Goal: Task Accomplishment & Management: Manage account settings

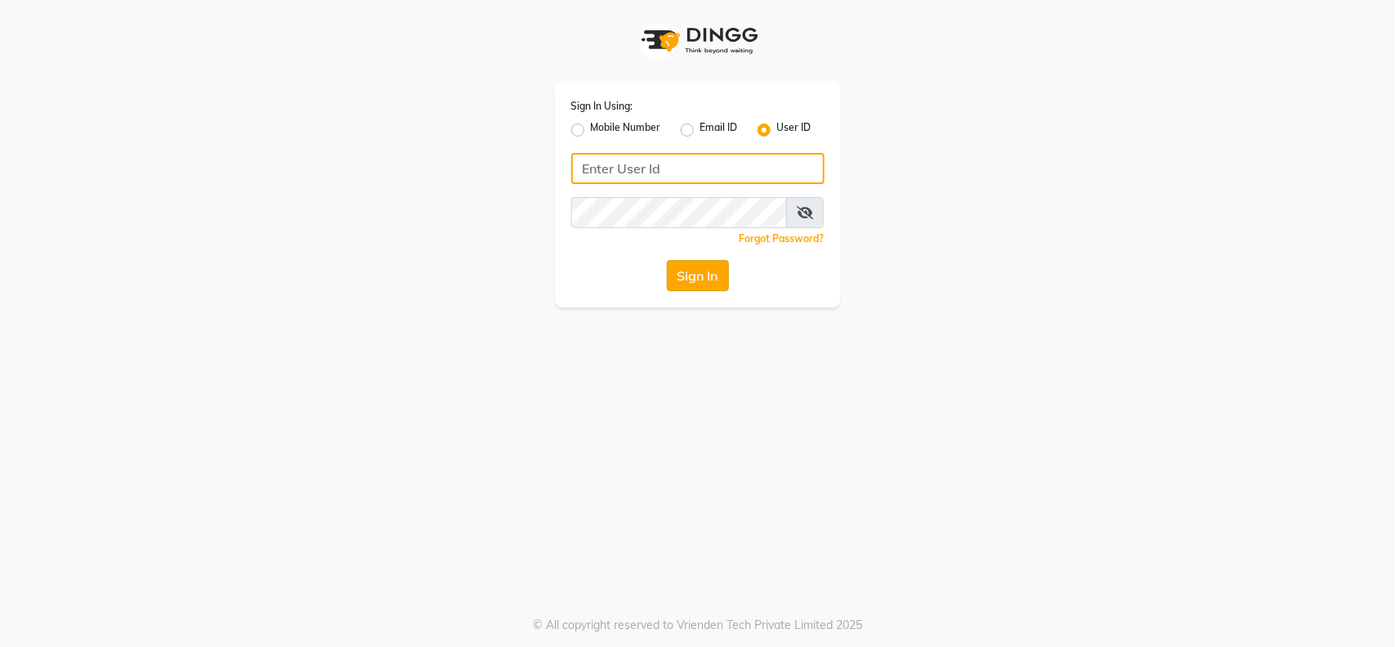
type input "[EMAIL_ADDRESS][DOMAIN_NAME]"
click at [715, 275] on button "Sign In" at bounding box center [698, 275] width 62 height 31
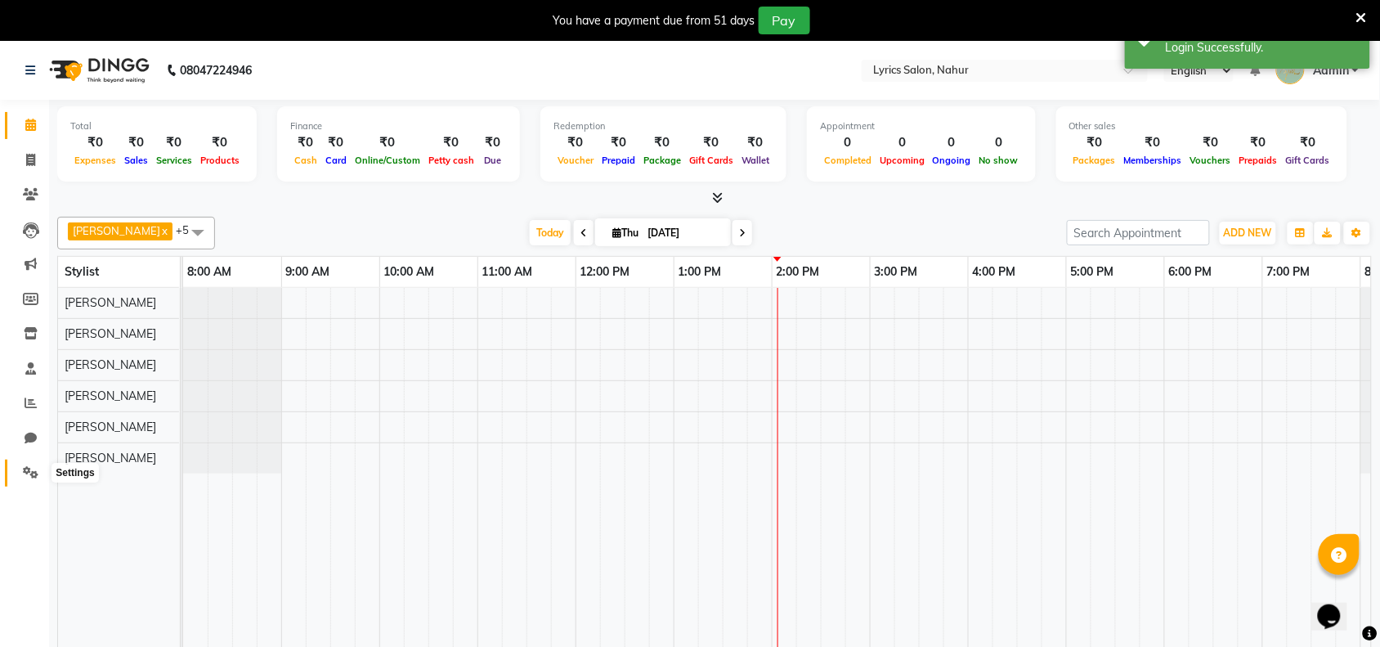
click at [31, 466] on icon at bounding box center [31, 472] width 16 height 12
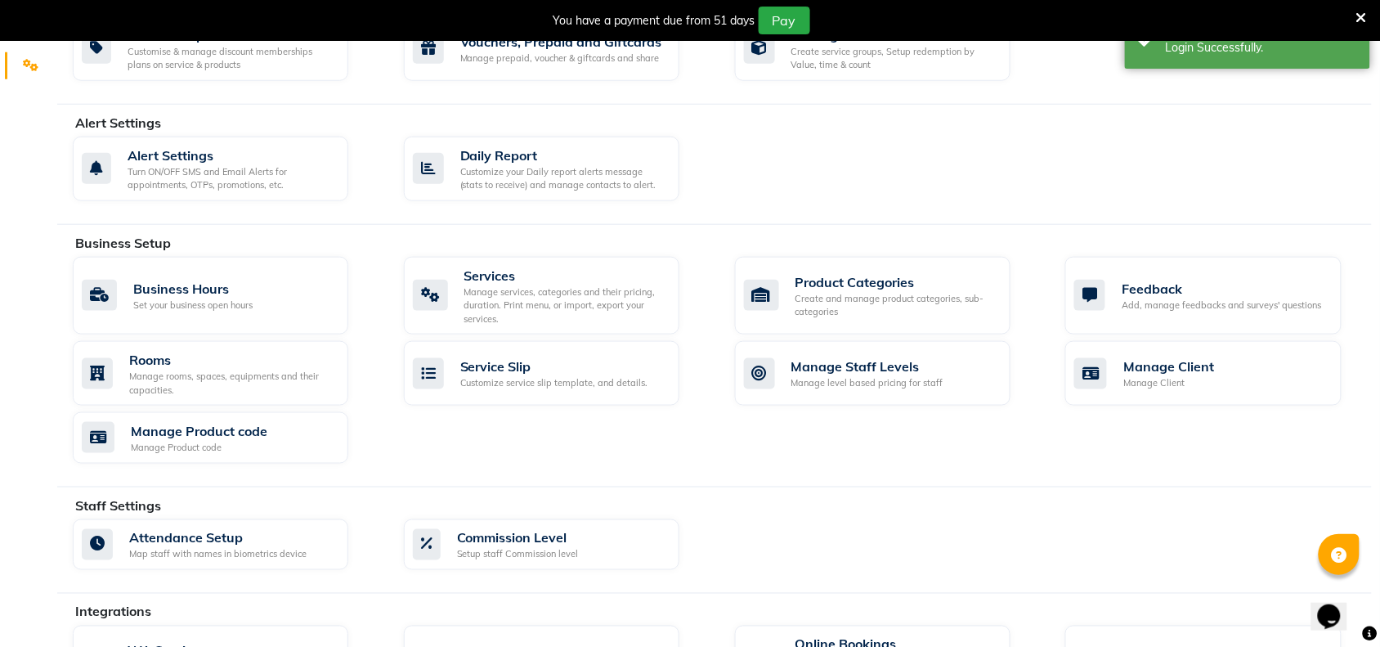
scroll to position [409, 0]
click at [516, 278] on div "Services" at bounding box center [565, 274] width 202 height 20
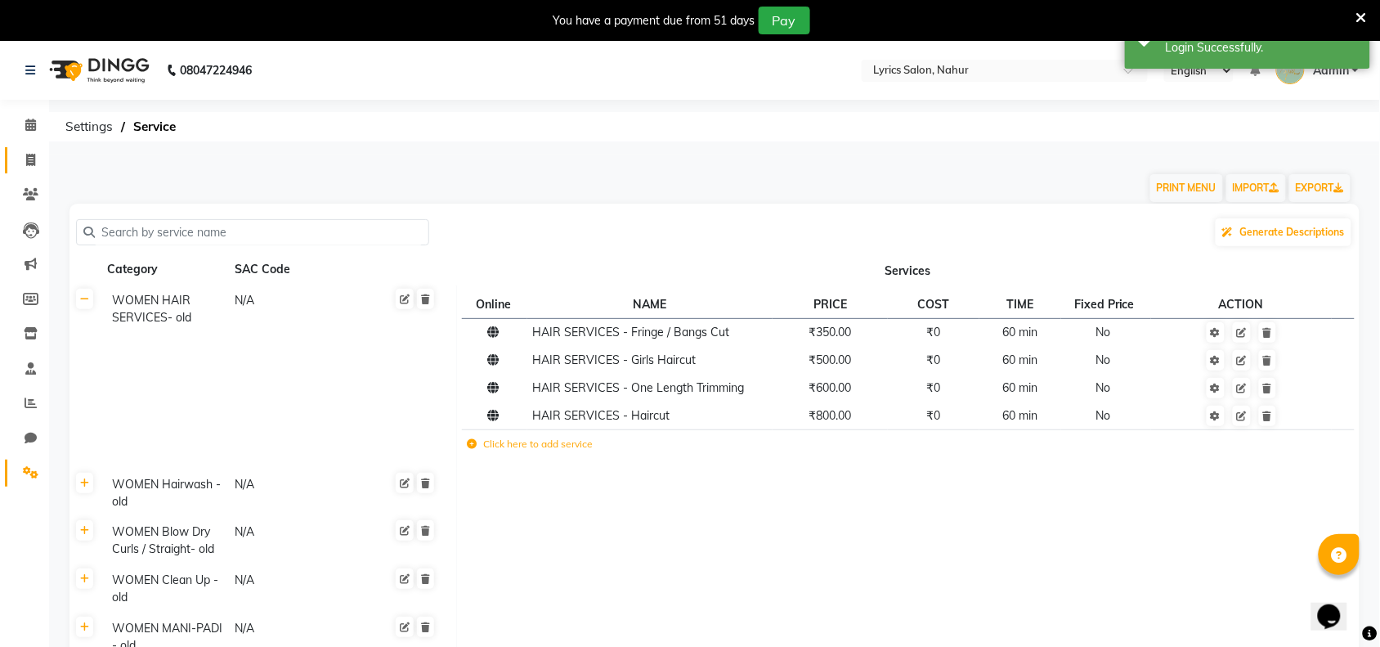
click at [20, 148] on link "Invoice" at bounding box center [24, 160] width 39 height 27
select select "service"
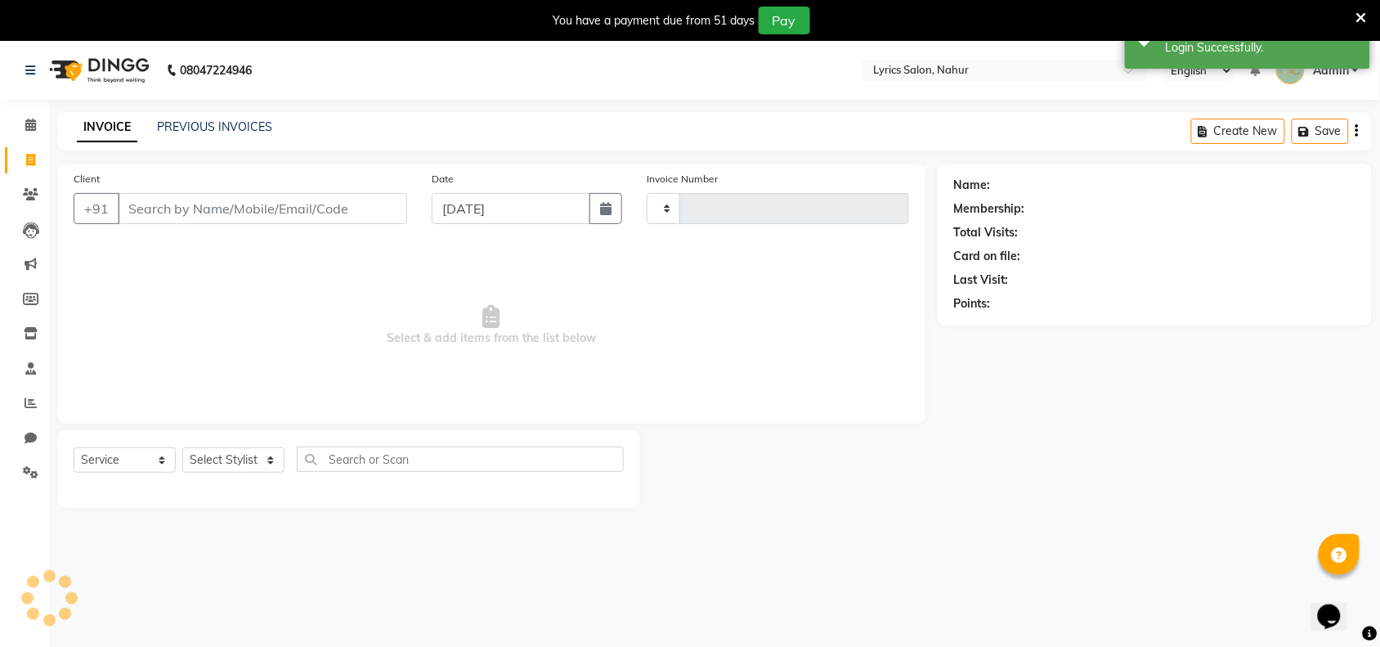
type input "0001"
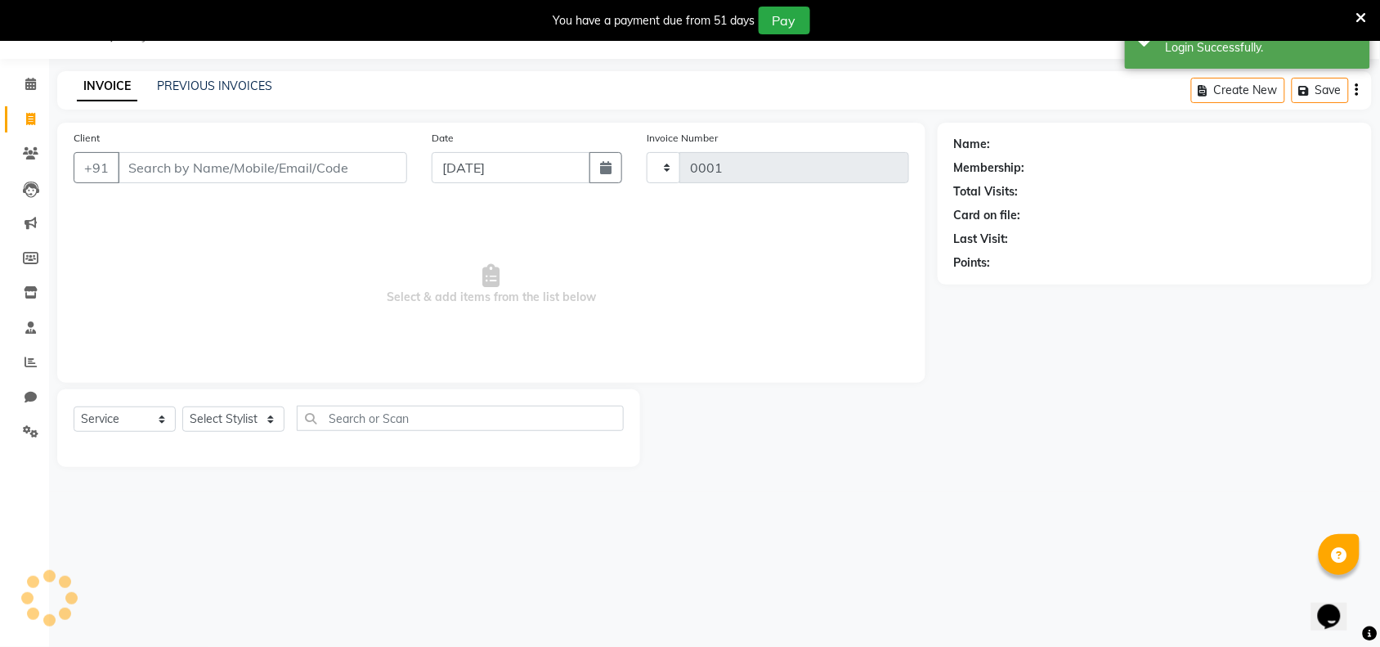
select select "8609"
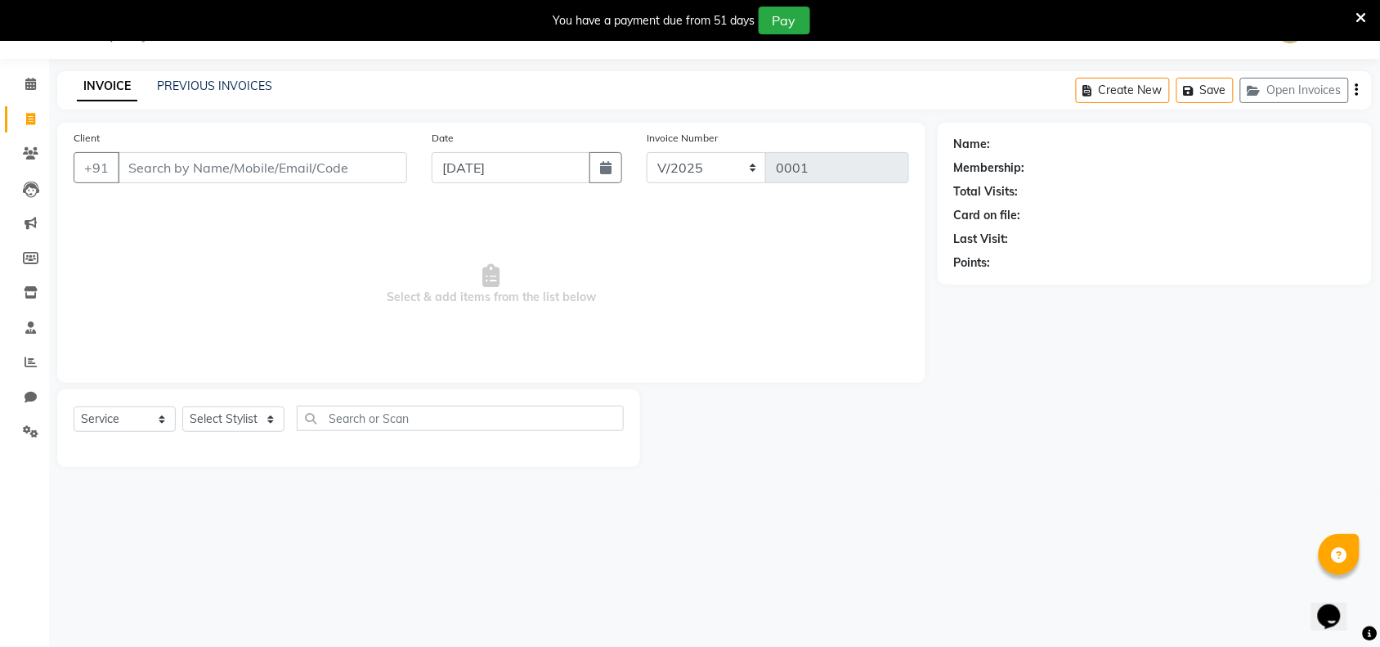
click at [248, 75] on div "INVOICE PREVIOUS INVOICES Create New Save Open Invoices" at bounding box center [714, 90] width 1314 height 38
click at [235, 83] on link "PREVIOUS INVOICES" at bounding box center [214, 85] width 115 height 15
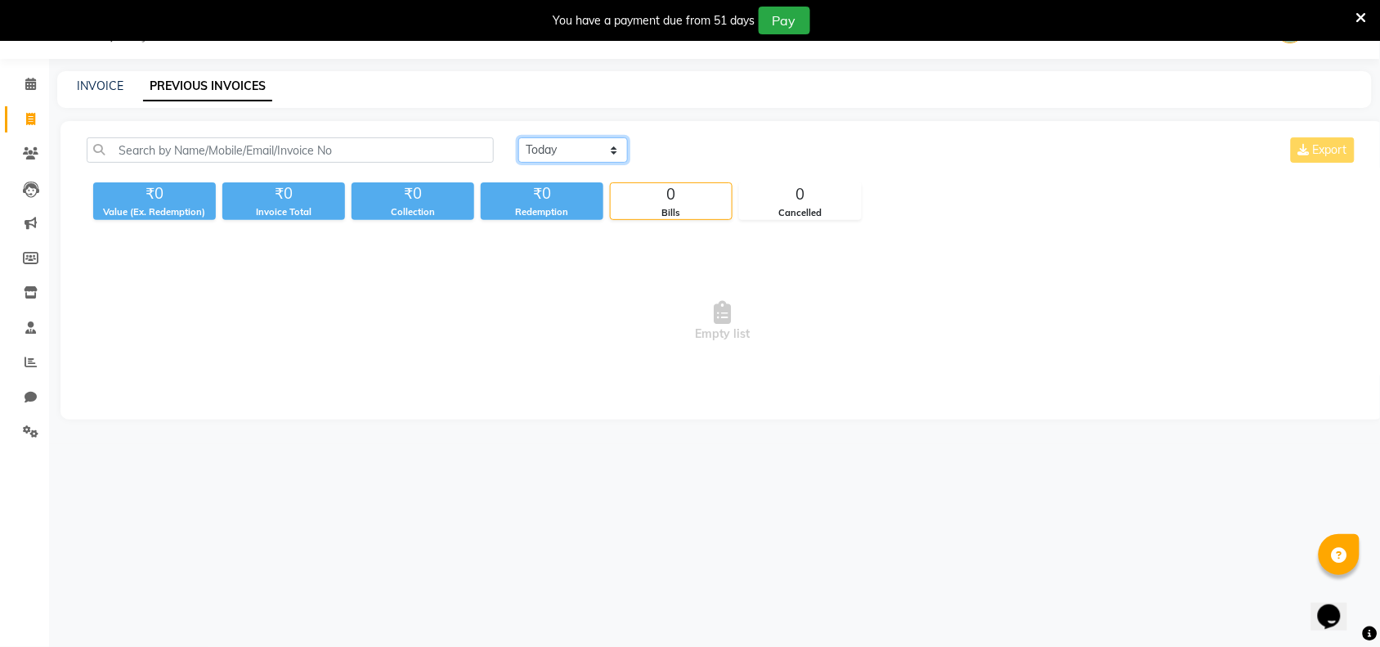
click at [569, 141] on select "Today Yesterday Custom Range" at bounding box center [573, 149] width 110 height 25
click at [518, 137] on select "Today Yesterday Custom Range" at bounding box center [573, 149] width 110 height 25
click at [582, 143] on select "Today Yesterday Custom Range" at bounding box center [573, 149] width 110 height 25
select select "range"
click at [518, 137] on select "Today Yesterday Custom Range" at bounding box center [573, 149] width 110 height 25
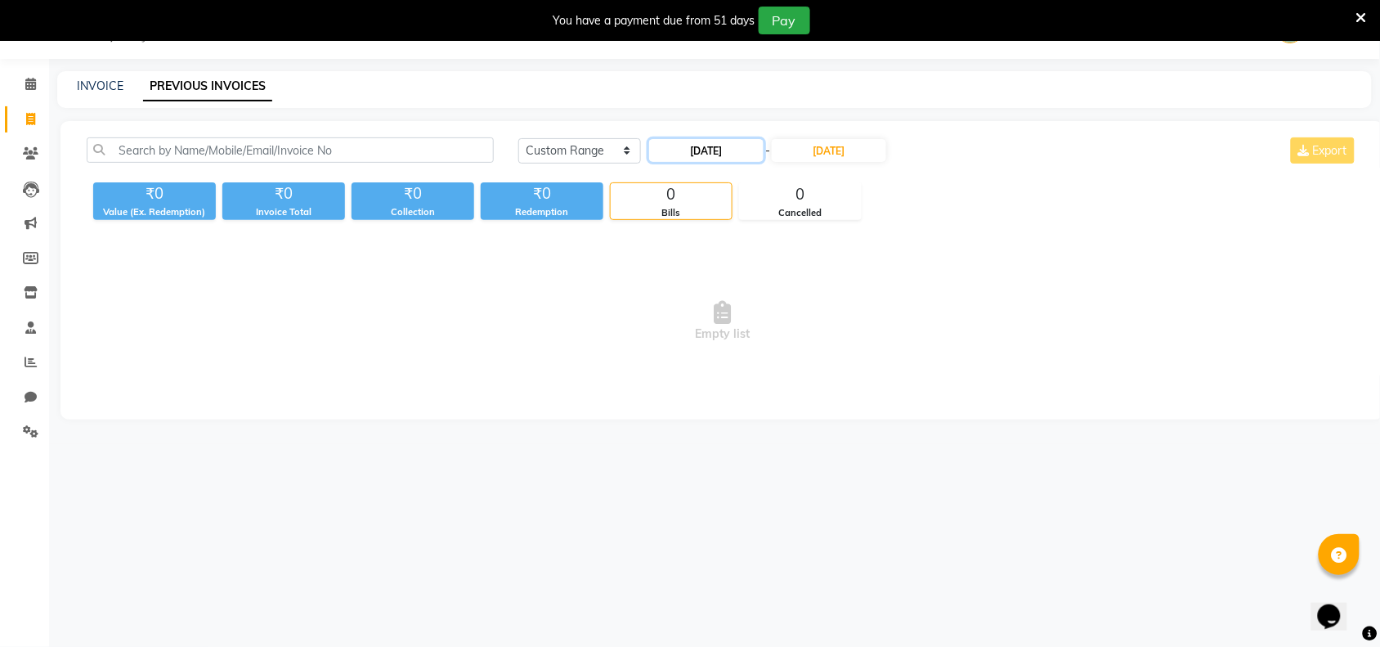
click at [703, 154] on input "04-09-2025" at bounding box center [706, 150] width 114 height 23
select select "9"
select select "2025"
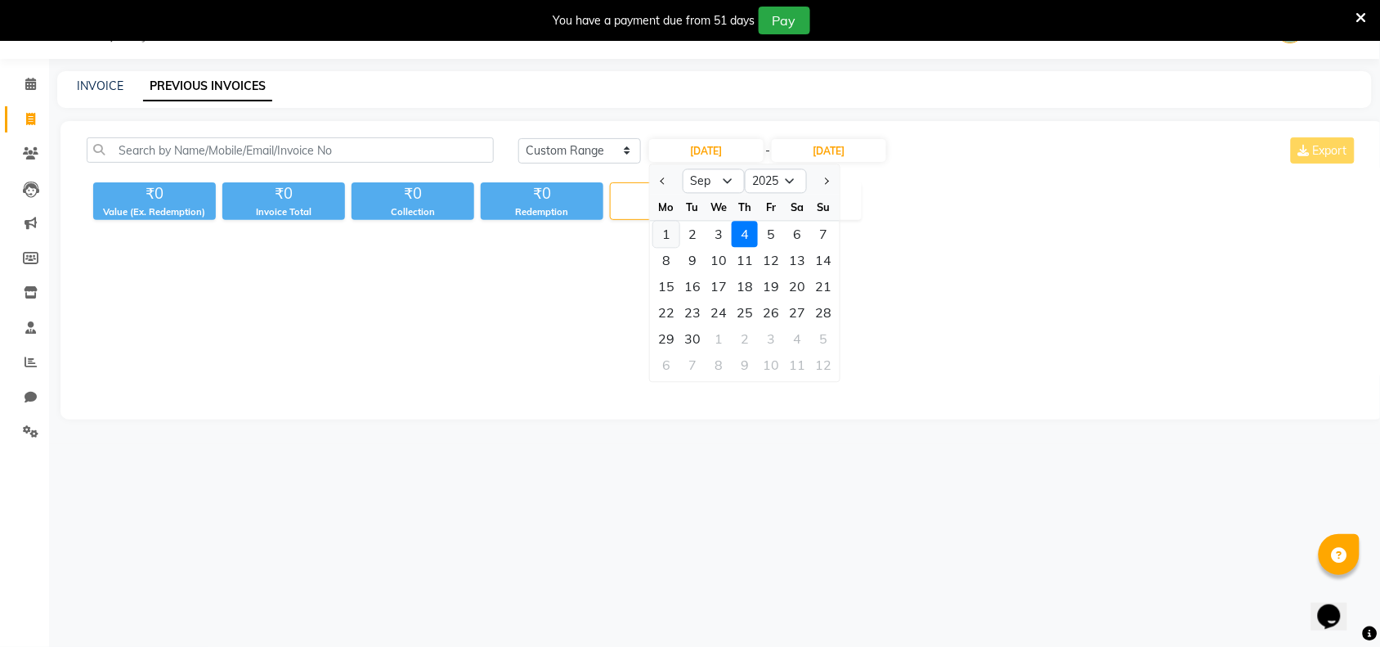
click at [669, 233] on div "1" at bounding box center [666, 234] width 26 height 26
type input "01-09-2025"
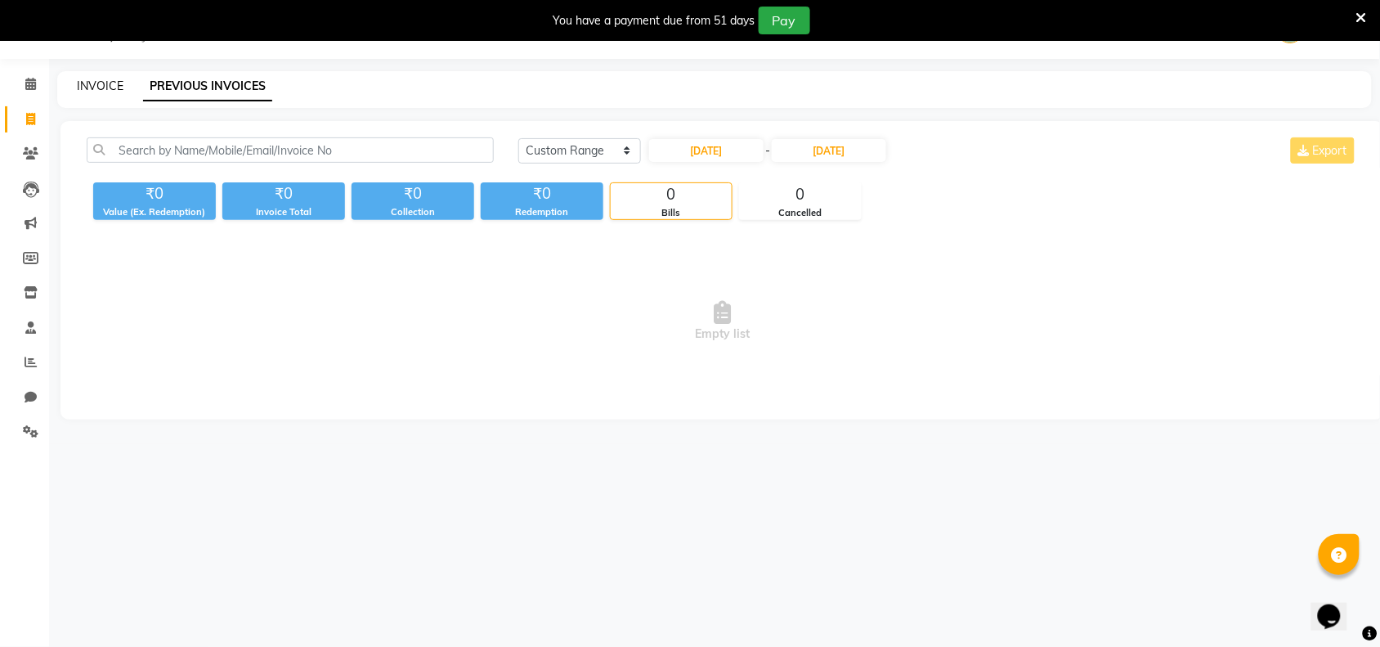
click at [103, 83] on link "INVOICE" at bounding box center [100, 85] width 47 height 15
select select "8609"
select select "service"
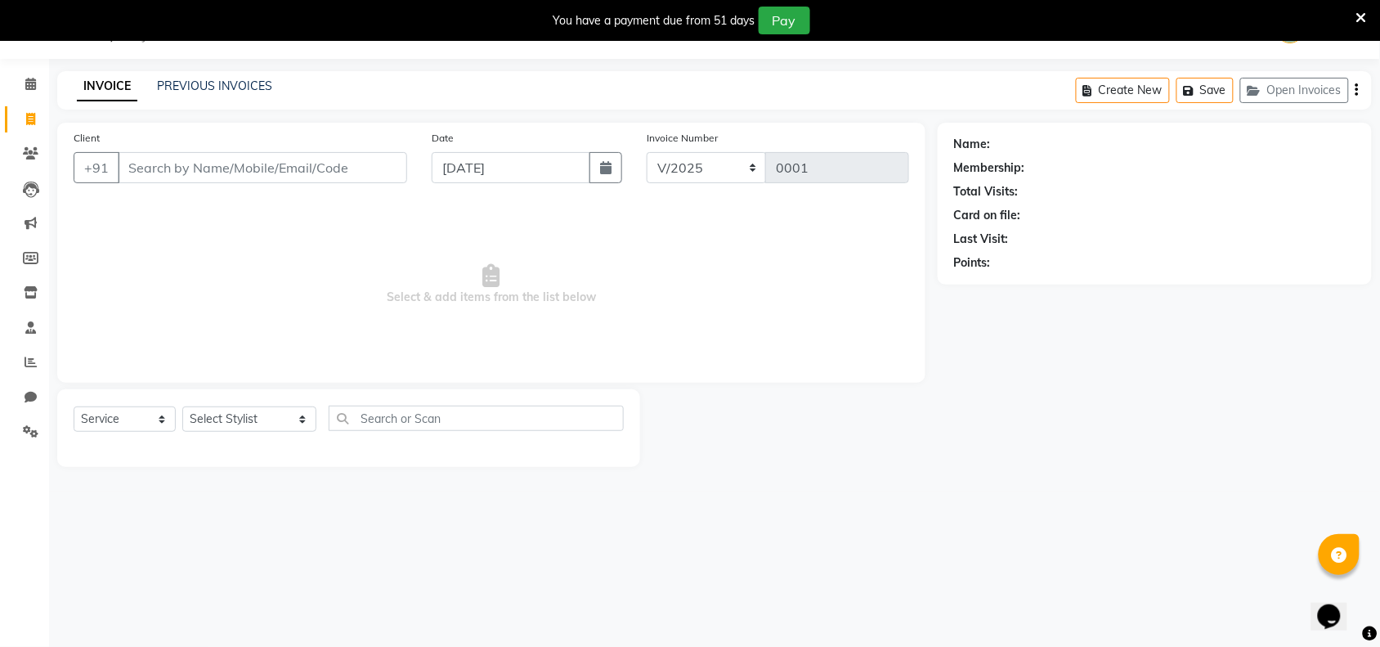
click at [1362, 13] on icon at bounding box center [1361, 18] width 11 height 15
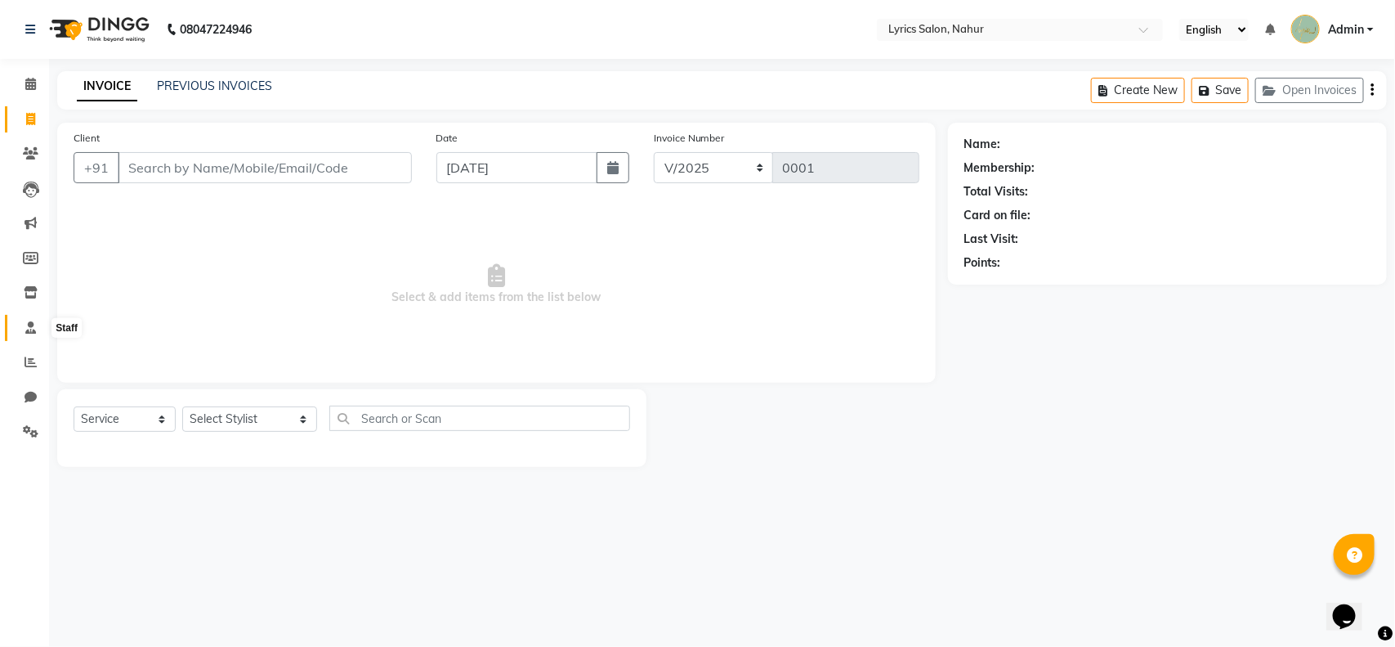
click at [29, 321] on icon at bounding box center [30, 327] width 11 height 12
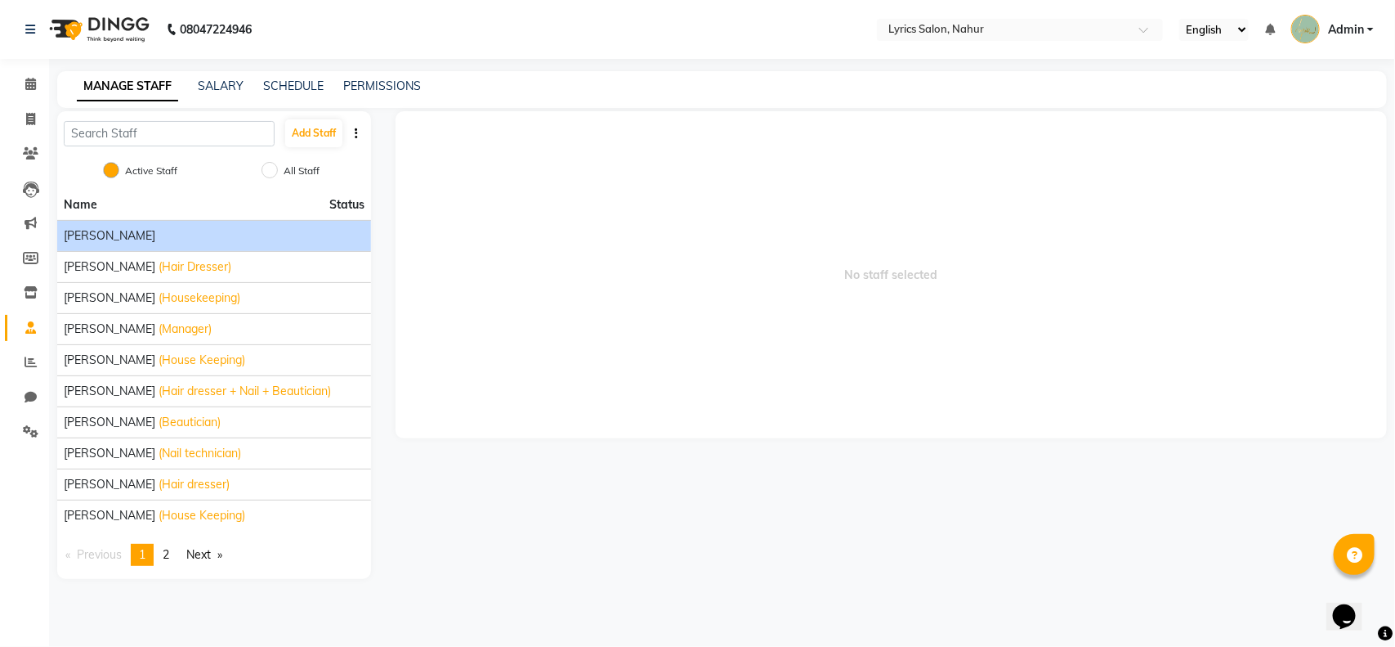
click at [92, 239] on span "APURVA MUNJ" at bounding box center [110, 235] width 92 height 17
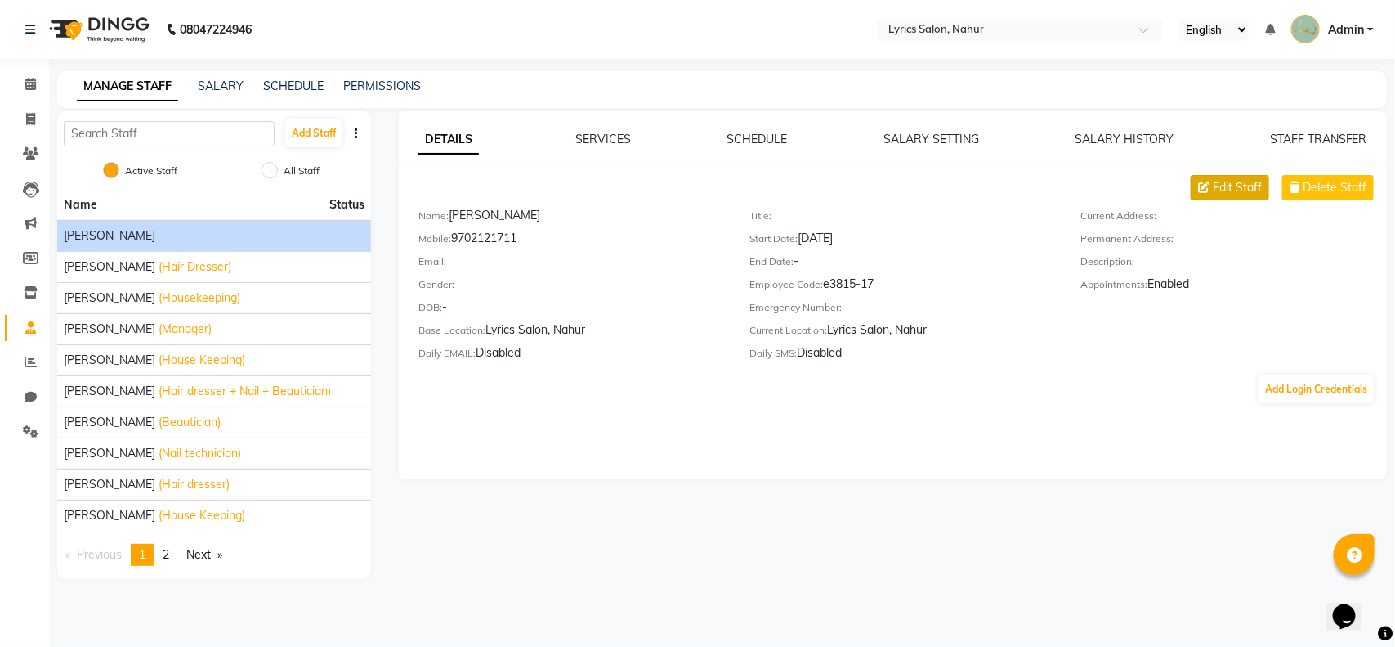
click at [1216, 185] on span "Edit Staff" at bounding box center [1237, 187] width 49 height 17
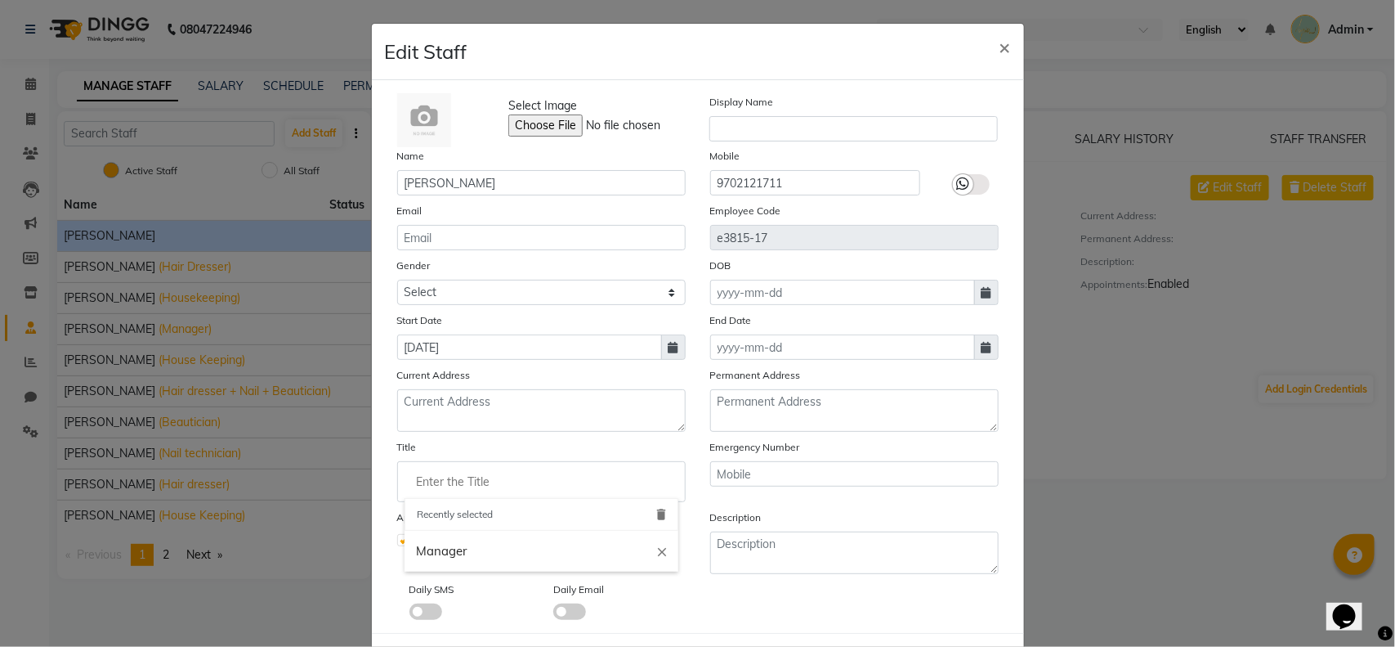
click at [503, 477] on input "Enter the Title" at bounding box center [542, 481] width 274 height 33
click at [493, 536] on link "Manager" at bounding box center [542, 551] width 274 height 42
type input "Manager"
click at [1000, 47] on span "×" at bounding box center [1005, 46] width 11 height 25
checkbox input "false"
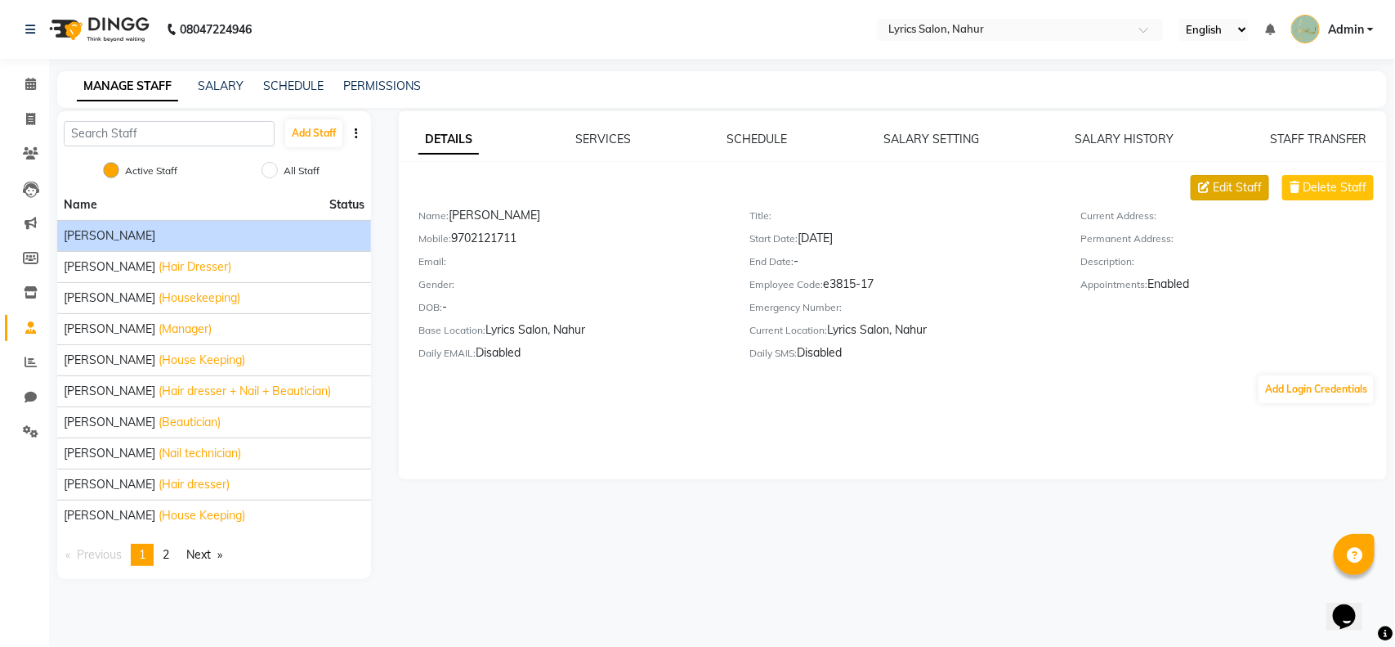
click at [1210, 180] on button "Edit Staff" at bounding box center [1230, 187] width 78 height 25
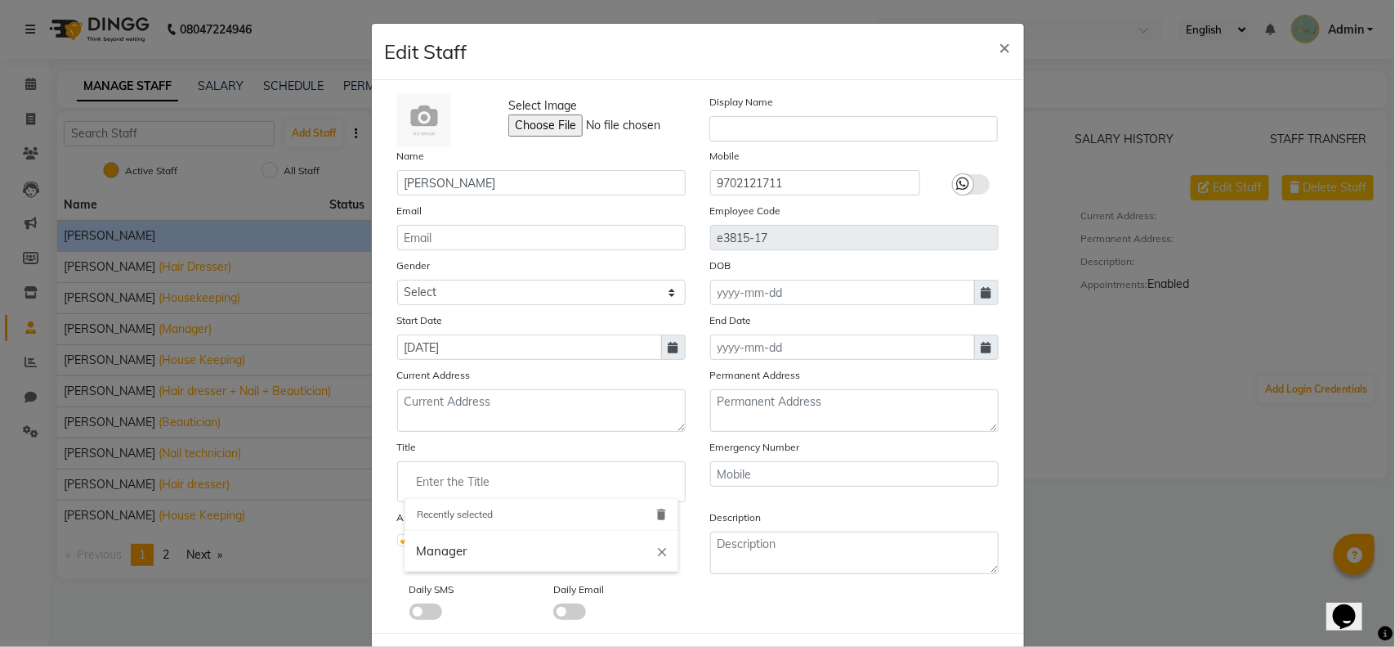
click at [485, 487] on input "Enter the Title" at bounding box center [542, 481] width 274 height 33
click at [470, 553] on link "Manager" at bounding box center [542, 551] width 274 height 42
type input "Manager"
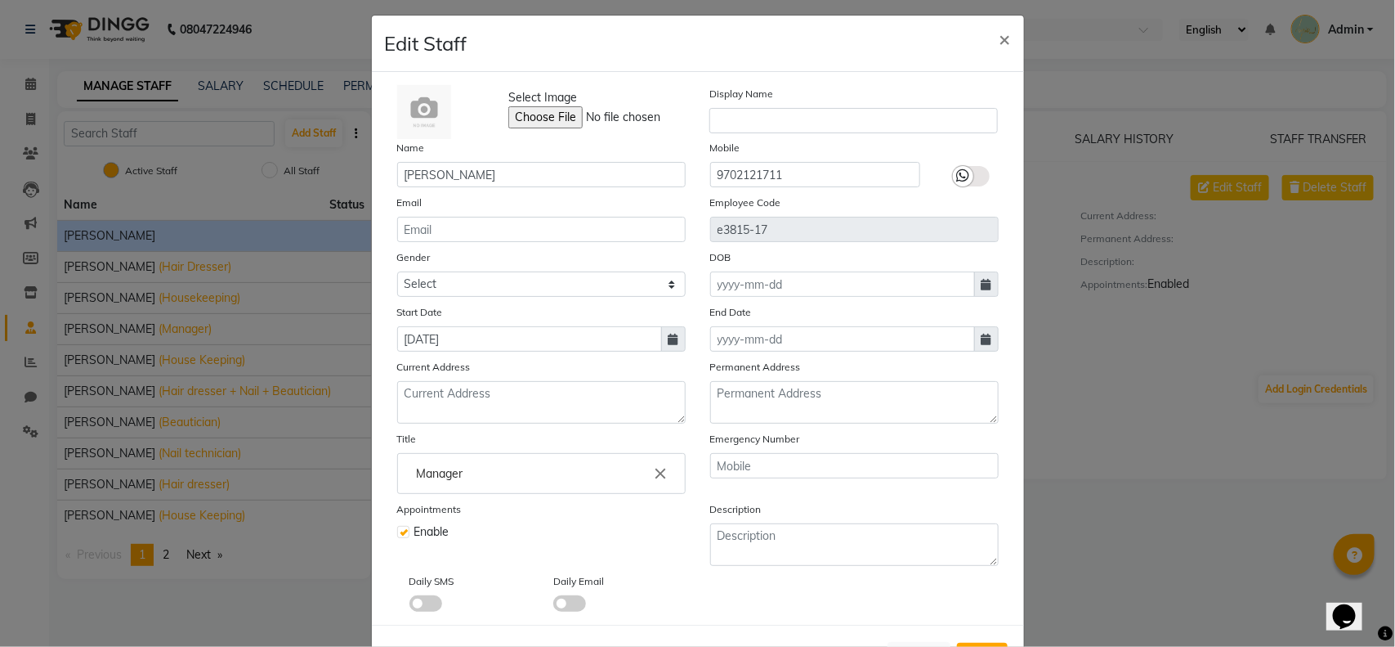
scroll to position [6, 0]
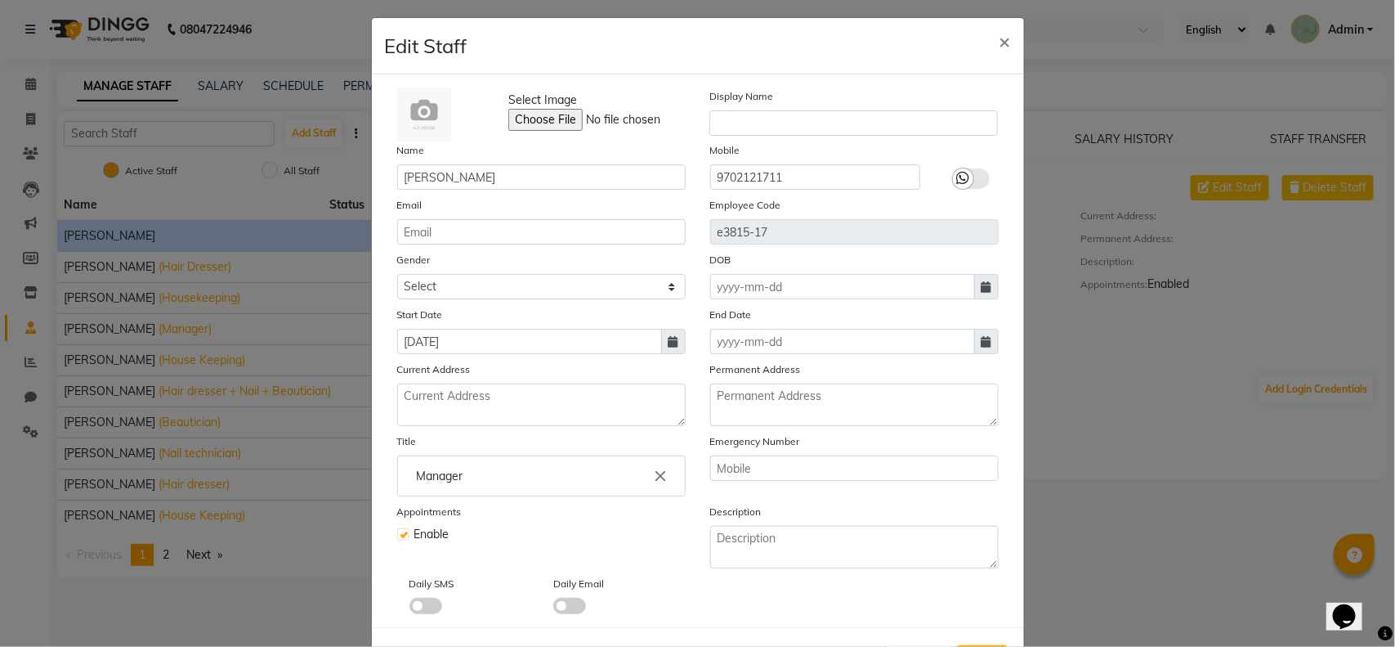
click at [669, 337] on icon at bounding box center [674, 341] width 10 height 11
select select "6"
select select "2025"
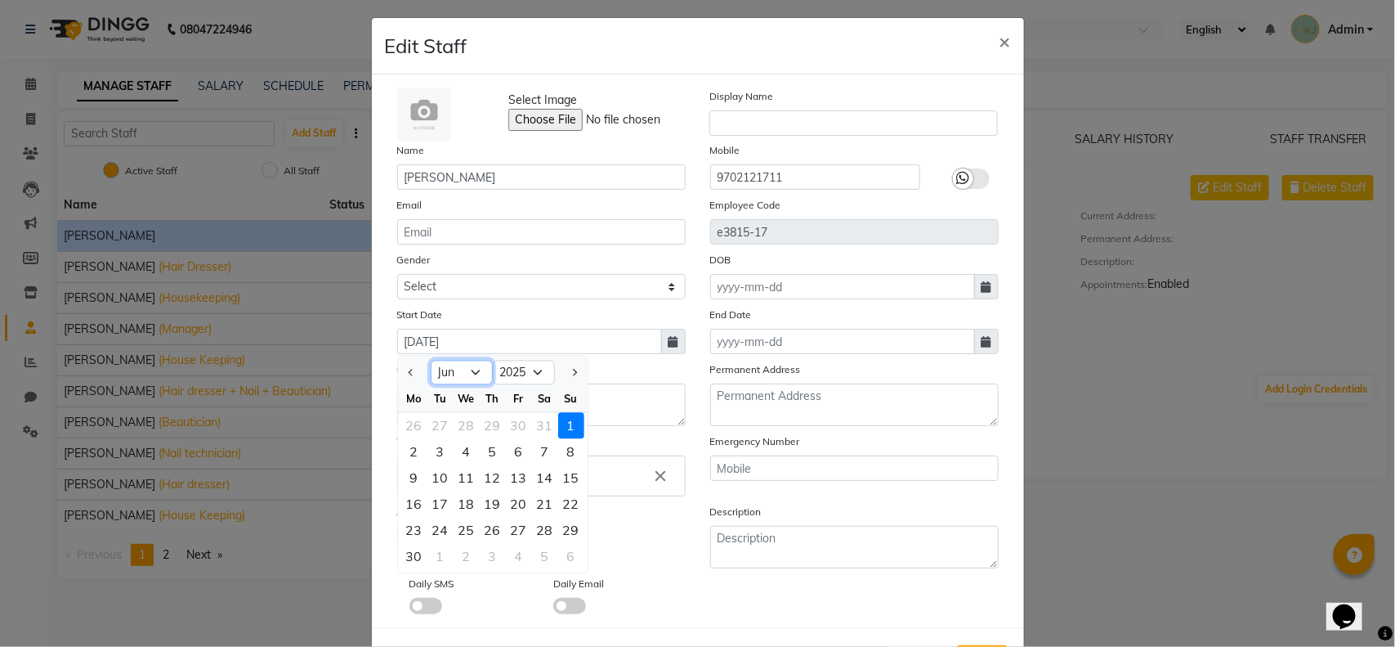
click at [454, 374] on select "Jan Feb Mar Apr May Jun [DATE] Aug Sep Oct Nov Dec" at bounding box center [462, 372] width 62 height 25
select select "8"
click at [431, 360] on select "Jan Feb Mar Apr May Jun [DATE] Aug Sep Oct Nov Dec" at bounding box center [462, 372] width 62 height 25
click at [569, 494] on div "24" at bounding box center [571, 504] width 26 height 26
type input "24-08-2025"
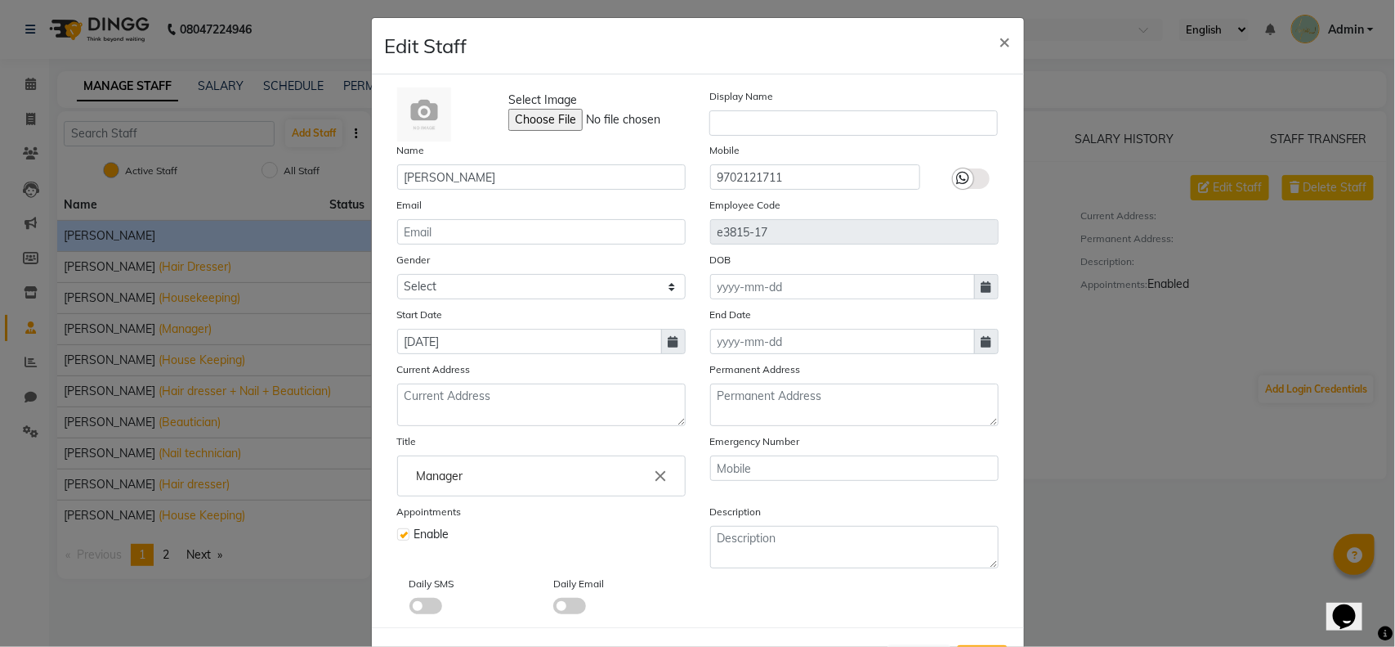
scroll to position [71, 0]
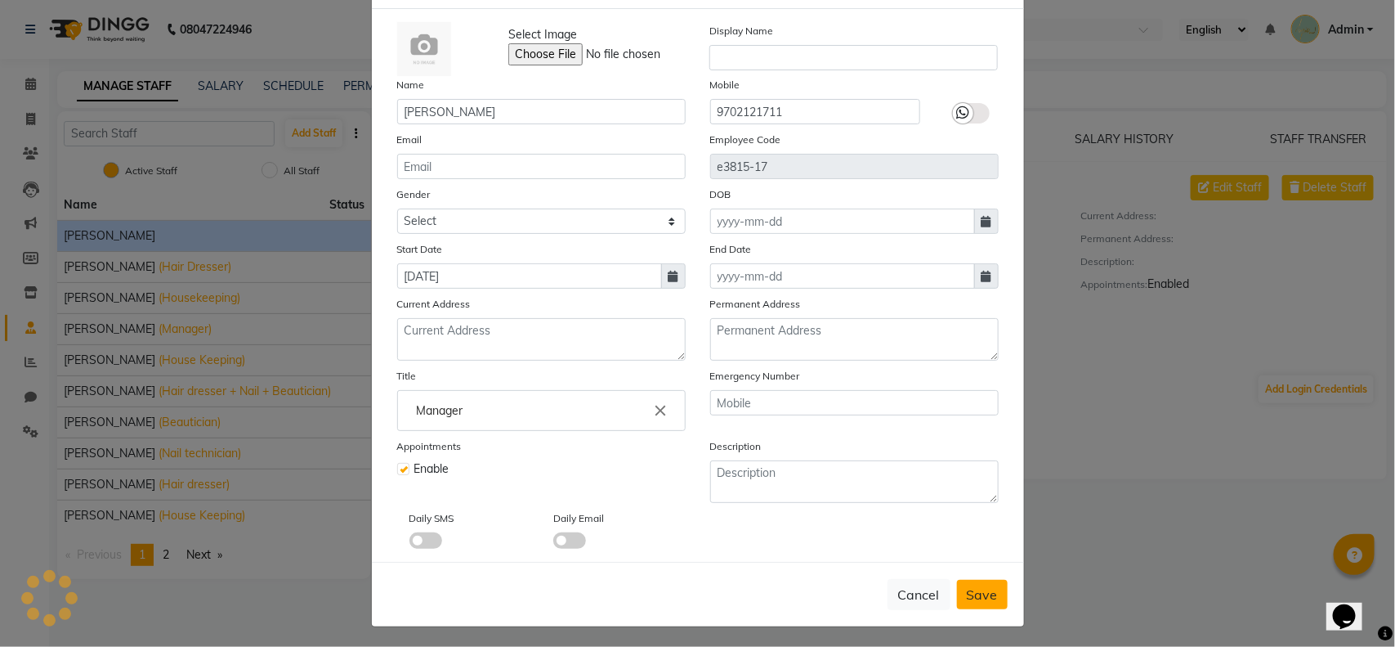
click at [982, 597] on span "Save" at bounding box center [982, 594] width 31 height 16
checkbox input "false"
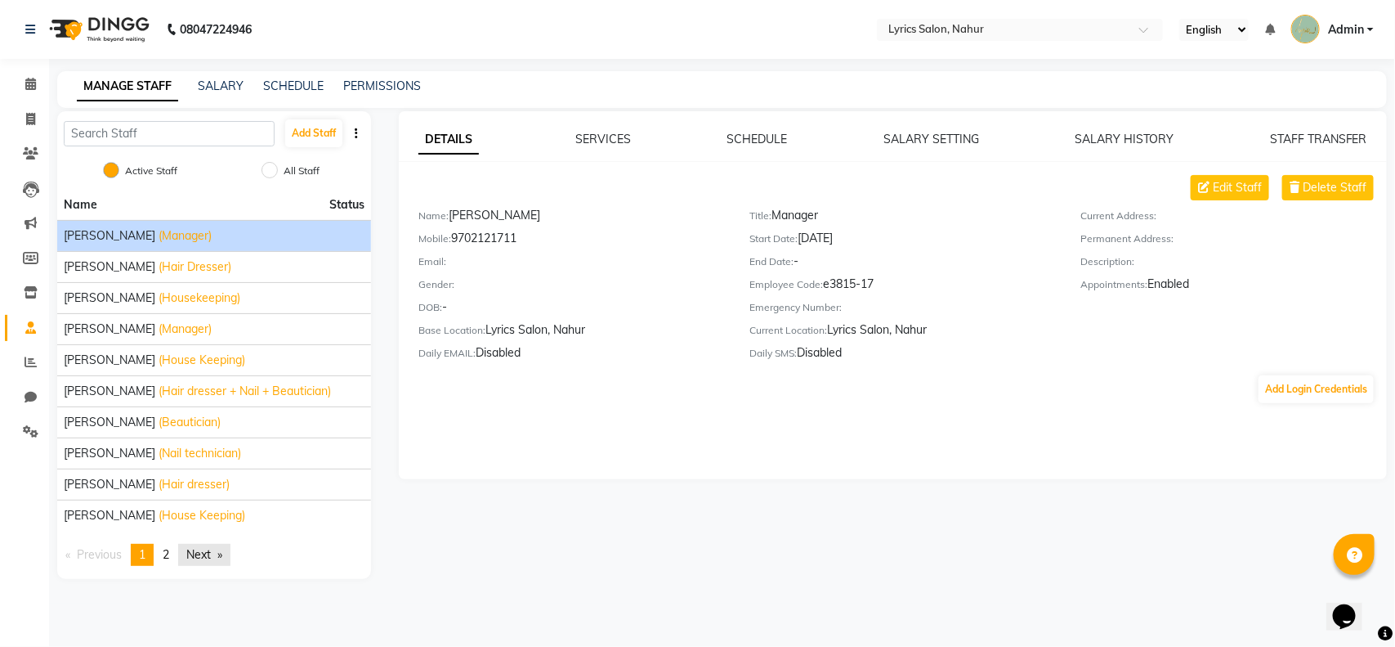
click at [215, 558] on link "Next page" at bounding box center [204, 555] width 52 height 22
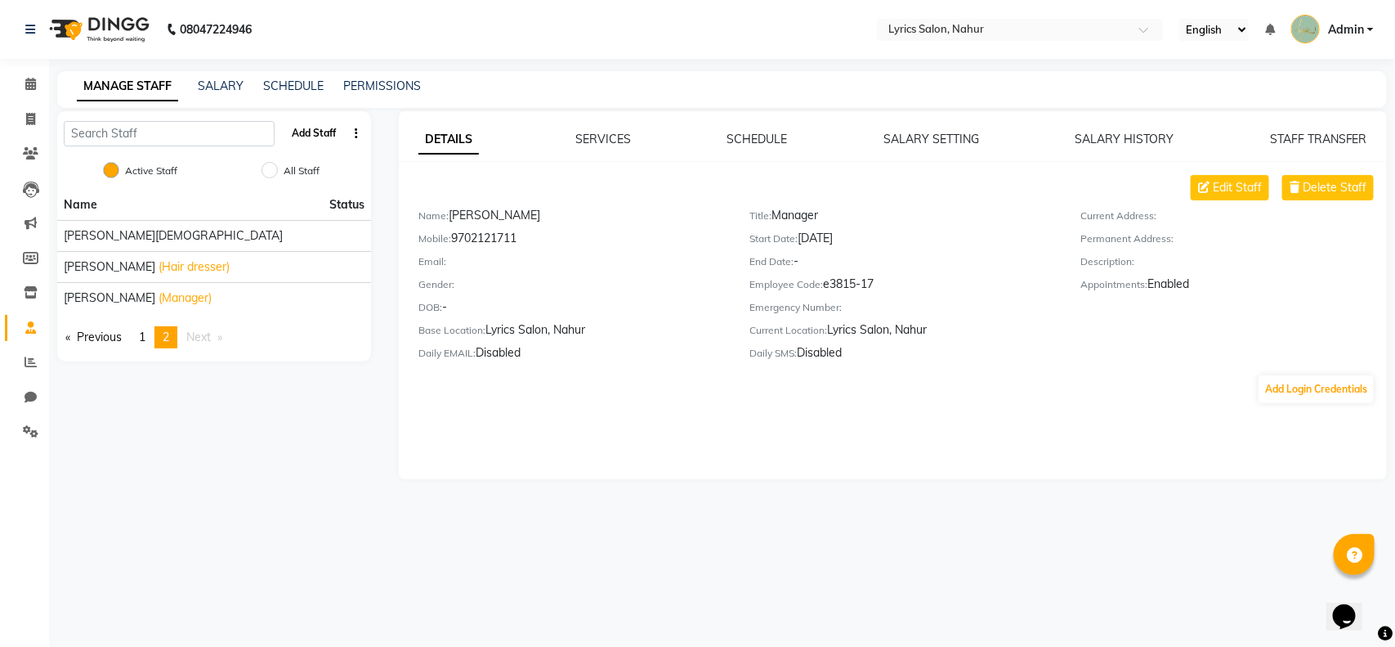
click at [315, 136] on button "Add Staff" at bounding box center [313, 133] width 57 height 28
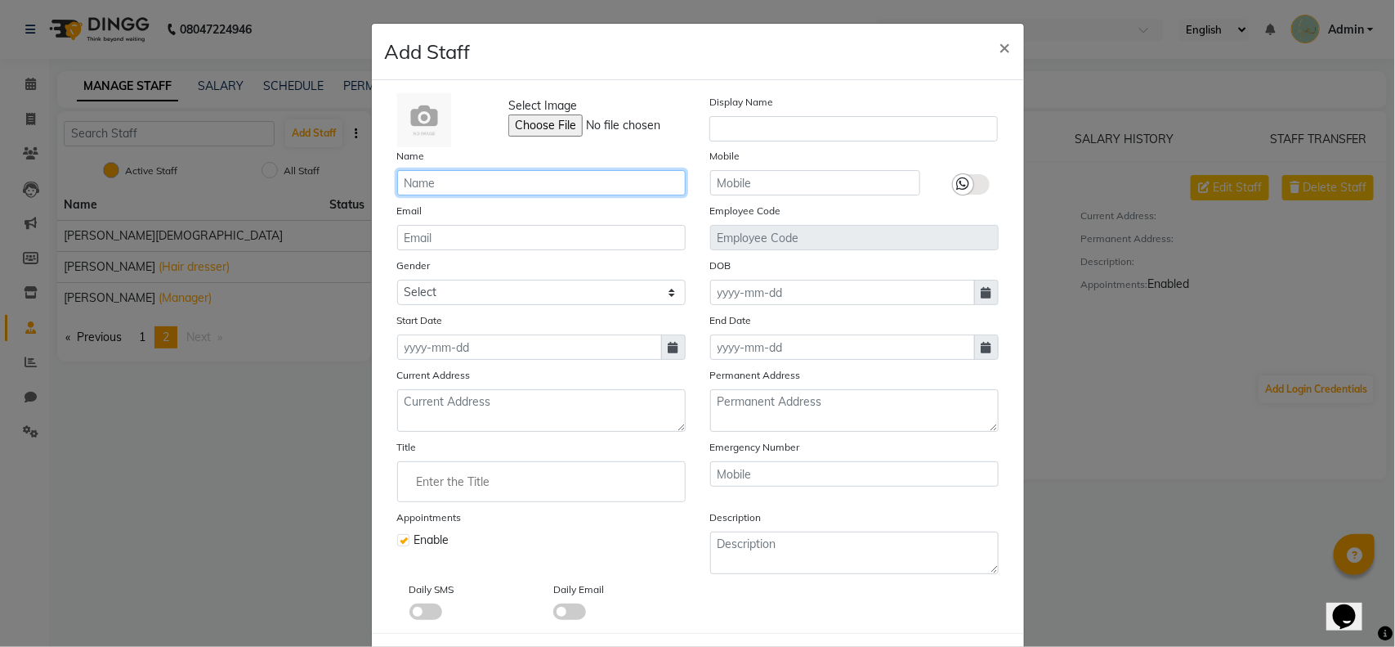
click at [468, 173] on input "text" at bounding box center [541, 182] width 289 height 25
type input "[PERSON_NAME]"
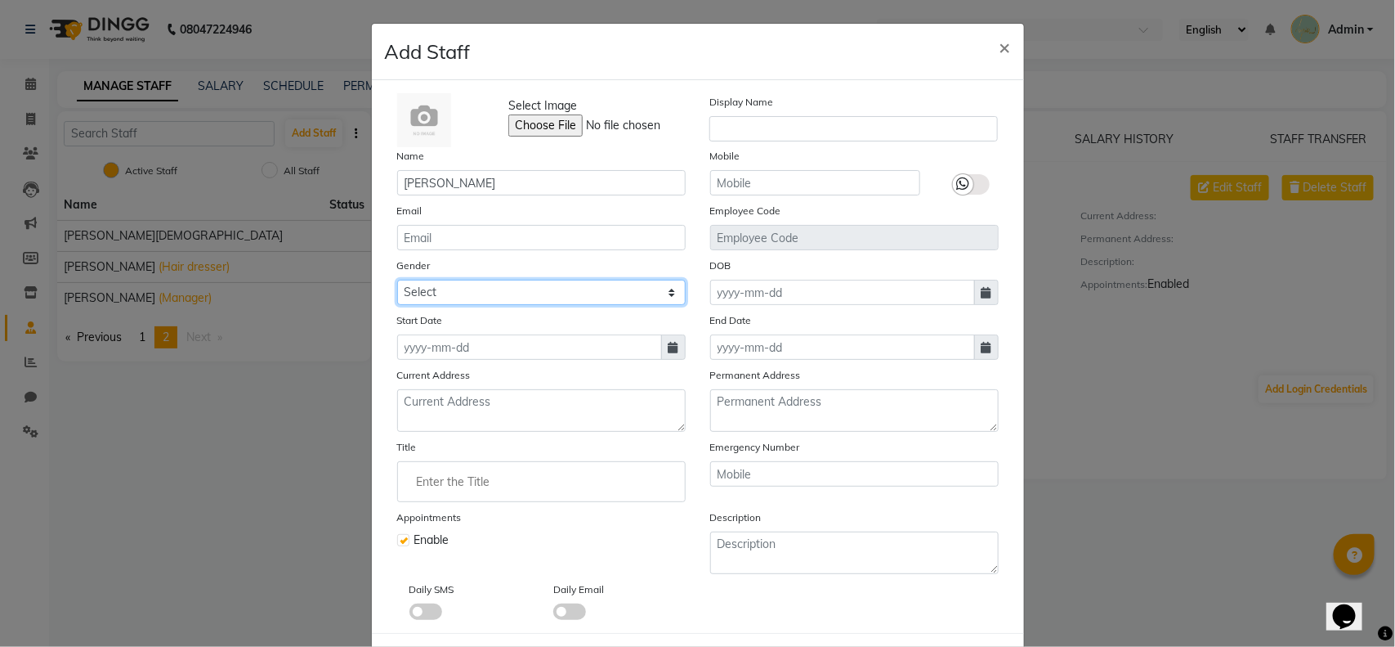
click at [512, 290] on select "Select Male Female Other Prefer Not To Say" at bounding box center [541, 292] width 289 height 25
select select "female"
click at [397, 280] on select "Select Male Female Other Prefer Not To Say" at bounding box center [541, 292] width 289 height 25
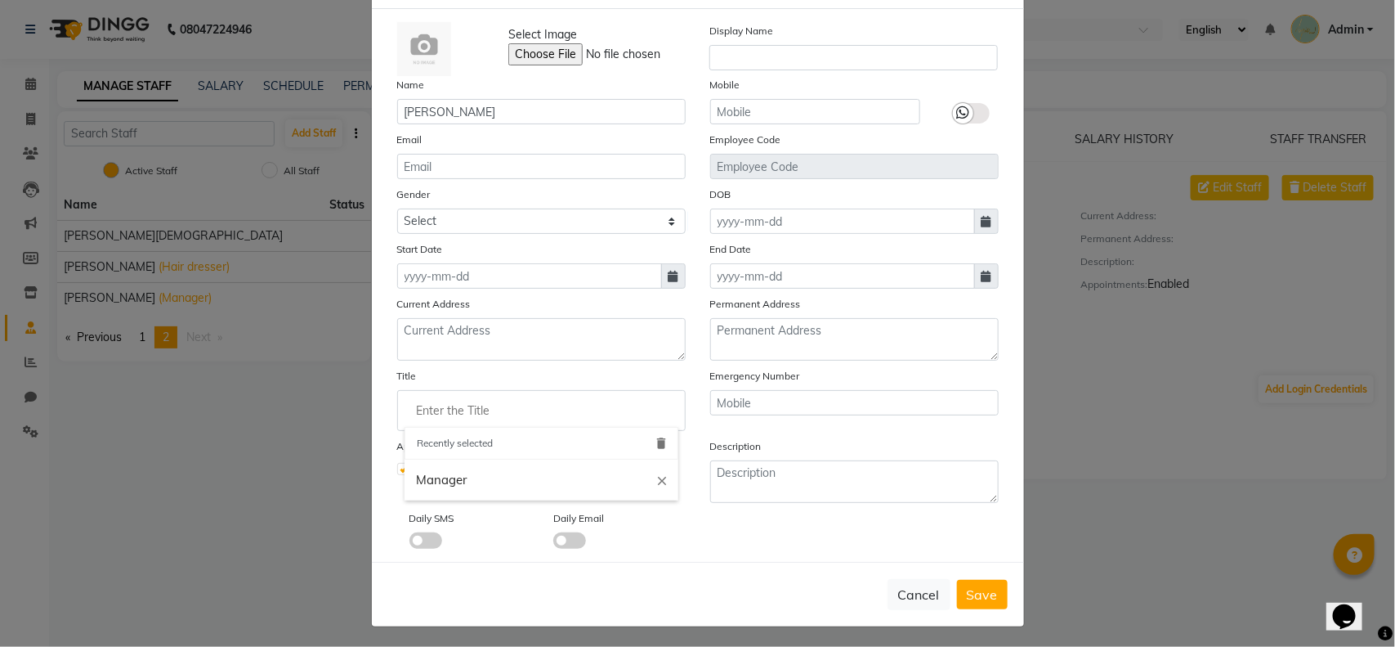
click at [496, 423] on div "Admin Art Director Artist Assistant Assistant Manager Barber Beautician Beauty …" at bounding box center [542, 410] width 274 height 33
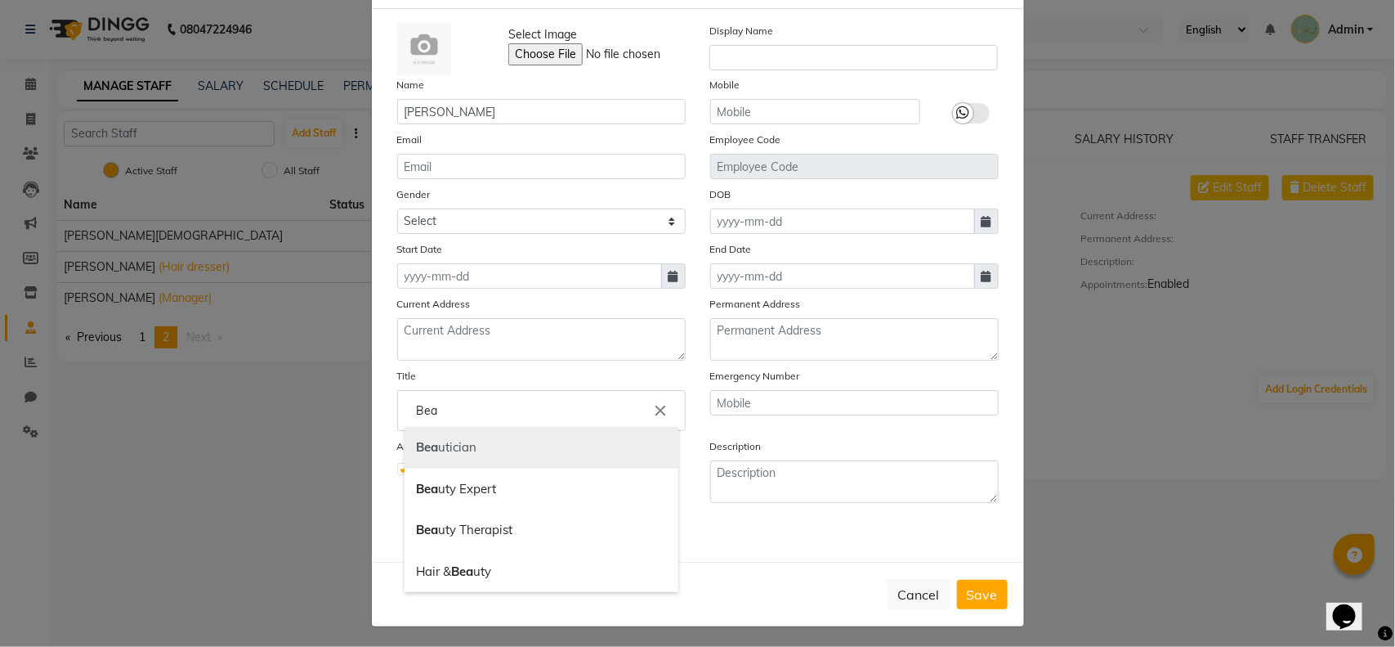
click at [452, 435] on link "Bea utician" at bounding box center [542, 448] width 274 height 42
type input "Beautician"
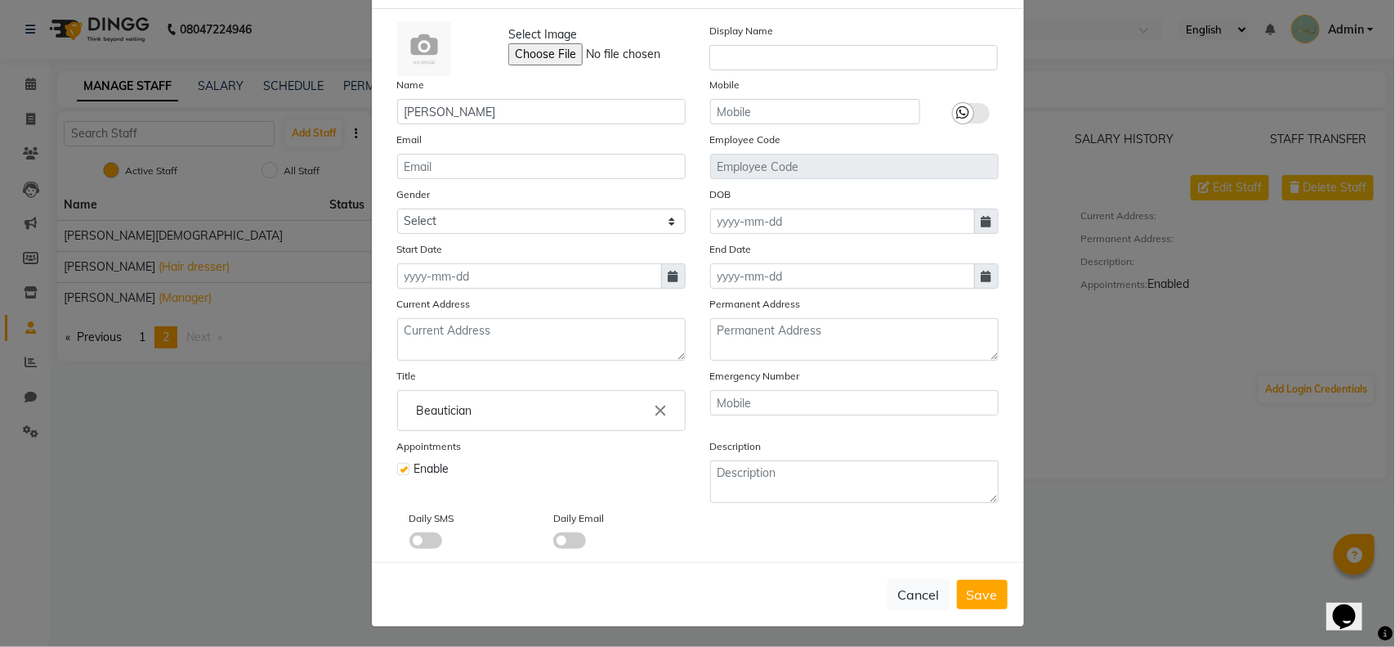
click at [669, 271] on icon at bounding box center [674, 276] width 10 height 11
select select "9"
select select "2025"
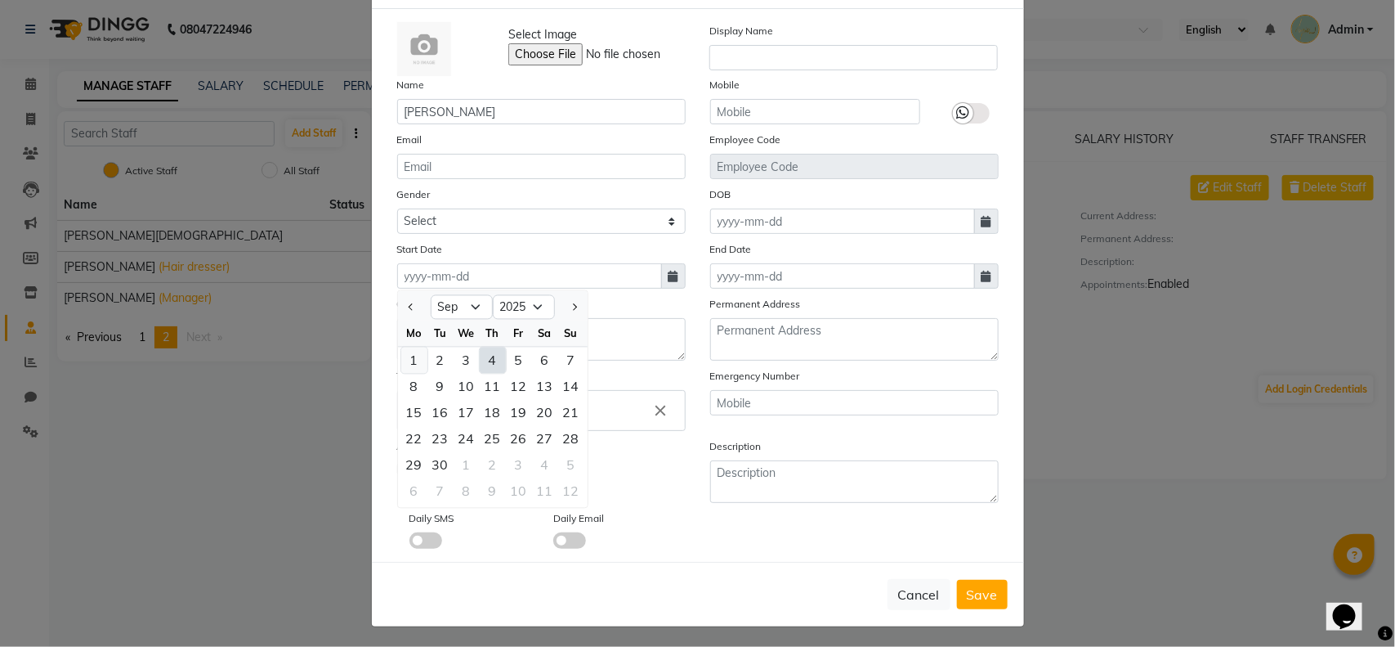
click at [406, 350] on div "1" at bounding box center [414, 360] width 26 height 26
type input "01-09-2025"
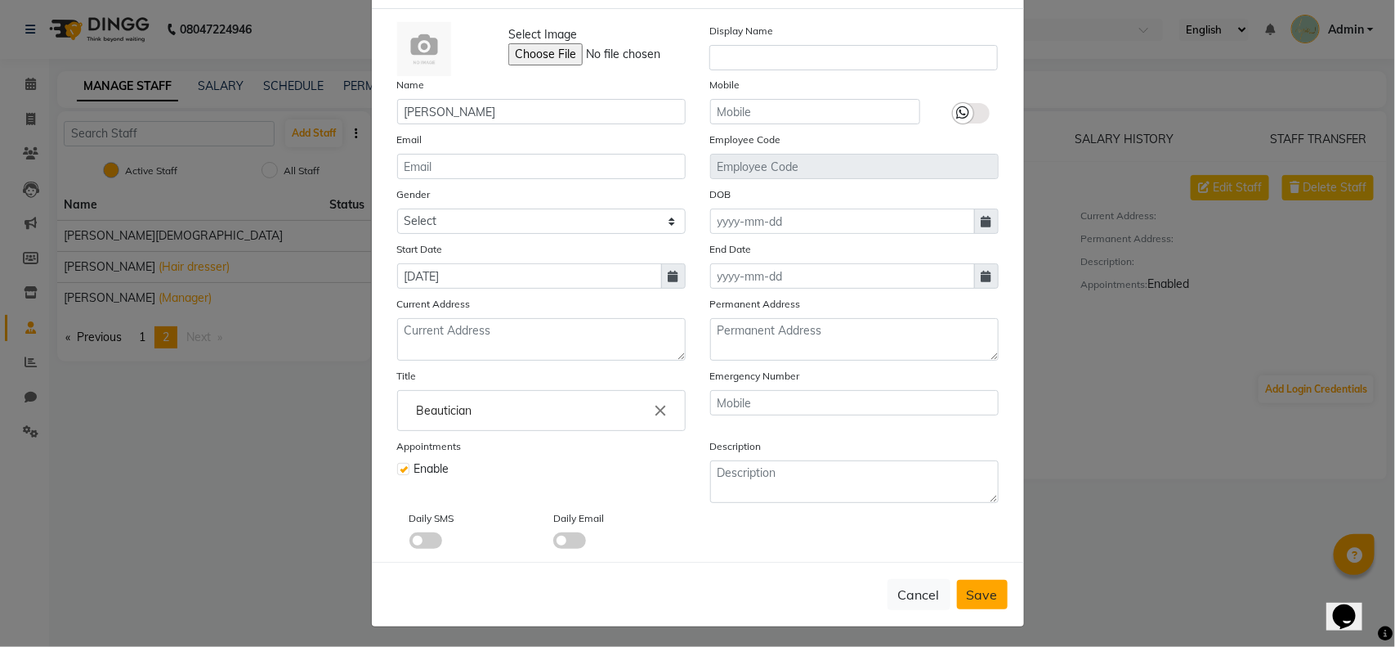
click at [973, 598] on button "Save" at bounding box center [982, 593] width 51 height 29
select select
checkbox input "false"
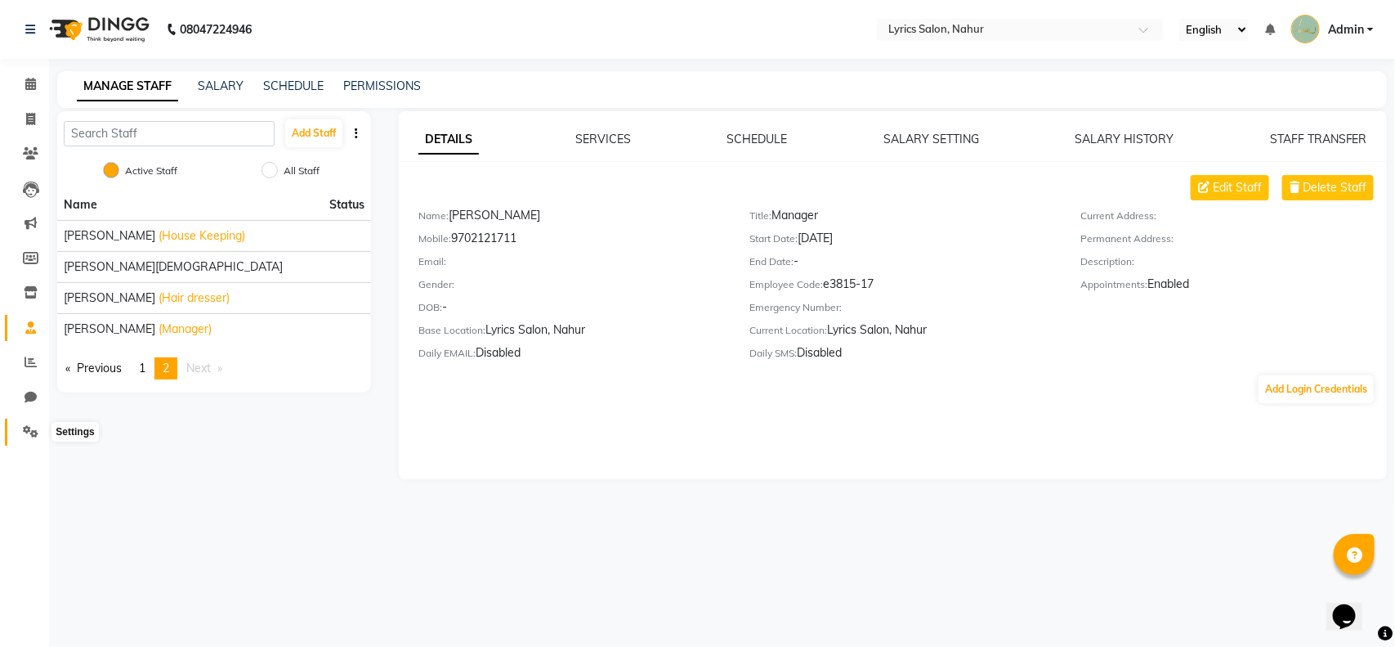
click at [18, 438] on span at bounding box center [30, 432] width 29 height 19
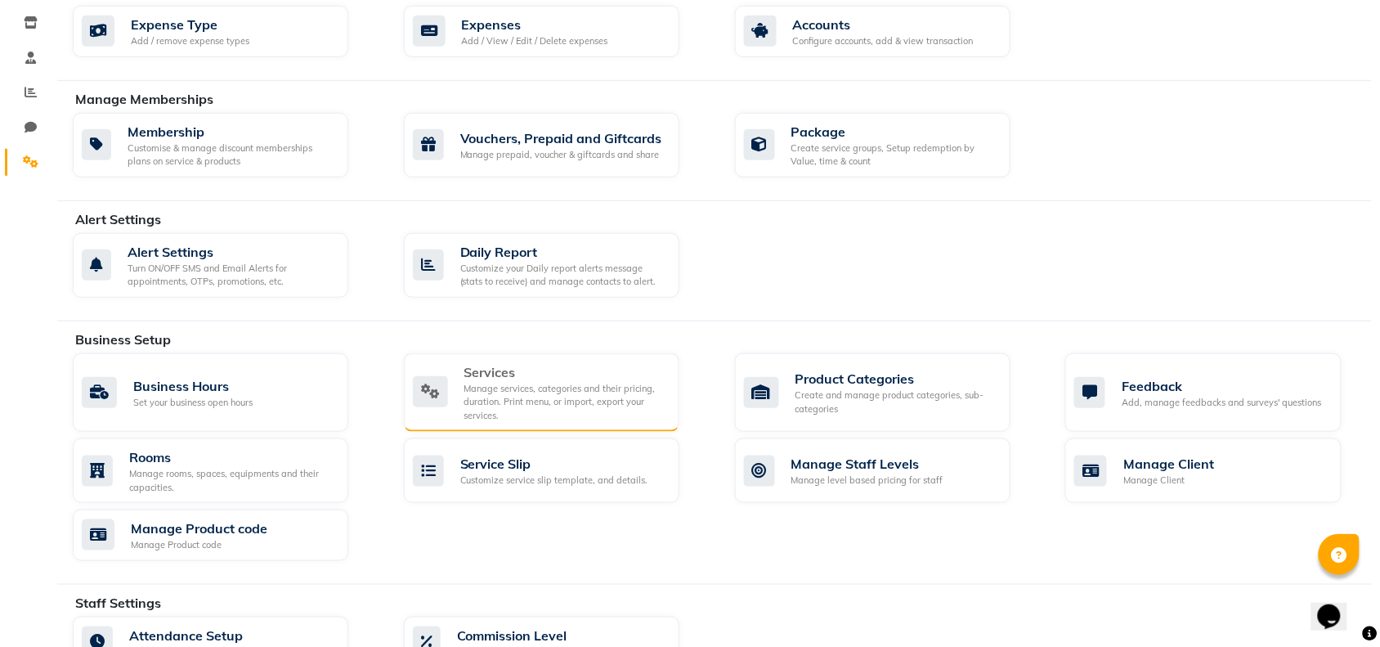
scroll to position [307, 0]
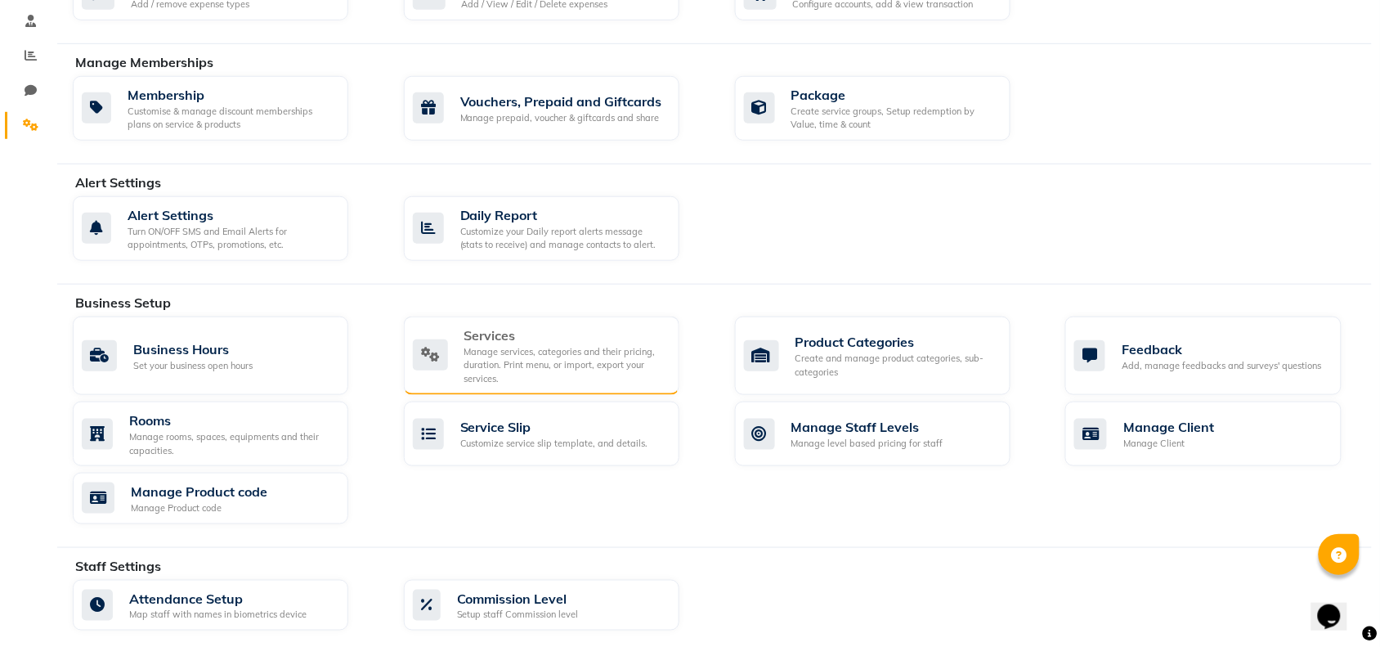
click at [517, 361] on div "Manage services, categories and their pricing, duration. Print menu, or import,…" at bounding box center [565, 365] width 202 height 41
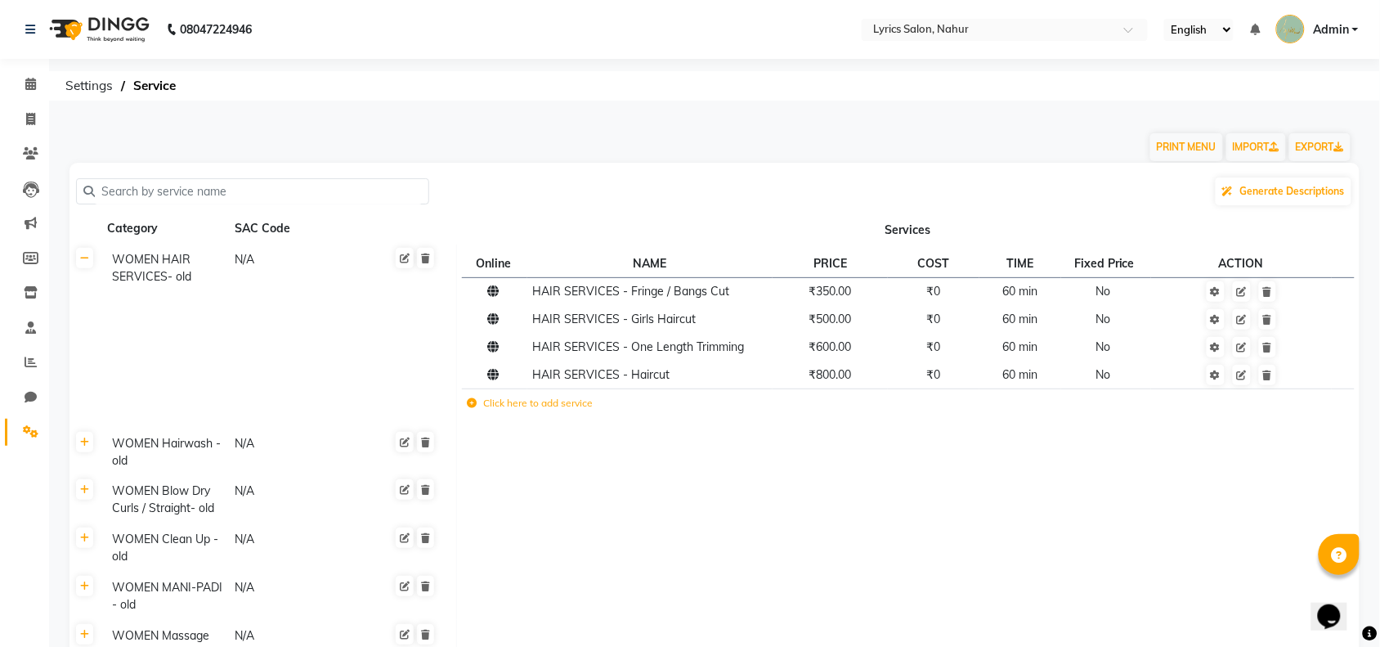
click at [270, 343] on td "WOMEN HAIR SERVICES- old N/A" at bounding box center [279, 335] width 356 height 183
click at [87, 262] on icon at bounding box center [84, 258] width 9 height 10
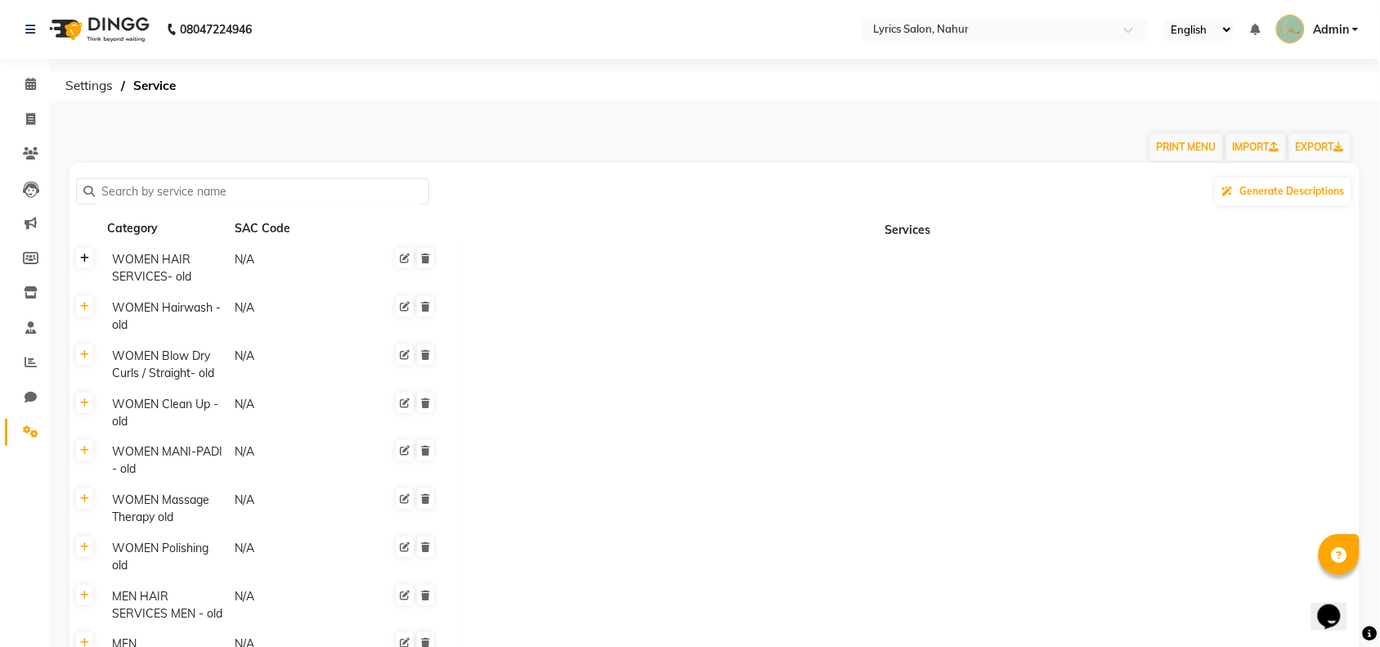
click at [87, 262] on icon at bounding box center [84, 258] width 9 height 10
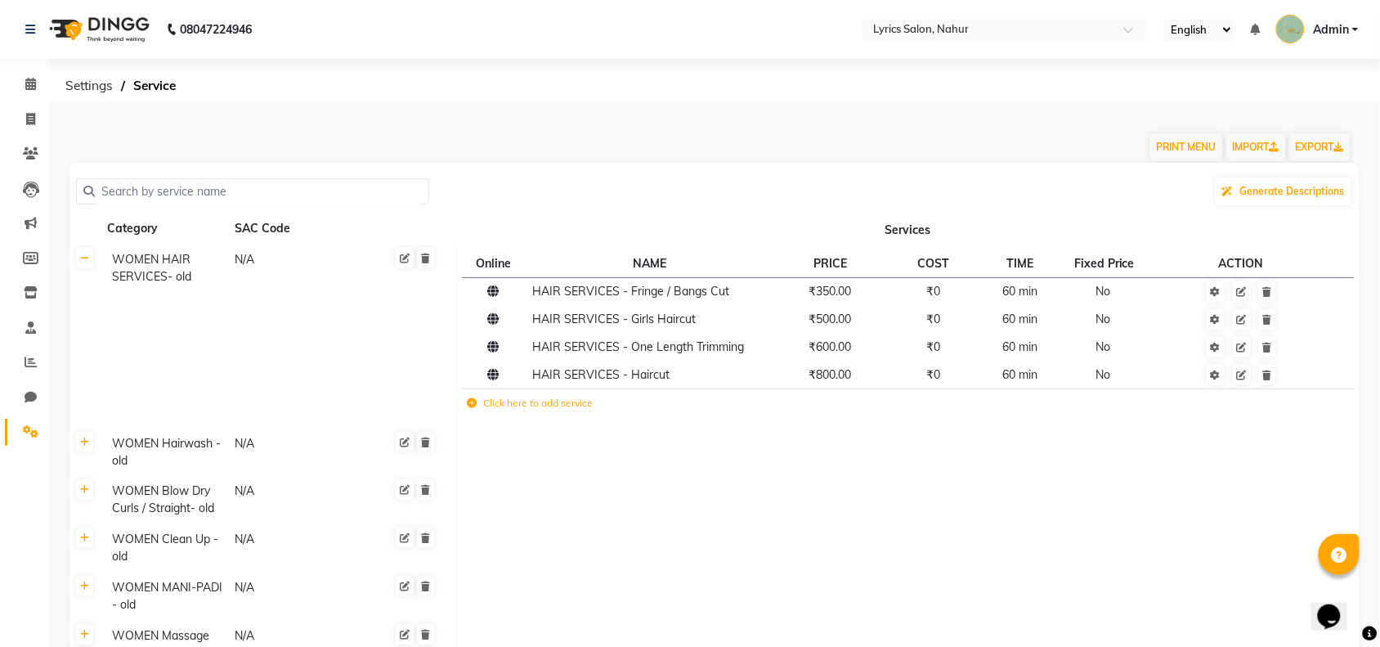
scroll to position [102, 0]
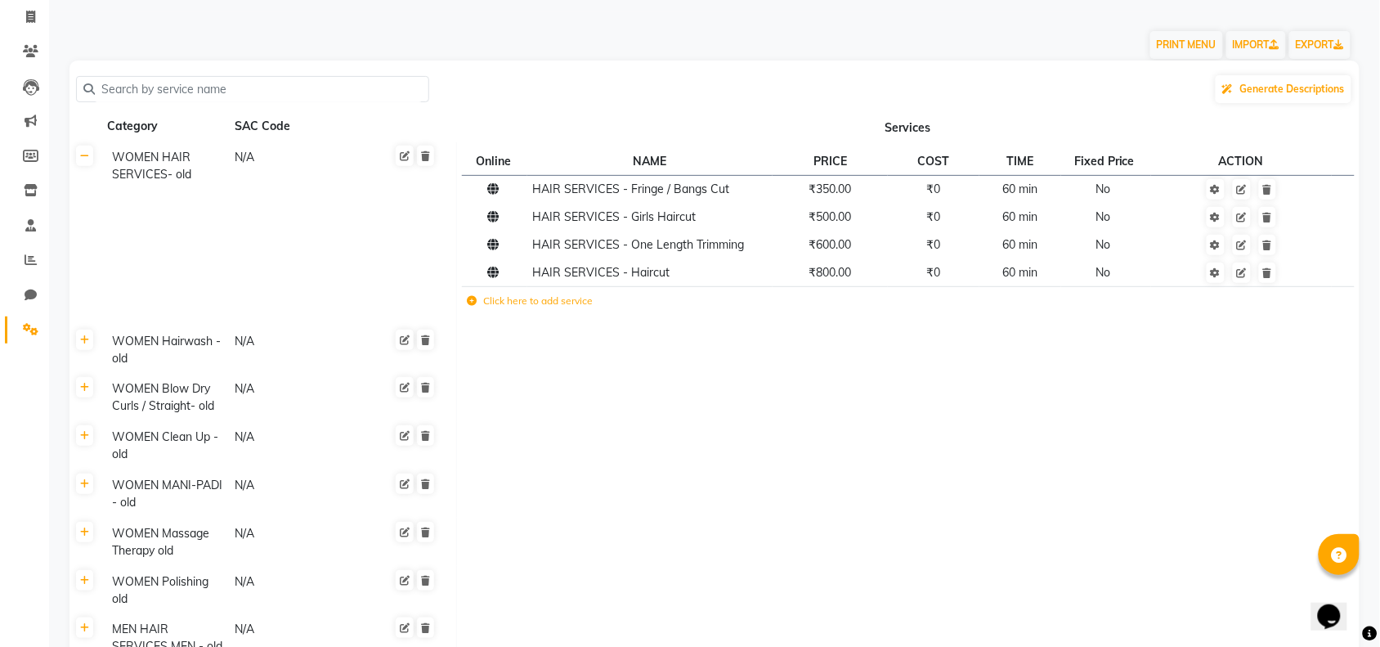
click at [190, 395] on div "WOMEN Blow Dry Curls / Straight- old" at bounding box center [165, 397] width 121 height 38
click at [186, 348] on div "WOMEN Hairwash - old" at bounding box center [165, 350] width 121 height 38
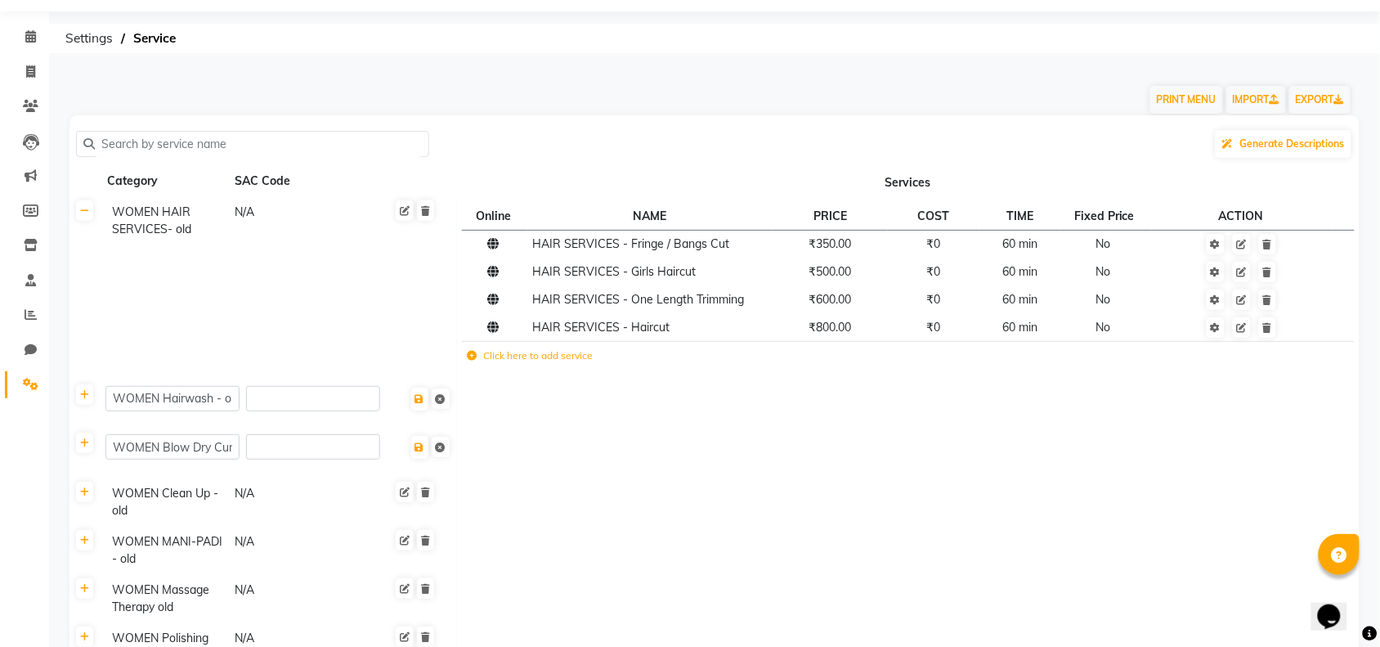
scroll to position [0, 0]
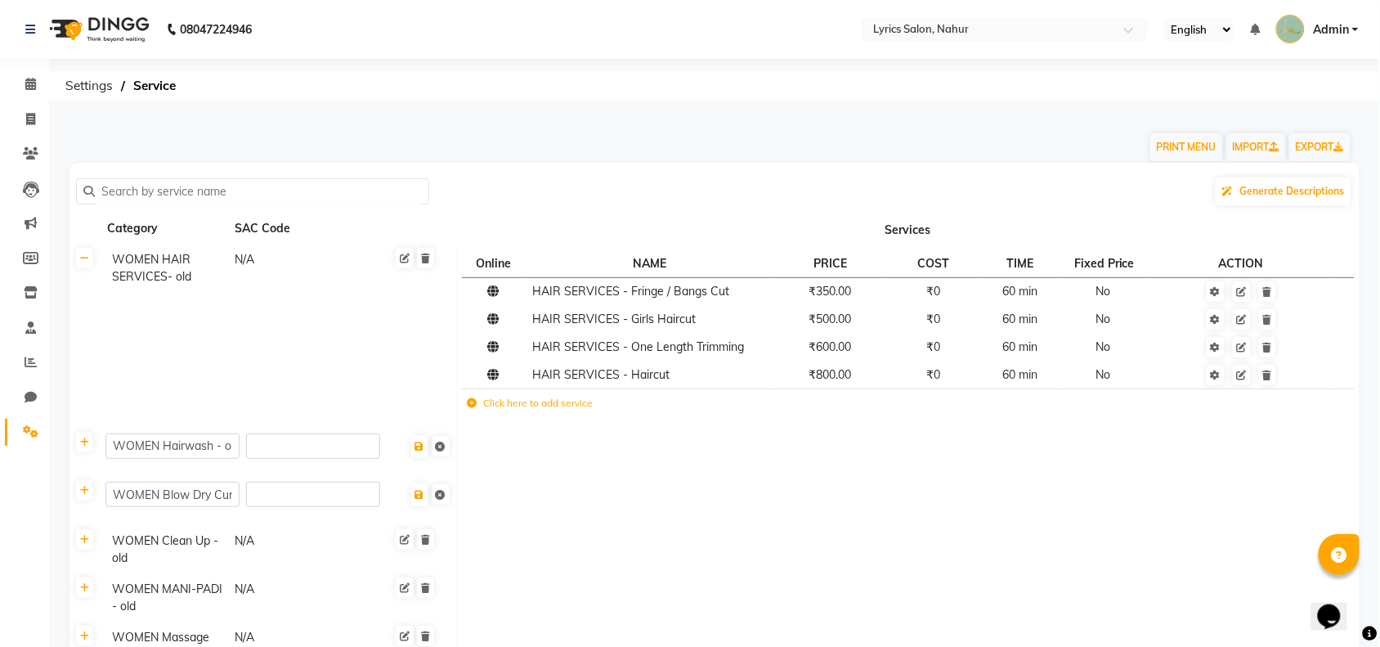
click at [168, 344] on td "WOMEN HAIR SERVICES- old N/A" at bounding box center [279, 335] width 356 height 183
click at [33, 121] on icon at bounding box center [30, 119] width 9 height 12
select select "8609"
select select "service"
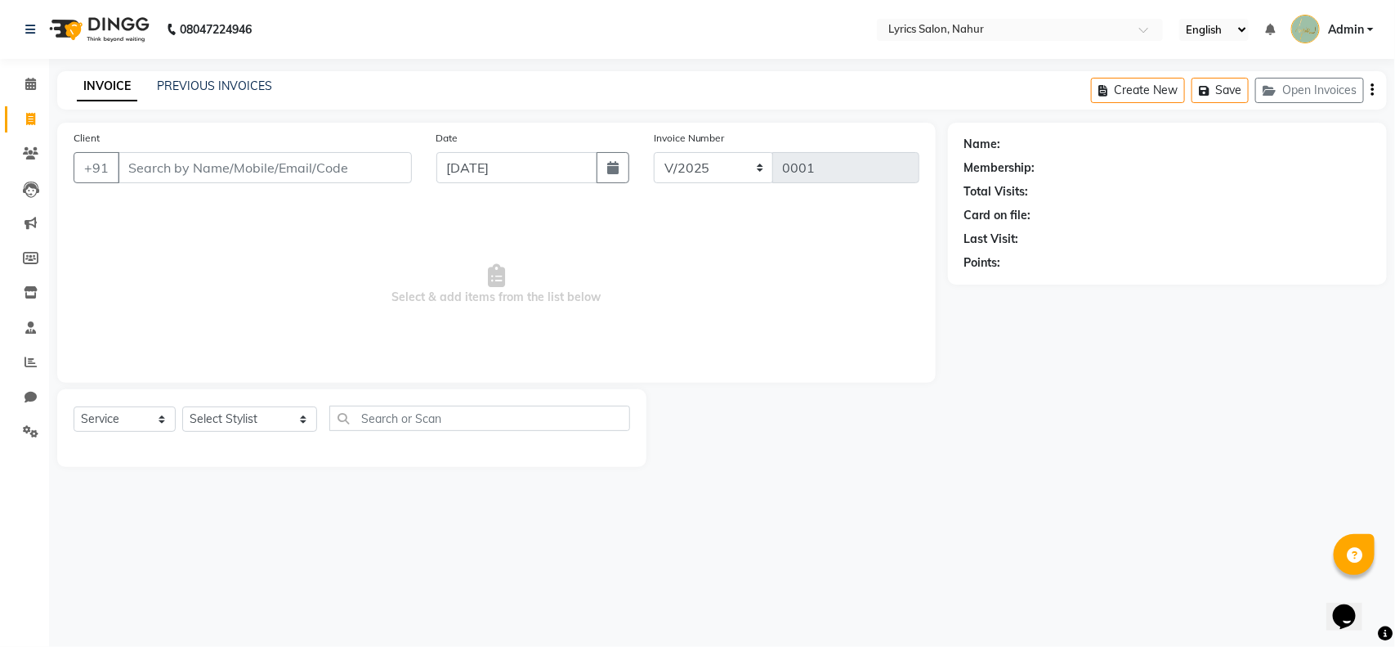
click at [246, 434] on div "Select Service Product Membership Package Voucher Prepaid Gift Card Select Styl…" at bounding box center [352, 424] width 557 height 38
click at [257, 418] on select "Select Stylist APURVA MUNJ DEEPAK KUMAR DIKSHA GHATKAR KAJAL JATHE KARINA GHATK…" at bounding box center [249, 418] width 135 height 25
select select "88641"
click at [182, 406] on select "Select Stylist APURVA MUNJ DEEPAK KUMAR DIKSHA GHATKAR KAJAL JATHE KARINA GHATK…" at bounding box center [249, 418] width 135 height 25
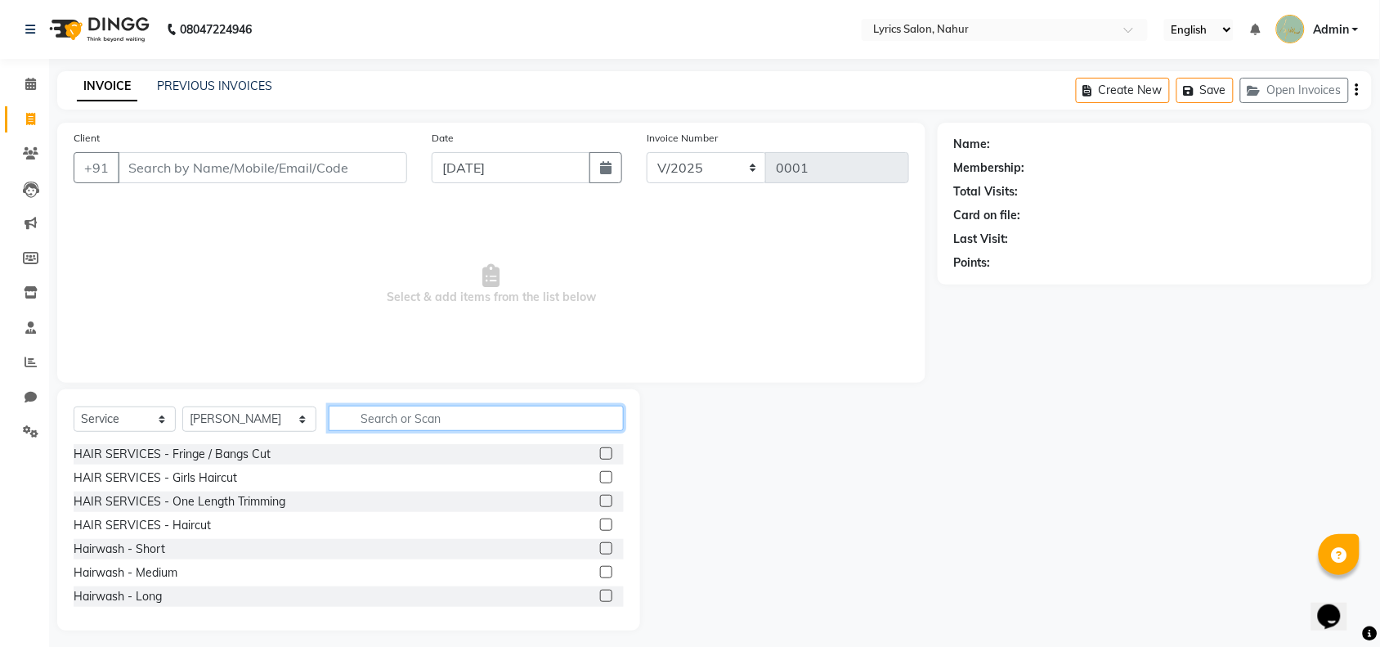
click at [362, 415] on input "text" at bounding box center [476, 417] width 295 height 25
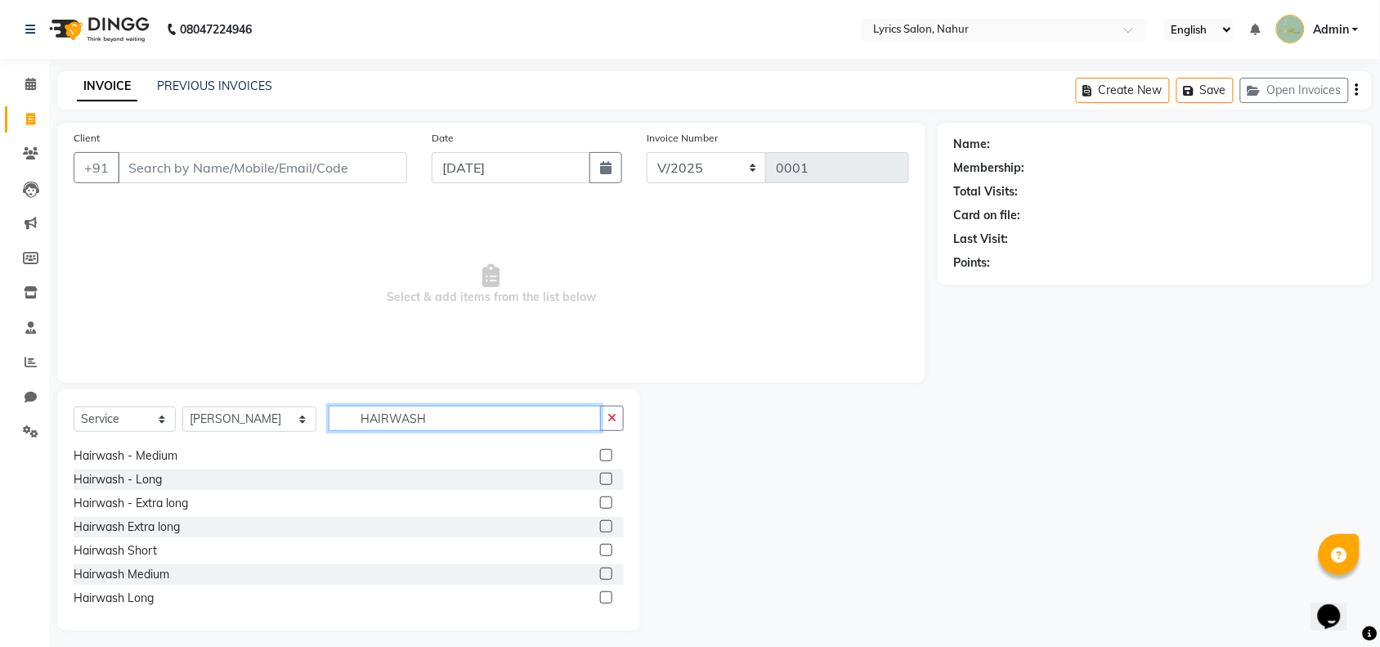
scroll to position [25, 0]
type input "HAIRWASH"
click at [1355, 90] on icon "button" at bounding box center [1356, 90] width 3 height 1
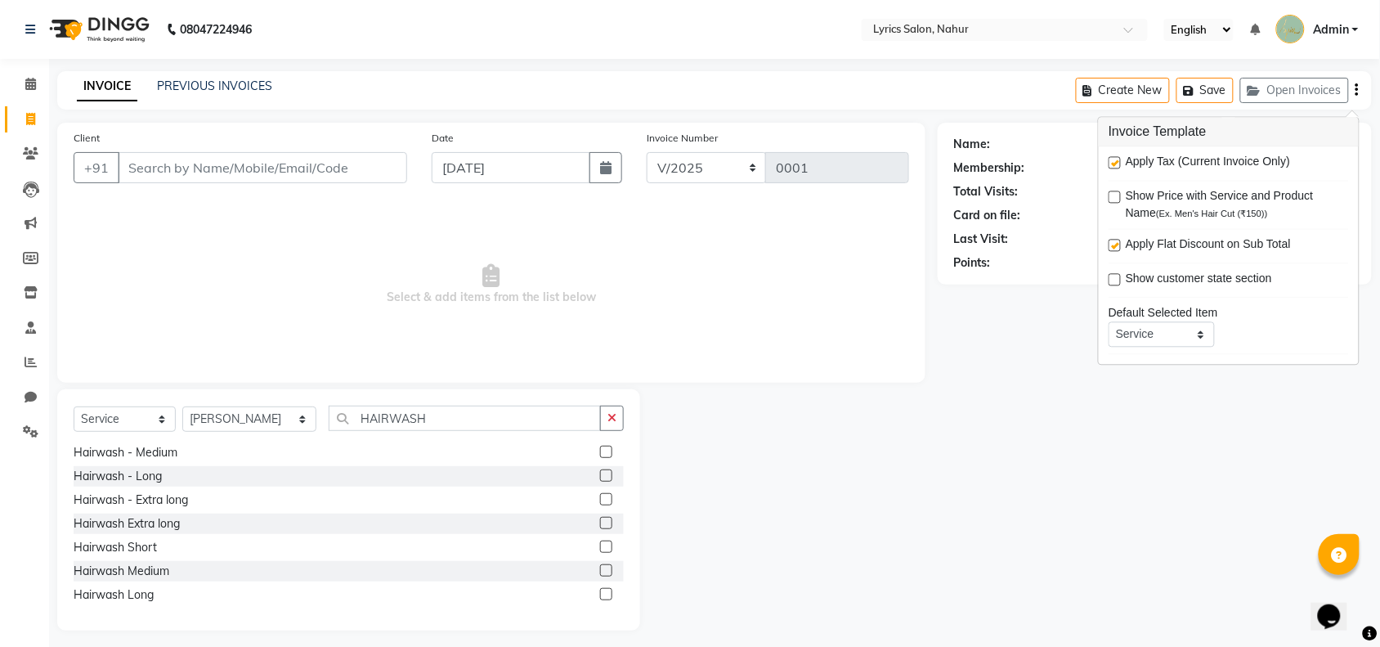
click at [1116, 198] on label at bounding box center [1114, 197] width 12 height 12
click at [1116, 198] on input "checkbox" at bounding box center [1113, 198] width 11 height 11
checkbox input "true"
click at [977, 437] on div "Name: Membership: Total Visits: Card on file: Last Visit: Points:" at bounding box center [1160, 377] width 446 height 508
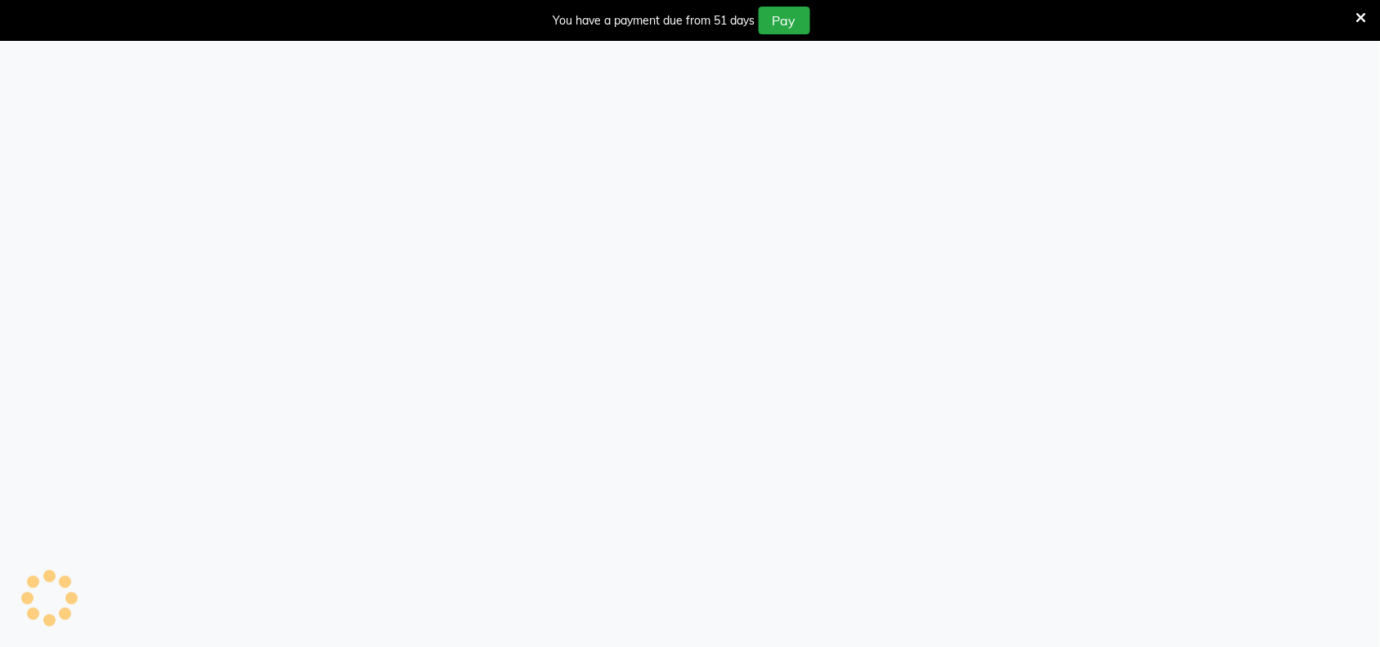
select select "8609"
select select "service"
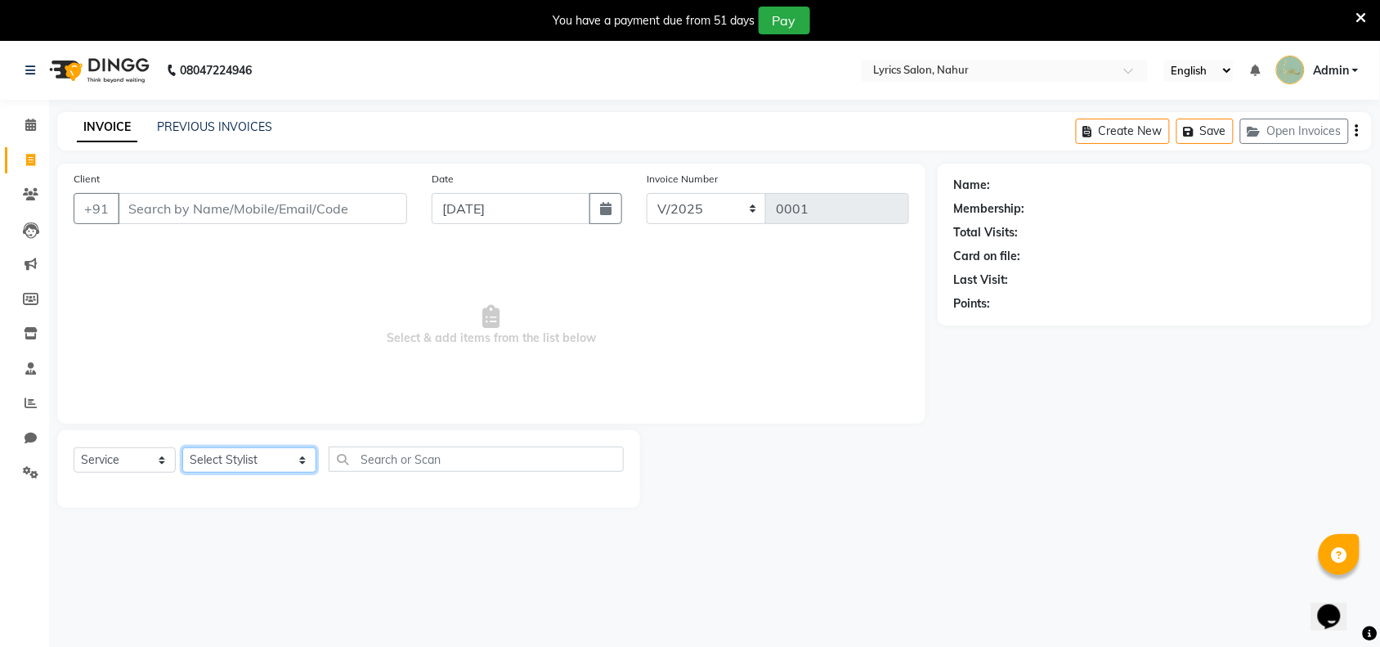
click at [250, 459] on select "Select Stylist [PERSON_NAME] [PERSON_NAME] [PERSON_NAME] [PERSON_NAME] [PERSON_…" at bounding box center [249, 459] width 134 height 25
select select "88641"
click at [182, 447] on select "Select Stylist [PERSON_NAME] [PERSON_NAME] [PERSON_NAME] [PERSON_NAME] [PERSON_…" at bounding box center [249, 459] width 134 height 25
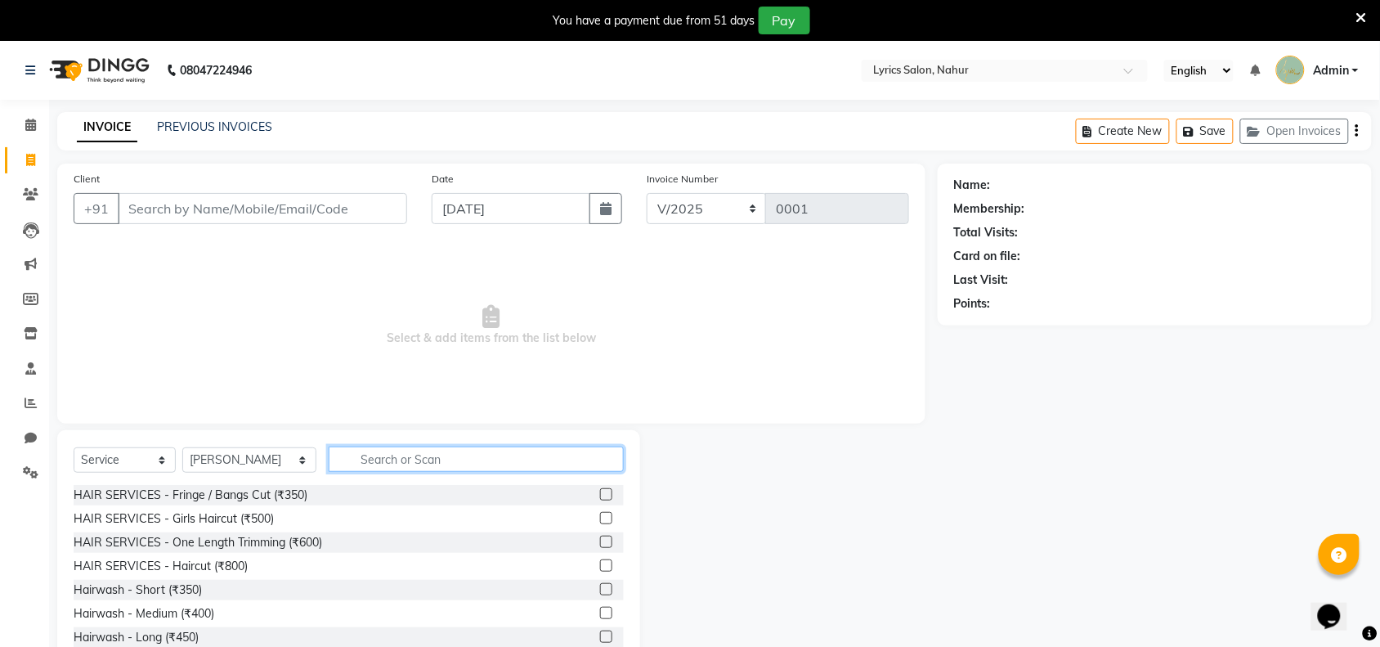
click at [368, 451] on input "text" at bounding box center [476, 458] width 295 height 25
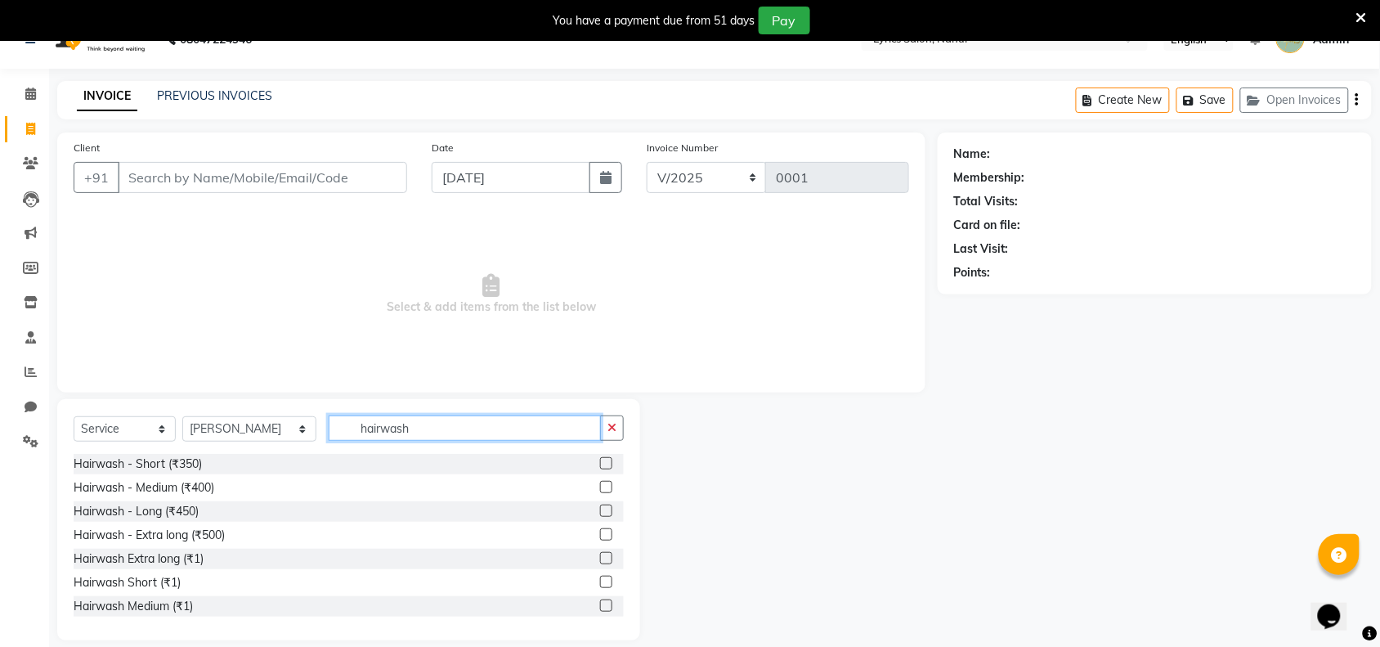
scroll to position [49, 0]
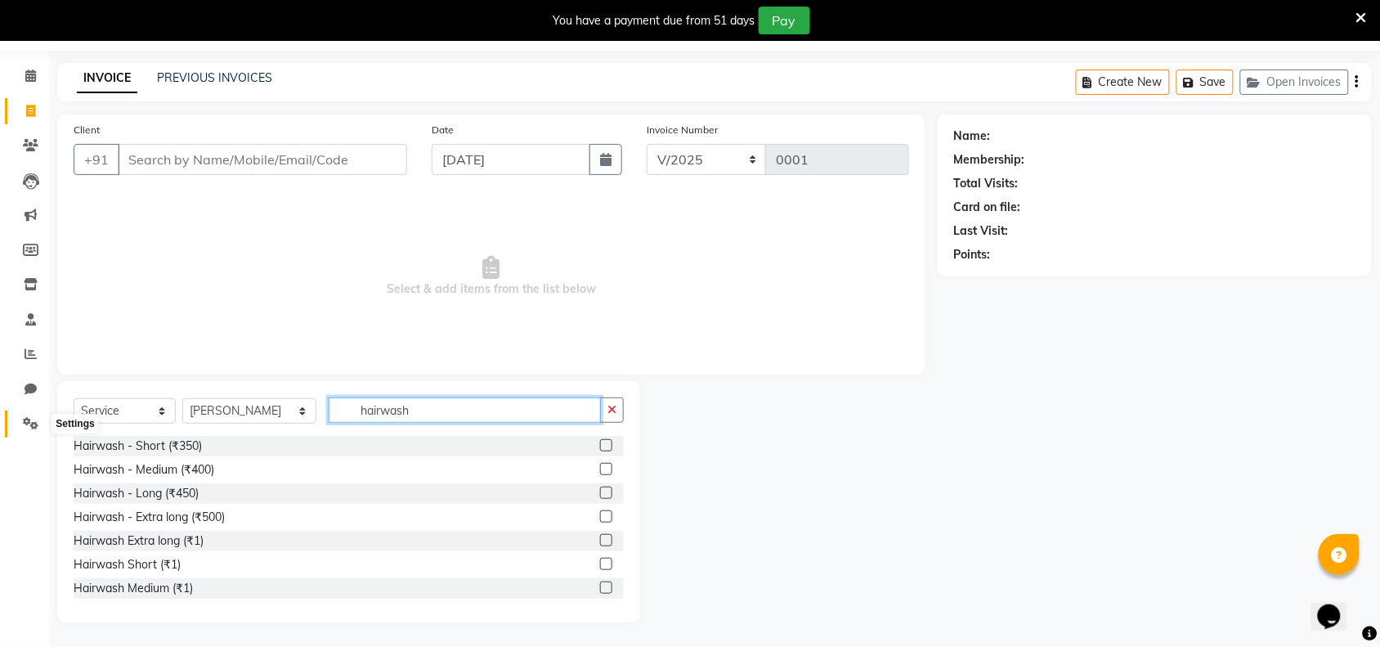
type input "hairwash"
click at [18, 423] on span at bounding box center [30, 423] width 29 height 19
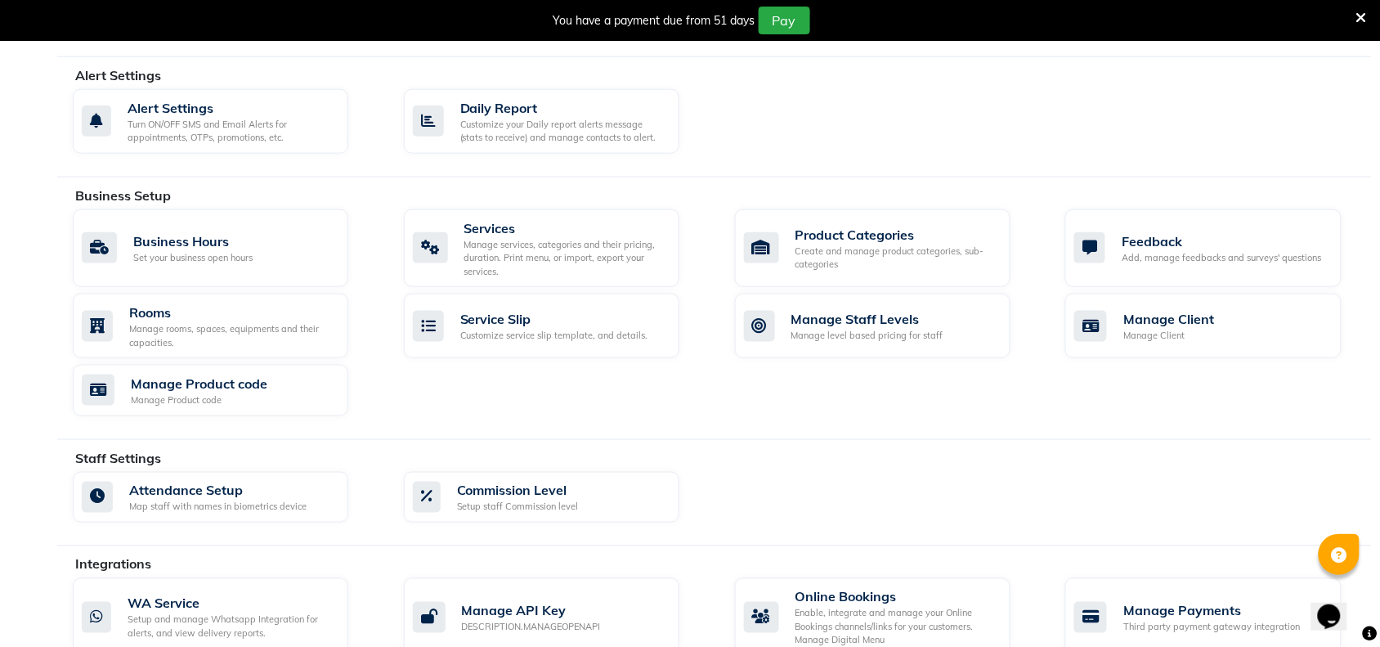
scroll to position [458, 0]
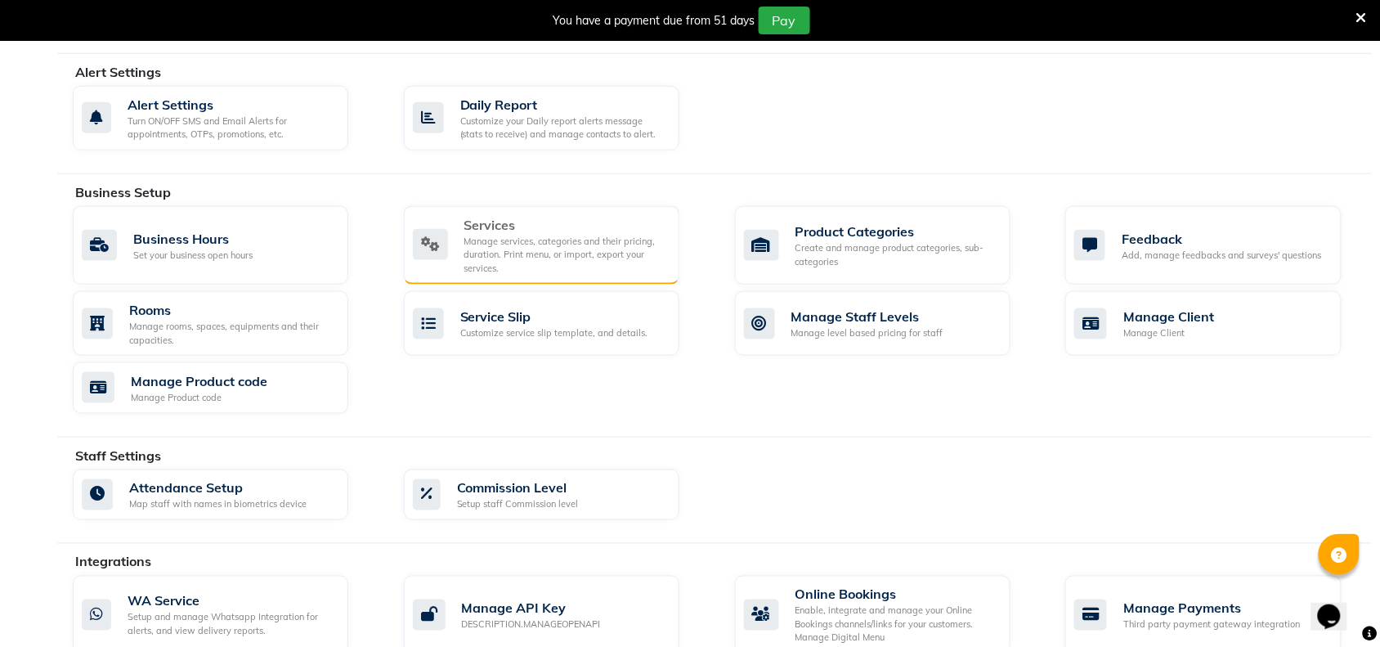
click at [536, 248] on div "Manage services, categories and their pricing, duration. Print menu, or import,…" at bounding box center [565, 255] width 202 height 41
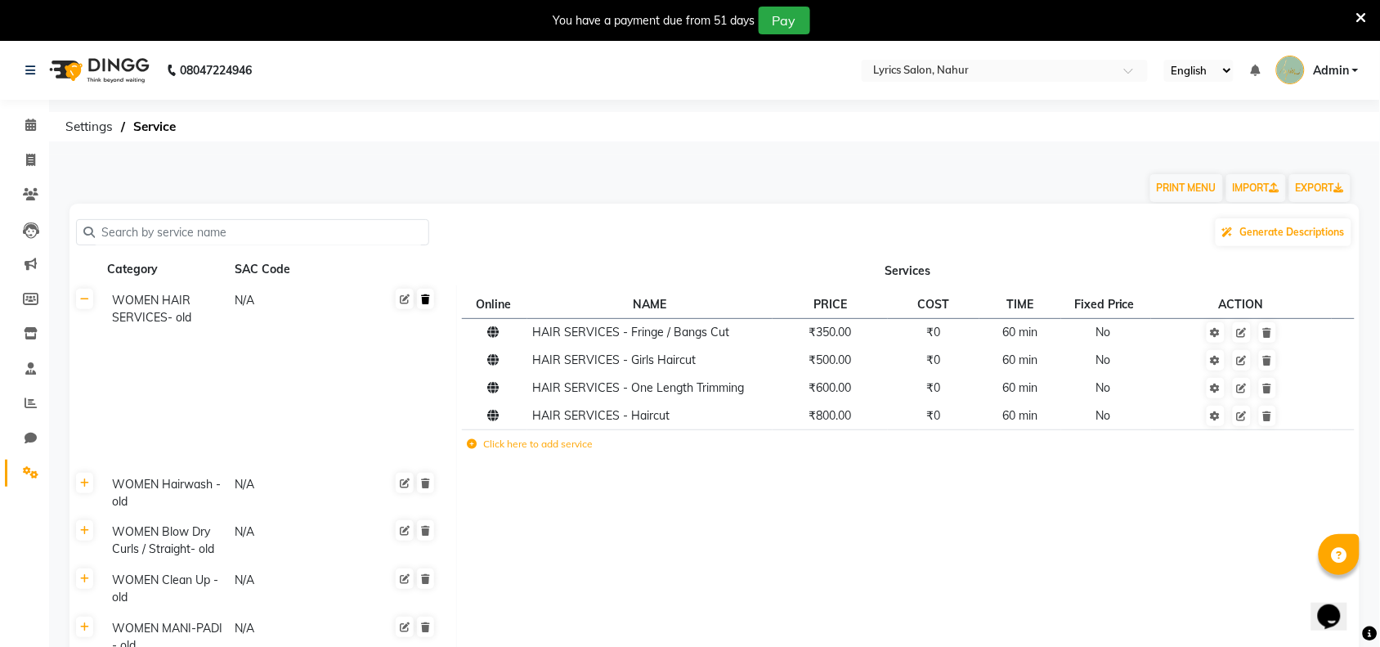
click at [426, 297] on icon at bounding box center [425, 299] width 9 height 10
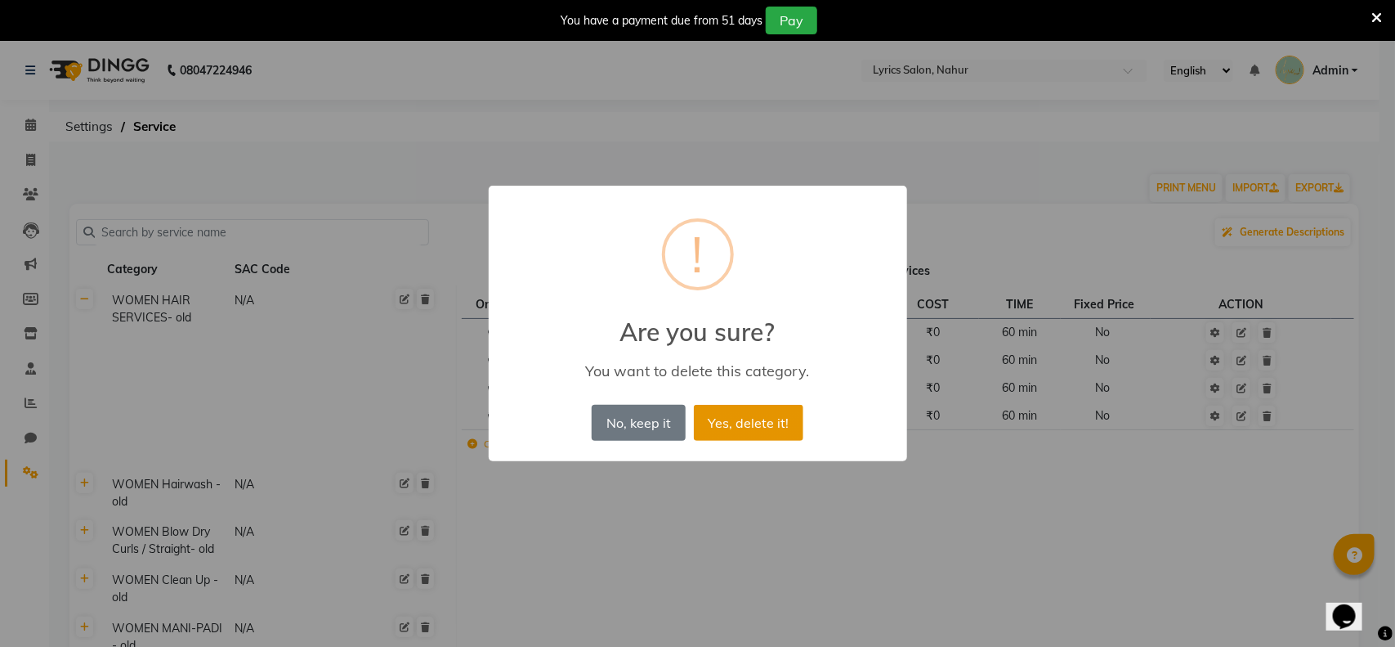
click at [756, 423] on button "Yes, delete it!" at bounding box center [749, 423] width 110 height 36
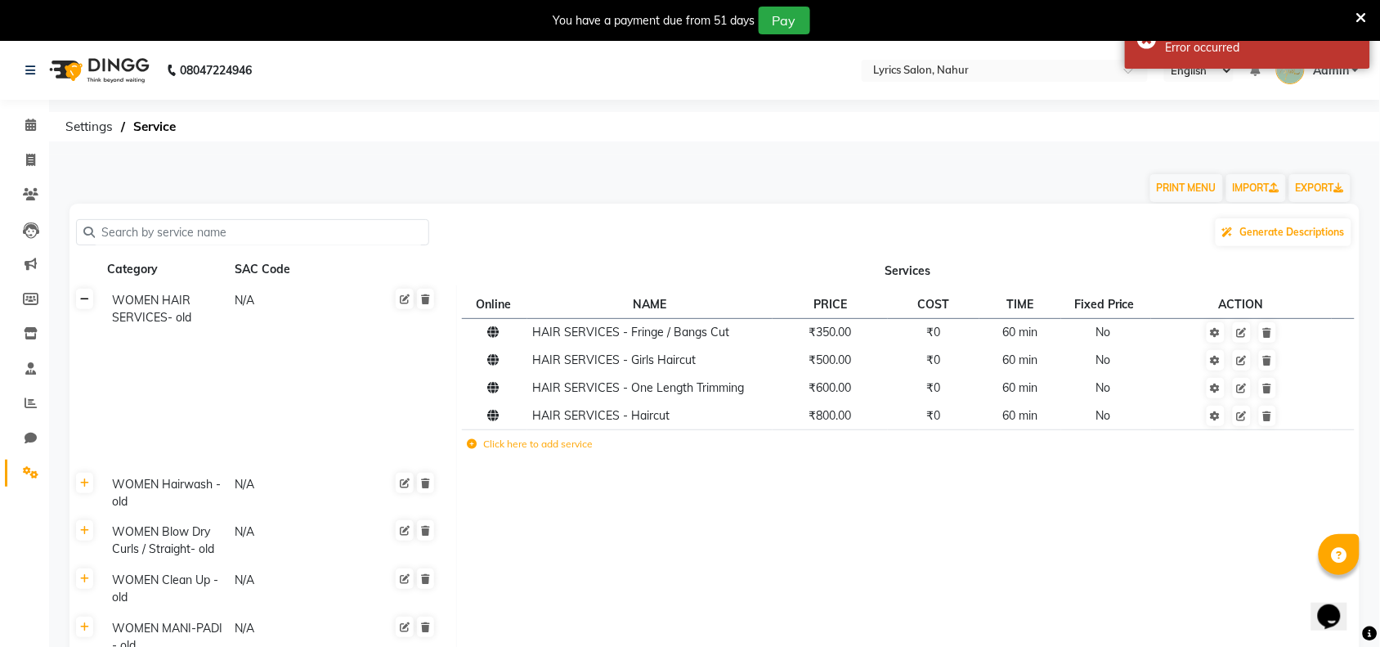
click at [84, 294] on icon at bounding box center [84, 299] width 9 height 10
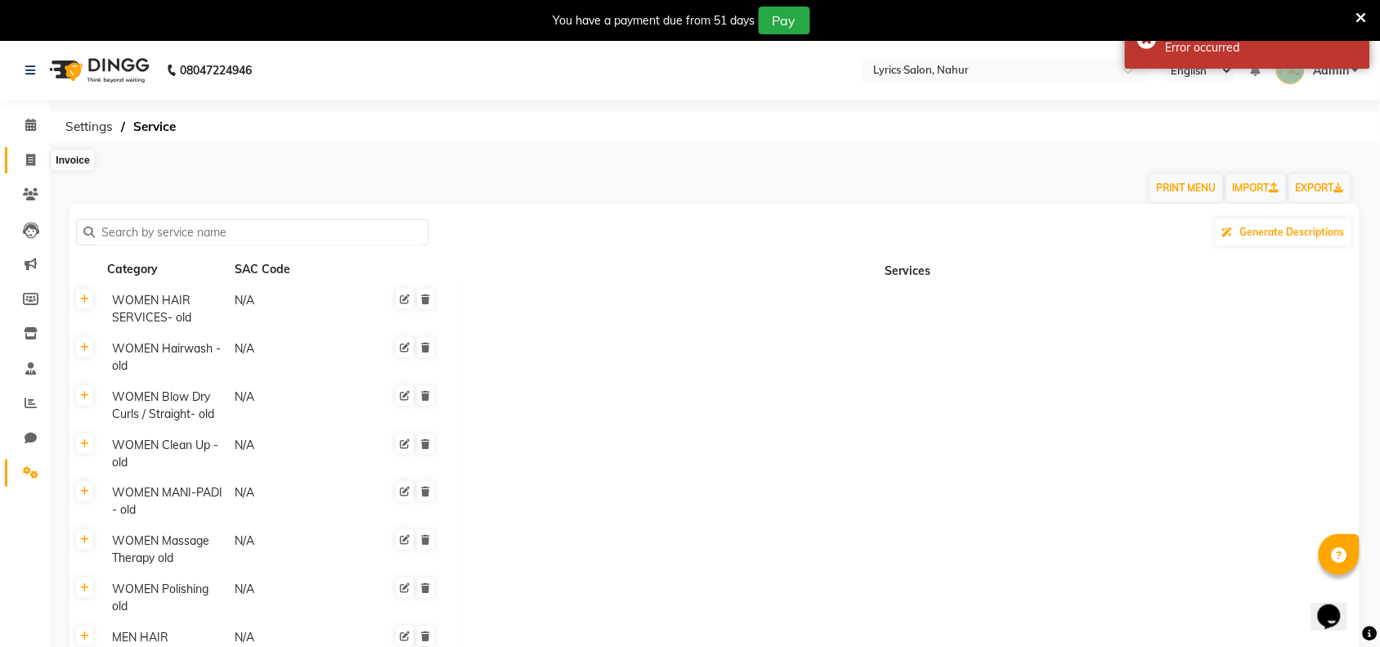
click at [30, 154] on icon at bounding box center [30, 160] width 9 height 12
select select "8609"
select select "service"
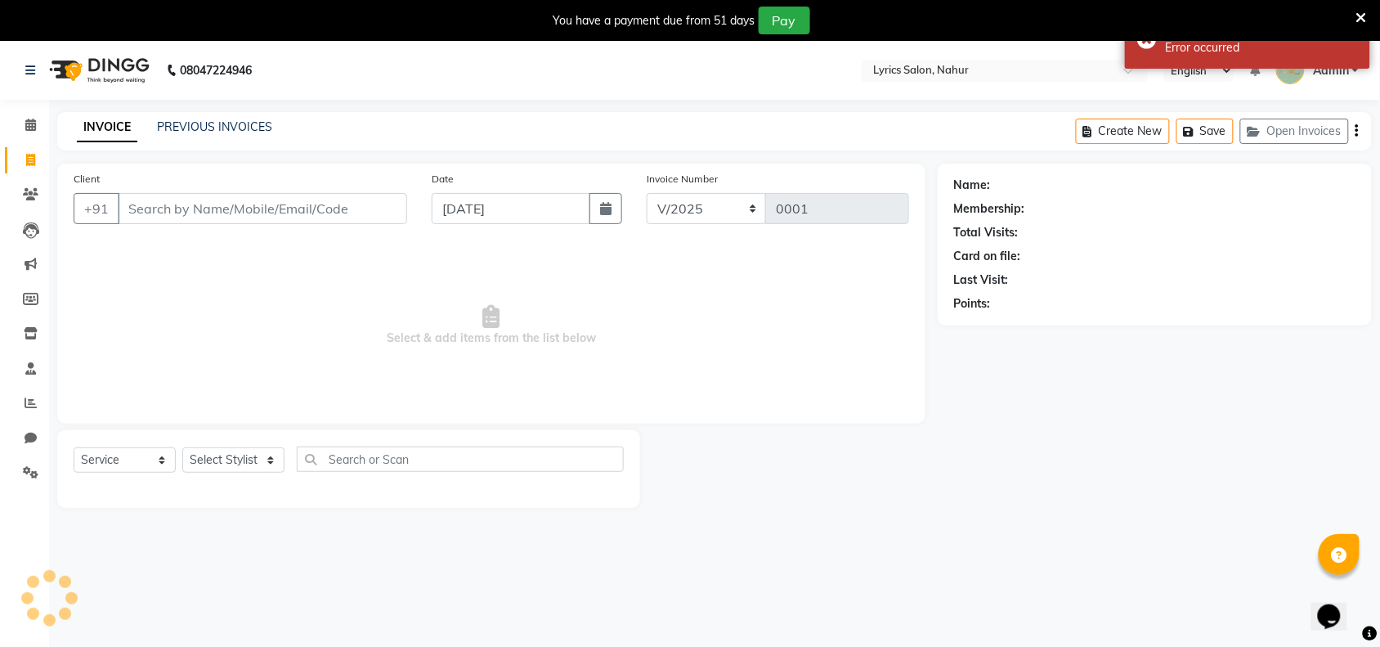
scroll to position [41, 0]
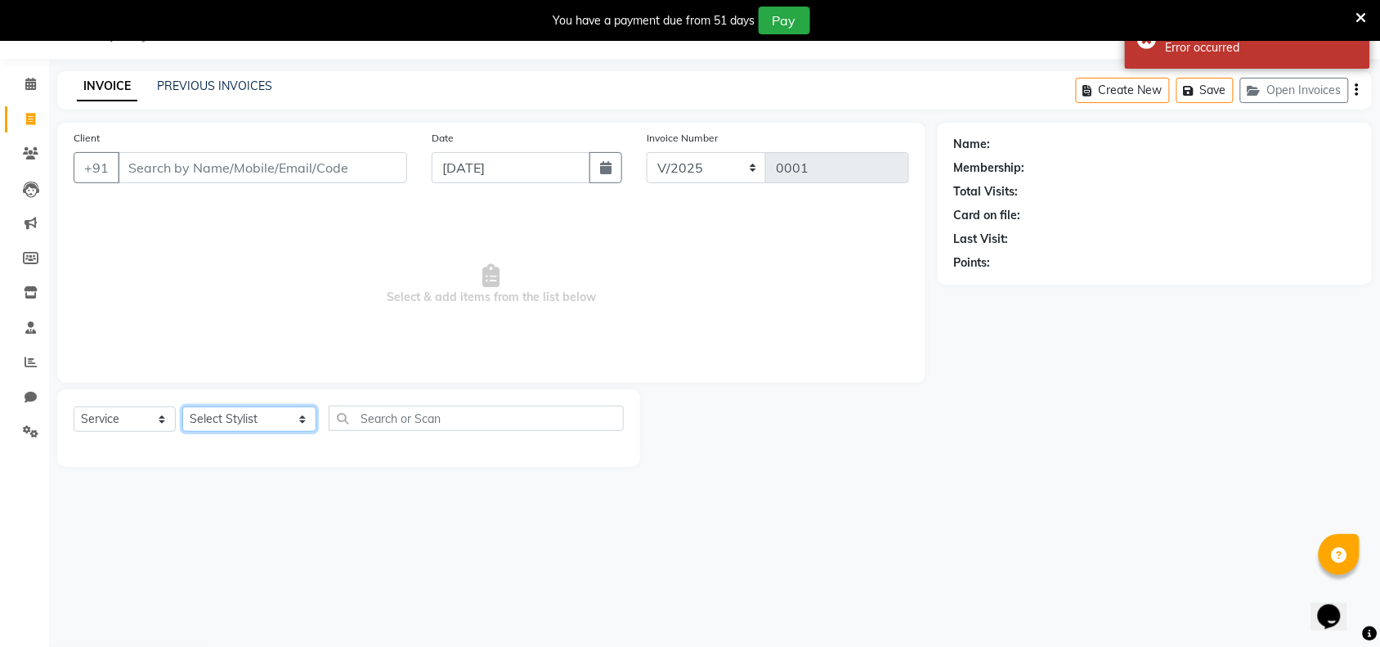
click at [223, 414] on select "Select Stylist [PERSON_NAME] [PERSON_NAME] [PERSON_NAME] [PERSON_NAME] [PERSON_…" at bounding box center [249, 418] width 134 height 25
select select "88641"
click at [182, 406] on select "Select Stylist [PERSON_NAME] [PERSON_NAME] [PERSON_NAME] [PERSON_NAME] [PERSON_…" at bounding box center [249, 418] width 134 height 25
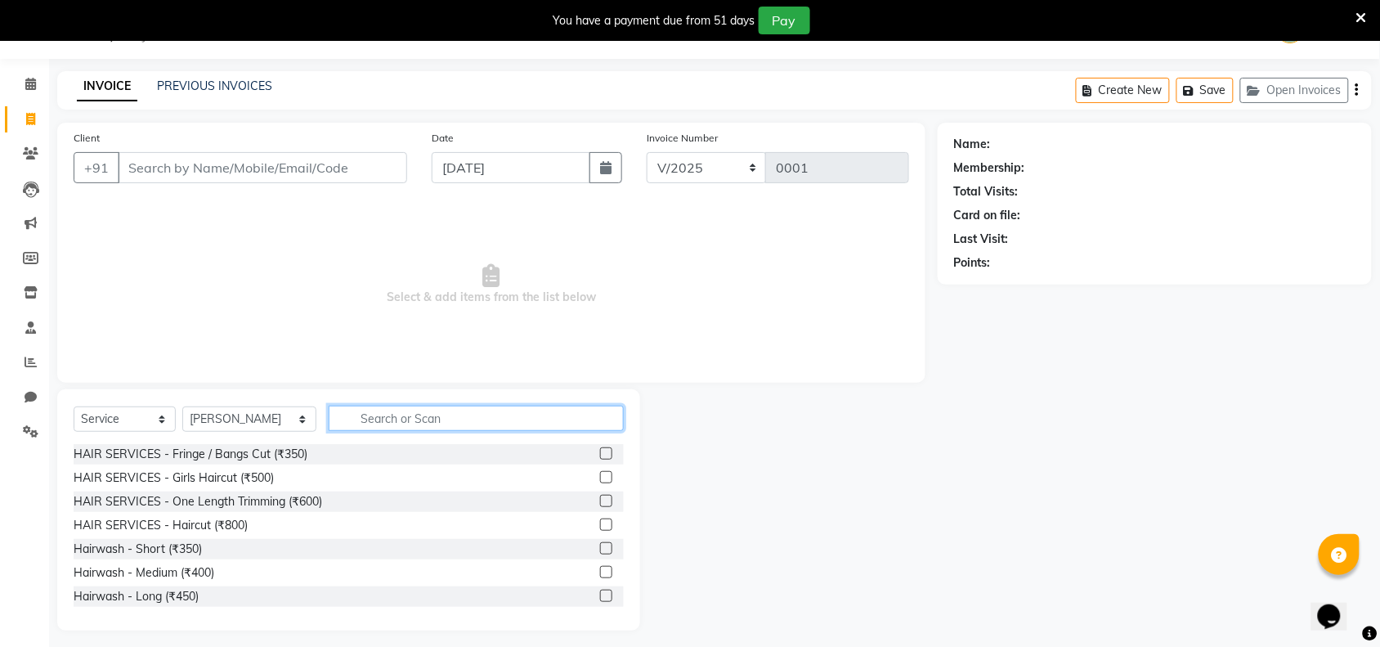
click at [397, 414] on input "text" at bounding box center [476, 417] width 295 height 25
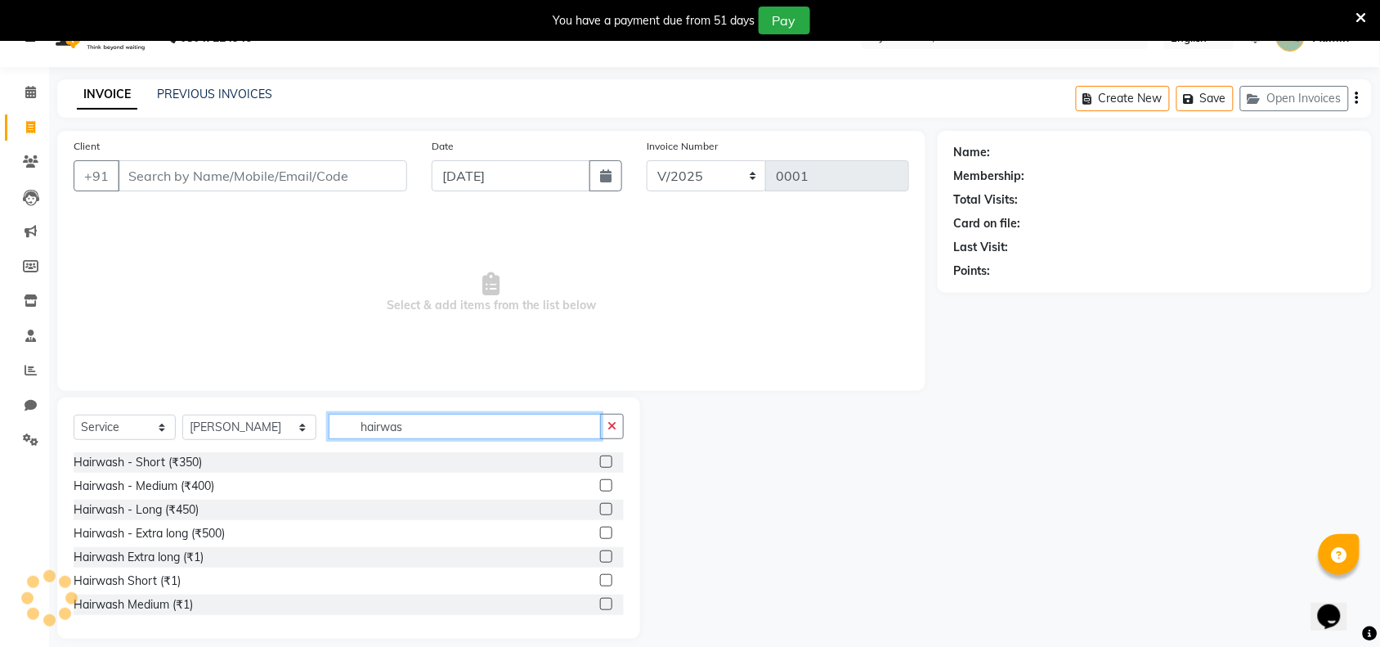
scroll to position [49, 0]
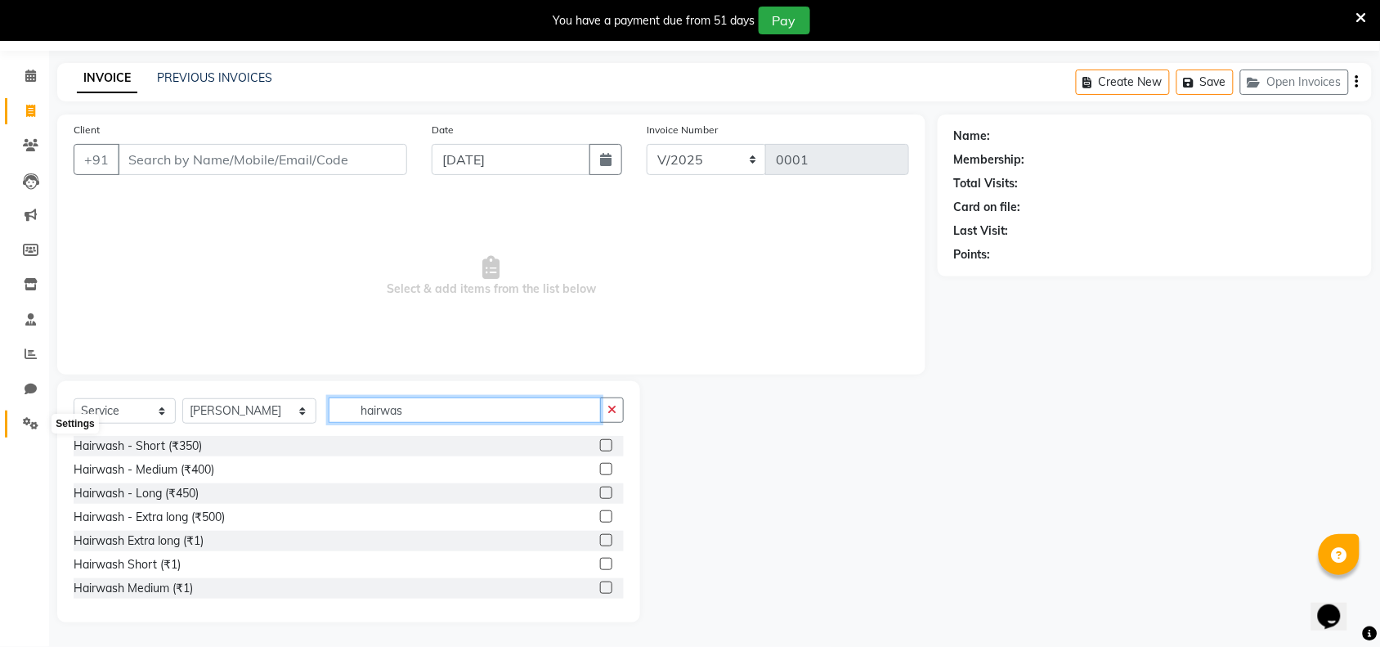
type input "hairwas"
click at [21, 419] on span at bounding box center [30, 423] width 29 height 19
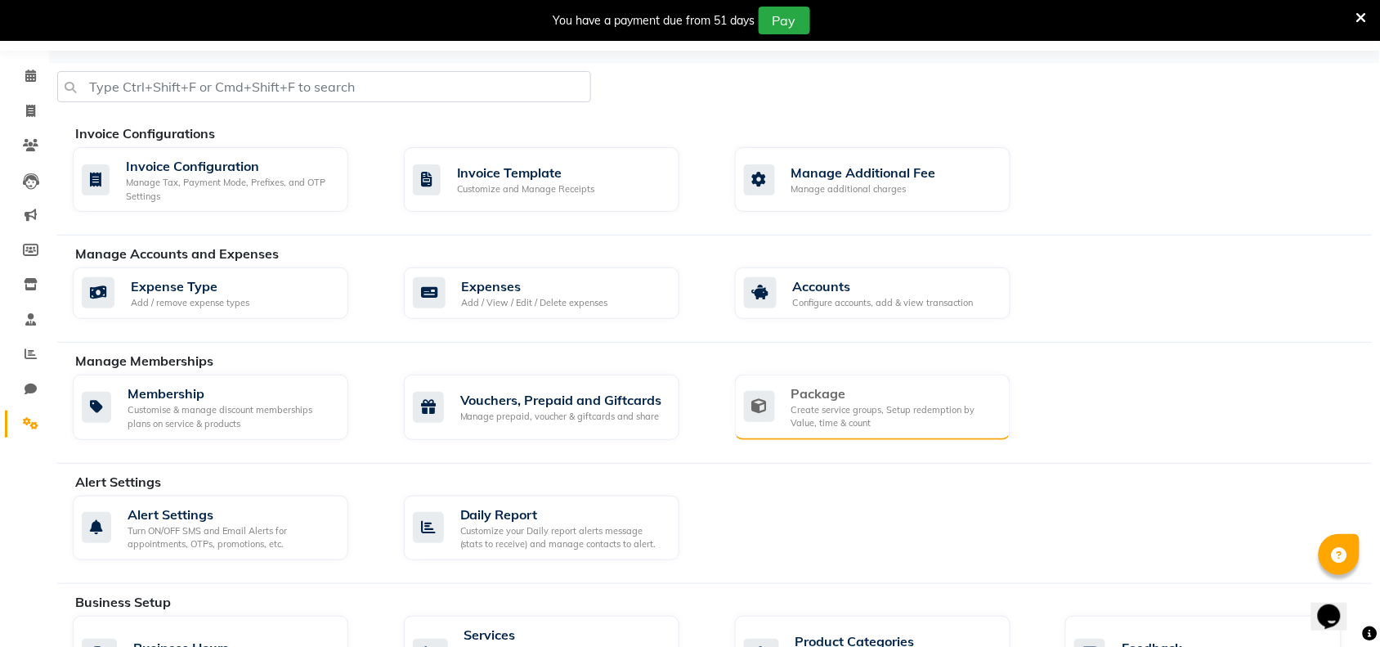
click at [814, 411] on div "Create service groups, Setup redemption by Value, time & count" at bounding box center [894, 416] width 206 height 27
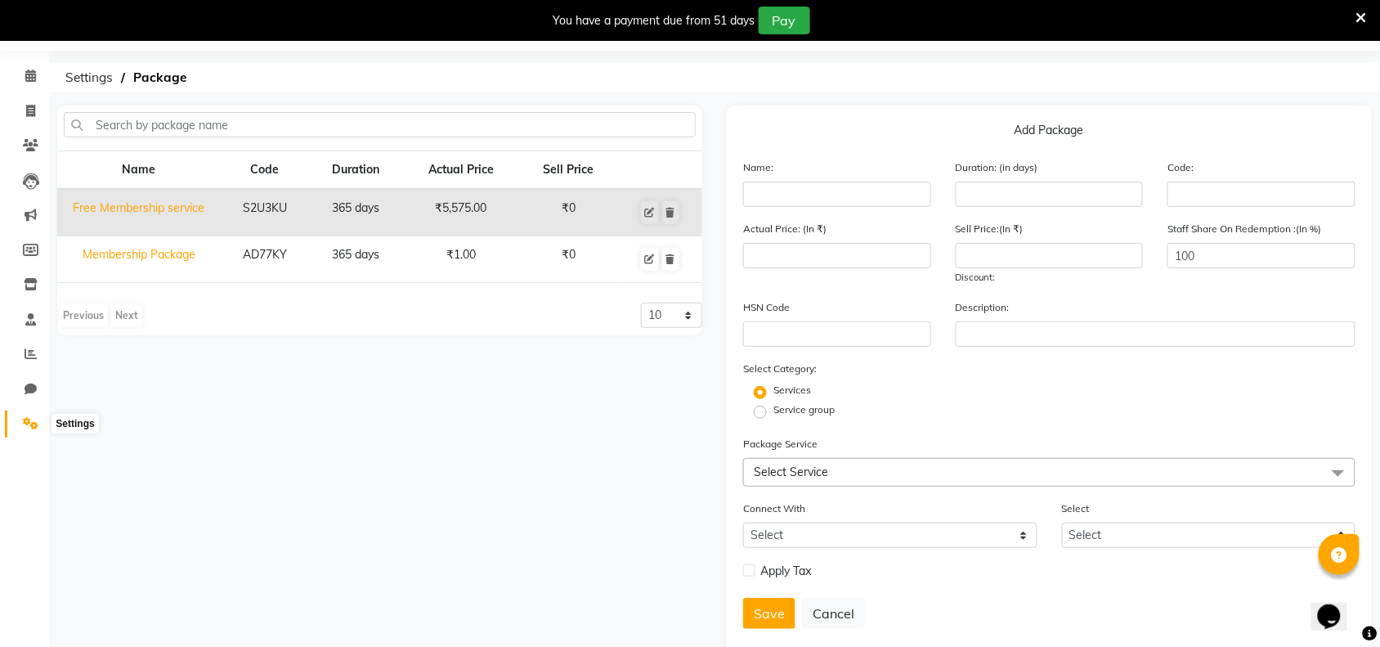
click at [29, 426] on icon at bounding box center [31, 423] width 16 height 12
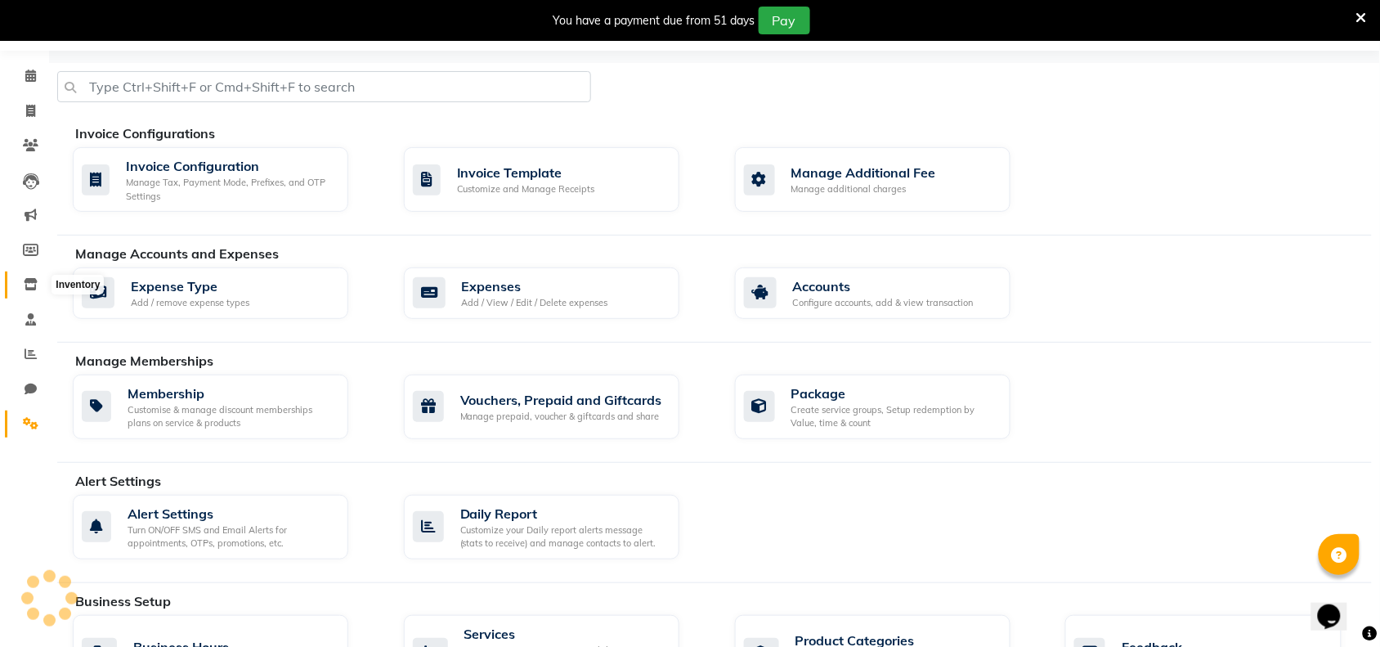
click at [29, 278] on icon at bounding box center [31, 284] width 14 height 12
select select
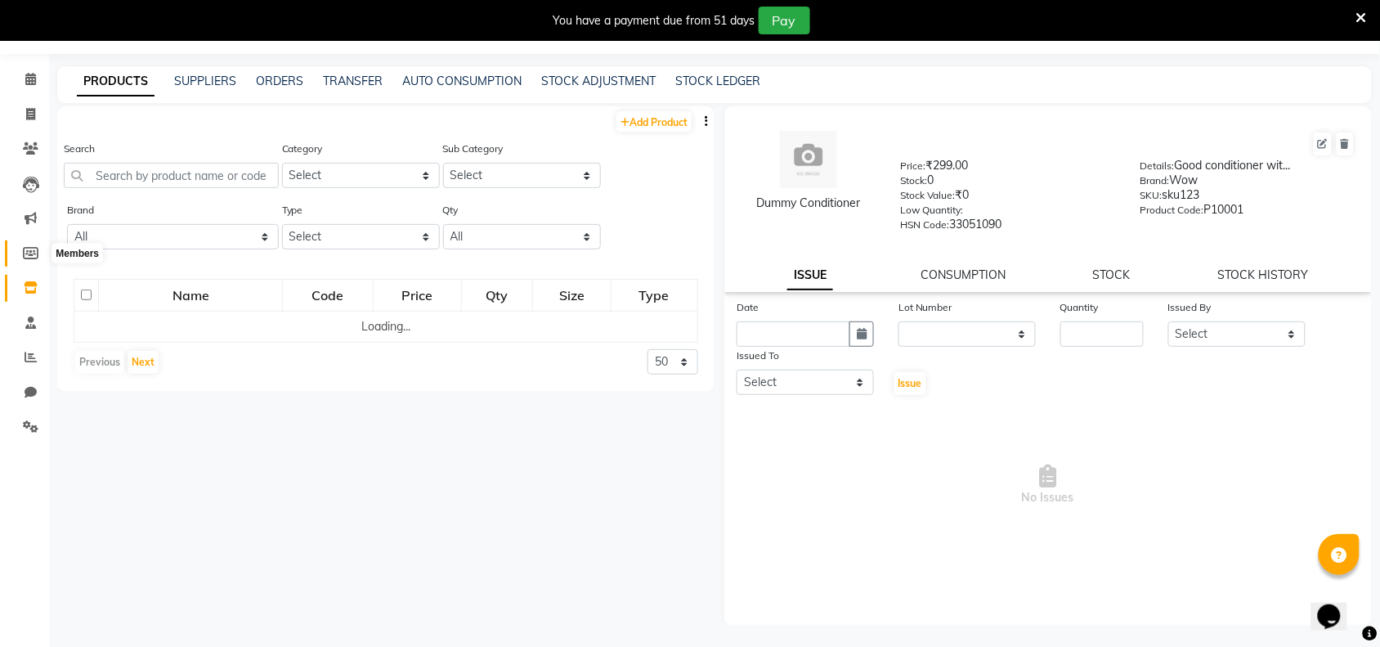
click at [25, 247] on icon at bounding box center [31, 253] width 16 height 12
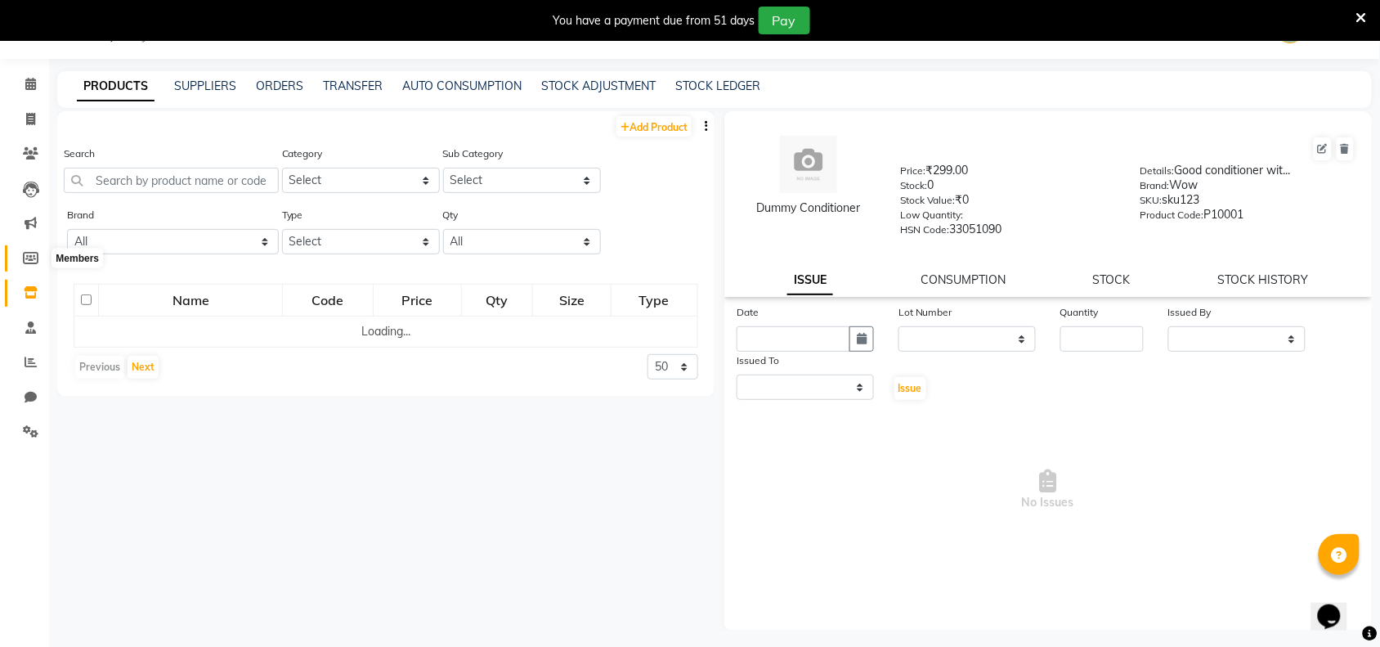
select select
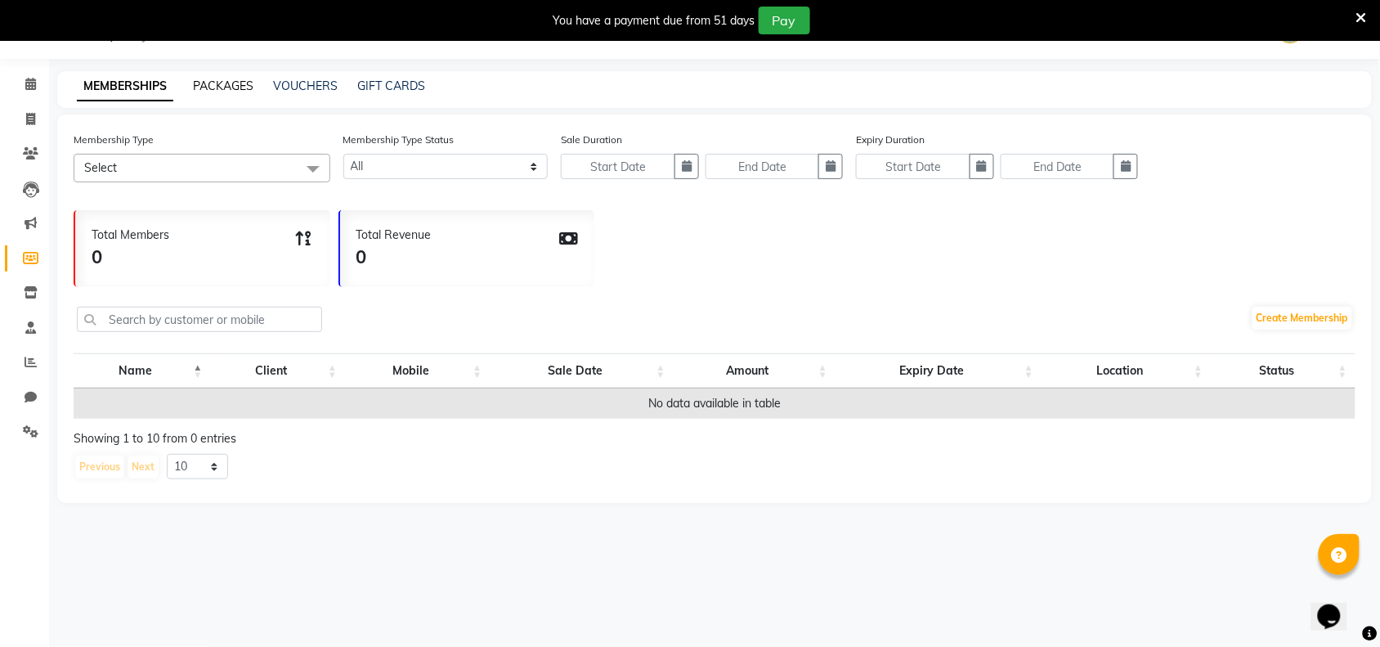
click at [235, 86] on link "PACKAGES" at bounding box center [223, 85] width 60 height 15
select select
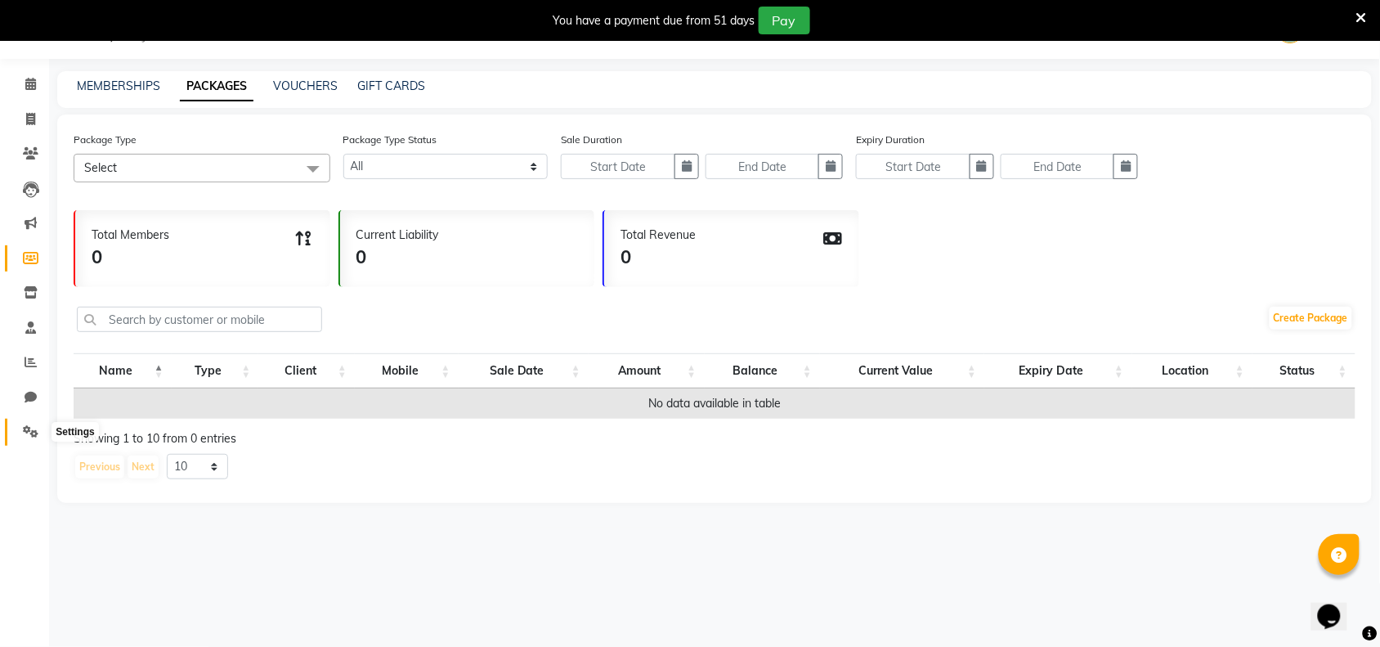
click at [21, 429] on span at bounding box center [30, 432] width 29 height 19
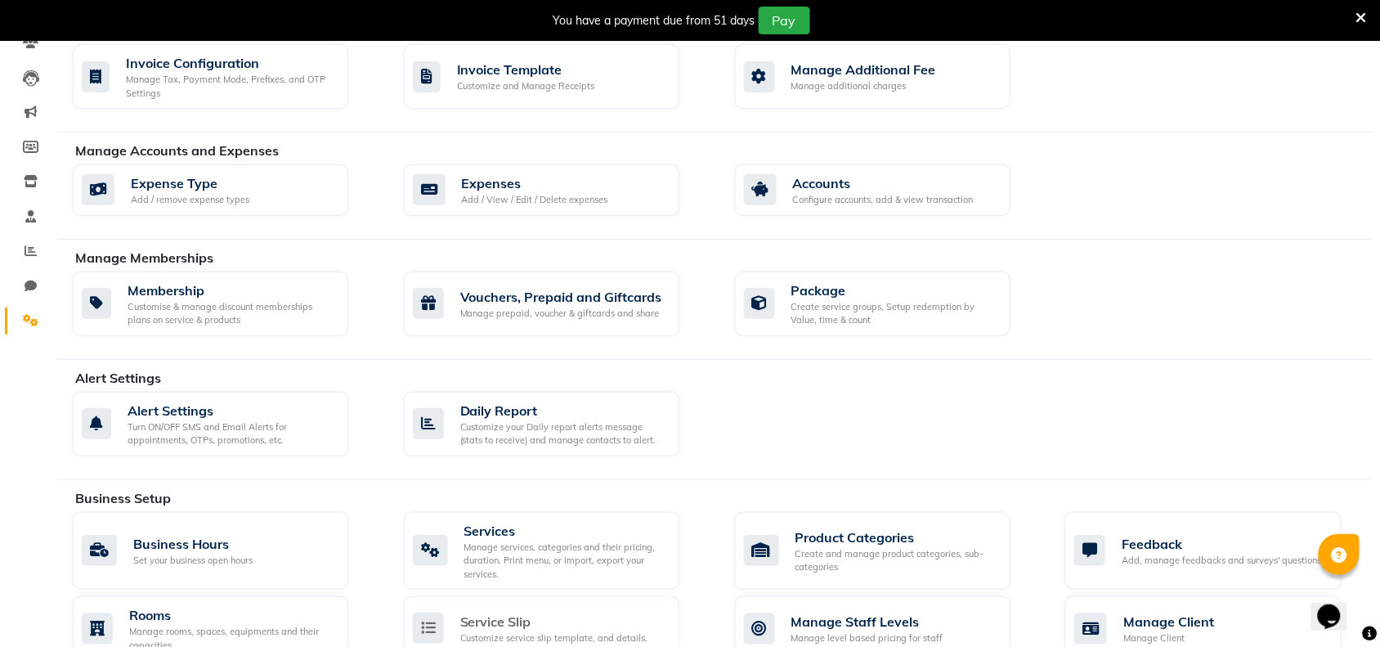
scroll to position [347, 0]
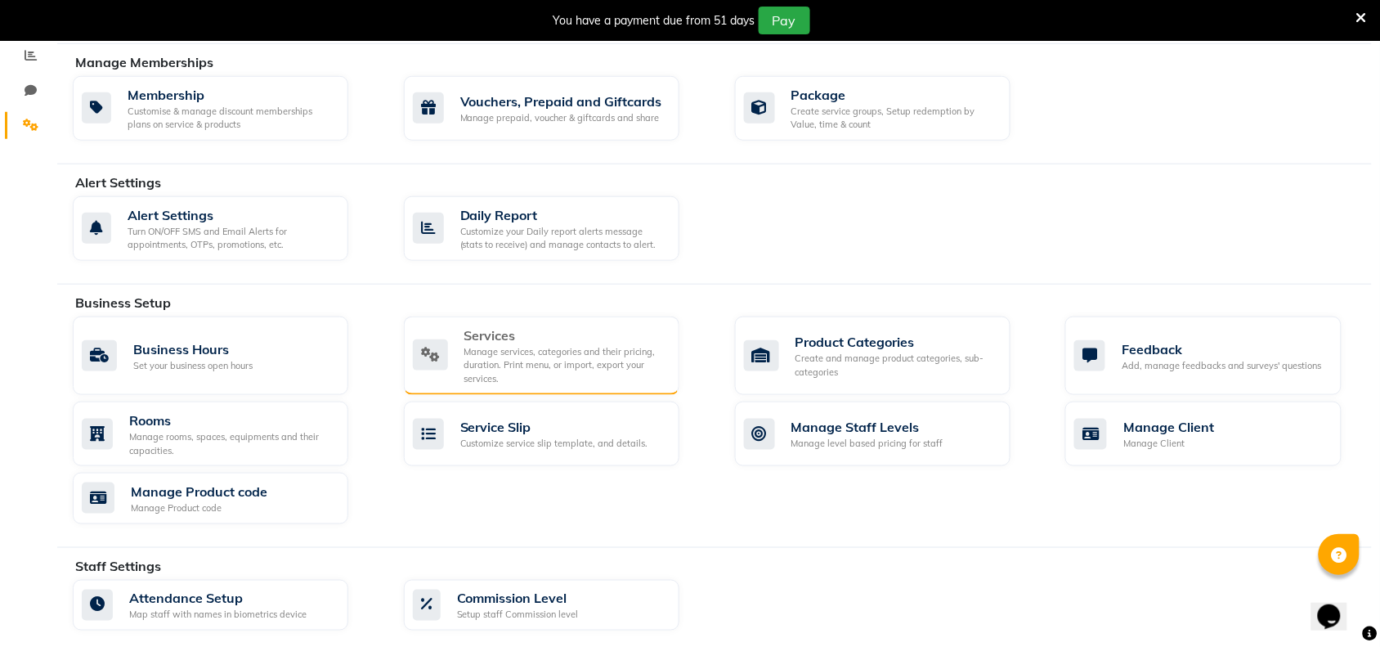
click at [492, 338] on div "Services" at bounding box center [565, 335] width 202 height 20
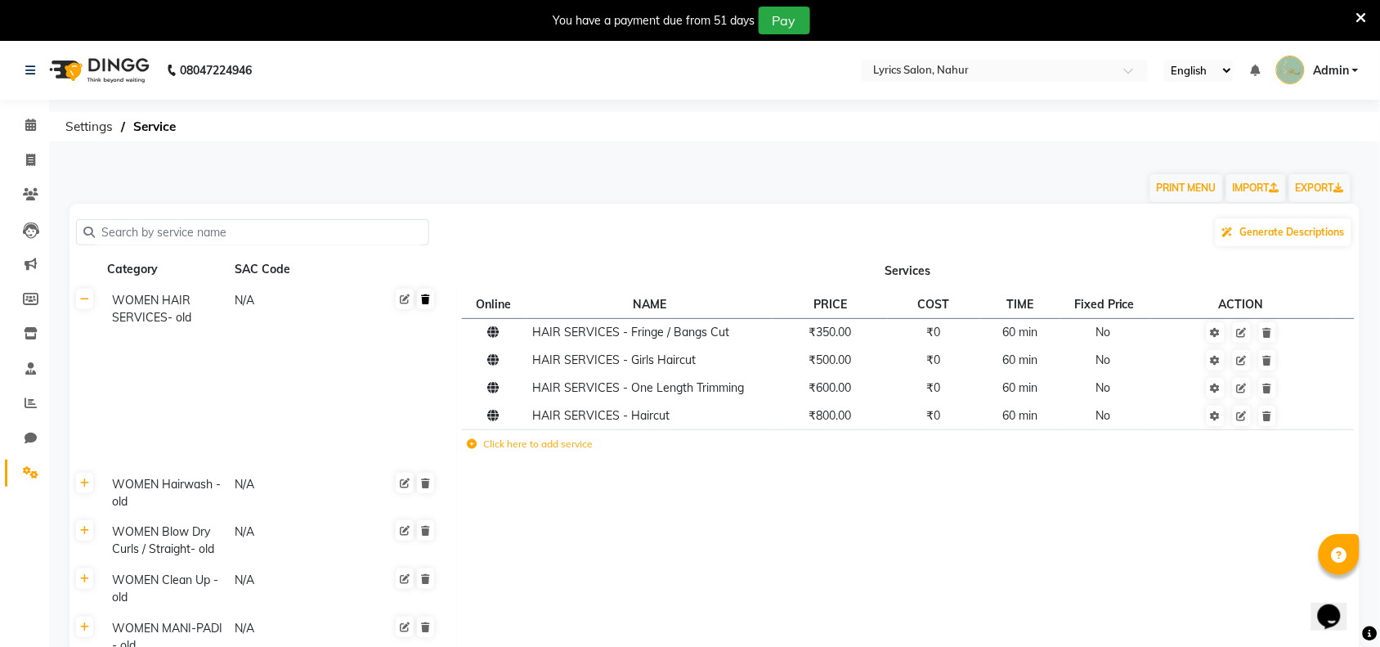
click at [427, 297] on icon at bounding box center [425, 299] width 9 height 10
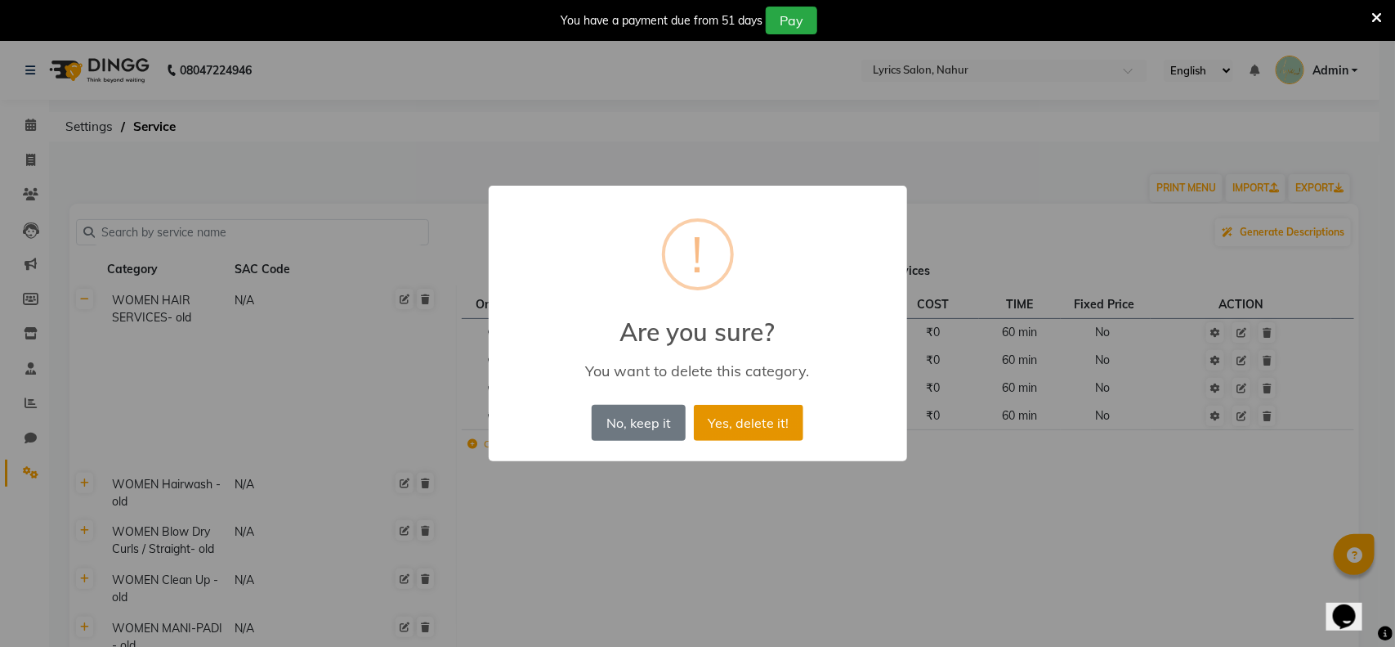
click at [749, 423] on button "Yes, delete it!" at bounding box center [749, 423] width 110 height 36
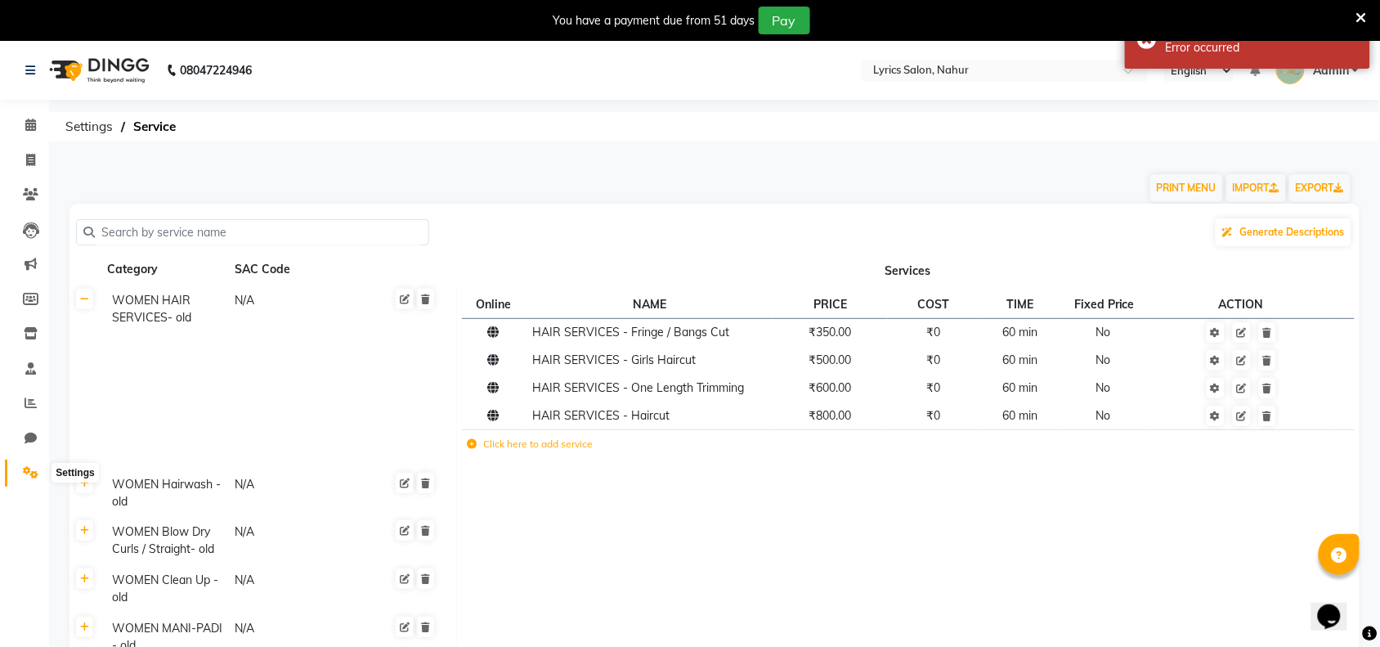
click at [27, 481] on span at bounding box center [30, 472] width 29 height 19
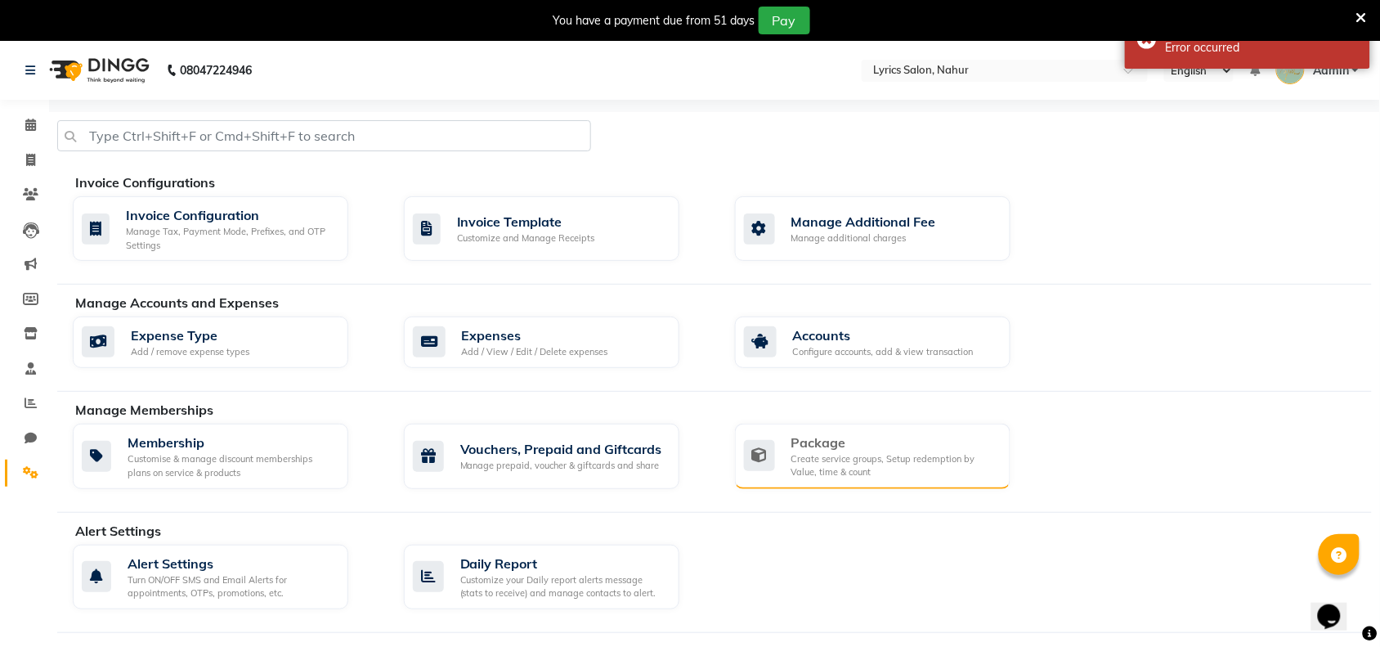
click at [875, 447] on div "Package" at bounding box center [894, 442] width 206 height 20
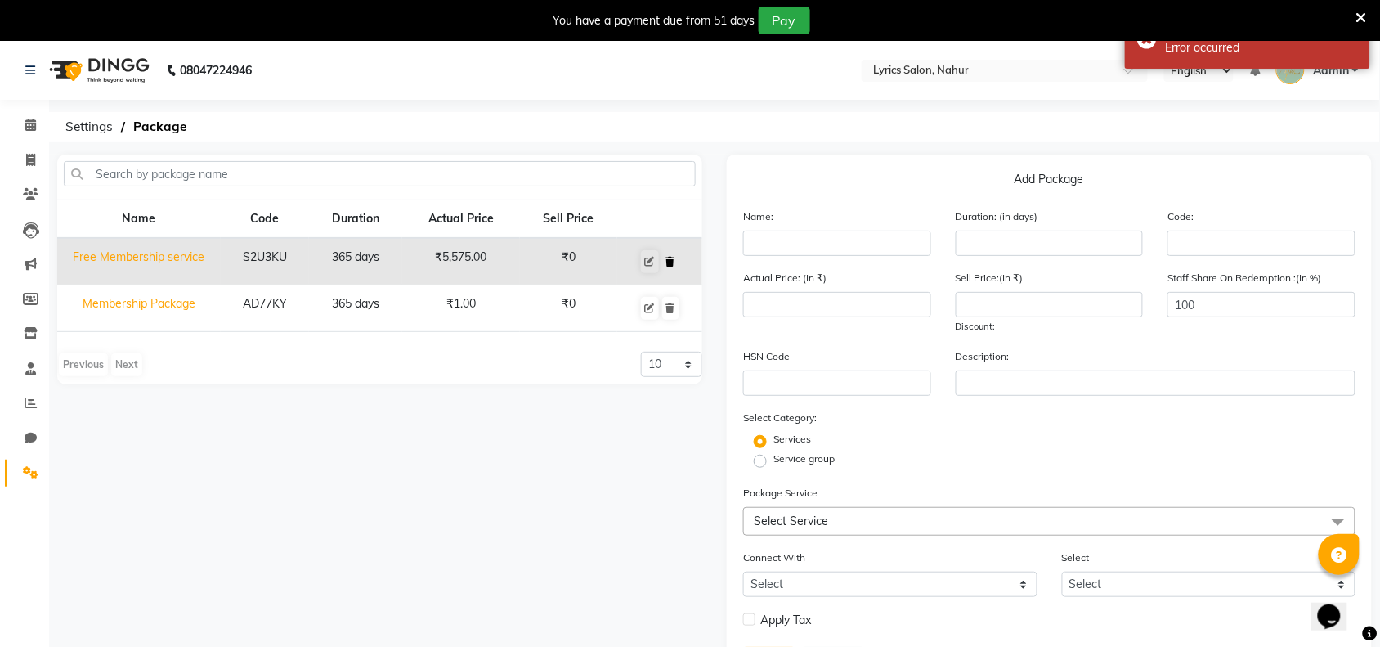
click at [673, 264] on icon at bounding box center [670, 262] width 9 height 10
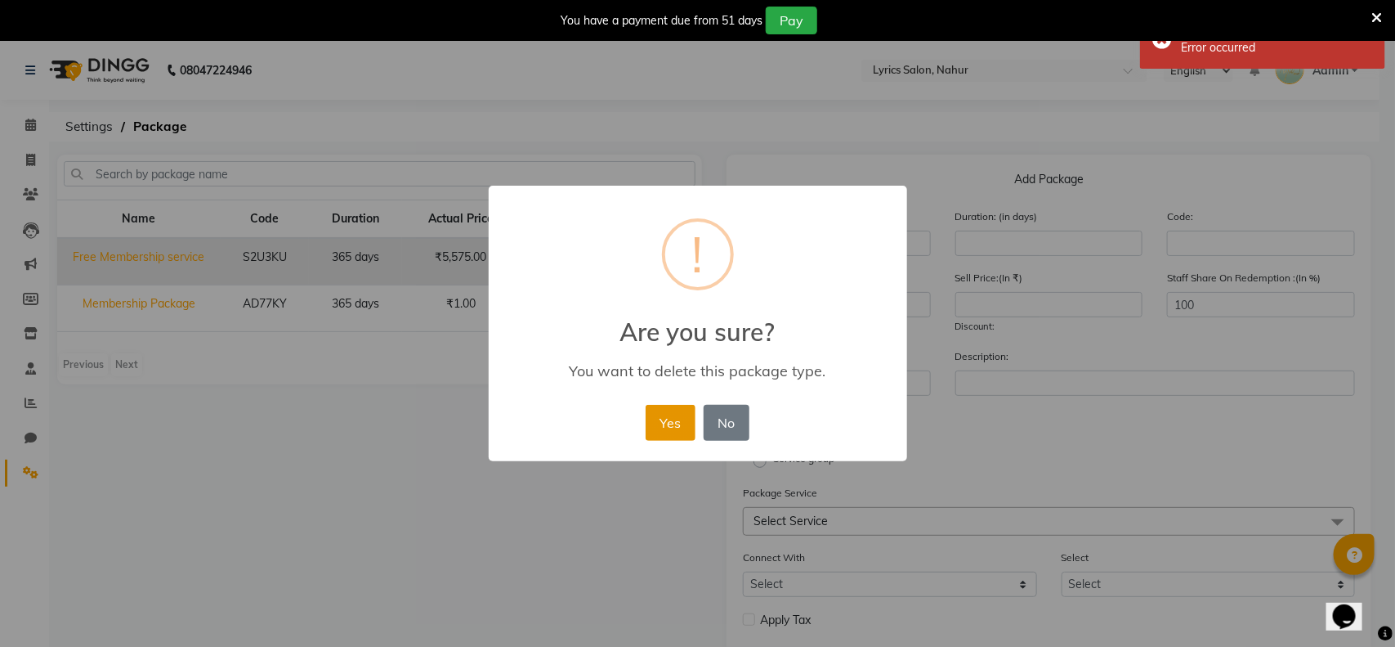
click at [658, 422] on button "Yes" at bounding box center [671, 423] width 50 height 36
select select
checkbox input "false"
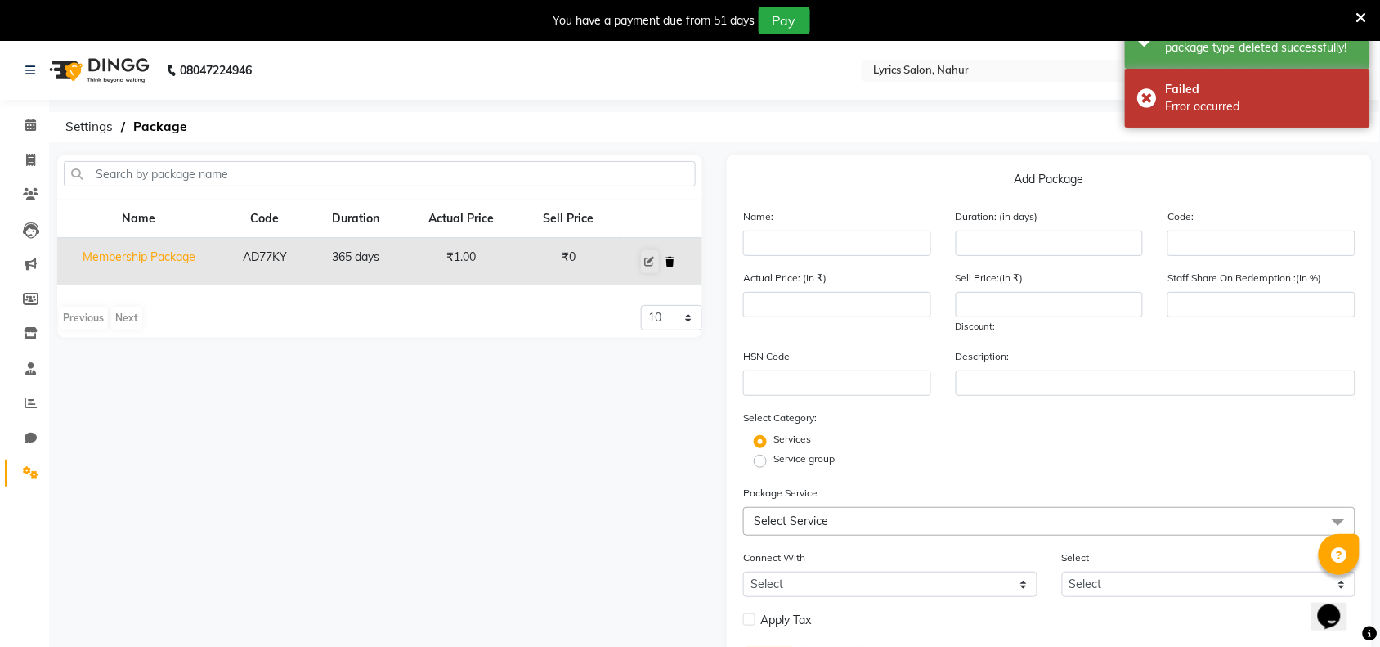
click at [672, 260] on icon at bounding box center [670, 262] width 9 height 10
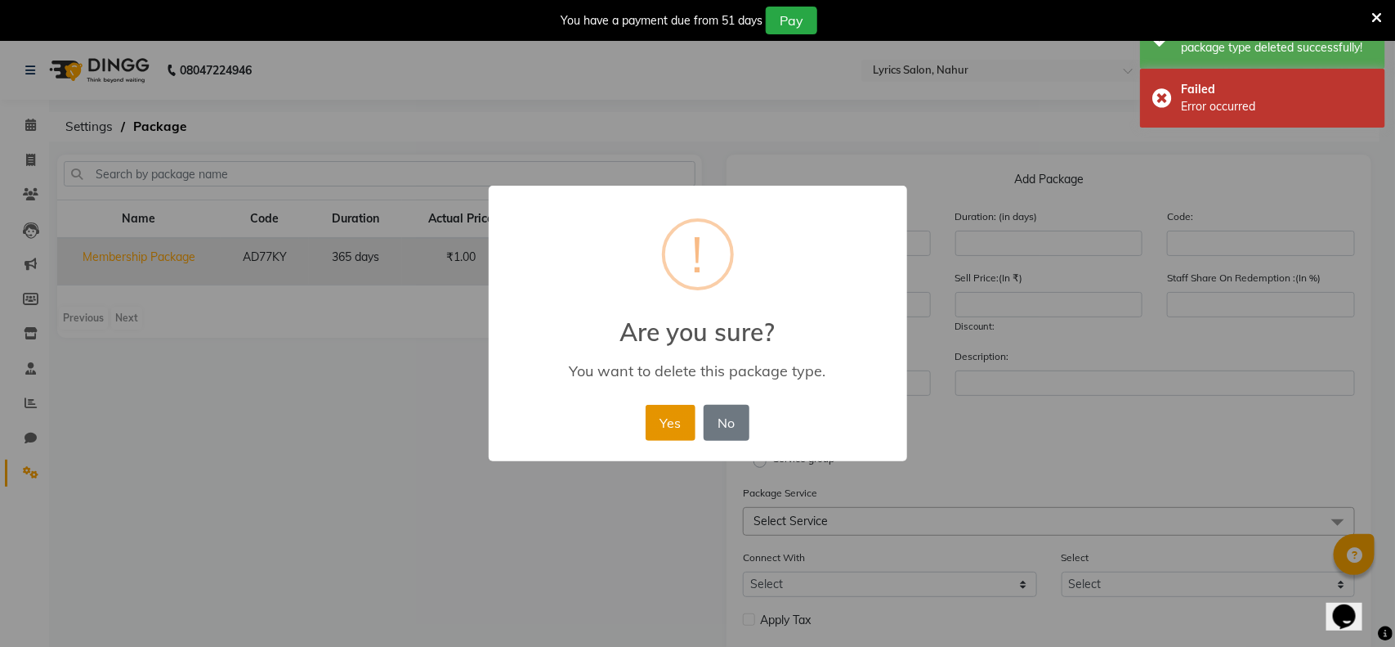
click at [680, 413] on button "Yes" at bounding box center [671, 423] width 50 height 36
select select
checkbox input "false"
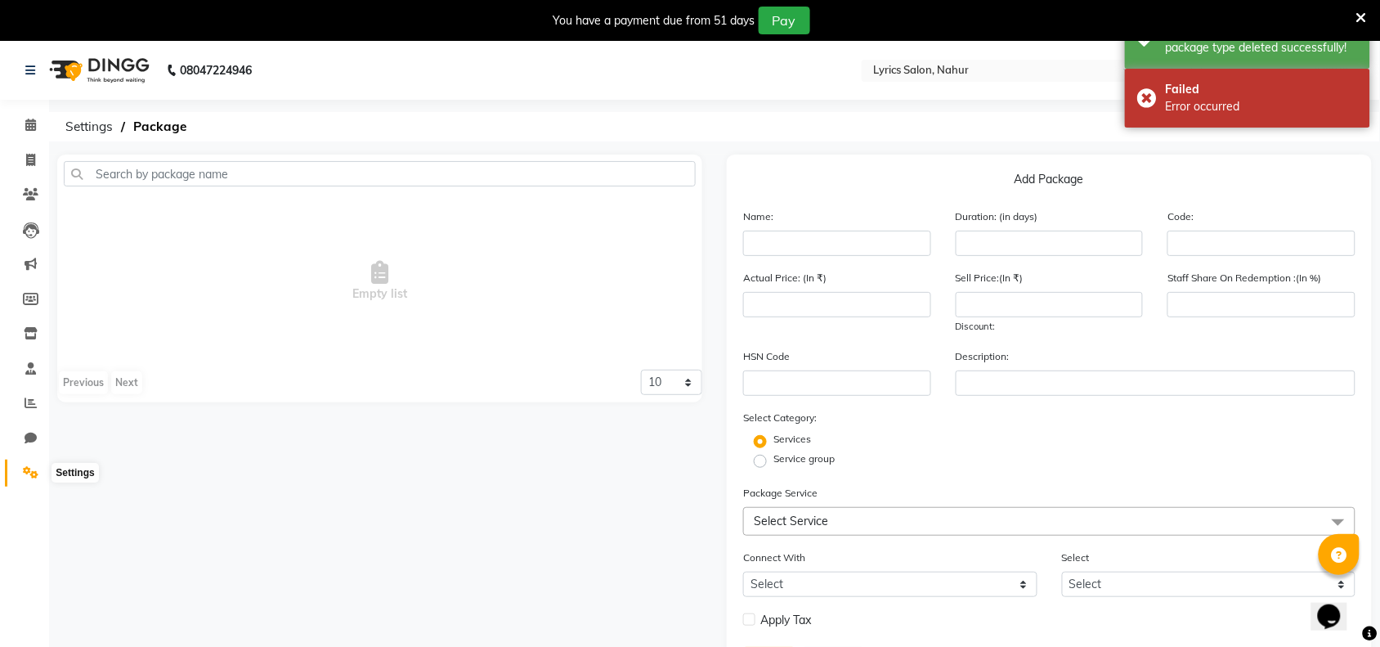
click at [29, 472] on icon at bounding box center [31, 472] width 16 height 12
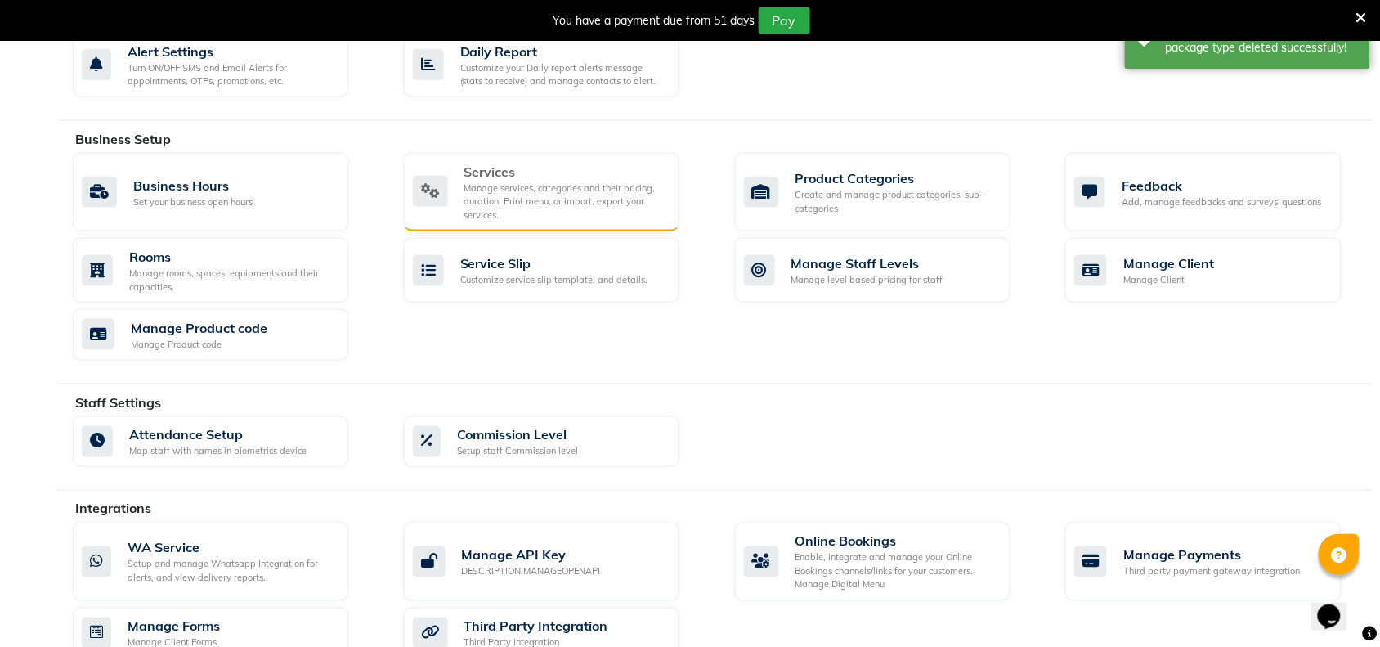
click at [515, 165] on div "Services" at bounding box center [565, 172] width 202 height 20
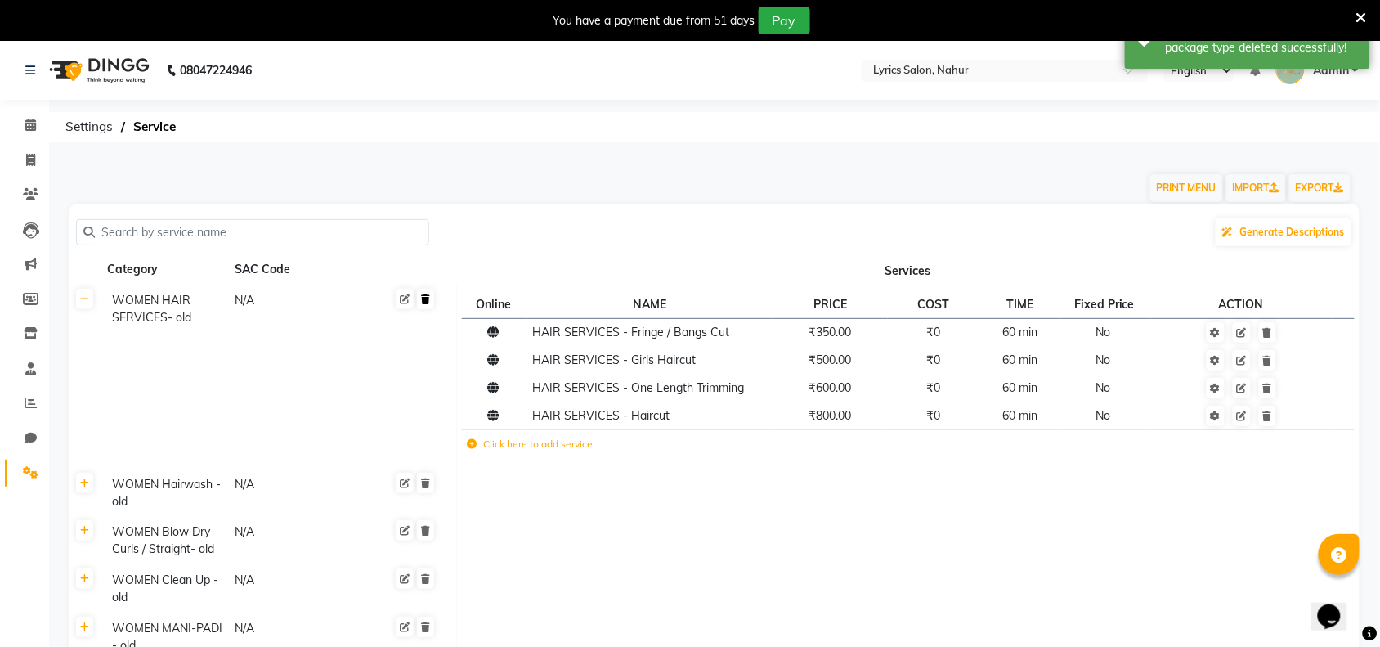
click at [423, 296] on icon at bounding box center [425, 299] width 9 height 10
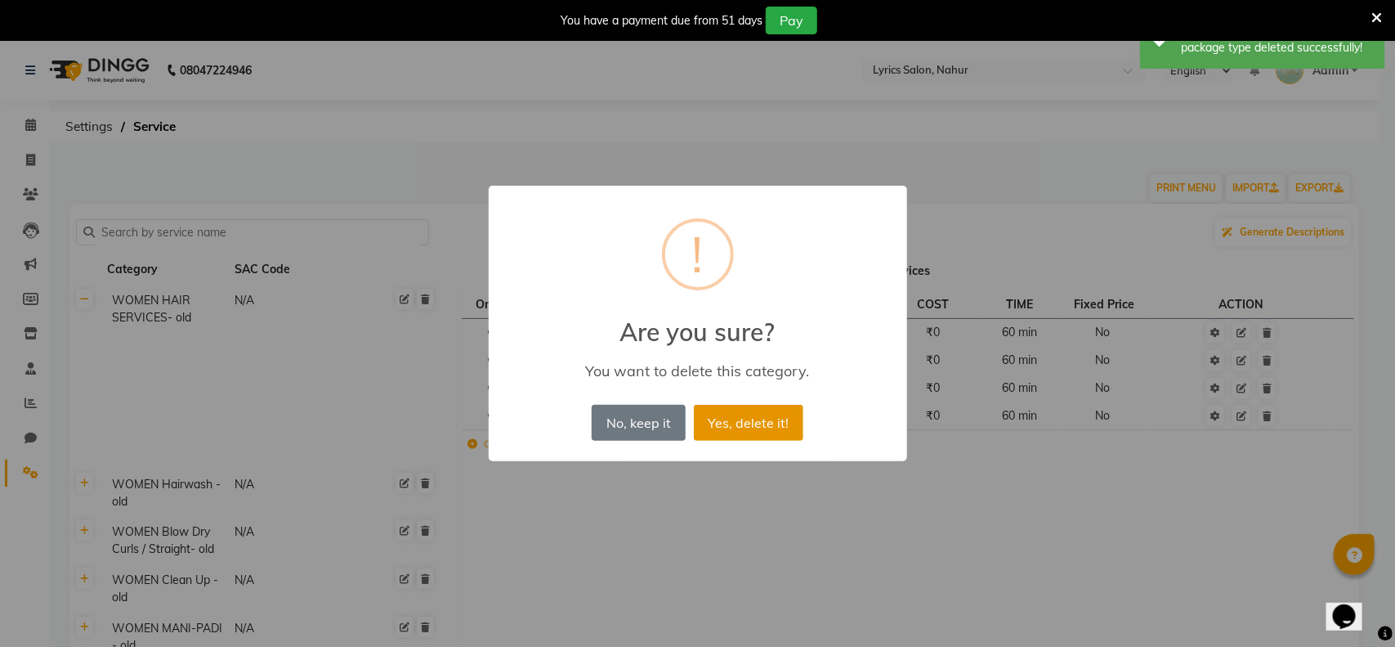
click at [778, 406] on button "Yes, delete it!" at bounding box center [749, 423] width 110 height 36
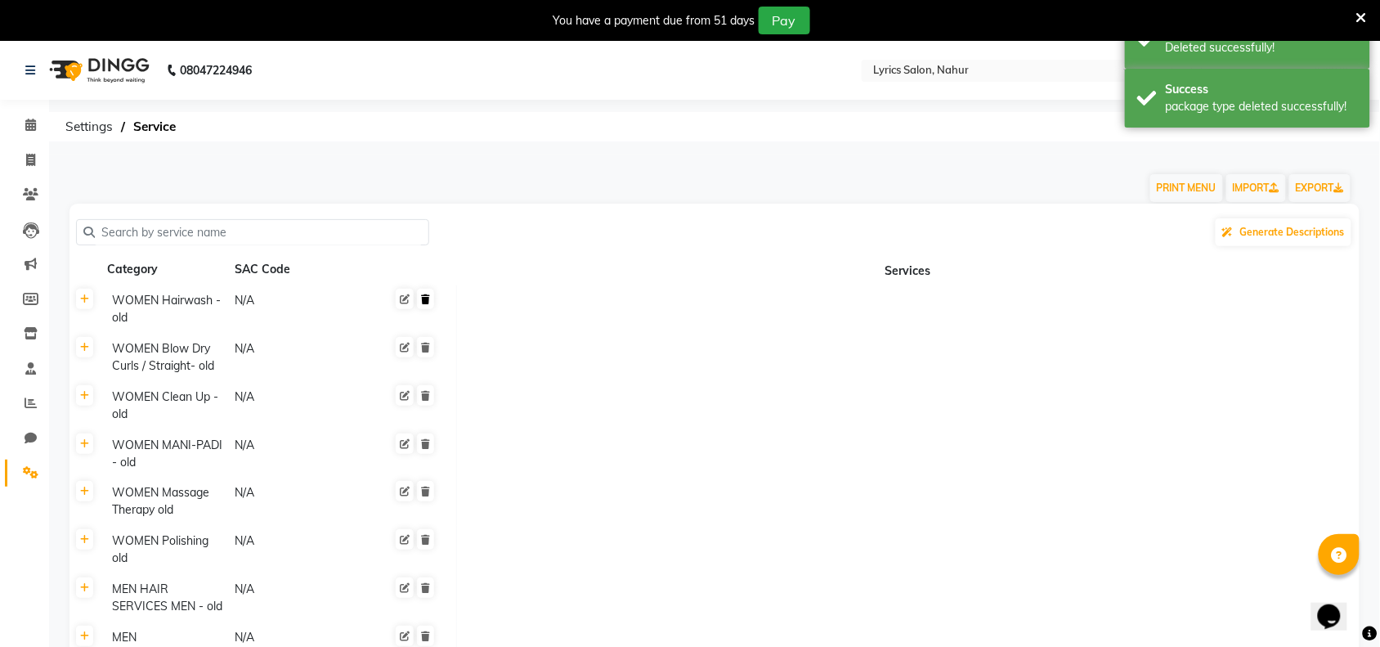
click at [425, 304] on link at bounding box center [425, 299] width 17 height 20
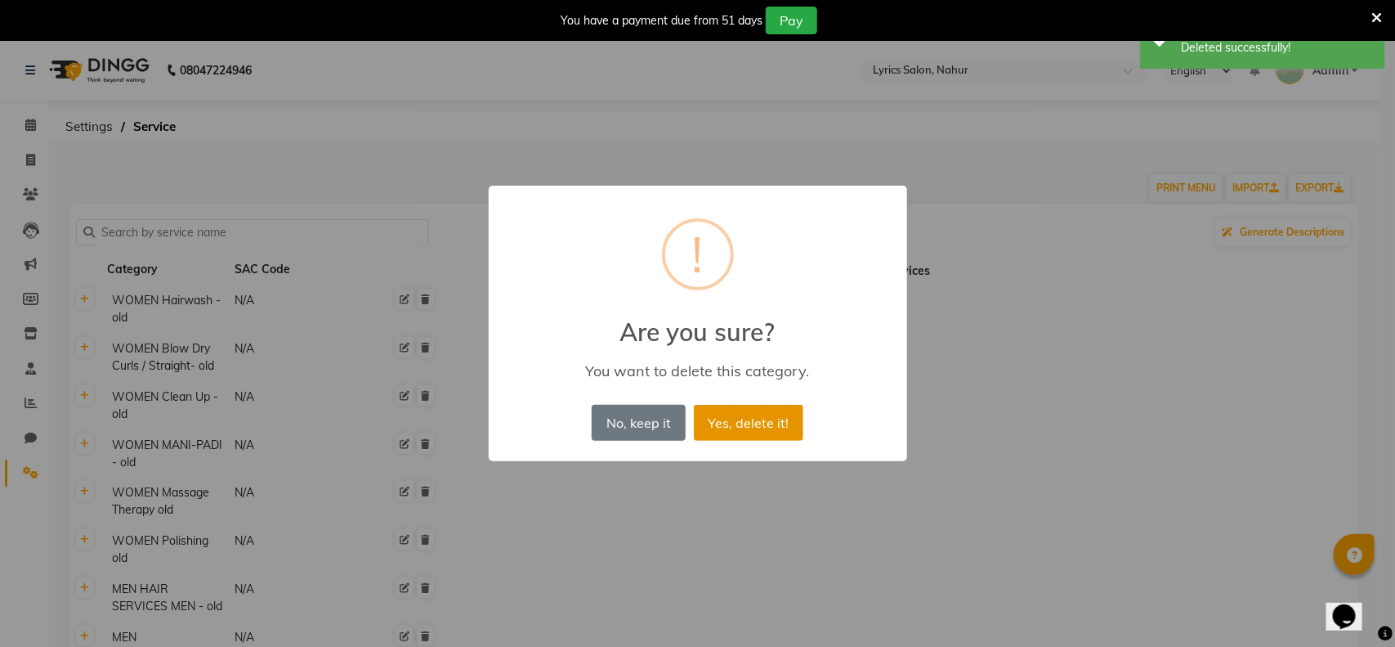
click at [781, 425] on button "Yes, delete it!" at bounding box center [749, 423] width 110 height 36
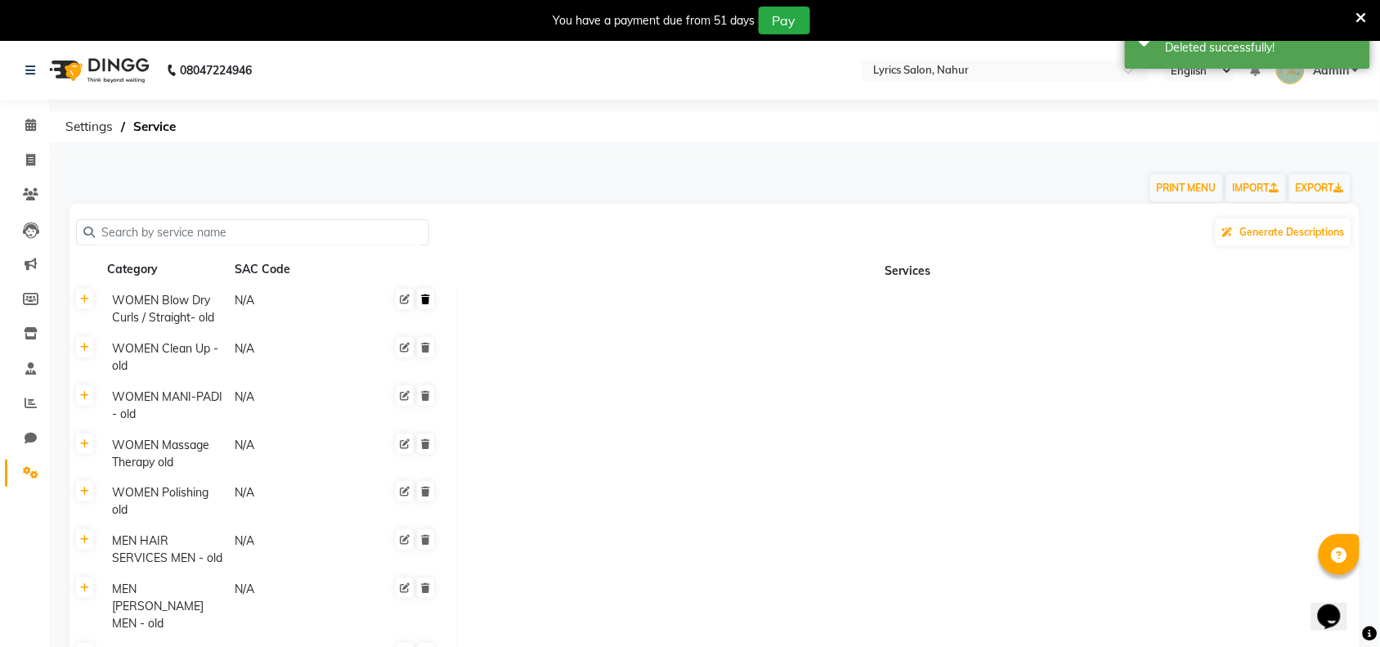
click at [427, 301] on icon at bounding box center [425, 299] width 9 height 10
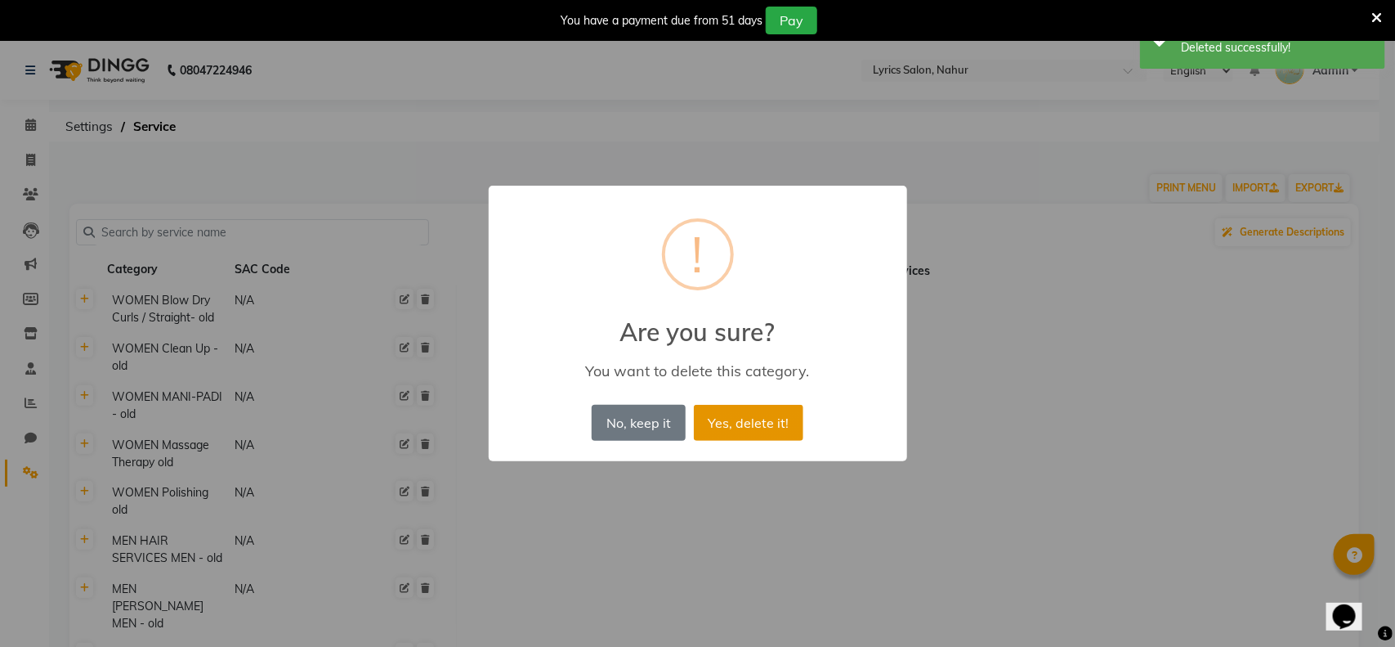
click at [732, 411] on button "Yes, delete it!" at bounding box center [749, 423] width 110 height 36
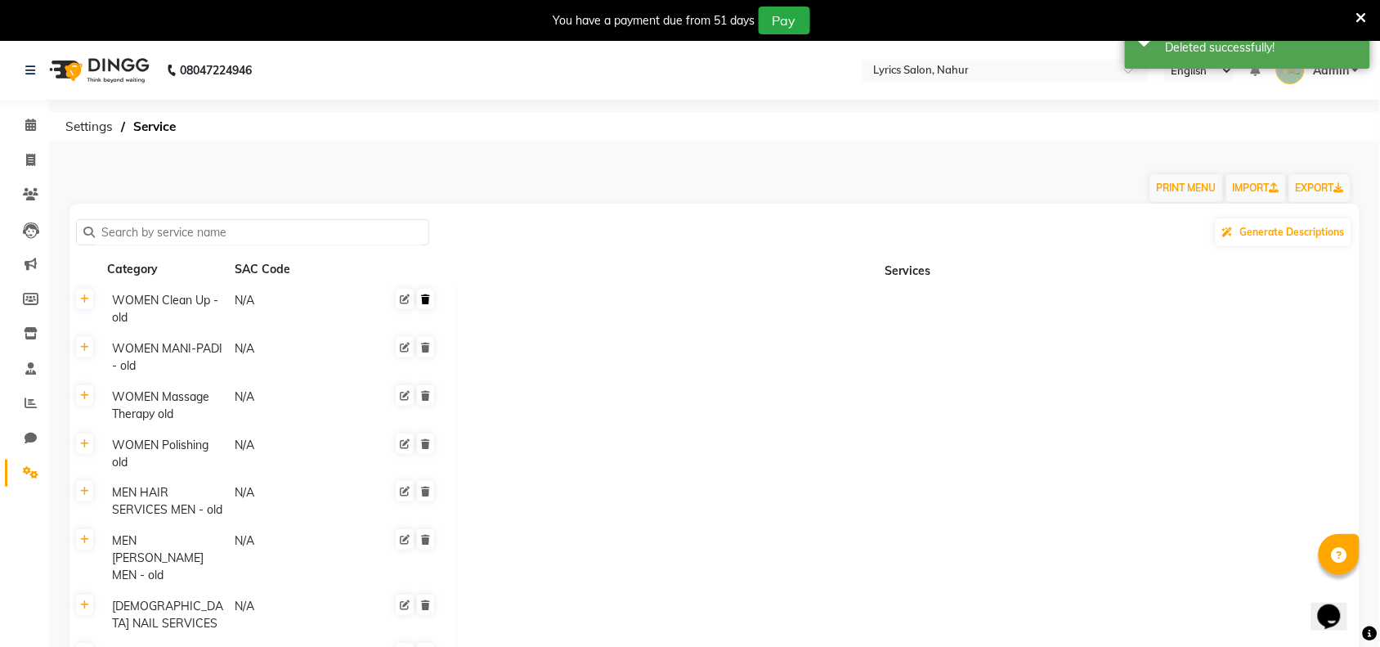
click at [423, 299] on icon at bounding box center [425, 299] width 9 height 10
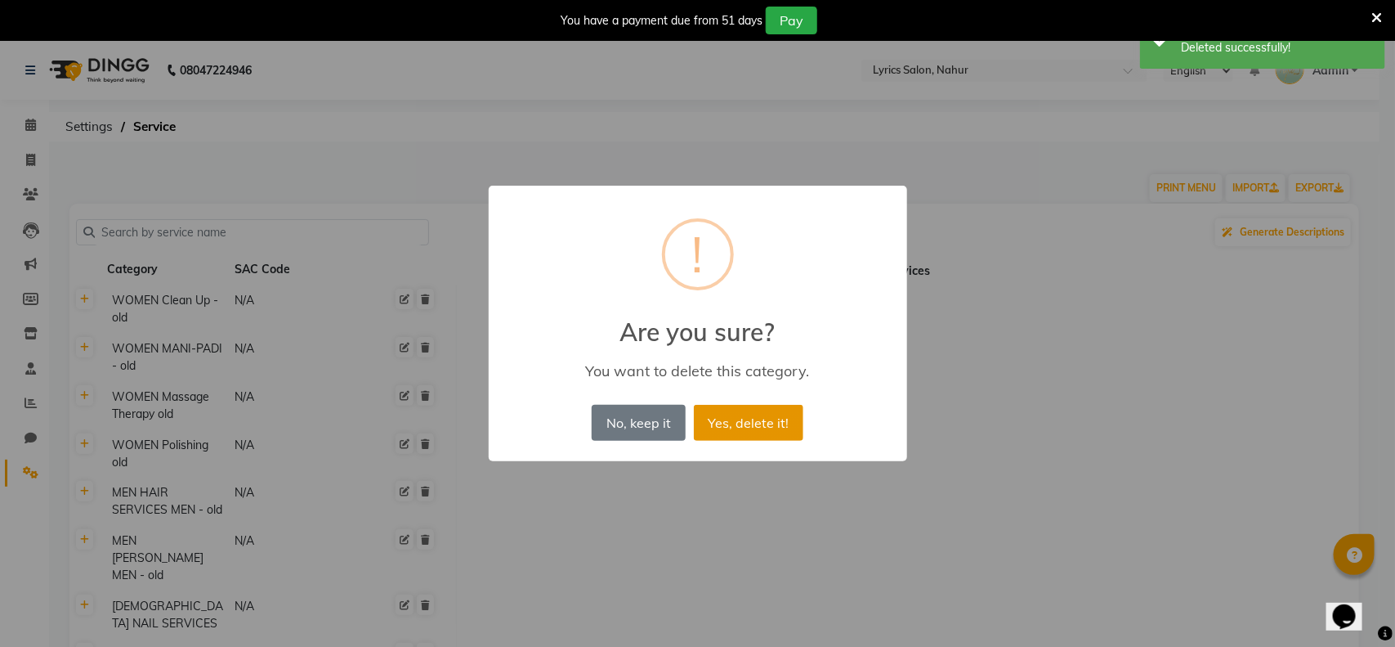
click at [753, 430] on button "Yes, delete it!" at bounding box center [749, 423] width 110 height 36
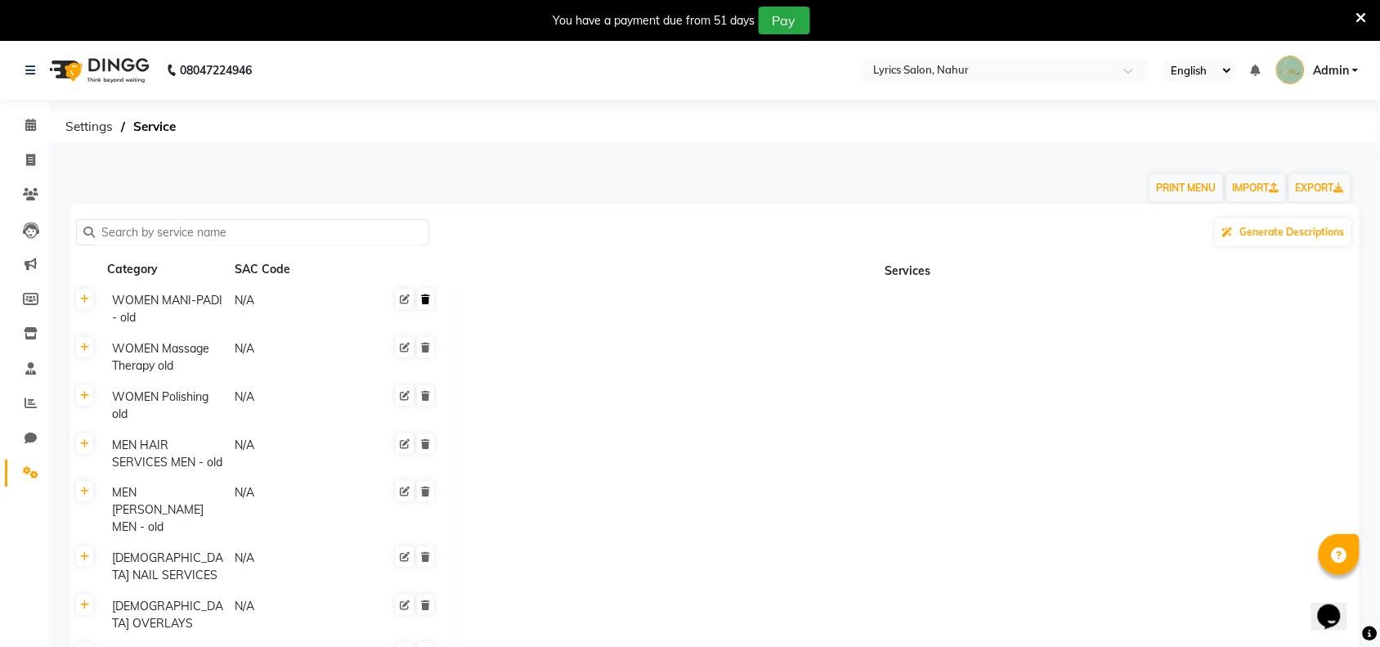
click at [427, 300] on icon at bounding box center [425, 299] width 9 height 10
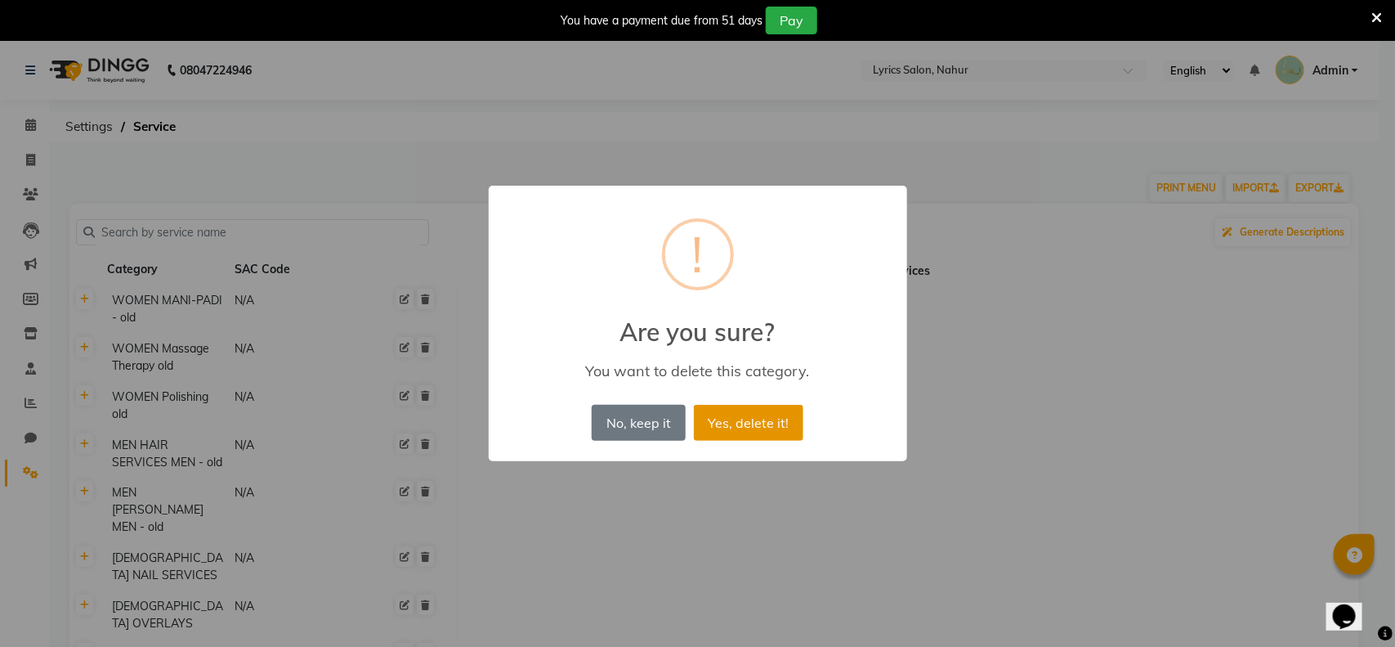
click at [783, 430] on button "Yes, delete it!" at bounding box center [749, 423] width 110 height 36
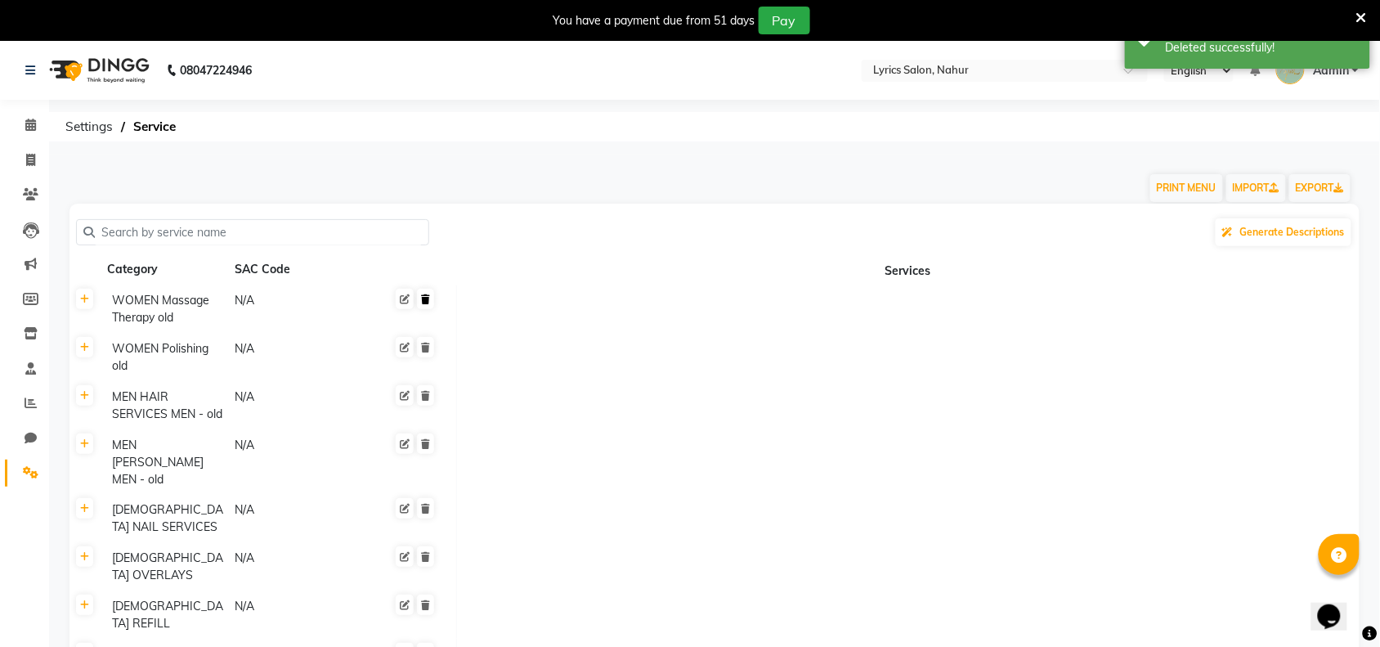
click at [426, 298] on icon at bounding box center [425, 299] width 9 height 10
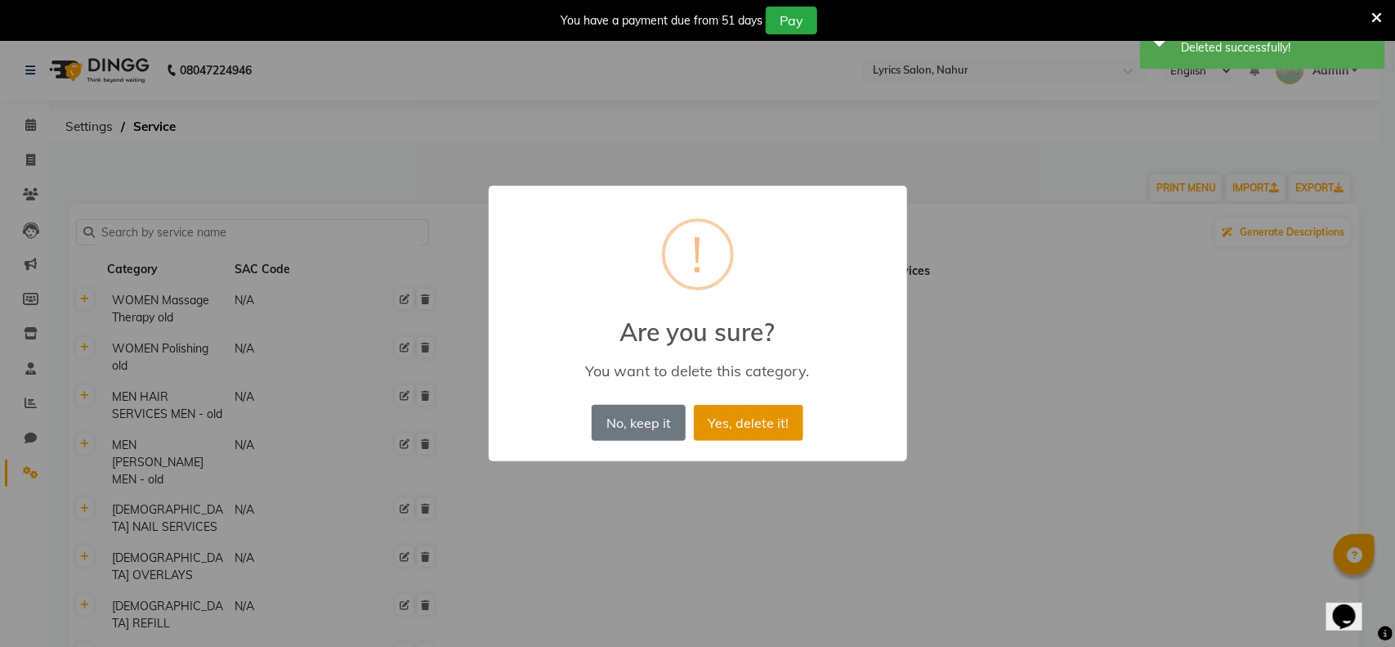
click at [745, 419] on button "Yes, delete it!" at bounding box center [749, 423] width 110 height 36
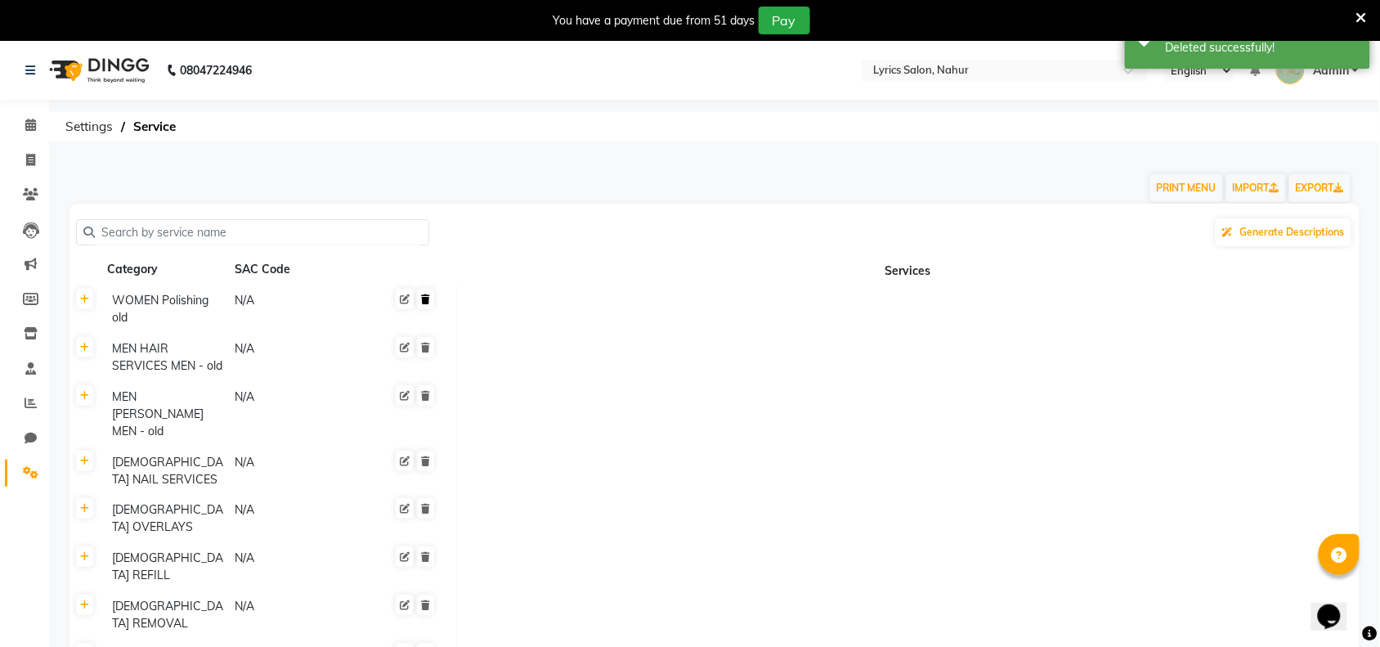
click at [431, 299] on link at bounding box center [425, 299] width 17 height 20
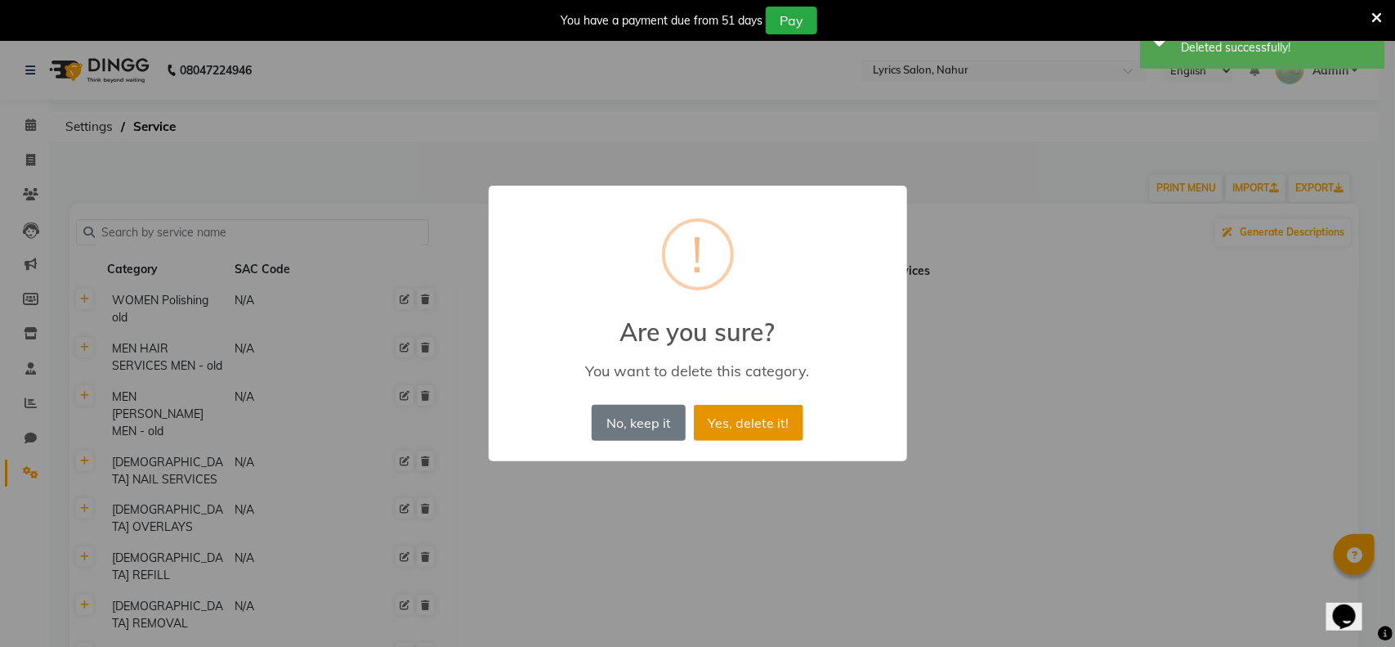
click at [757, 409] on button "Yes, delete it!" at bounding box center [749, 423] width 110 height 36
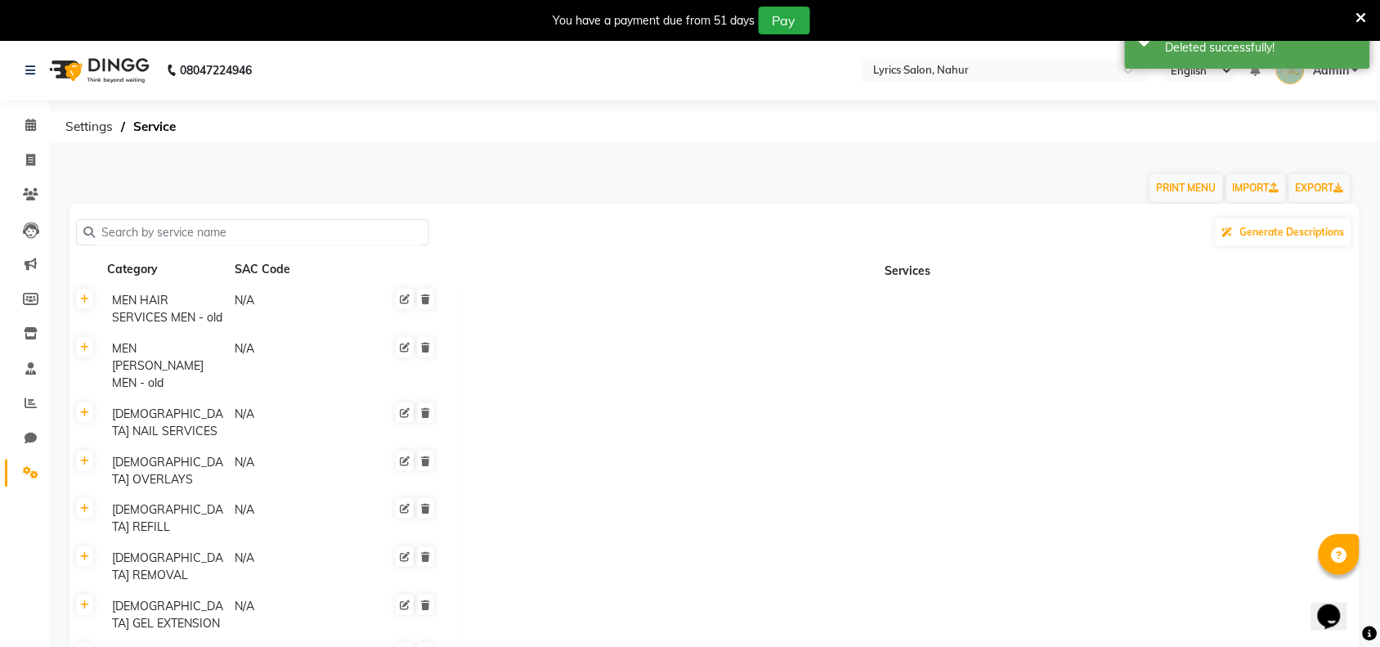
click at [427, 308] on div at bounding box center [401, 309] width 69 height 38
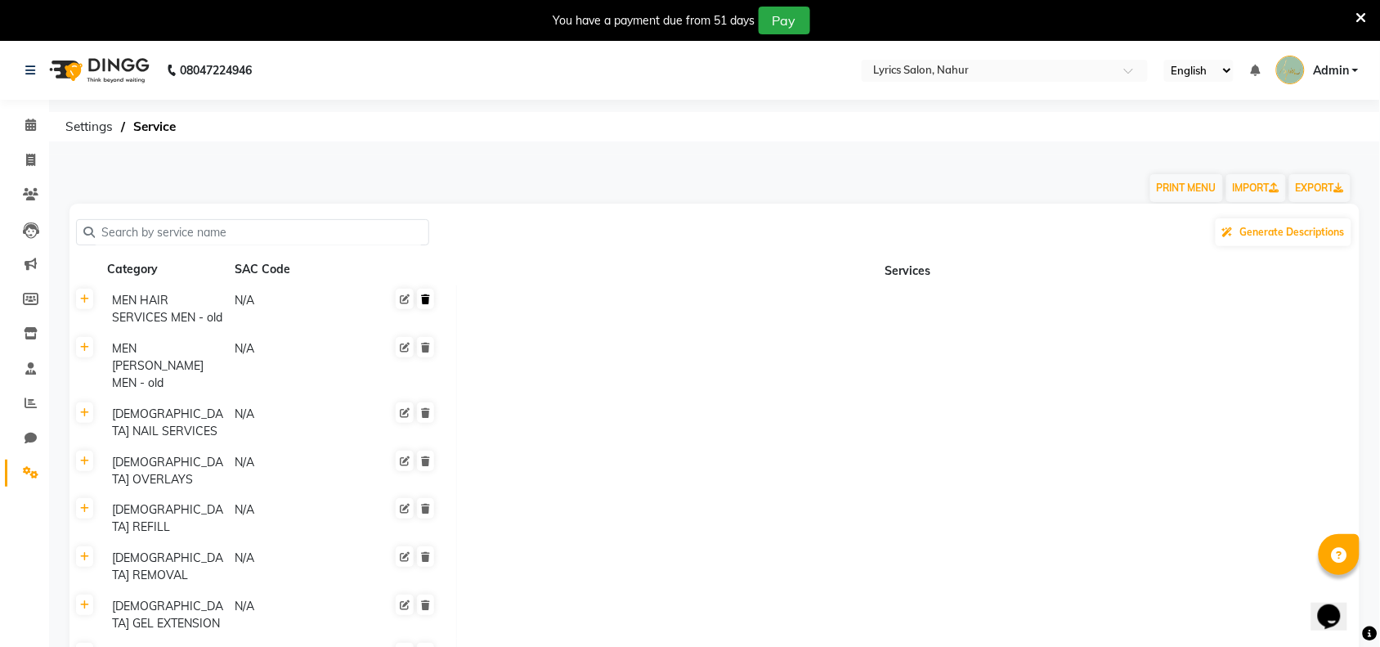
click at [427, 298] on icon at bounding box center [425, 299] width 9 height 10
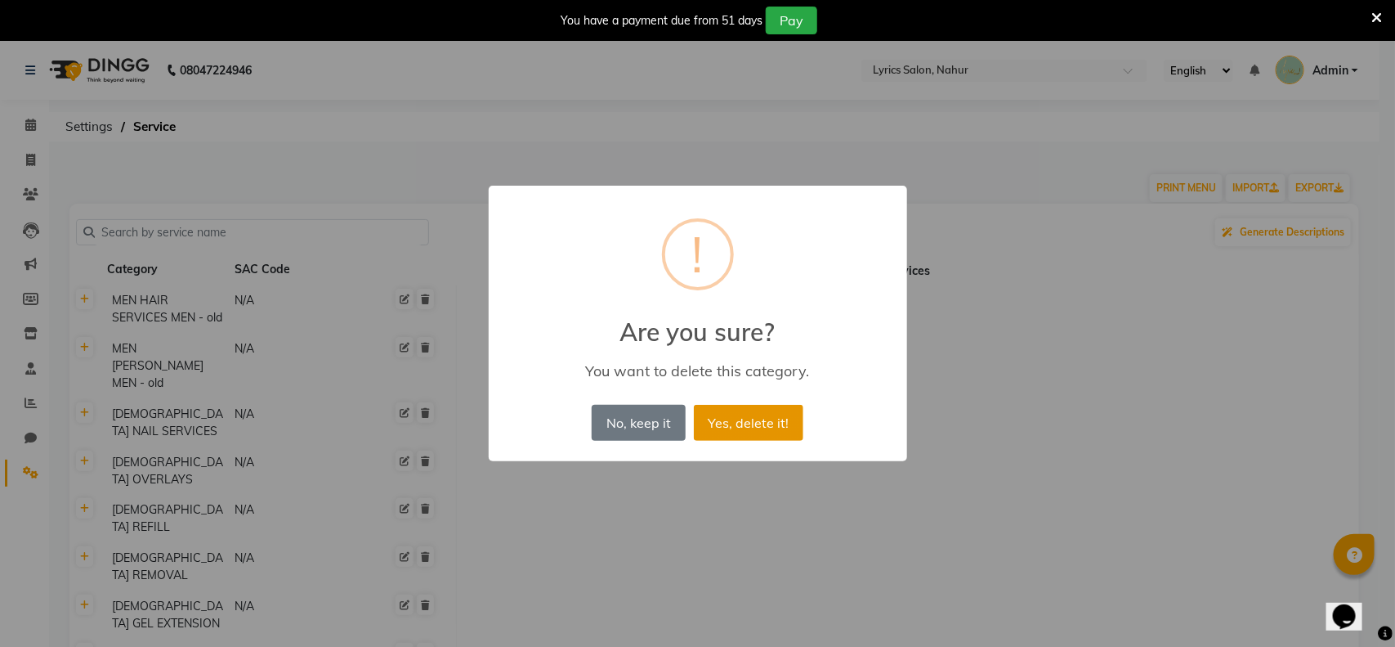
click at [777, 415] on button "Yes, delete it!" at bounding box center [749, 423] width 110 height 36
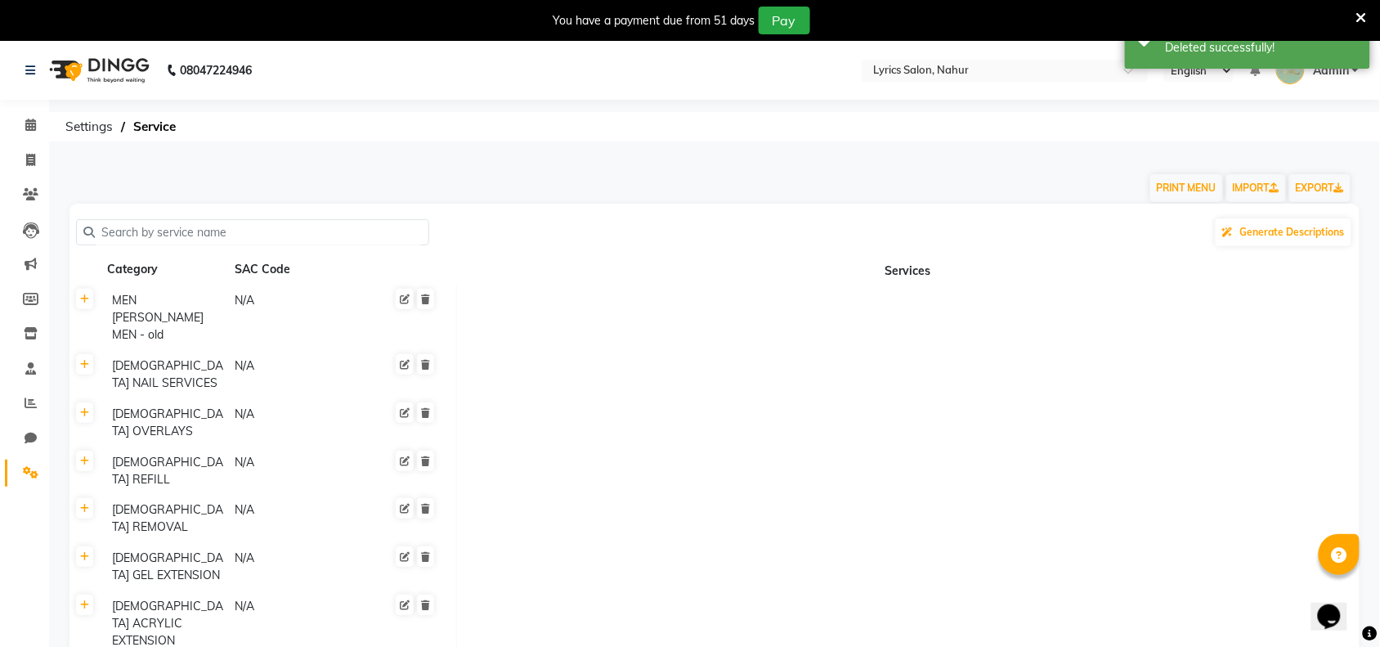
click at [427, 294] on icon at bounding box center [425, 299] width 9 height 10
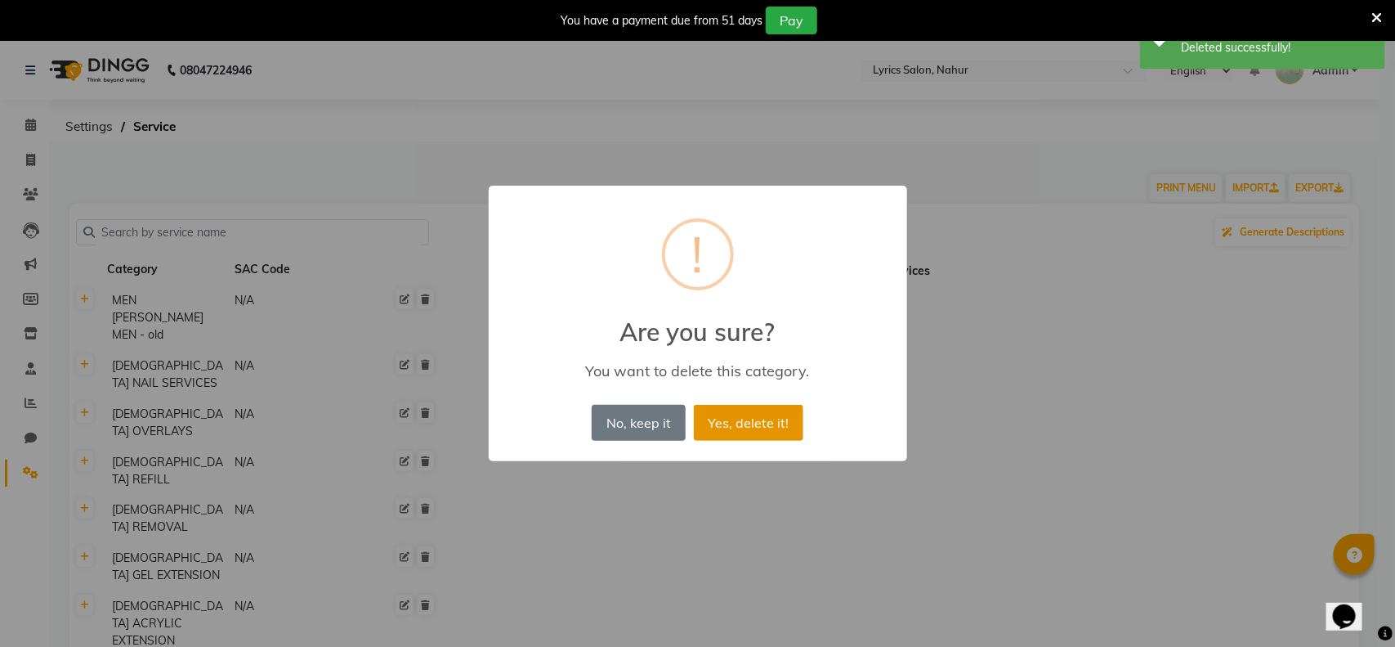
click at [742, 423] on button "Yes, delete it!" at bounding box center [749, 423] width 110 height 36
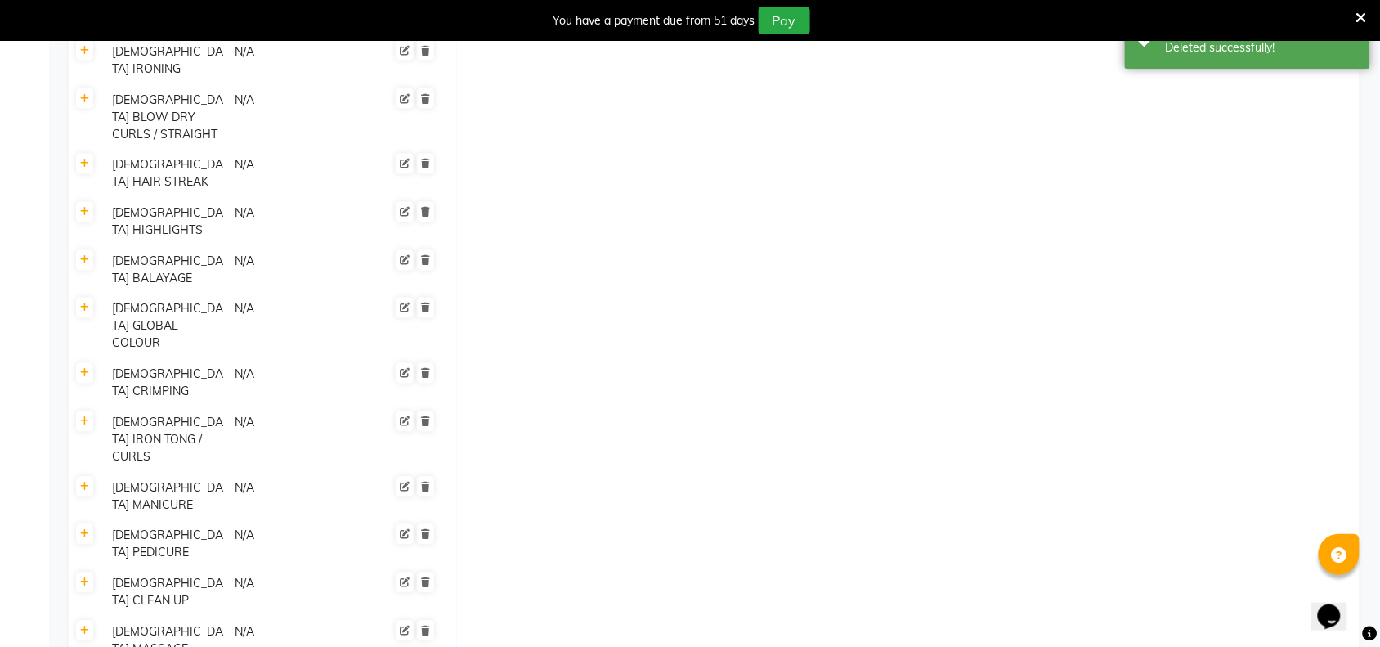
scroll to position [2612, 0]
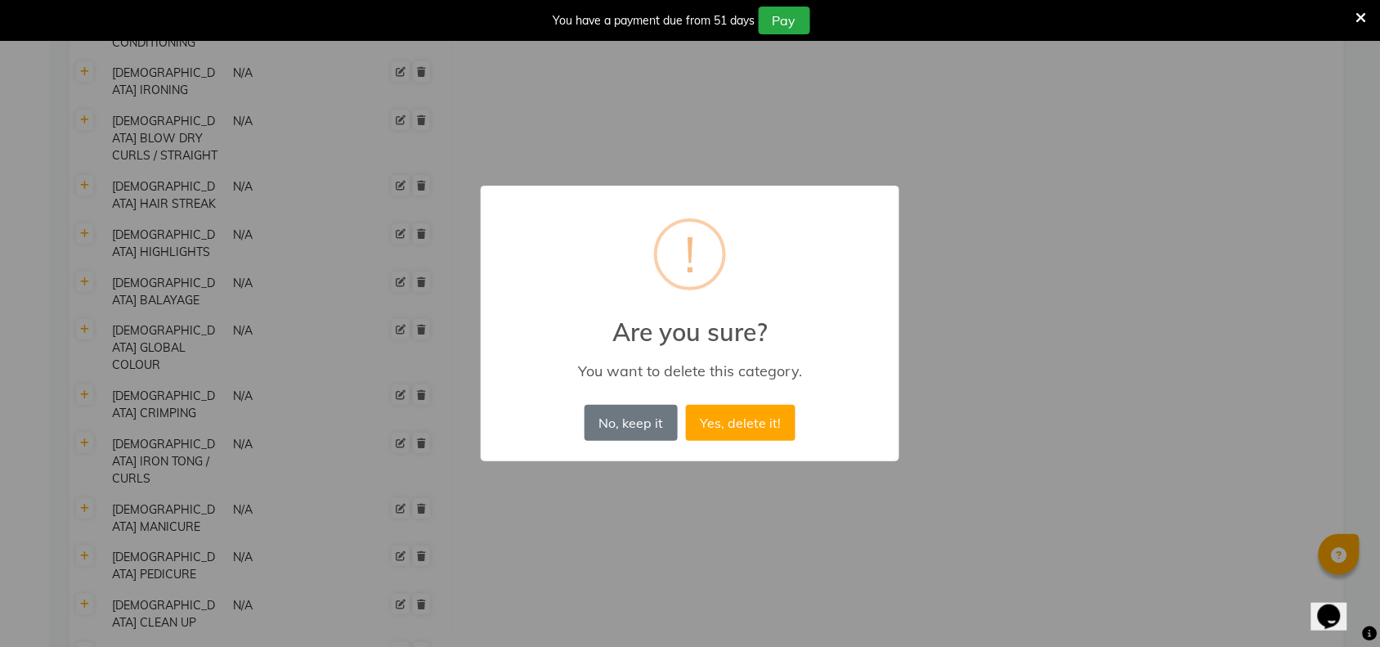
scroll to position [2577, 0]
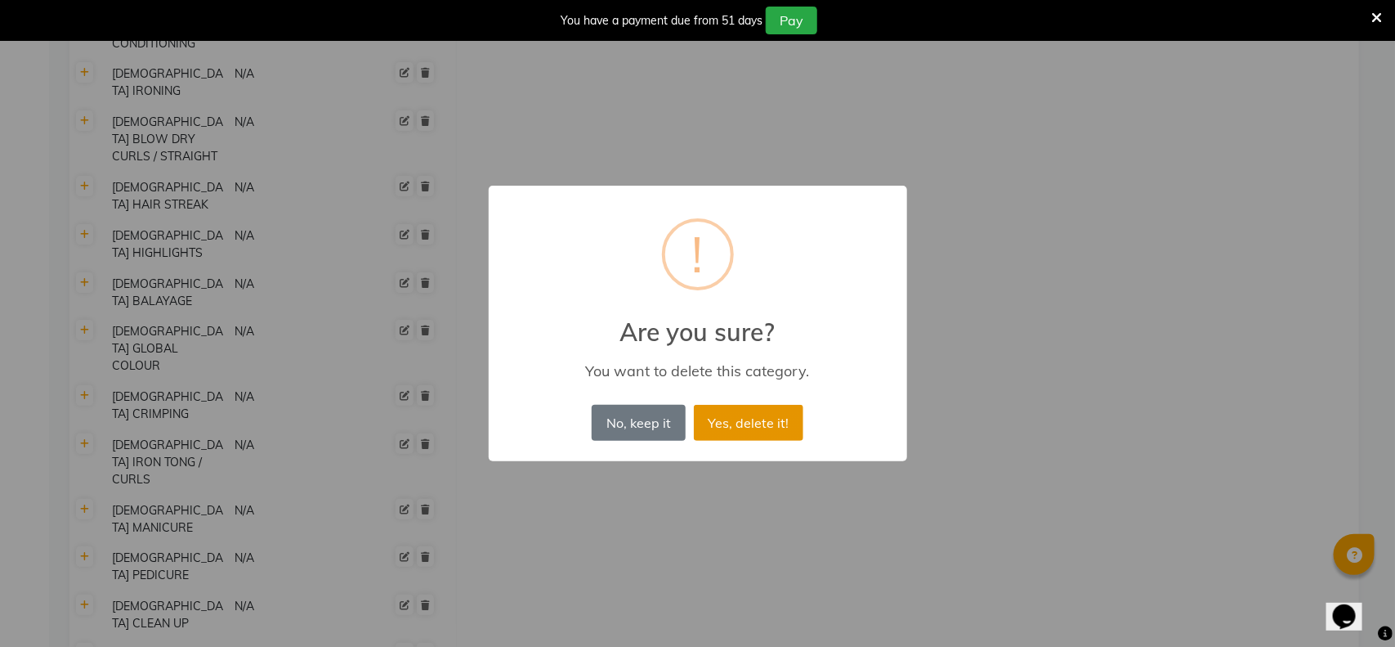
click at [779, 430] on button "Yes, delete it!" at bounding box center [749, 423] width 110 height 36
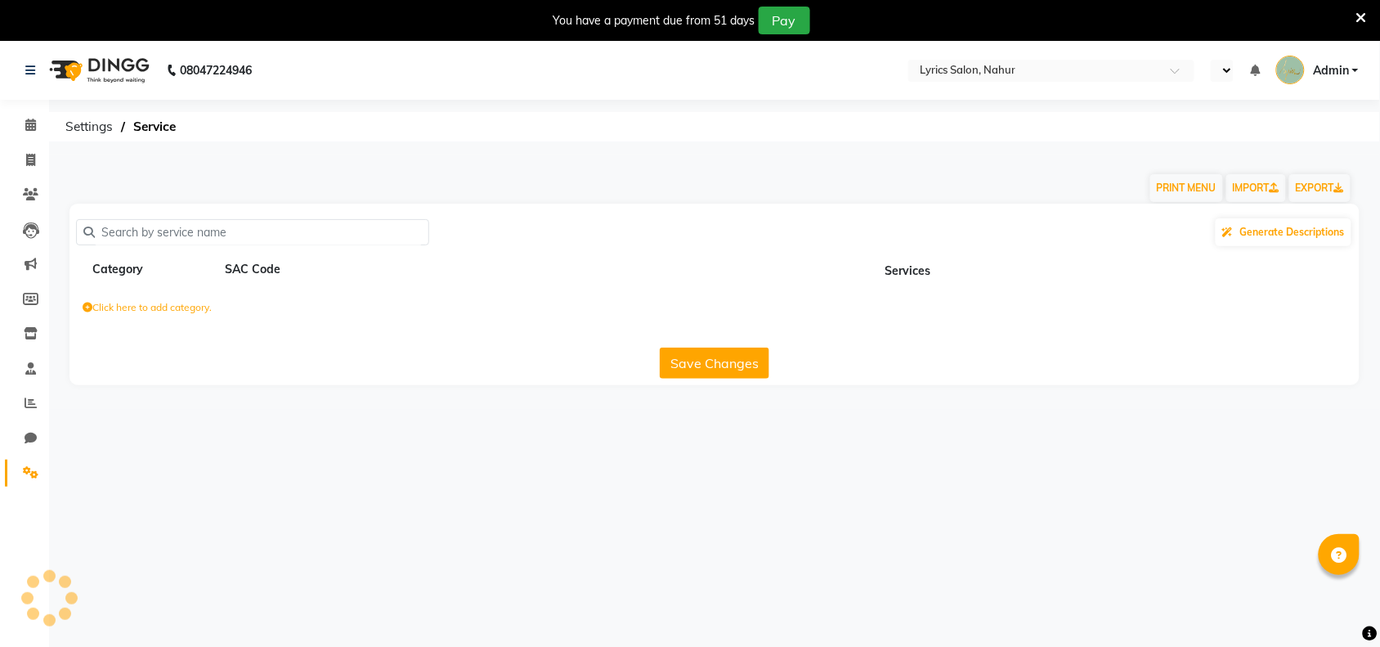
select select "en"
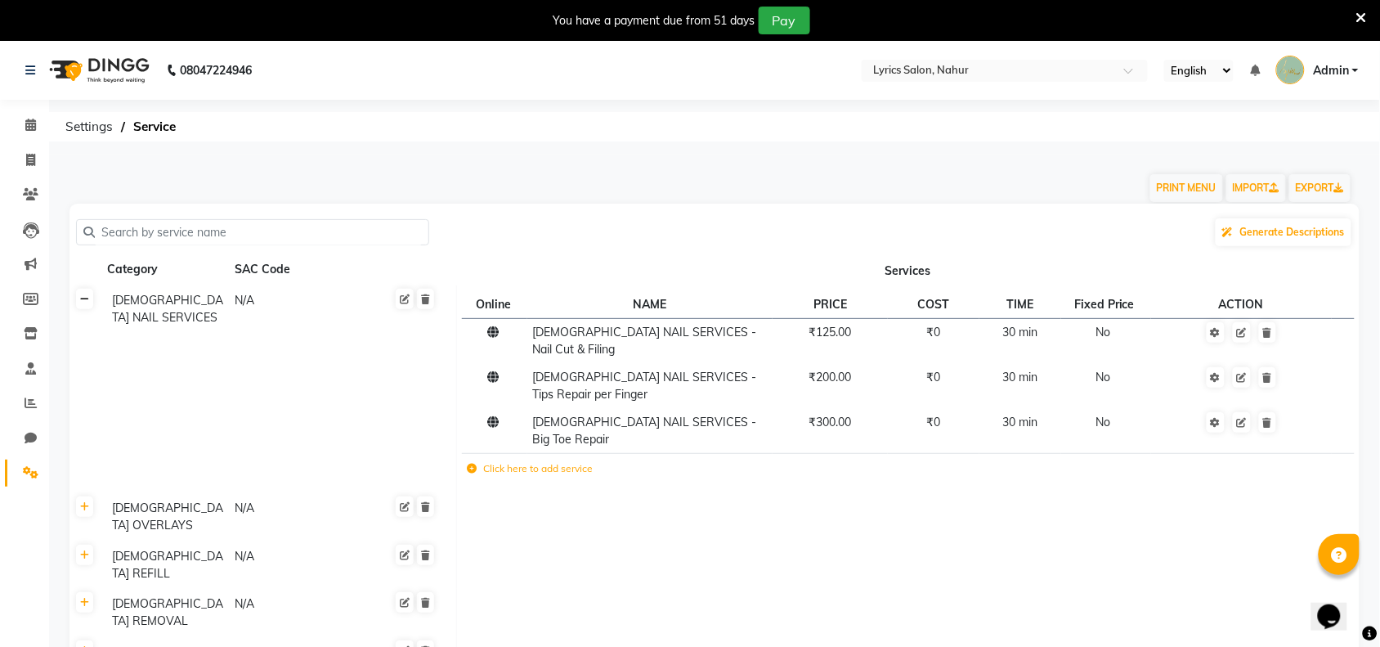
click at [83, 296] on icon at bounding box center [84, 299] width 9 height 10
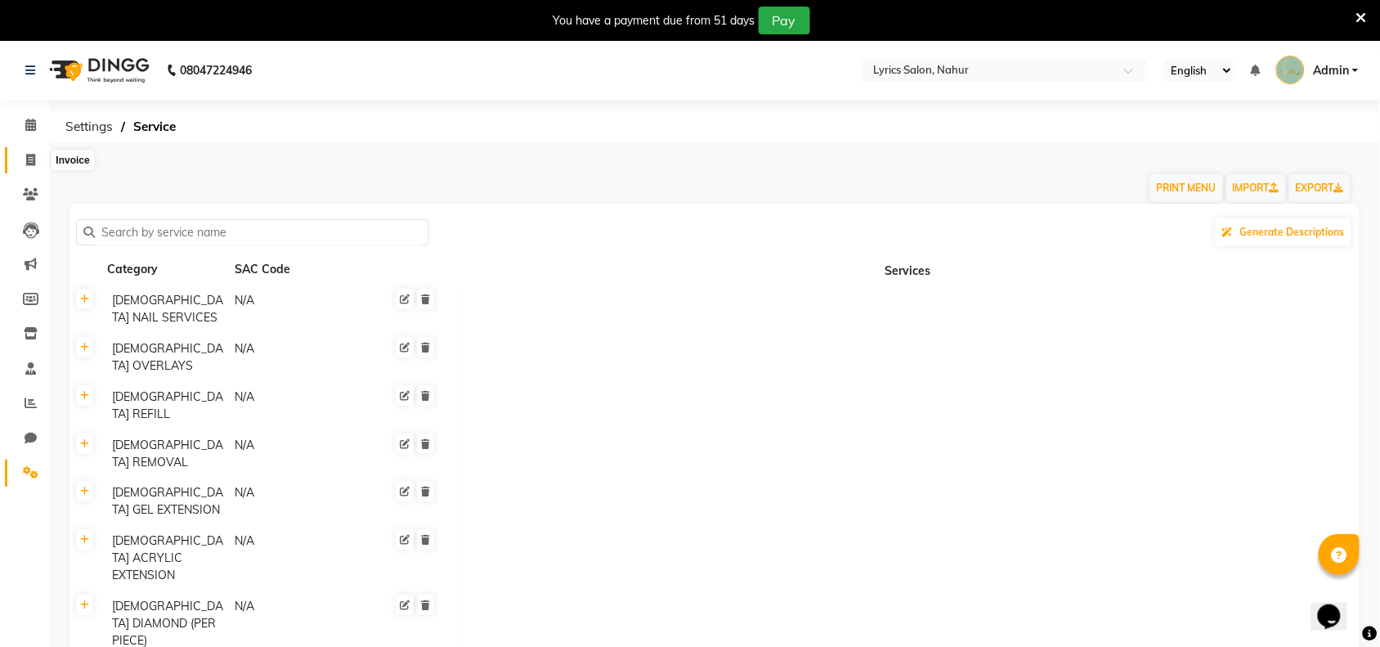
click at [21, 151] on span at bounding box center [30, 160] width 29 height 19
select select "service"
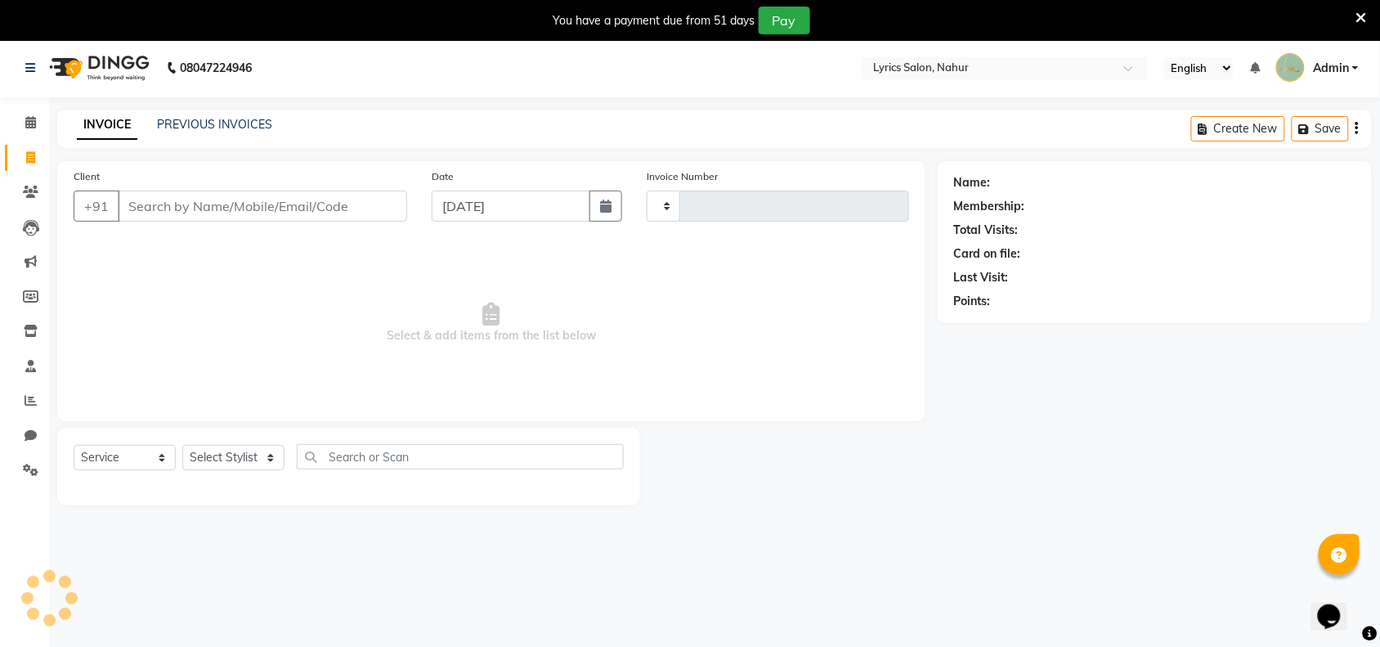
type input "0001"
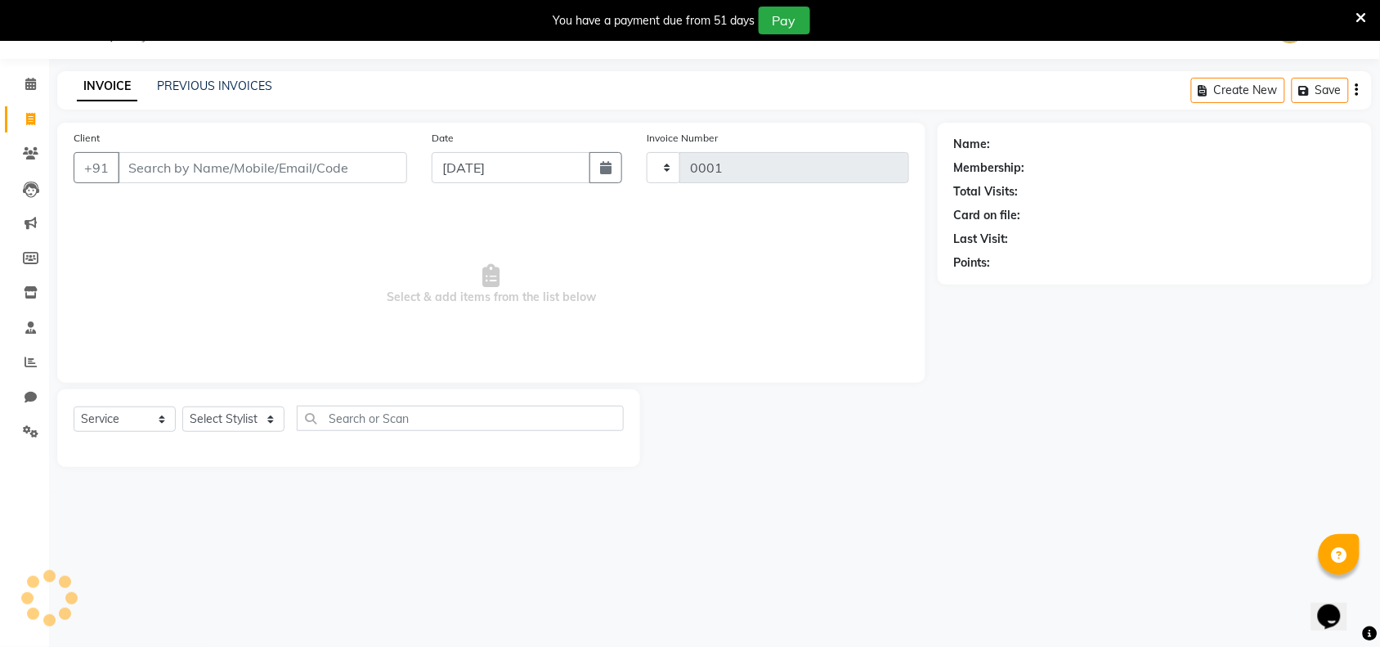
select select "8609"
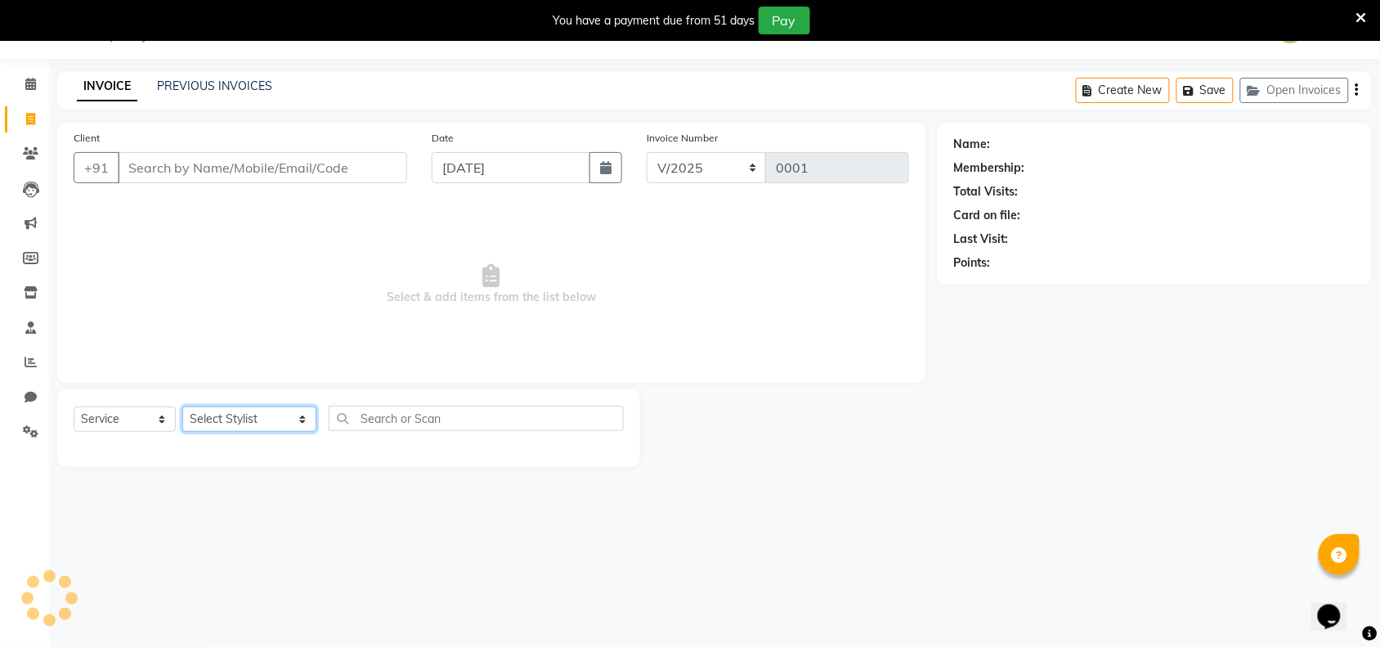
click at [231, 423] on select "Select Stylist [PERSON_NAME] [PERSON_NAME] [PERSON_NAME] [PERSON_NAME] [PERSON_…" at bounding box center [249, 418] width 134 height 25
select select "88641"
click at [182, 406] on select "Select Stylist [PERSON_NAME] [PERSON_NAME] [PERSON_NAME] [PERSON_NAME] [PERSON_…" at bounding box center [249, 418] width 134 height 25
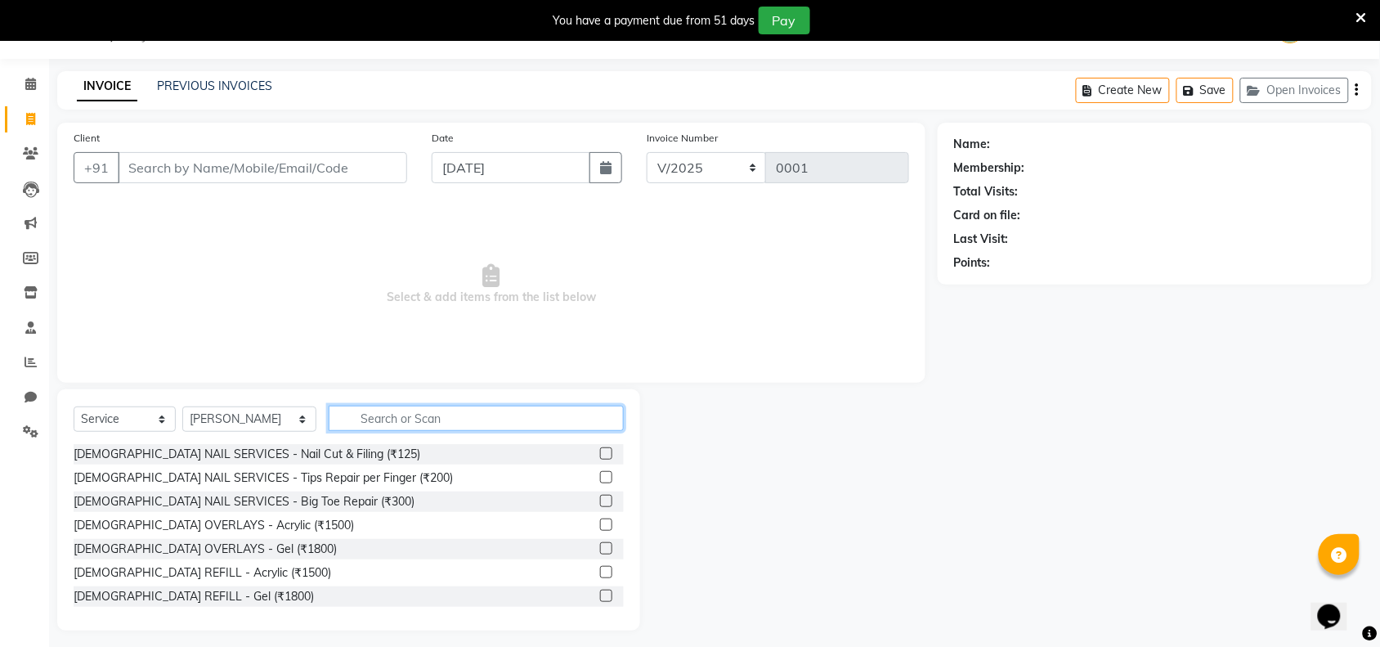
click at [369, 418] on input "text" at bounding box center [476, 417] width 295 height 25
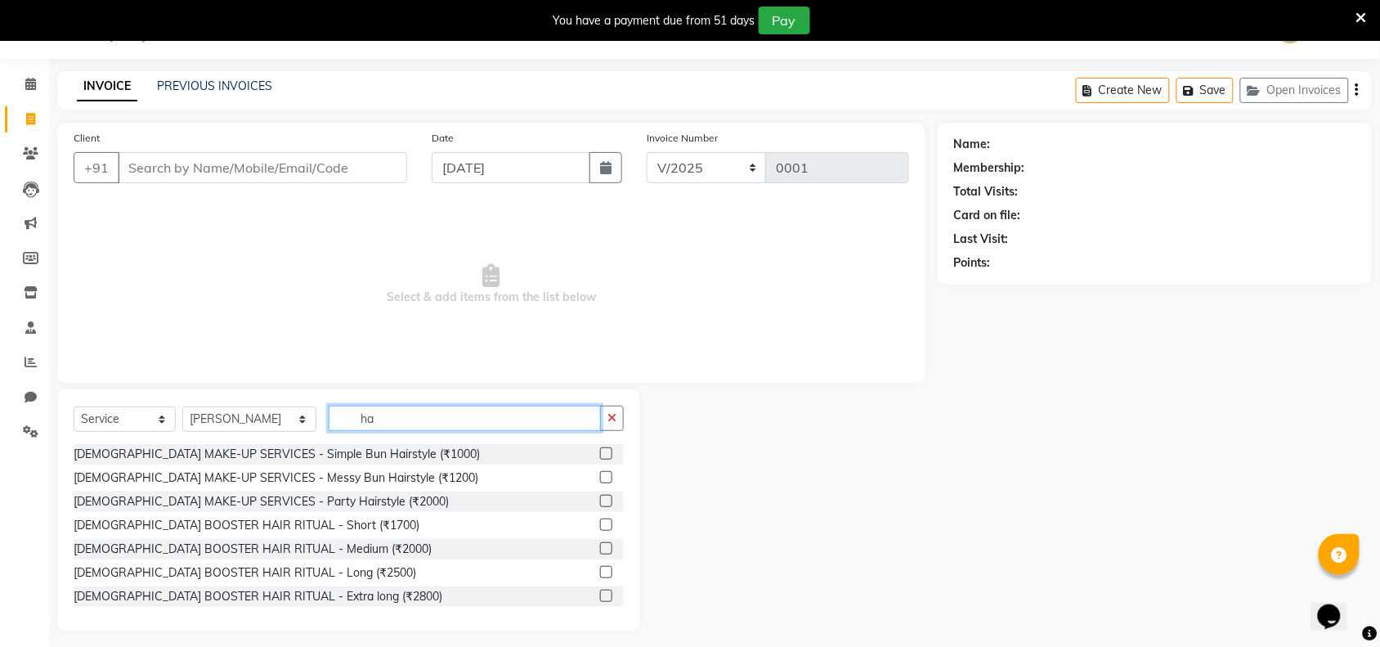
type input "h"
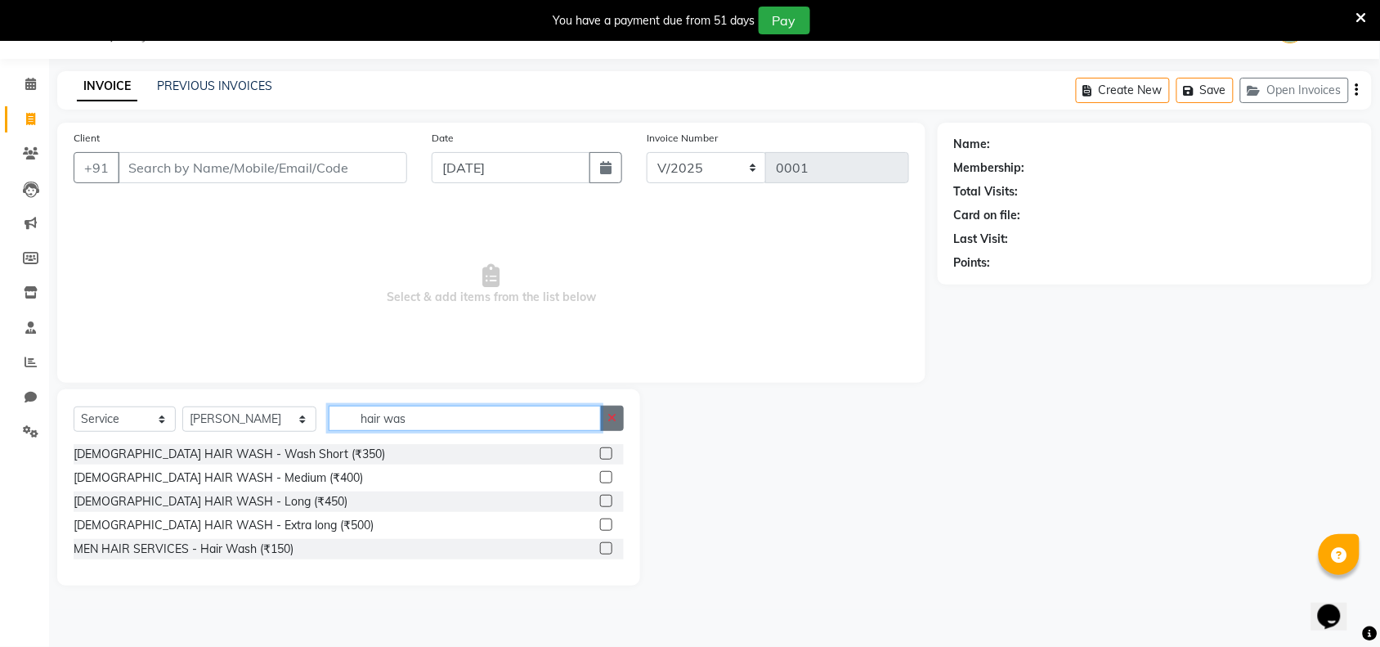
type input "hair was"
click at [615, 418] on icon "button" at bounding box center [611, 417] width 9 height 11
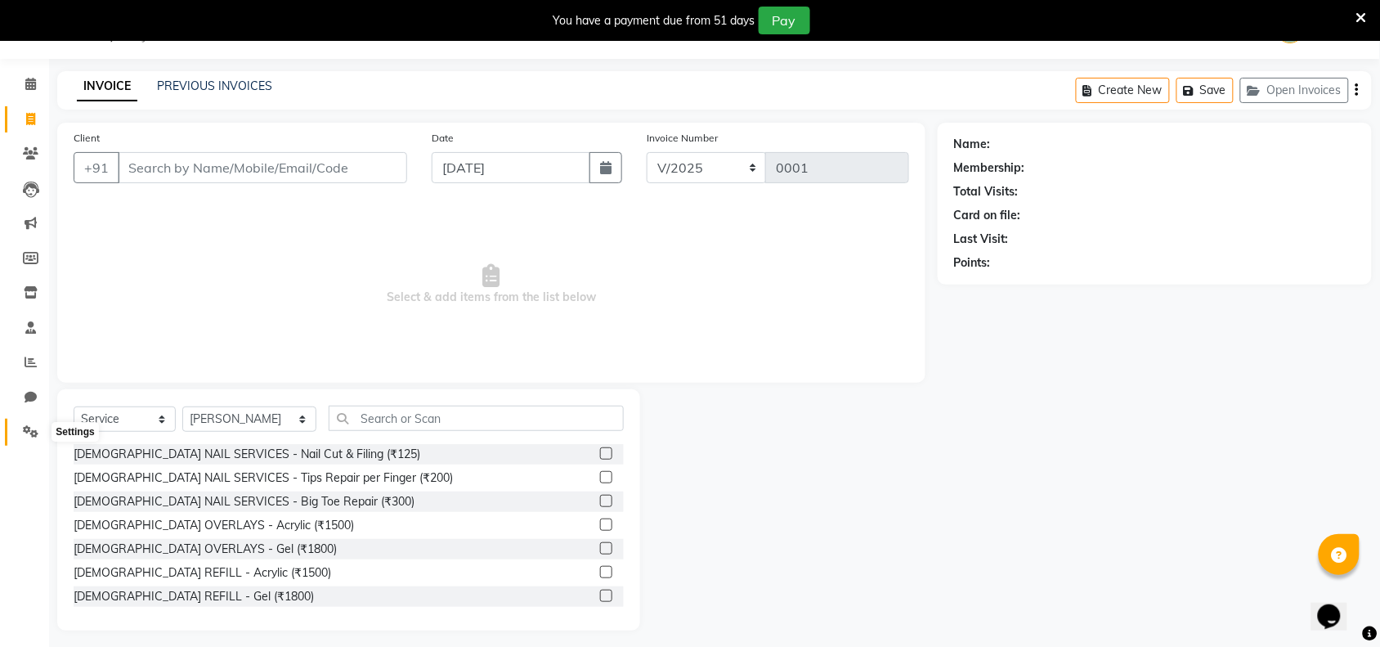
click at [25, 426] on icon at bounding box center [31, 431] width 16 height 12
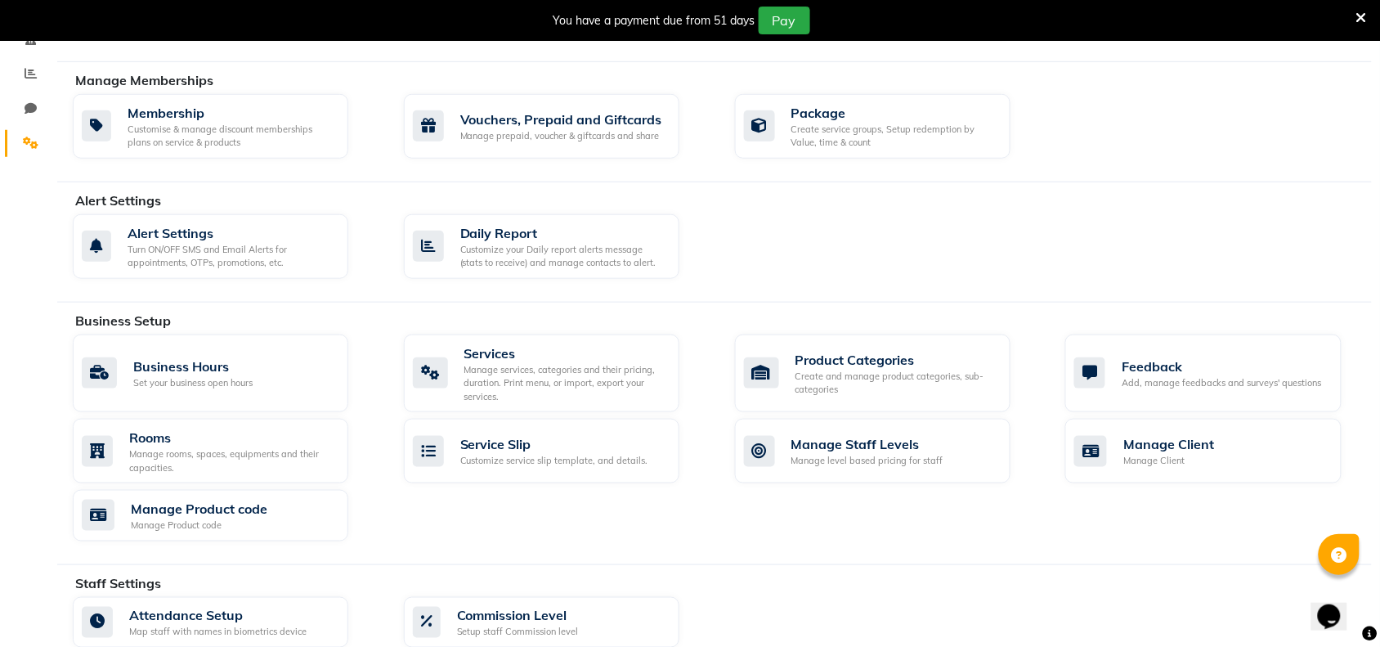
scroll to position [347, 0]
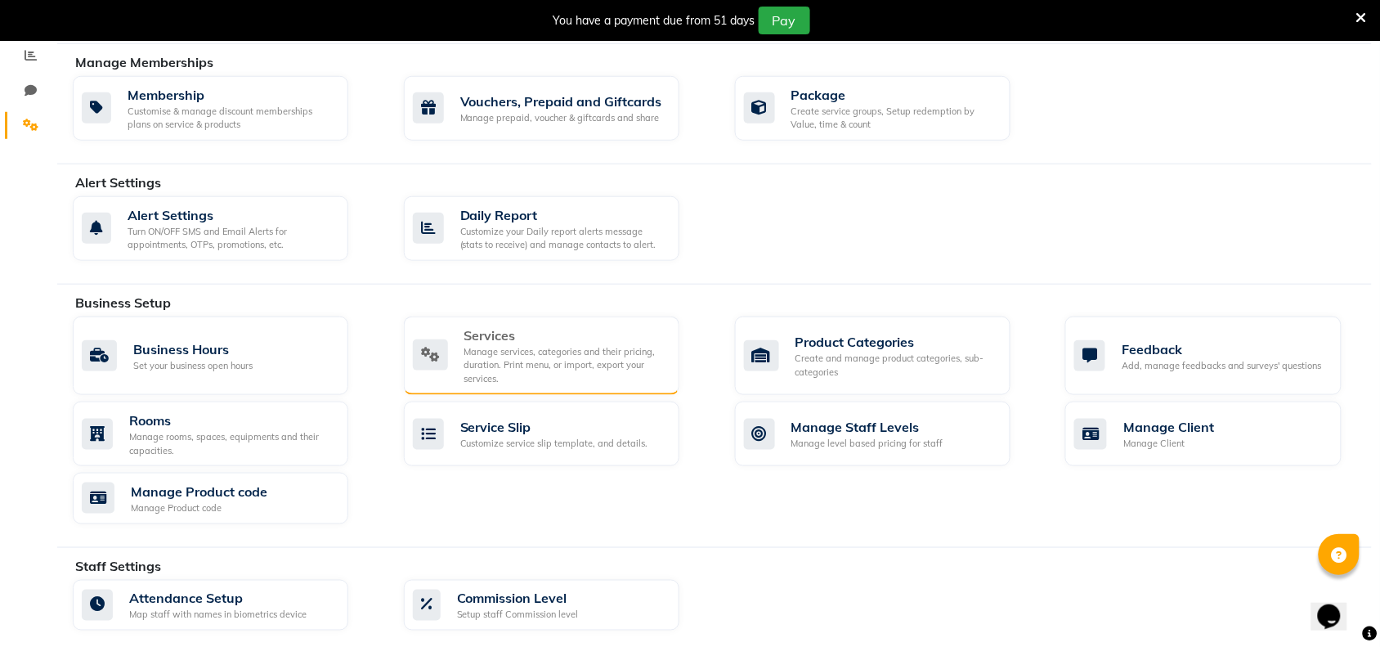
click at [505, 339] on div "Services" at bounding box center [565, 335] width 202 height 20
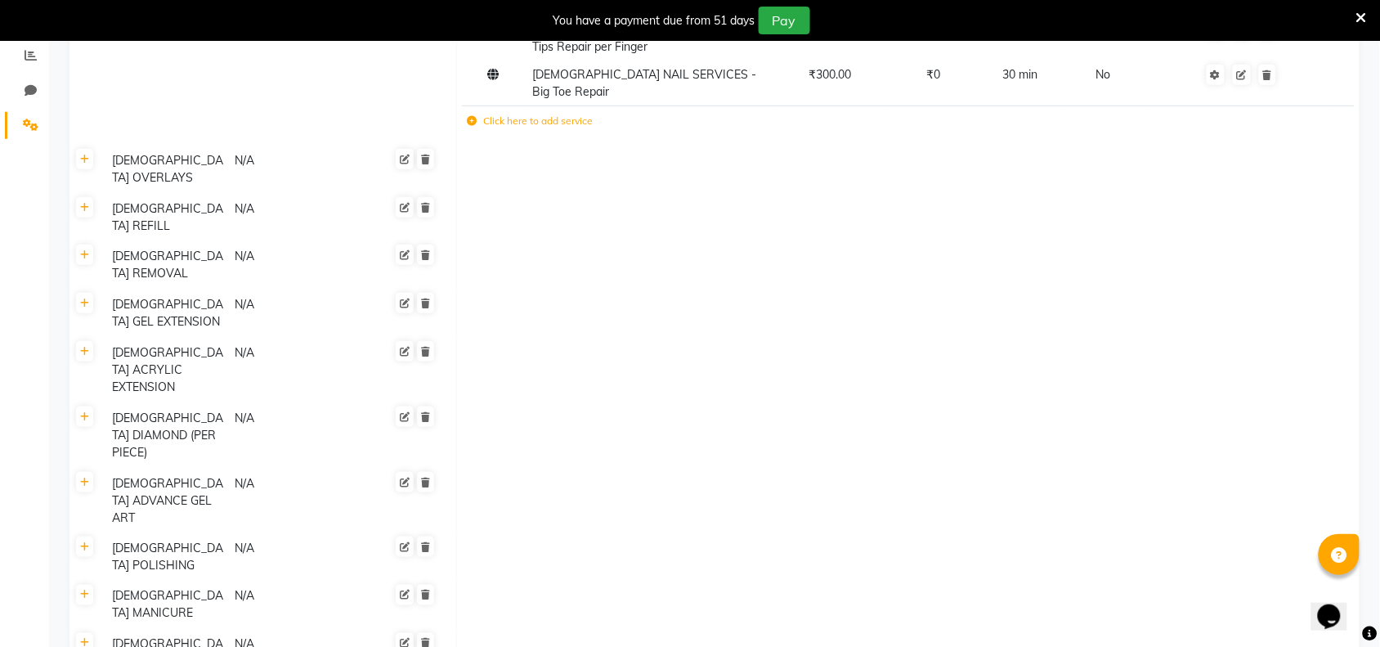
scroll to position [41, 0]
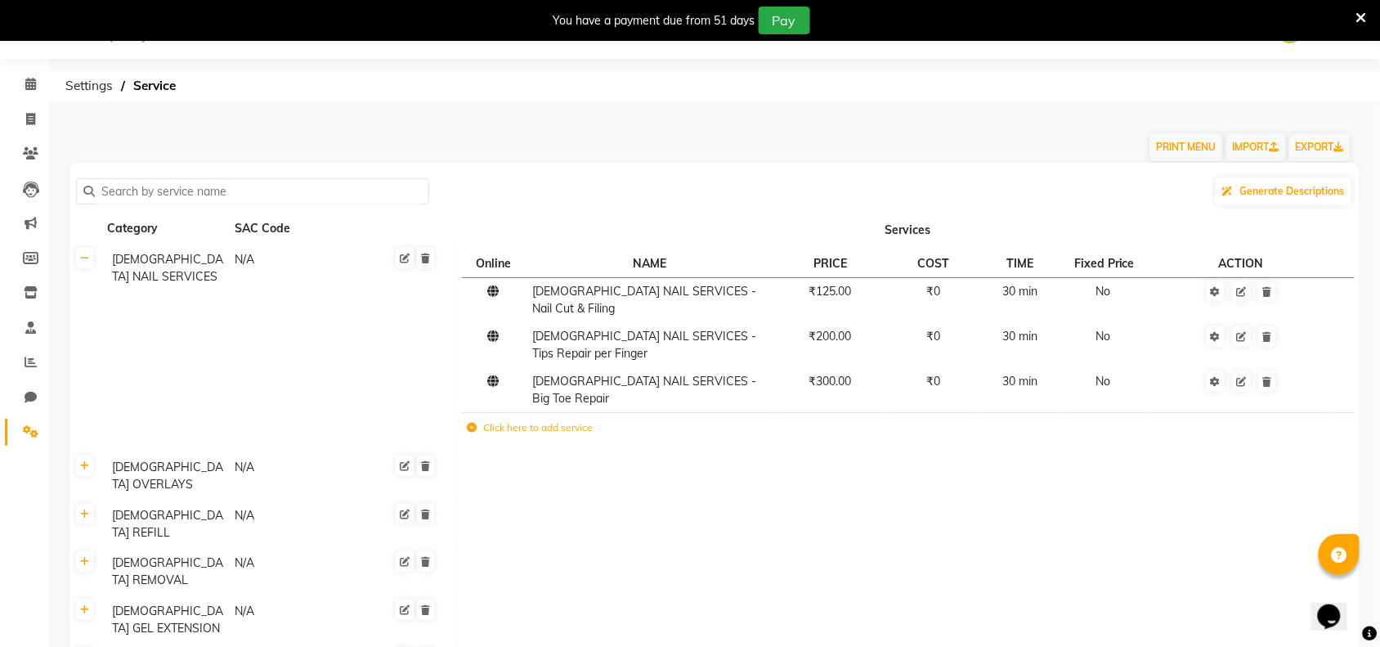
click at [159, 194] on input "text" at bounding box center [258, 191] width 327 height 25
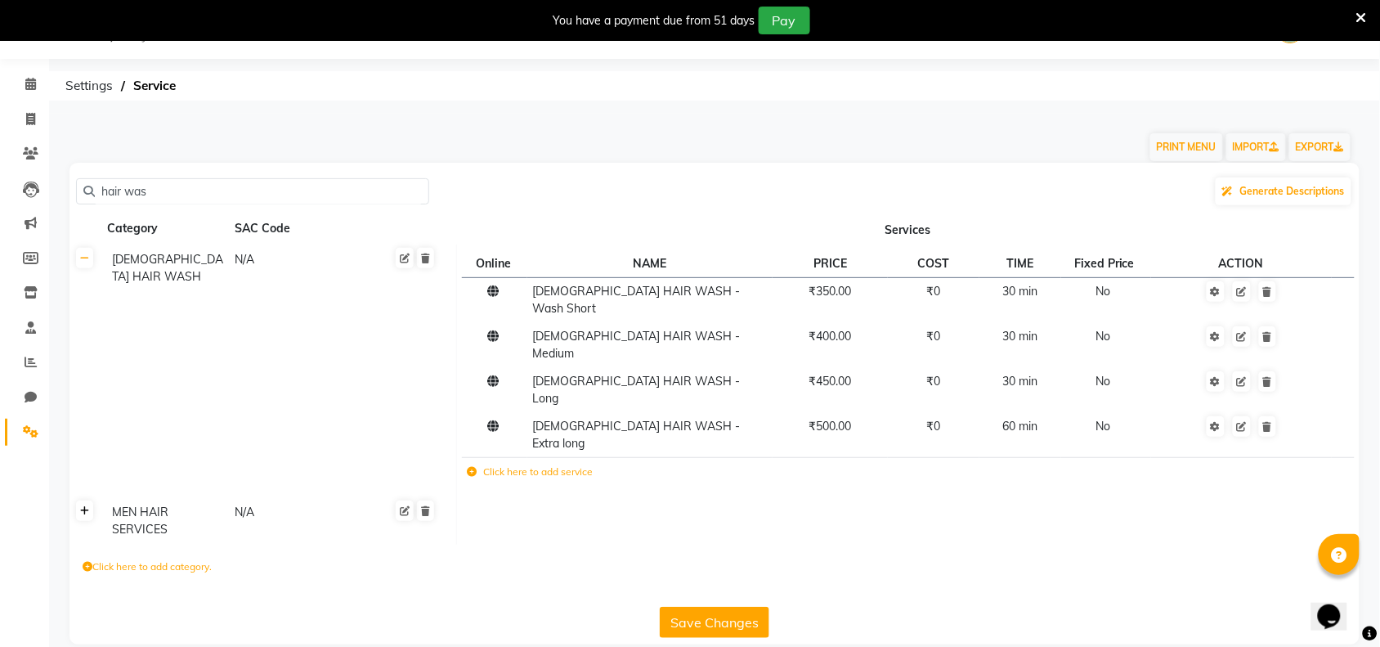
type input "hair was"
click at [86, 506] on icon at bounding box center [84, 511] width 9 height 10
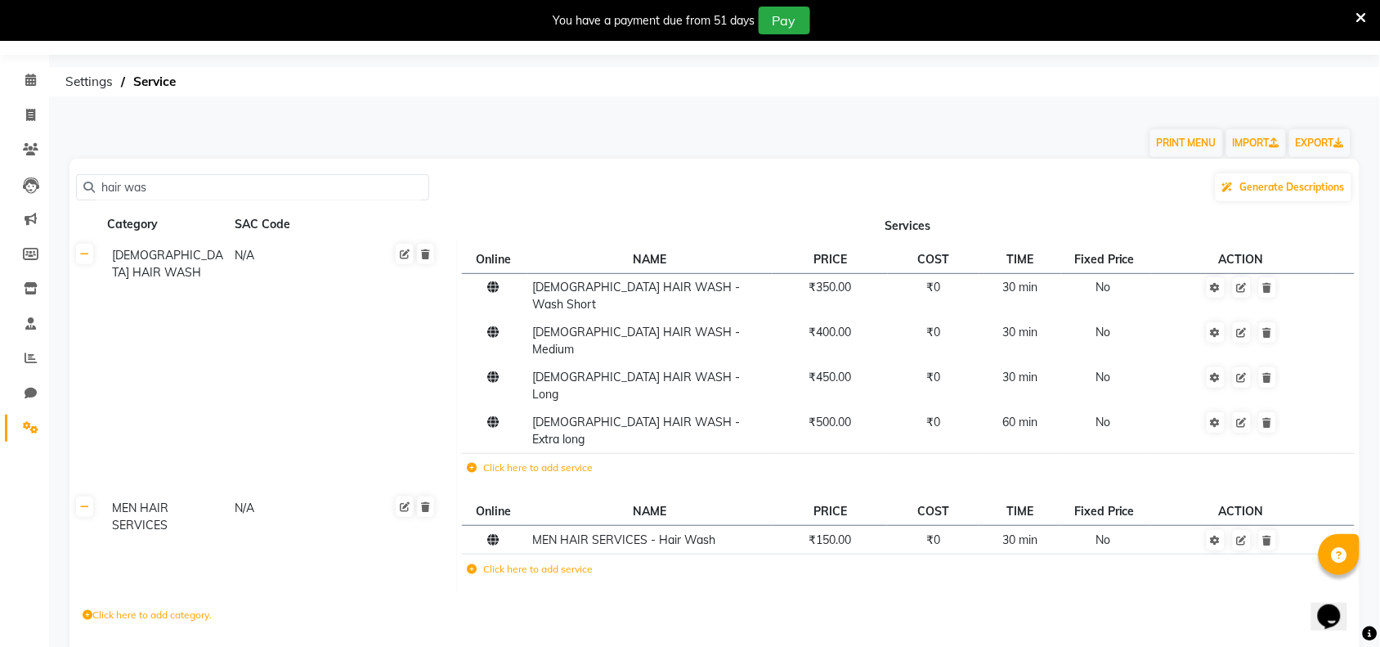
scroll to position [46, 0]
click at [691, 363] on td "[DEMOGRAPHIC_DATA] HAIR WASH - Long" at bounding box center [649, 385] width 245 height 45
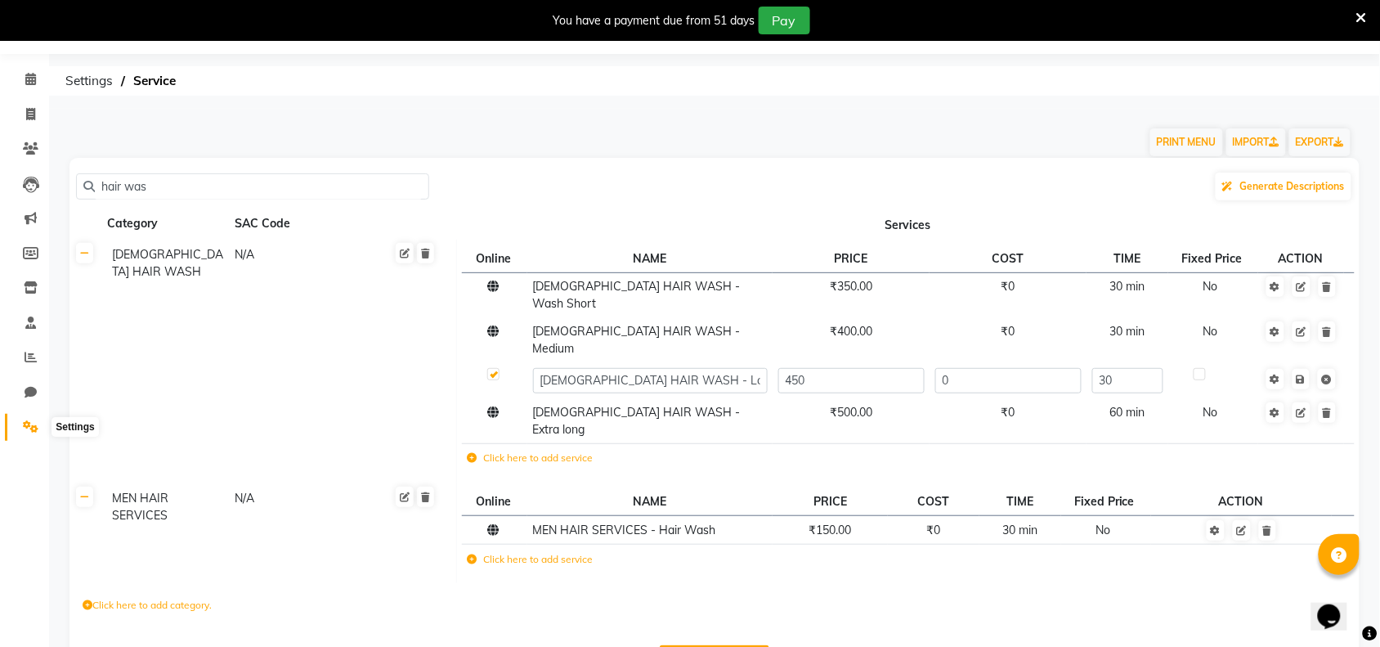
click at [34, 430] on icon at bounding box center [31, 426] width 16 height 12
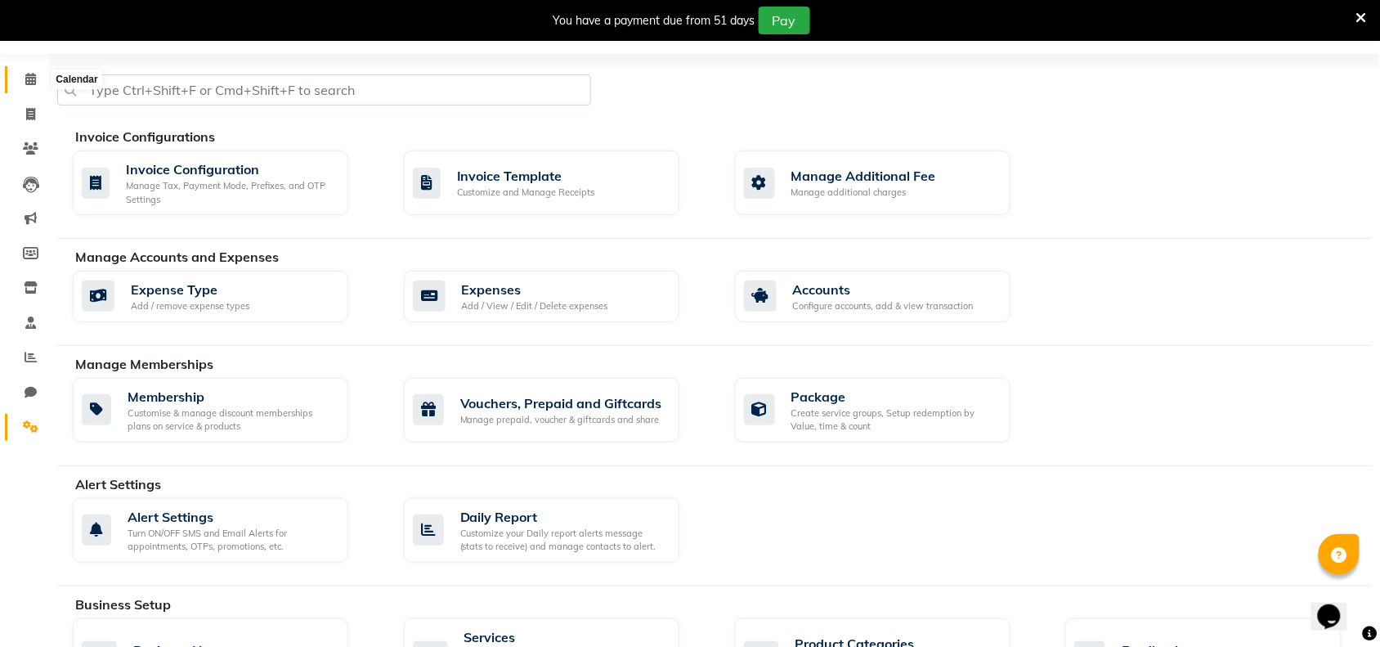
click at [31, 86] on span at bounding box center [30, 79] width 29 height 19
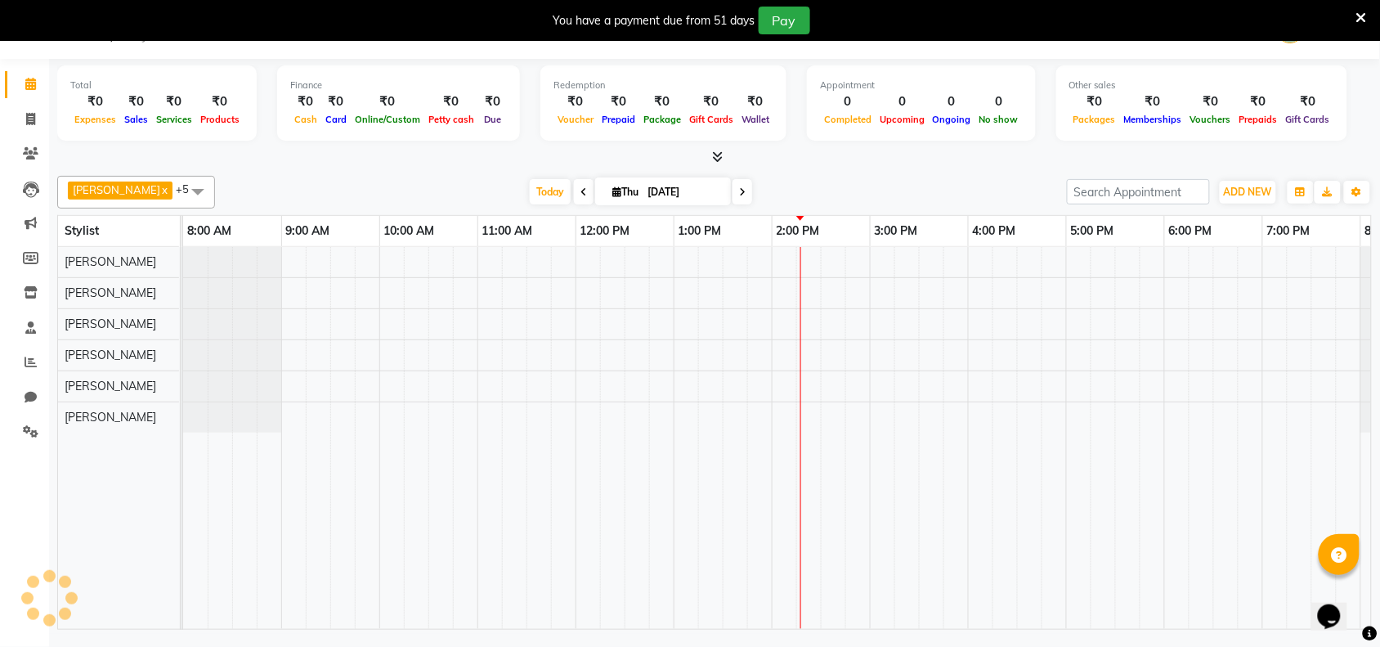
scroll to position [41, 0]
click at [27, 117] on icon at bounding box center [30, 119] width 9 height 12
select select "service"
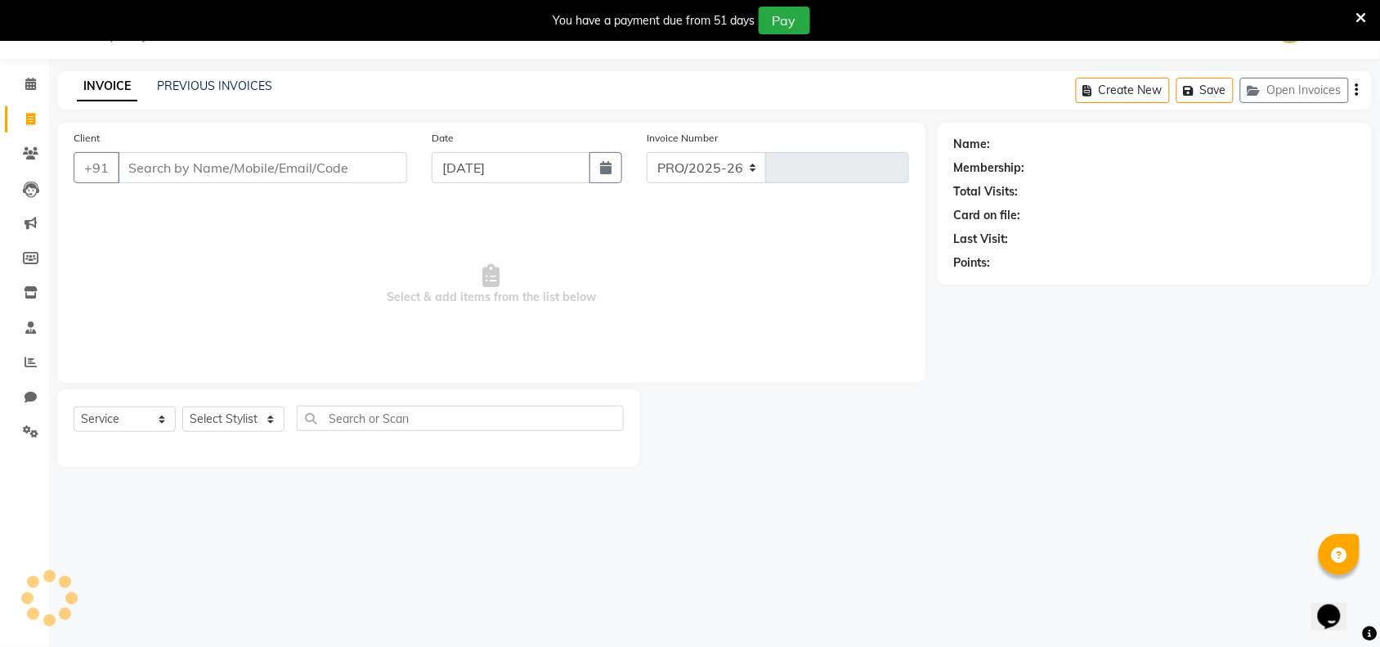
select select "8609"
type input "0001"
click at [34, 435] on icon at bounding box center [31, 431] width 16 height 12
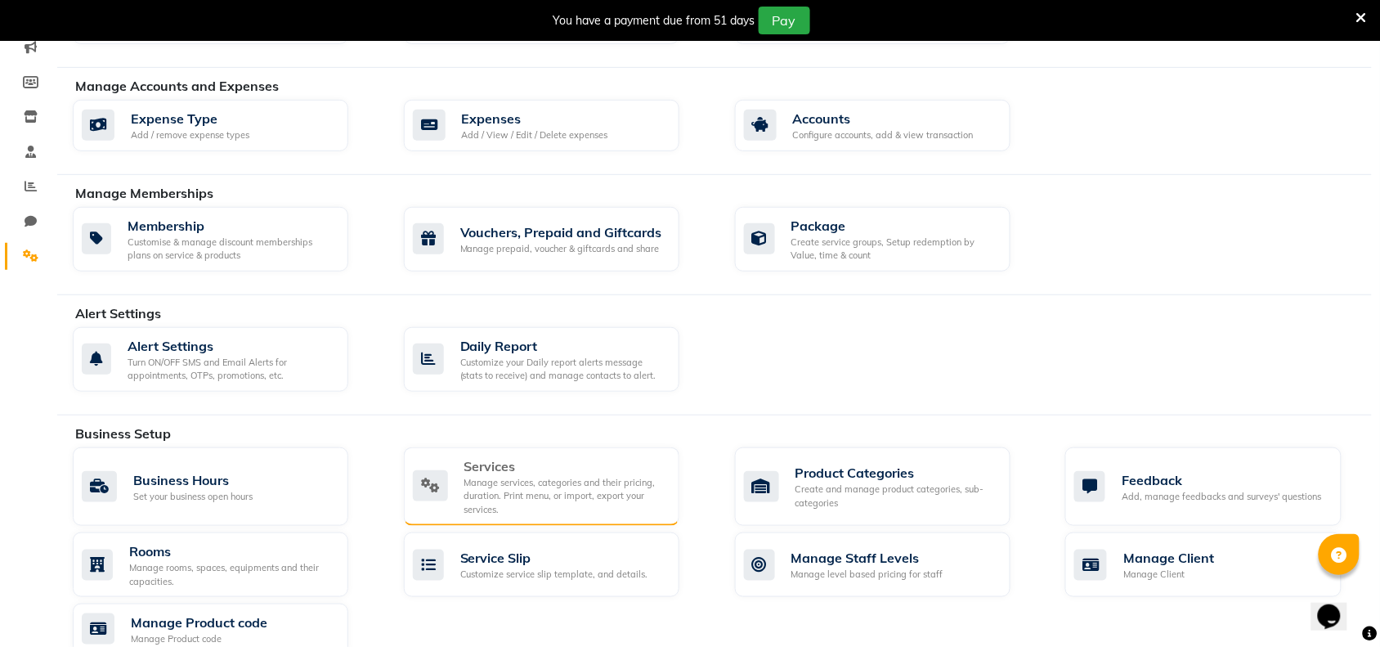
scroll to position [245, 0]
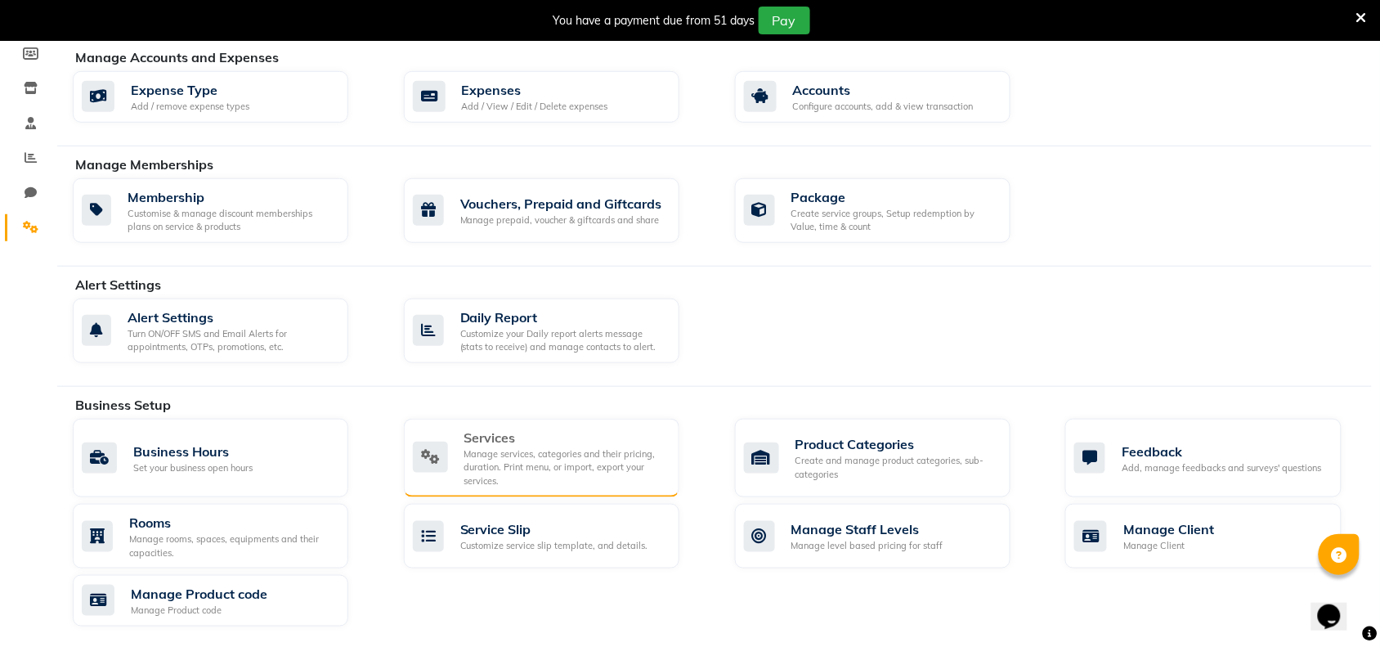
click at [500, 452] on div "Manage services, categories and their pricing, duration. Print menu, or import,…" at bounding box center [565, 467] width 202 height 41
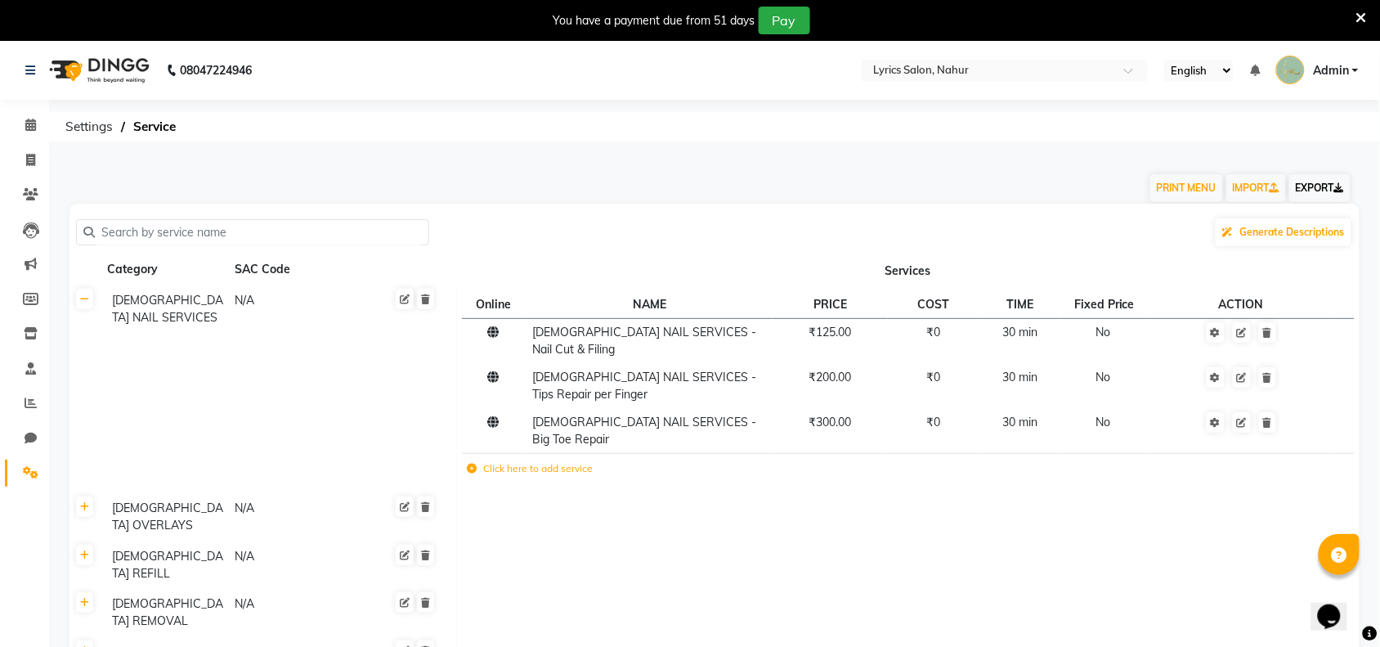
drag, startPoint x: 1325, startPoint y: 194, endPoint x: 1329, endPoint y: 278, distance: 84.3
click at [1325, 194] on link "EXPORT" at bounding box center [1319, 188] width 61 height 28
click at [430, 297] on icon at bounding box center [425, 299] width 9 height 10
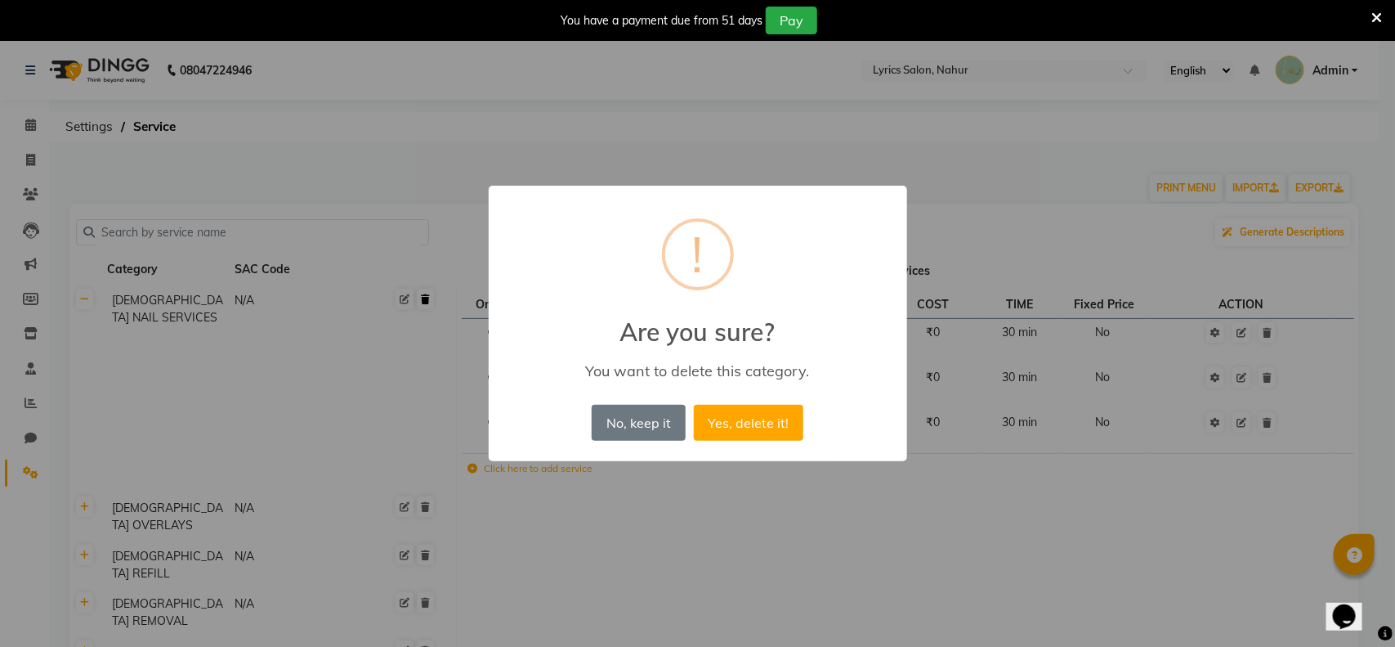
click at [694, 405] on button "Yes, delete it!" at bounding box center [749, 423] width 110 height 36
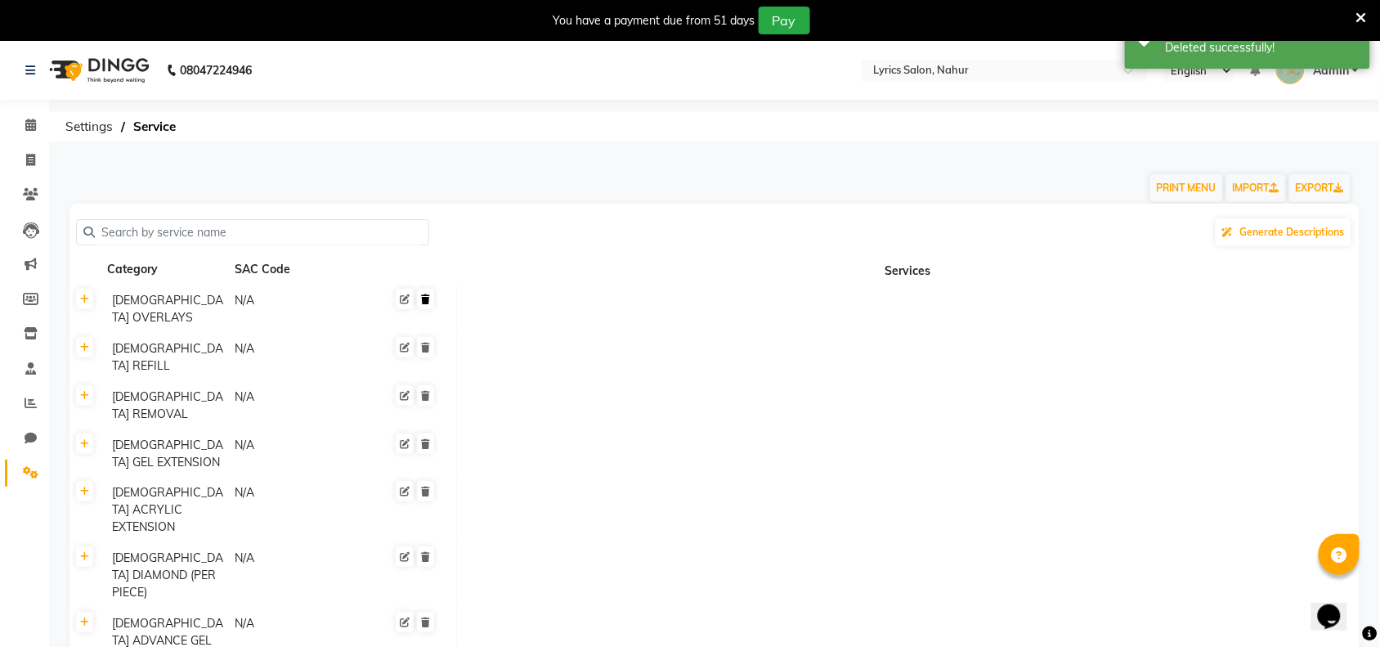
click at [427, 296] on icon at bounding box center [425, 299] width 9 height 10
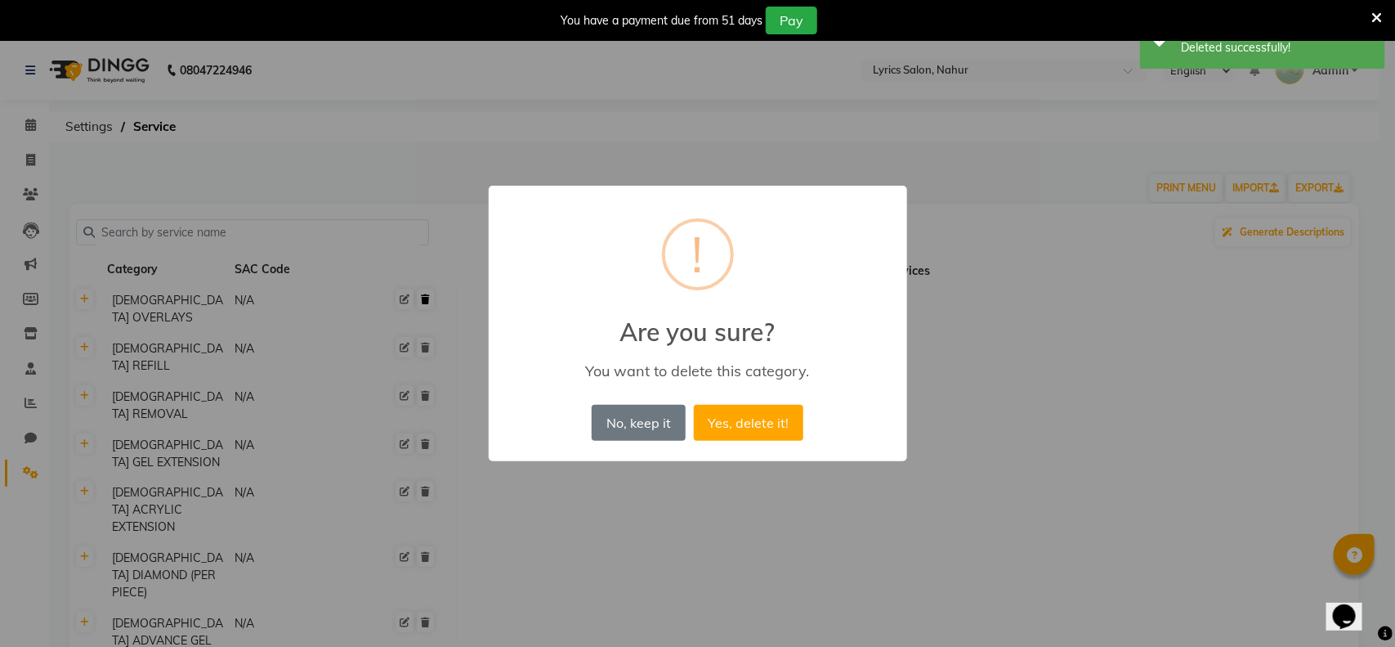
click at [694, 405] on button "Yes, delete it!" at bounding box center [749, 423] width 110 height 36
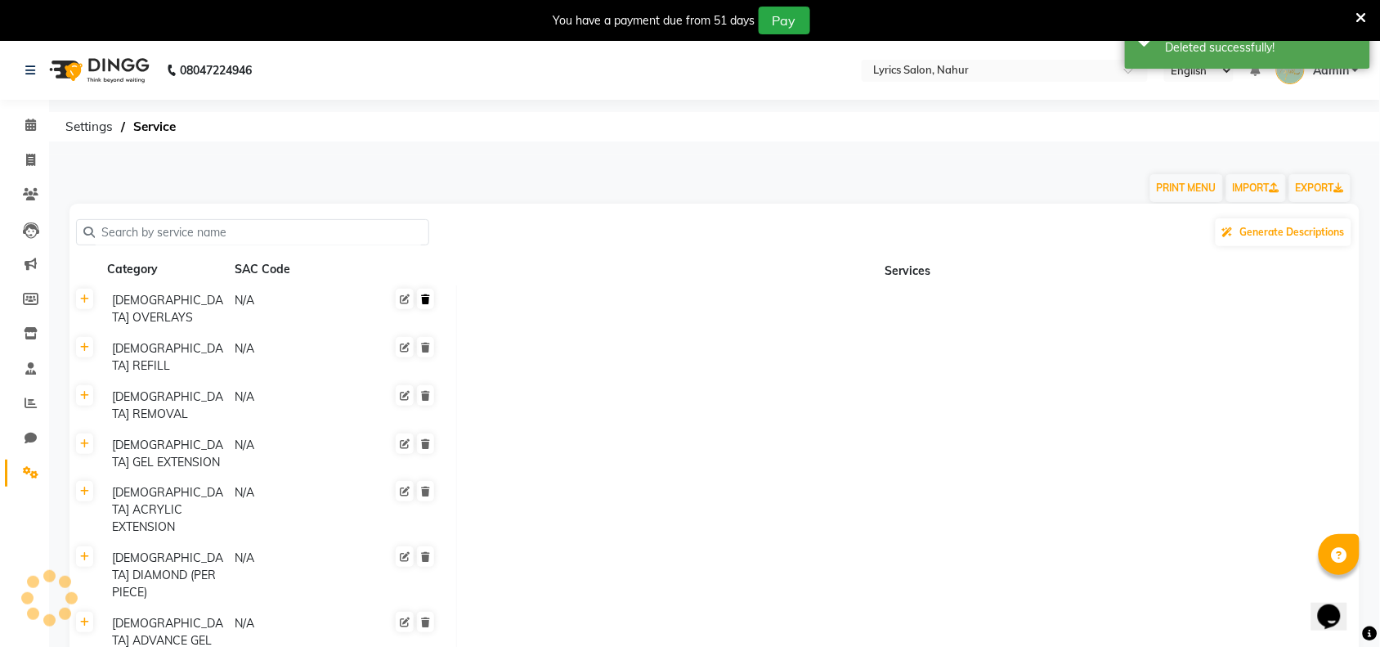
click at [427, 296] on icon at bounding box center [425, 299] width 9 height 10
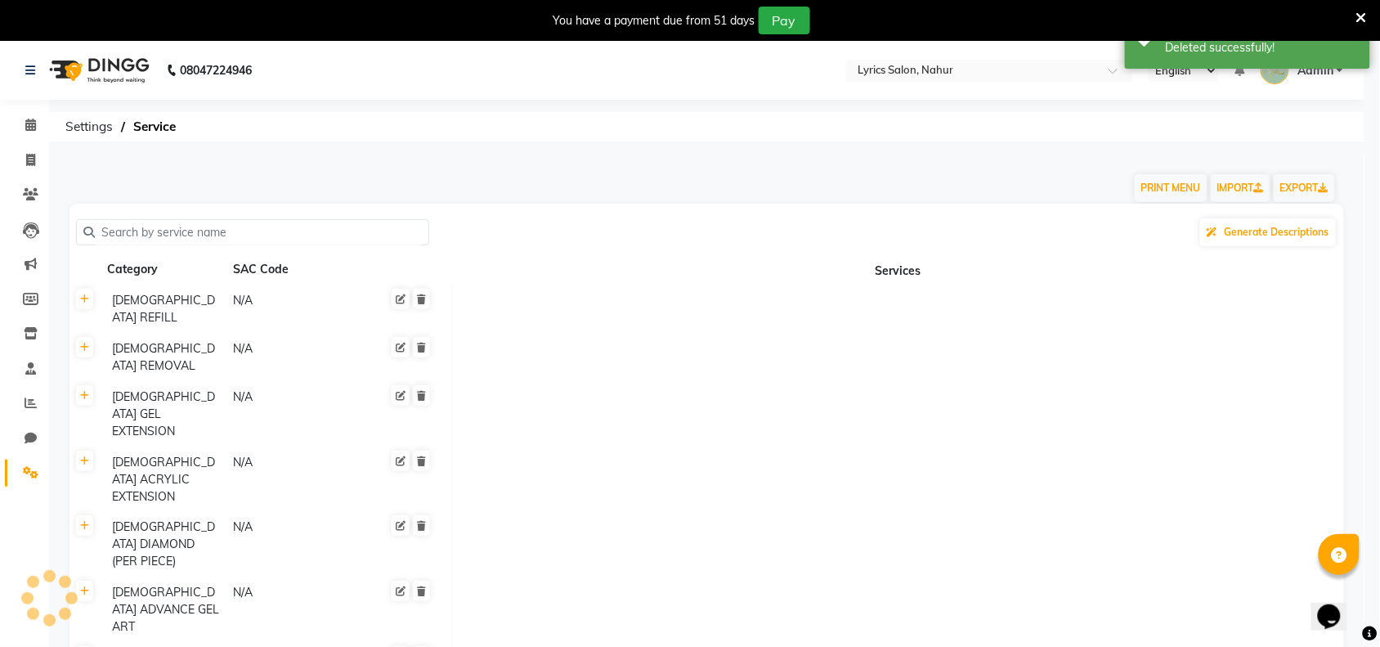
click at [426, 342] on icon at bounding box center [421, 347] width 9 height 10
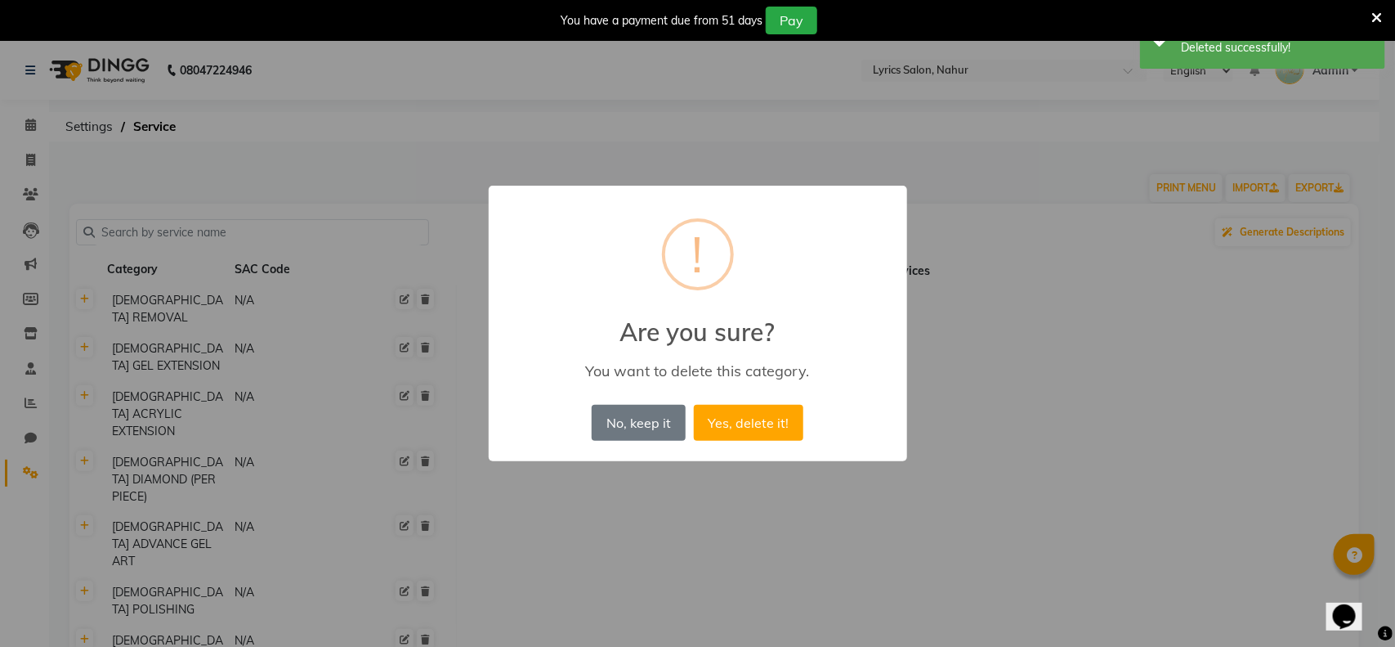
click at [694, 405] on button "Yes, delete it!" at bounding box center [749, 423] width 110 height 36
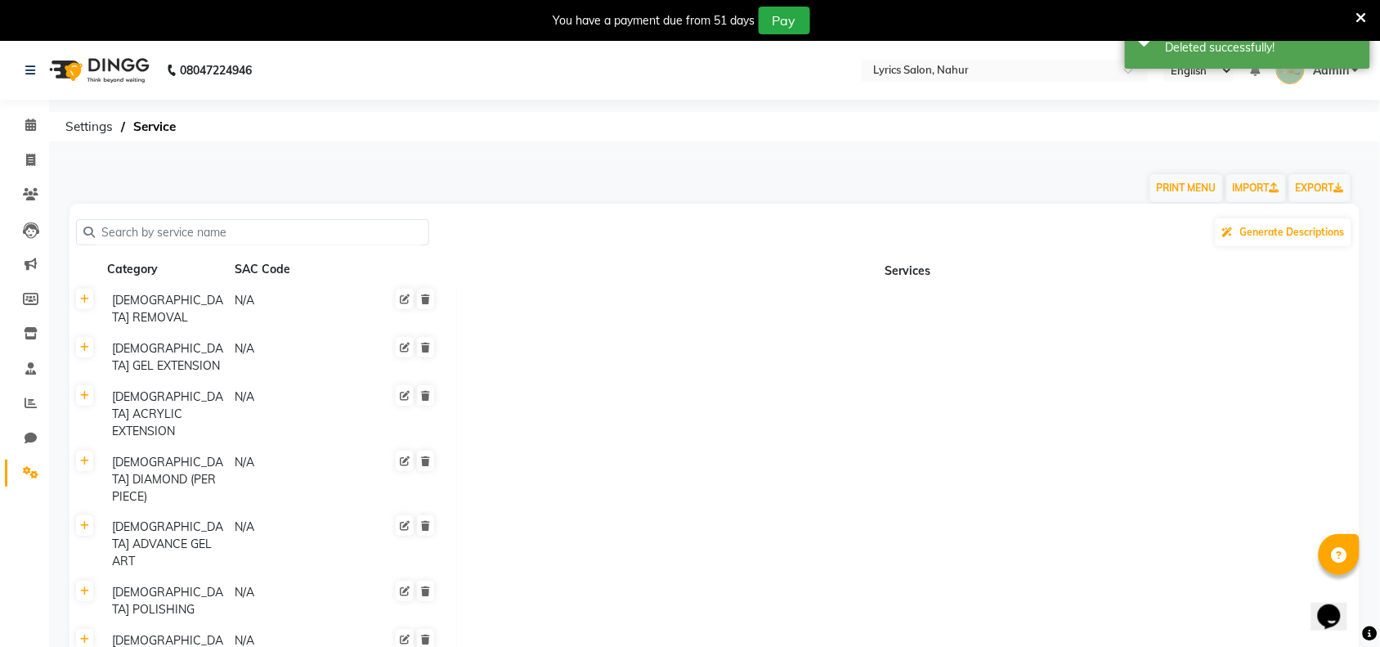
click at [427, 296] on icon at bounding box center [425, 299] width 9 height 10
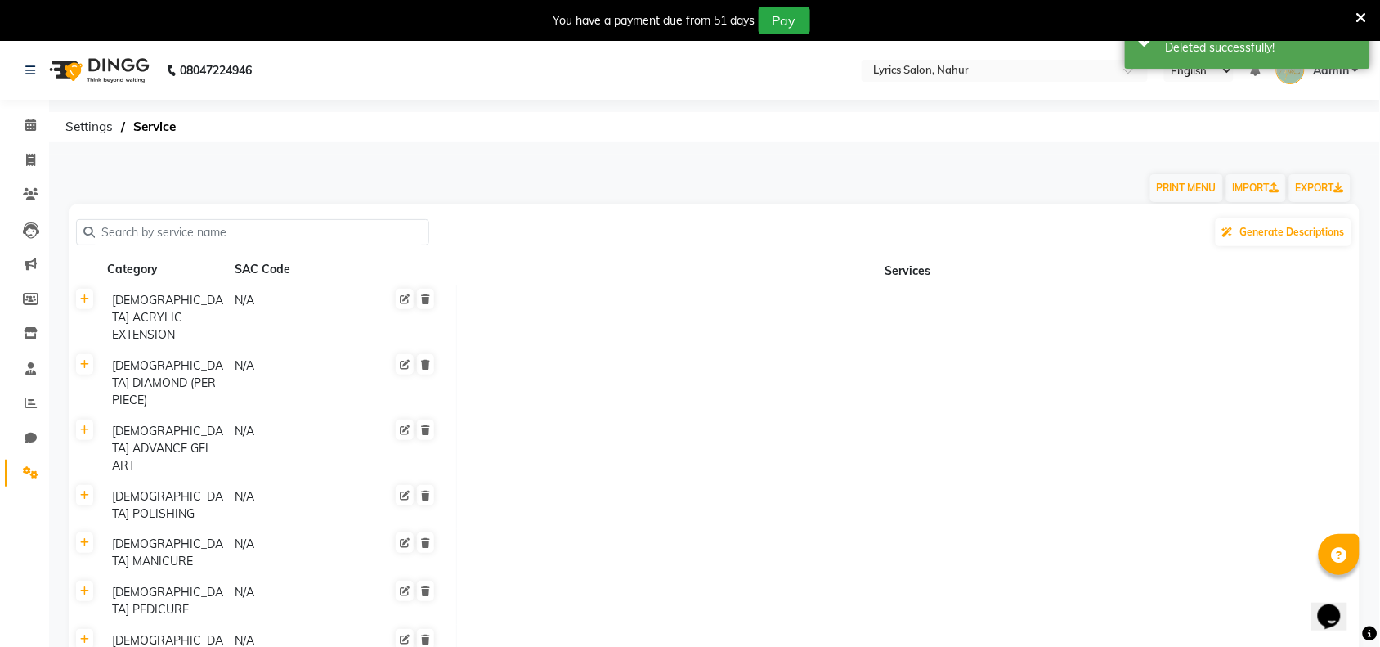
click at [427, 296] on icon at bounding box center [425, 299] width 9 height 10
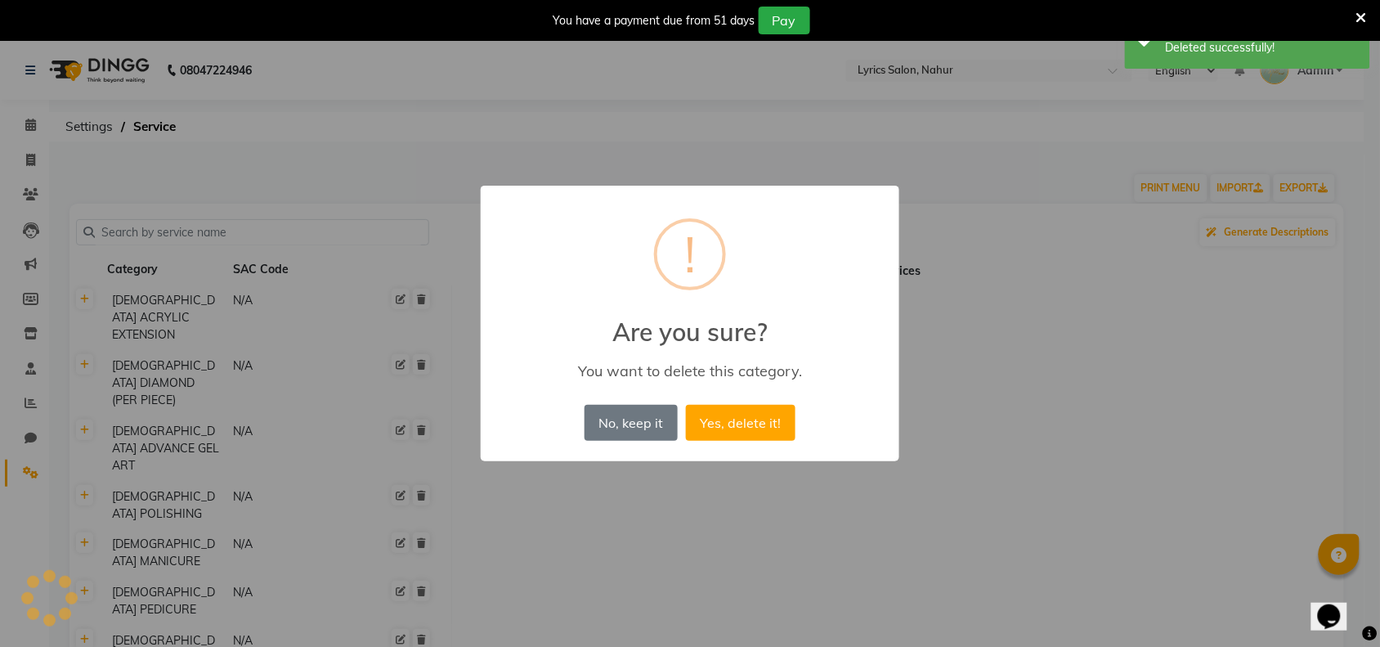
click at [686, 405] on button "Yes, delete it!" at bounding box center [741, 423] width 110 height 36
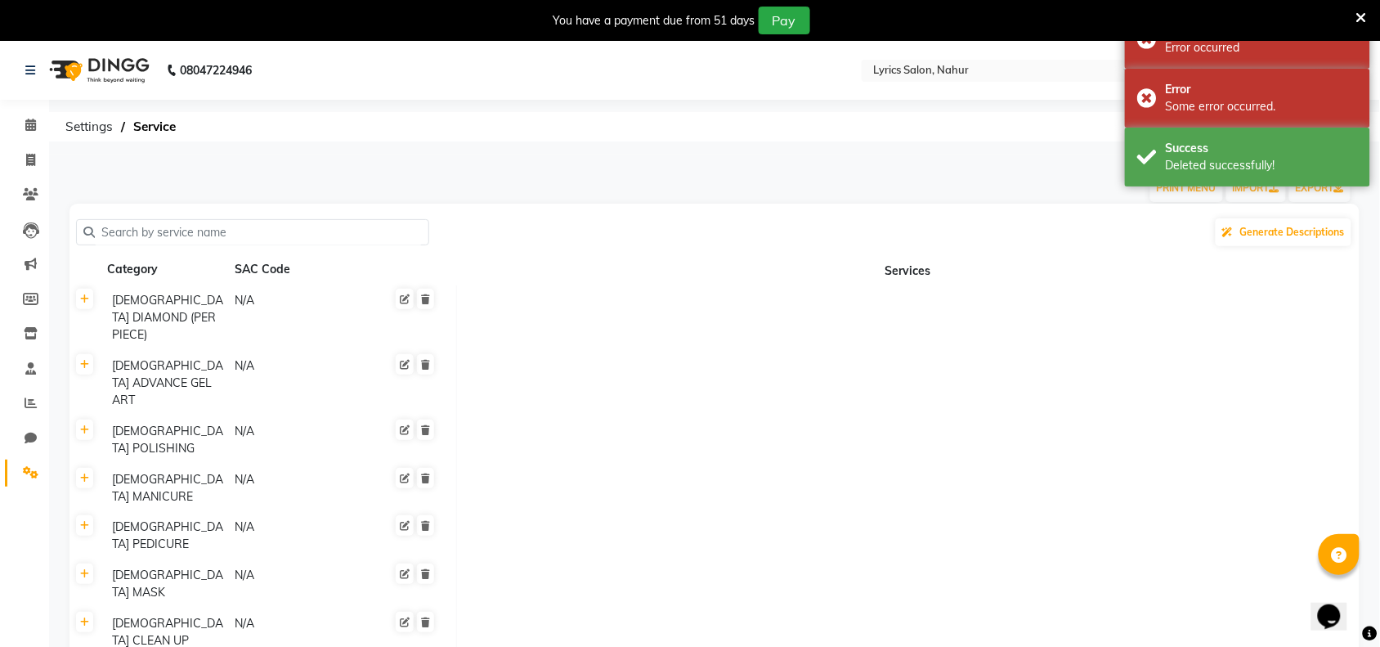
click at [427, 296] on icon at bounding box center [425, 299] width 9 height 10
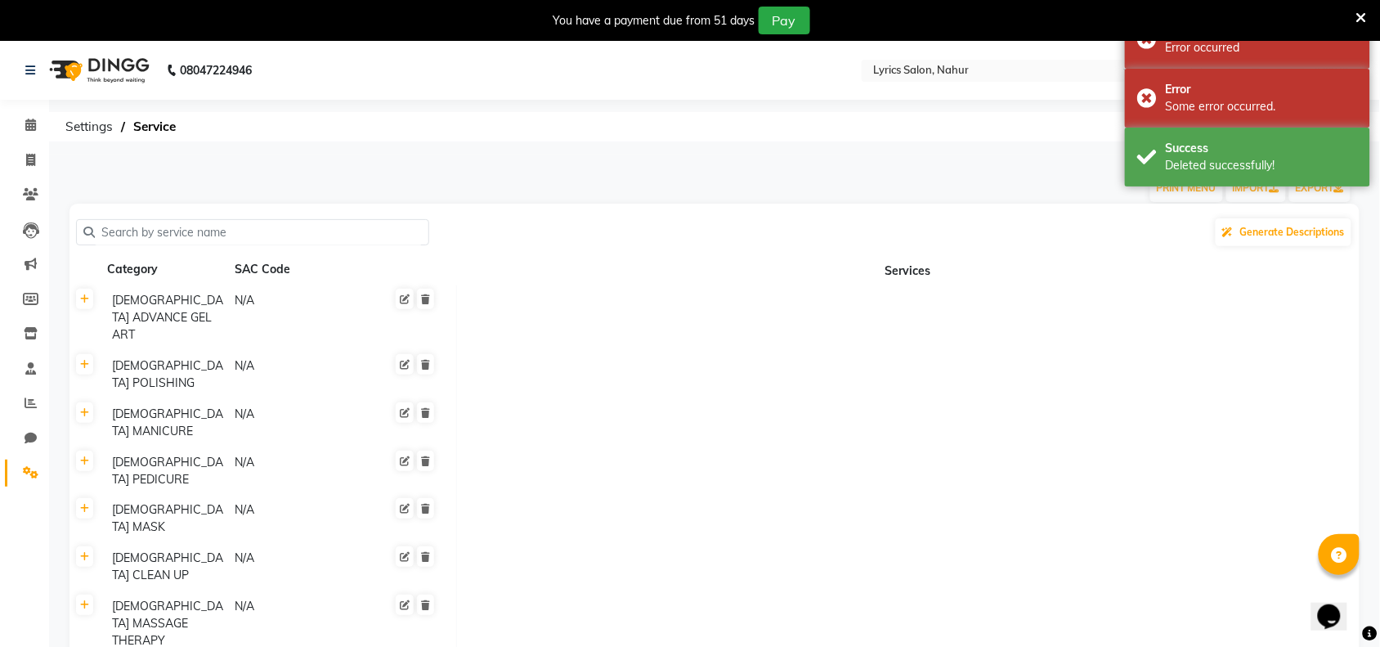
click at [427, 296] on icon at bounding box center [425, 299] width 9 height 10
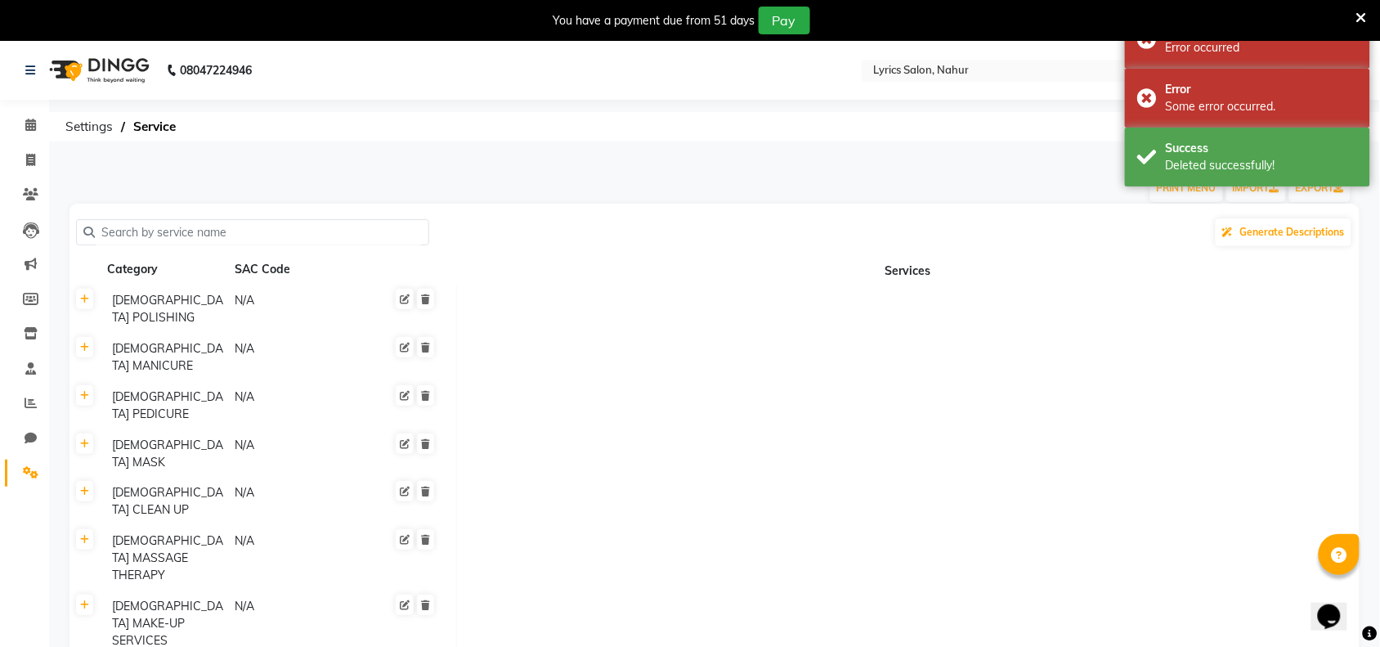
click at [427, 296] on icon at bounding box center [425, 299] width 9 height 10
click at [426, 296] on icon at bounding box center [421, 299] width 9 height 10
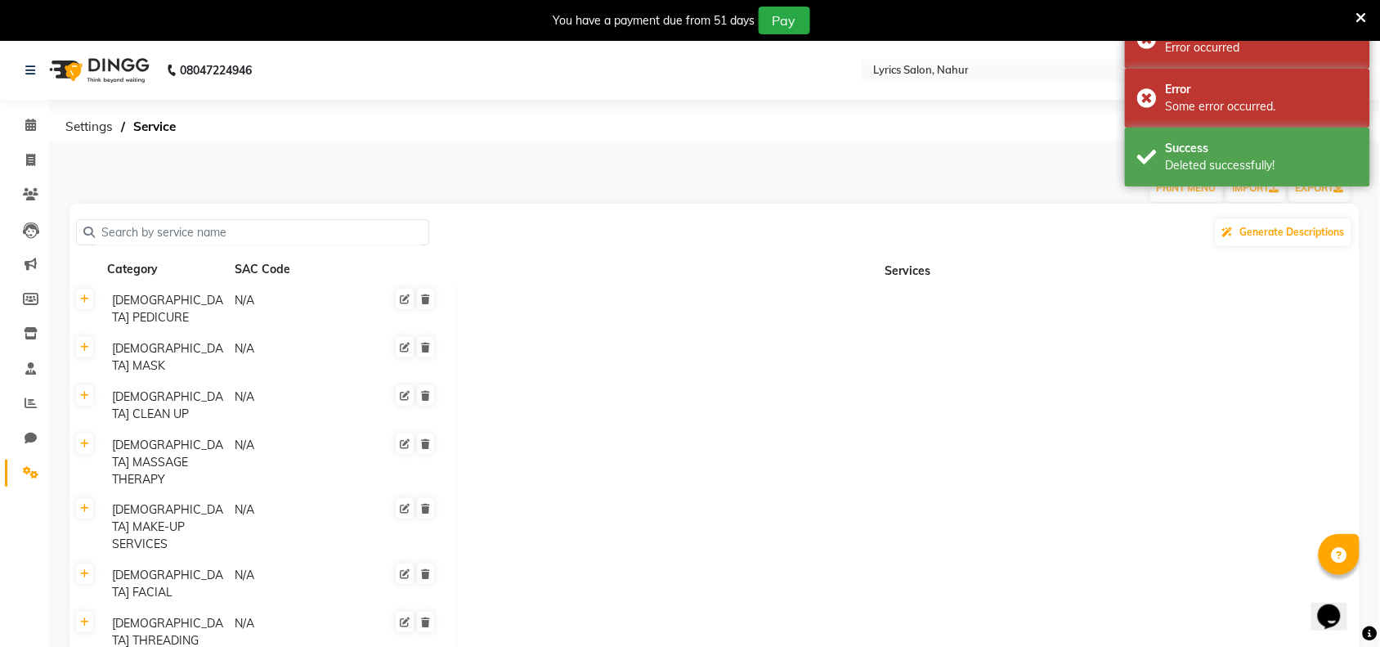
click at [427, 296] on icon at bounding box center [425, 299] width 9 height 10
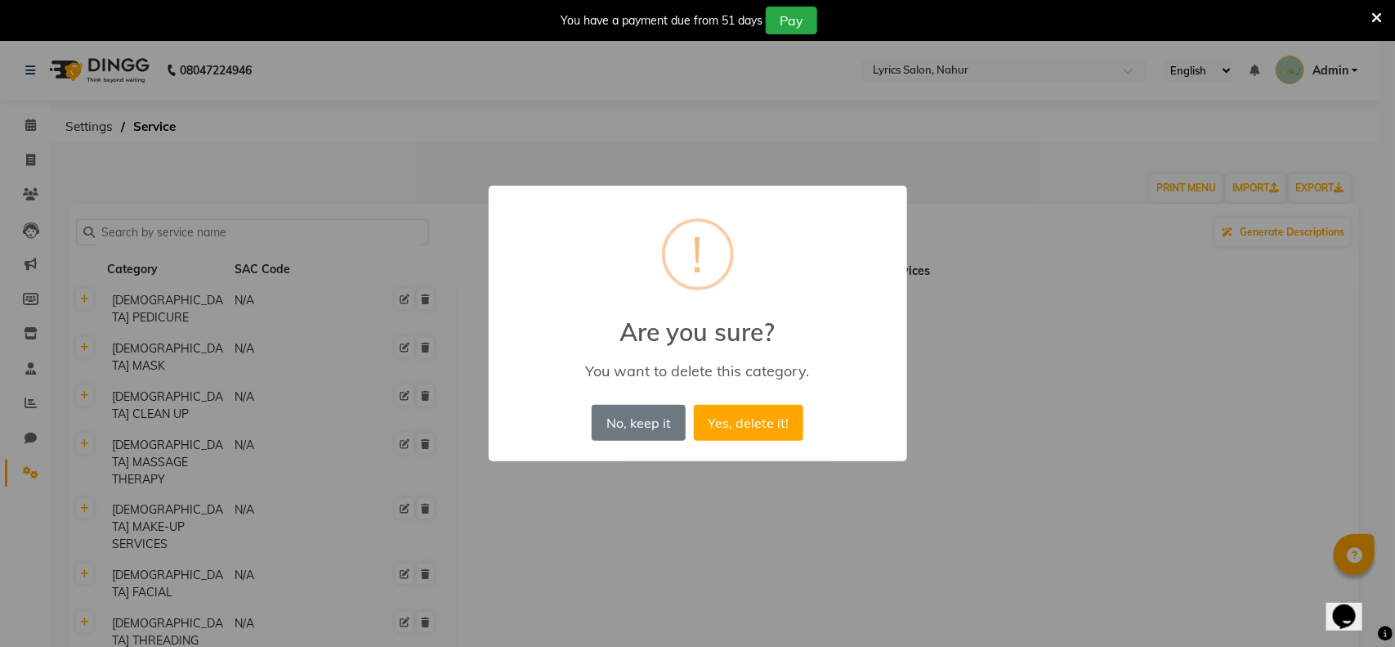
click at [694, 405] on button "Yes, delete it!" at bounding box center [749, 423] width 110 height 36
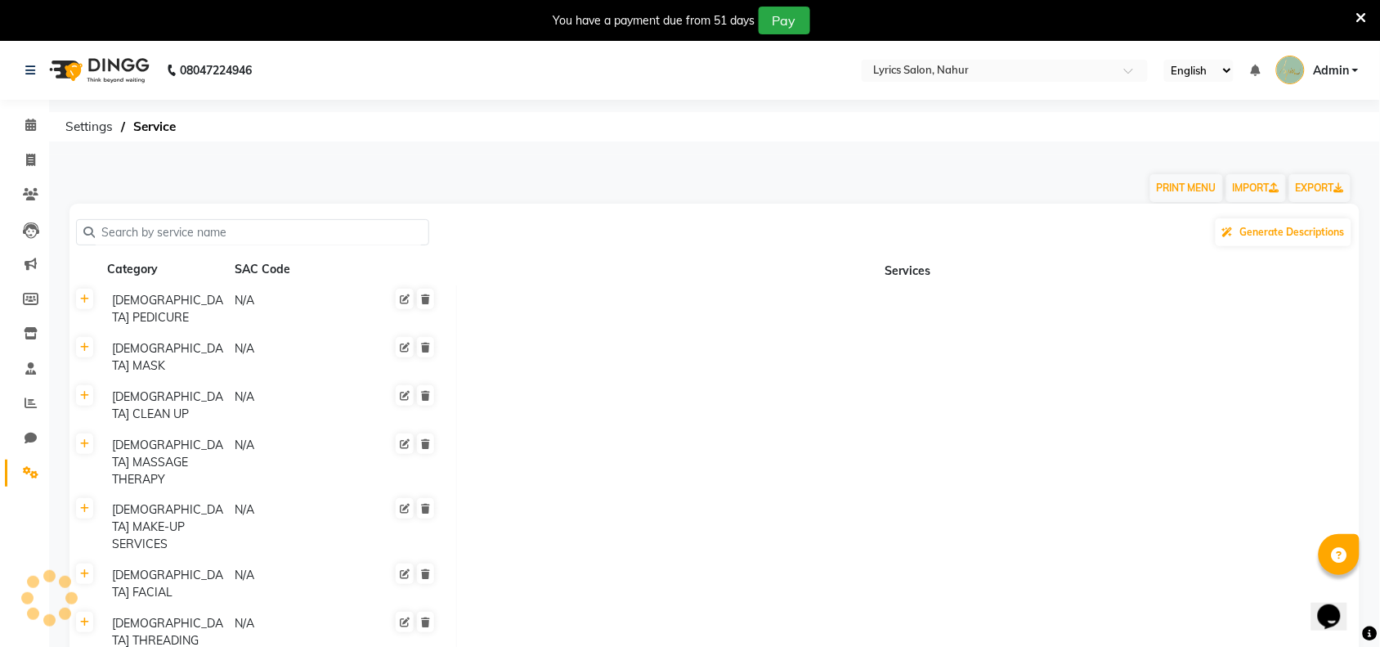
click at [423, 298] on icon at bounding box center [425, 299] width 9 height 10
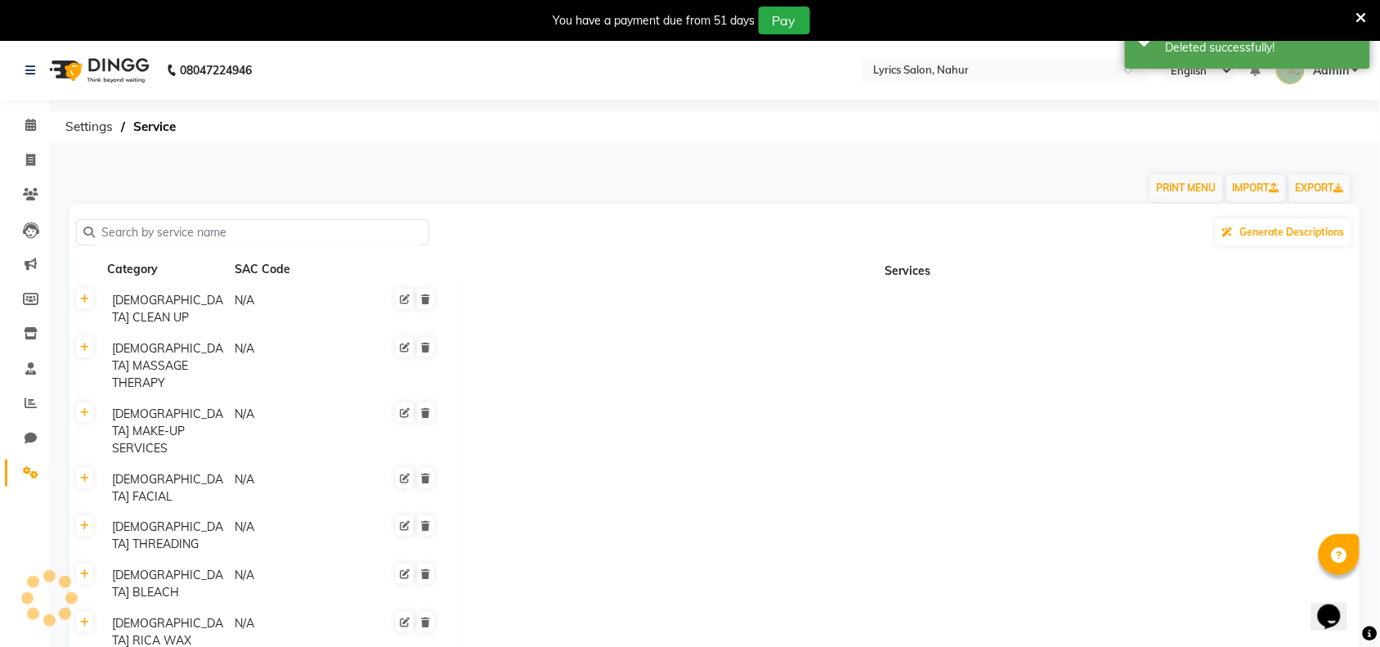
click at [423, 298] on icon at bounding box center [425, 299] width 9 height 10
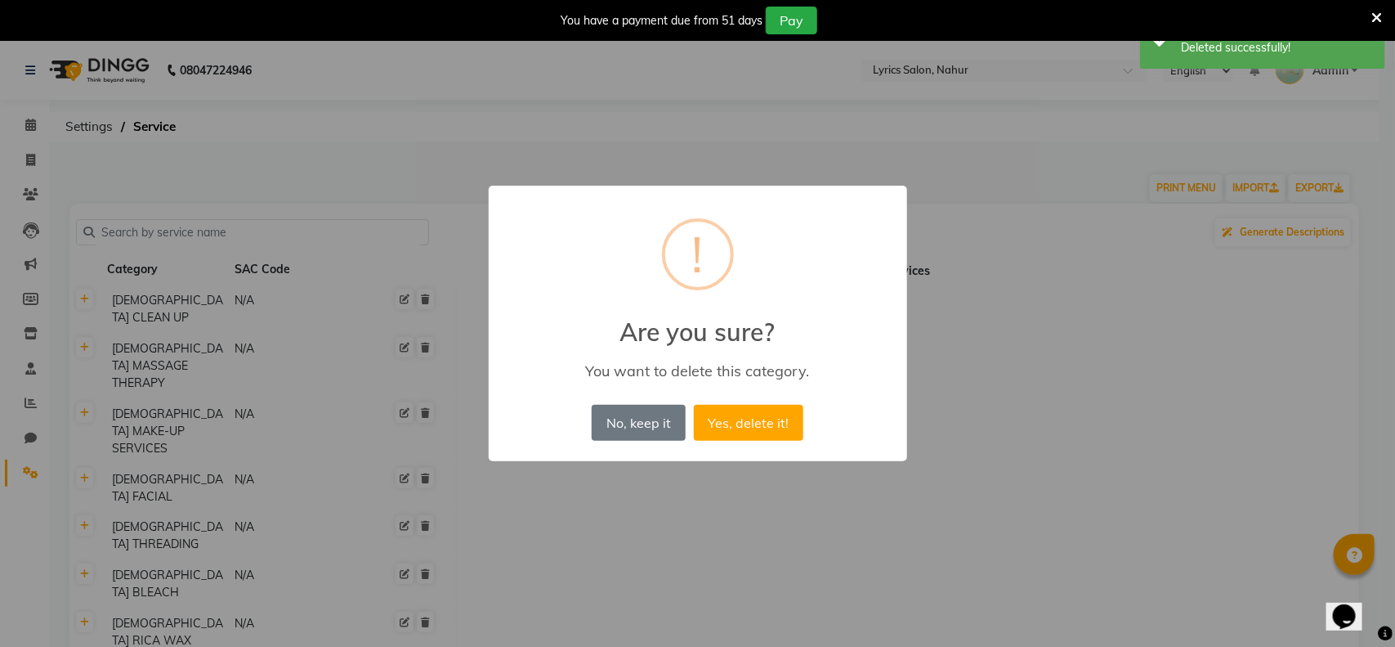
click at [694, 405] on button "Yes, delete it!" at bounding box center [749, 423] width 110 height 36
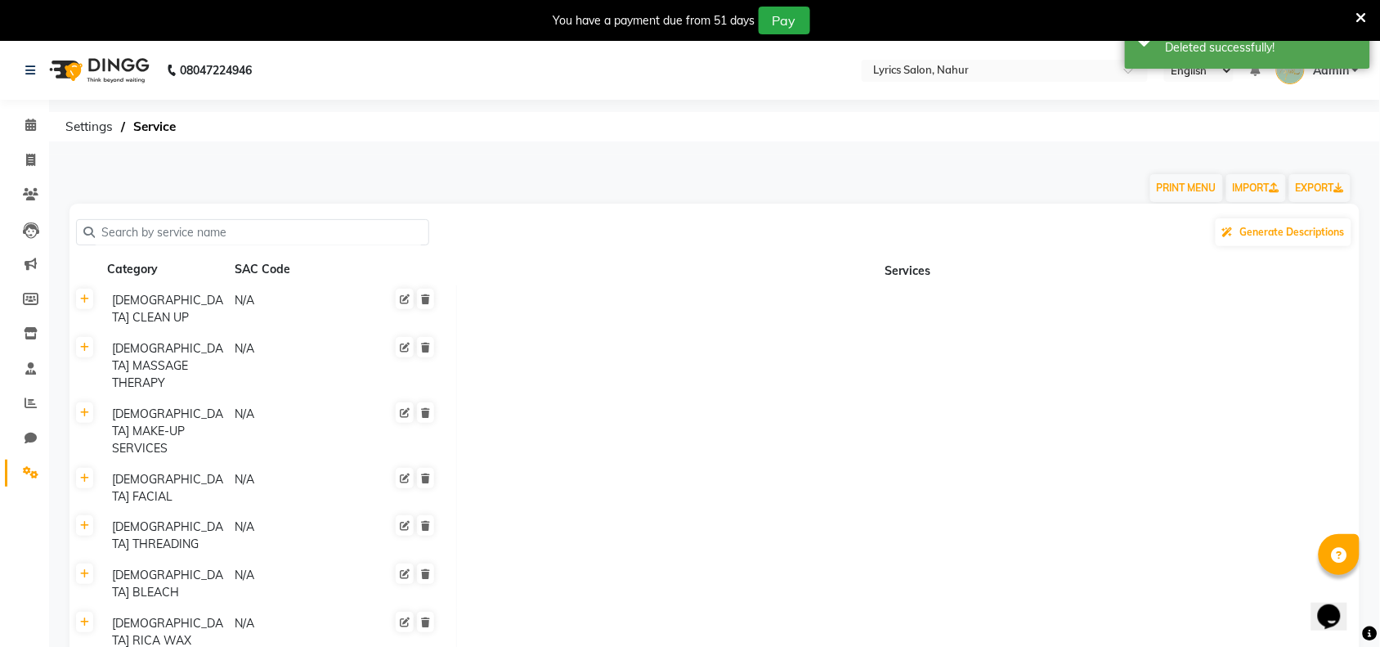
click at [423, 298] on icon at bounding box center [425, 299] width 9 height 10
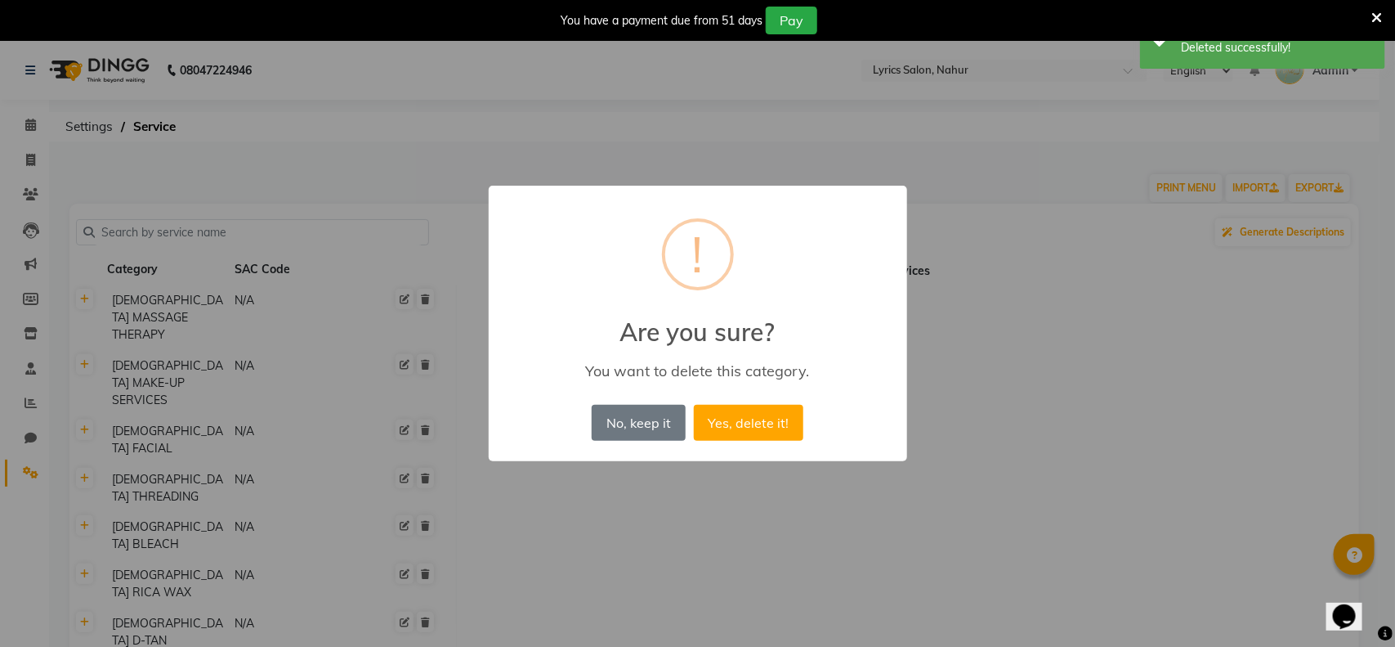
click at [694, 405] on button "Yes, delete it!" at bounding box center [749, 423] width 110 height 36
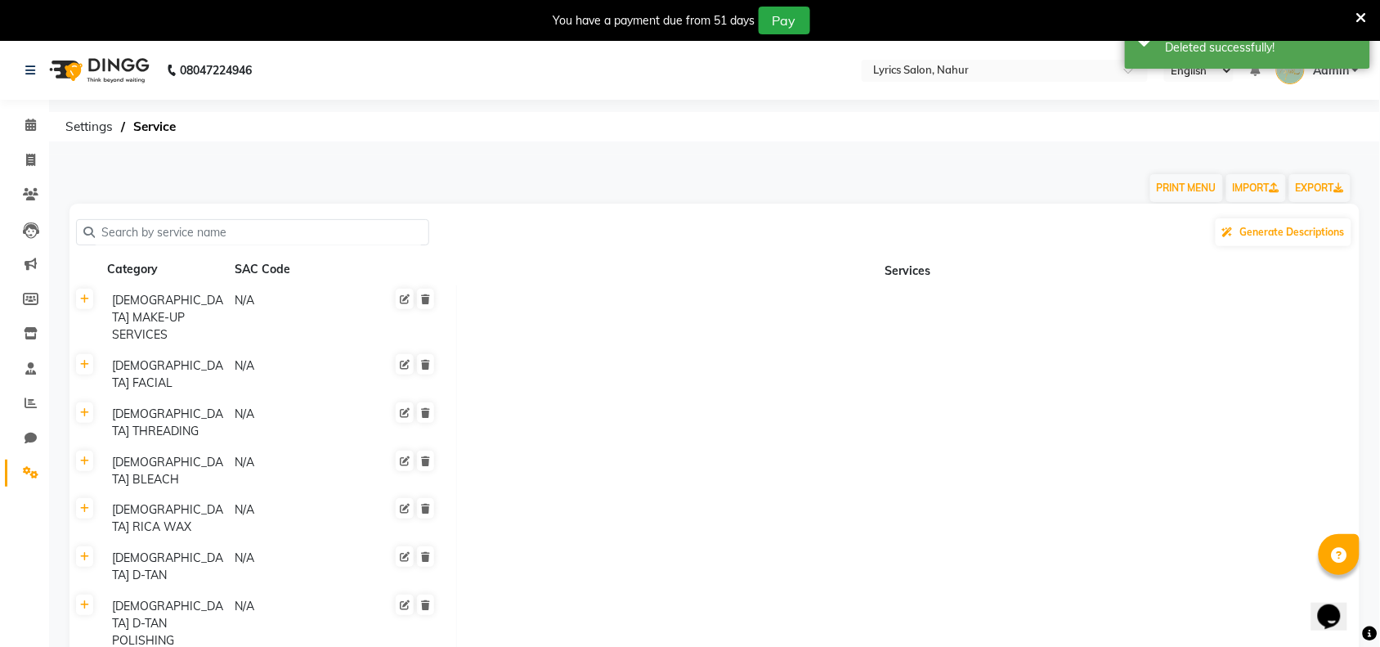
click at [423, 298] on icon at bounding box center [425, 299] width 9 height 10
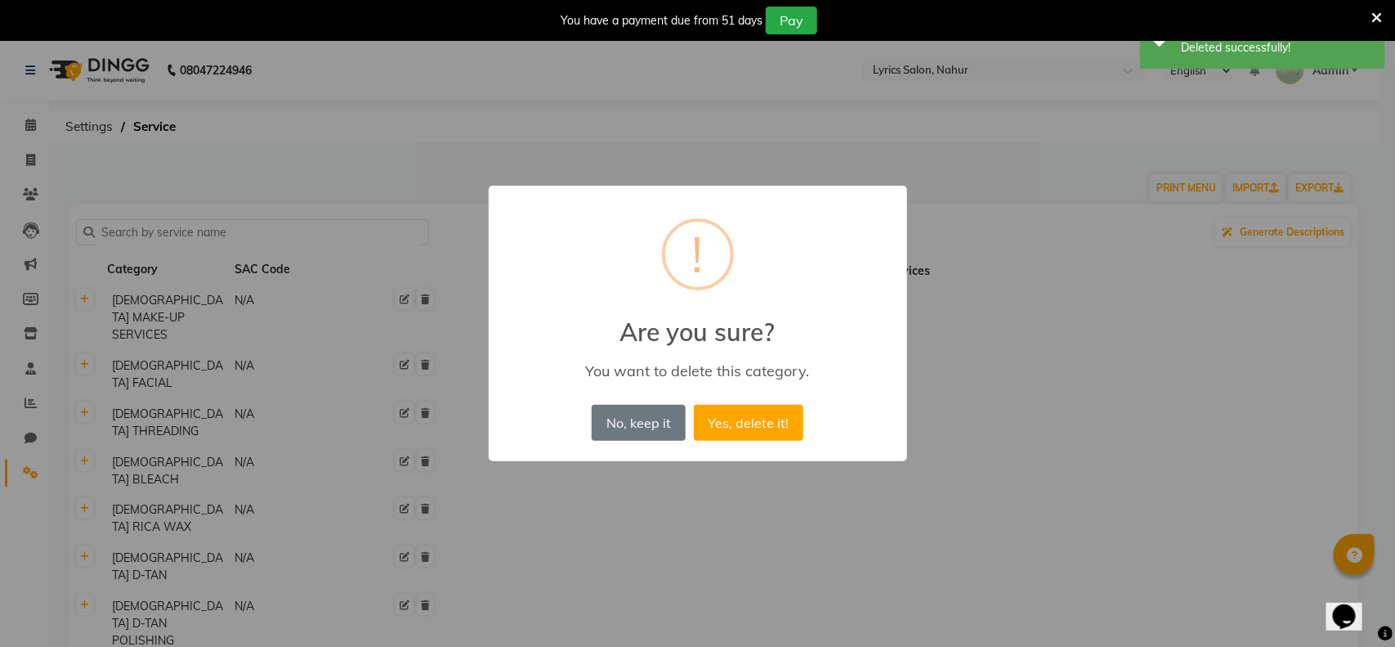
click at [694, 405] on button "Yes, delete it!" at bounding box center [749, 423] width 110 height 36
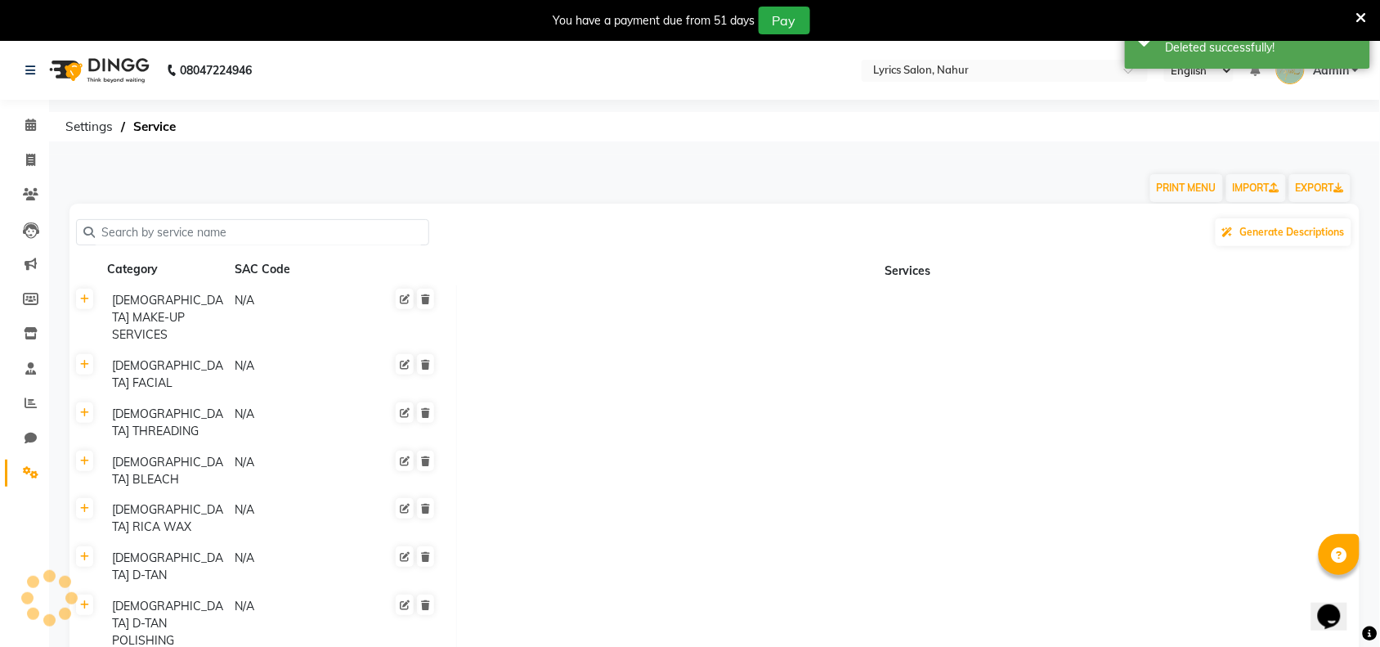
click at [423, 298] on icon at bounding box center [425, 299] width 9 height 10
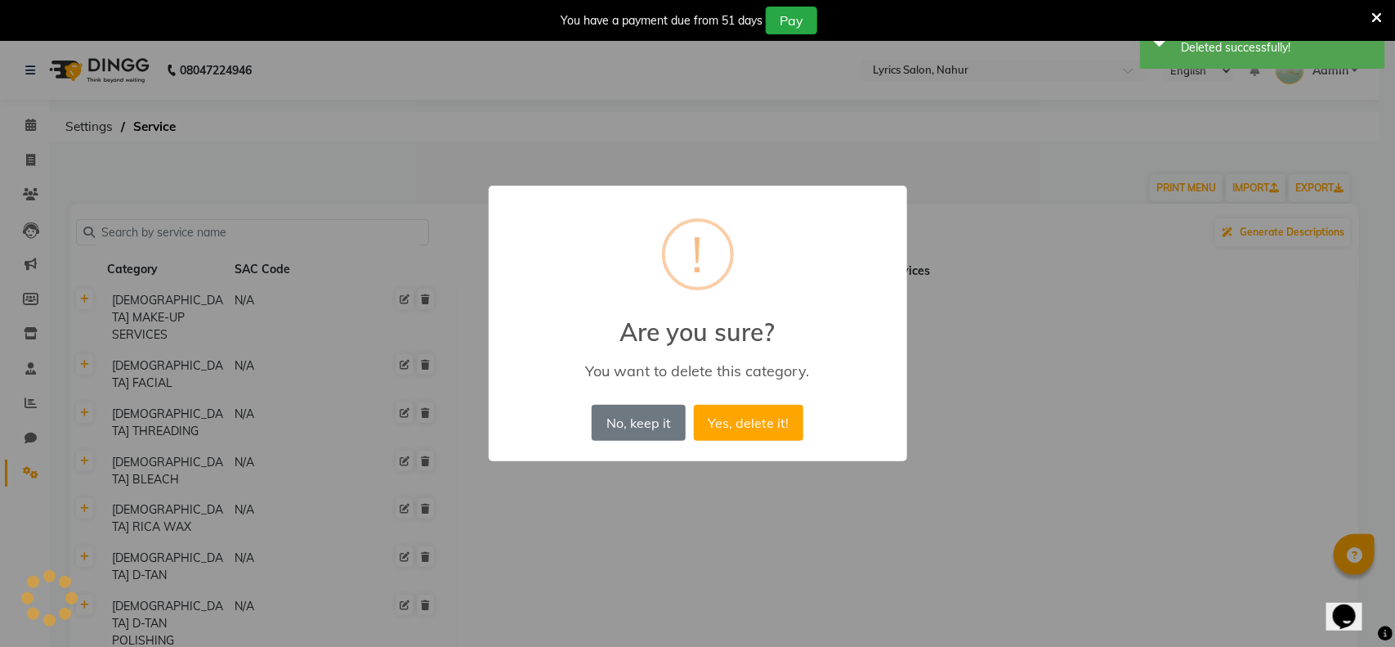
click at [694, 405] on button "Yes, delete it!" at bounding box center [749, 423] width 110 height 36
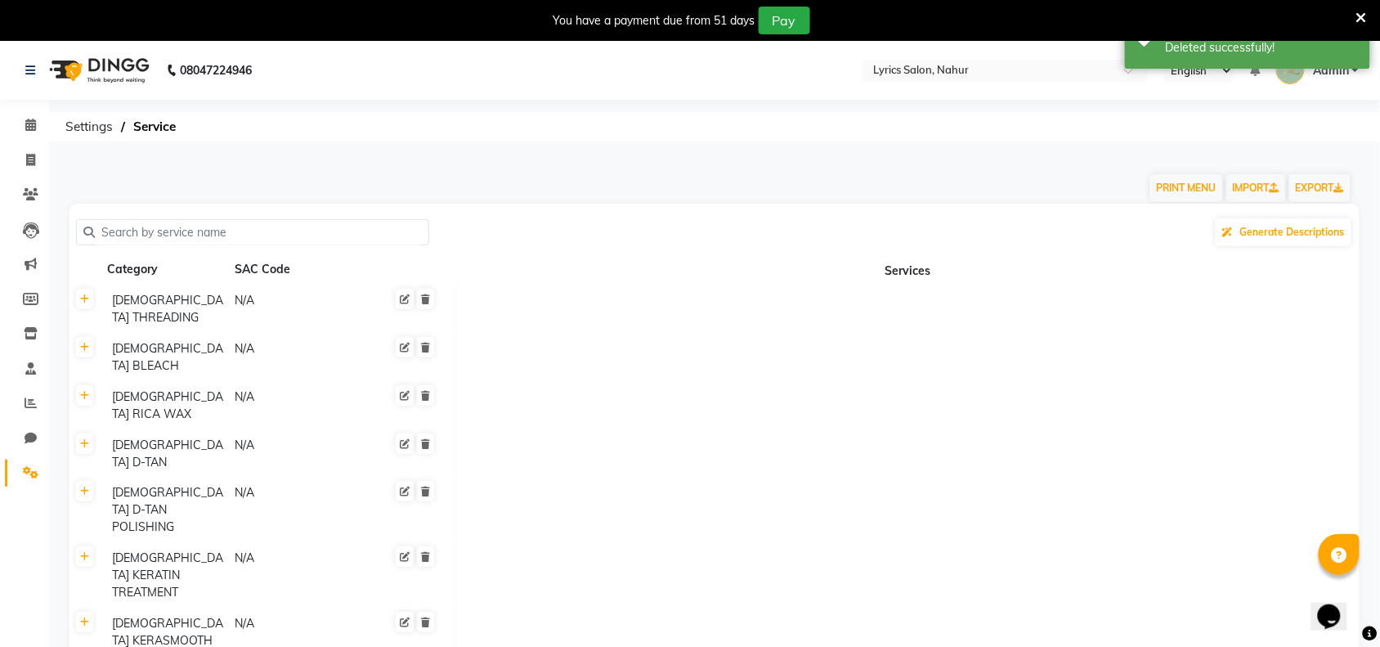
click at [423, 298] on icon at bounding box center [425, 299] width 9 height 10
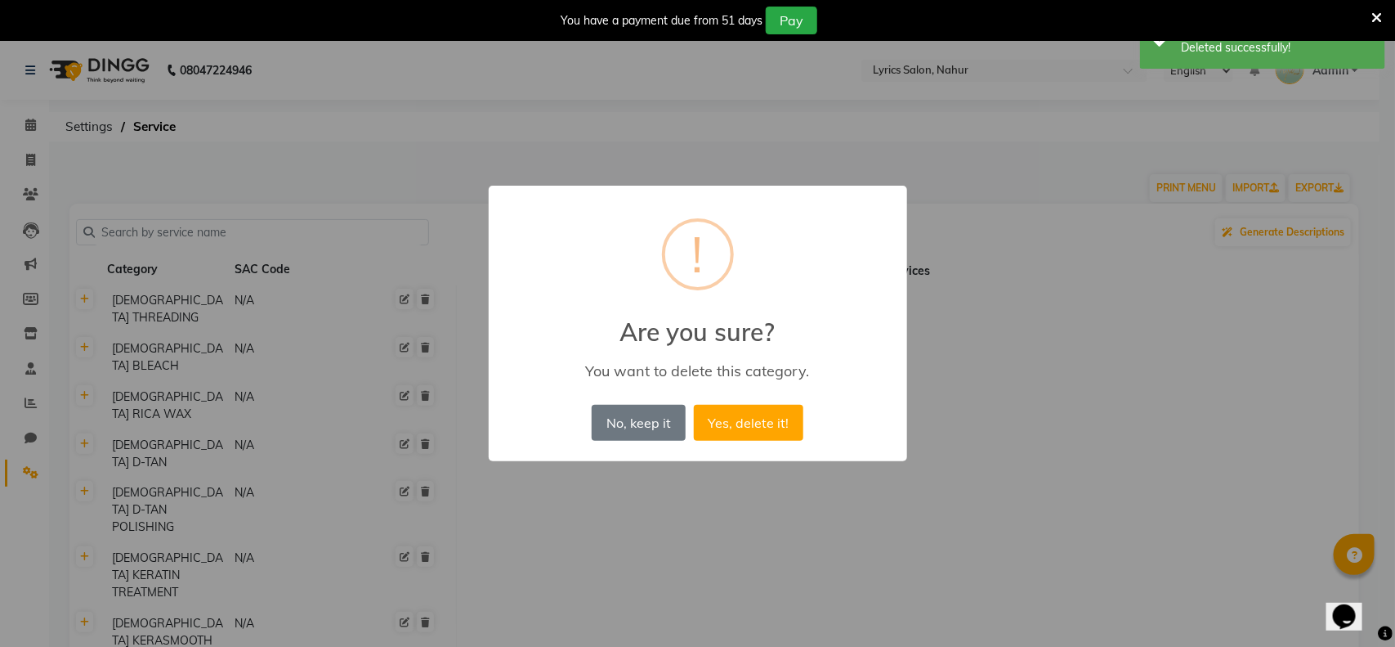
click at [694, 405] on button "Yes, delete it!" at bounding box center [749, 423] width 110 height 36
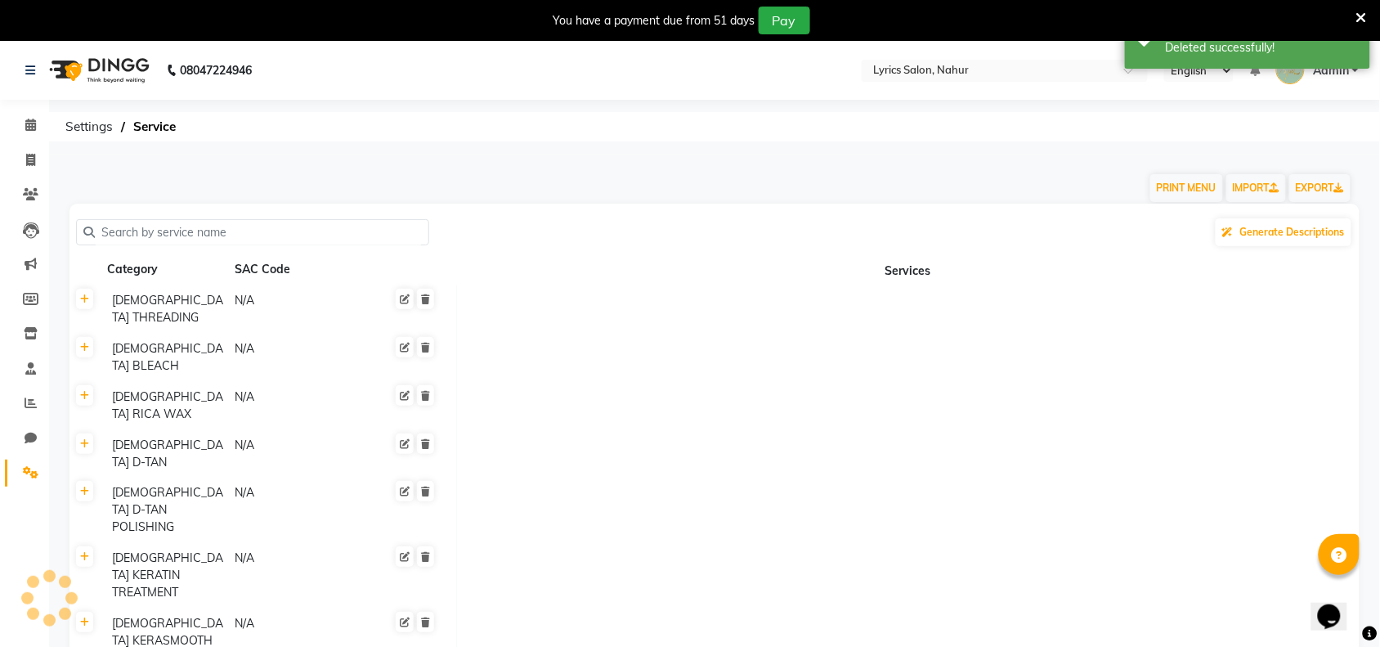
click at [423, 298] on icon at bounding box center [425, 299] width 9 height 10
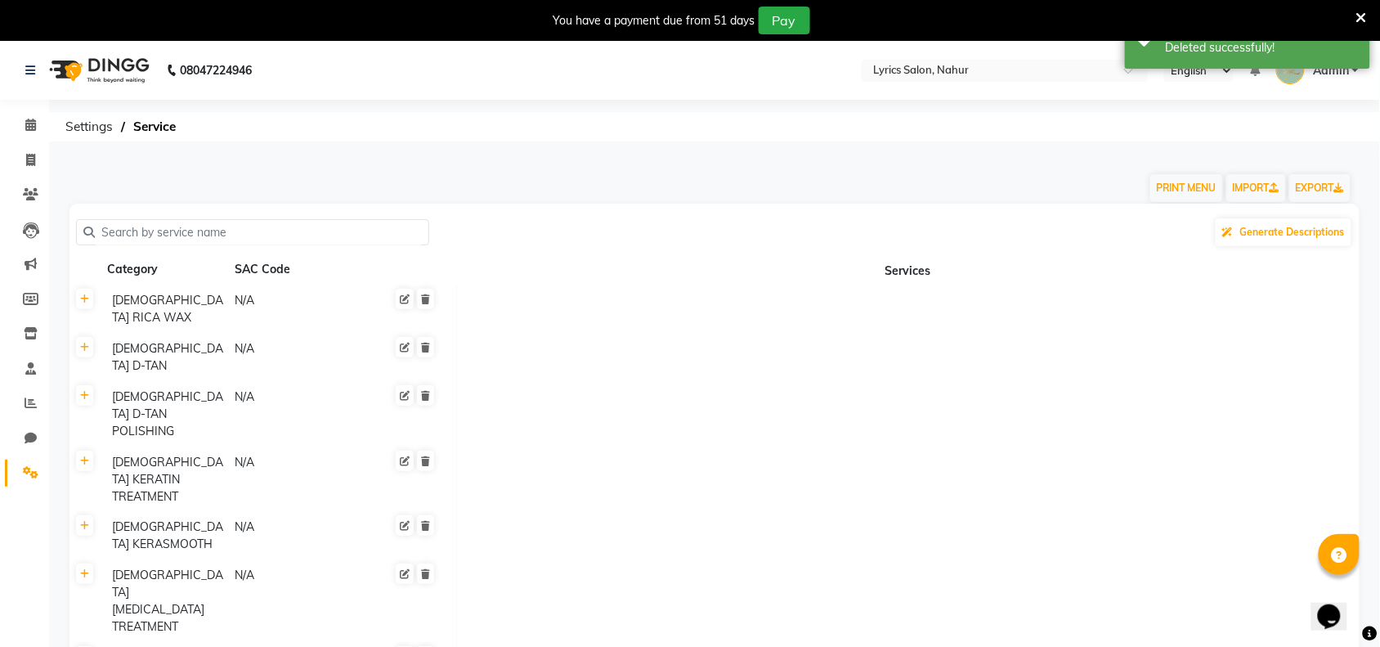
click at [423, 298] on icon at bounding box center [425, 299] width 9 height 10
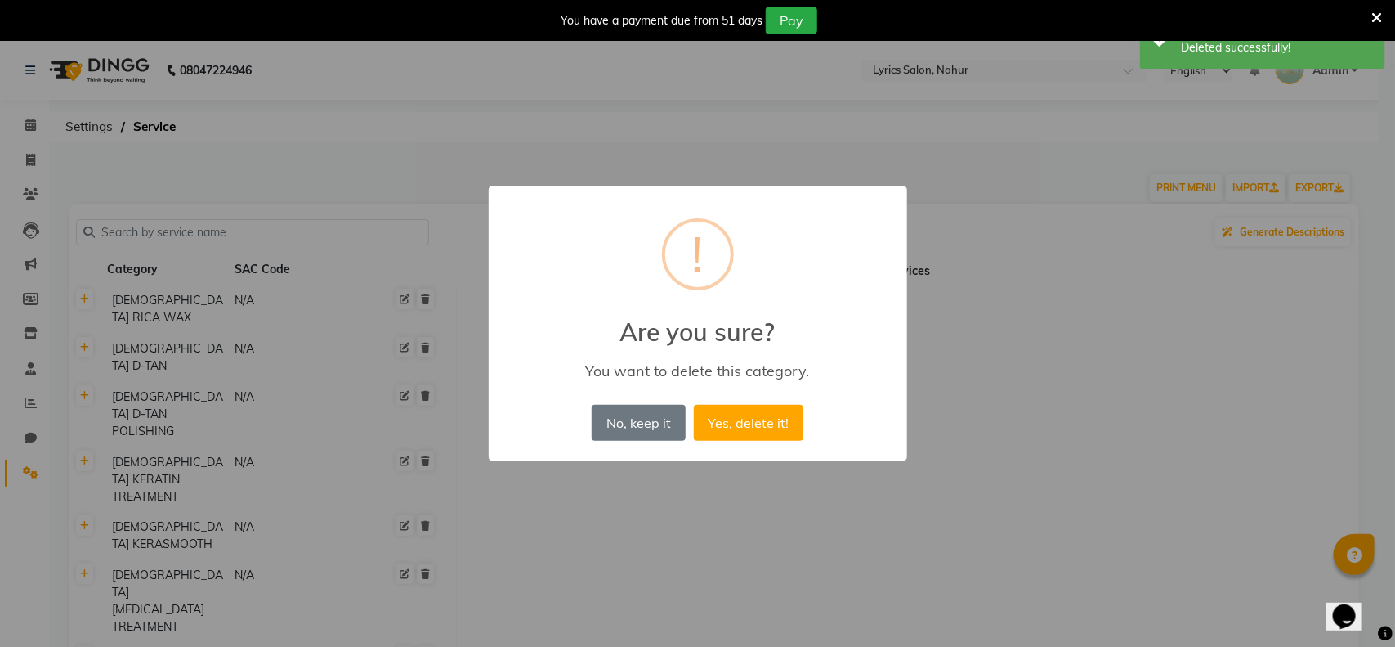
click at [694, 405] on button "Yes, delete it!" at bounding box center [749, 423] width 110 height 36
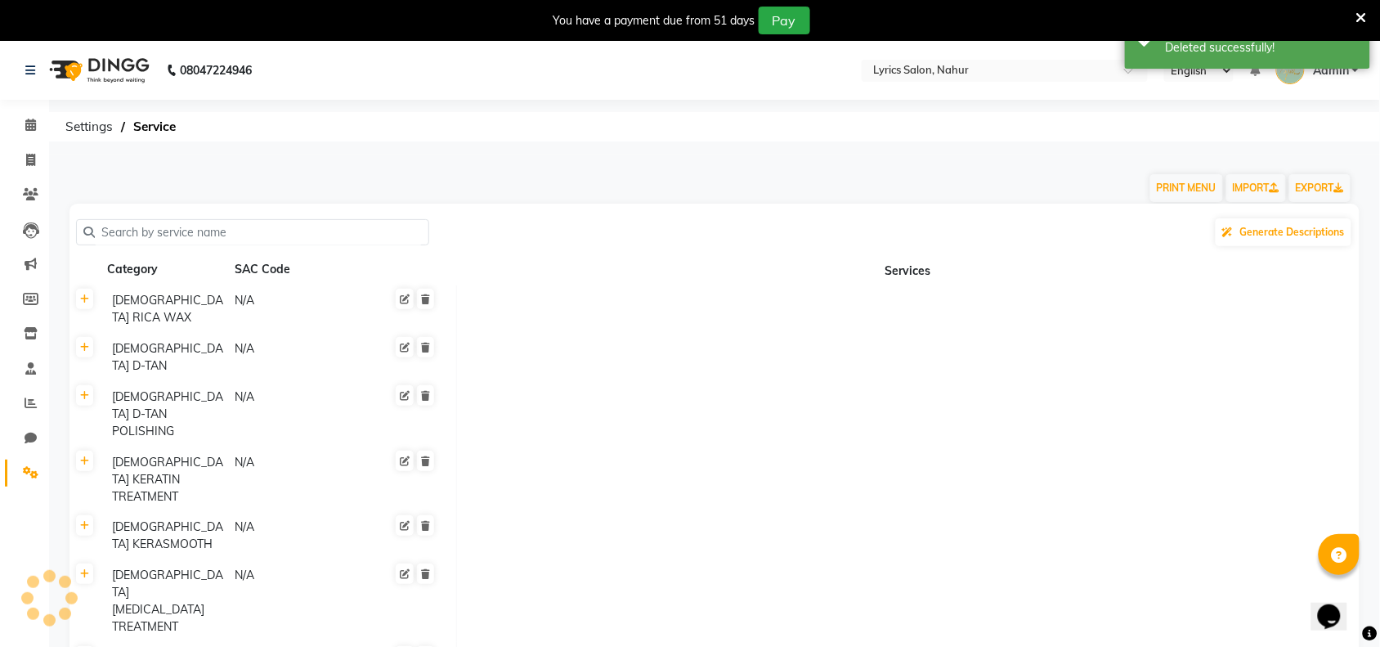
click at [423, 298] on icon at bounding box center [425, 299] width 9 height 10
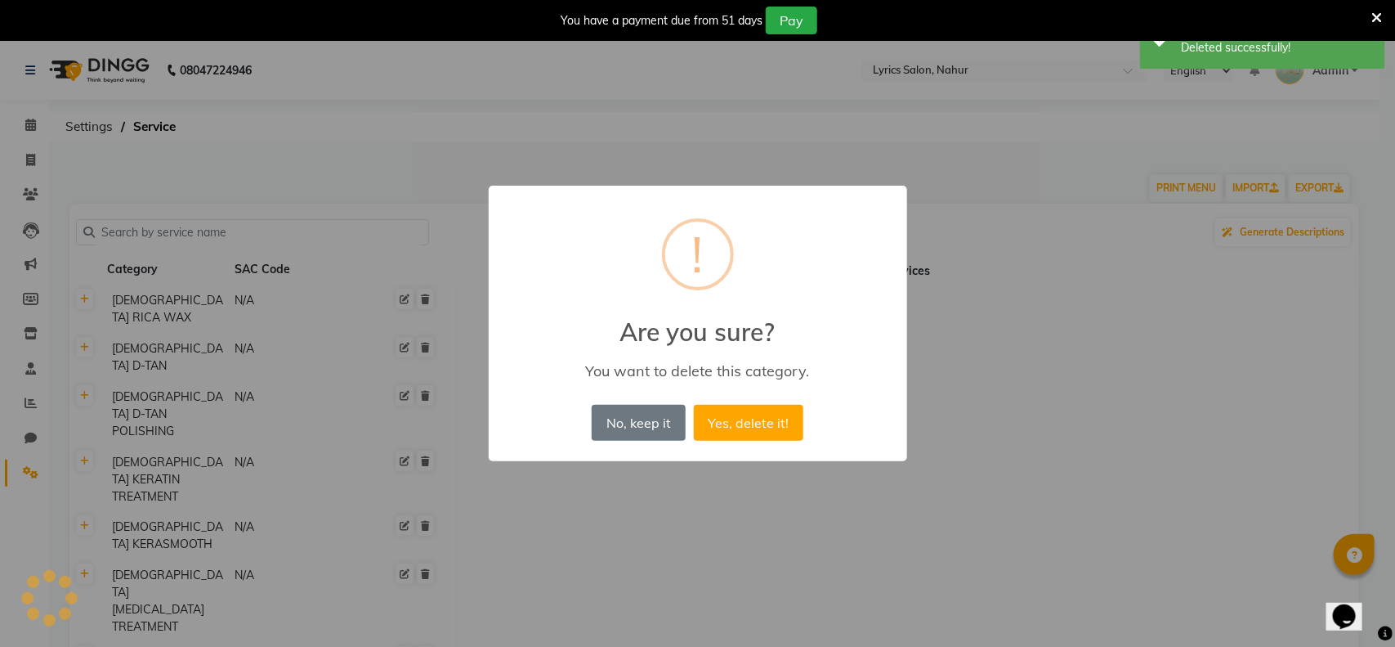
click at [694, 405] on button "Yes, delete it!" at bounding box center [749, 423] width 110 height 36
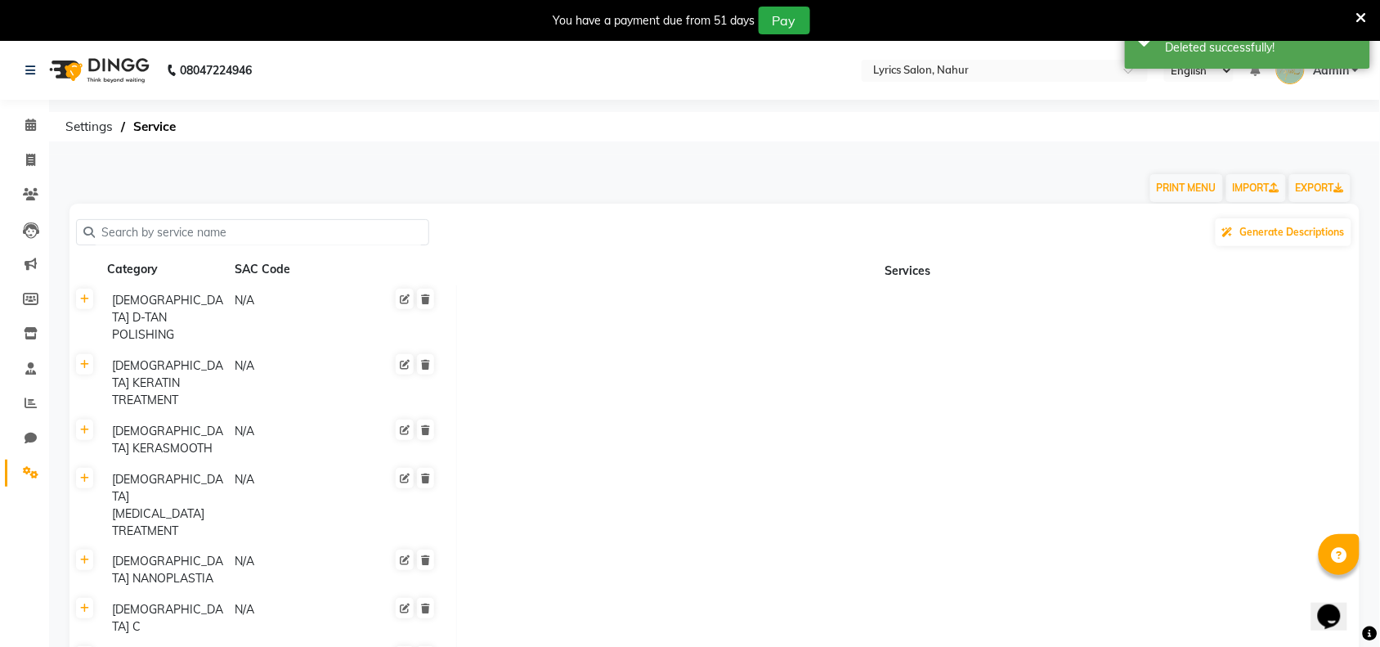
click at [423, 298] on icon at bounding box center [425, 299] width 9 height 10
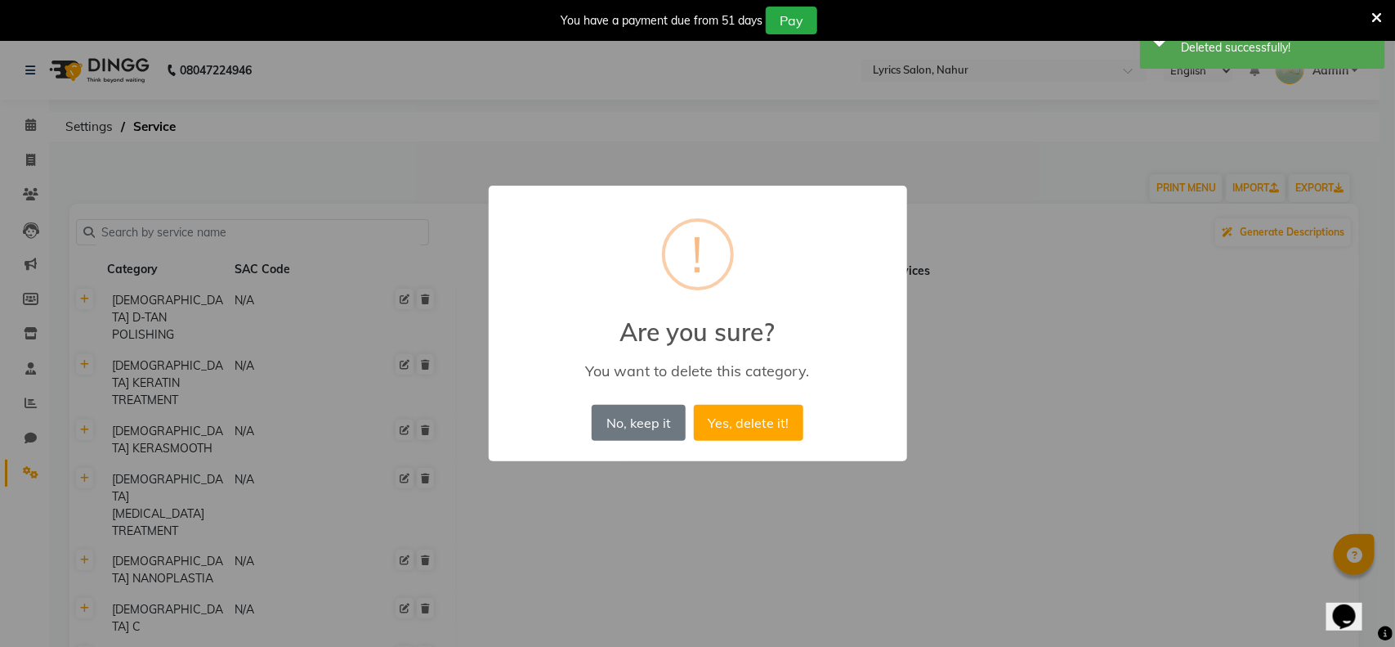
click at [694, 405] on button "Yes, delete it!" at bounding box center [749, 423] width 110 height 36
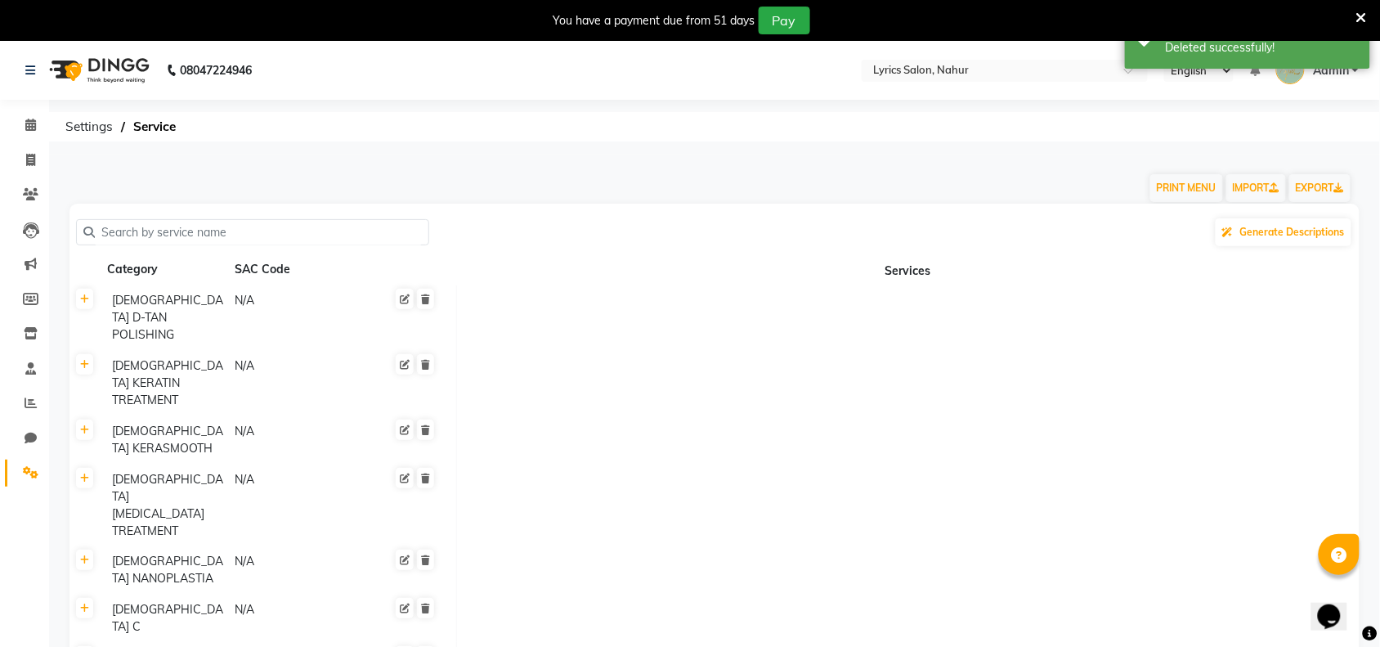
click at [423, 298] on icon at bounding box center [425, 299] width 9 height 10
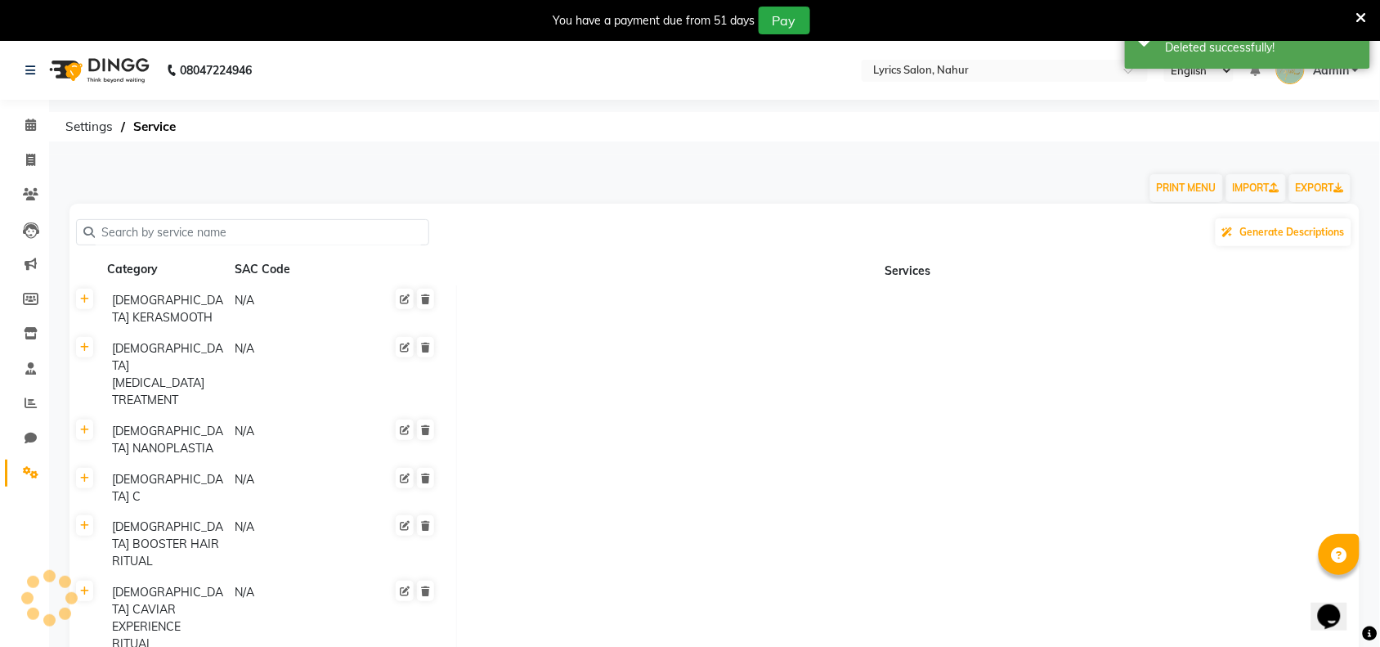
click at [423, 298] on icon at bounding box center [425, 299] width 9 height 10
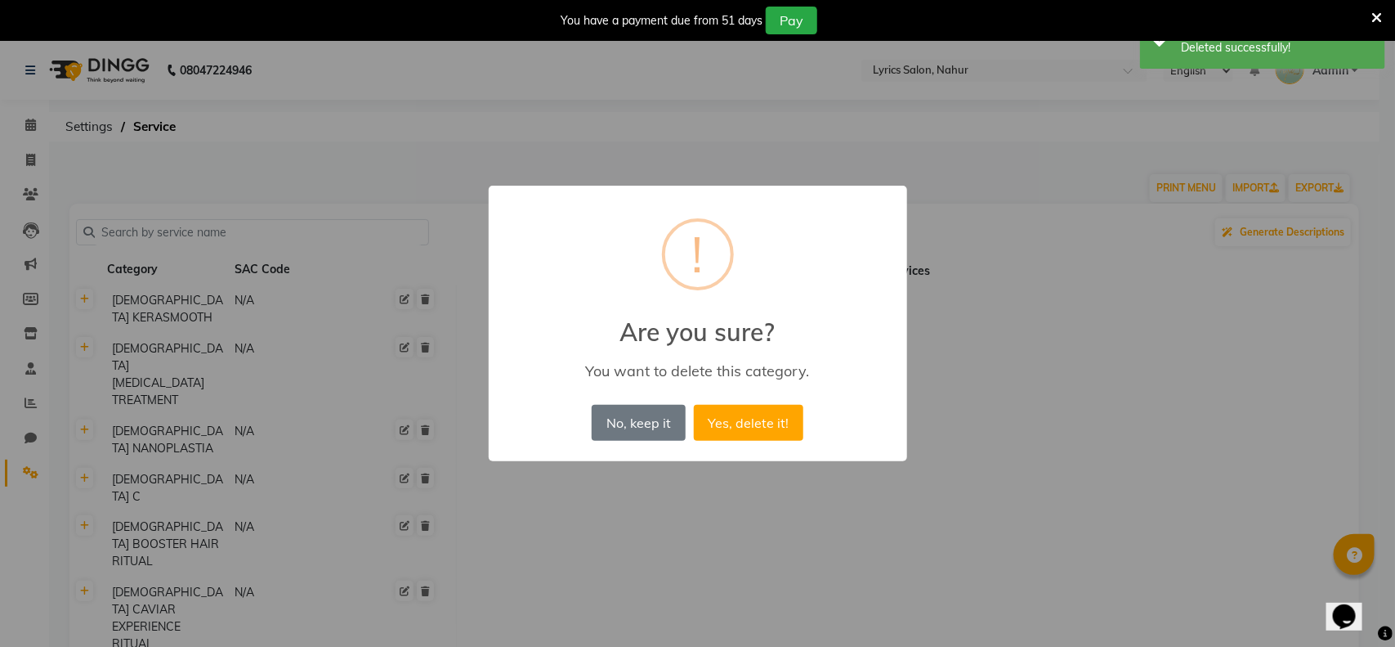
click at [694, 405] on button "Yes, delete it!" at bounding box center [749, 423] width 110 height 36
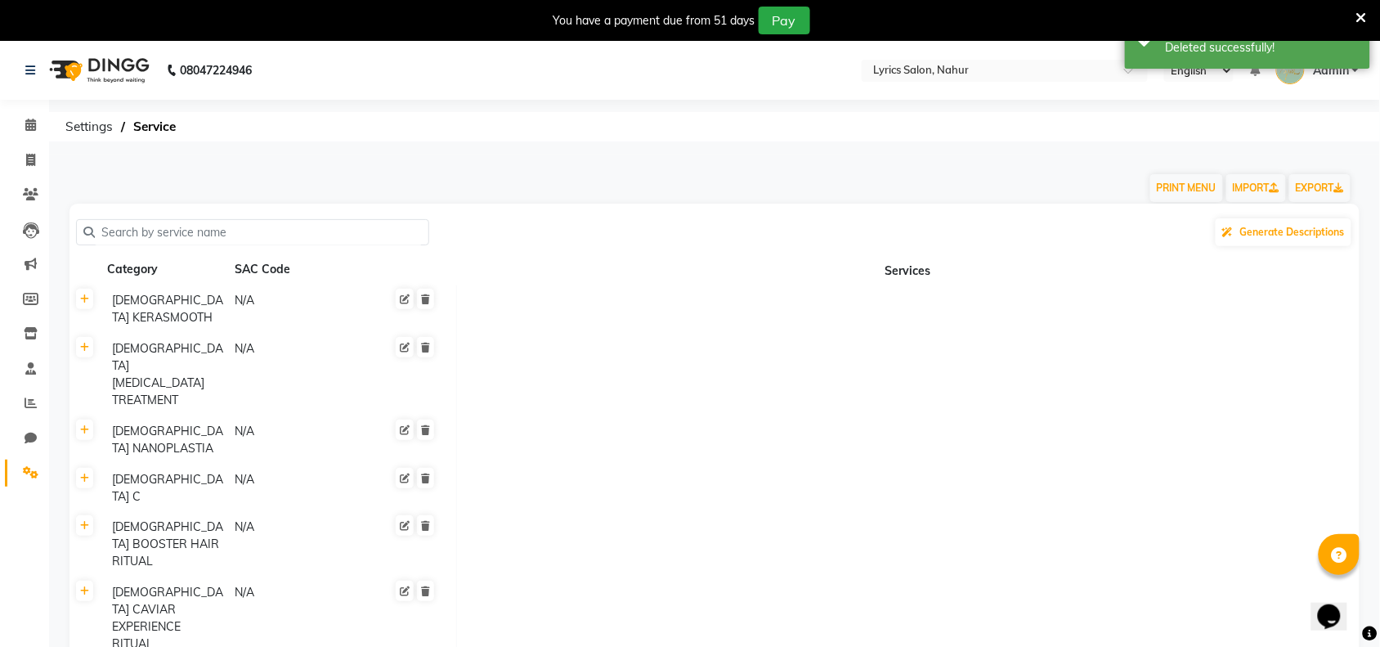
click at [423, 298] on icon at bounding box center [425, 299] width 9 height 10
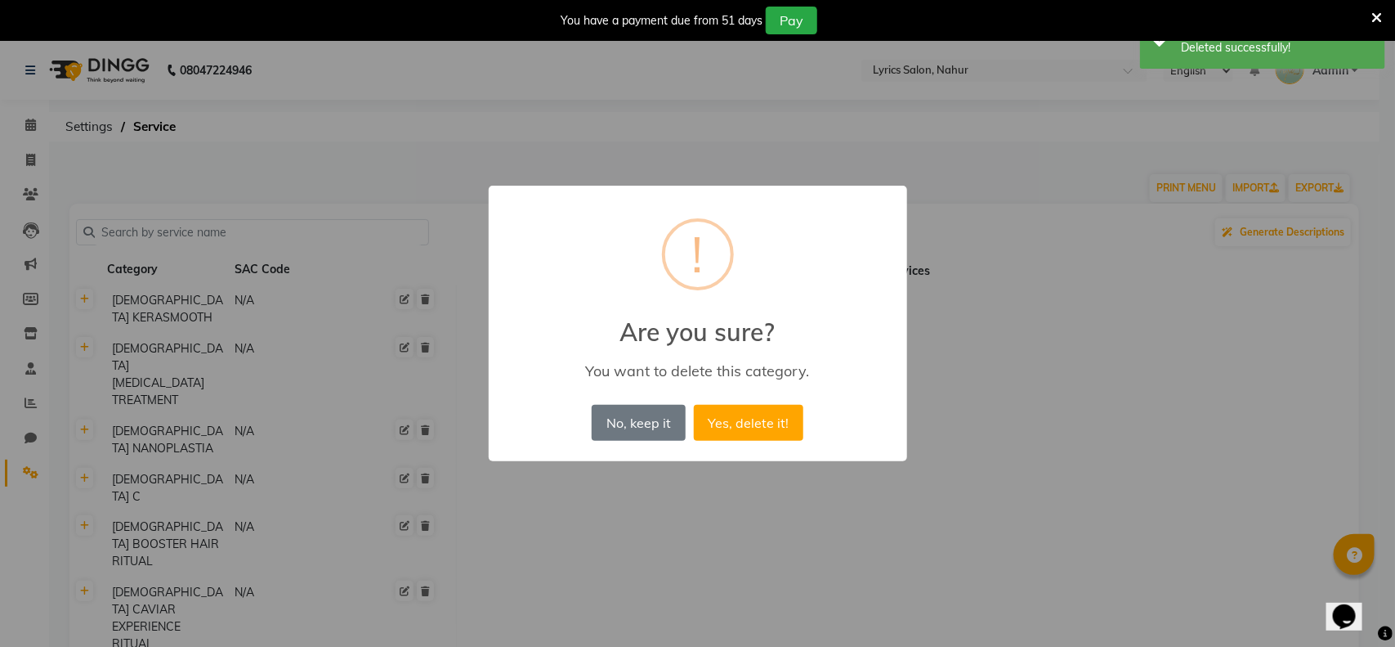
click at [694, 405] on button "Yes, delete it!" at bounding box center [749, 423] width 110 height 36
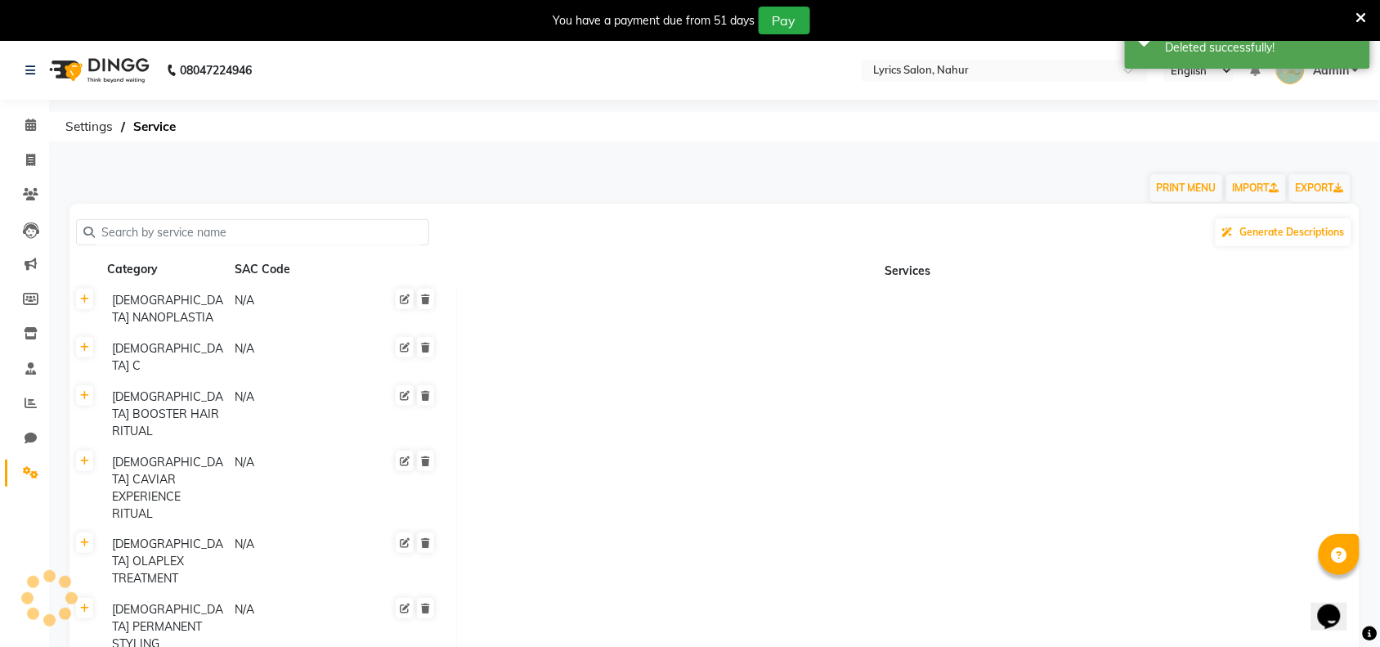
click at [423, 298] on icon at bounding box center [425, 299] width 9 height 10
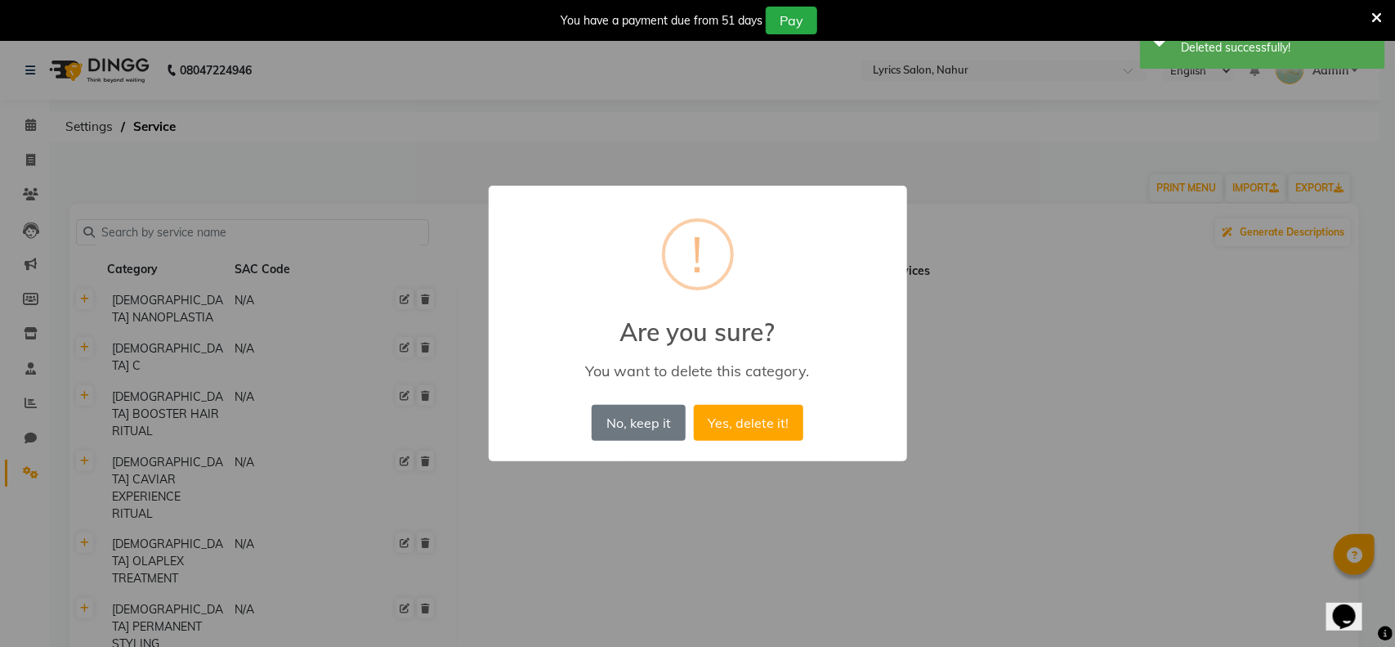
click at [694, 405] on button "Yes, delete it!" at bounding box center [749, 423] width 110 height 36
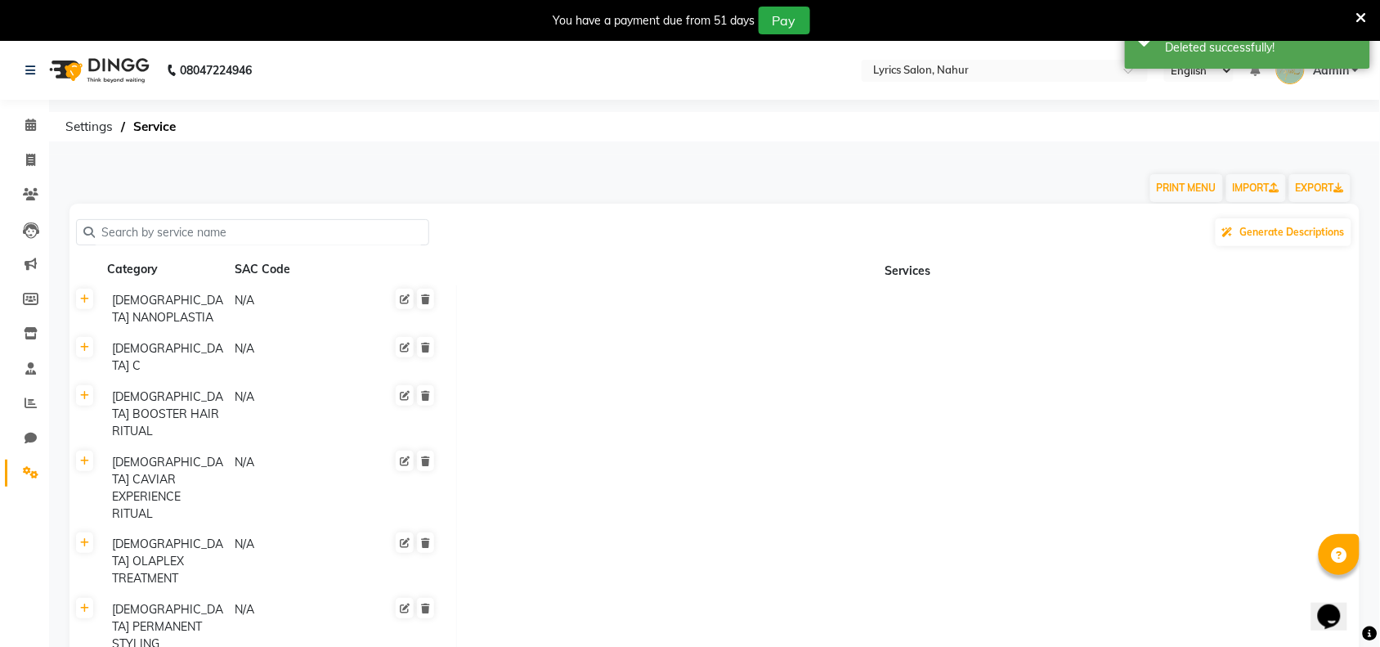
click at [423, 298] on icon at bounding box center [425, 299] width 9 height 10
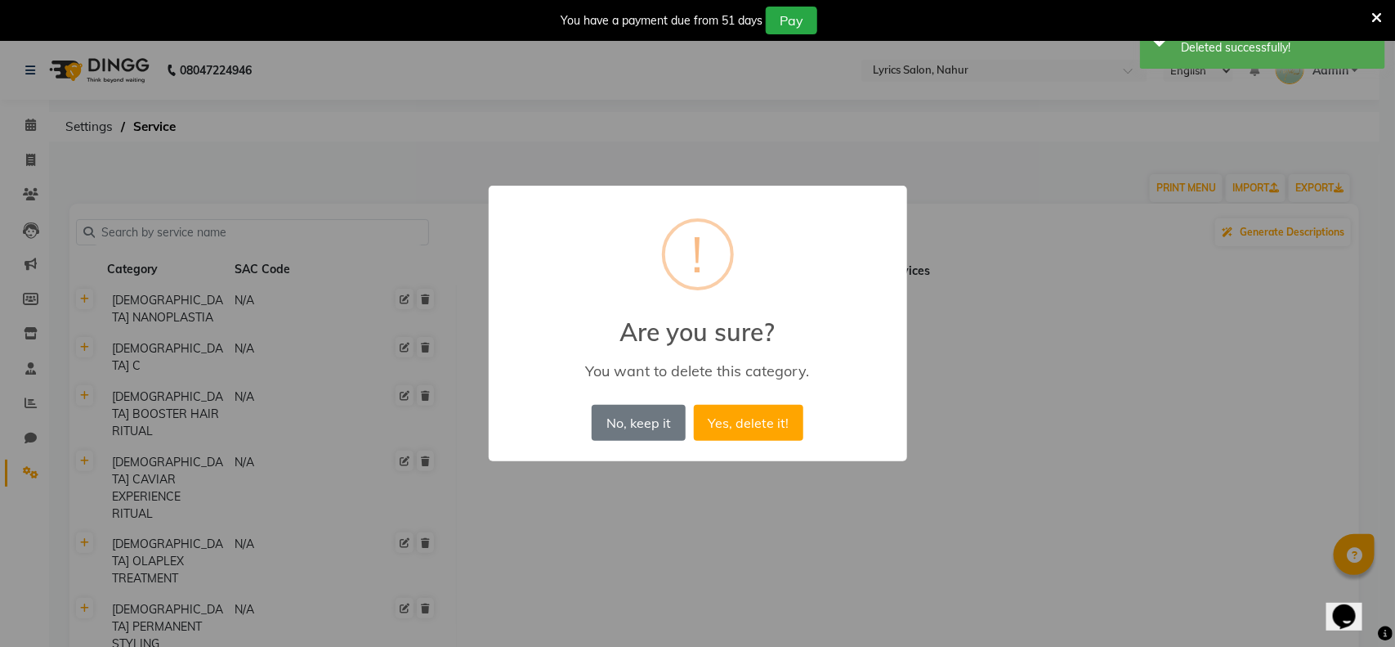
click at [694, 405] on button "Yes, delete it!" at bounding box center [749, 423] width 110 height 36
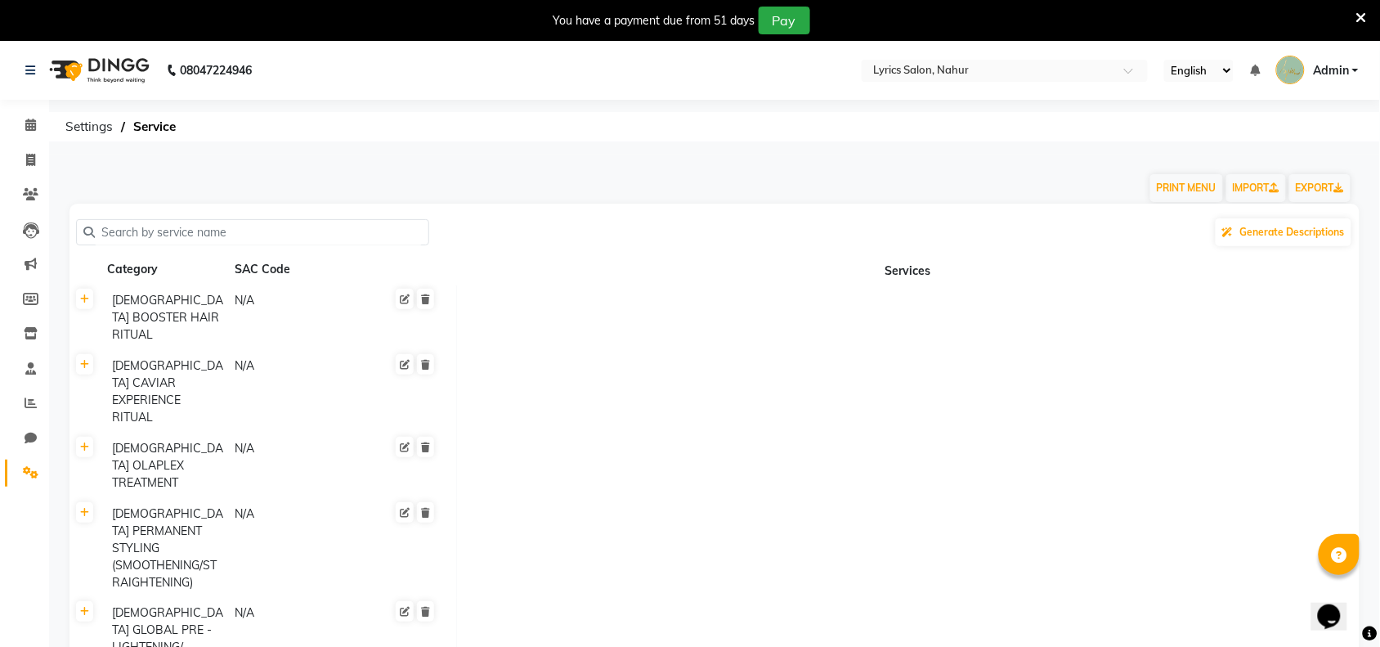
click at [423, 298] on icon at bounding box center [425, 299] width 9 height 10
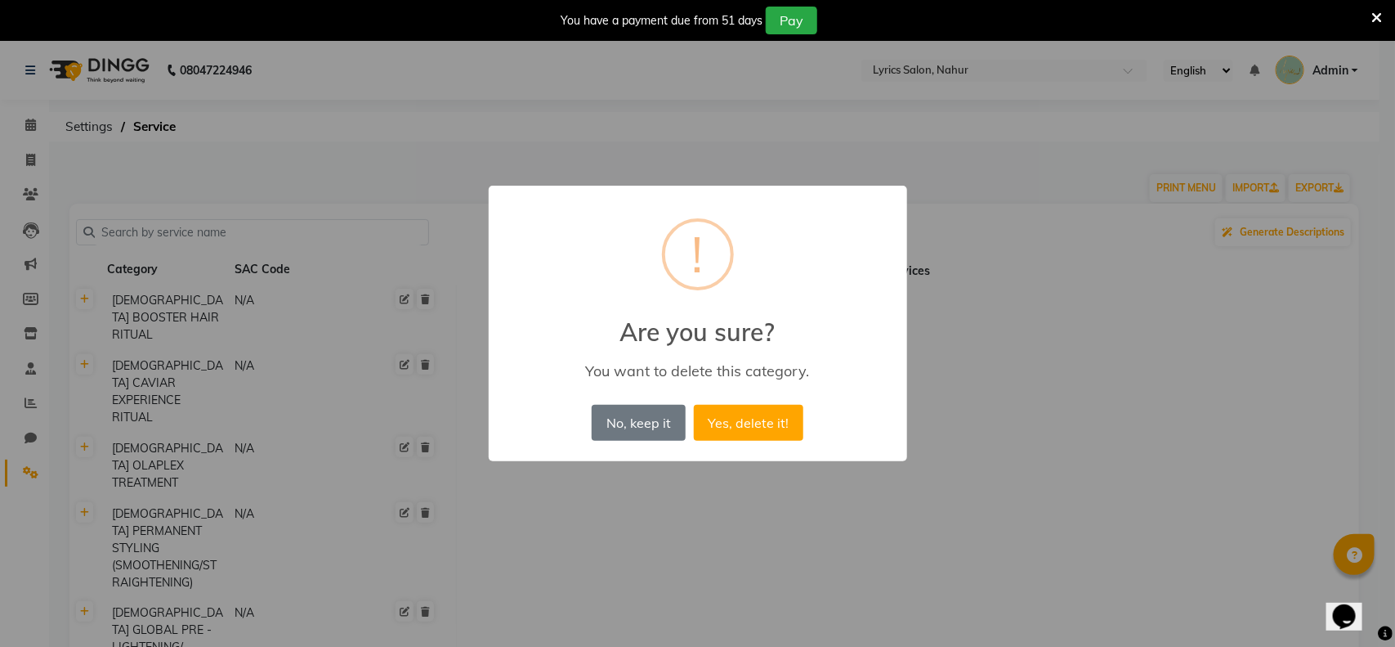
click at [694, 405] on button "Yes, delete it!" at bounding box center [749, 423] width 110 height 36
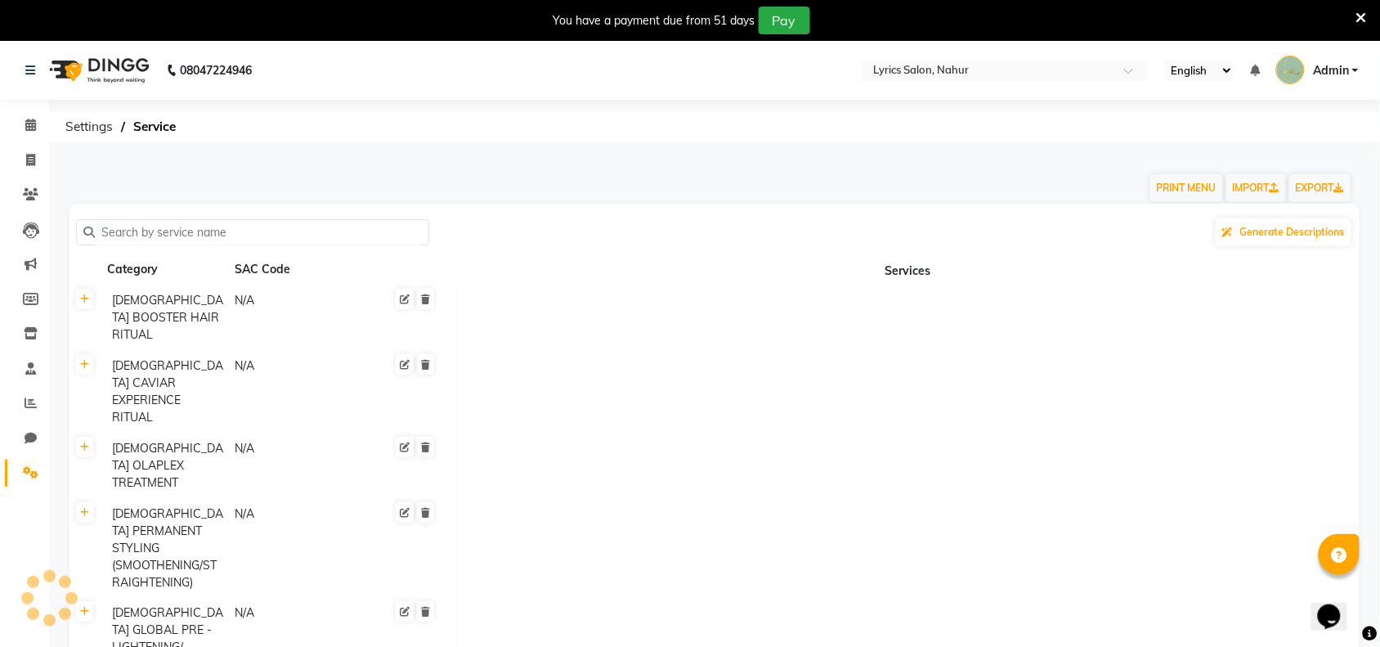
click at [423, 298] on icon at bounding box center [425, 299] width 9 height 10
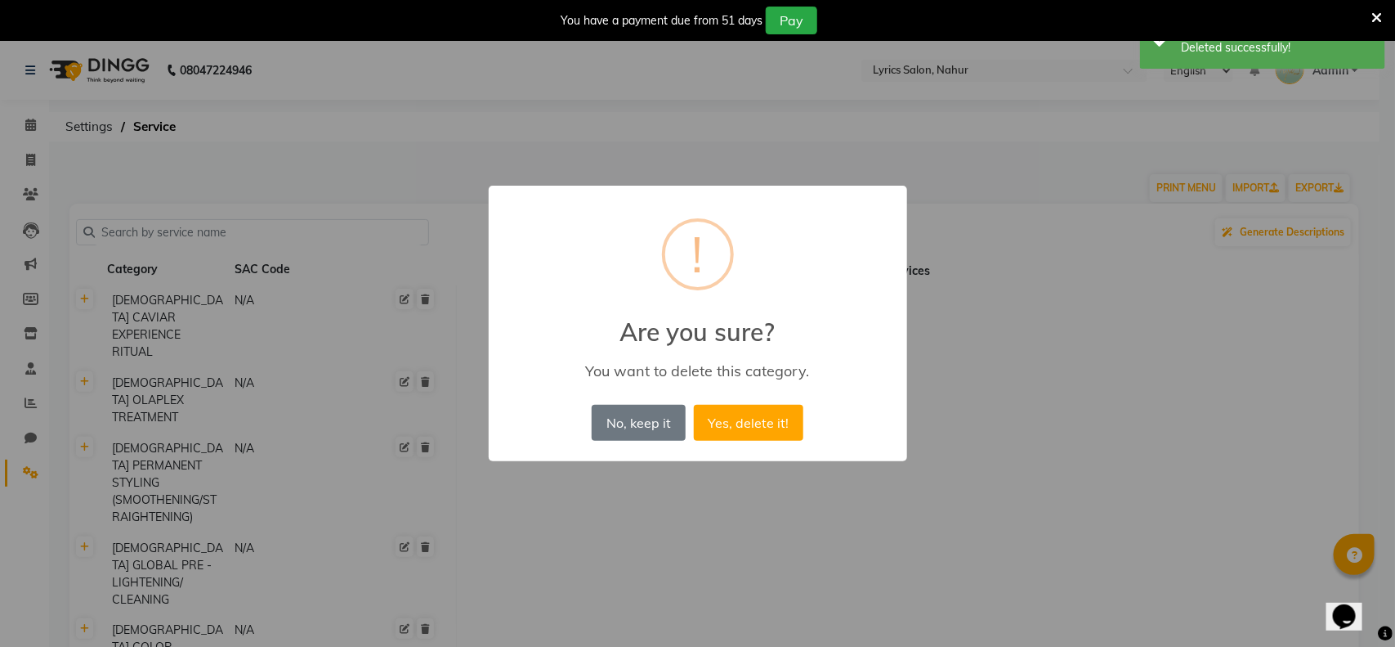
click at [694, 405] on button "Yes, delete it!" at bounding box center [749, 423] width 110 height 36
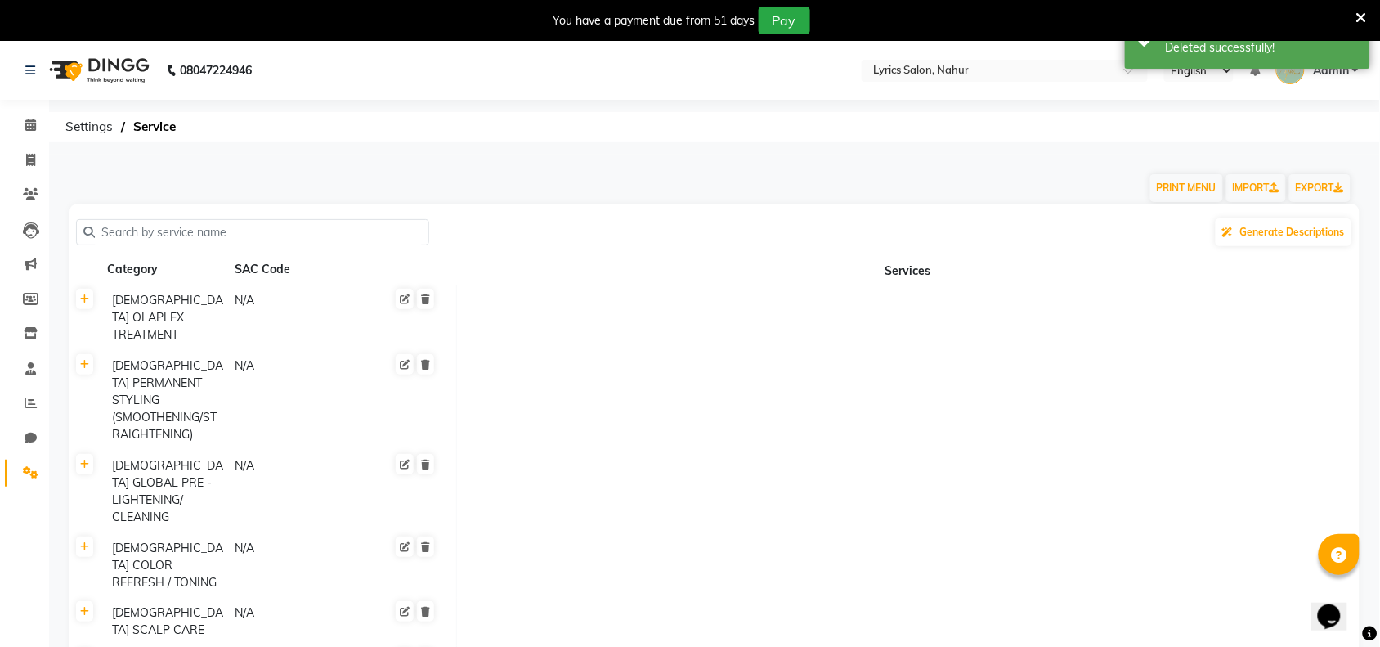
click at [423, 298] on icon at bounding box center [425, 299] width 9 height 10
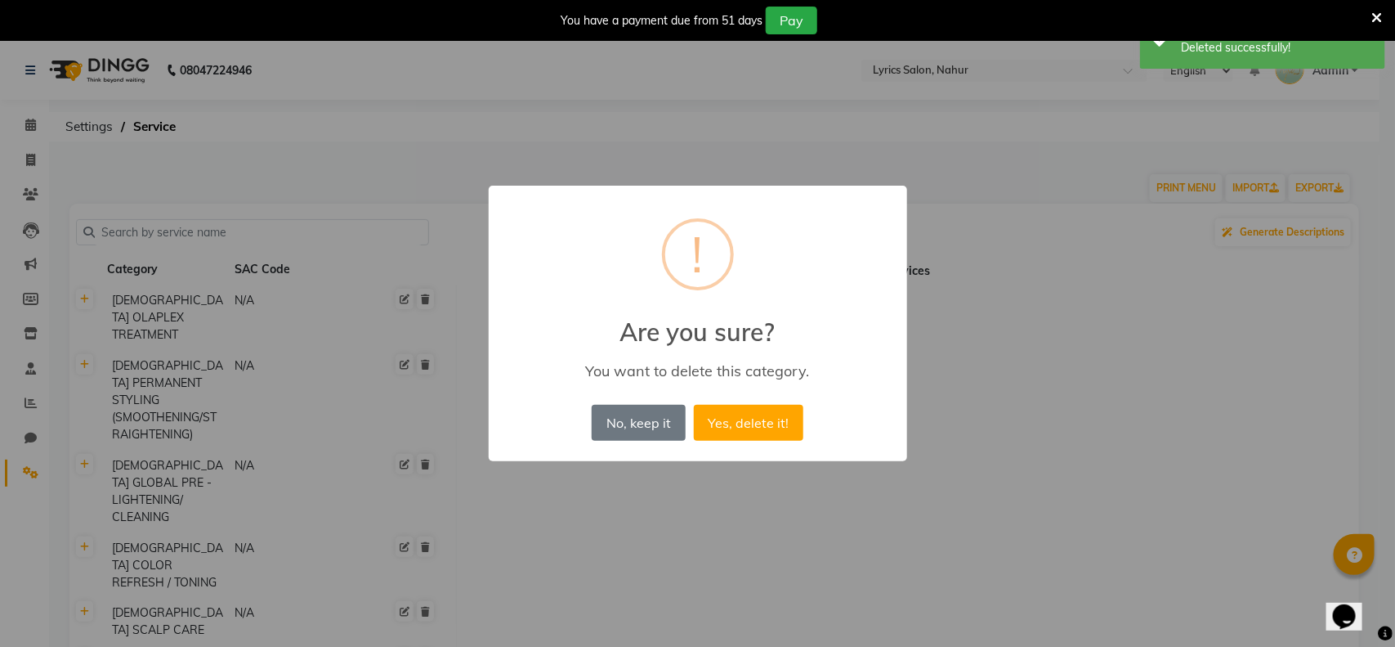
click at [694, 405] on button "Yes, delete it!" at bounding box center [749, 423] width 110 height 36
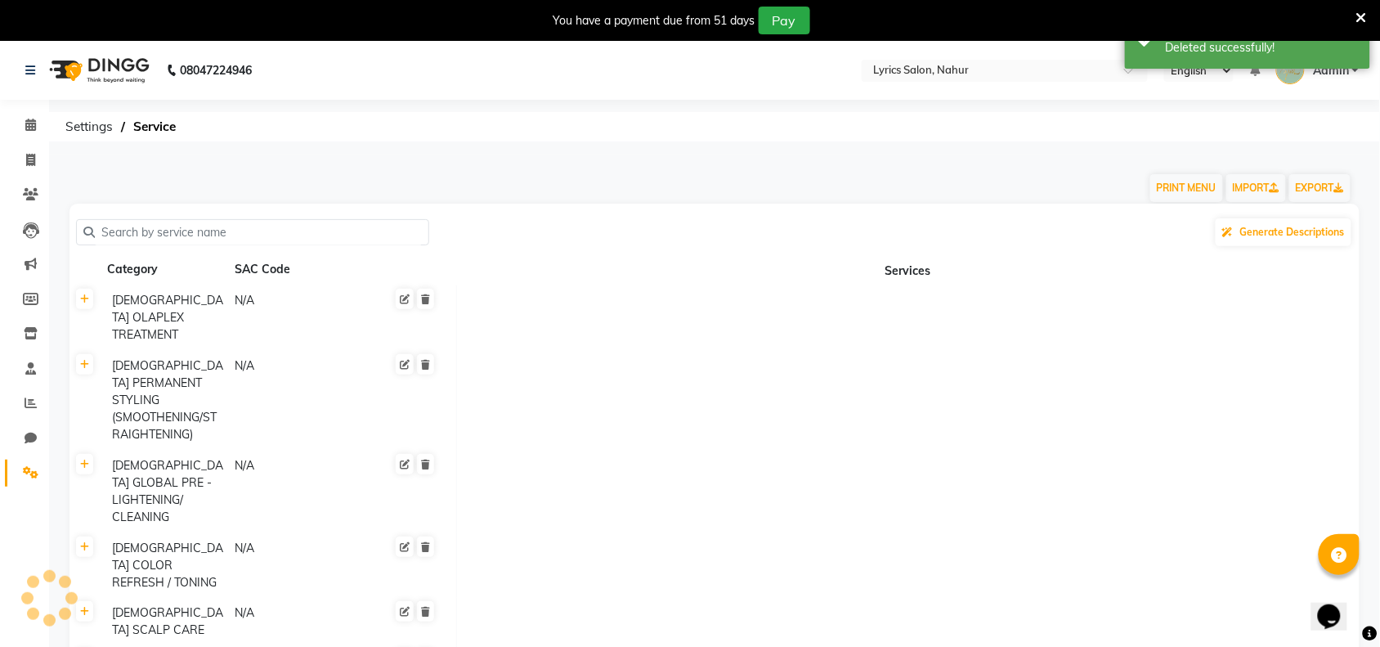
click at [423, 298] on icon at bounding box center [425, 299] width 9 height 10
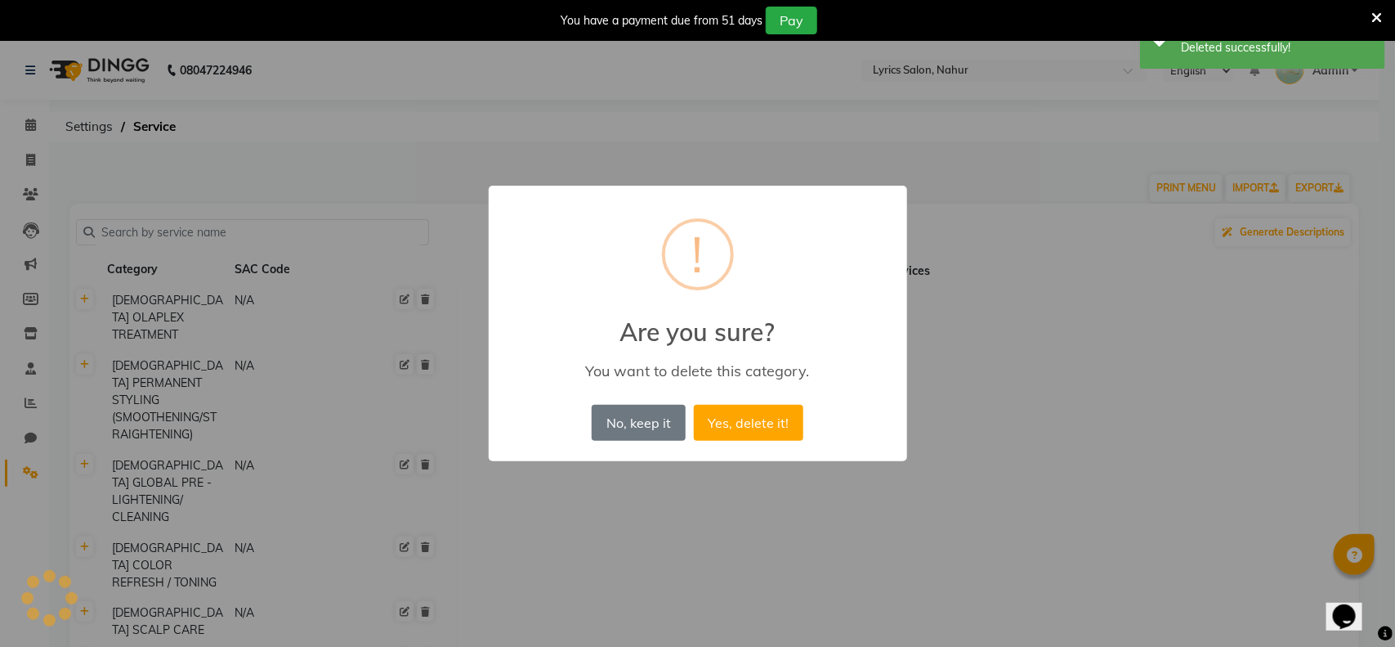
click at [694, 405] on button "Yes, delete it!" at bounding box center [749, 423] width 110 height 36
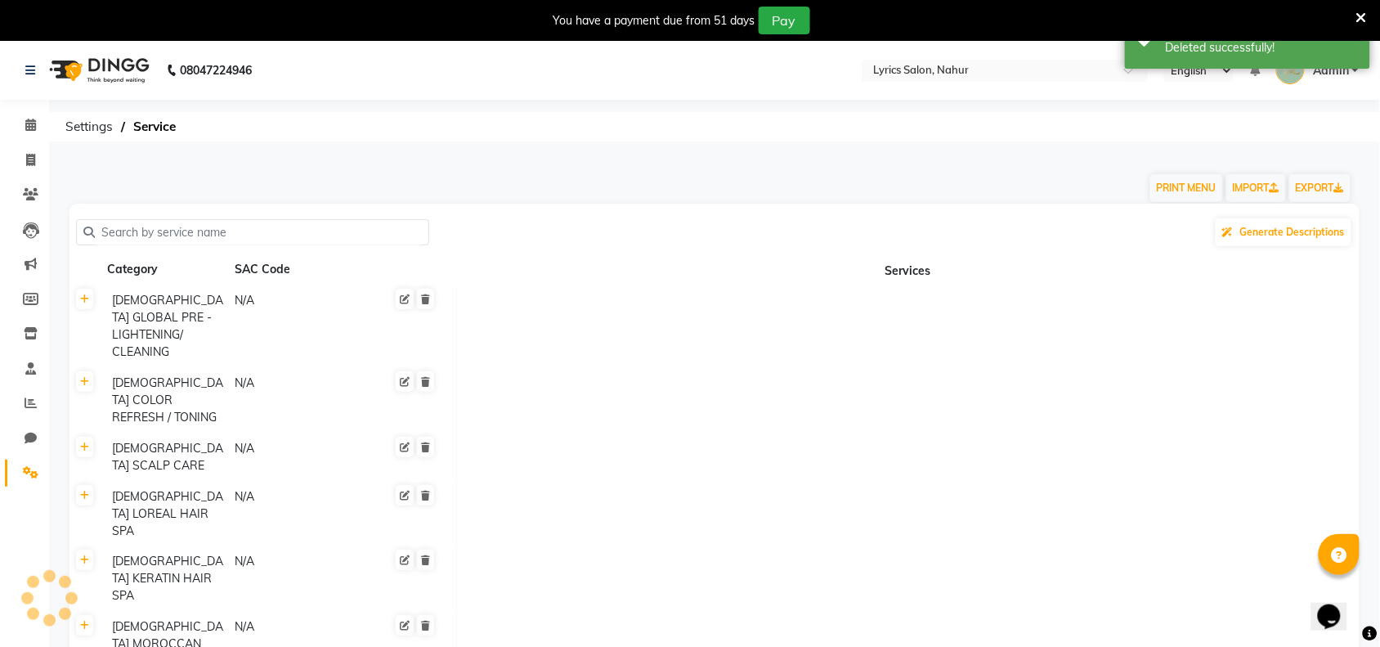
click at [423, 298] on icon at bounding box center [425, 299] width 9 height 10
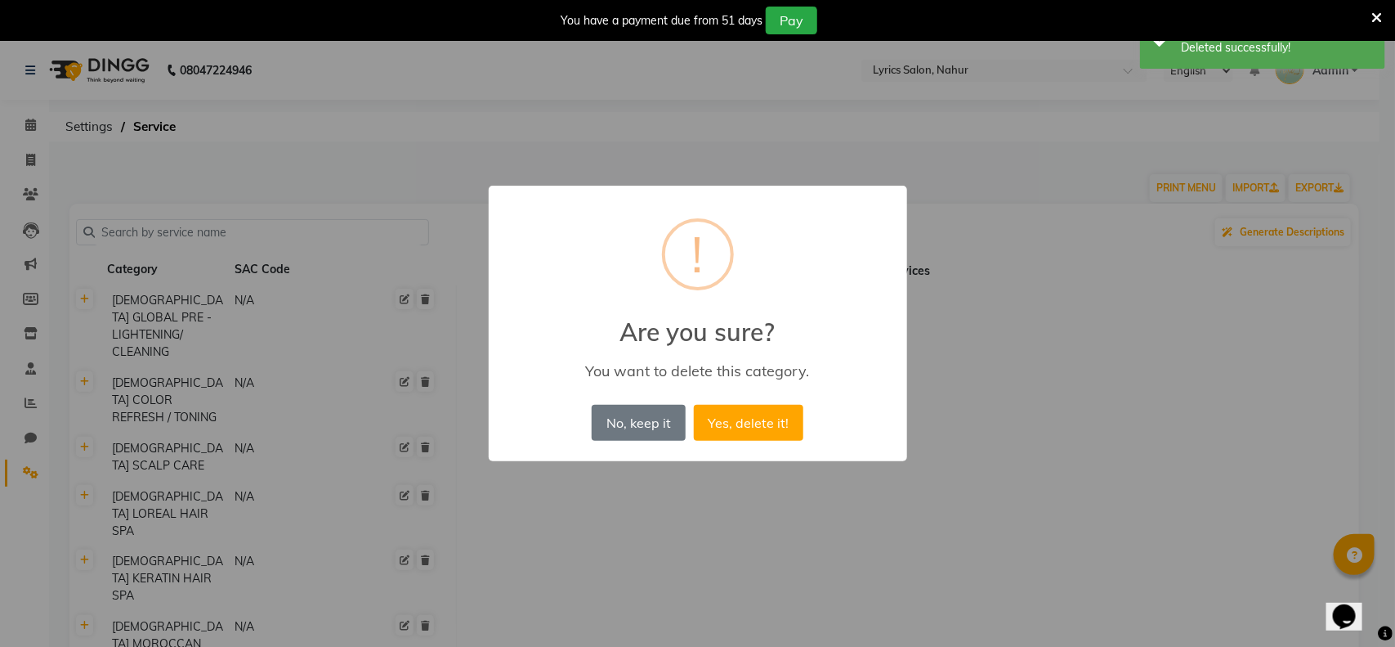
click at [694, 405] on button "Yes, delete it!" at bounding box center [749, 423] width 110 height 36
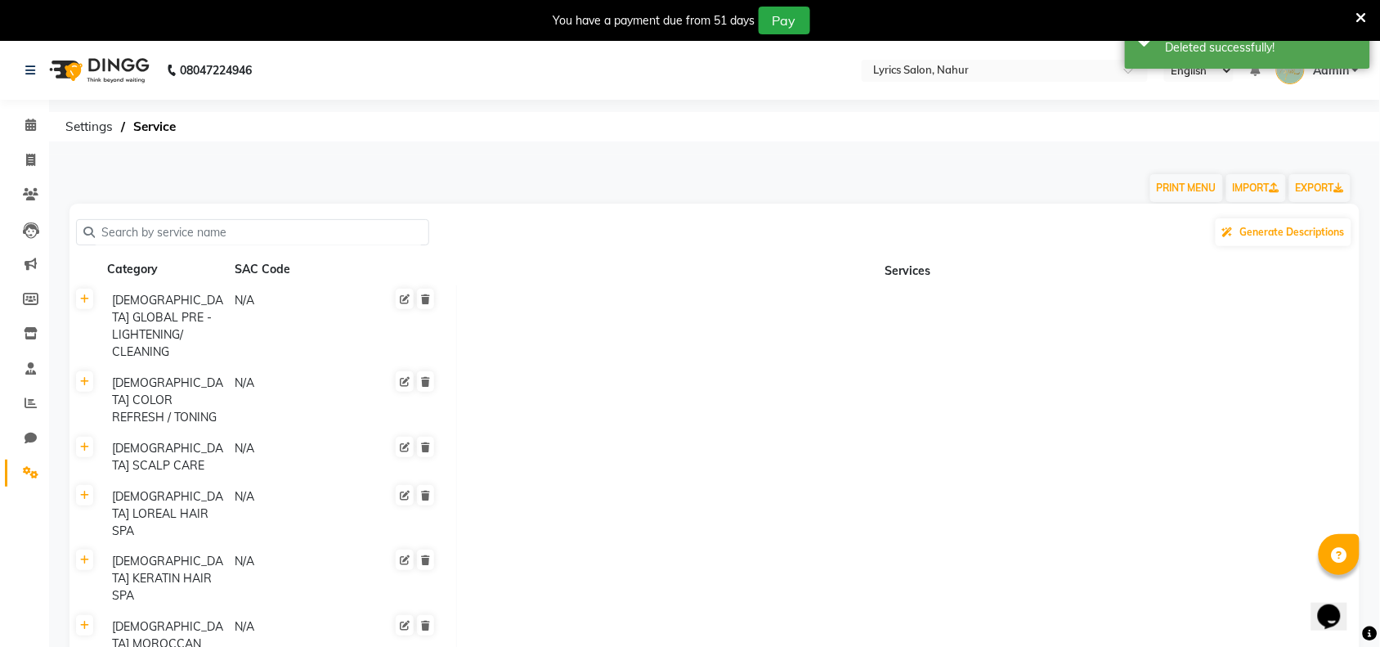
click at [423, 298] on icon at bounding box center [425, 299] width 9 height 10
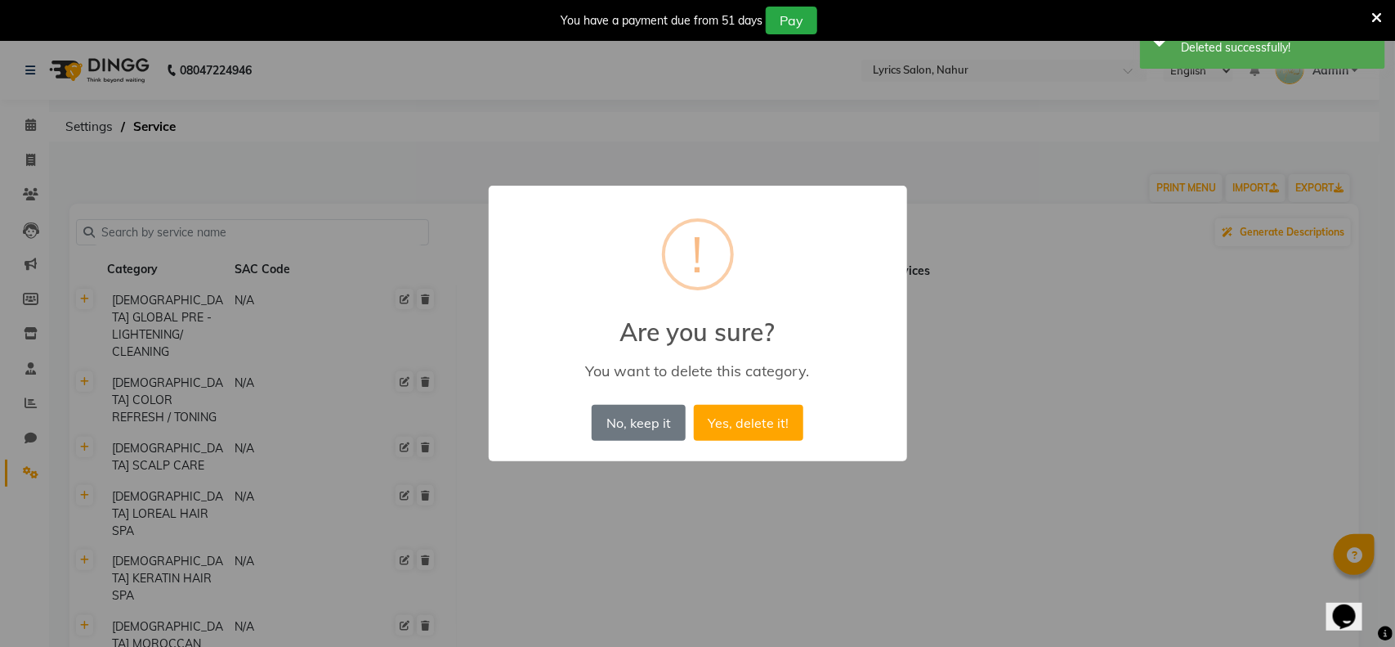
click at [694, 405] on button "Yes, delete it!" at bounding box center [749, 423] width 110 height 36
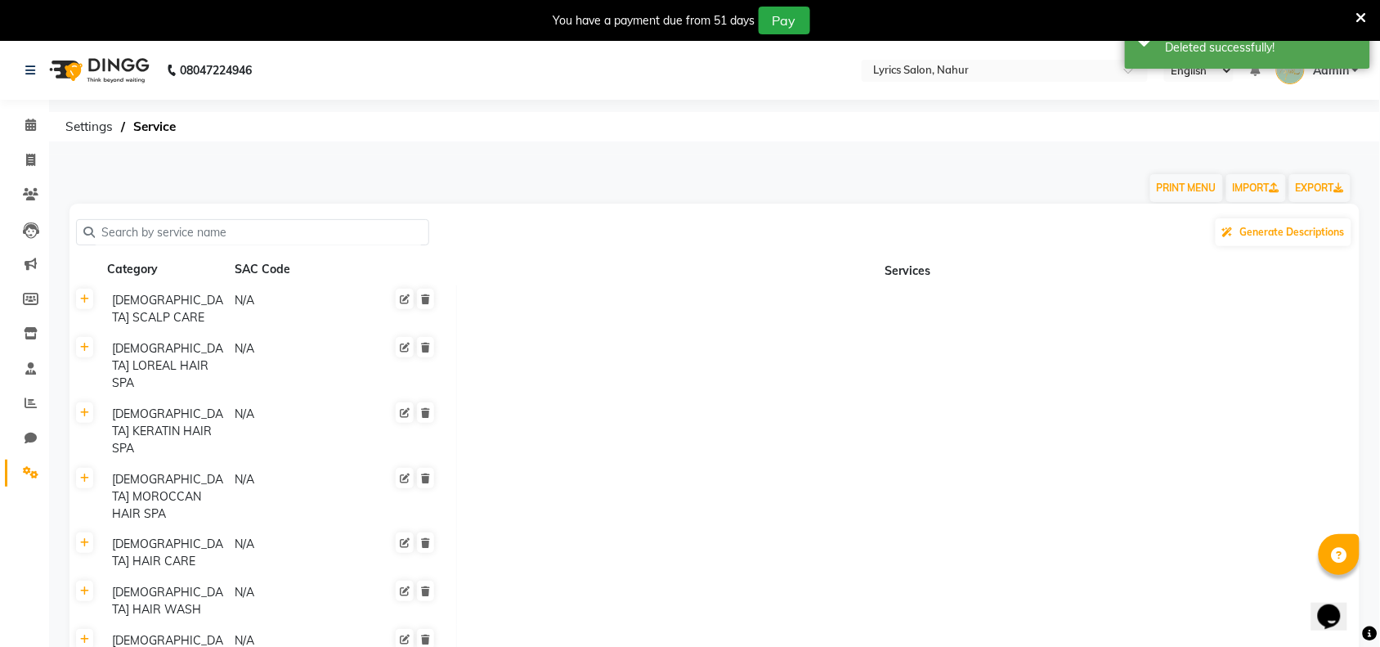
click at [423, 298] on icon at bounding box center [425, 299] width 9 height 10
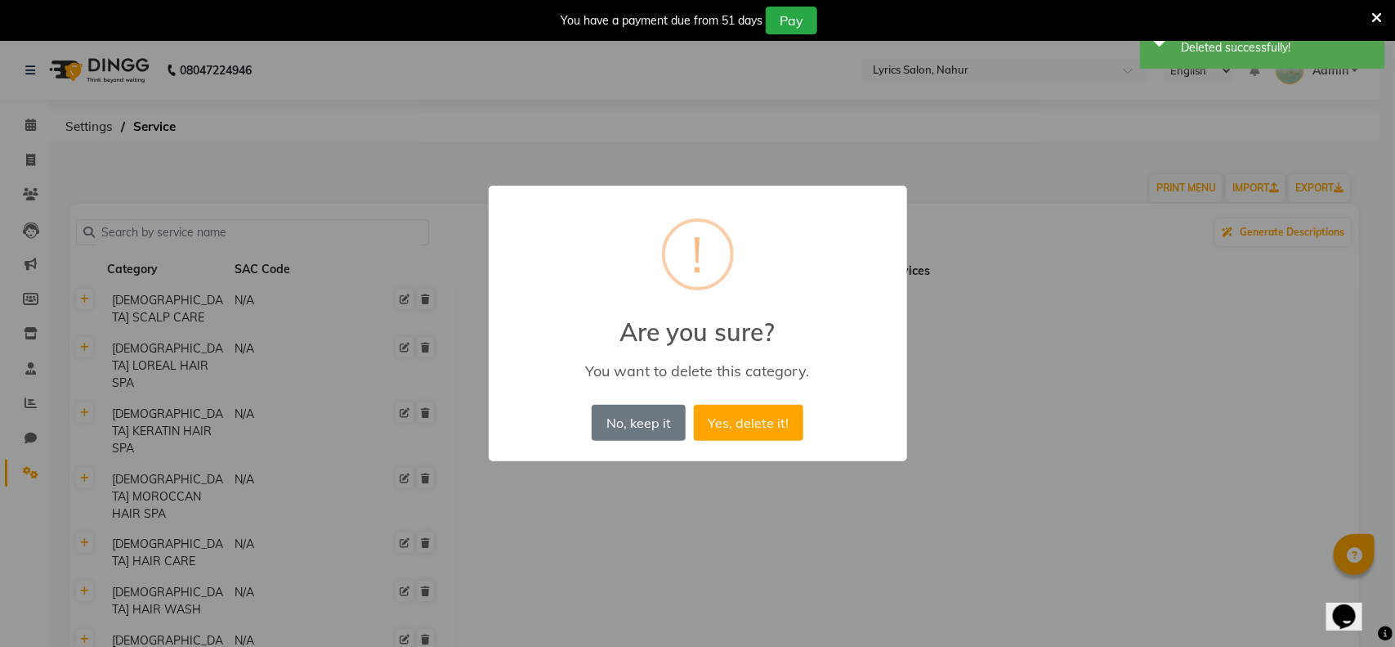
click at [694, 405] on button "Yes, delete it!" at bounding box center [749, 423] width 110 height 36
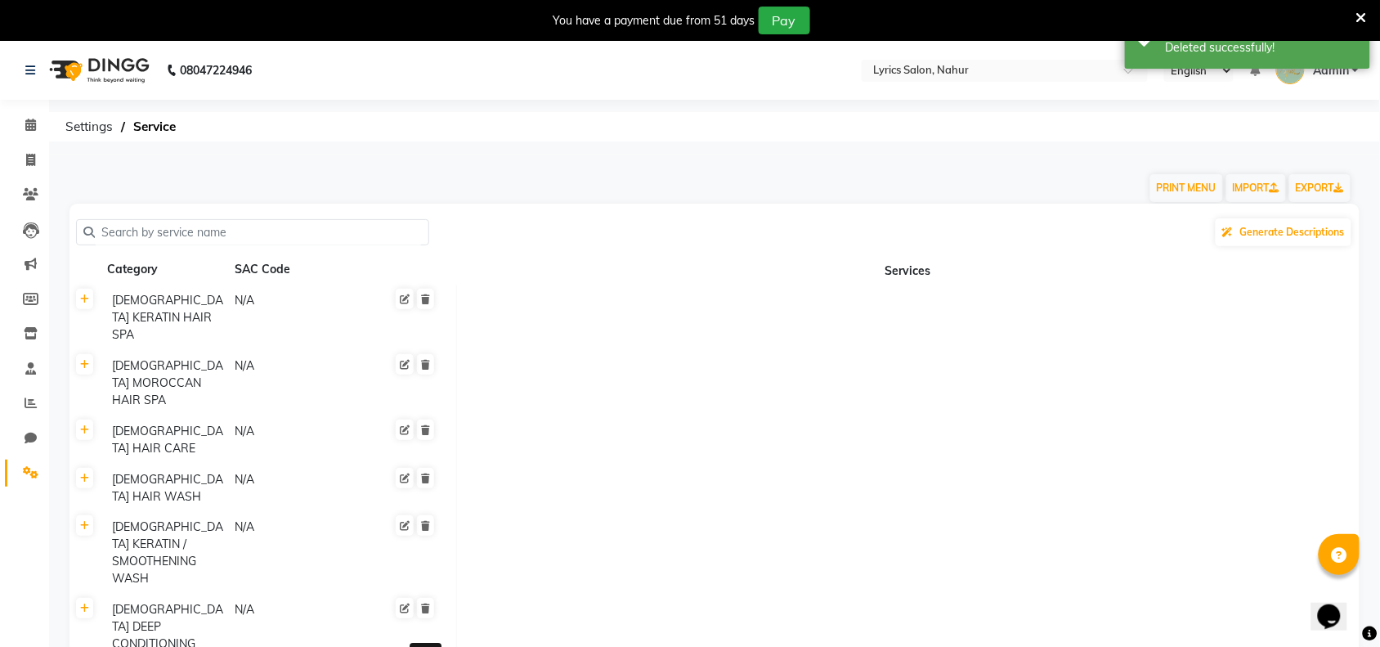
click at [423, 298] on icon at bounding box center [425, 299] width 9 height 10
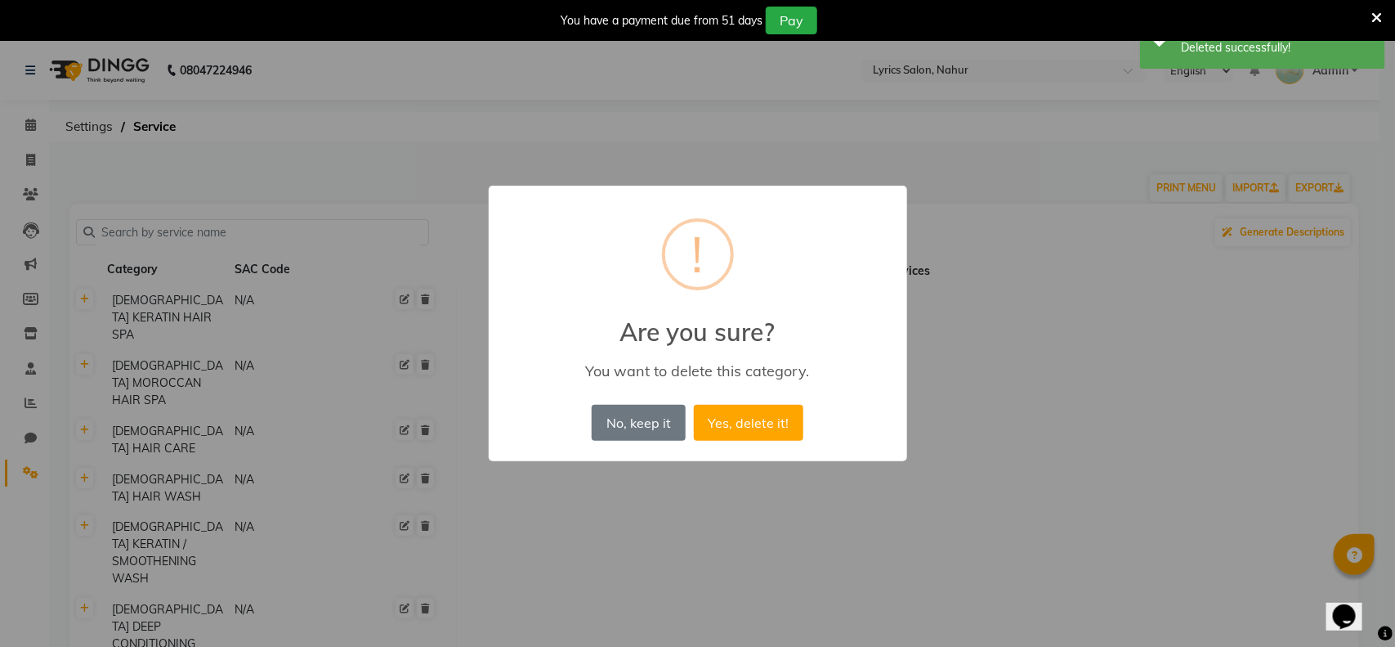
click at [694, 405] on button "Yes, delete it!" at bounding box center [749, 423] width 110 height 36
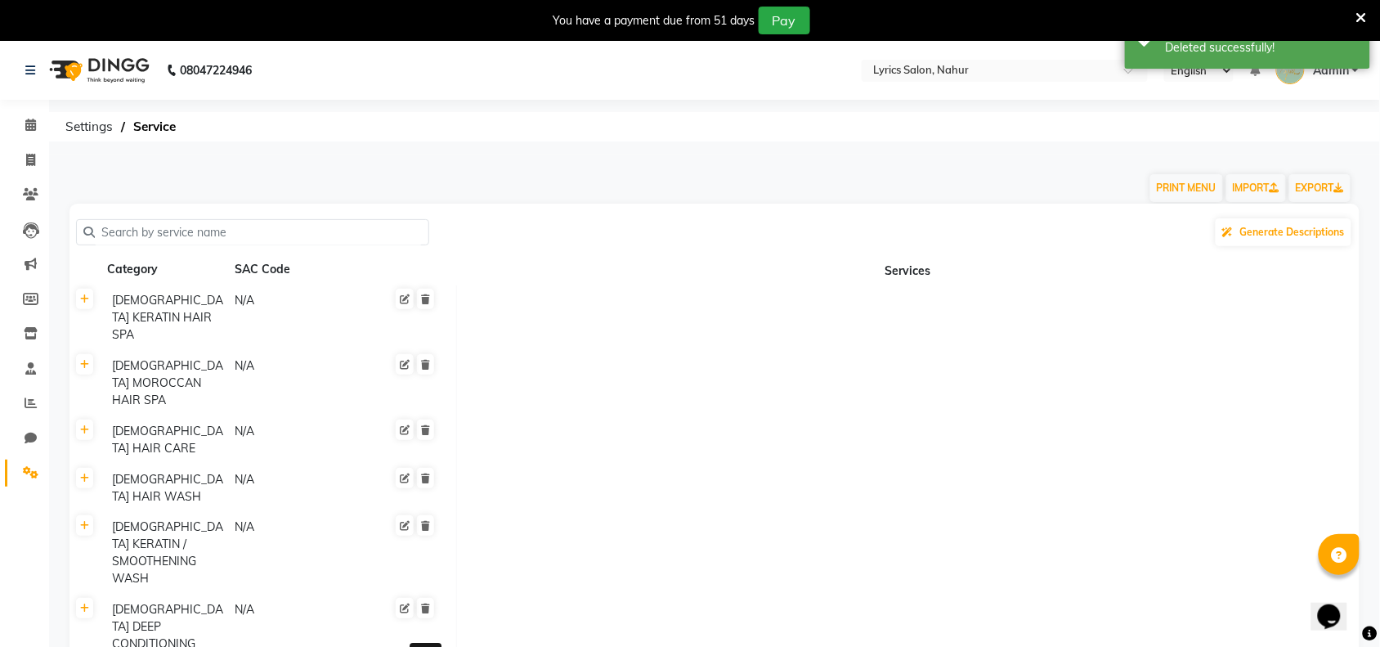
click at [423, 298] on icon at bounding box center [425, 299] width 9 height 10
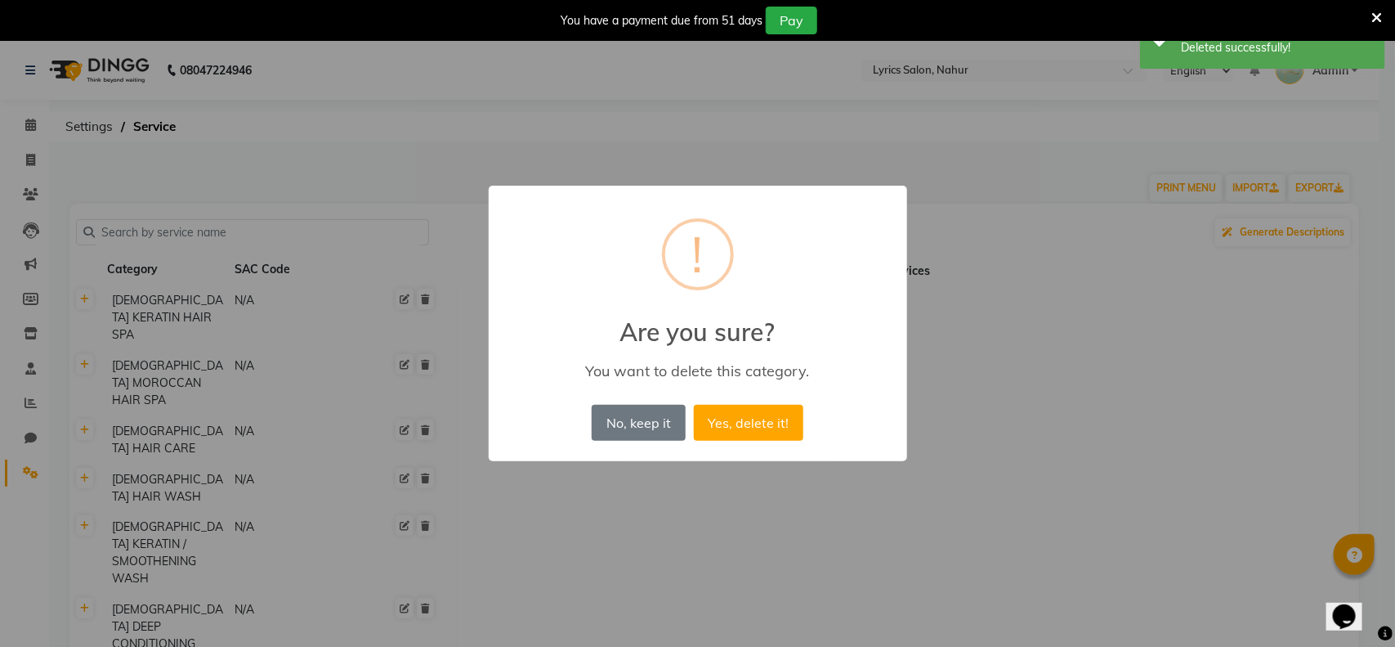
click at [694, 405] on button "Yes, delete it!" at bounding box center [749, 423] width 110 height 36
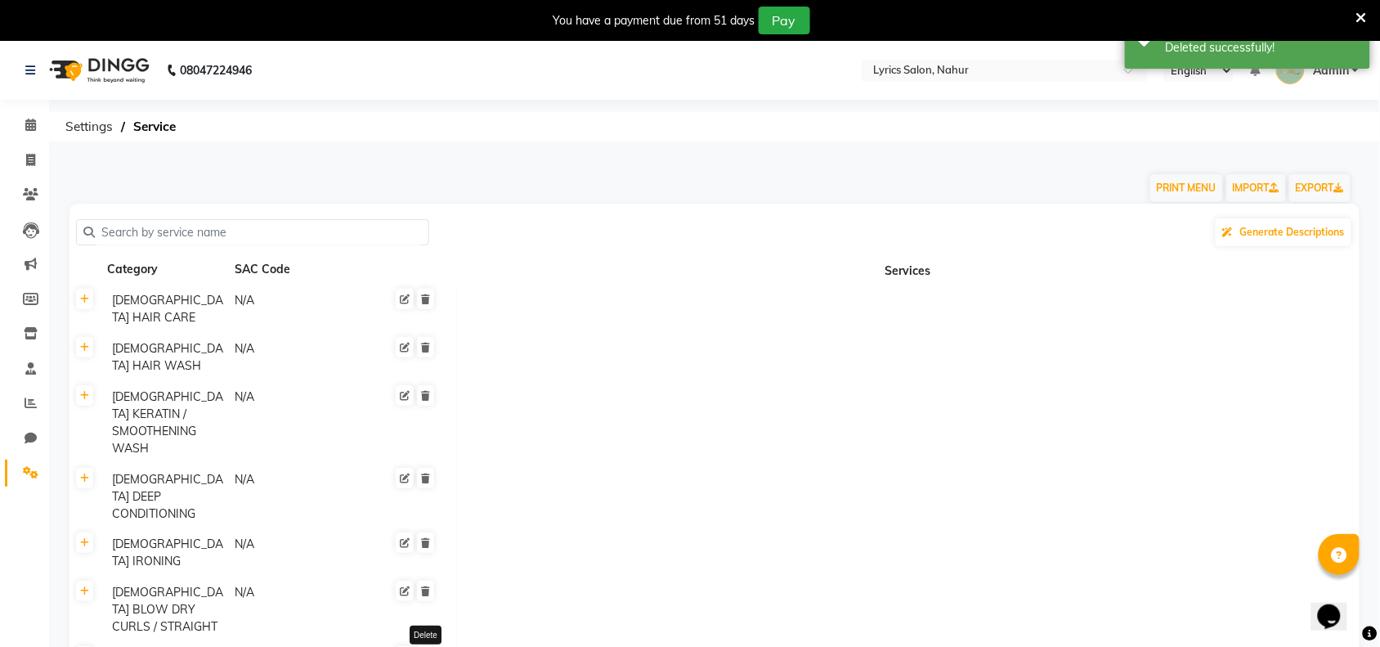
click at [423, 298] on icon at bounding box center [425, 299] width 9 height 10
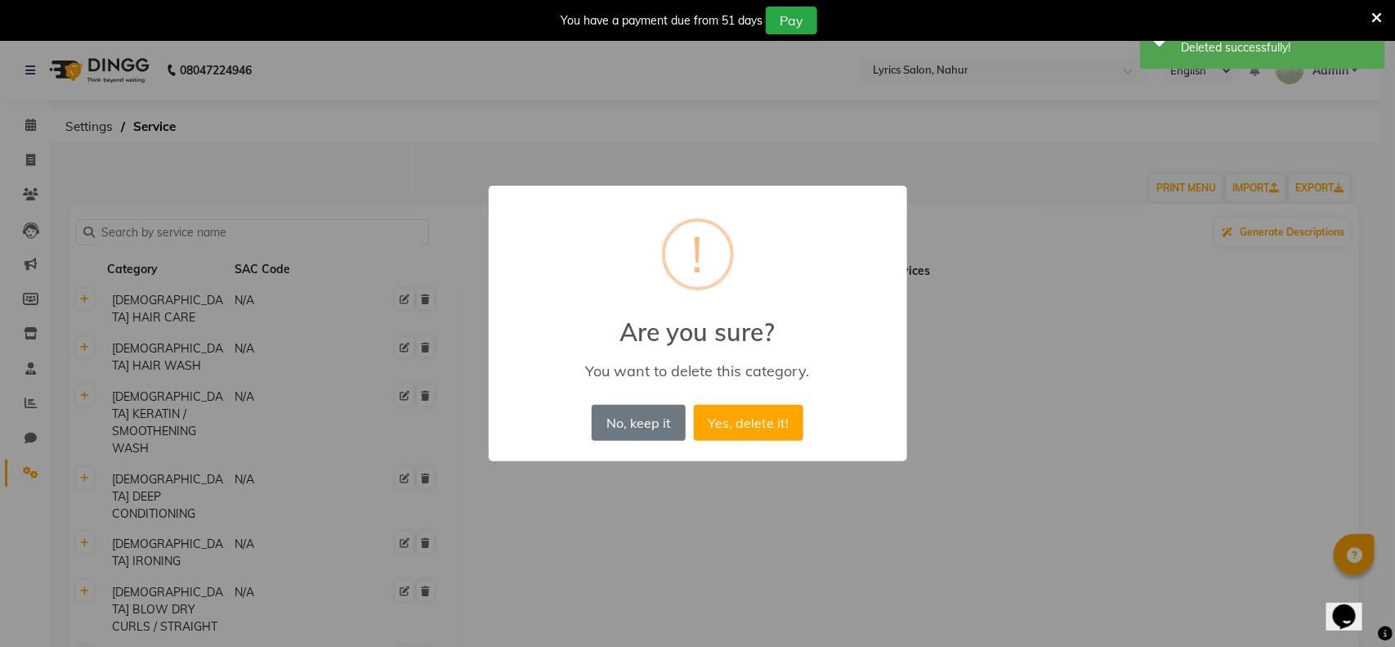
click at [694, 405] on button "Yes, delete it!" at bounding box center [749, 423] width 110 height 36
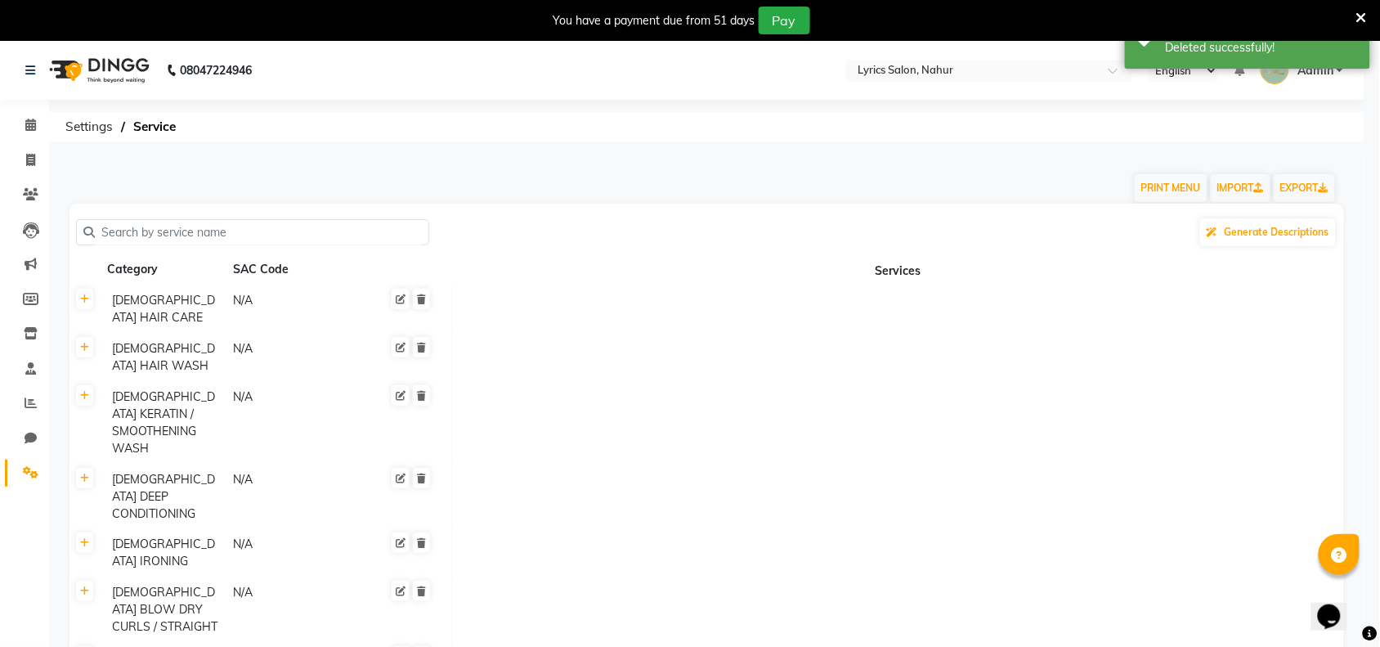
click at [423, 298] on icon at bounding box center [421, 299] width 9 height 10
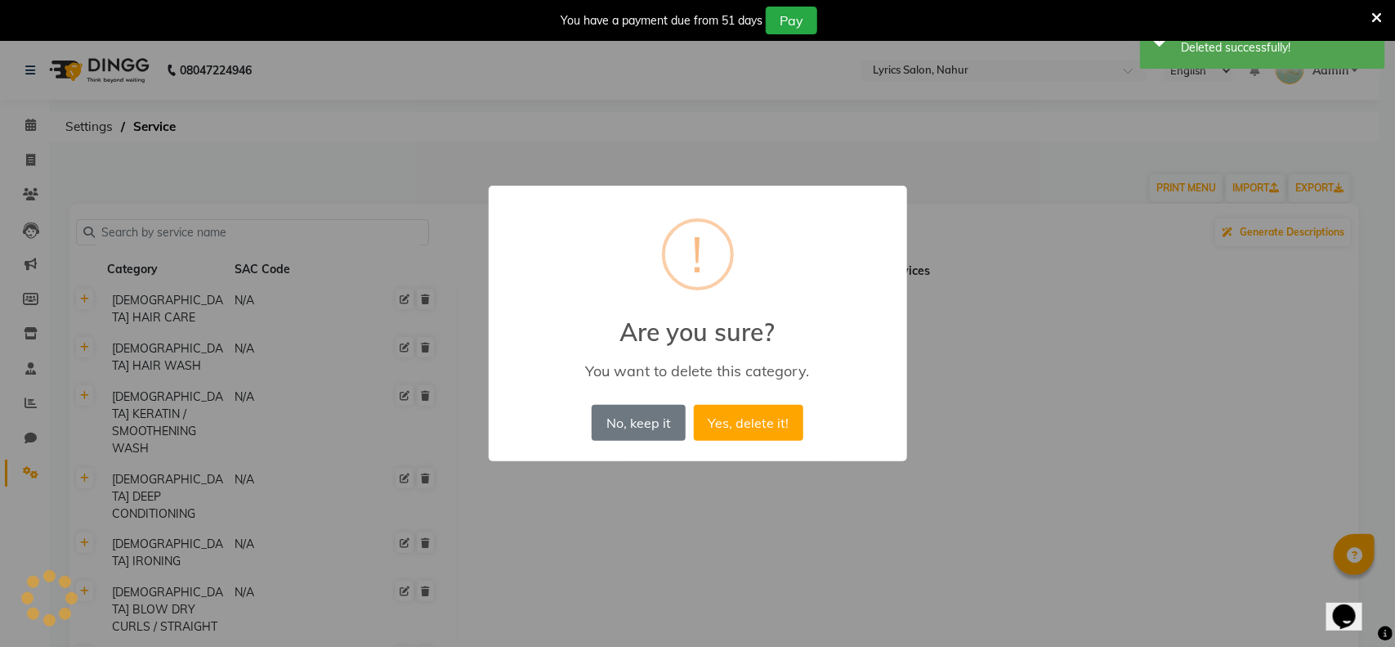
click at [694, 405] on button "Yes, delete it!" at bounding box center [749, 423] width 110 height 36
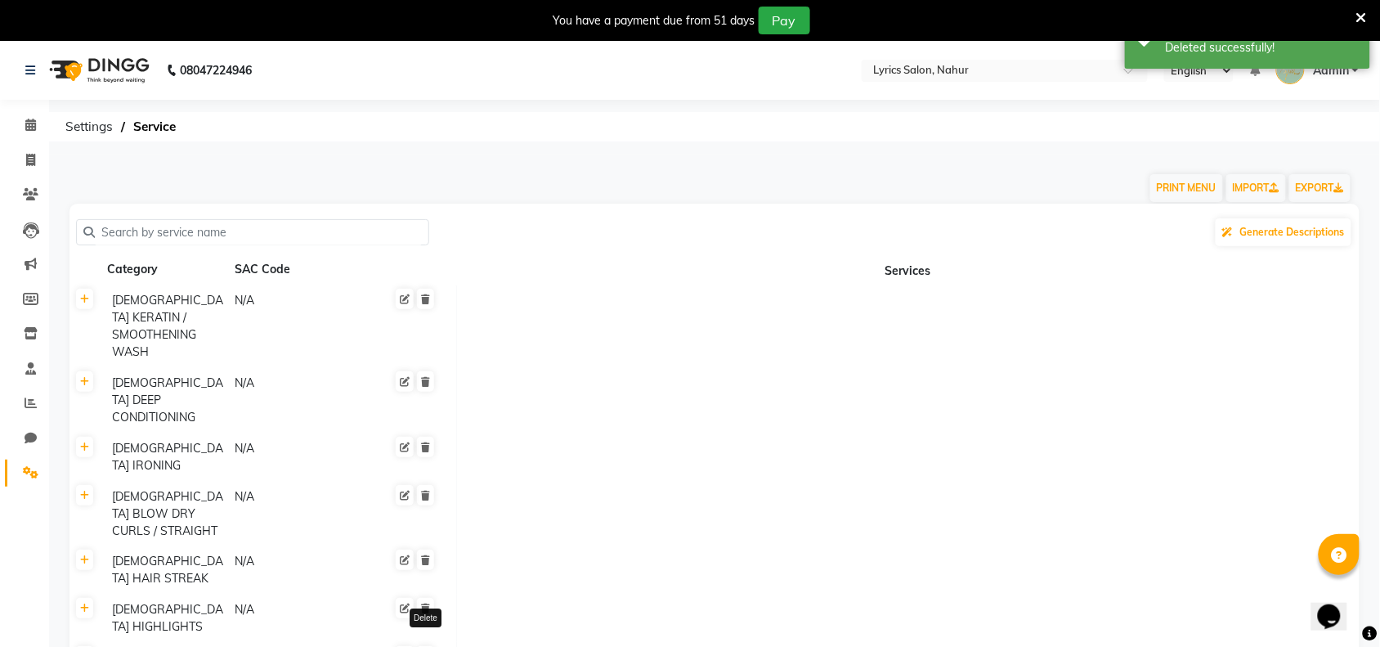
click at [423, 298] on icon at bounding box center [425, 299] width 9 height 10
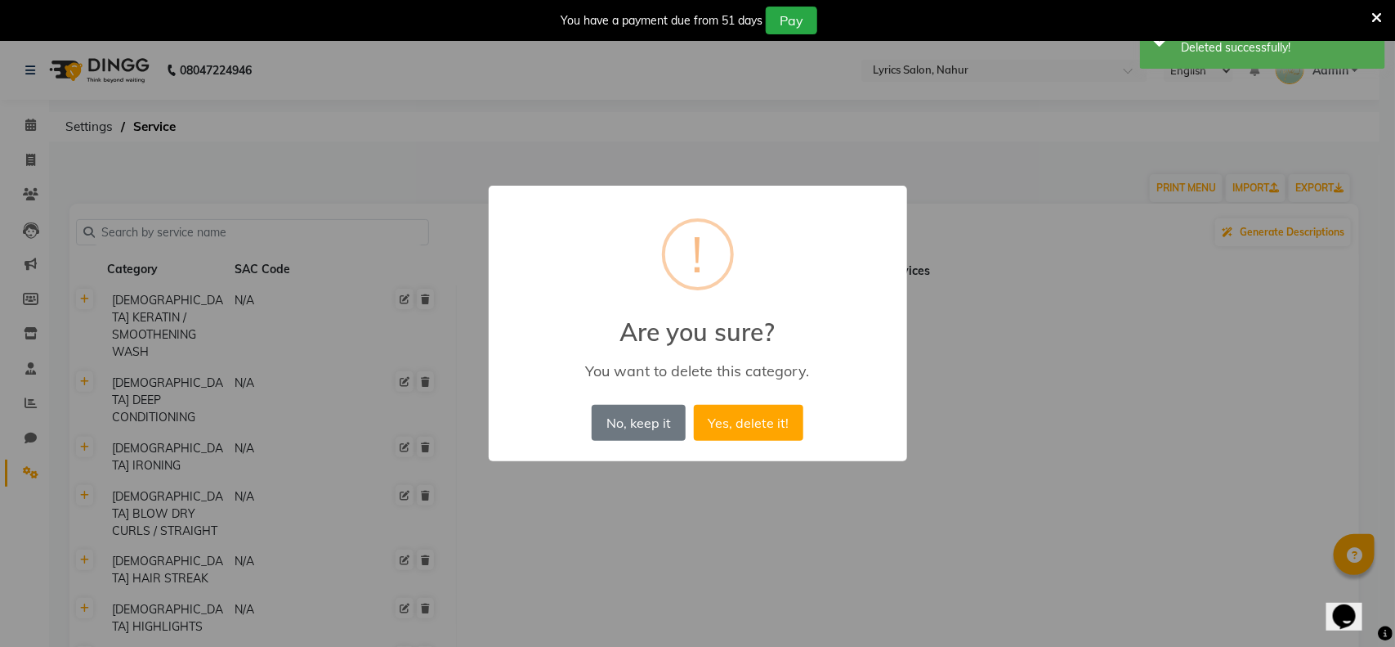
click at [694, 405] on button "Yes, delete it!" at bounding box center [749, 423] width 110 height 36
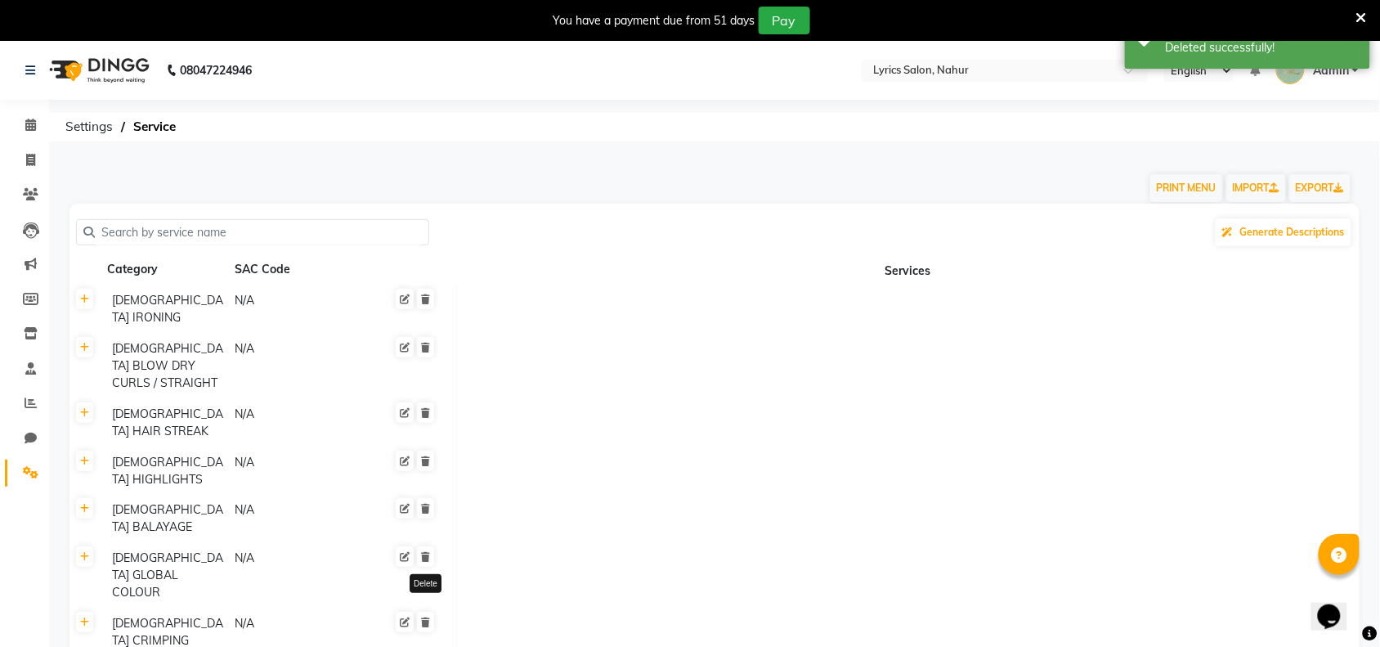
click at [423, 298] on icon at bounding box center [425, 299] width 9 height 10
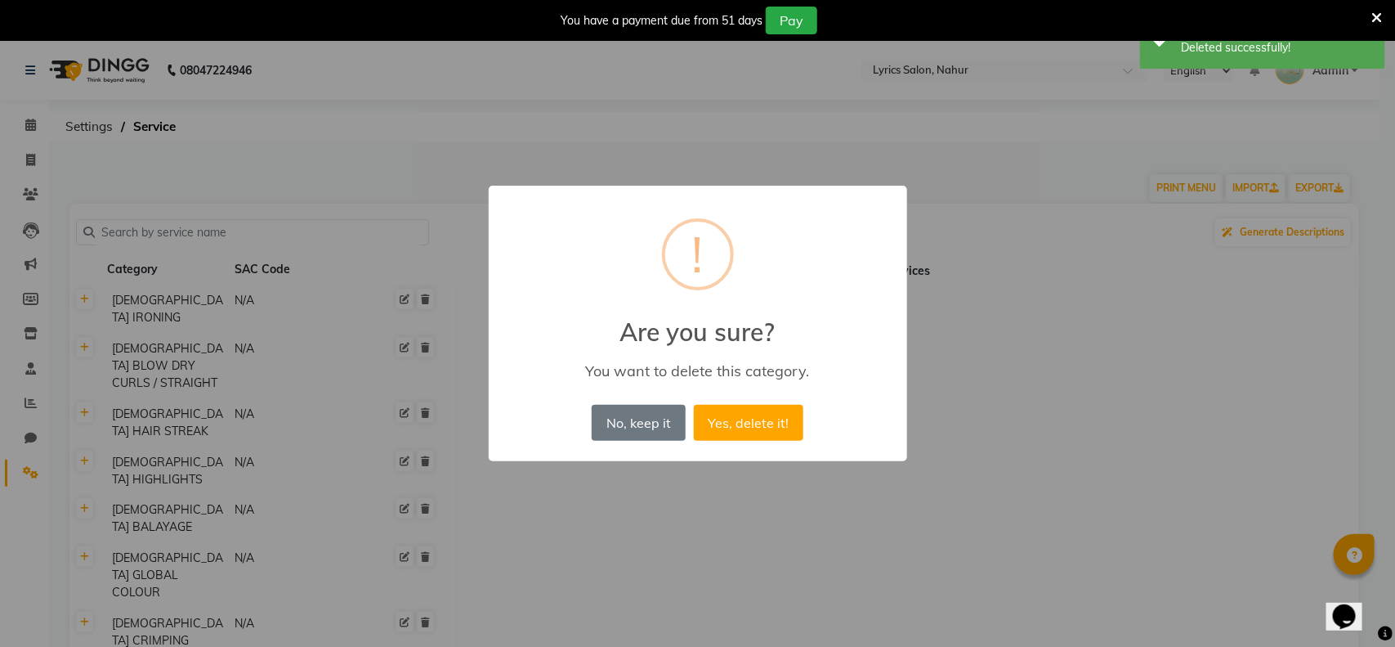
click at [694, 405] on button "Yes, delete it!" at bounding box center [749, 423] width 110 height 36
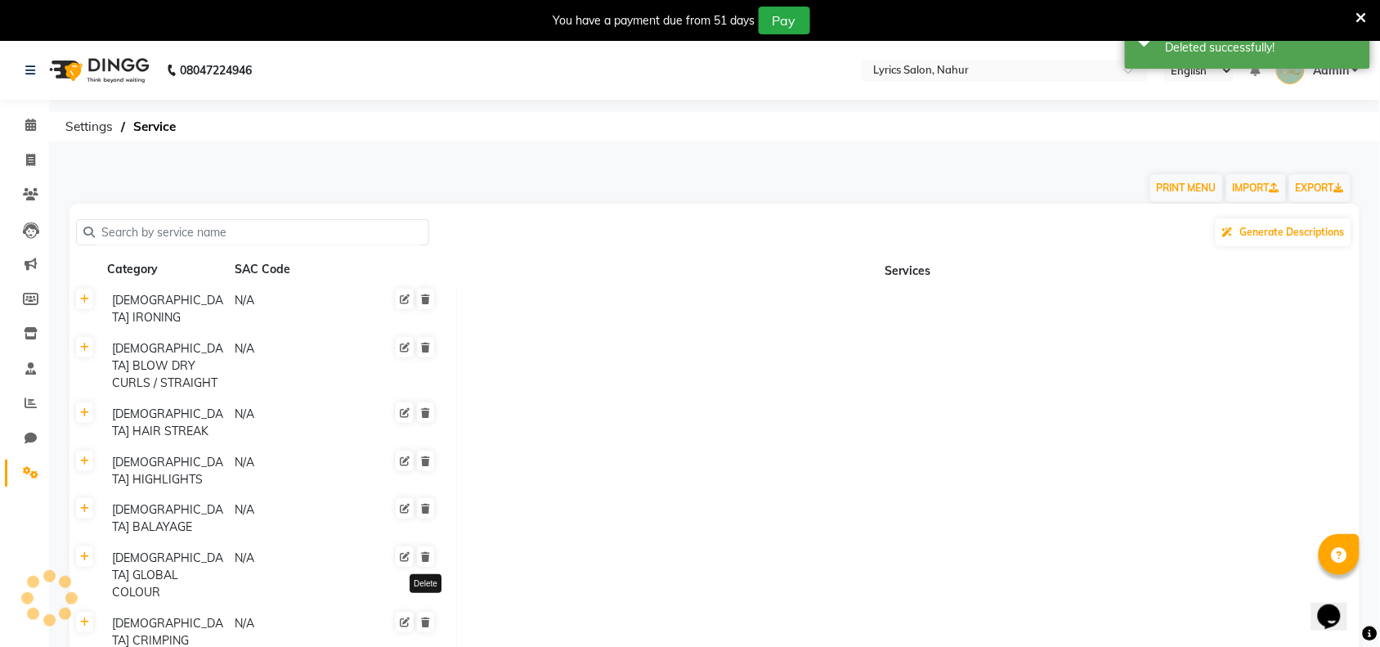
click at [423, 298] on icon at bounding box center [425, 299] width 9 height 10
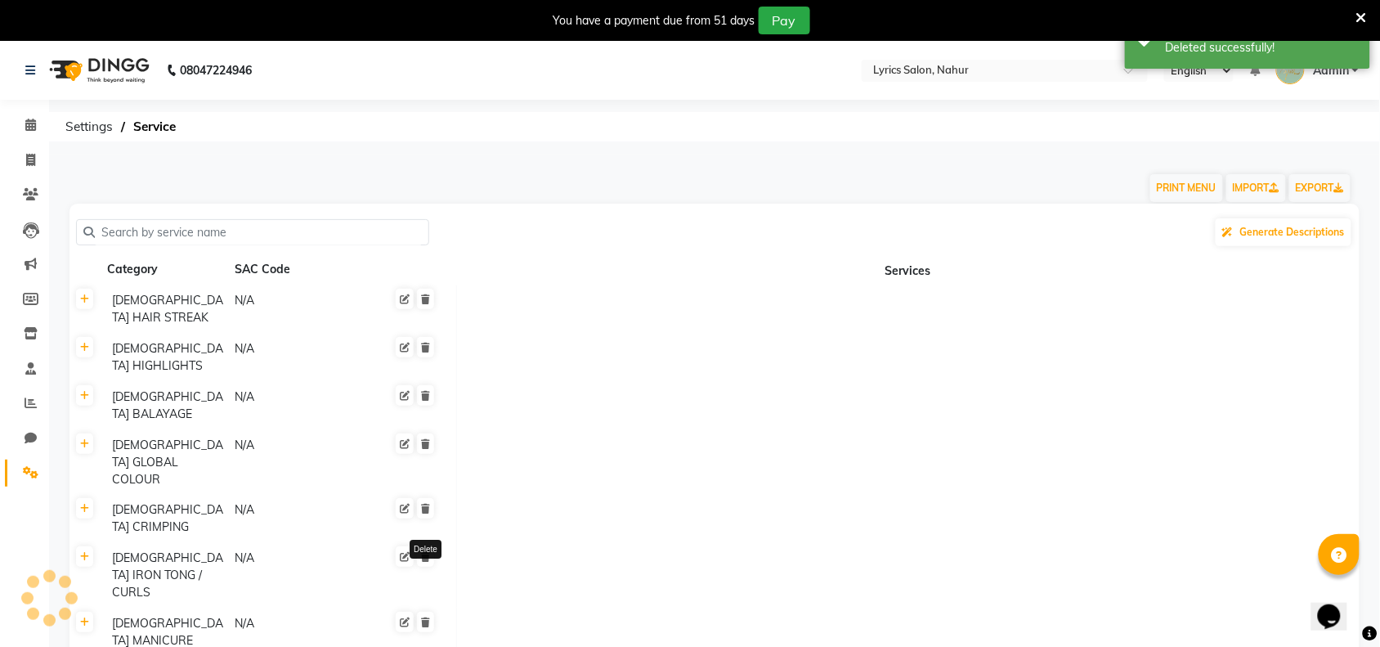
click at [423, 298] on icon at bounding box center [425, 299] width 9 height 10
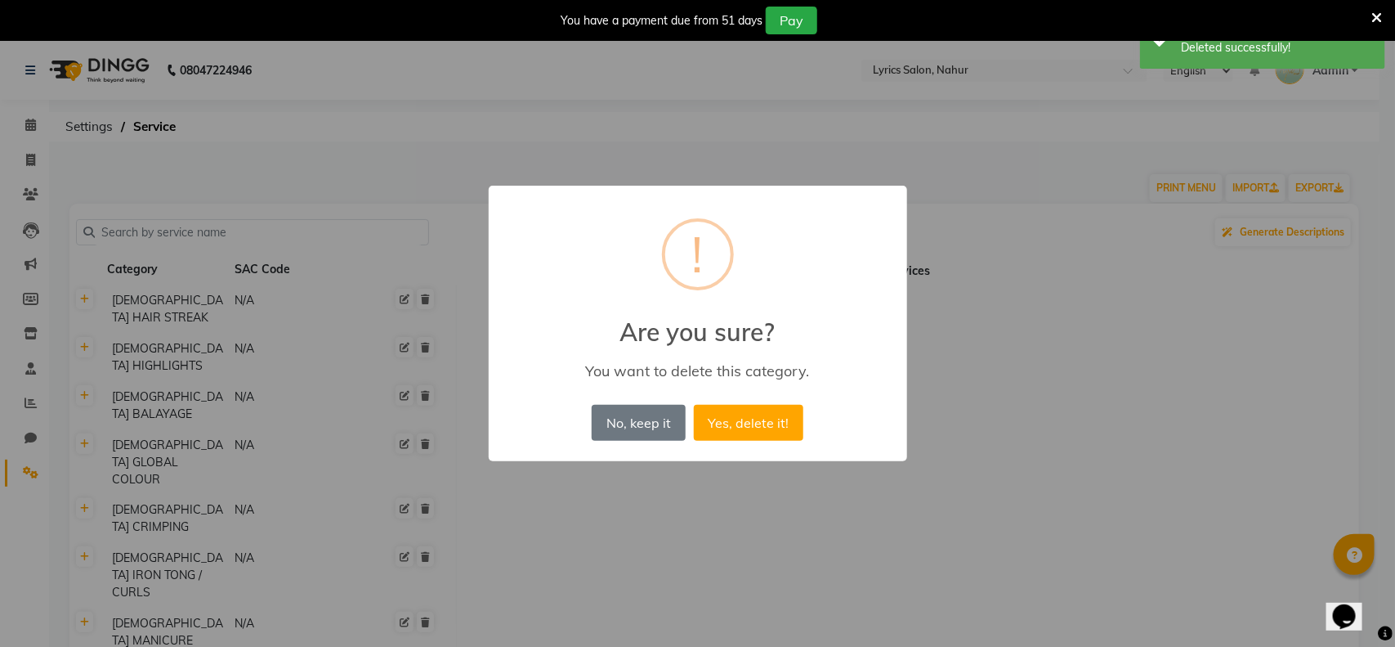
click at [694, 405] on button "Yes, delete it!" at bounding box center [749, 423] width 110 height 36
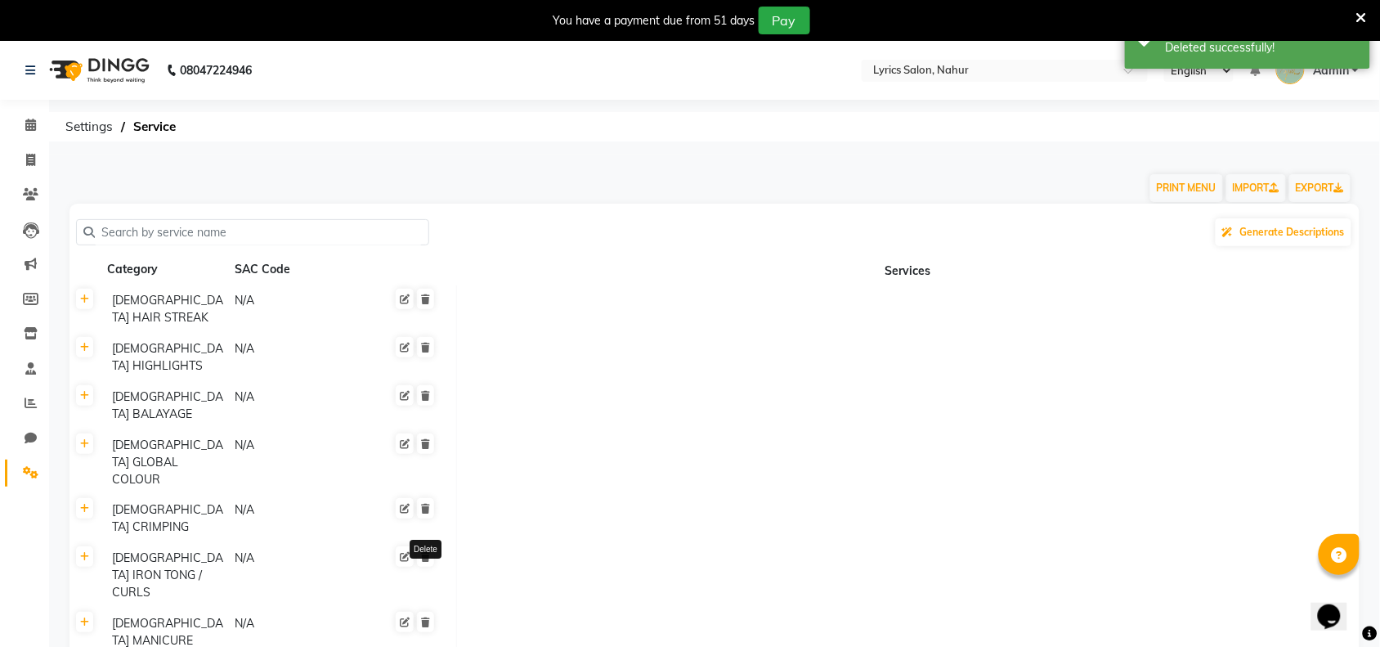
click at [423, 298] on icon at bounding box center [425, 299] width 9 height 10
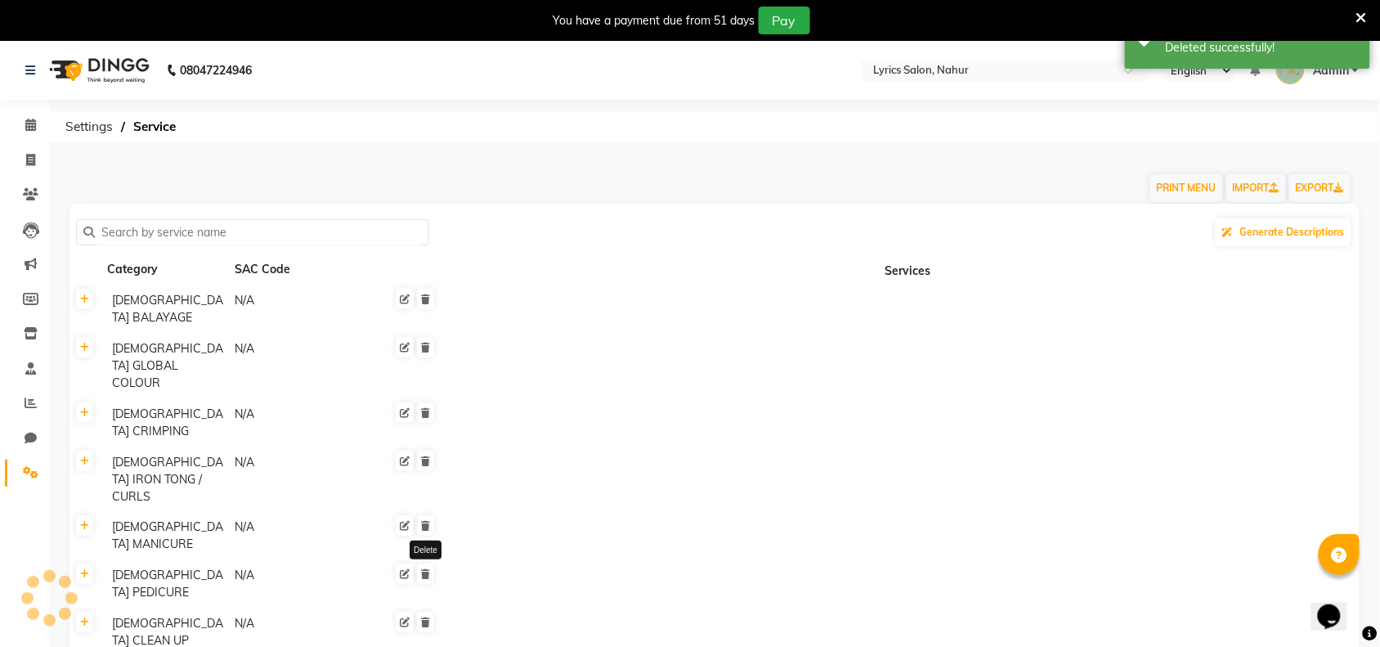
click at [423, 298] on icon at bounding box center [425, 299] width 9 height 10
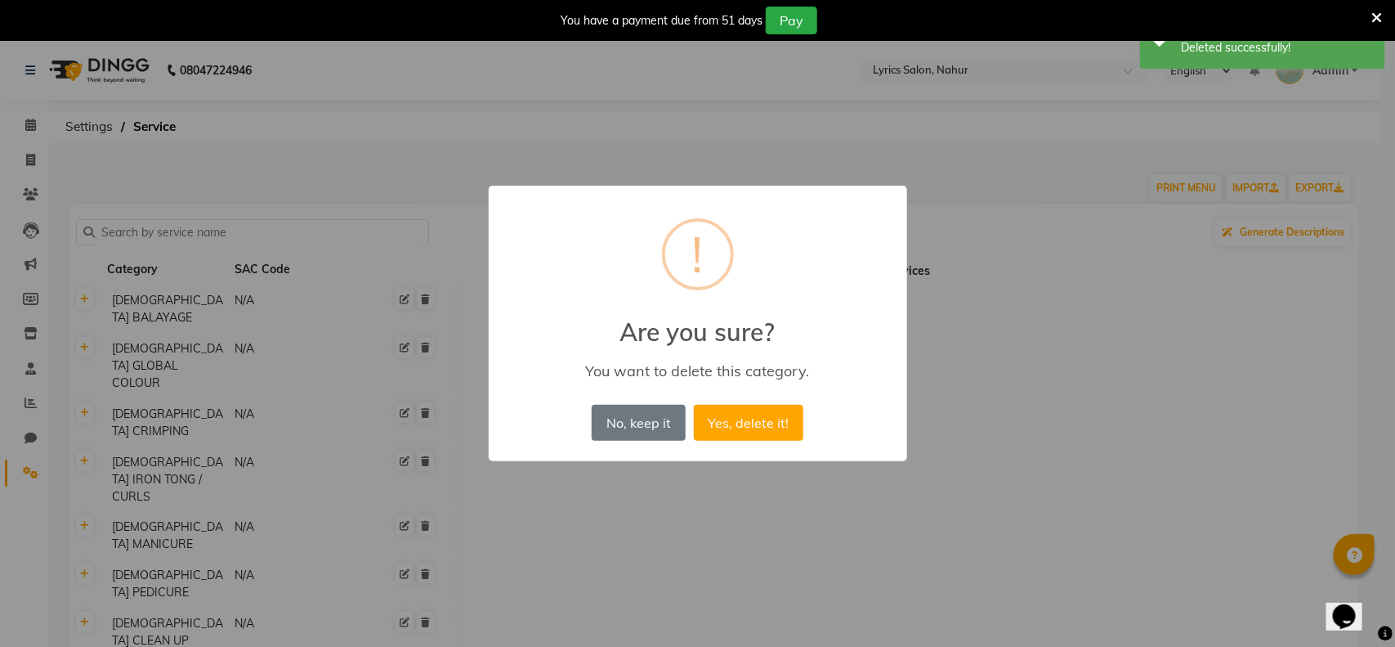
click at [694, 405] on button "Yes, delete it!" at bounding box center [749, 423] width 110 height 36
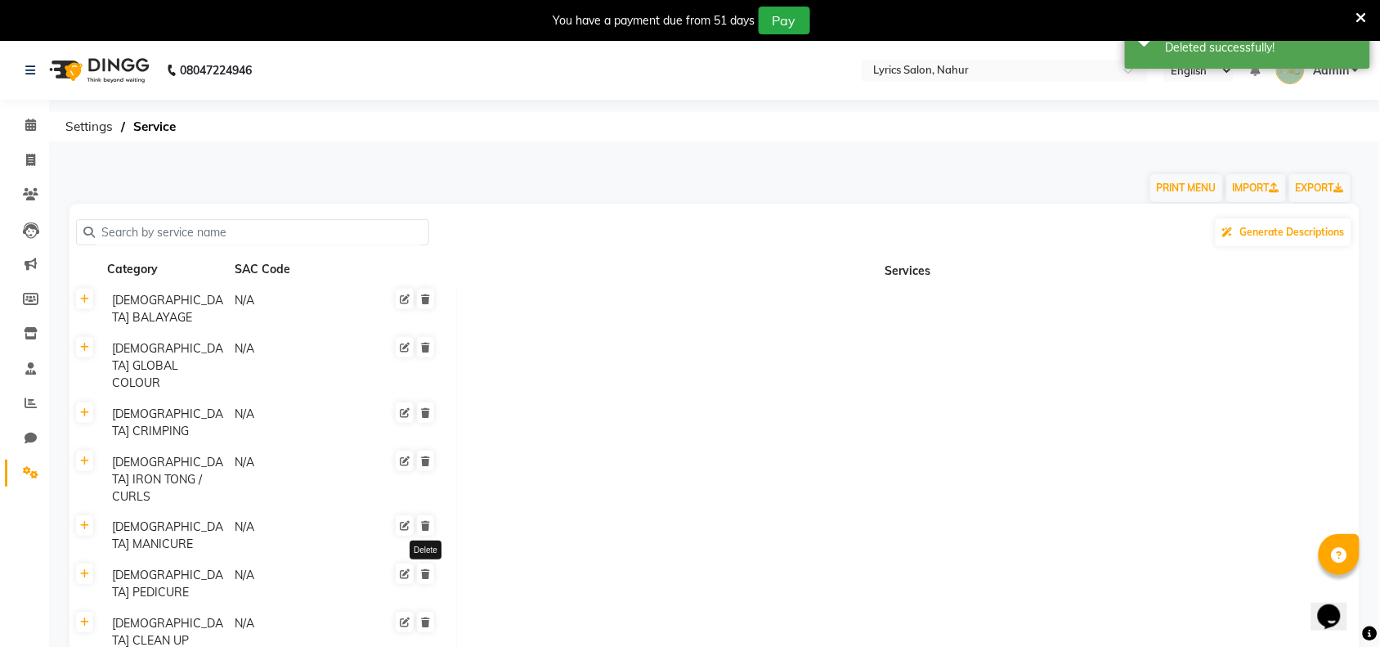
click at [423, 298] on icon at bounding box center [425, 299] width 9 height 10
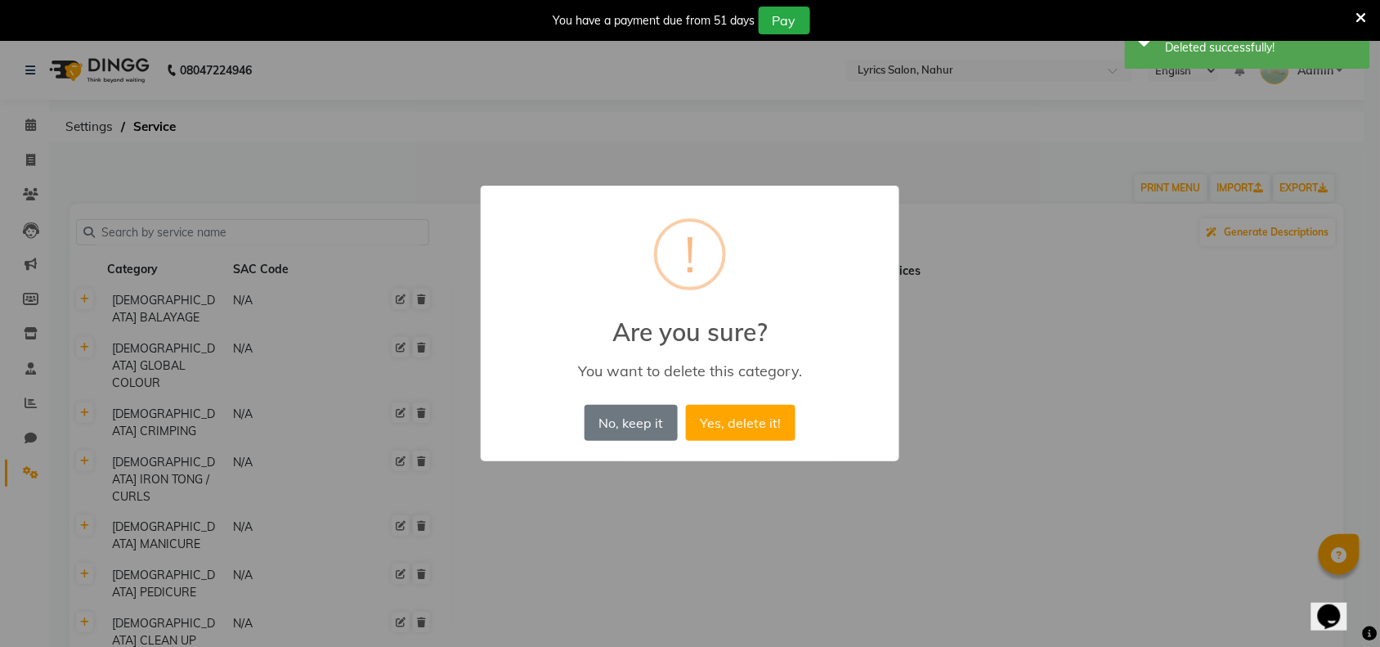
click at [686, 405] on button "Yes, delete it!" at bounding box center [741, 423] width 110 height 36
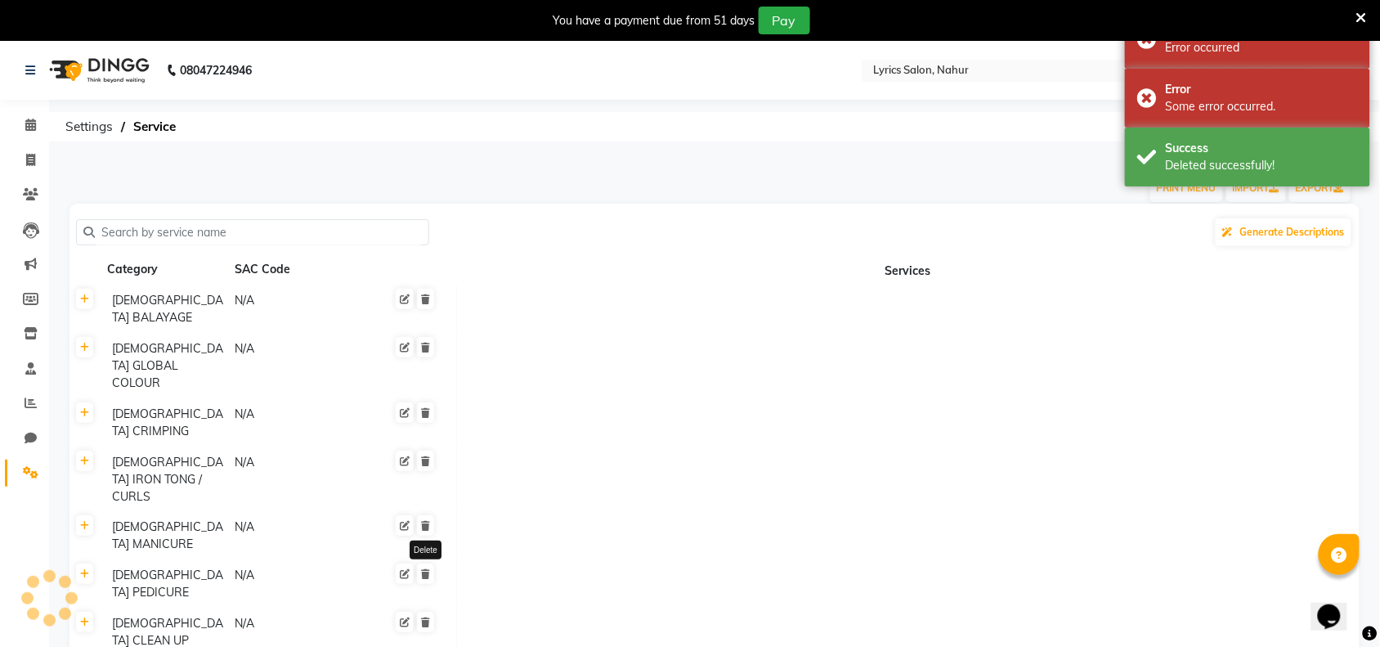
click at [423, 298] on icon at bounding box center [425, 299] width 9 height 10
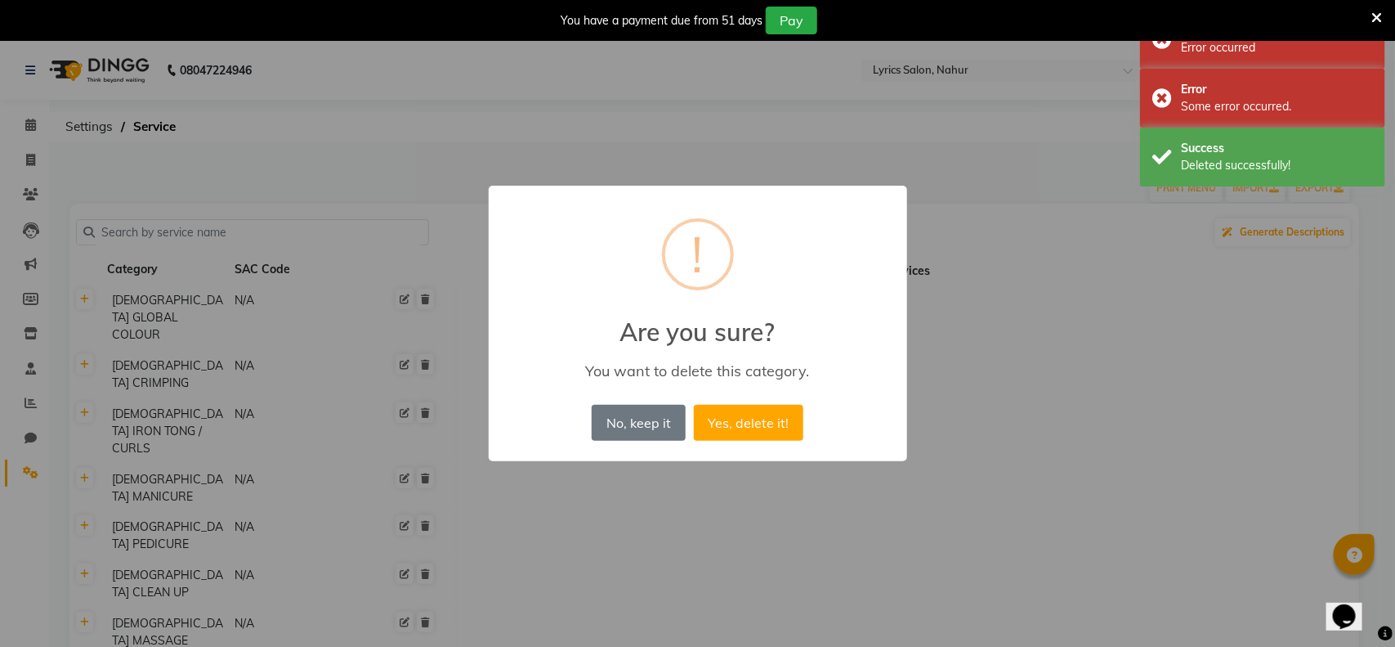
click at [694, 405] on button "Yes, delete it!" at bounding box center [749, 423] width 110 height 36
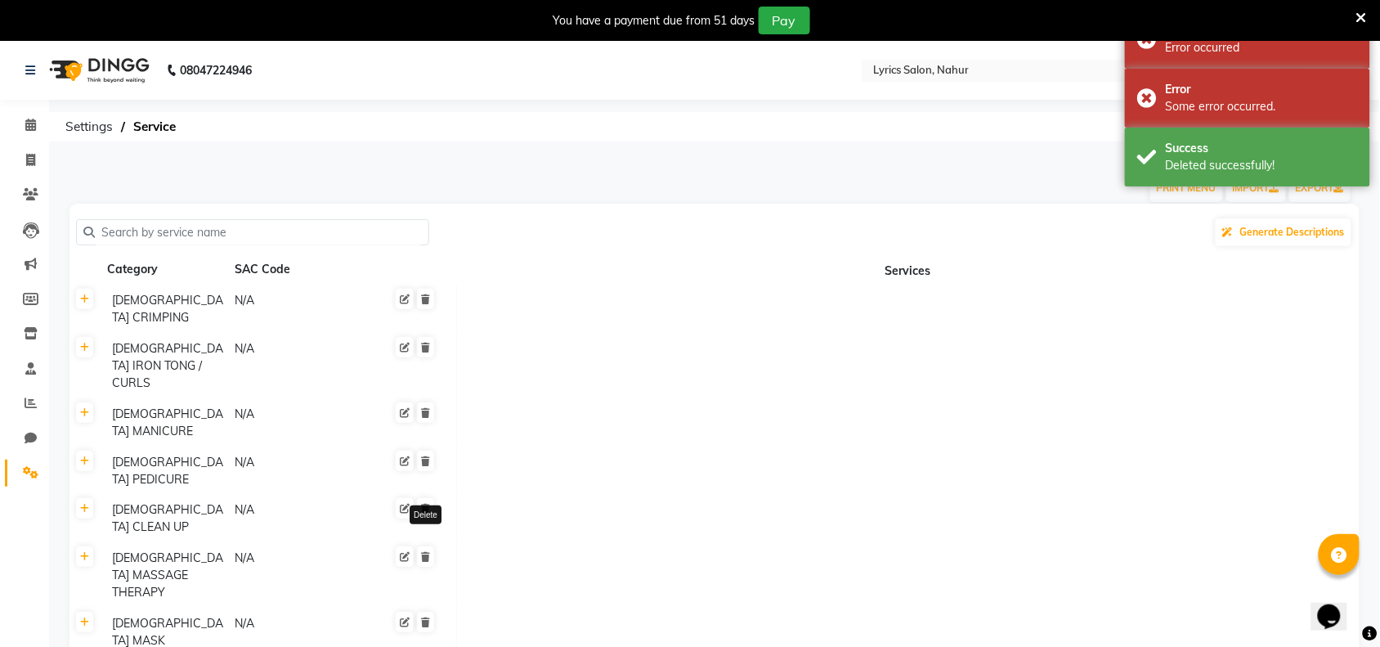
click at [423, 298] on icon at bounding box center [425, 299] width 9 height 10
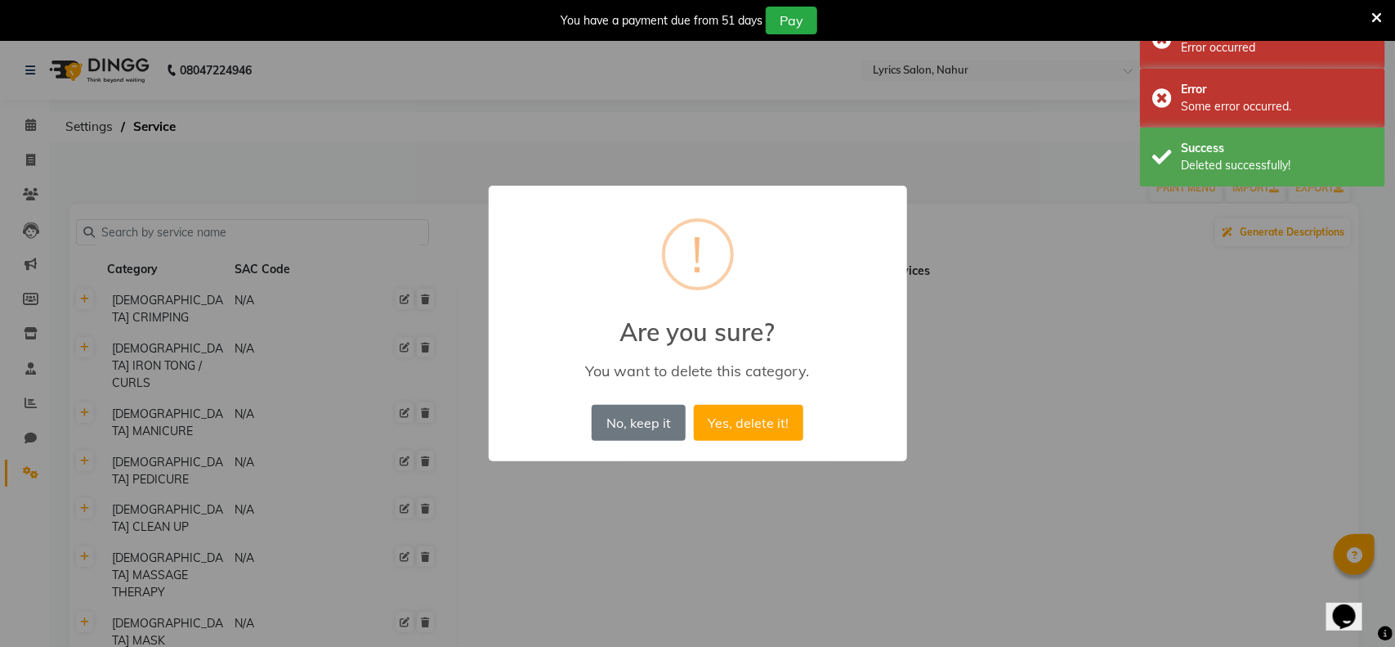
click at [694, 405] on button "Yes, delete it!" at bounding box center [749, 423] width 110 height 36
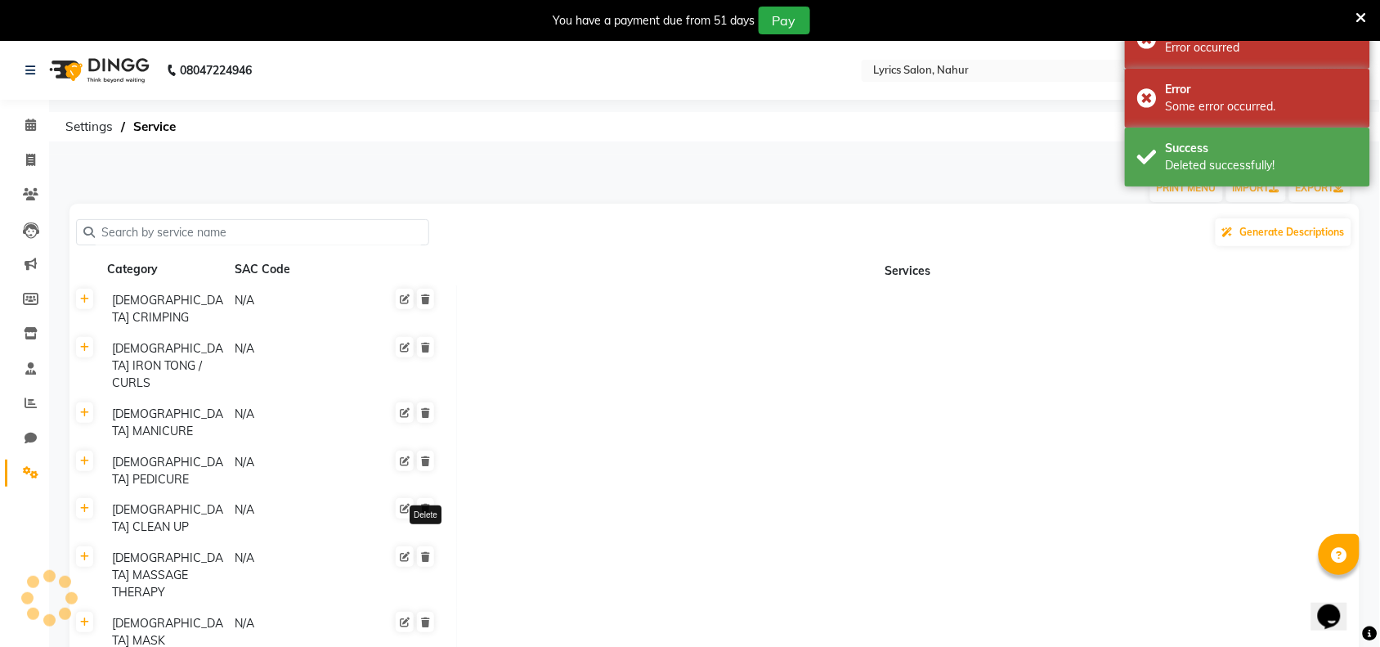
click at [423, 298] on icon at bounding box center [425, 299] width 9 height 10
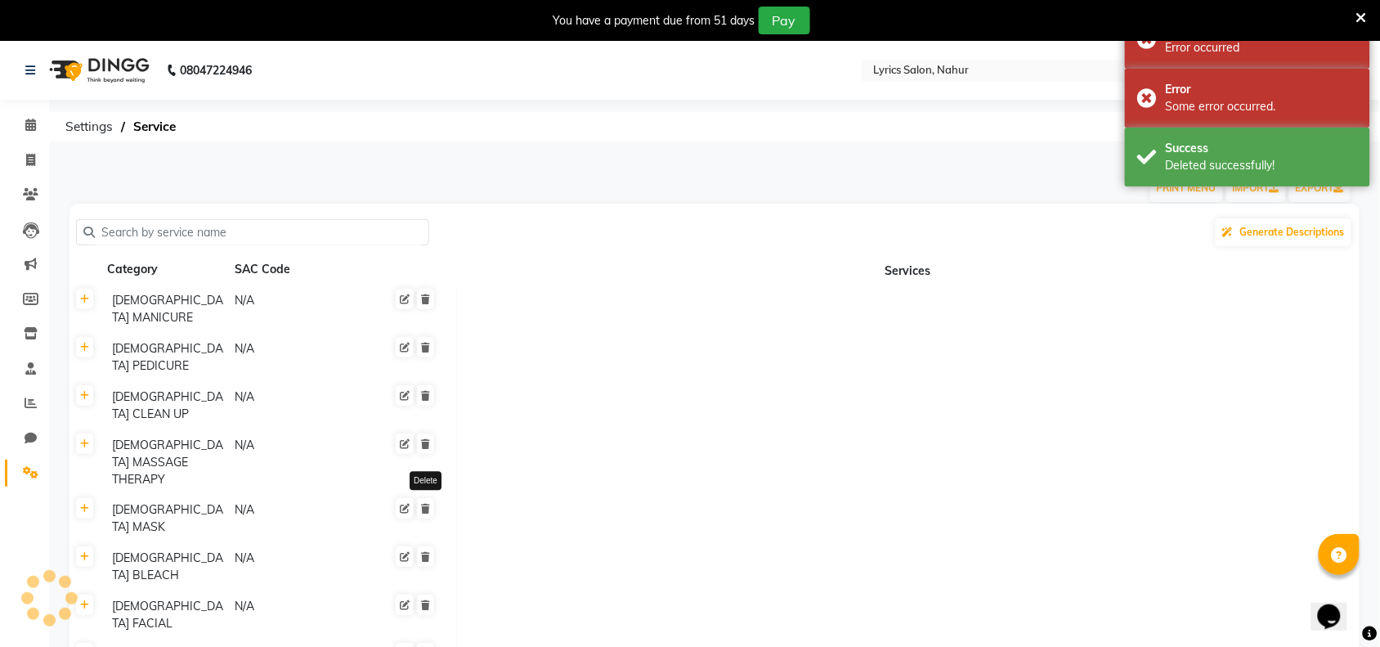
click at [423, 298] on icon at bounding box center [425, 299] width 9 height 10
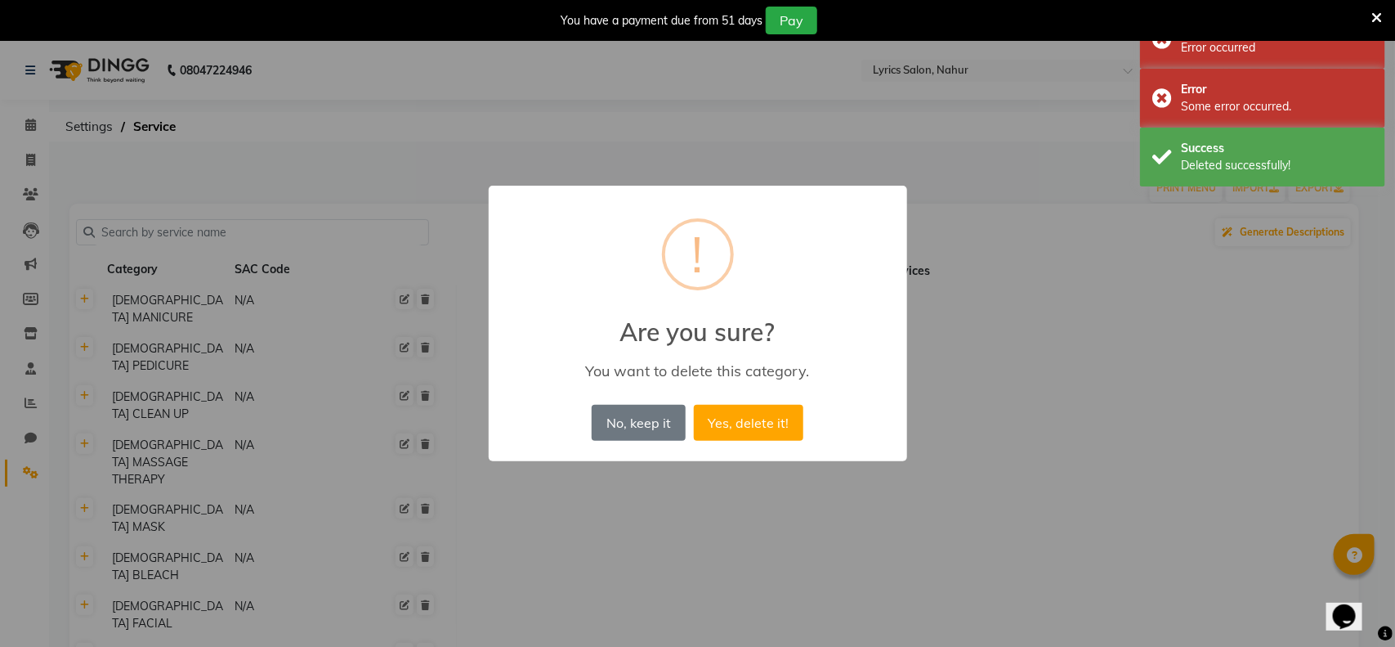
click at [694, 405] on button "Yes, delete it!" at bounding box center [749, 423] width 110 height 36
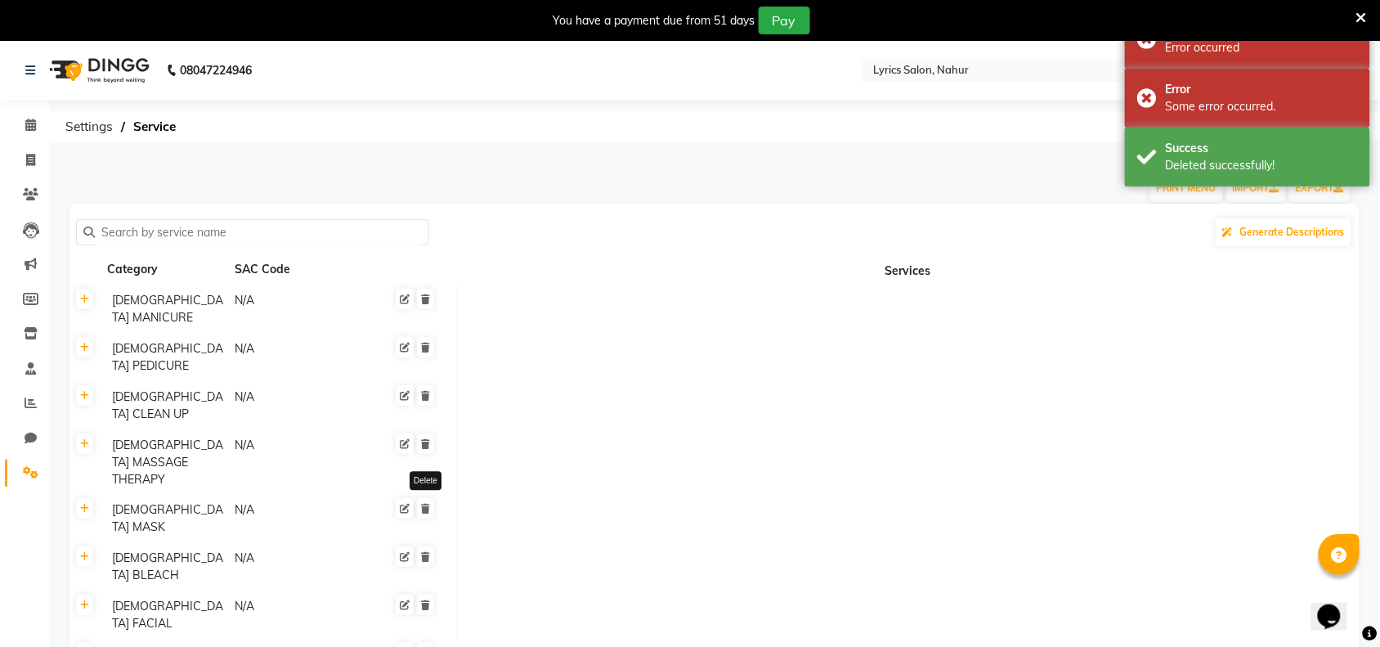
click at [423, 298] on icon at bounding box center [425, 299] width 9 height 10
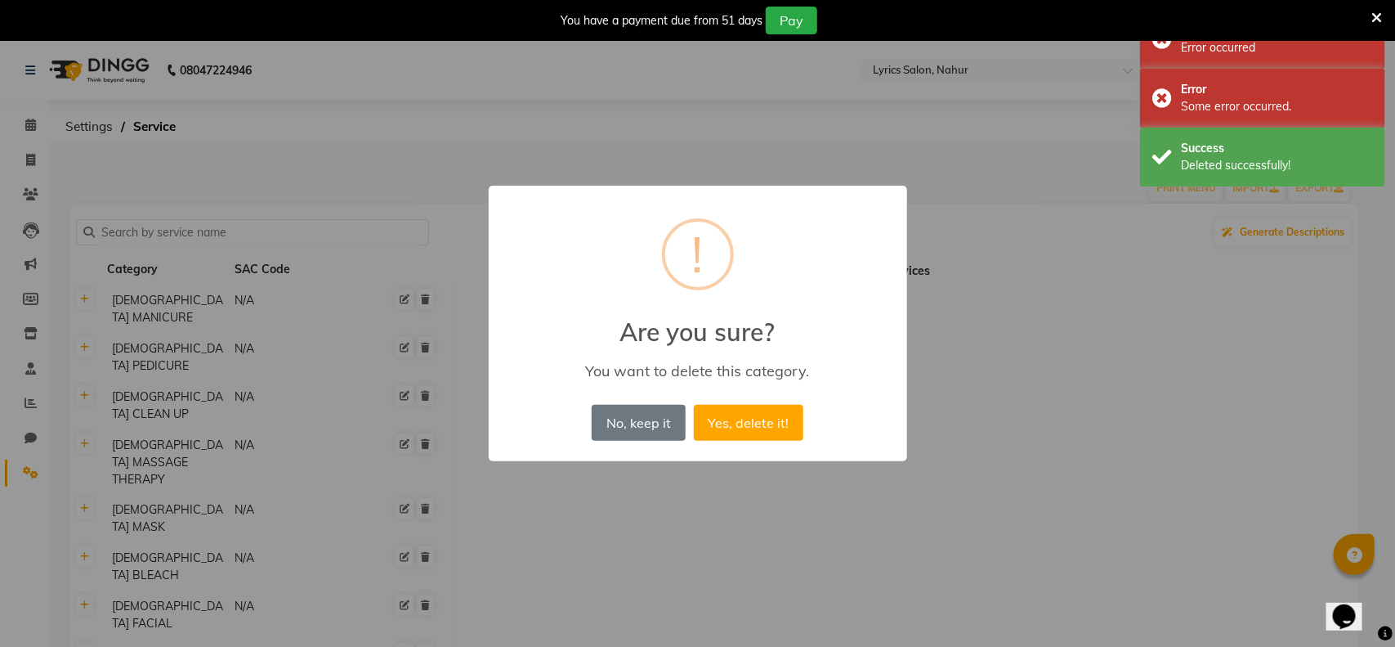
click at [694, 405] on button "Yes, delete it!" at bounding box center [749, 423] width 110 height 36
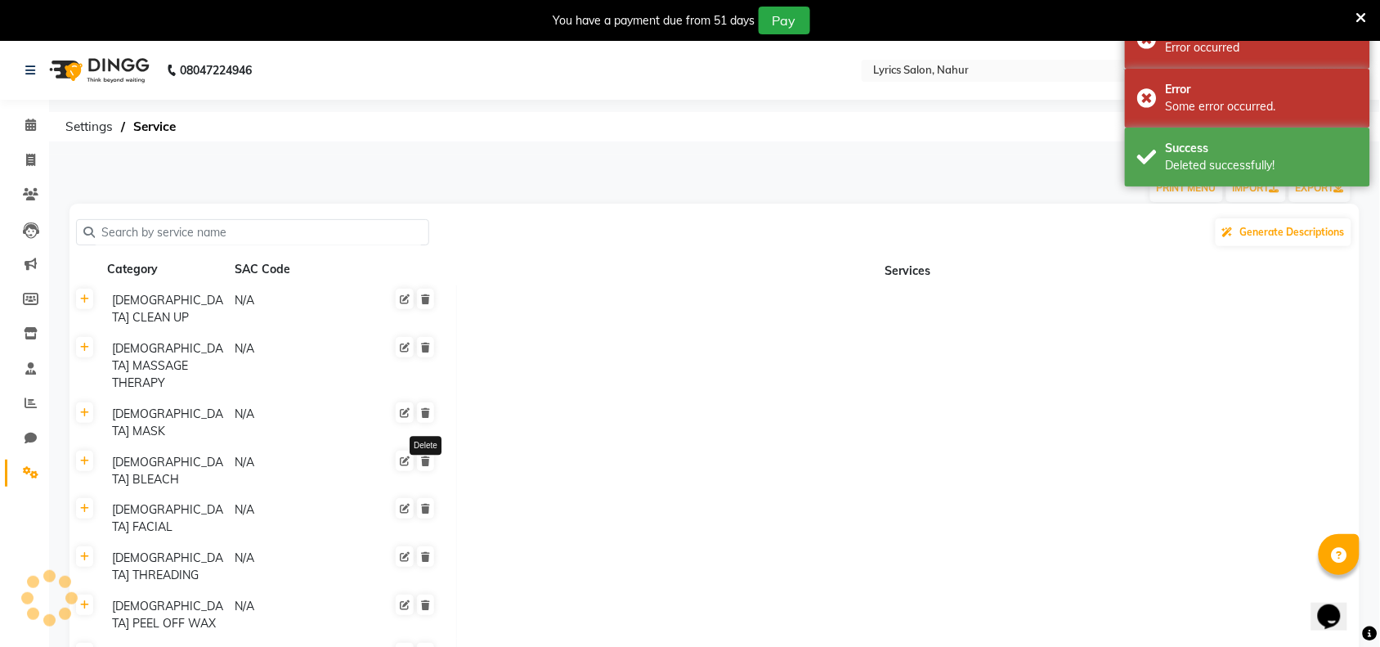
click at [423, 298] on icon at bounding box center [425, 299] width 9 height 10
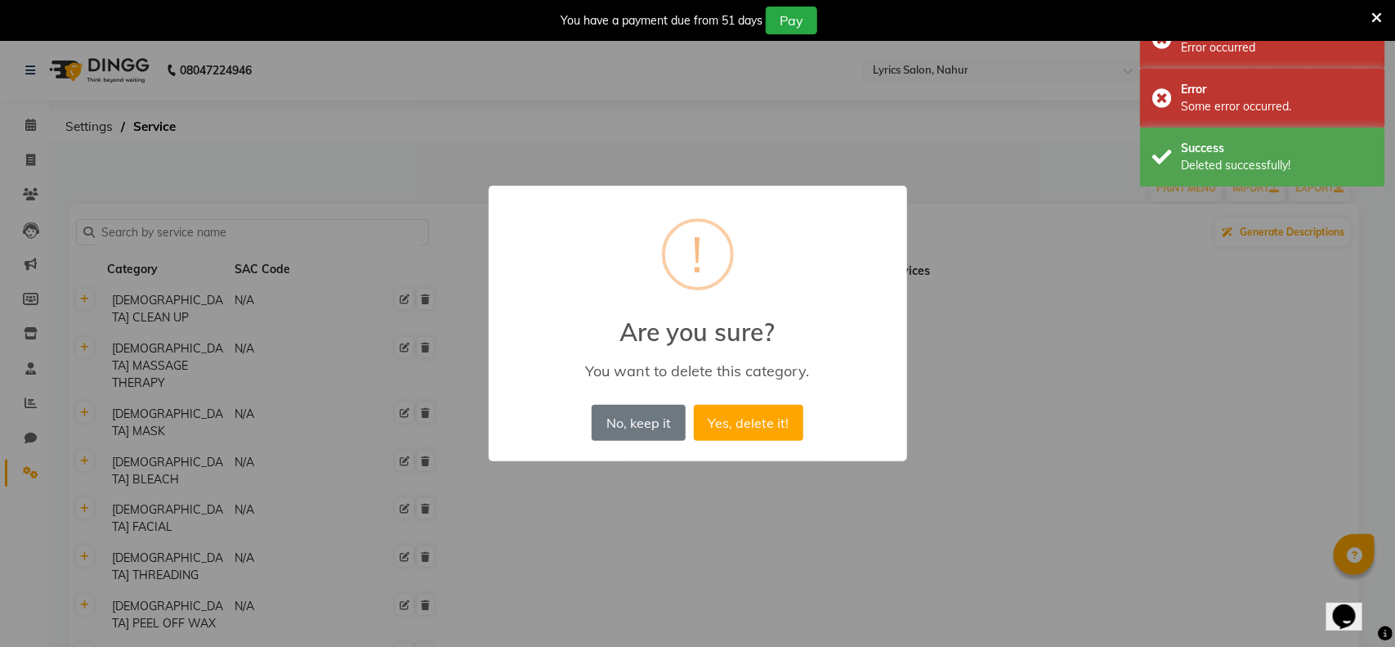
click at [694, 405] on button "Yes, delete it!" at bounding box center [749, 423] width 110 height 36
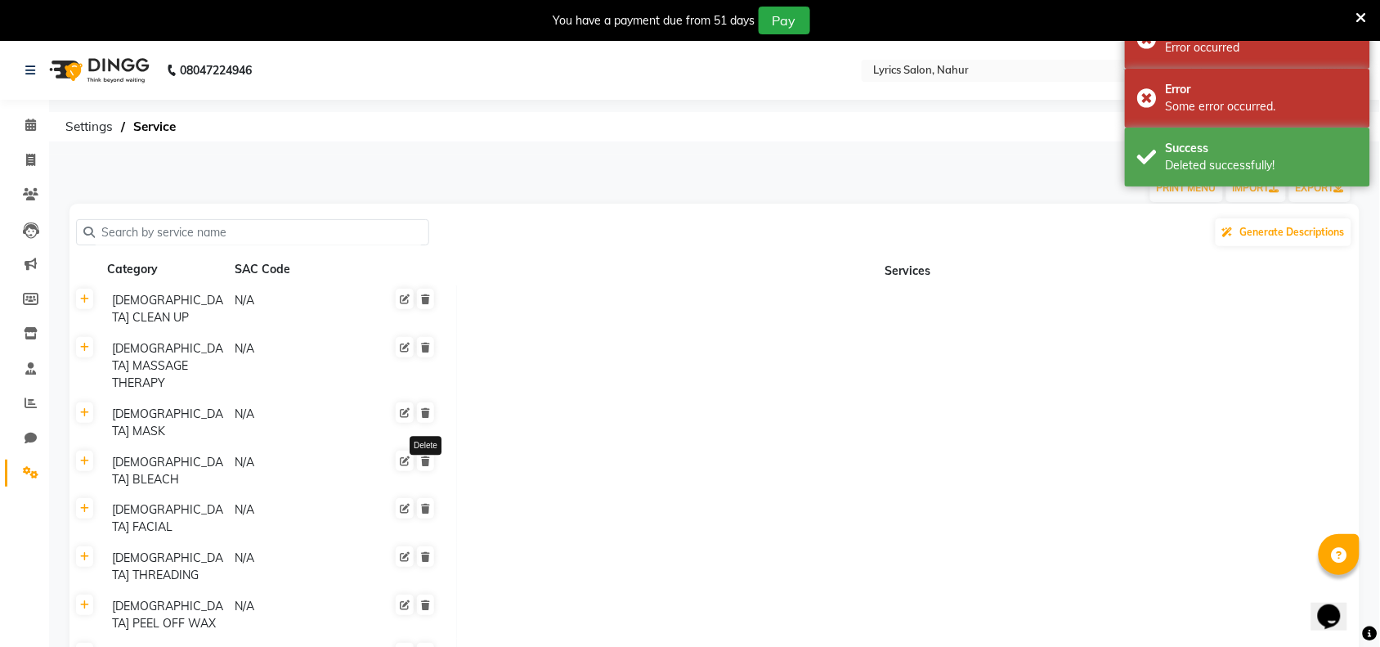
click at [423, 298] on icon at bounding box center [425, 299] width 9 height 10
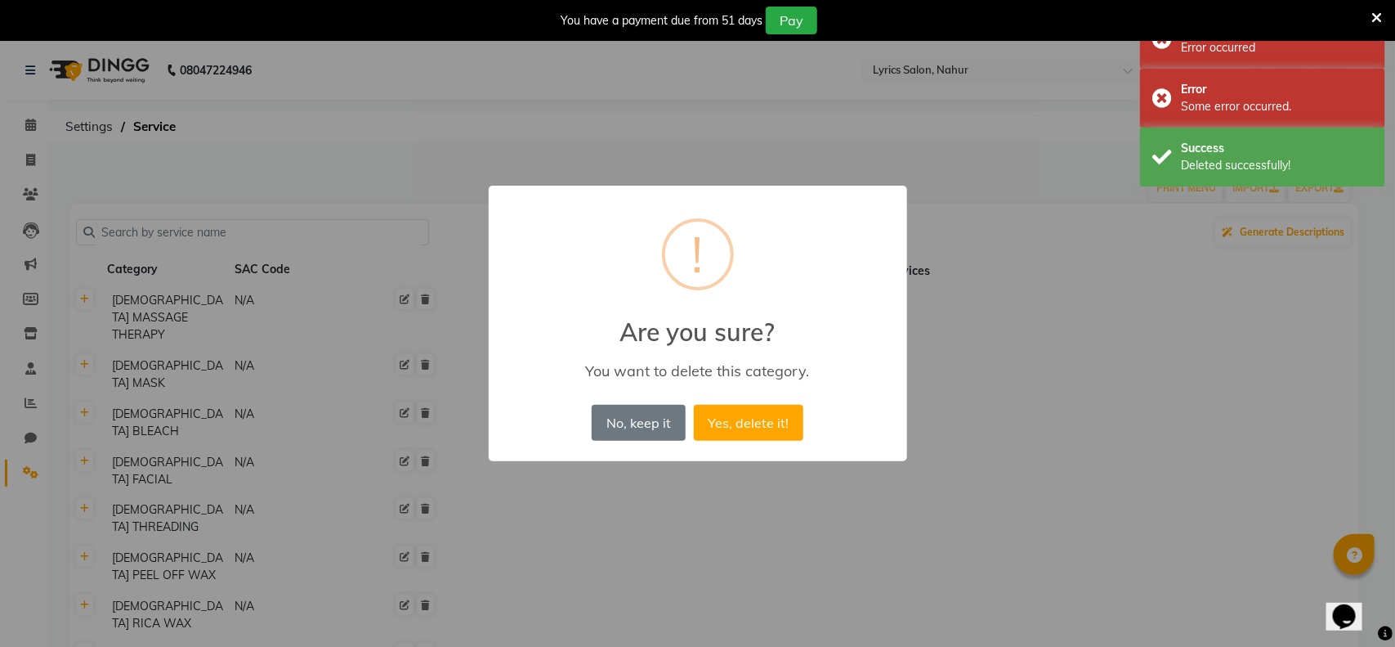
click at [694, 405] on button "Yes, delete it!" at bounding box center [749, 423] width 110 height 36
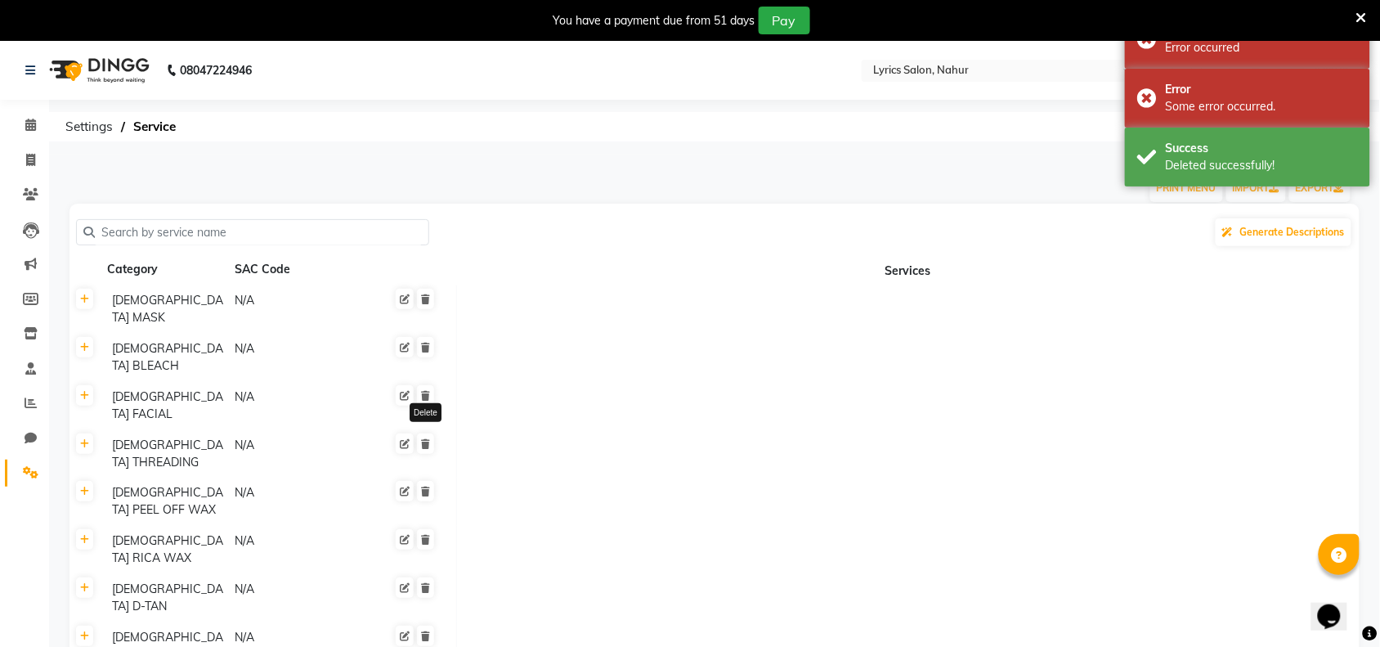
click at [423, 298] on icon at bounding box center [425, 299] width 9 height 10
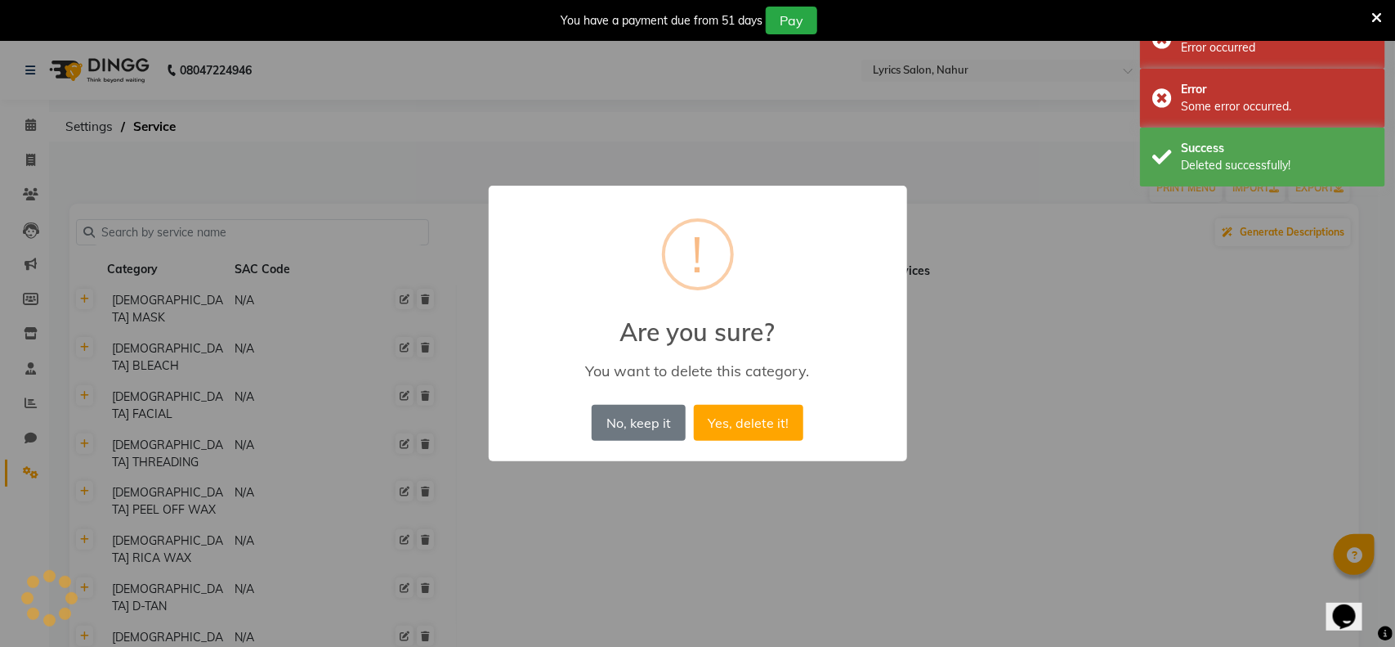
click at [694, 405] on button "Yes, delete it!" at bounding box center [749, 423] width 110 height 36
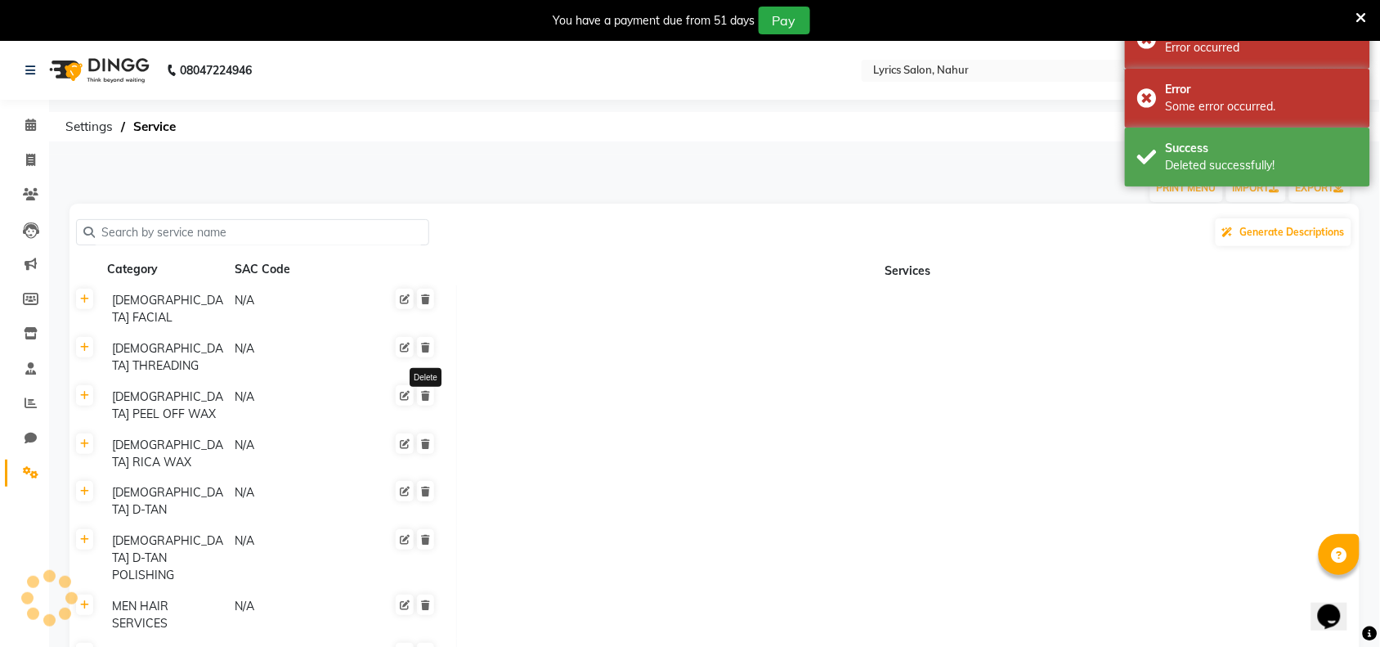
click at [423, 298] on icon at bounding box center [425, 299] width 9 height 10
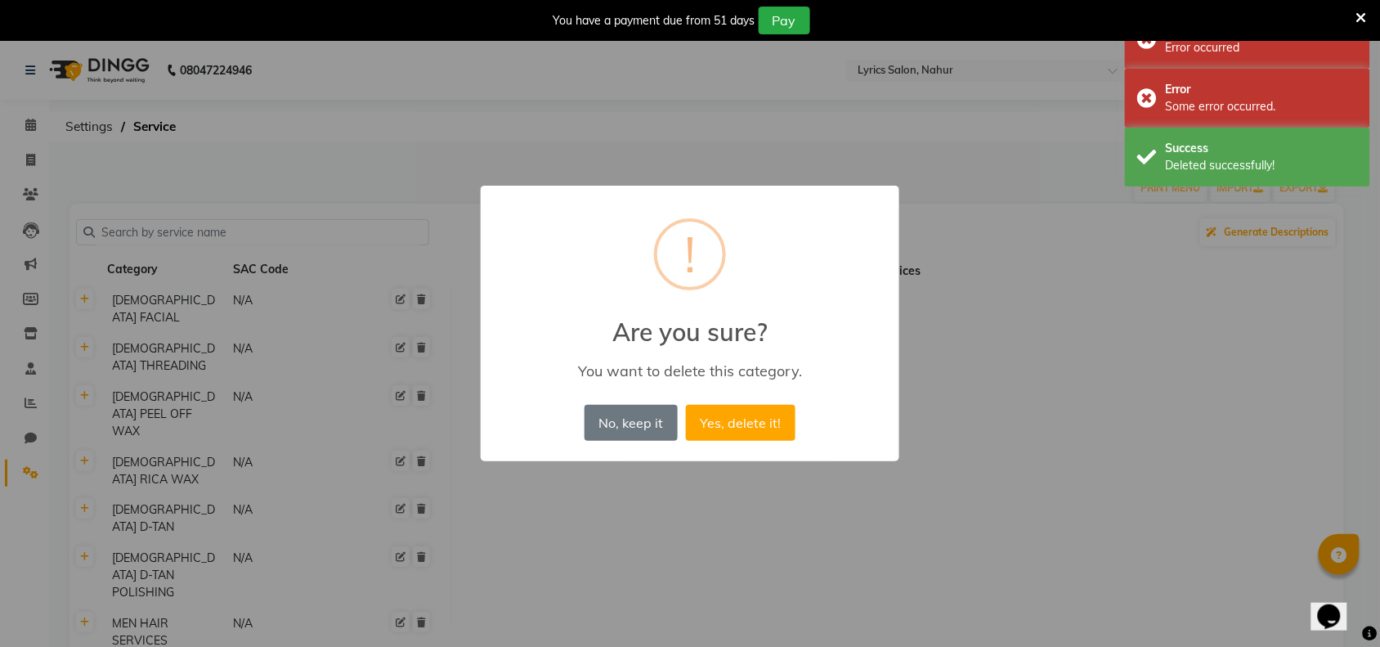
click at [686, 405] on button "Yes, delete it!" at bounding box center [741, 423] width 110 height 36
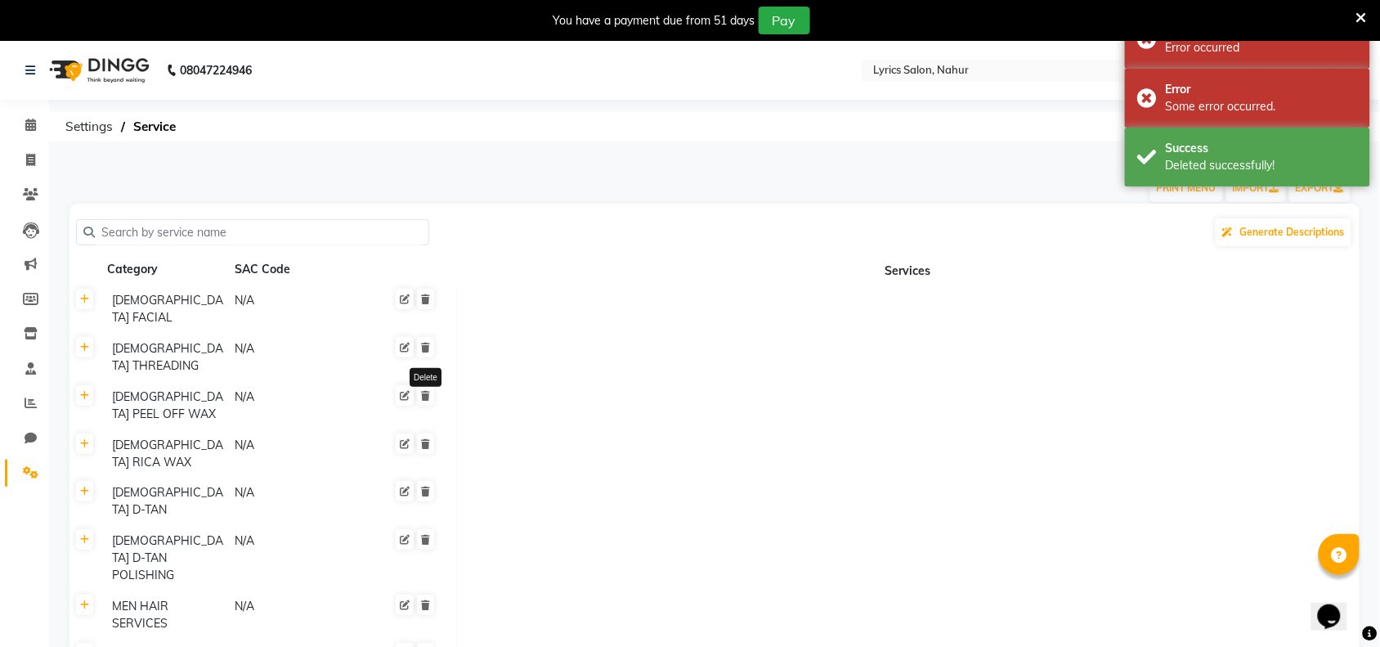
click at [423, 298] on icon at bounding box center [425, 299] width 9 height 10
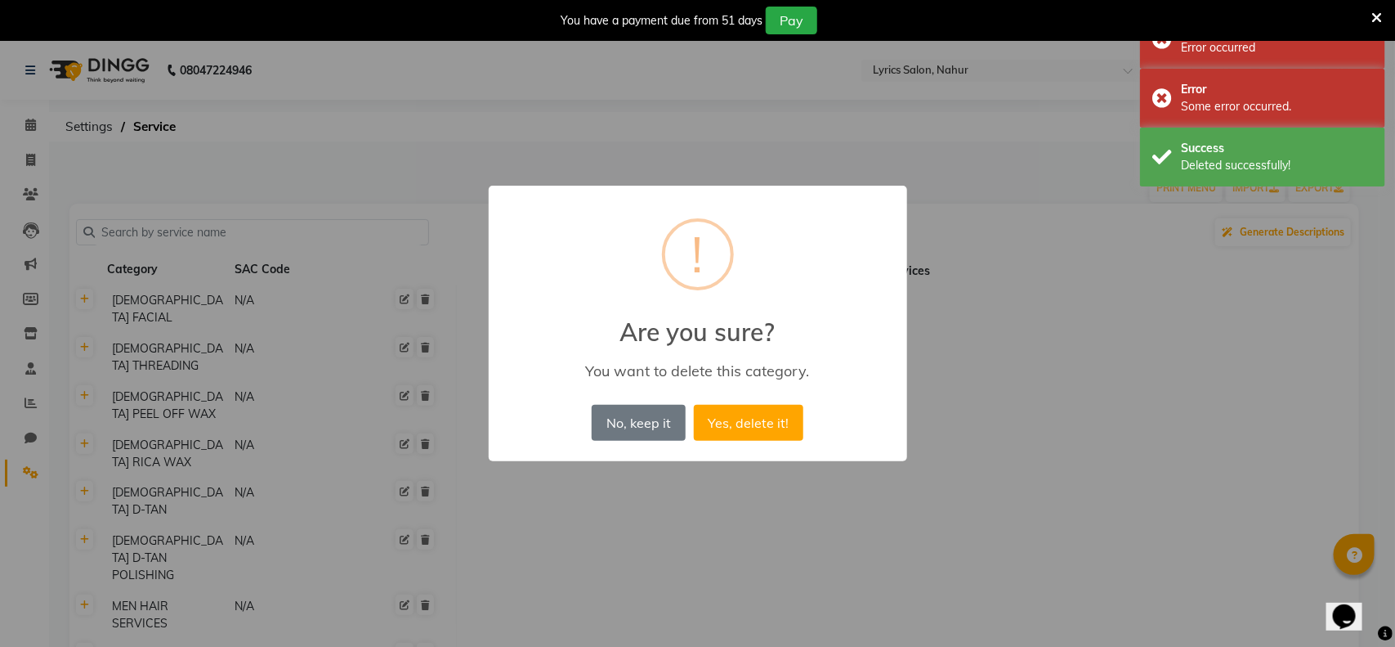
click at [694, 405] on button "Yes, delete it!" at bounding box center [749, 423] width 110 height 36
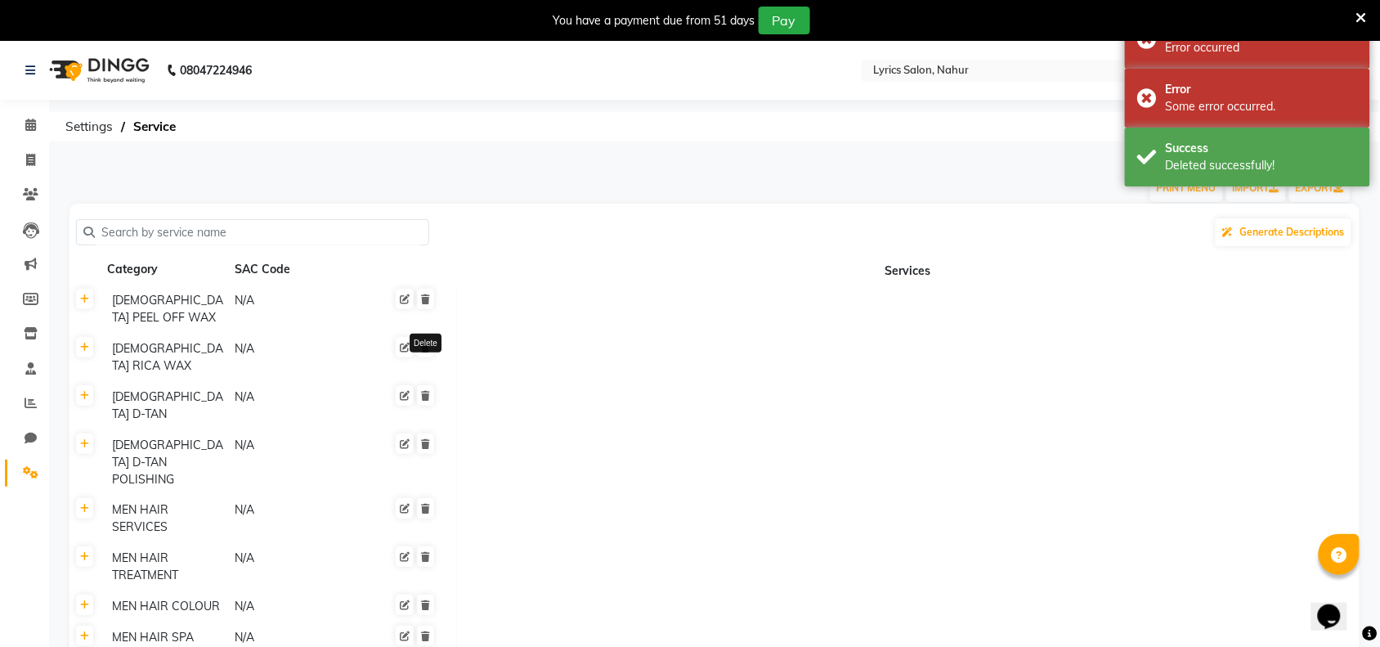
click at [423, 298] on icon at bounding box center [425, 299] width 9 height 10
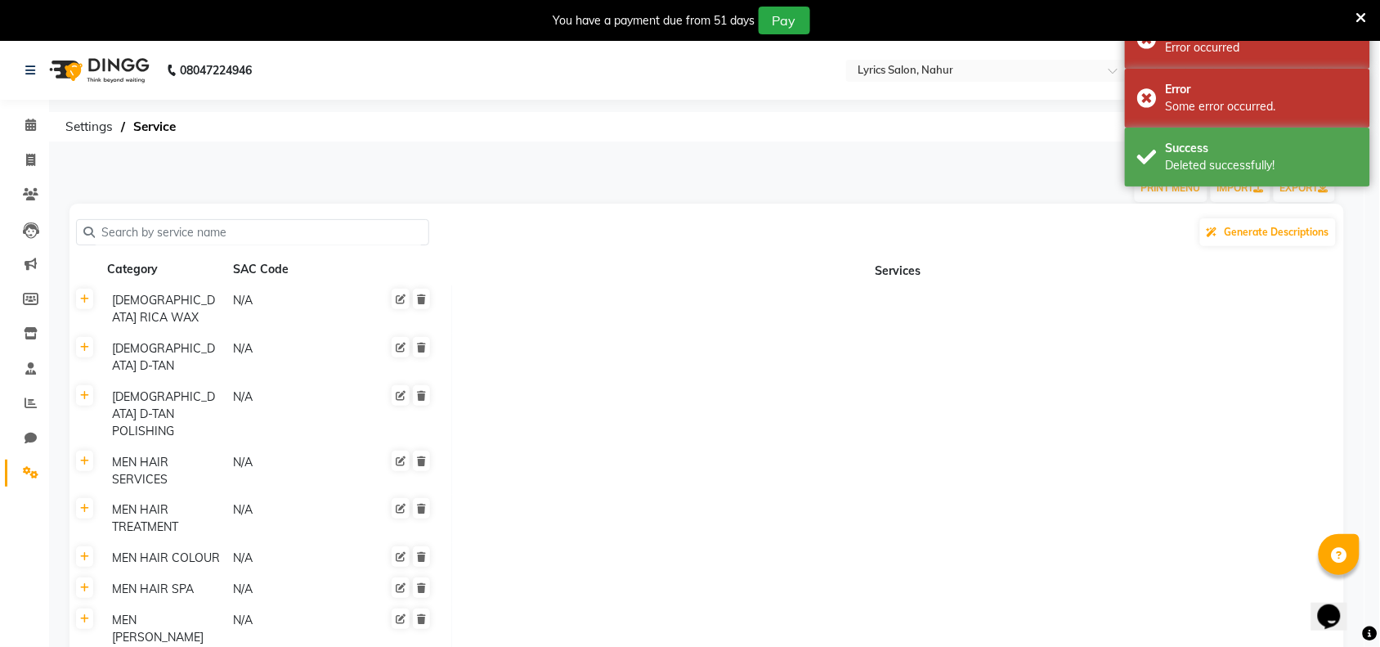
click at [423, 342] on icon at bounding box center [421, 347] width 9 height 10
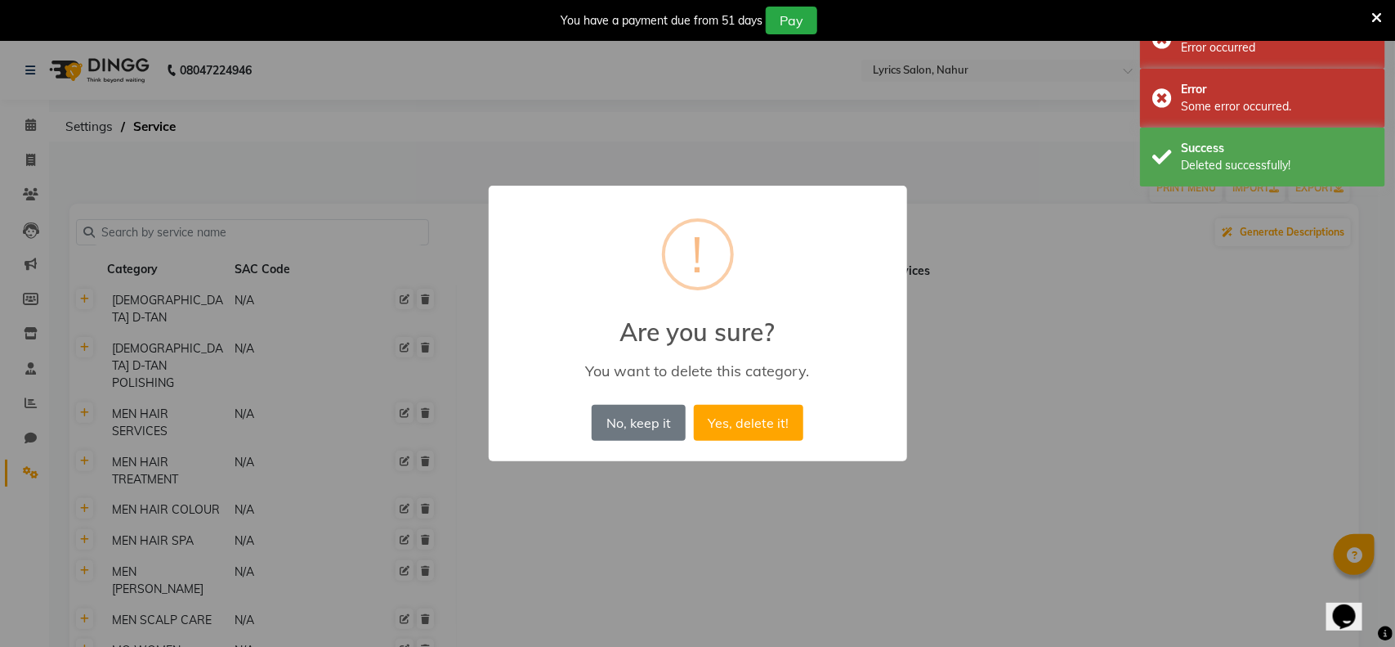
click at [694, 405] on button "Yes, delete it!" at bounding box center [749, 423] width 110 height 36
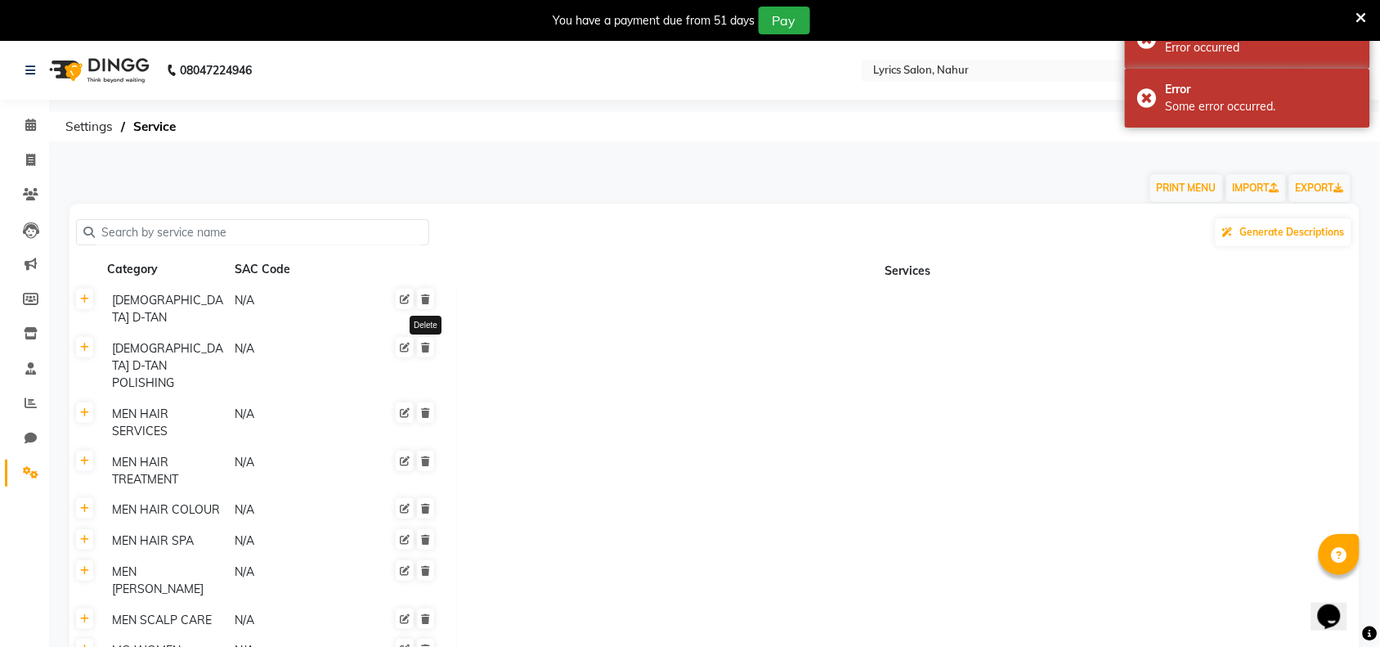
click at [423, 298] on icon at bounding box center [425, 299] width 9 height 10
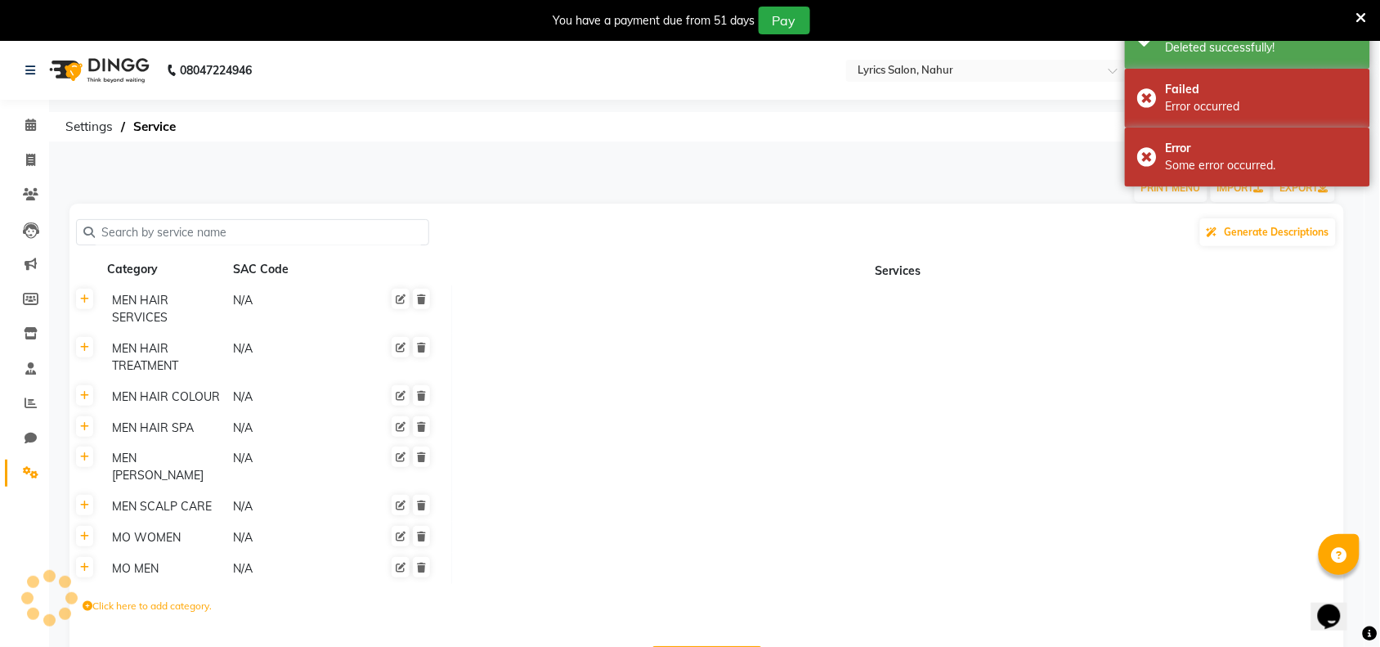
click at [423, 298] on icon at bounding box center [421, 299] width 9 height 10
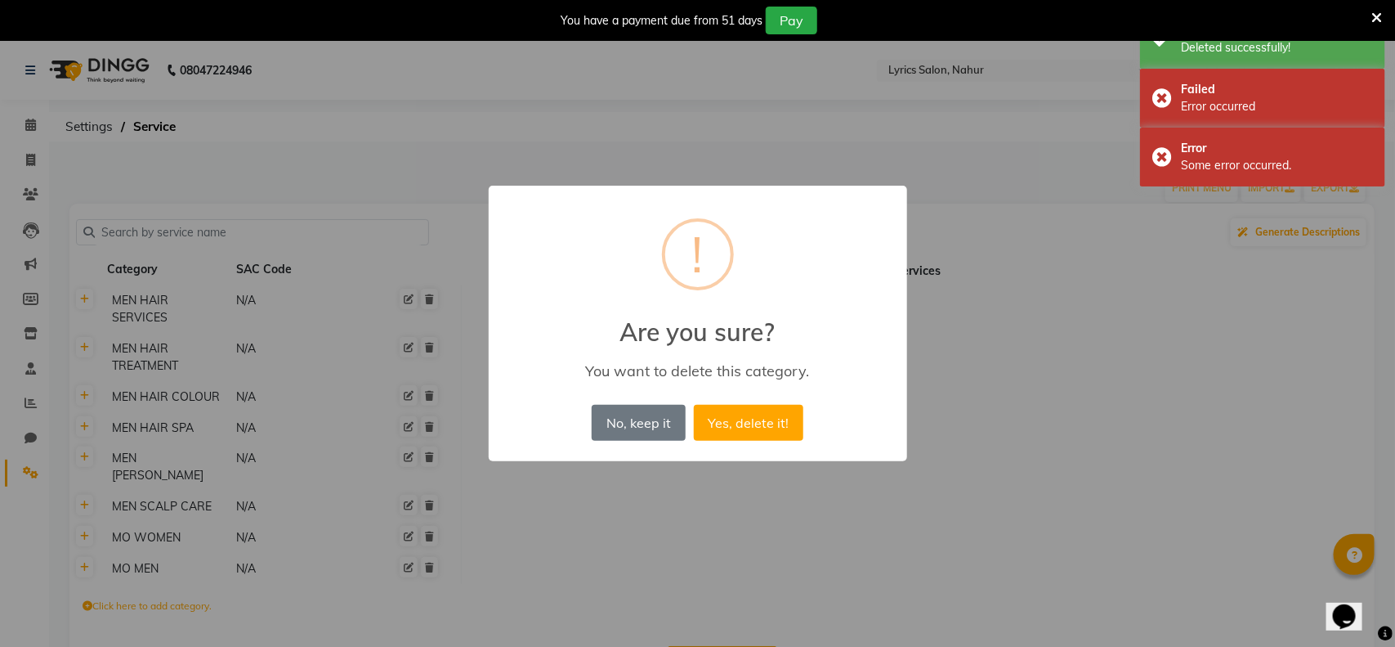
click at [694, 405] on button "Yes, delete it!" at bounding box center [749, 423] width 110 height 36
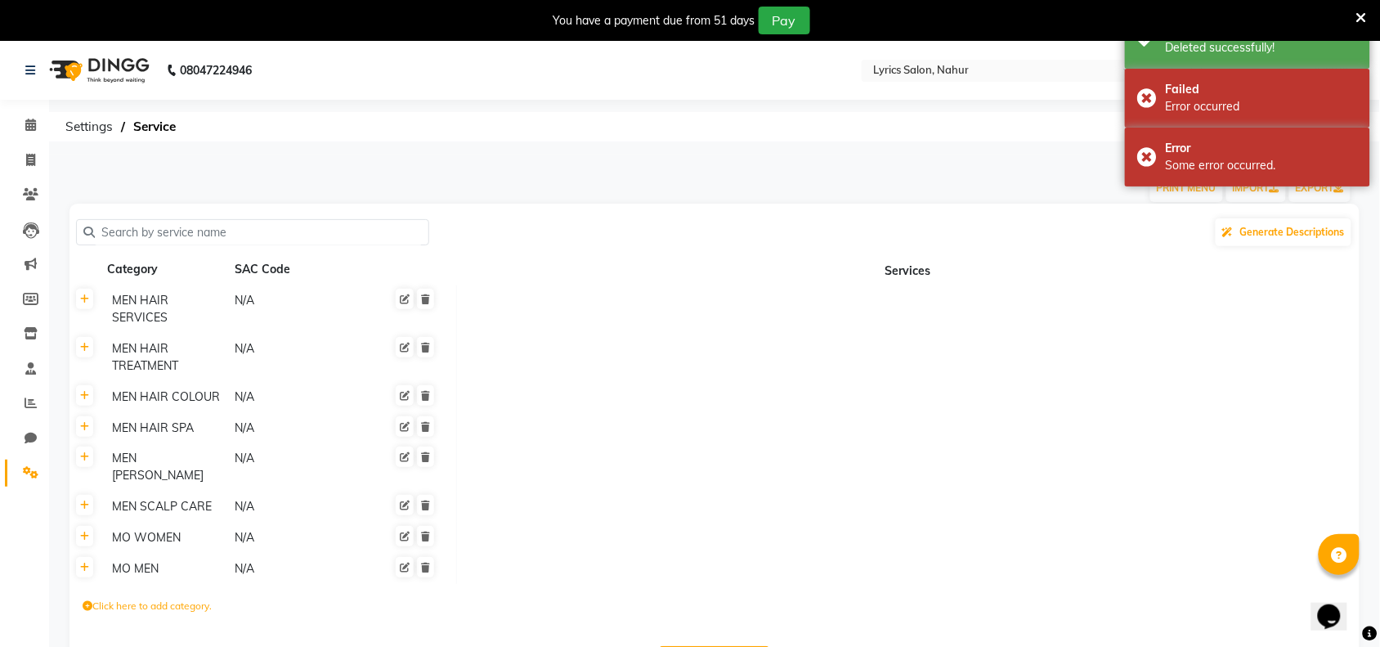
click at [423, 298] on icon at bounding box center [425, 299] width 9 height 10
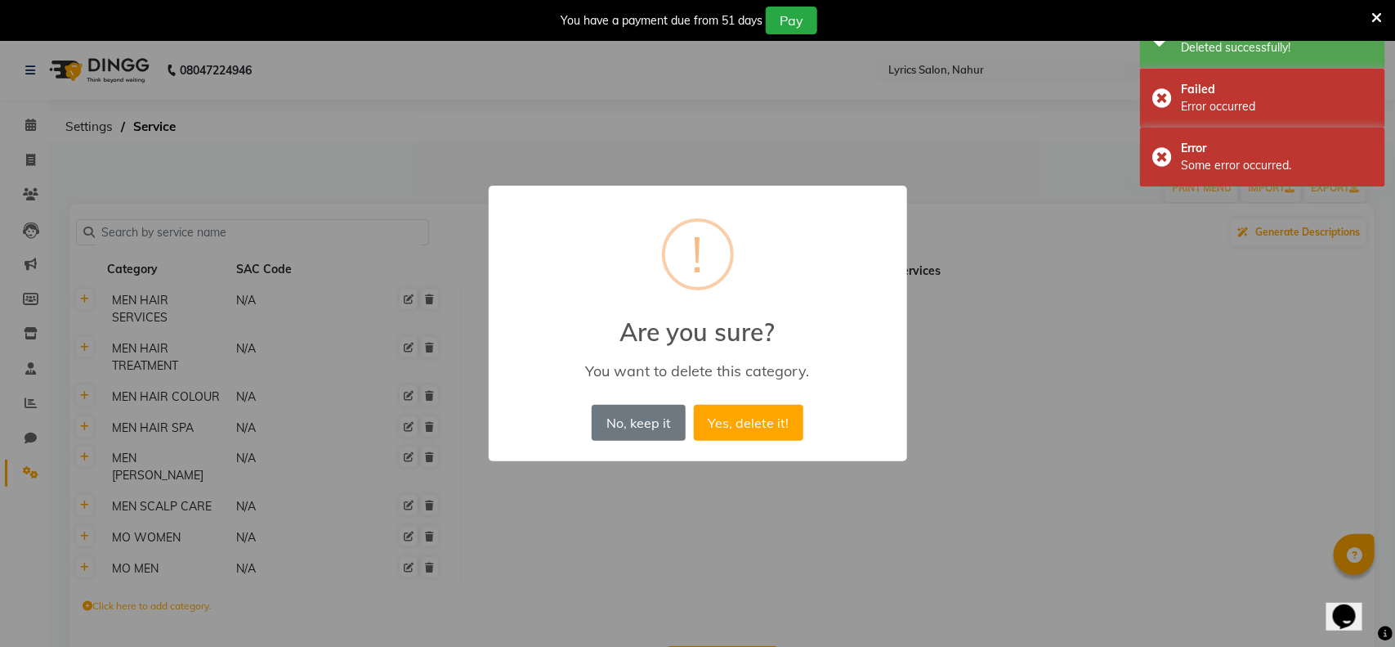
click at [694, 405] on button "Yes, delete it!" at bounding box center [749, 423] width 110 height 36
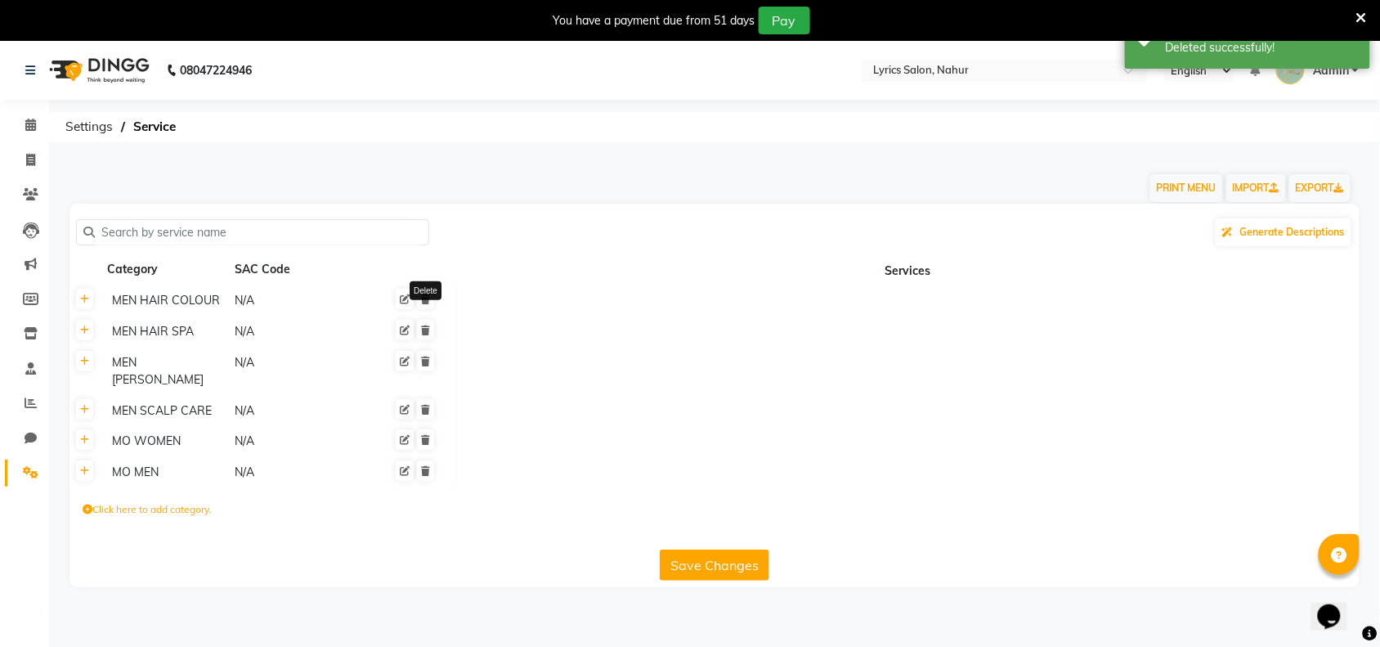
click at [423, 298] on icon at bounding box center [425, 299] width 9 height 10
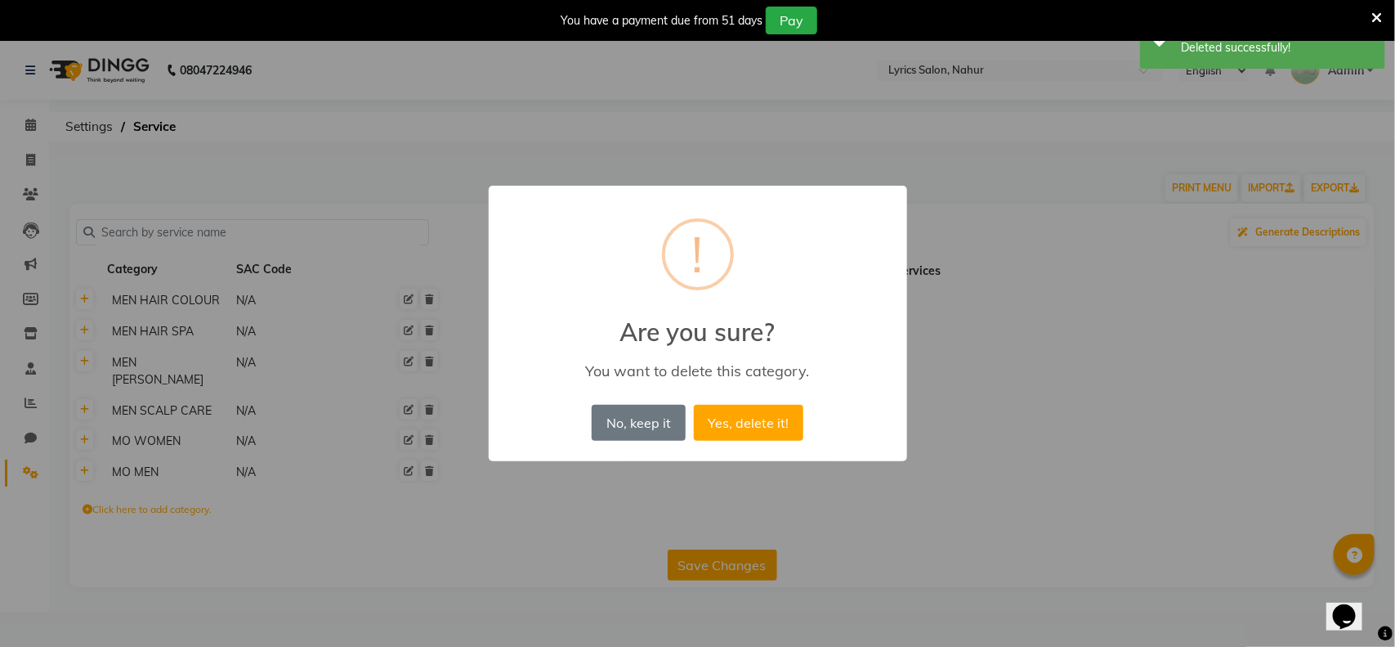
click at [694, 405] on button "Yes, delete it!" at bounding box center [749, 423] width 110 height 36
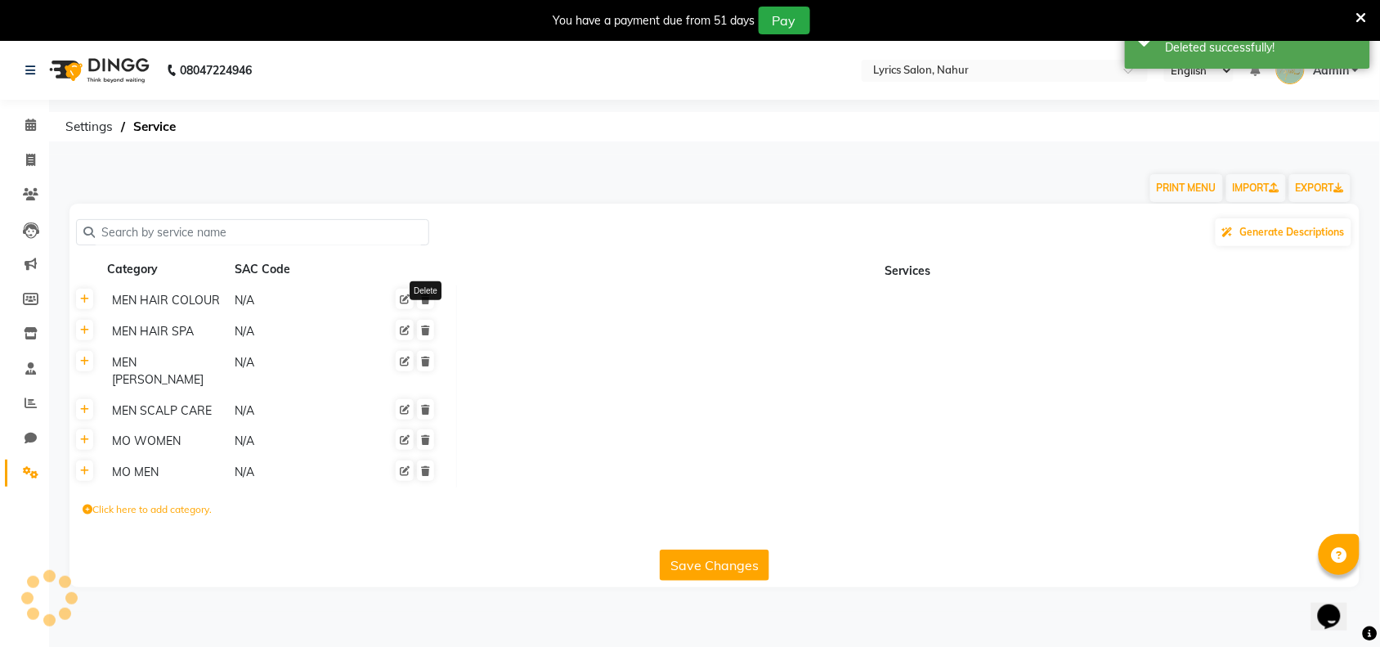
click at [423, 298] on icon at bounding box center [425, 299] width 9 height 10
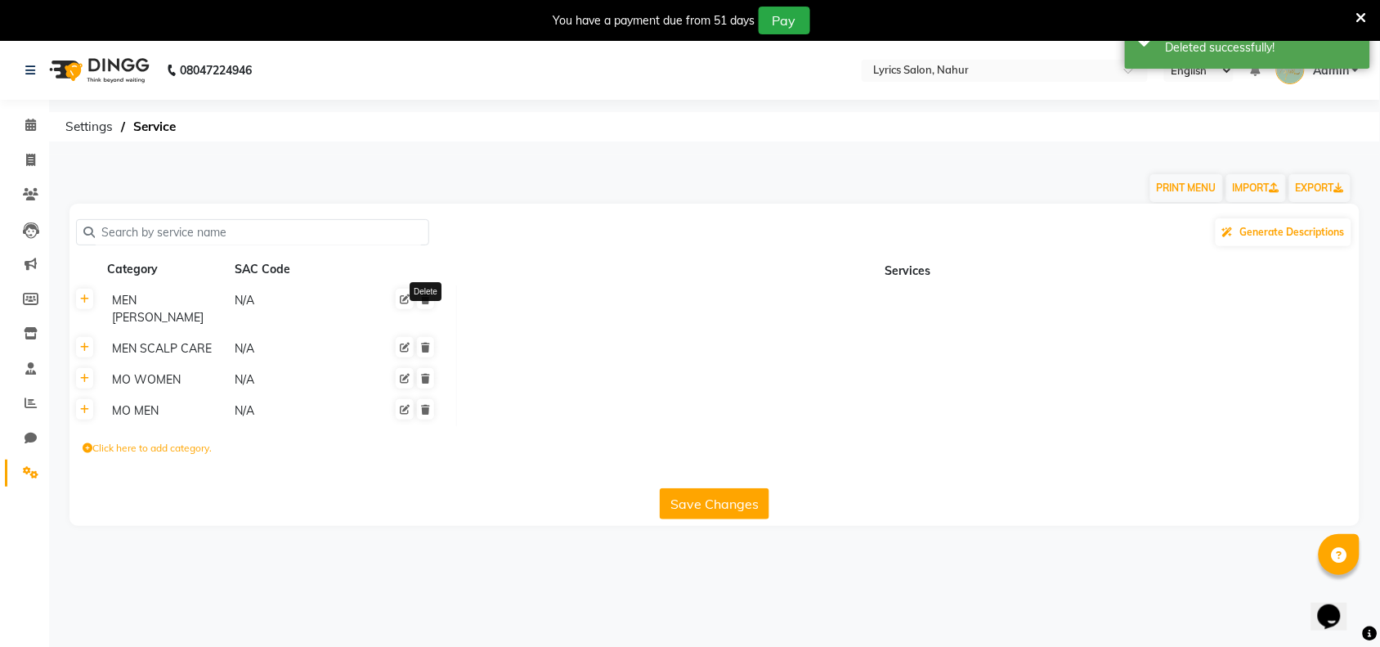
click at [423, 298] on icon at bounding box center [425, 299] width 9 height 10
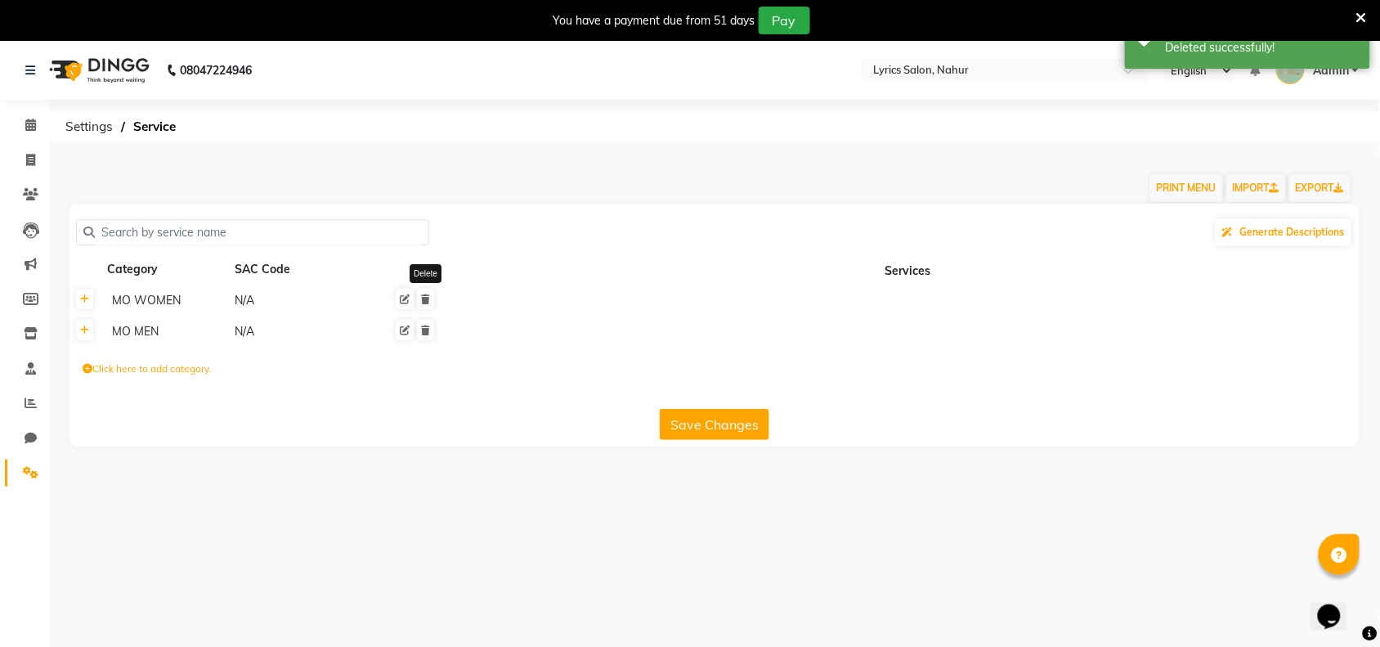
click at [423, 298] on icon at bounding box center [425, 299] width 9 height 10
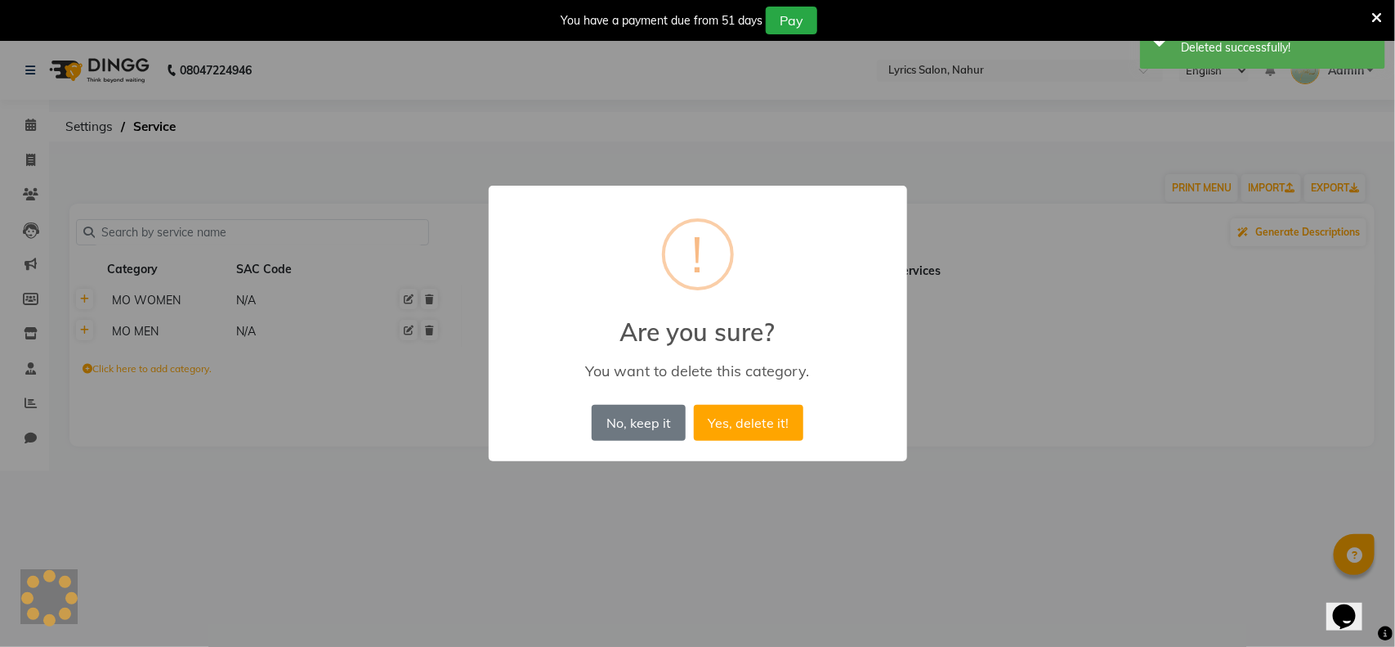
click at [694, 405] on button "Yes, delete it!" at bounding box center [749, 423] width 110 height 36
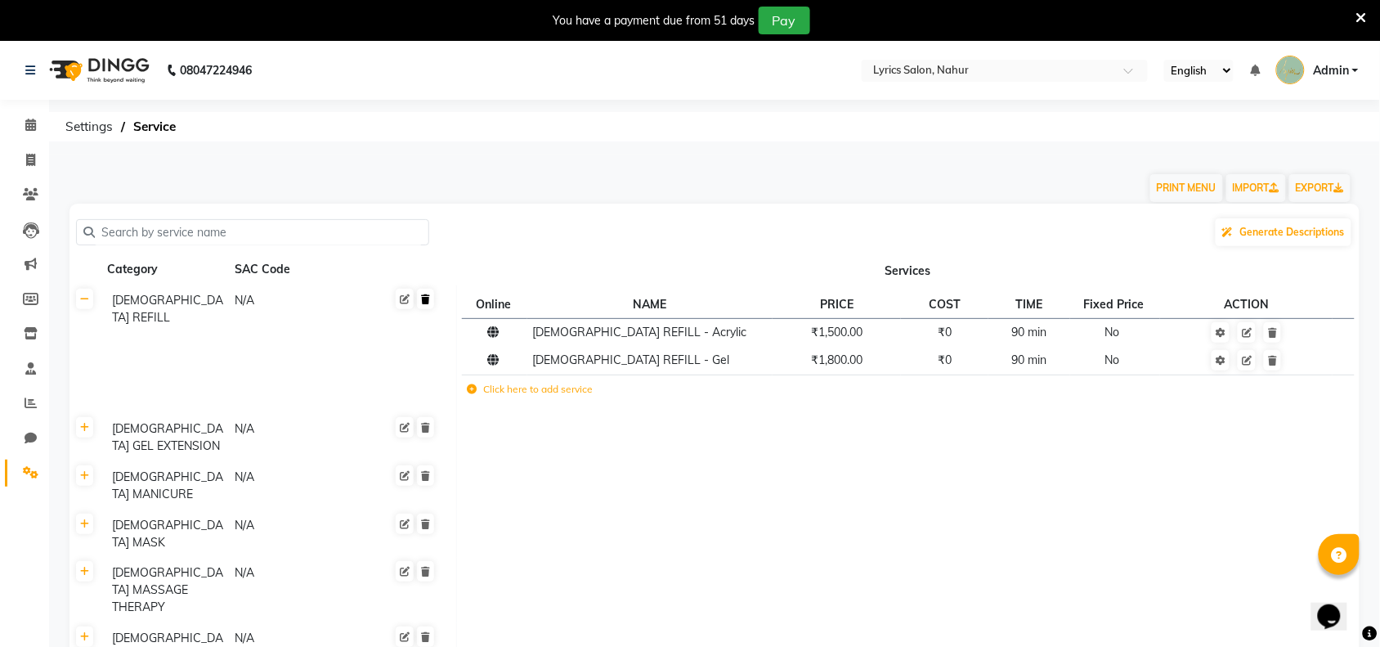
click at [423, 299] on icon at bounding box center [425, 299] width 9 height 10
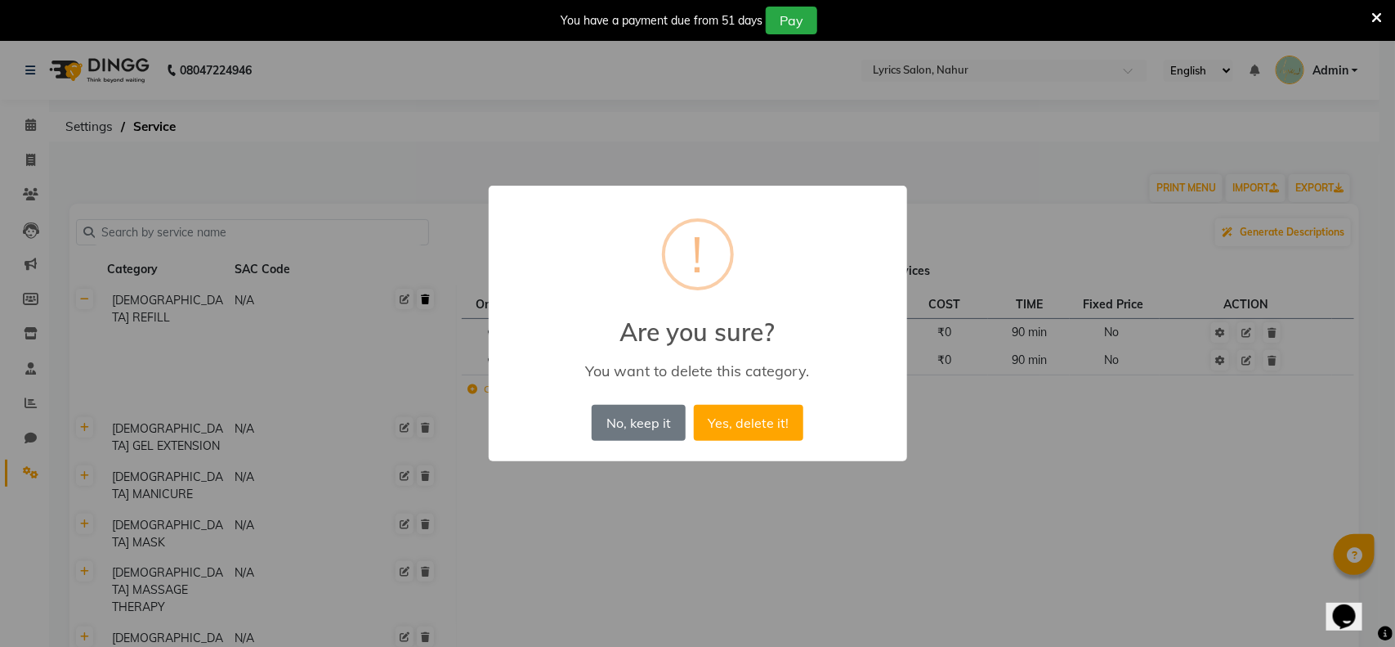
click at [694, 405] on button "Yes, delete it!" at bounding box center [749, 423] width 110 height 36
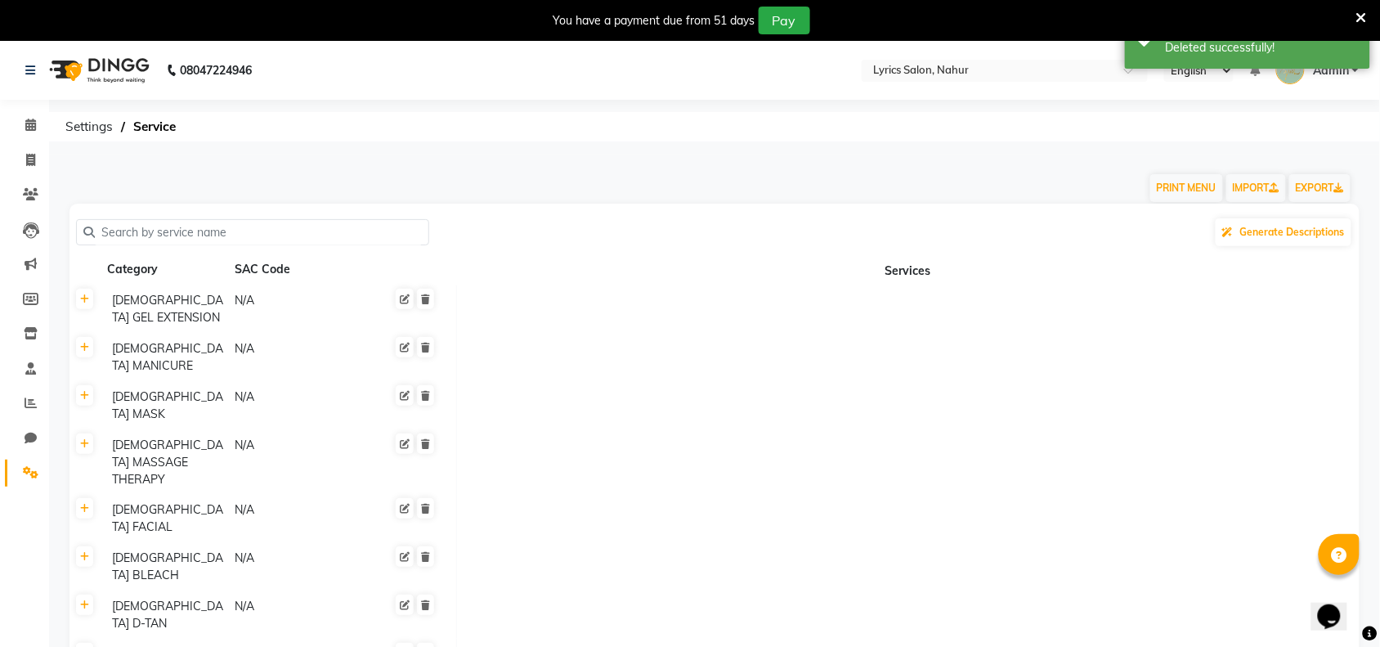
click at [423, 299] on icon at bounding box center [425, 299] width 9 height 10
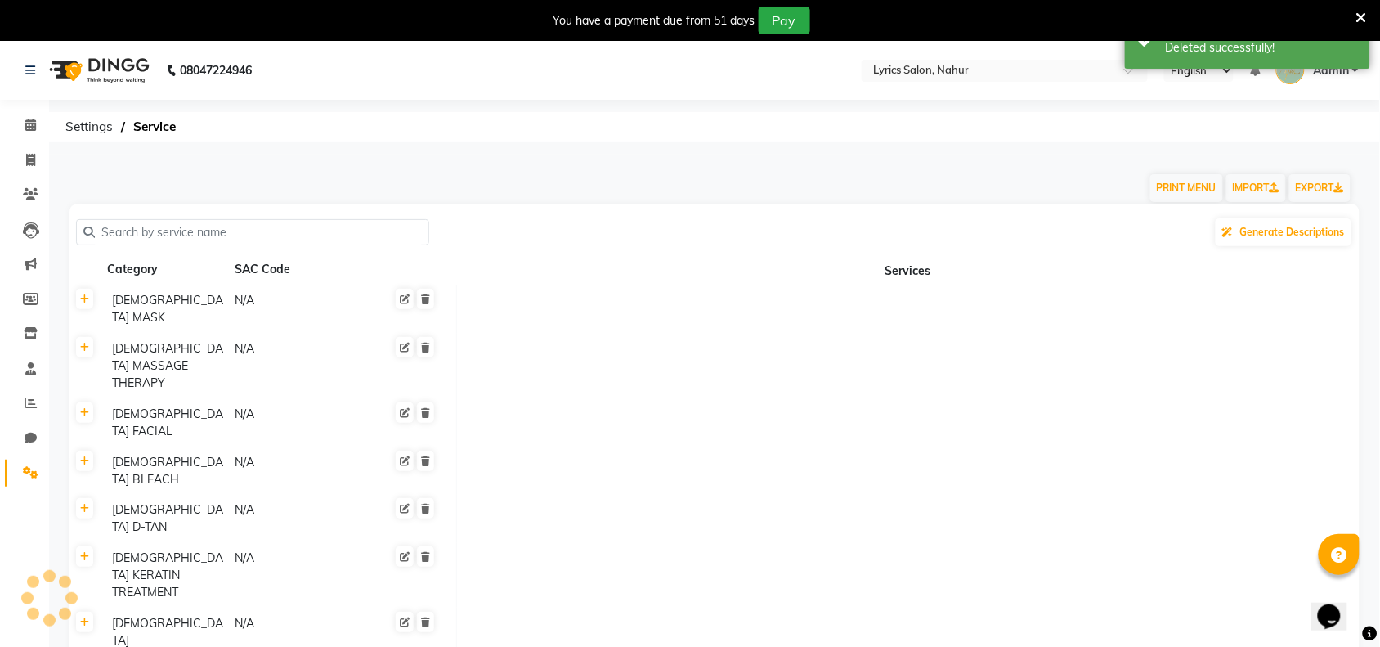
click at [423, 299] on icon at bounding box center [425, 299] width 9 height 10
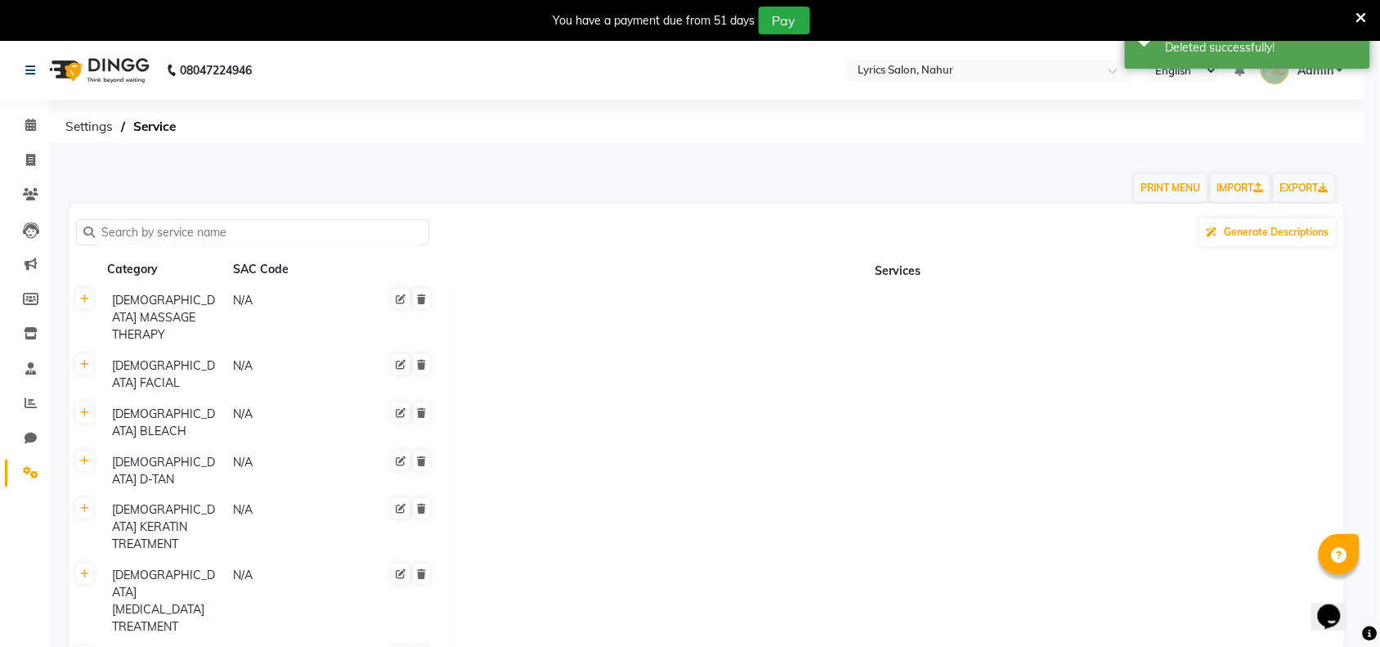
click at [423, 299] on icon at bounding box center [421, 299] width 9 height 10
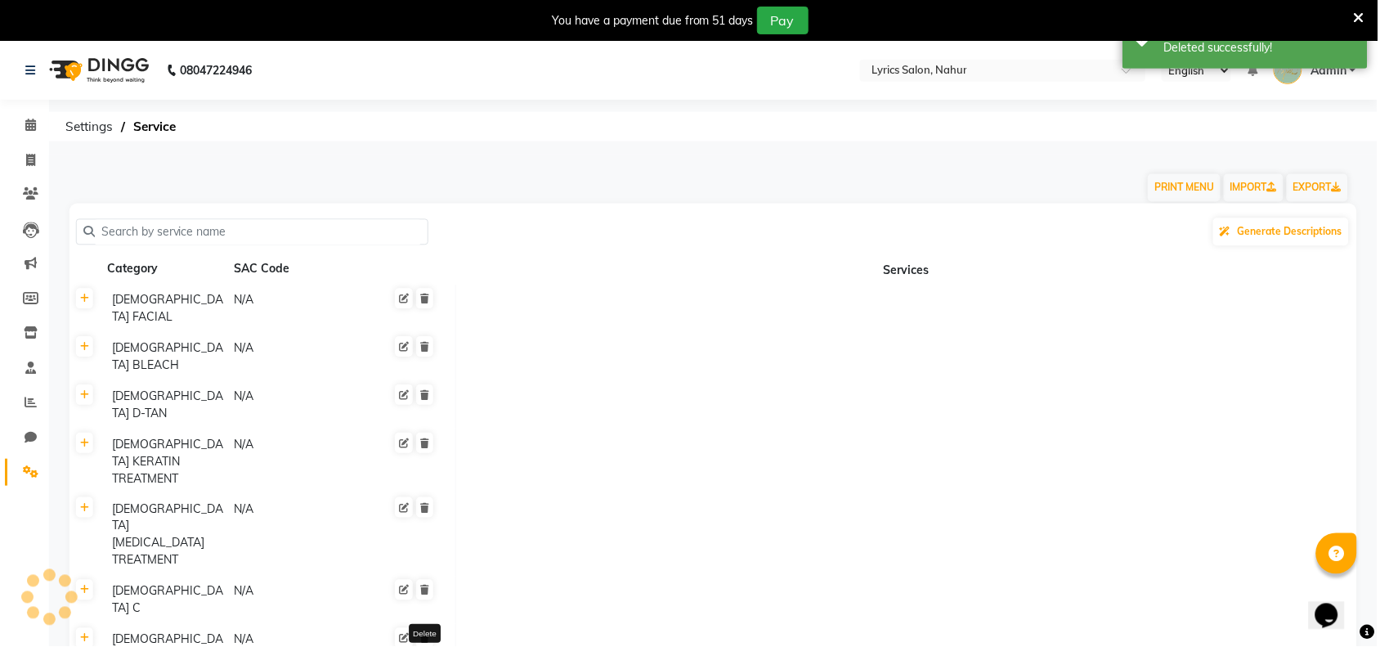
click at [423, 299] on icon at bounding box center [425, 299] width 9 height 10
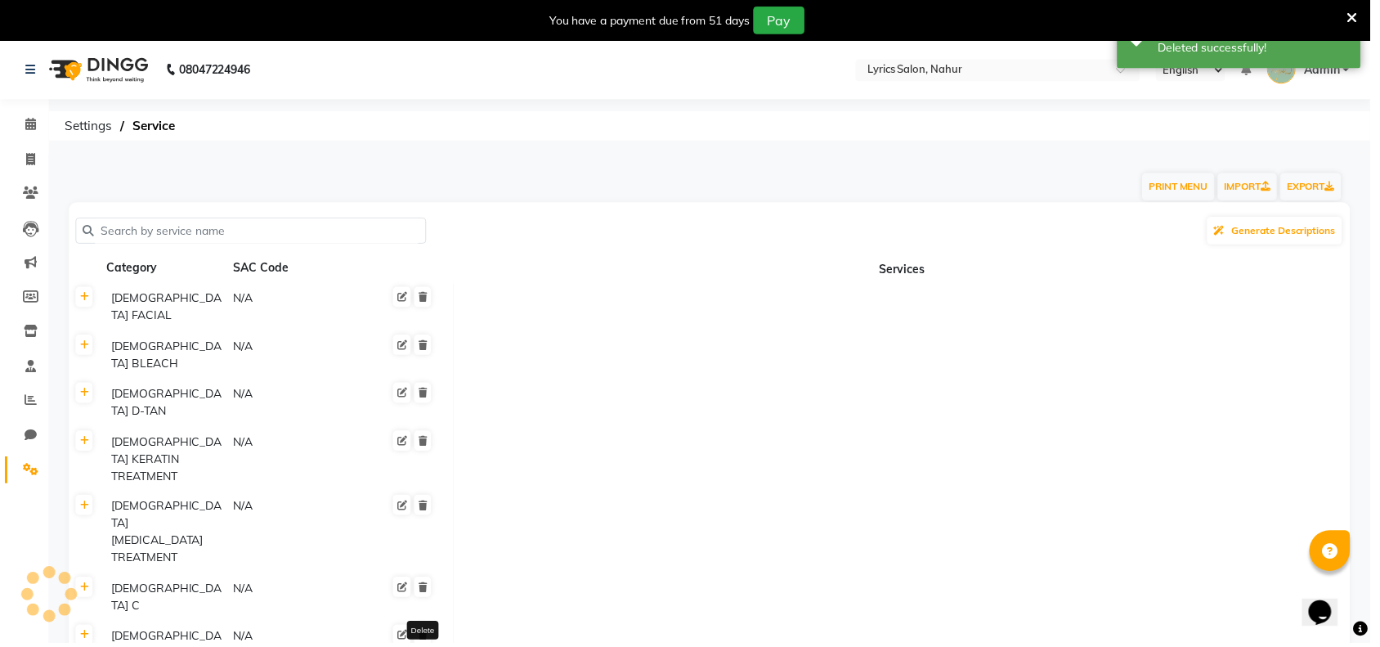
click at [423, 299] on icon at bounding box center [425, 299] width 9 height 10
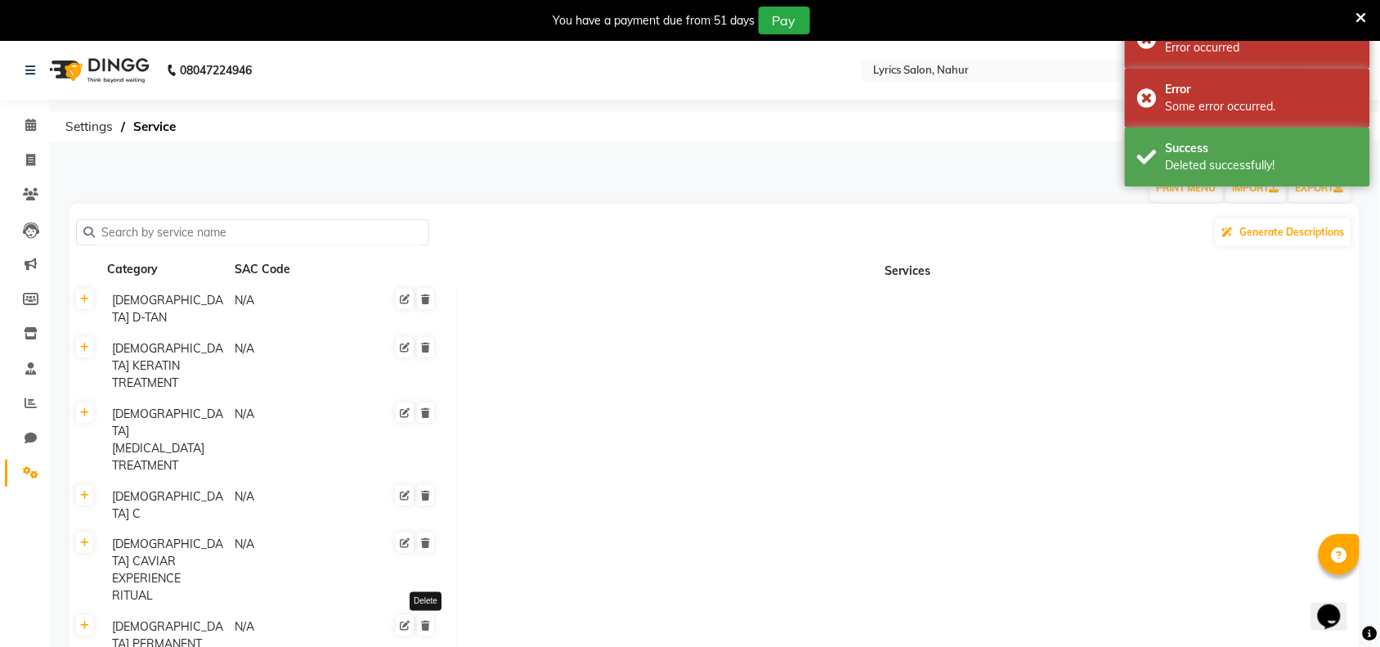
click at [423, 299] on icon at bounding box center [425, 299] width 9 height 10
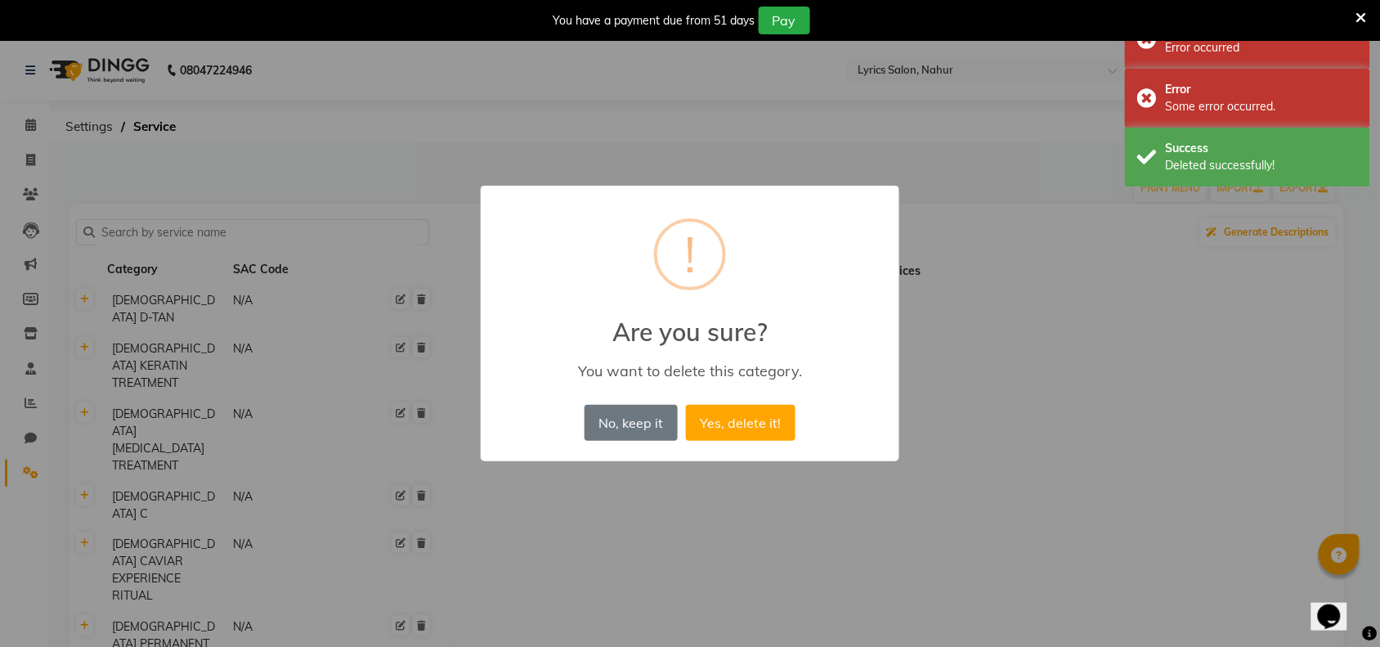
click at [686, 405] on button "Yes, delete it!" at bounding box center [741, 423] width 110 height 36
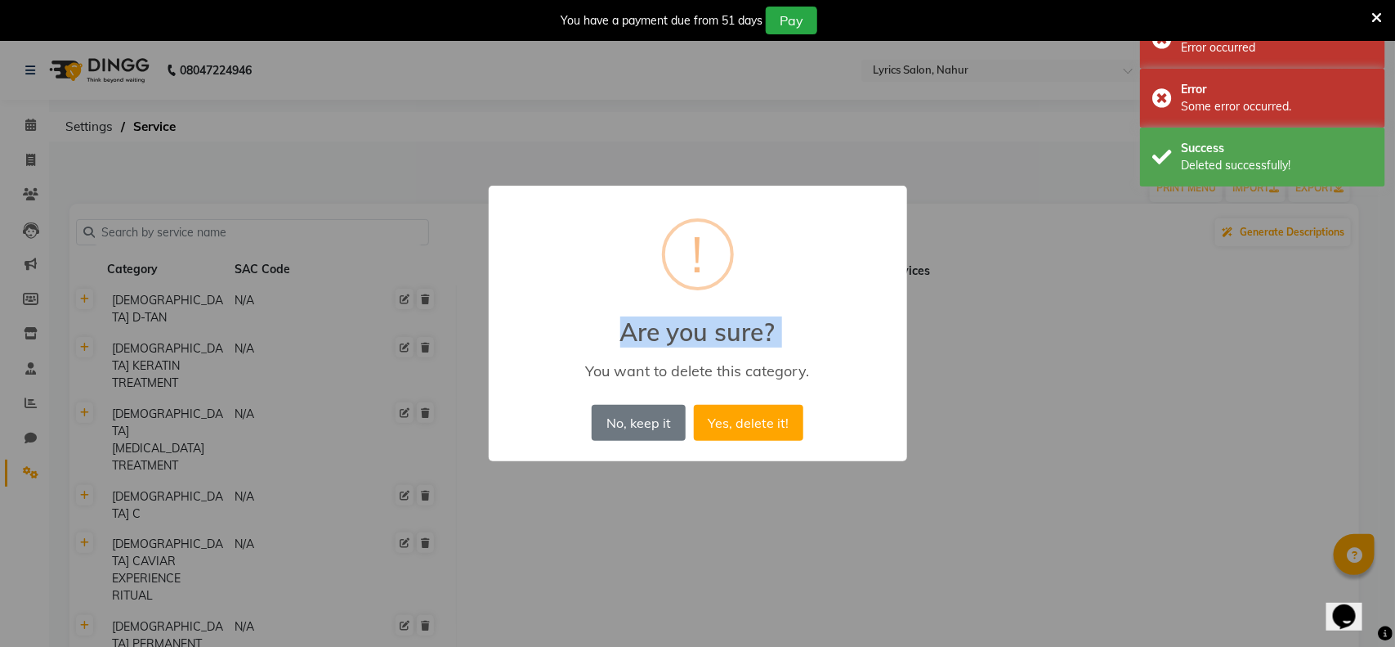
click at [423, 299] on div "× ! Are you sure? You want to delete this category. No, keep it No Yes, delete …" at bounding box center [697, 323] width 1395 height 647
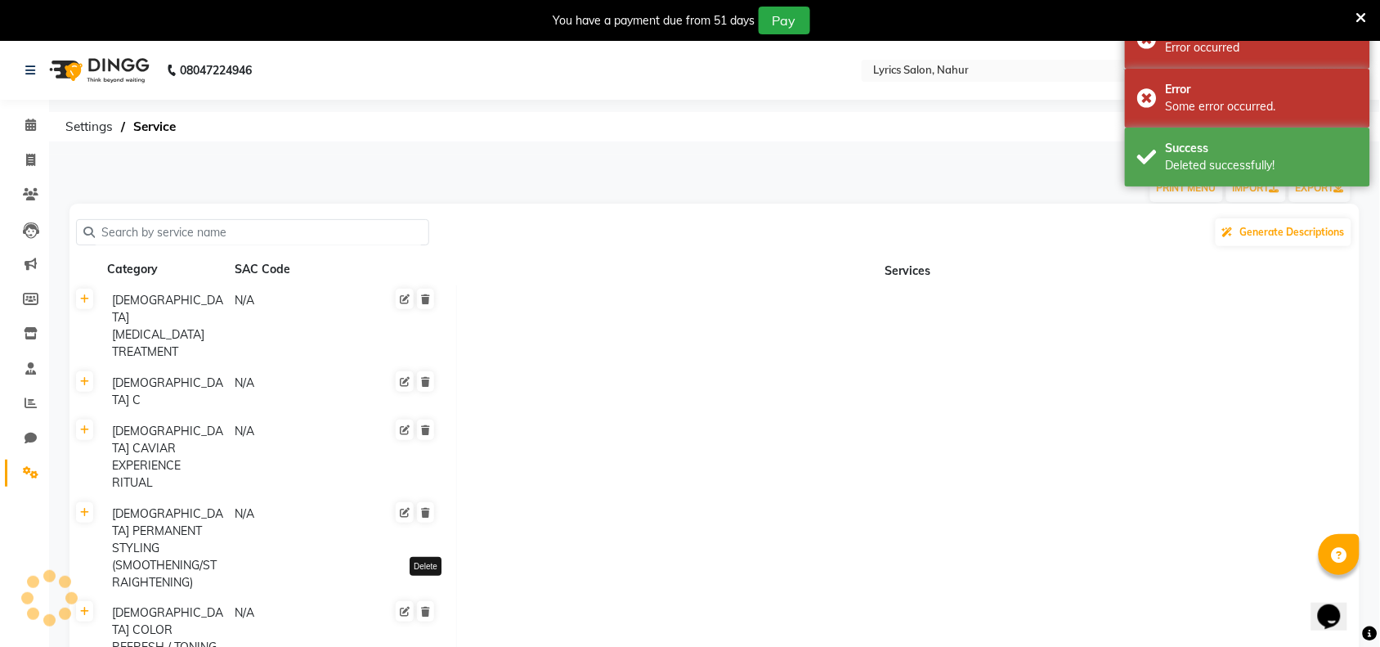
click at [423, 299] on icon at bounding box center [425, 299] width 9 height 10
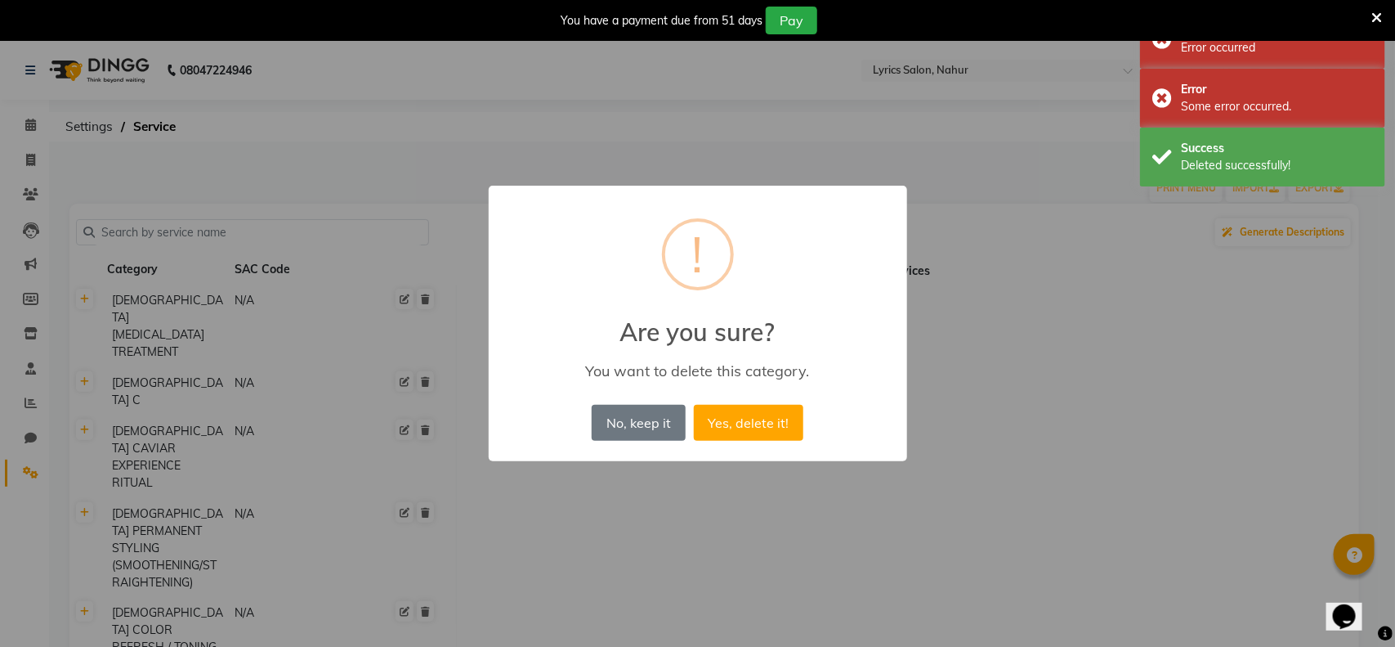
click at [694, 405] on button "Yes, delete it!" at bounding box center [749, 423] width 110 height 36
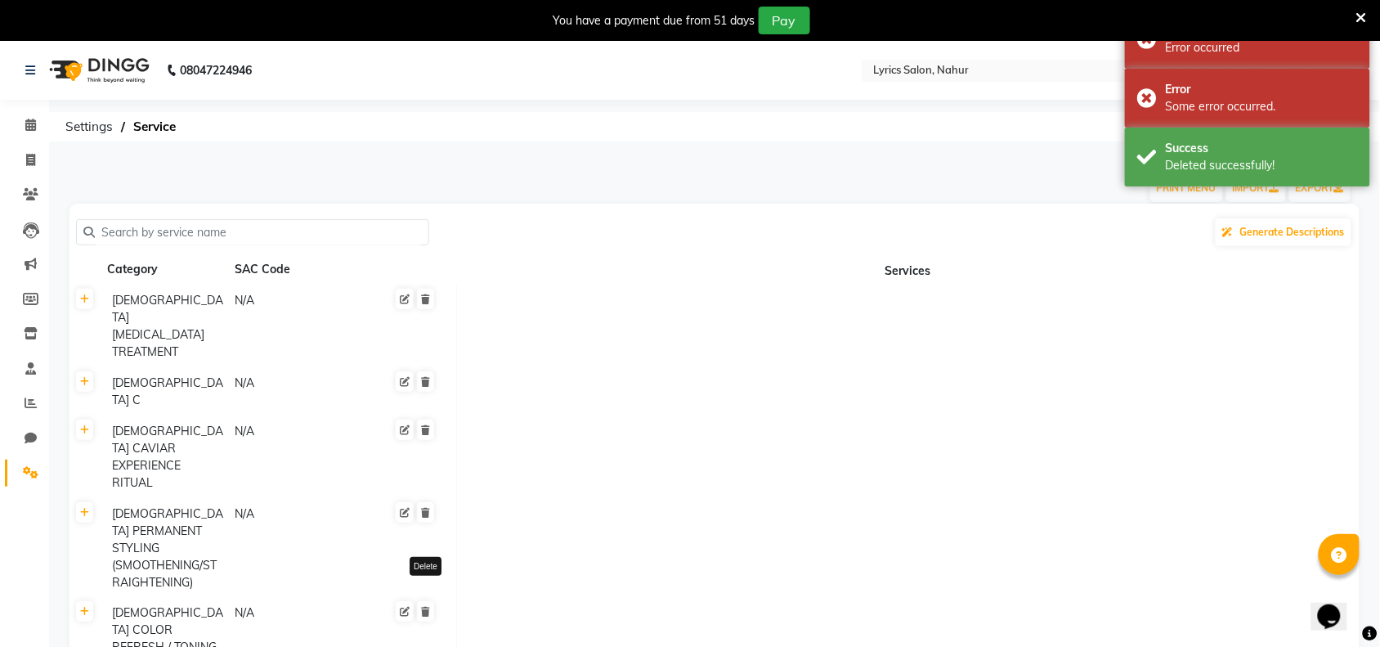
click at [423, 299] on icon at bounding box center [425, 299] width 9 height 10
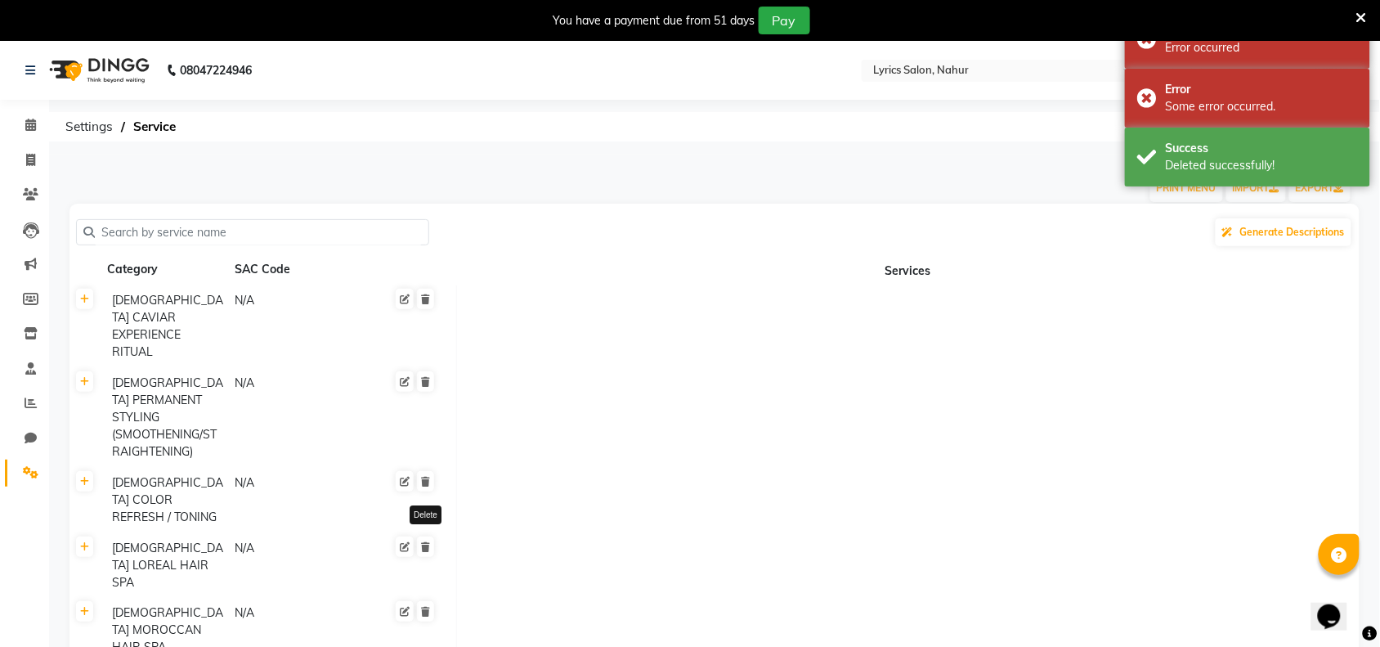
click at [423, 299] on icon at bounding box center [425, 299] width 9 height 10
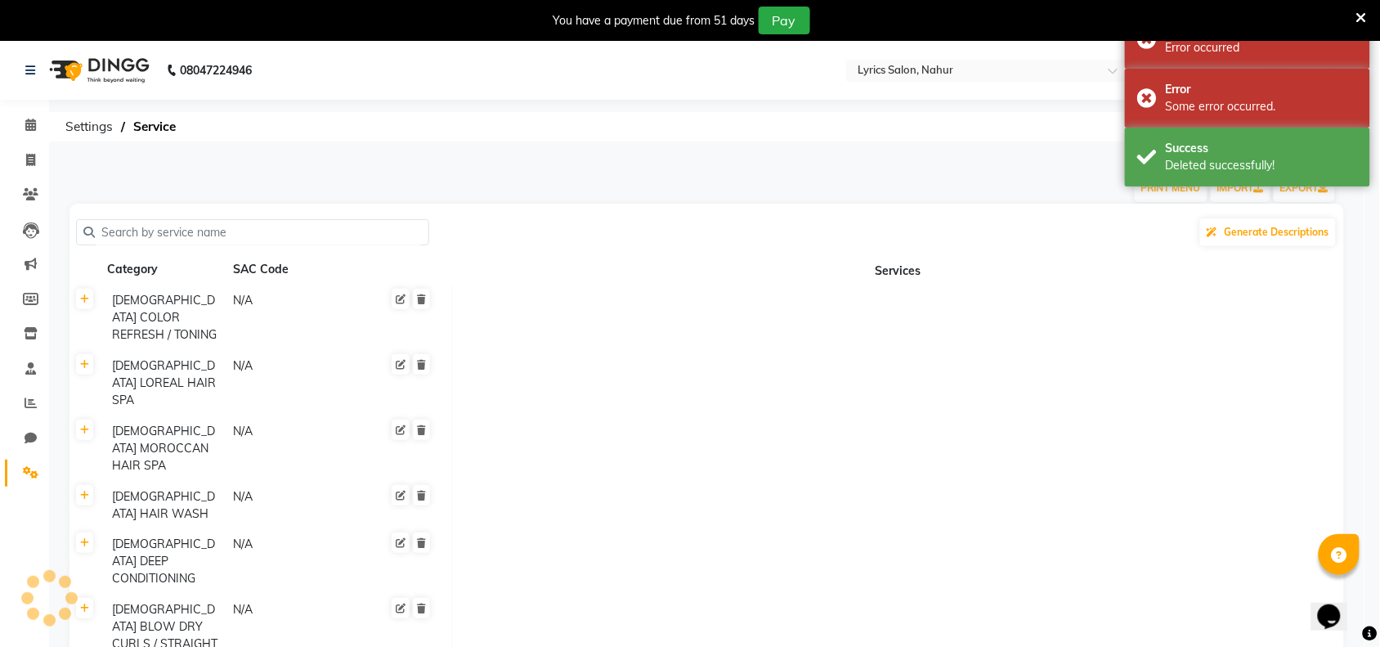
click at [423, 299] on icon at bounding box center [421, 299] width 9 height 10
click at [423, 299] on icon at bounding box center [425, 299] width 9 height 10
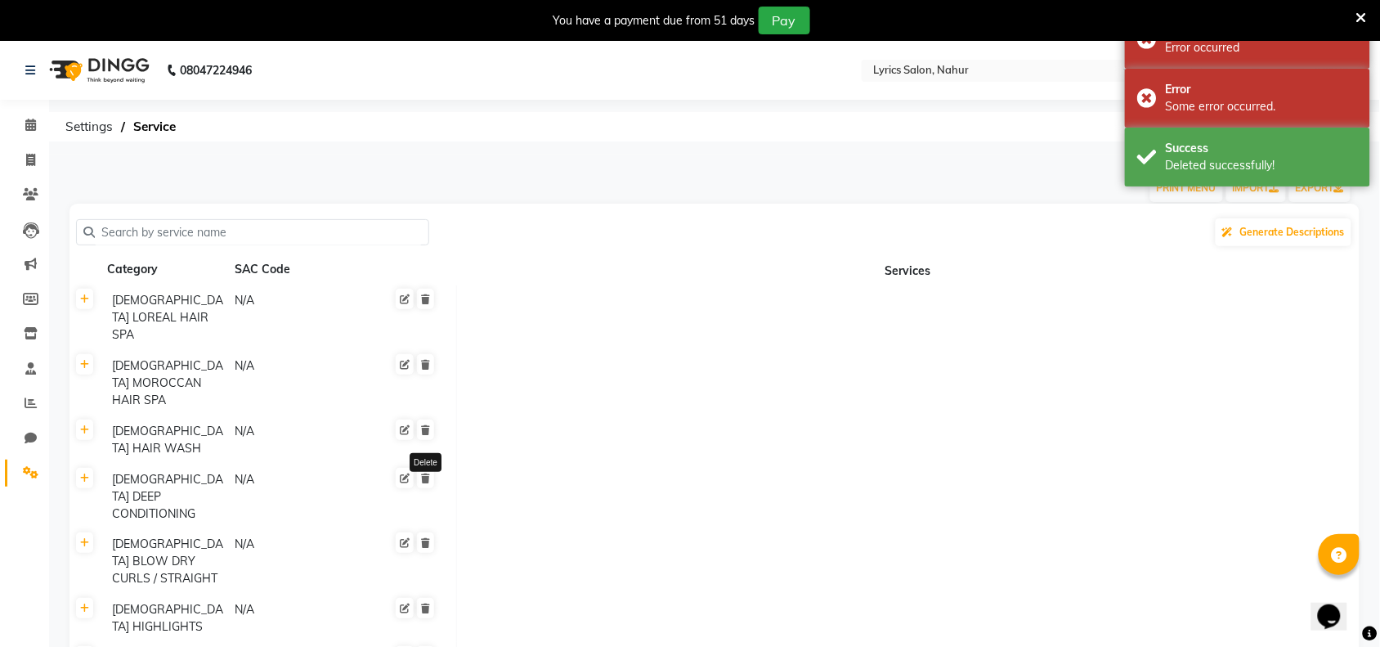
click at [423, 299] on icon at bounding box center [425, 299] width 9 height 10
click at [423, 299] on icon at bounding box center [421, 299] width 9 height 10
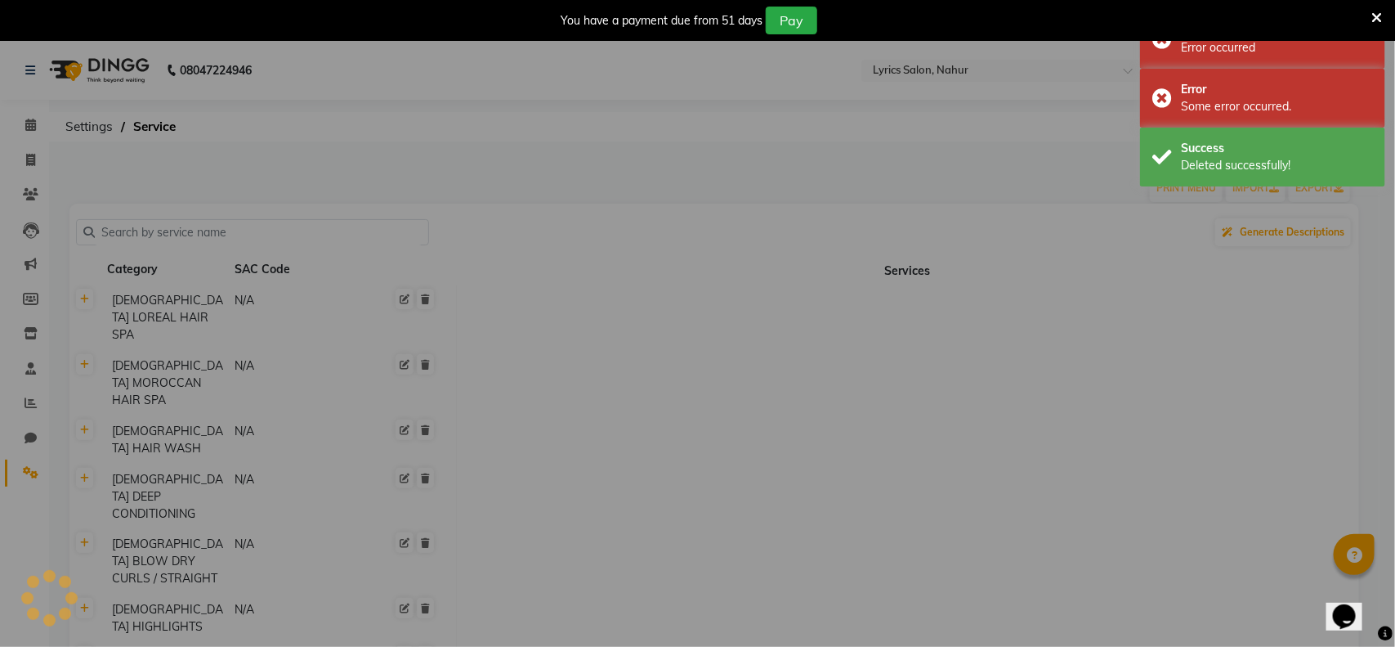
click at [694, 405] on button "Yes, delete it!" at bounding box center [749, 423] width 110 height 36
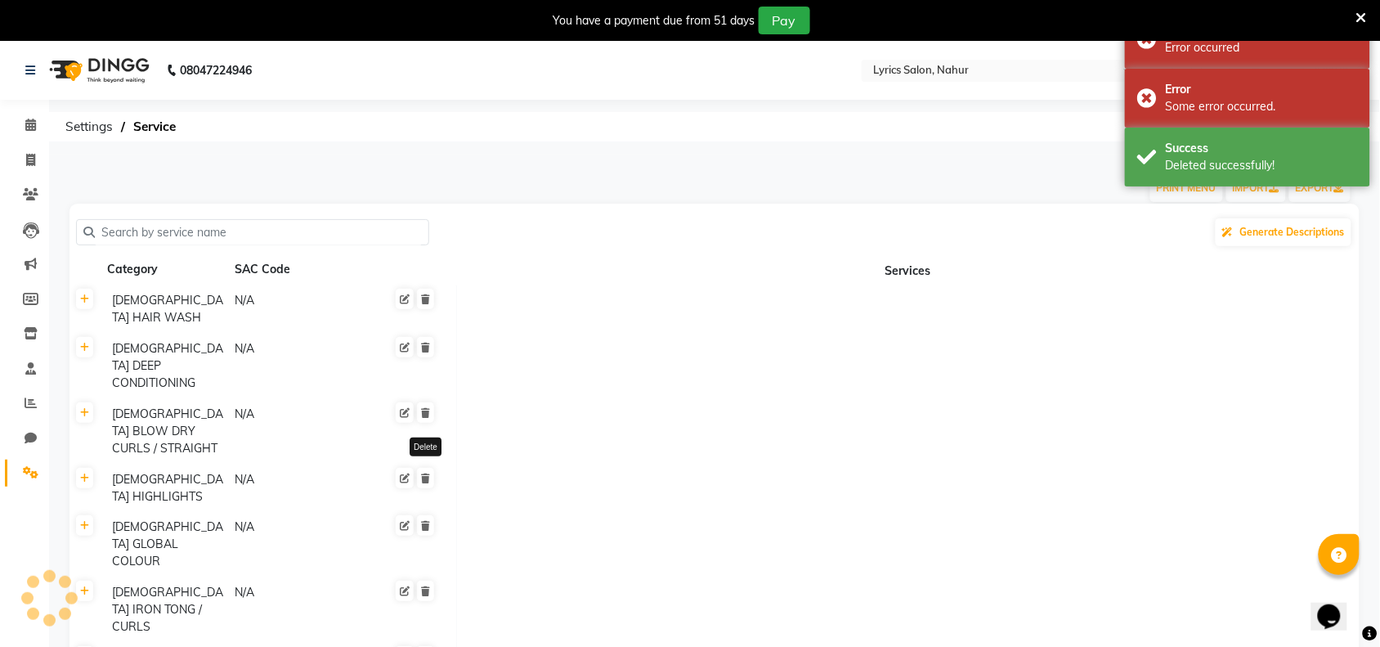
click at [423, 299] on icon at bounding box center [425, 299] width 9 height 10
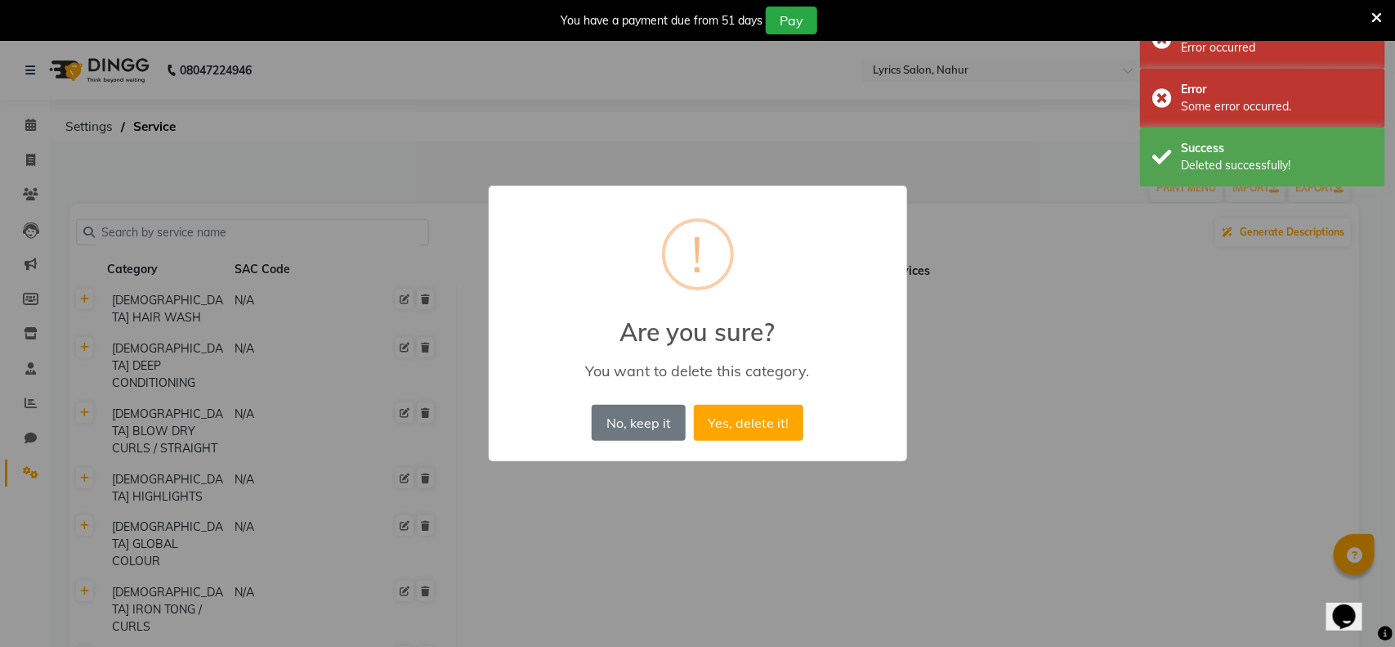
click at [694, 405] on button "Yes, delete it!" at bounding box center [749, 423] width 110 height 36
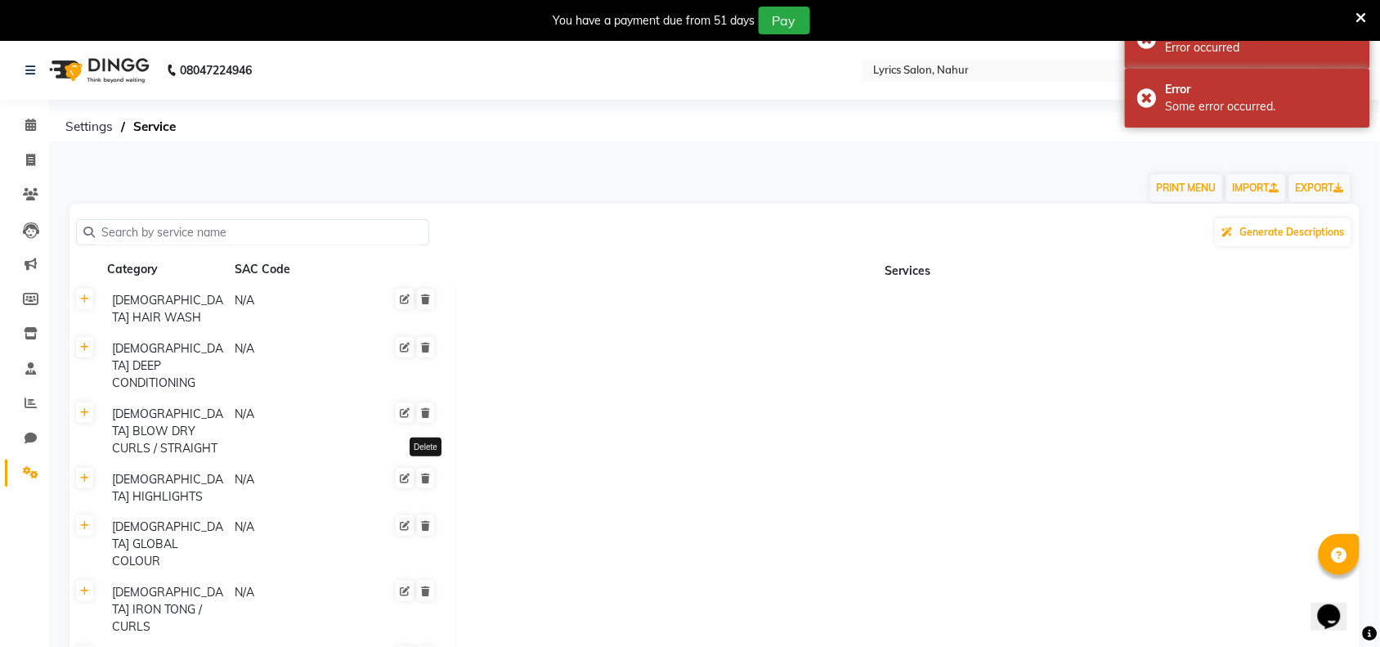
click at [423, 299] on icon at bounding box center [425, 299] width 9 height 10
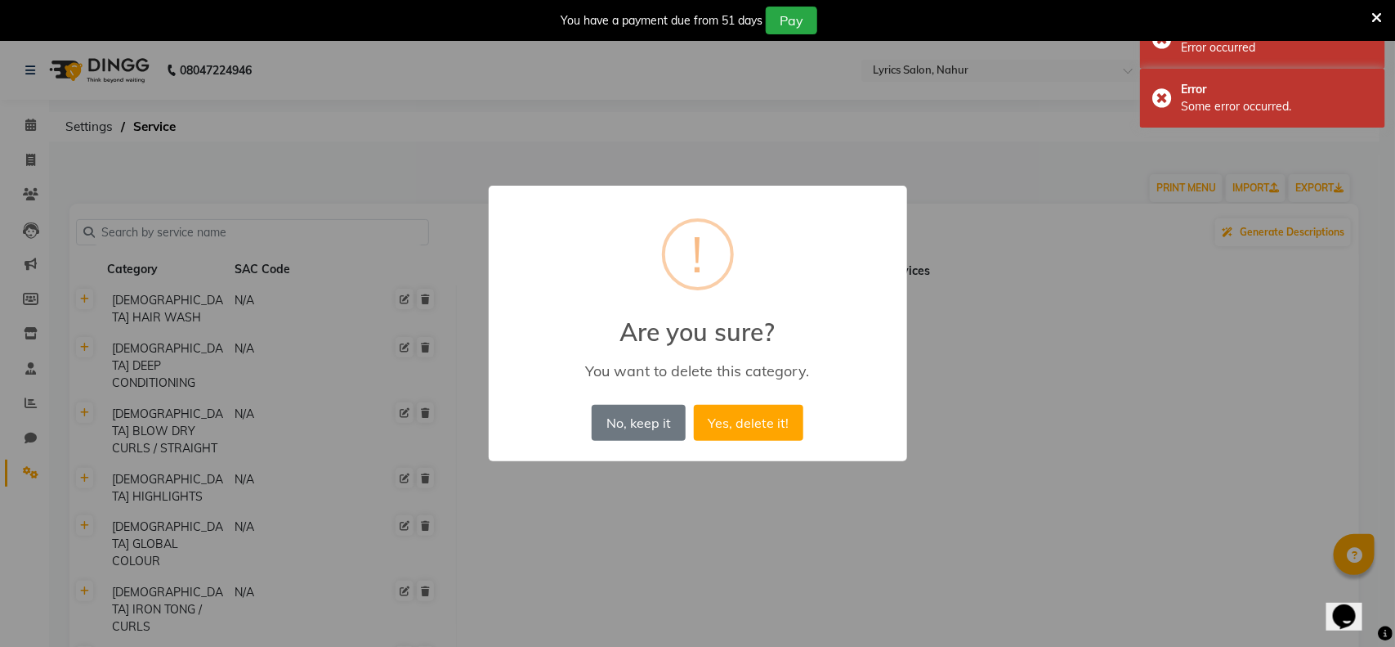
click at [694, 405] on button "Yes, delete it!" at bounding box center [749, 423] width 110 height 36
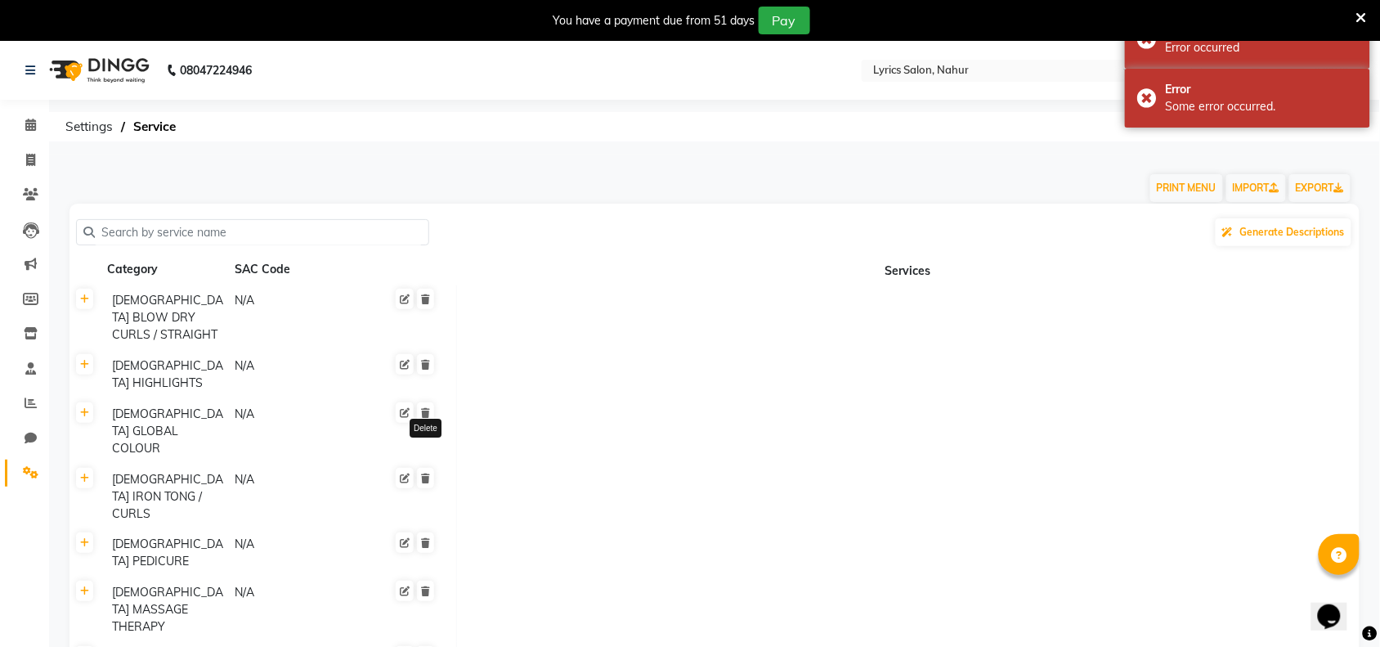
click at [423, 299] on icon at bounding box center [425, 299] width 9 height 10
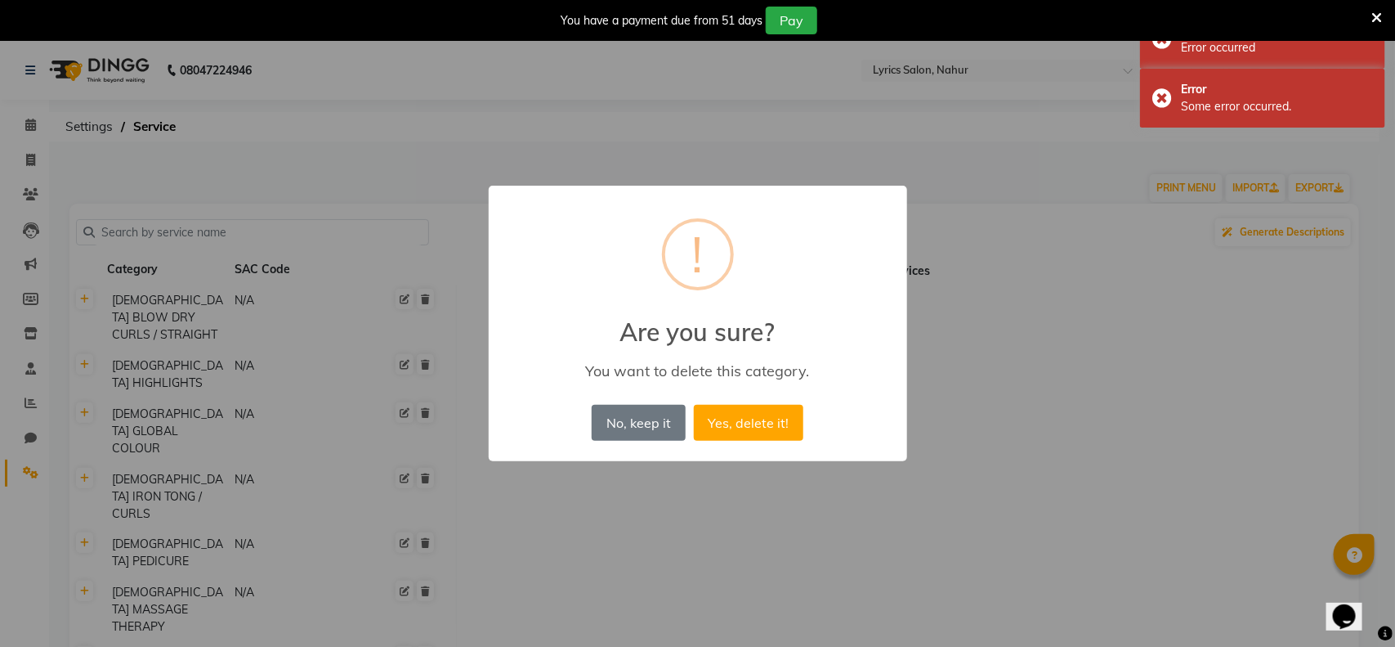
click at [694, 405] on button "Yes, delete it!" at bounding box center [749, 423] width 110 height 36
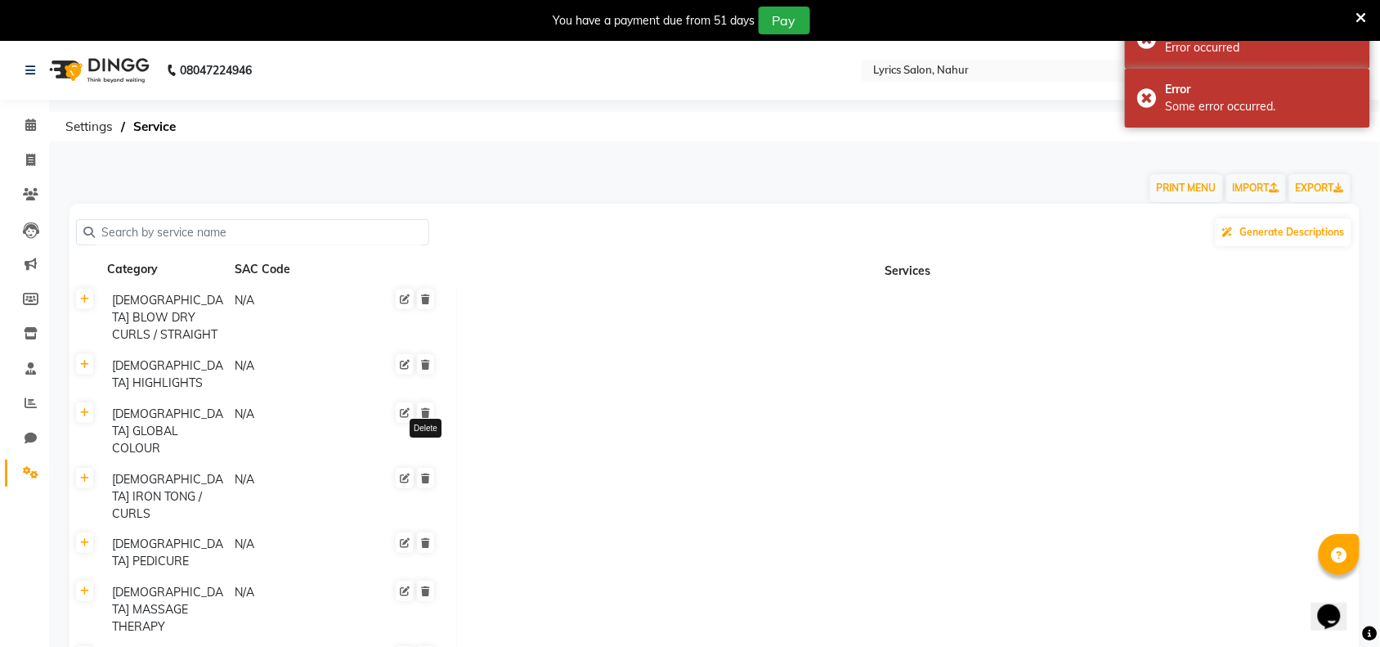
click at [423, 299] on icon at bounding box center [425, 299] width 9 height 10
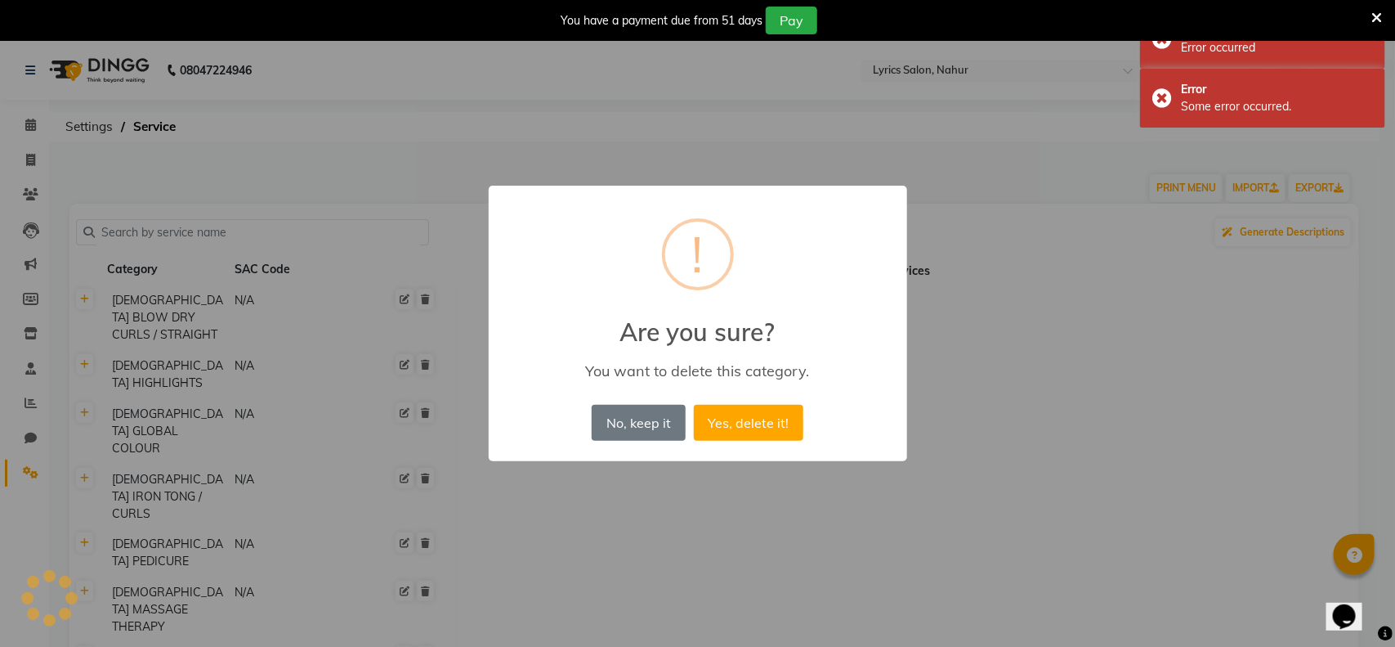
click at [694, 405] on button "Yes, delete it!" at bounding box center [749, 423] width 110 height 36
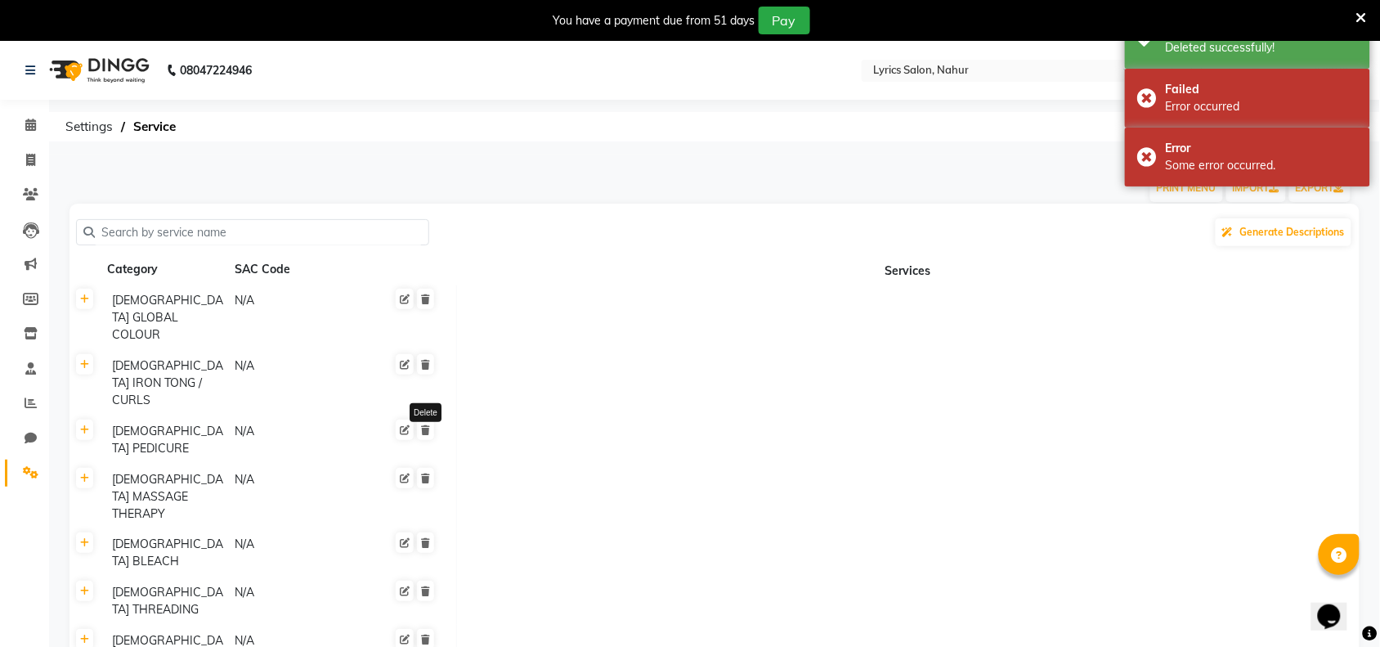
click at [423, 299] on icon at bounding box center [425, 299] width 9 height 10
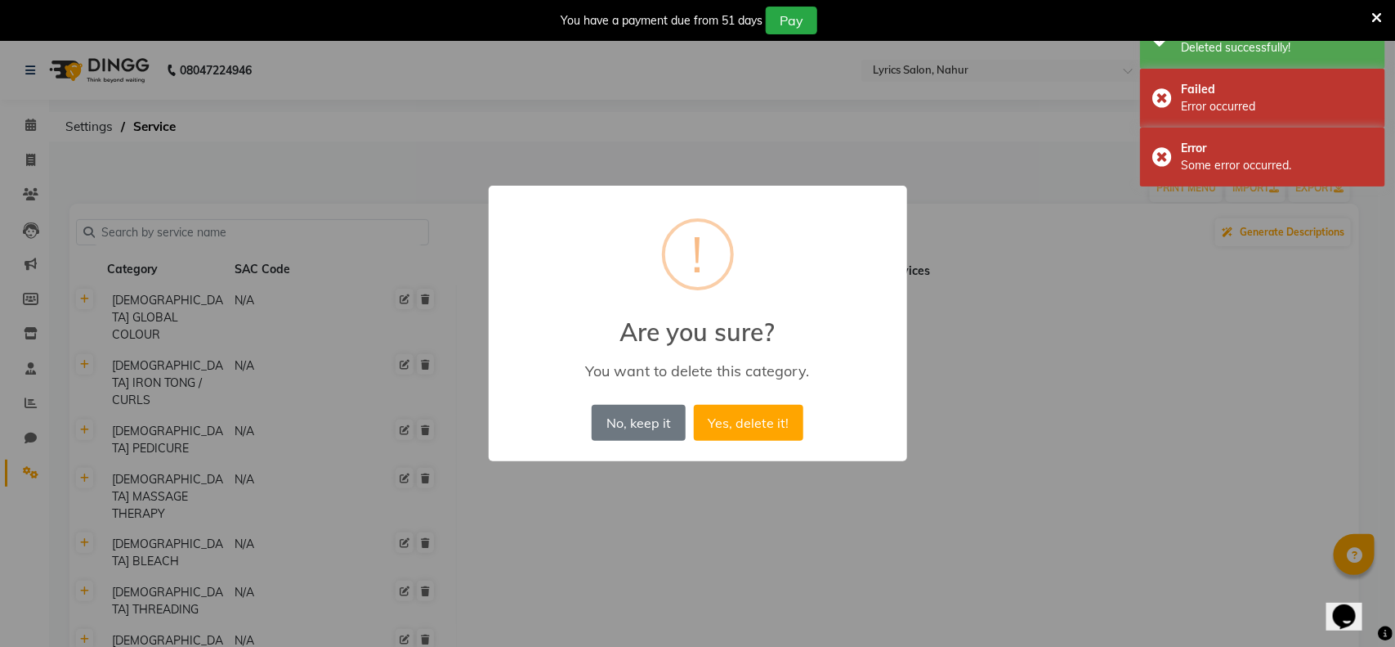
click at [423, 299] on div "× ! Are you sure? You want to delete this category. No, keep it No Yes, delete …" at bounding box center [697, 323] width 1395 height 647
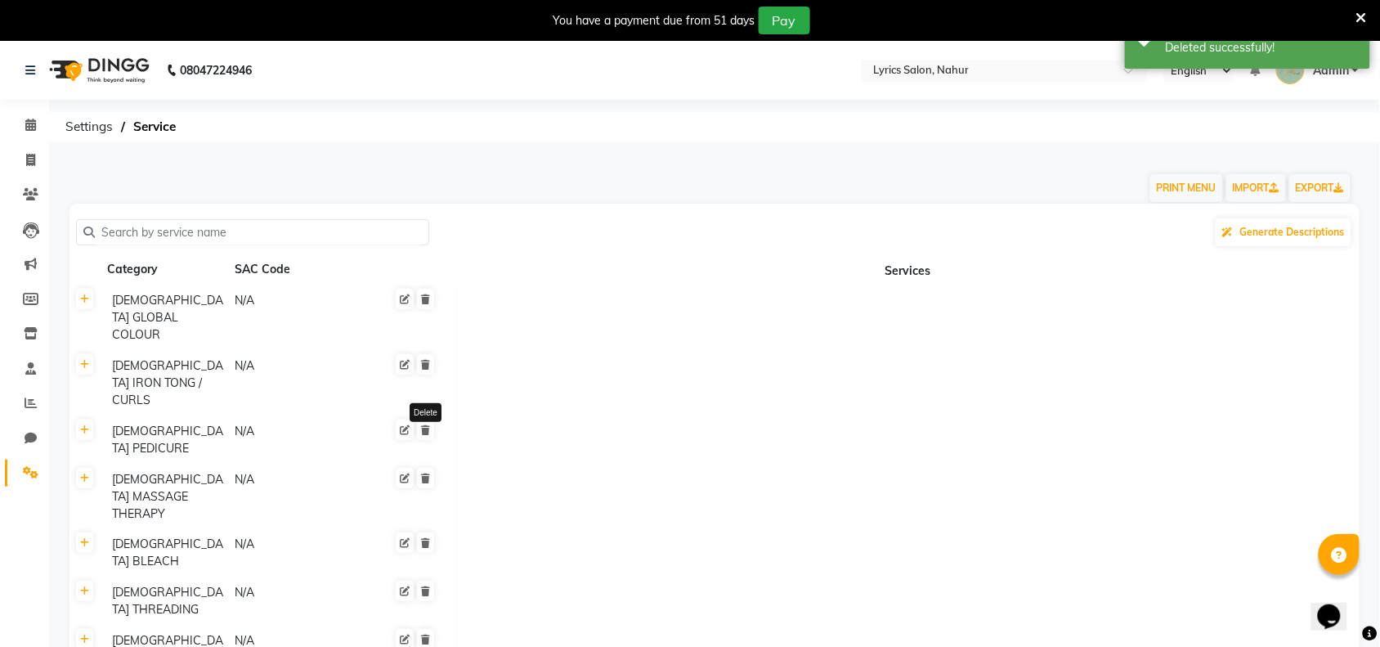
click at [423, 299] on icon at bounding box center [425, 299] width 9 height 10
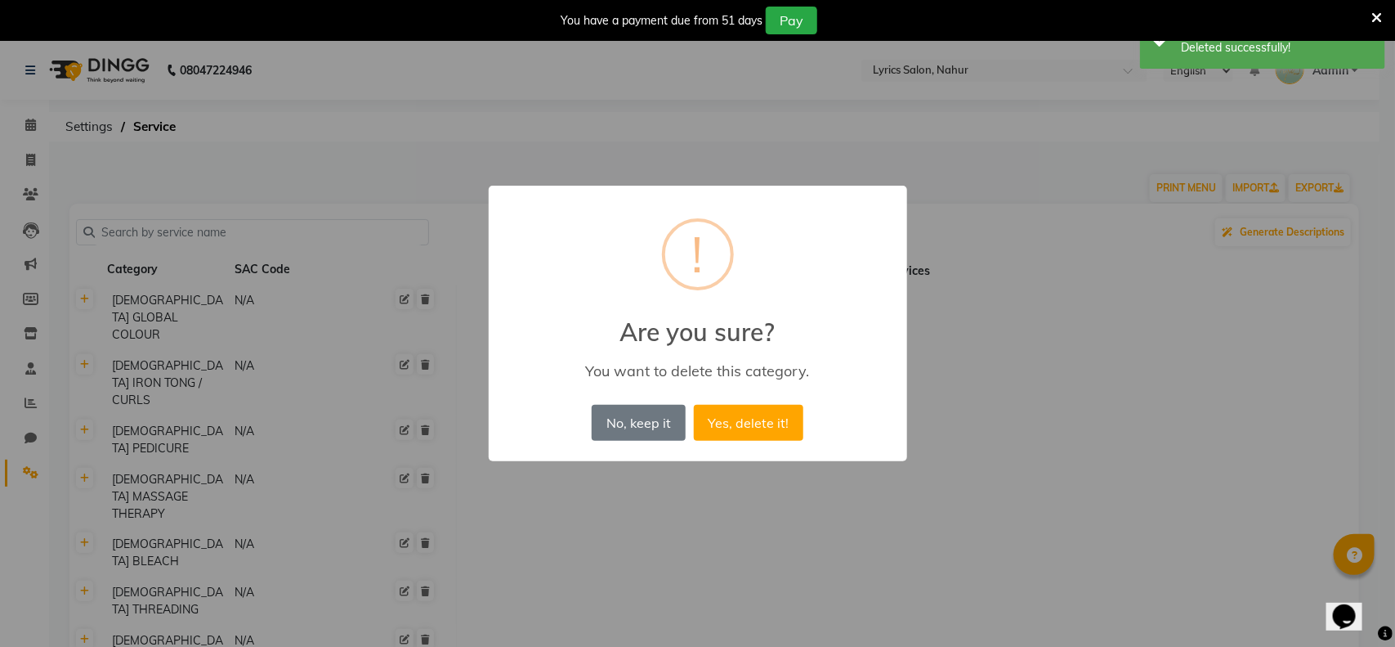
click at [423, 299] on div "× ! Are you sure? You want to delete this category. No, keep it No Yes, delete …" at bounding box center [697, 323] width 1395 height 647
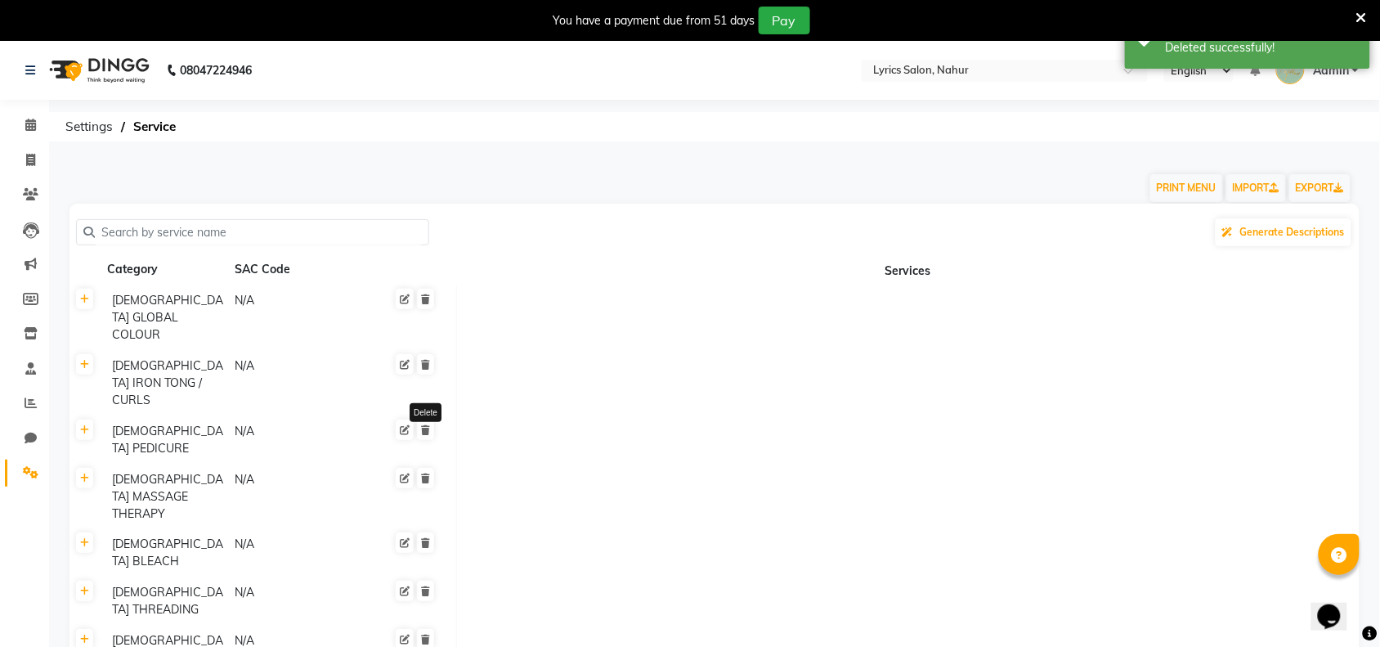
click at [423, 299] on icon at bounding box center [425, 299] width 9 height 10
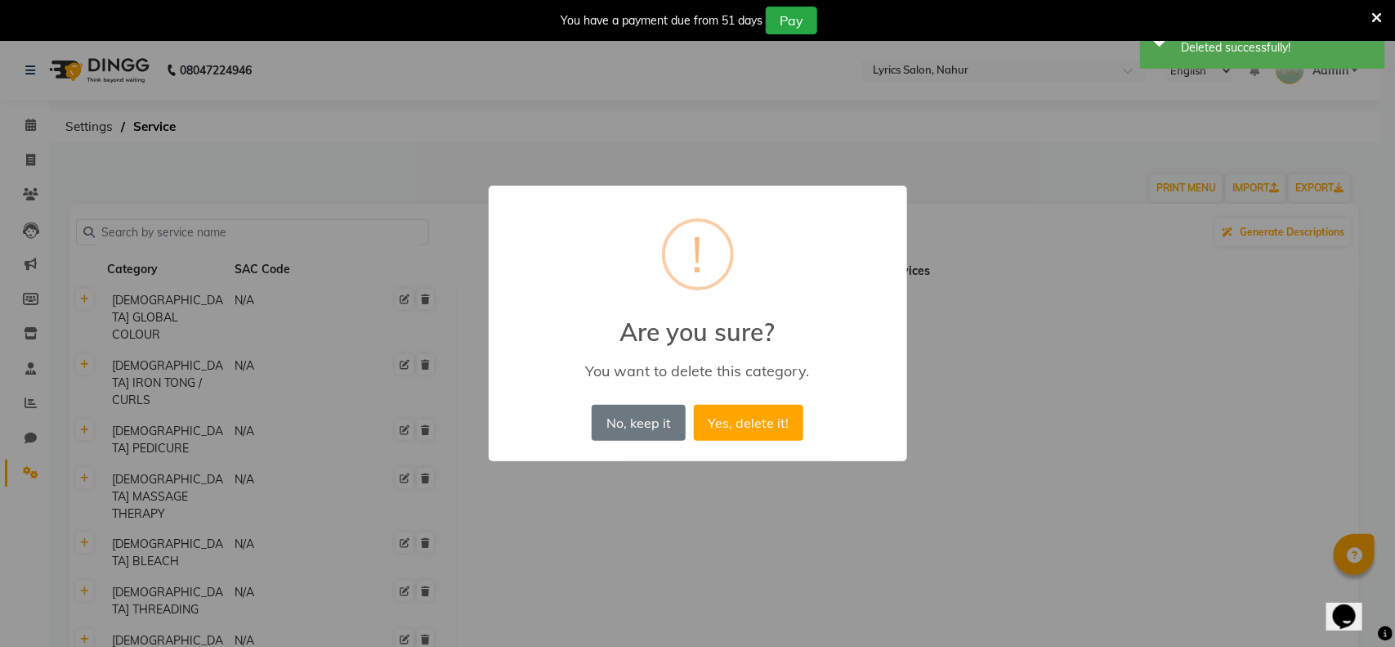
click at [694, 405] on button "Yes, delete it!" at bounding box center [749, 423] width 110 height 36
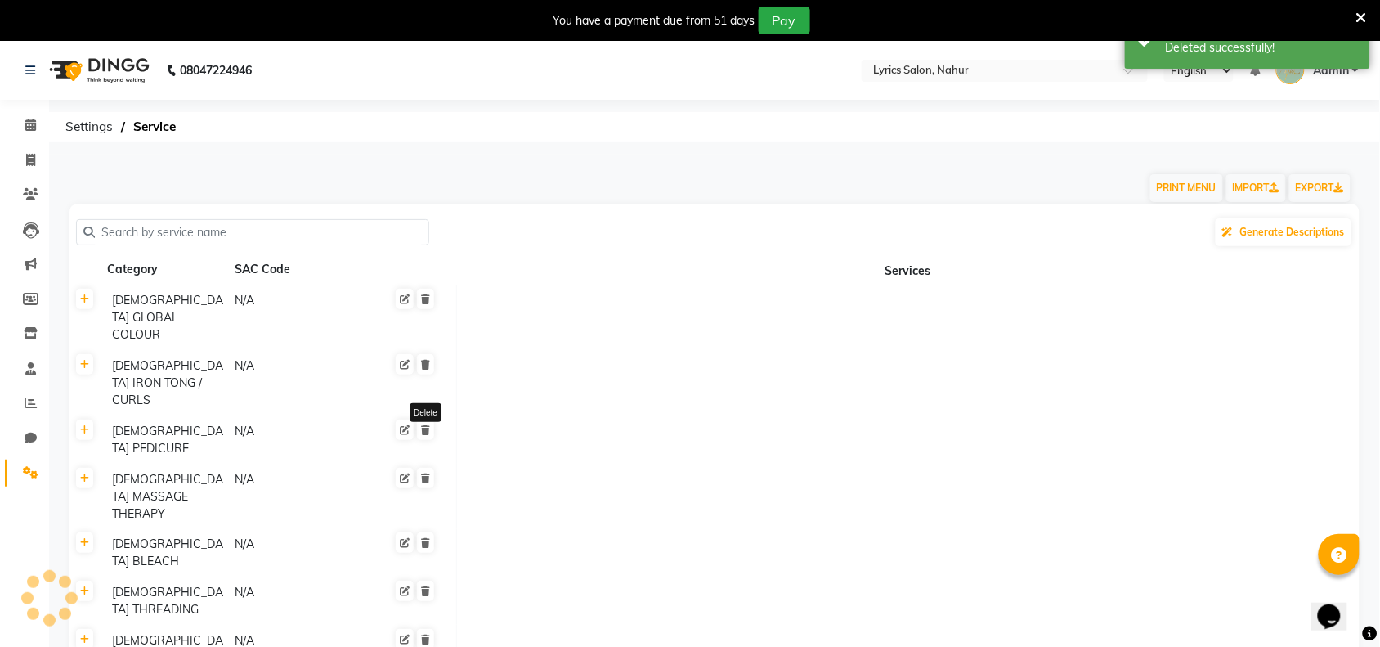
click at [423, 299] on icon at bounding box center [425, 299] width 9 height 10
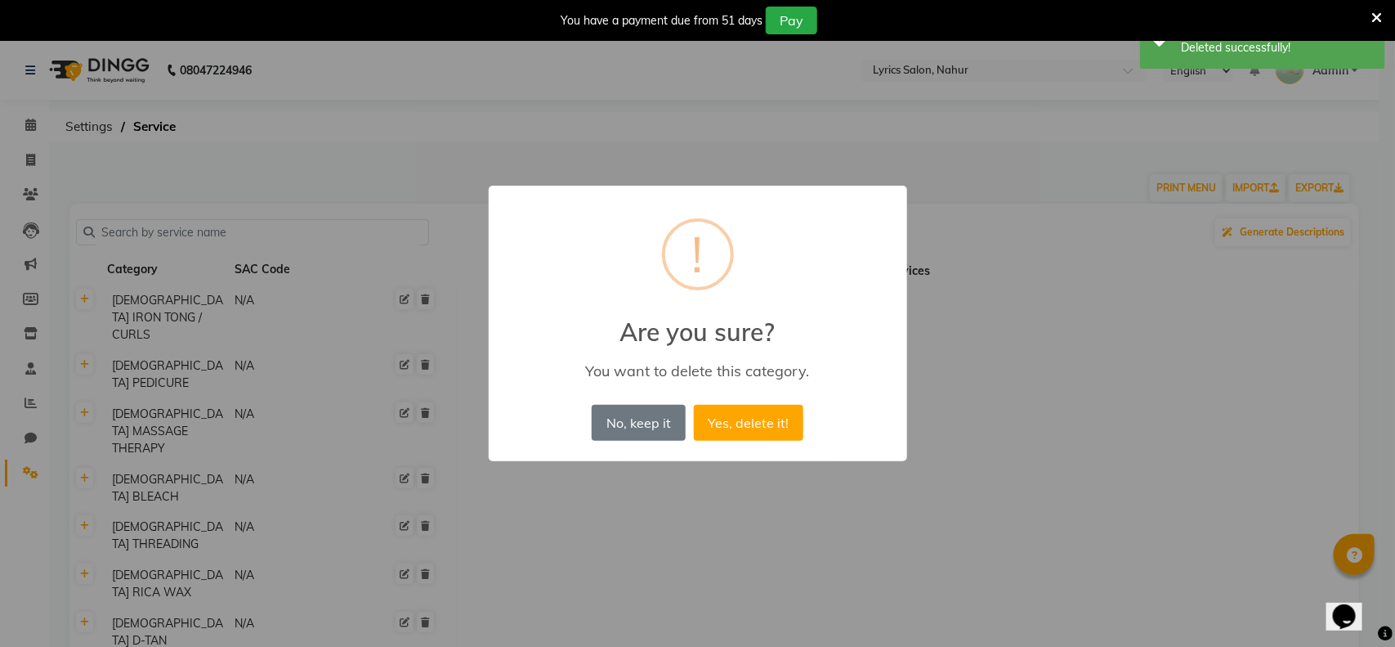
click at [694, 405] on button "Yes, delete it!" at bounding box center [749, 423] width 110 height 36
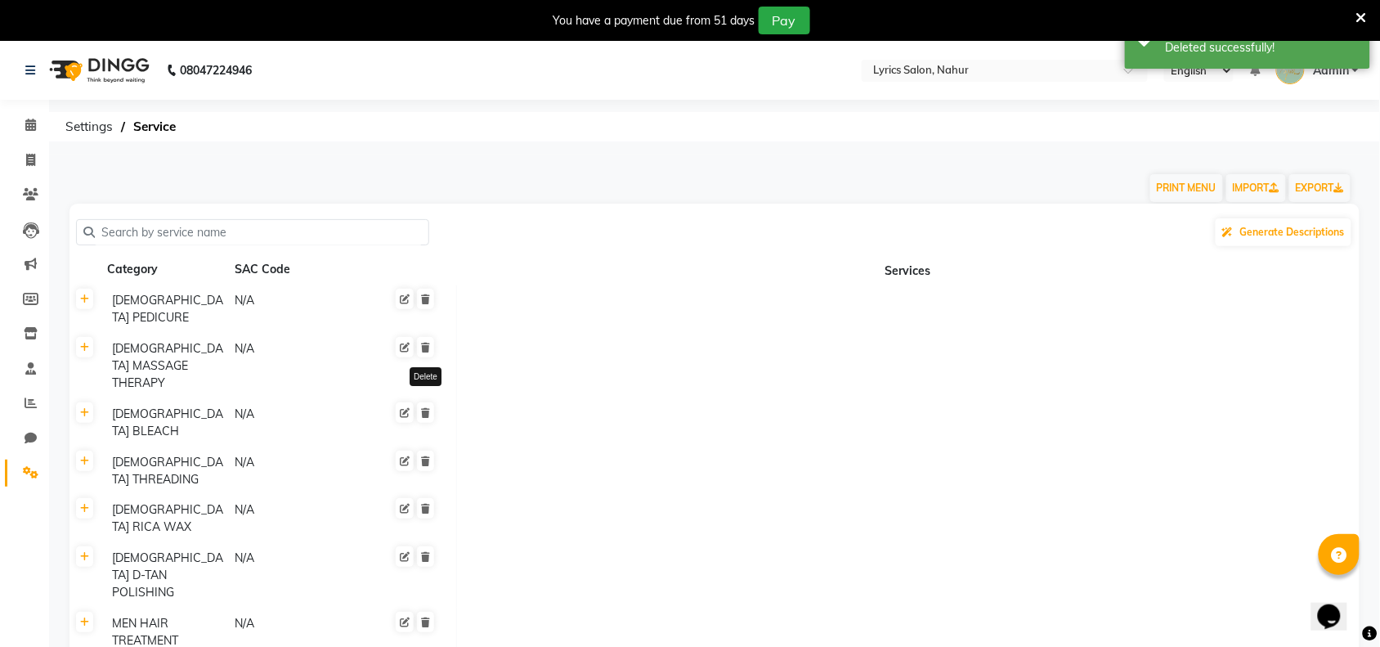
click at [423, 299] on icon at bounding box center [425, 299] width 9 height 10
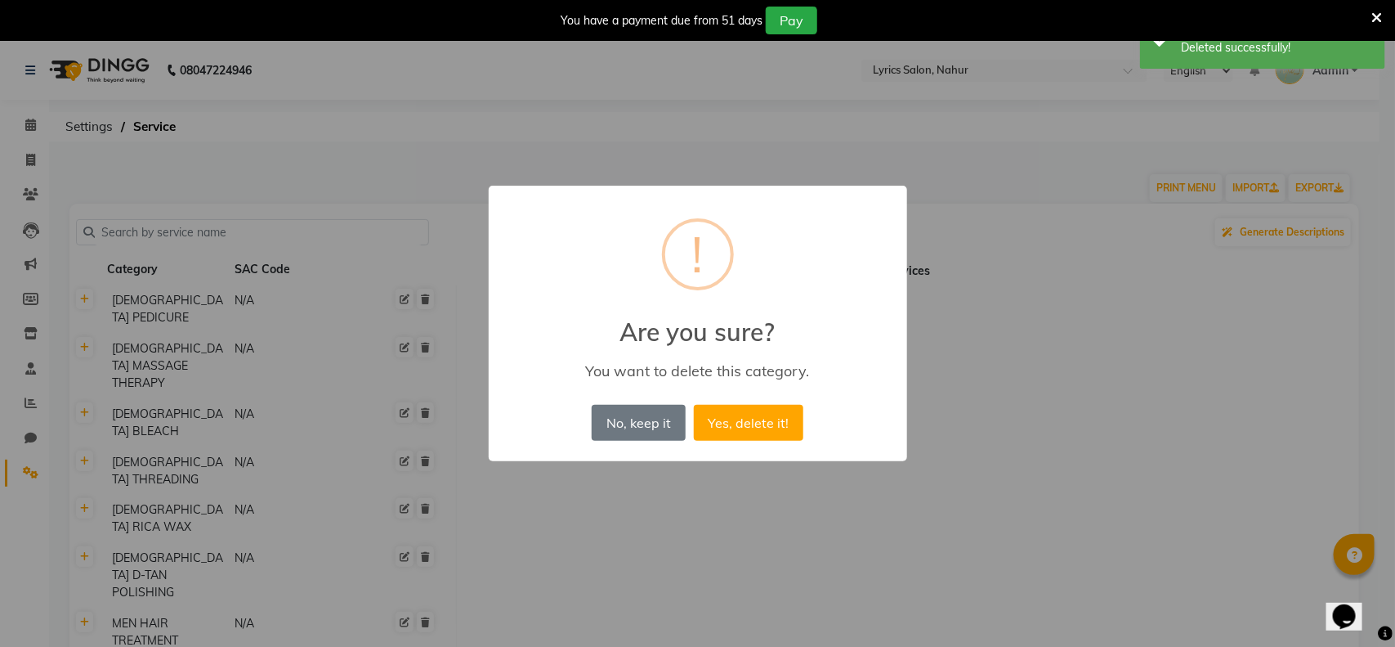
click at [694, 405] on button "Yes, delete it!" at bounding box center [749, 423] width 110 height 36
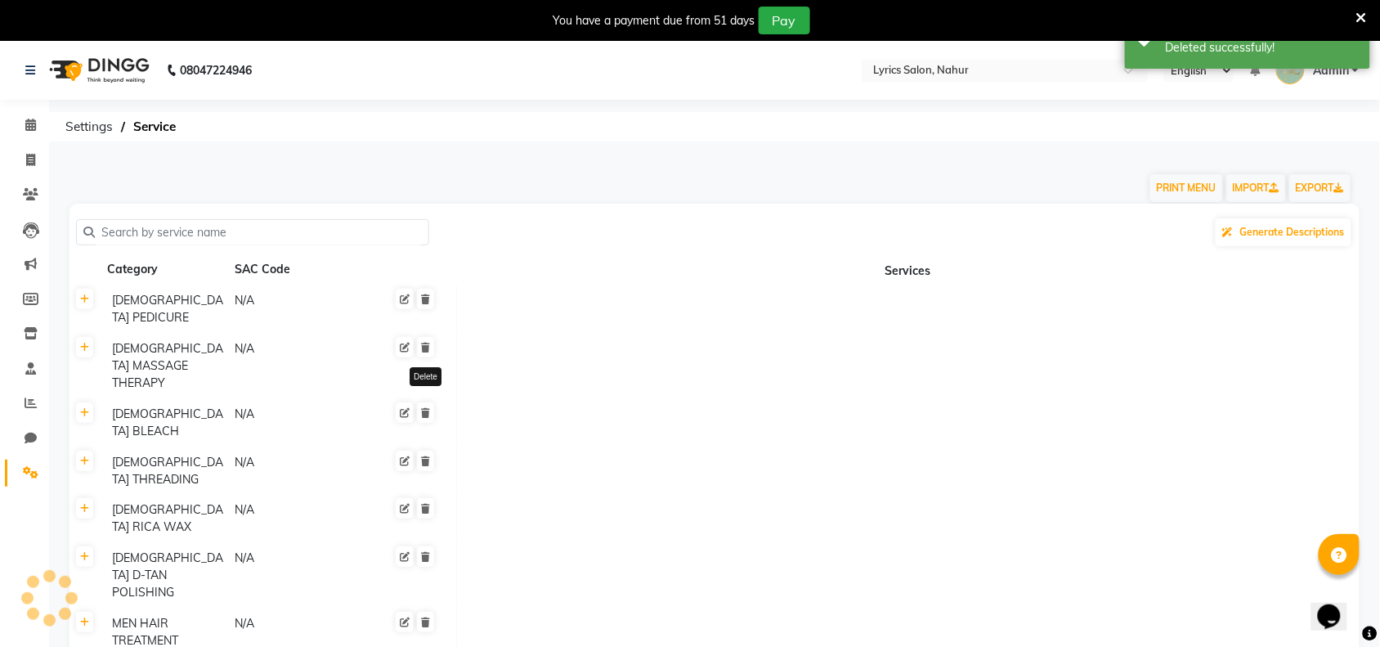
click at [423, 299] on icon at bounding box center [425, 299] width 9 height 10
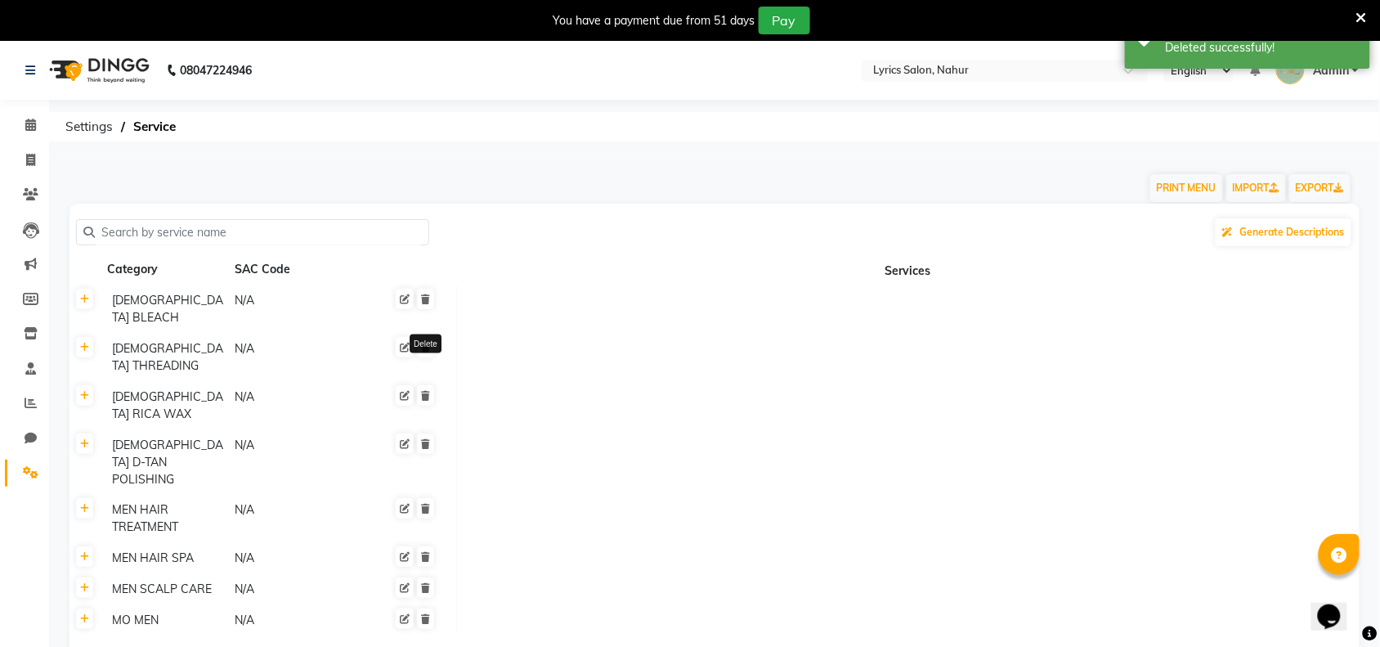
click at [423, 299] on icon at bounding box center [425, 299] width 9 height 10
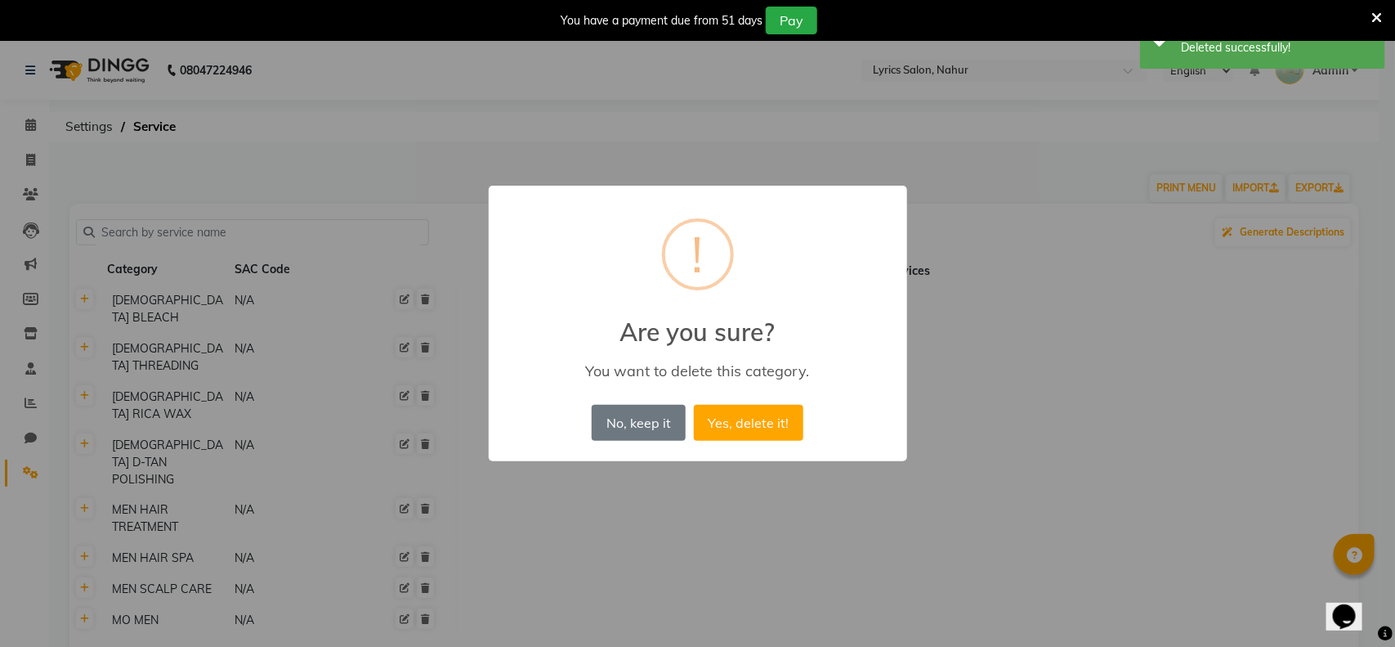
click at [694, 405] on button "Yes, delete it!" at bounding box center [749, 423] width 110 height 36
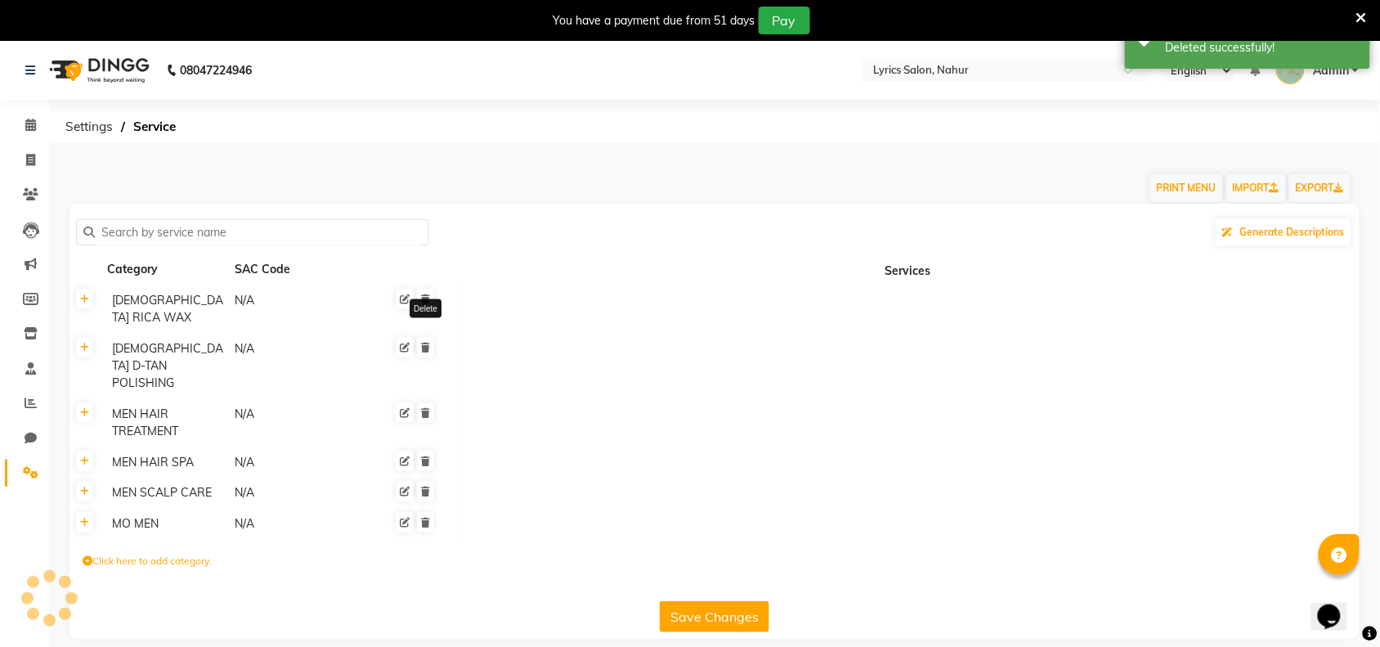
click at [423, 299] on icon at bounding box center [425, 299] width 9 height 10
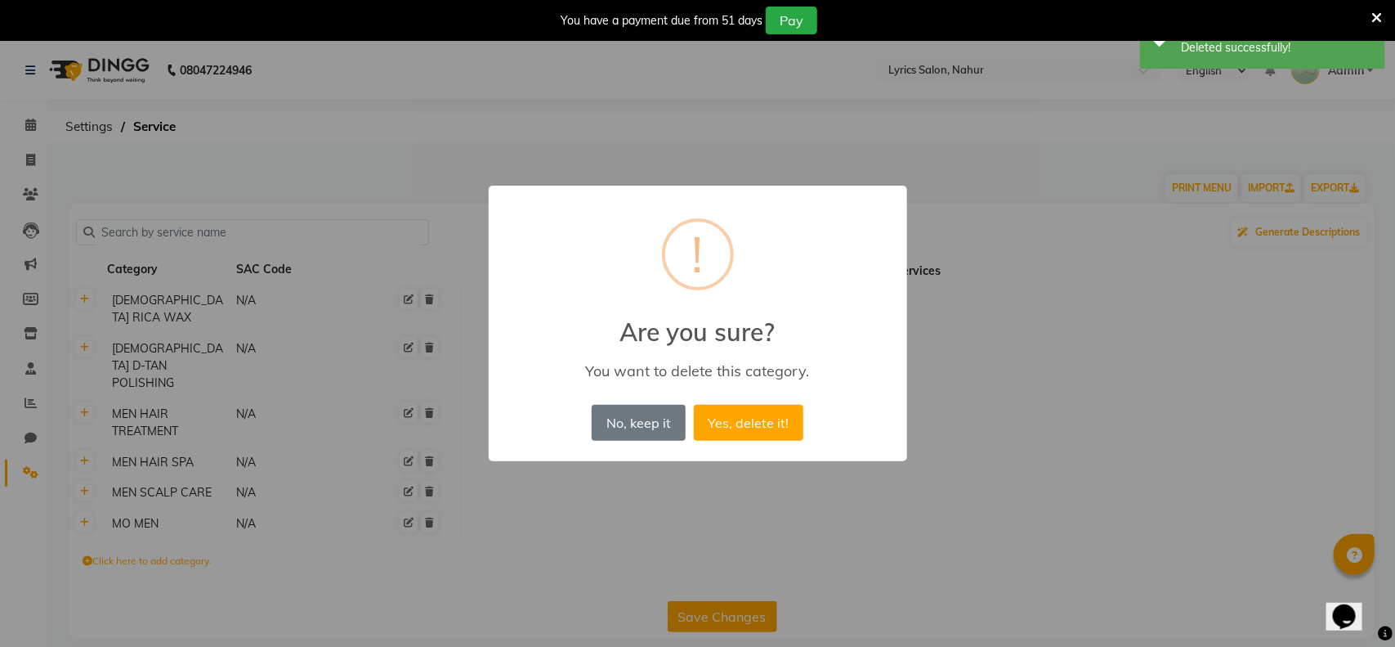
click at [694, 405] on button "Yes, delete it!" at bounding box center [749, 423] width 110 height 36
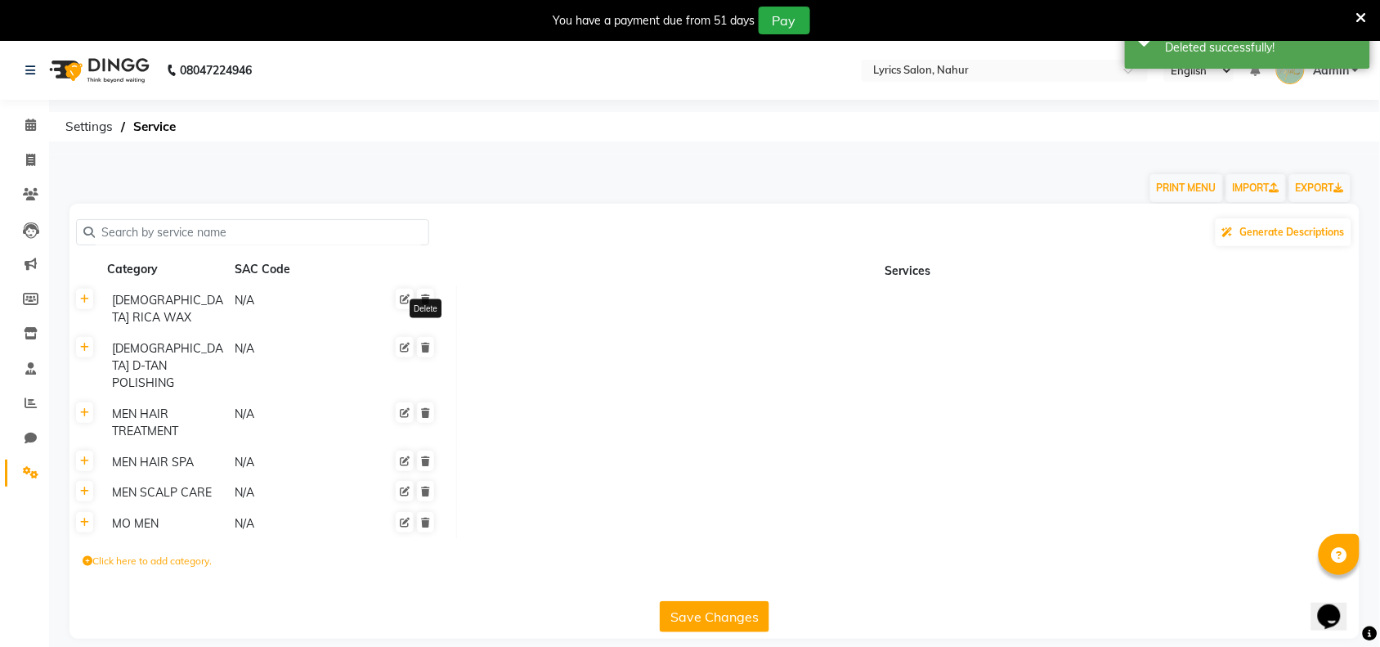
click at [423, 299] on icon at bounding box center [425, 299] width 9 height 10
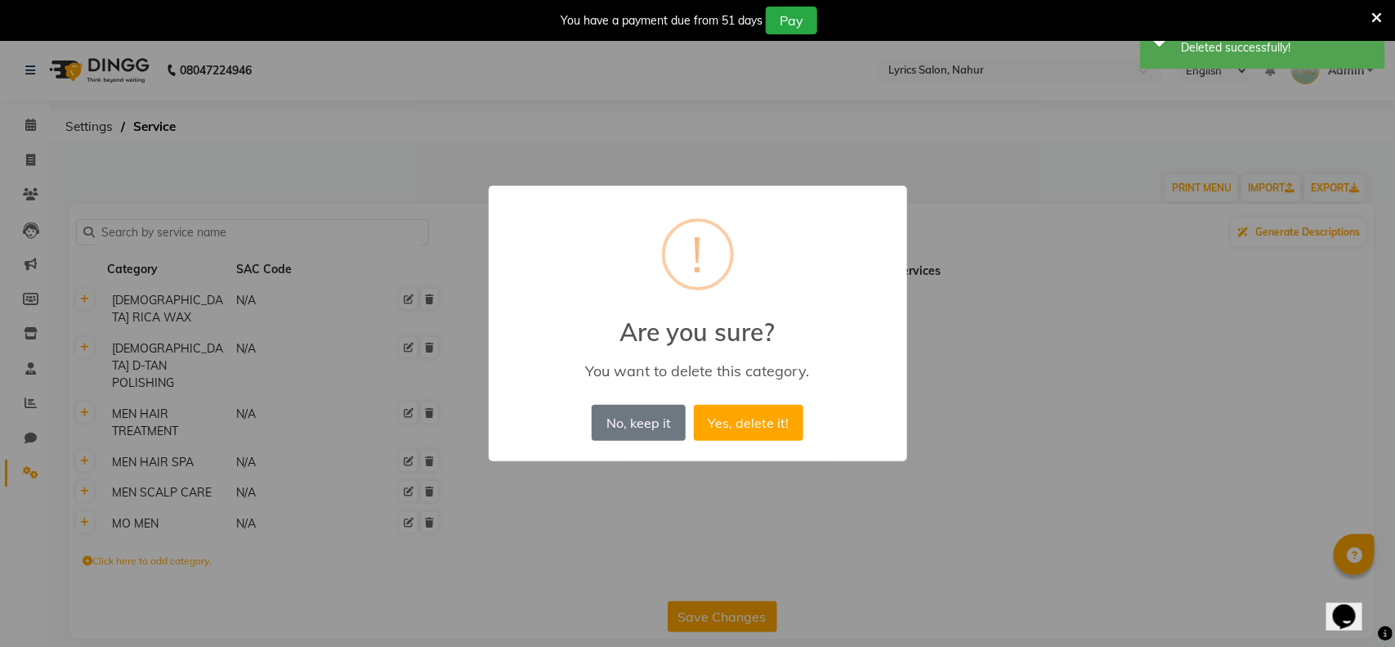
click at [694, 405] on button "Yes, delete it!" at bounding box center [749, 423] width 110 height 36
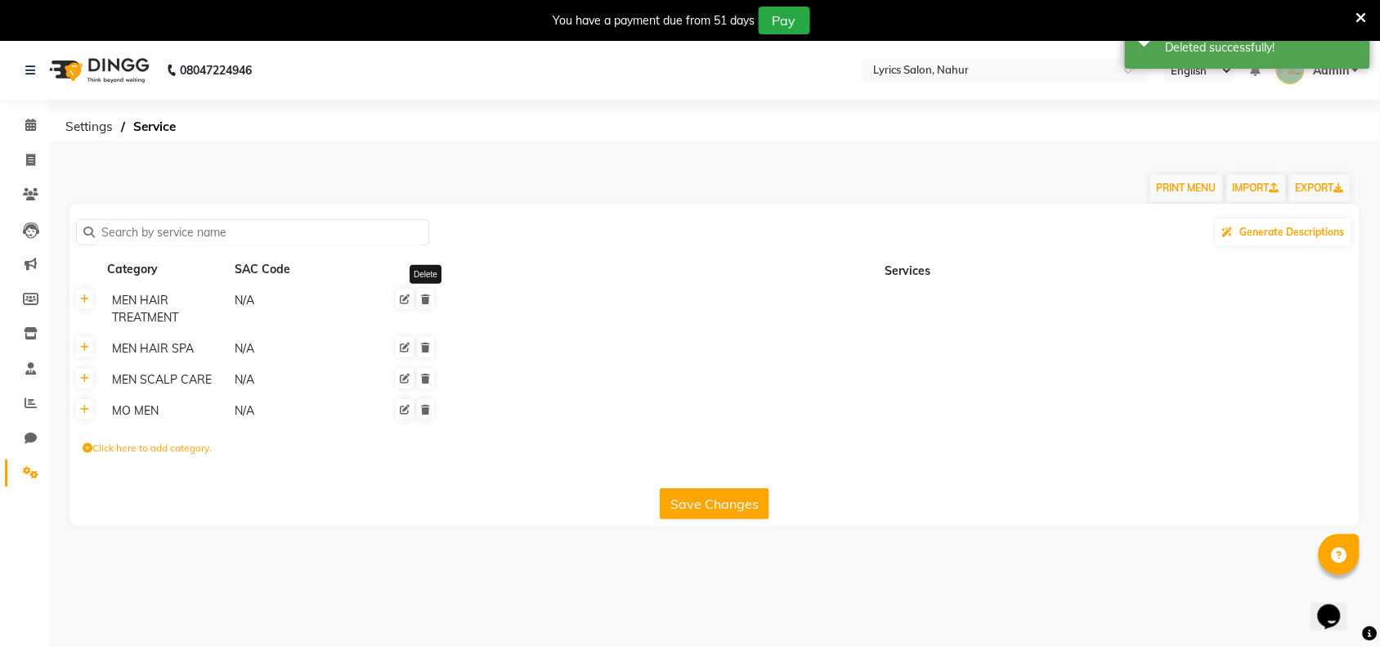
click at [423, 299] on icon at bounding box center [425, 299] width 9 height 10
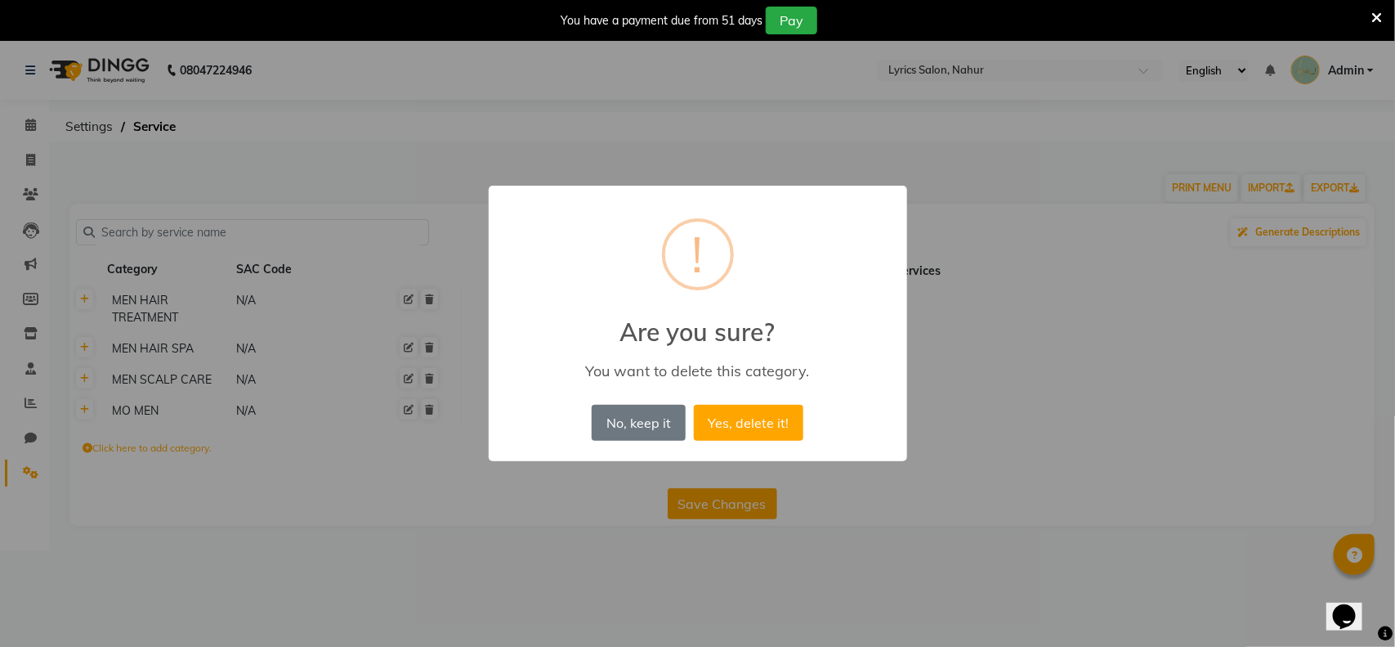
click at [694, 405] on button "Yes, delete it!" at bounding box center [749, 423] width 110 height 36
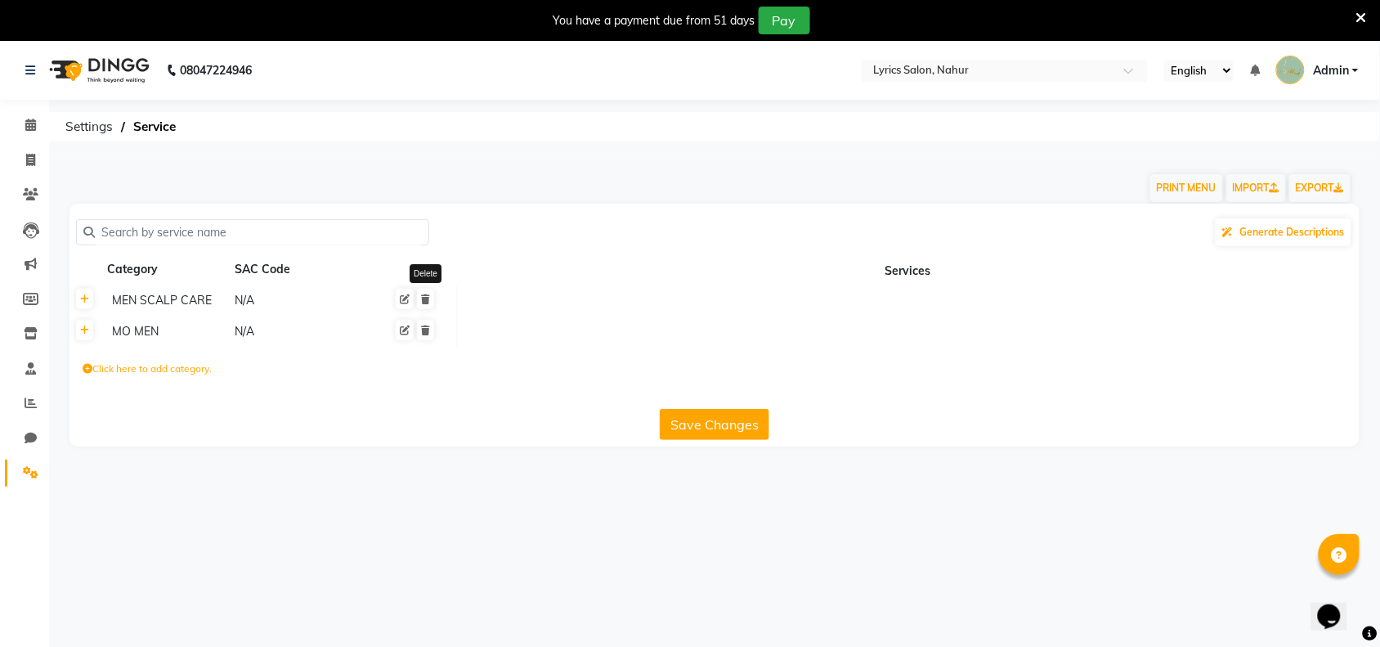
click at [423, 299] on icon at bounding box center [425, 299] width 9 height 10
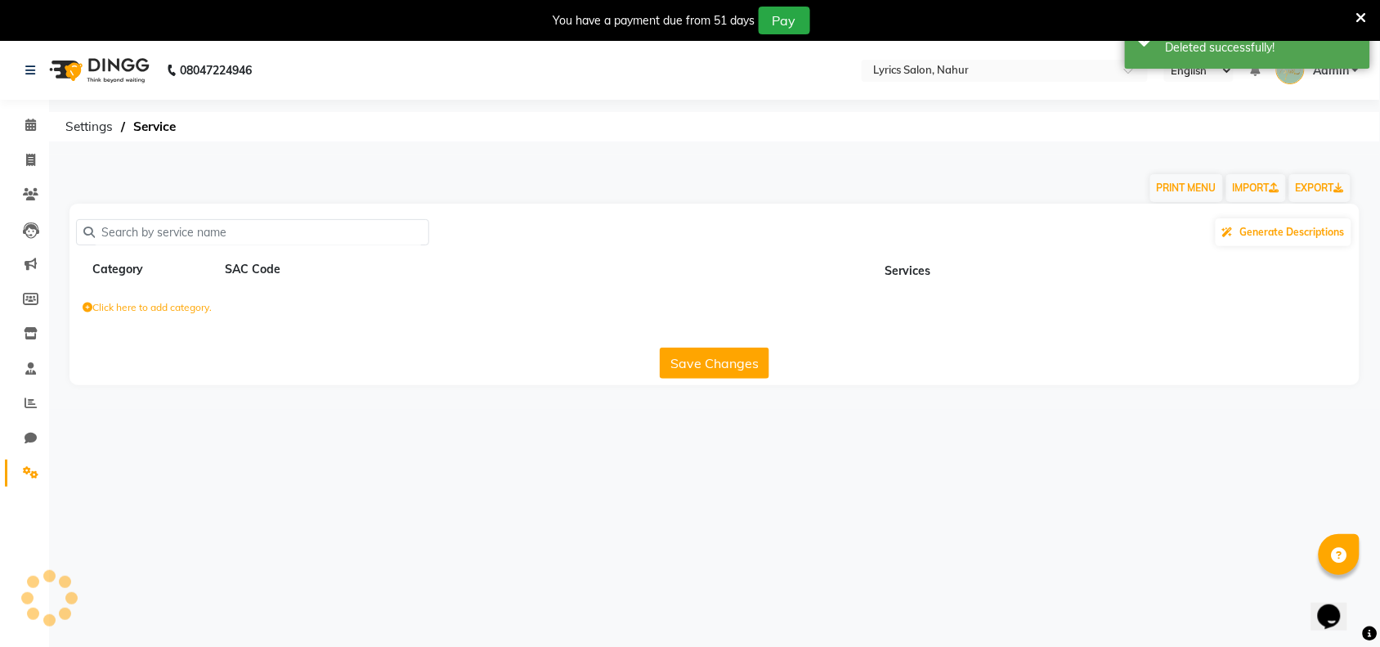
click at [423, 299] on div "Click here to add category." at bounding box center [714, 309] width 1290 height 49
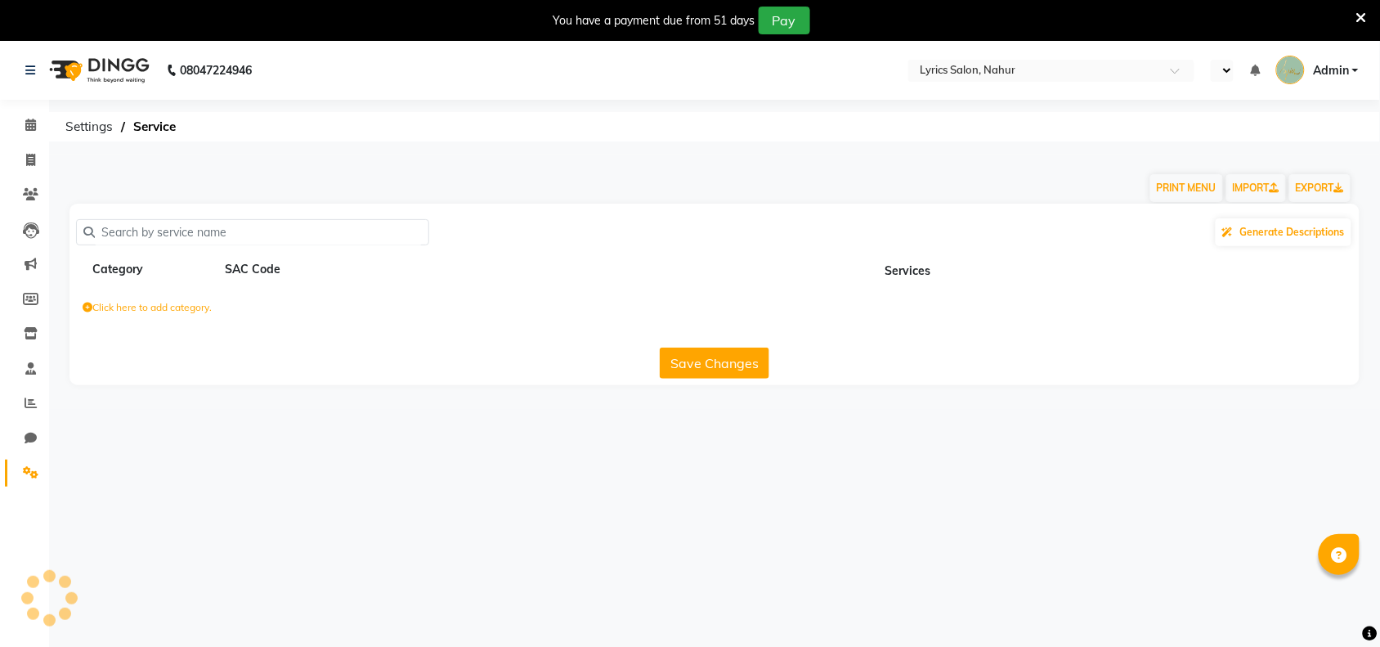
select select "en"
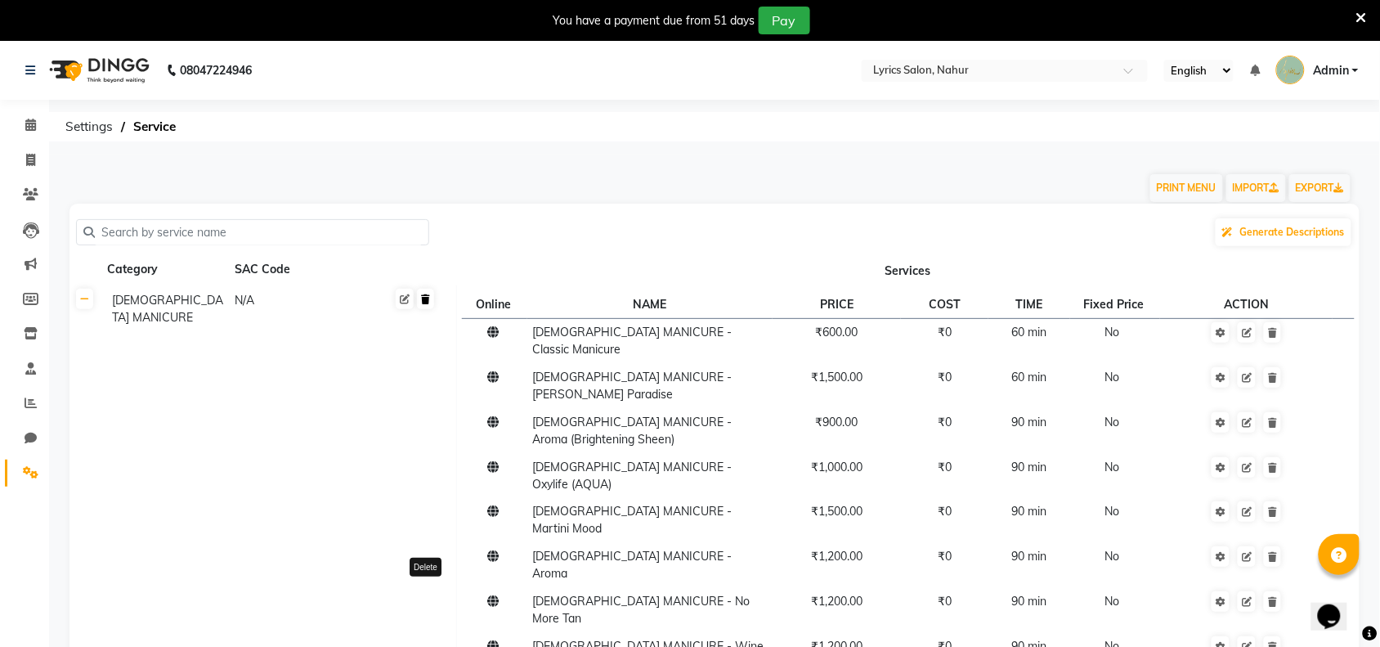
click at [423, 298] on icon at bounding box center [425, 299] width 9 height 10
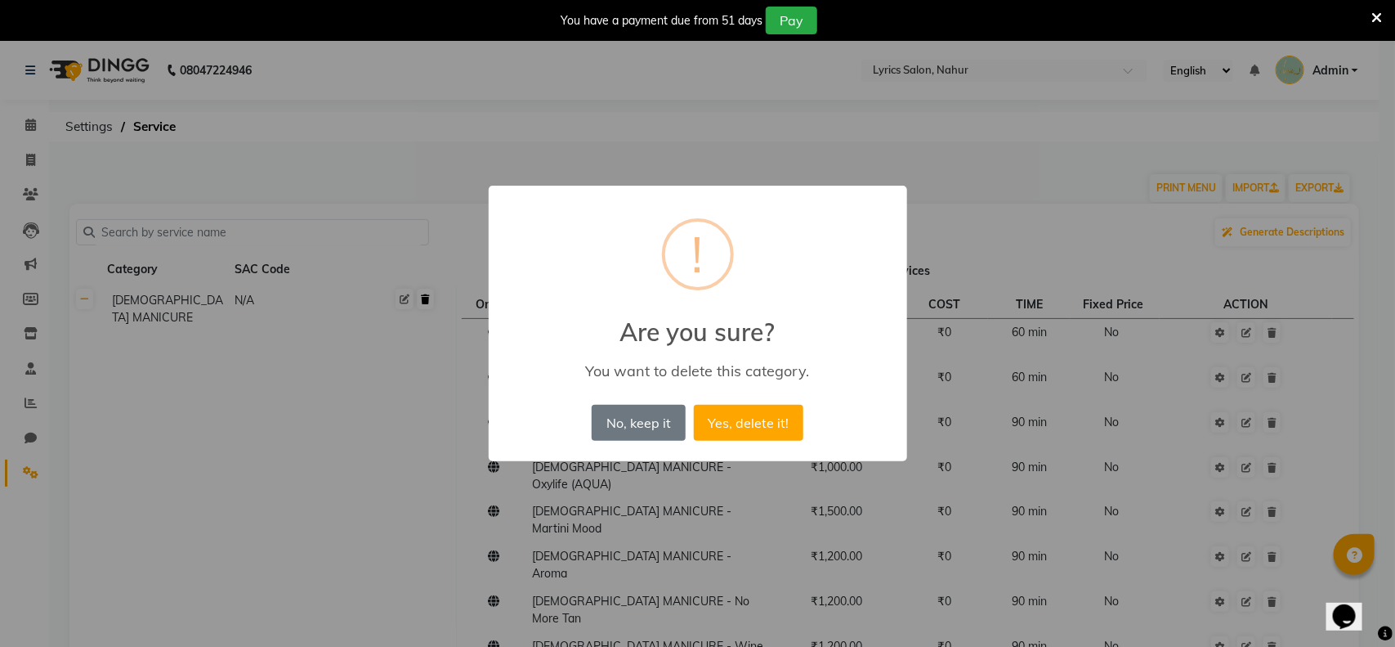
click at [694, 405] on button "Yes, delete it!" at bounding box center [749, 423] width 110 height 36
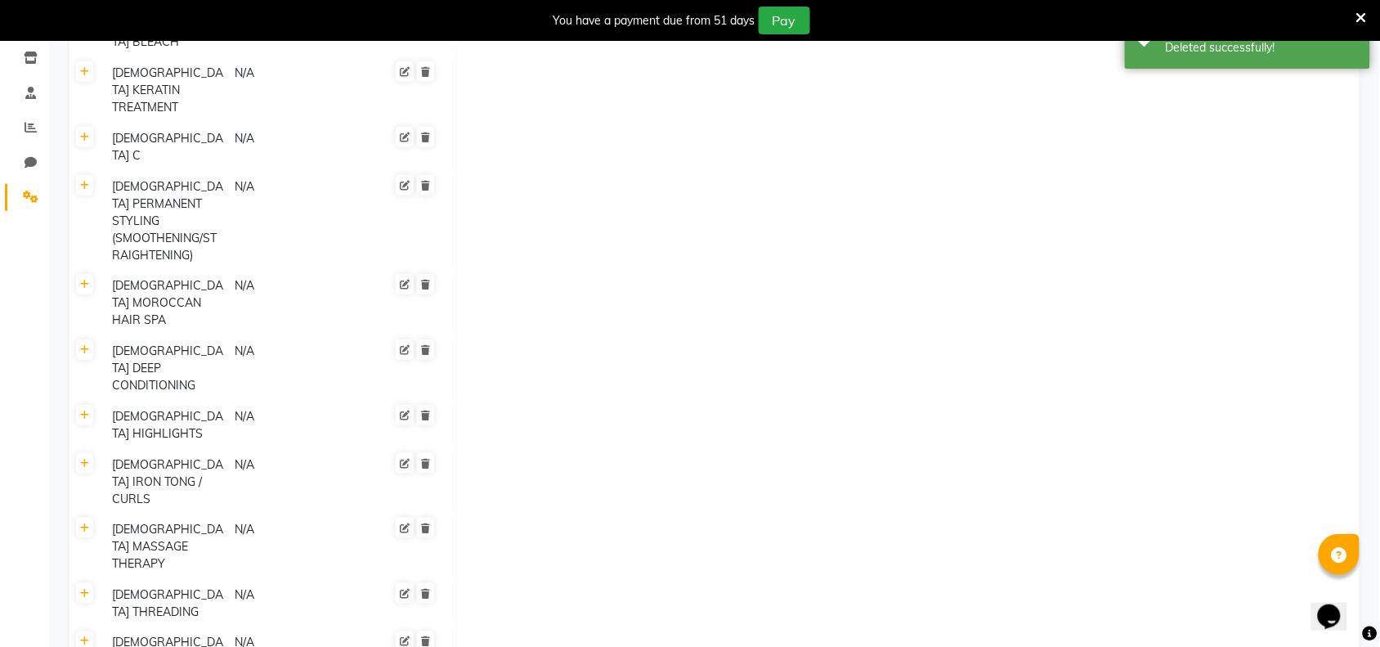
scroll to position [369, 0]
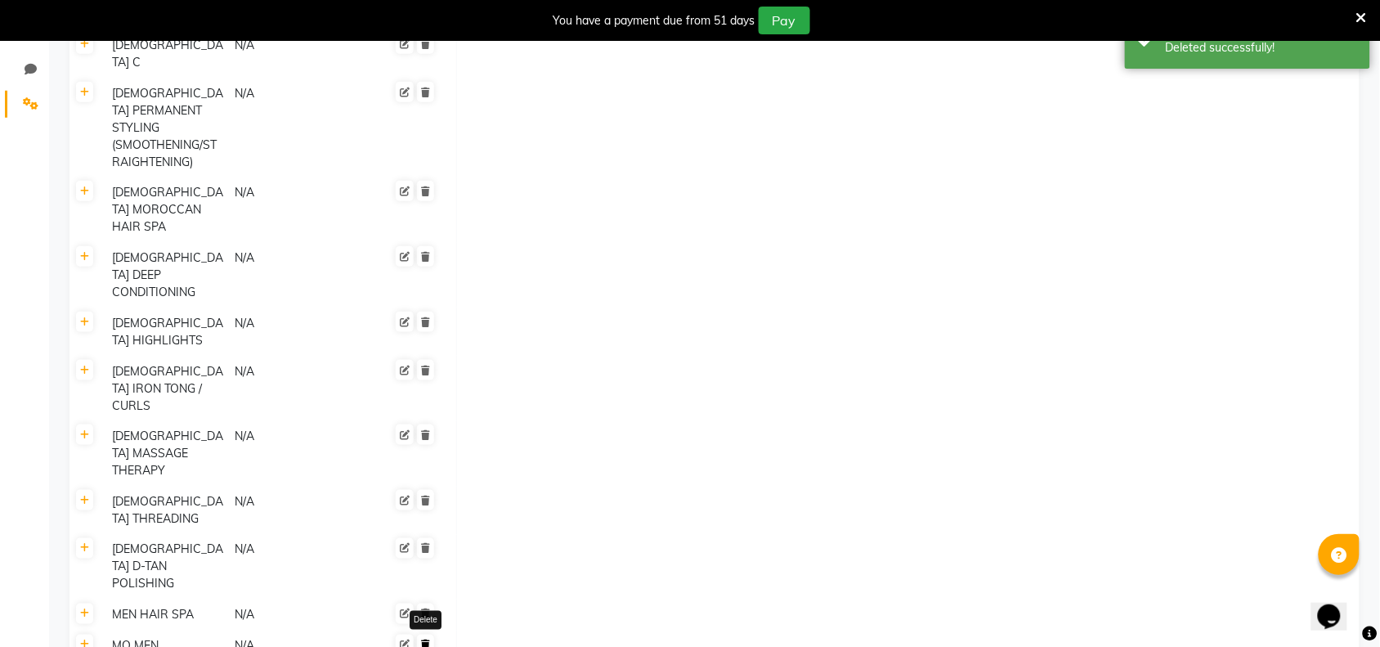
click at [419, 634] on link at bounding box center [425, 644] width 17 height 20
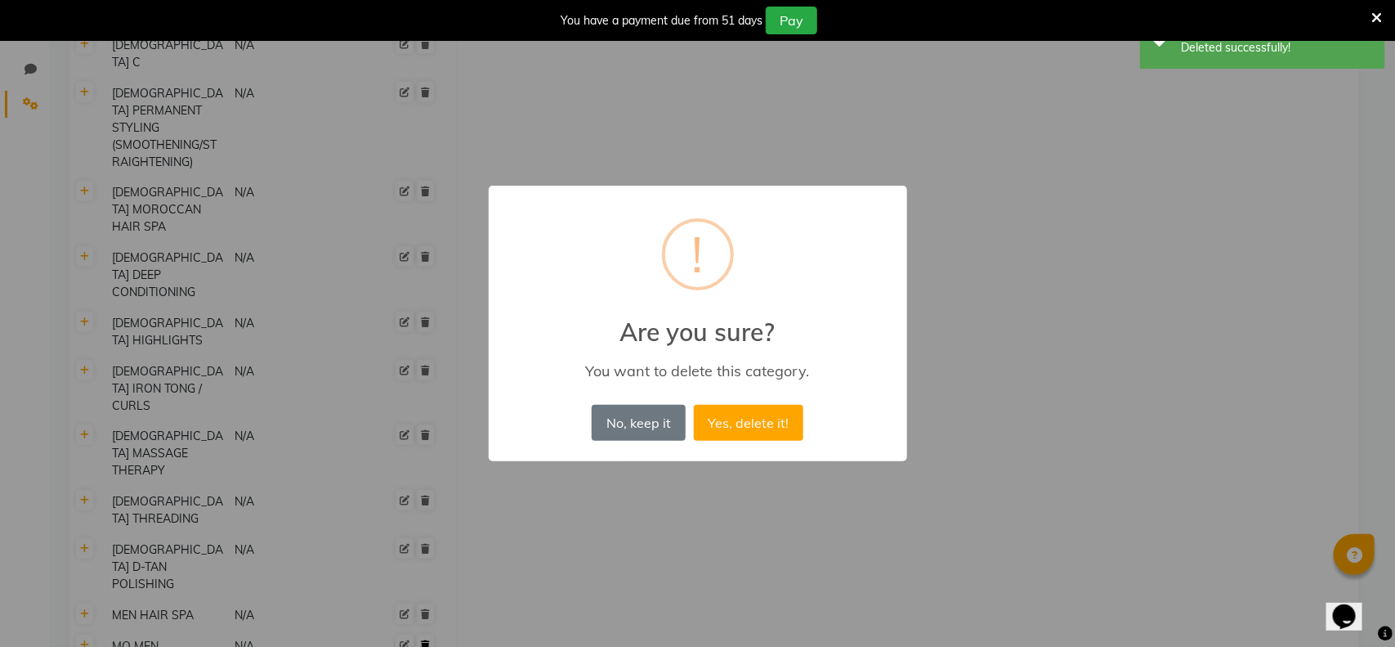
click at [694, 405] on button "Yes, delete it!" at bounding box center [749, 423] width 110 height 36
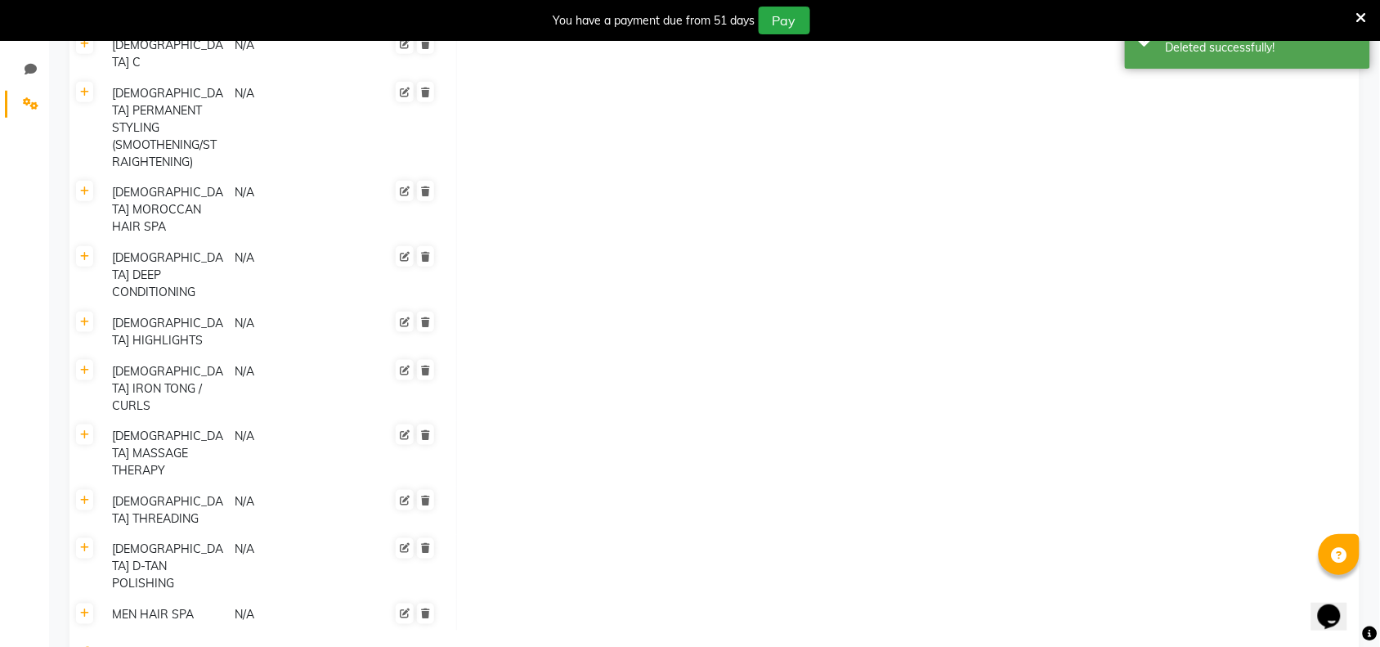
scroll to position [338, 0]
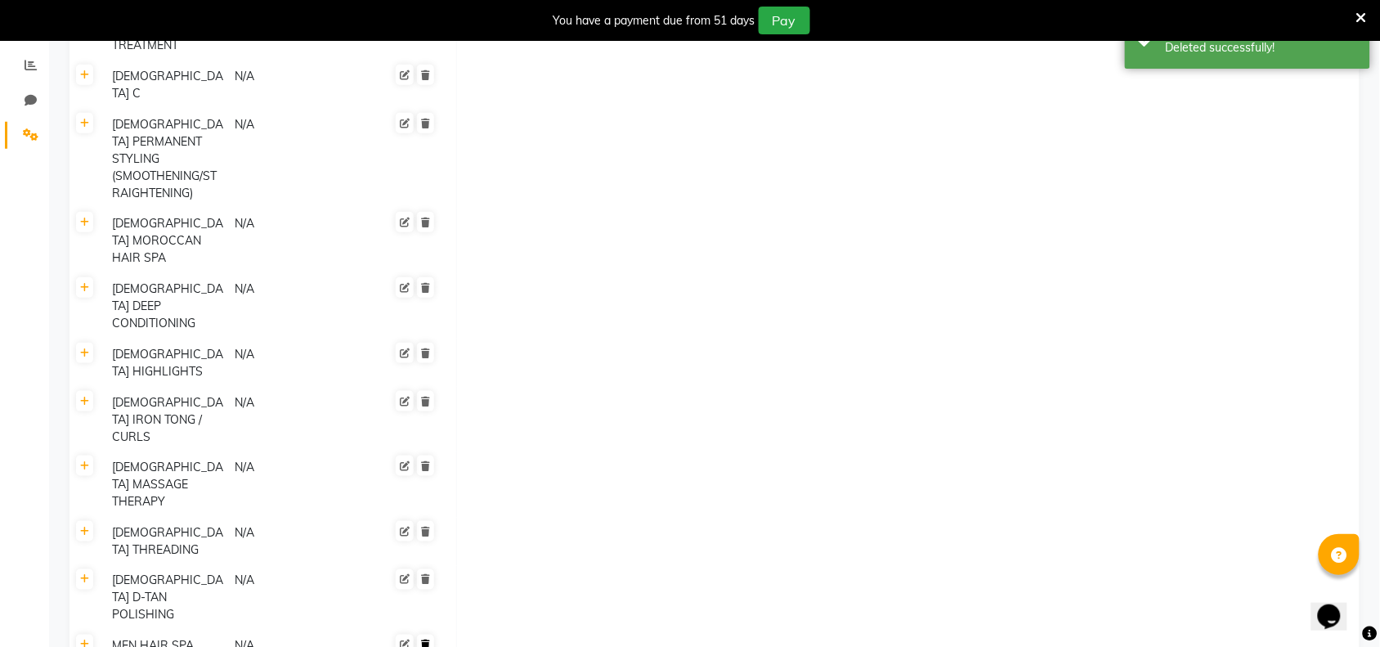
click at [425, 640] on icon at bounding box center [425, 645] width 9 height 10
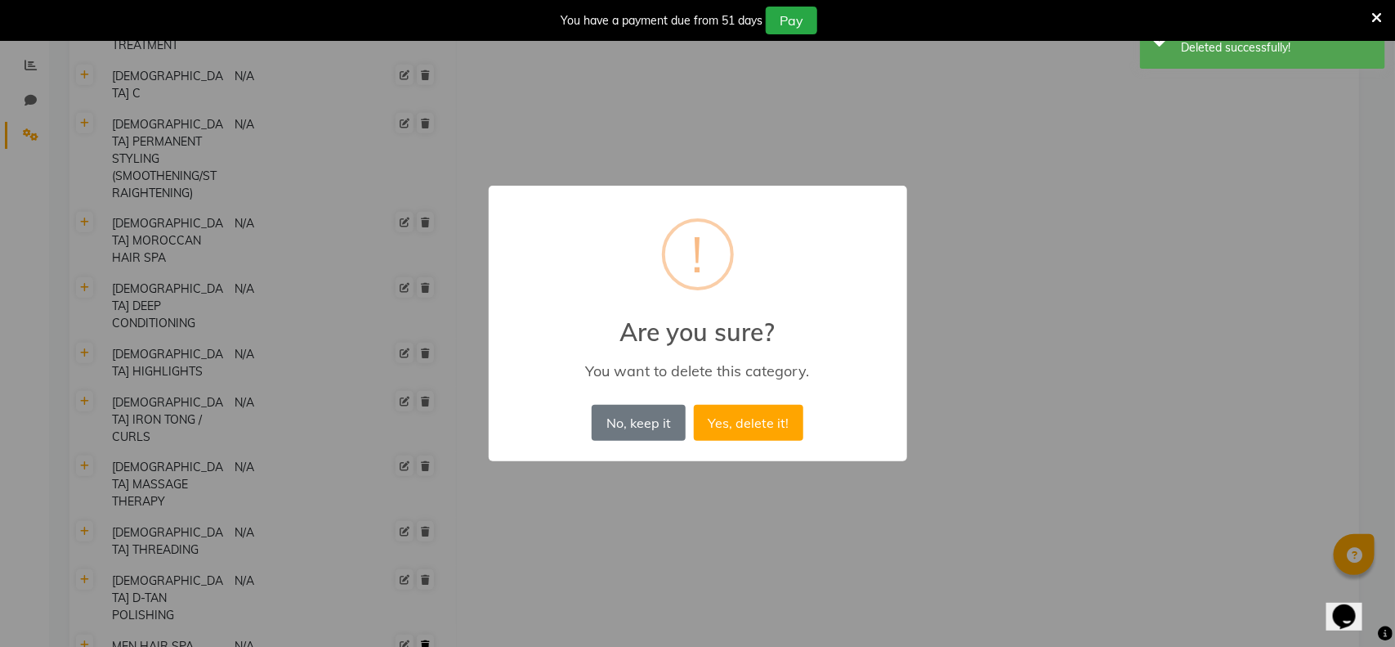
click at [694, 405] on button "Yes, delete it!" at bounding box center [749, 423] width 110 height 36
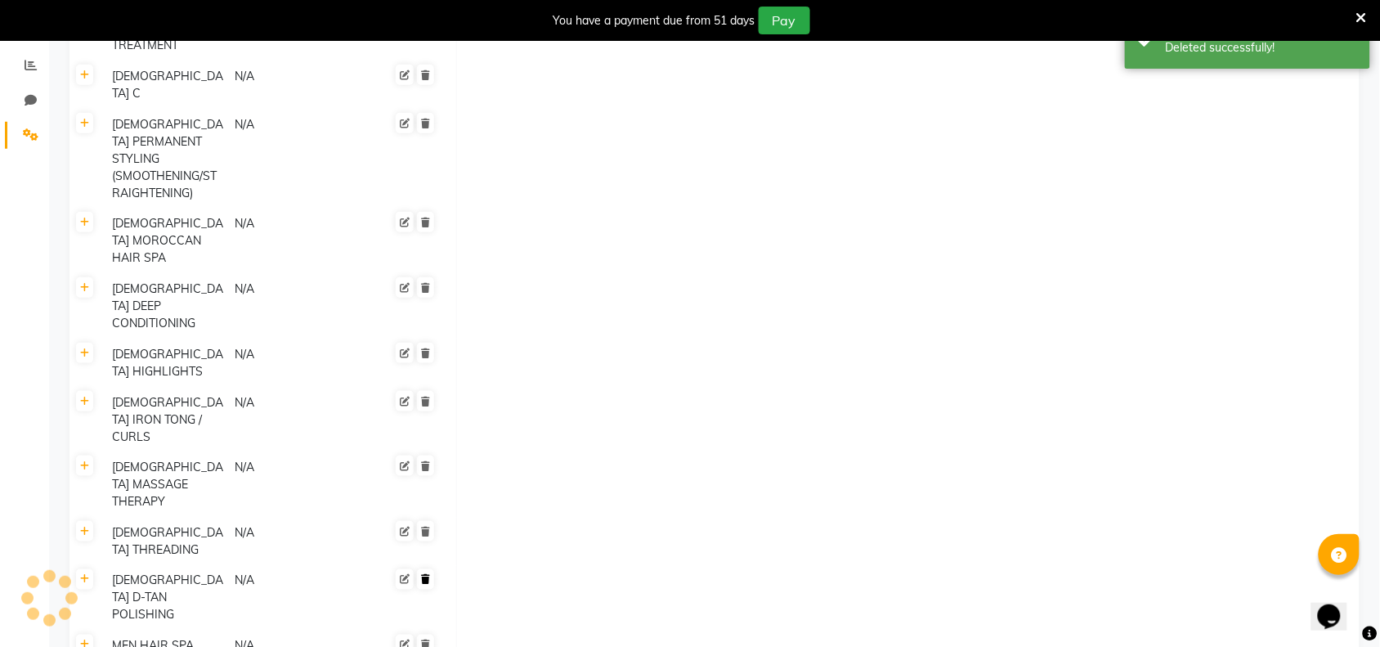
scroll to position [307, 0]
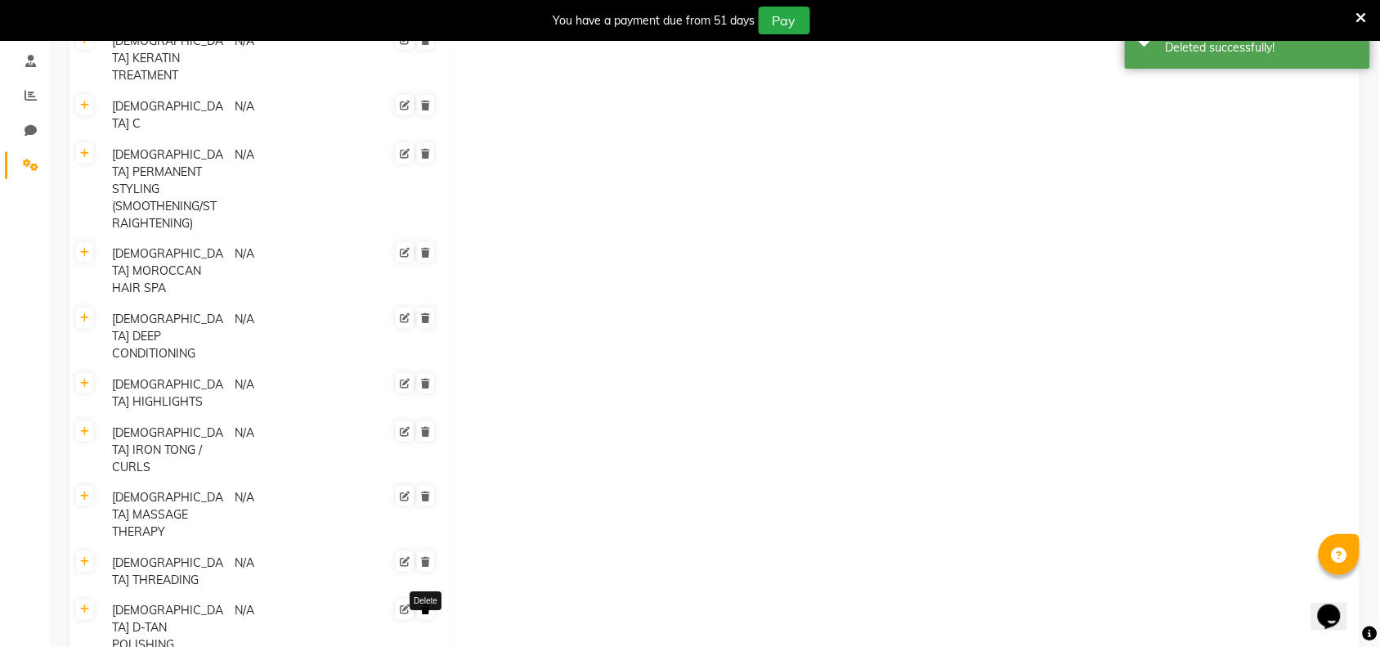
click at [423, 605] on icon at bounding box center [425, 610] width 9 height 10
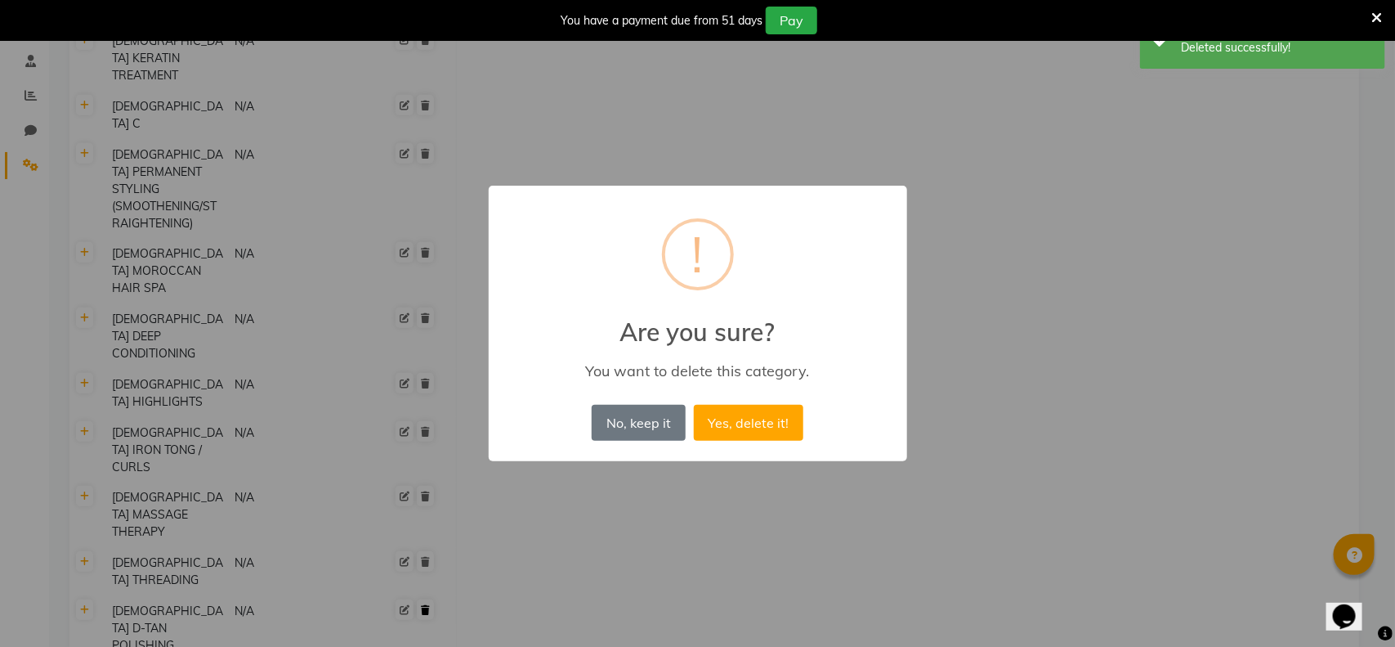
click at [694, 405] on button "Yes, delete it!" at bounding box center [749, 423] width 110 height 36
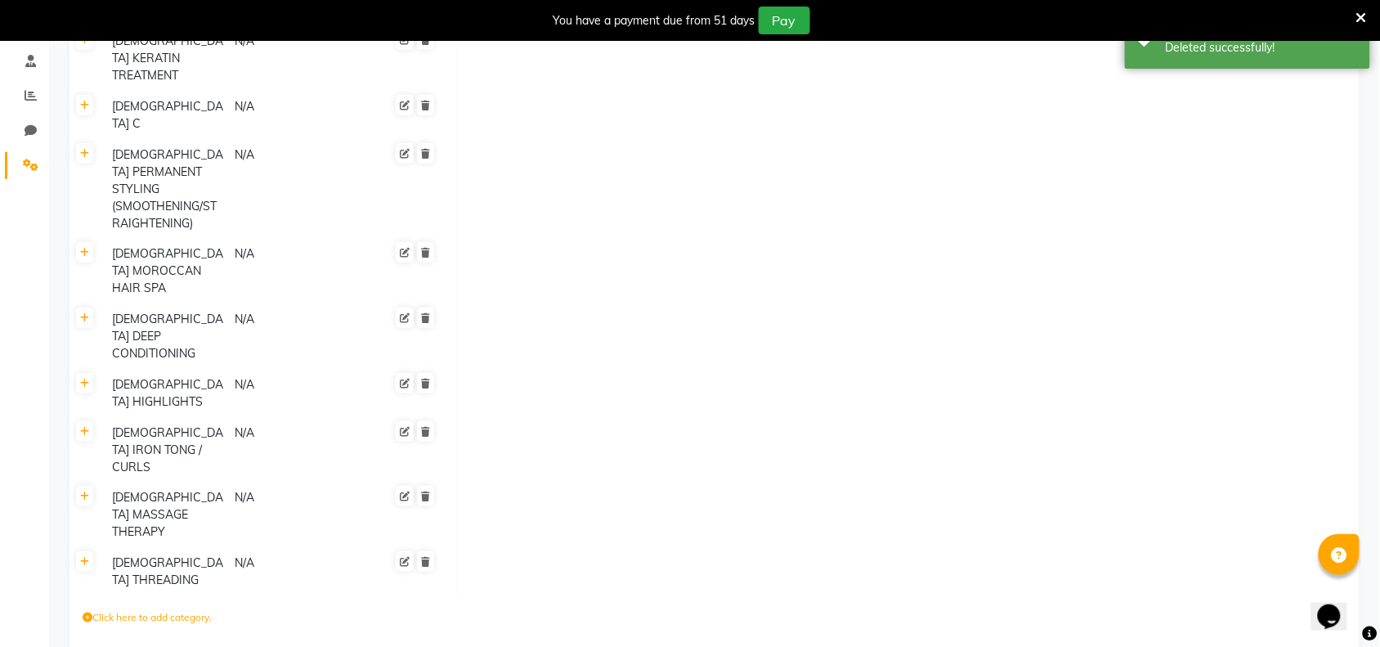
scroll to position [259, 0]
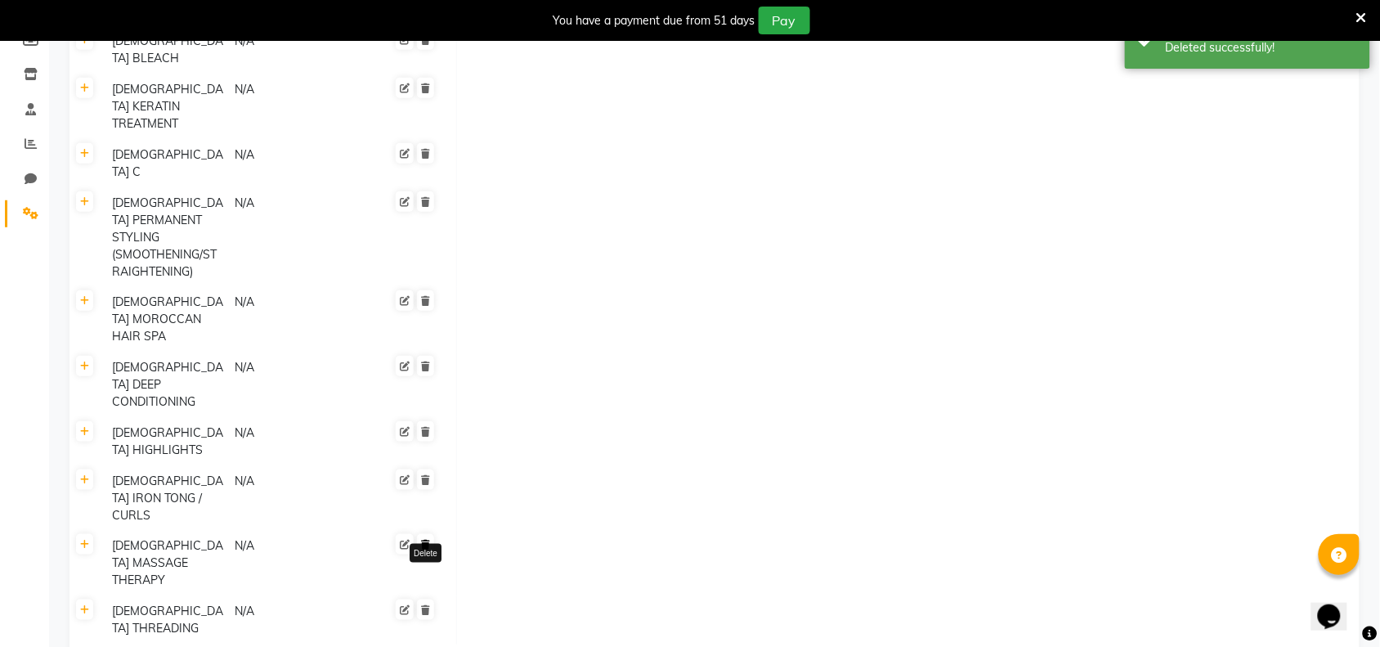
click at [425, 539] on icon at bounding box center [425, 544] width 9 height 10
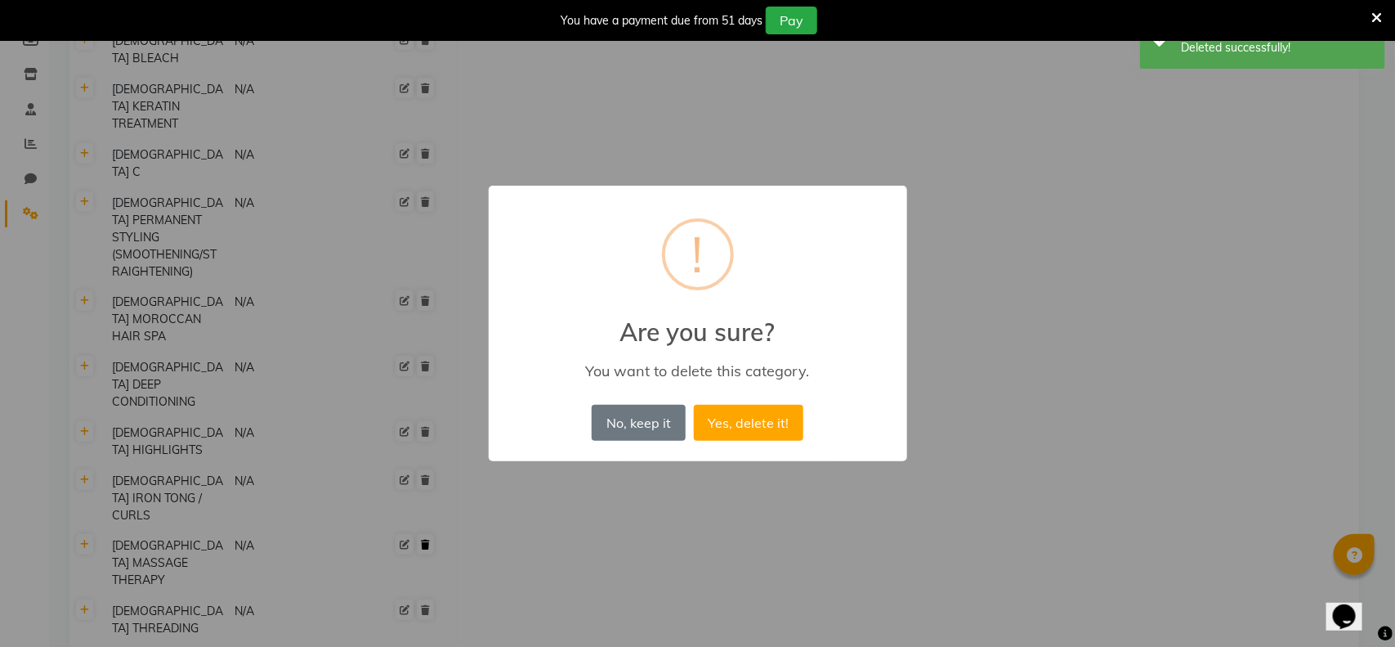
click at [694, 405] on button "Yes, delete it!" at bounding box center [749, 423] width 110 height 36
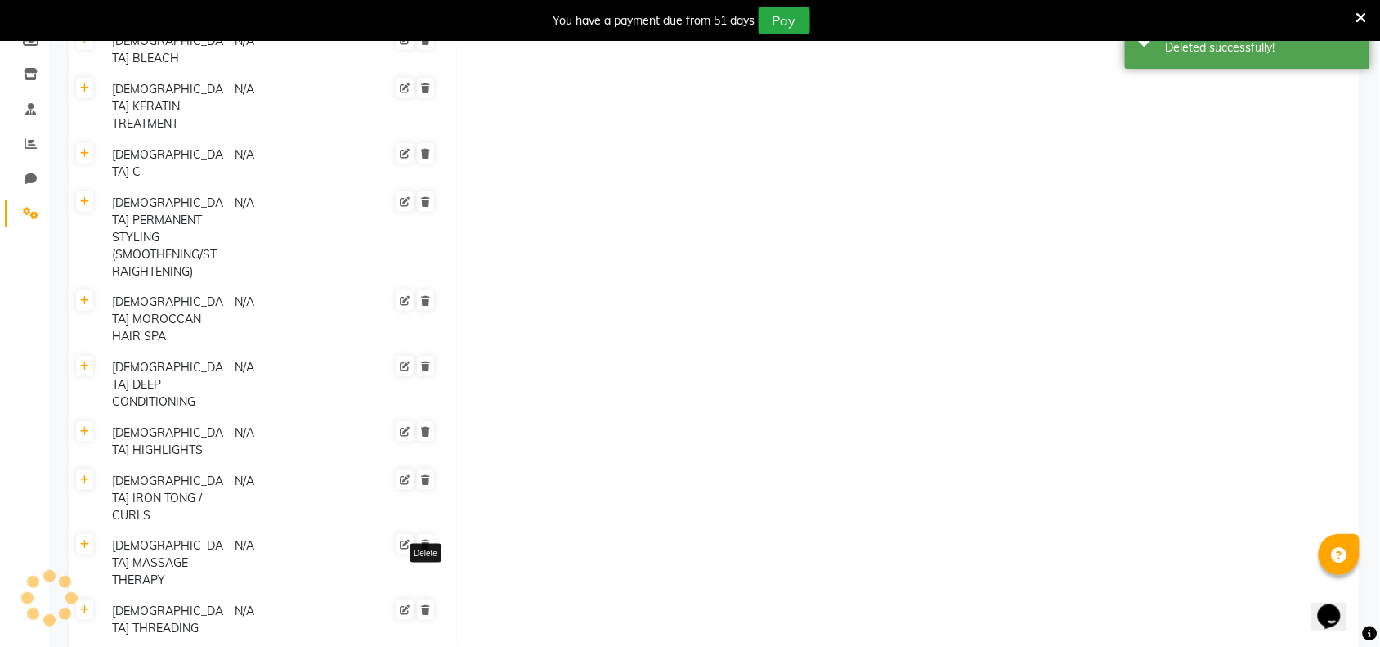
scroll to position [211, 0]
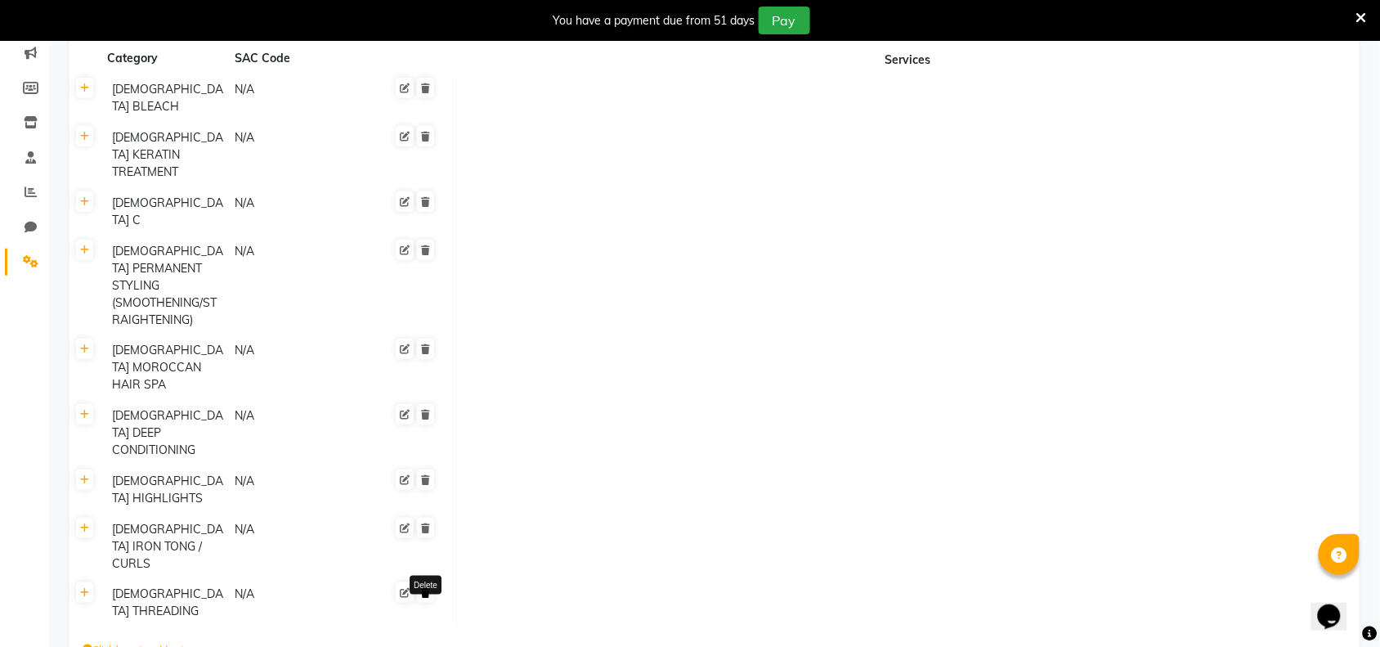
click at [432, 582] on link at bounding box center [425, 592] width 17 height 20
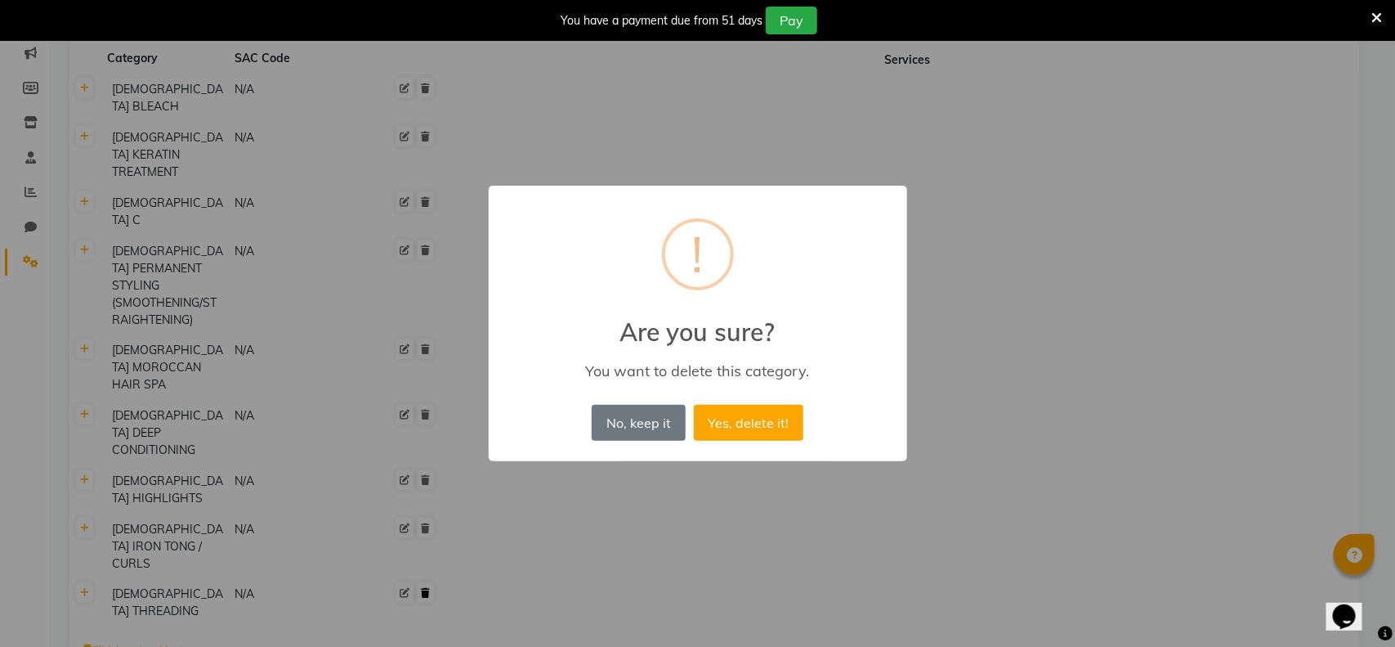
click at [694, 405] on button "Yes, delete it!" at bounding box center [749, 423] width 110 height 36
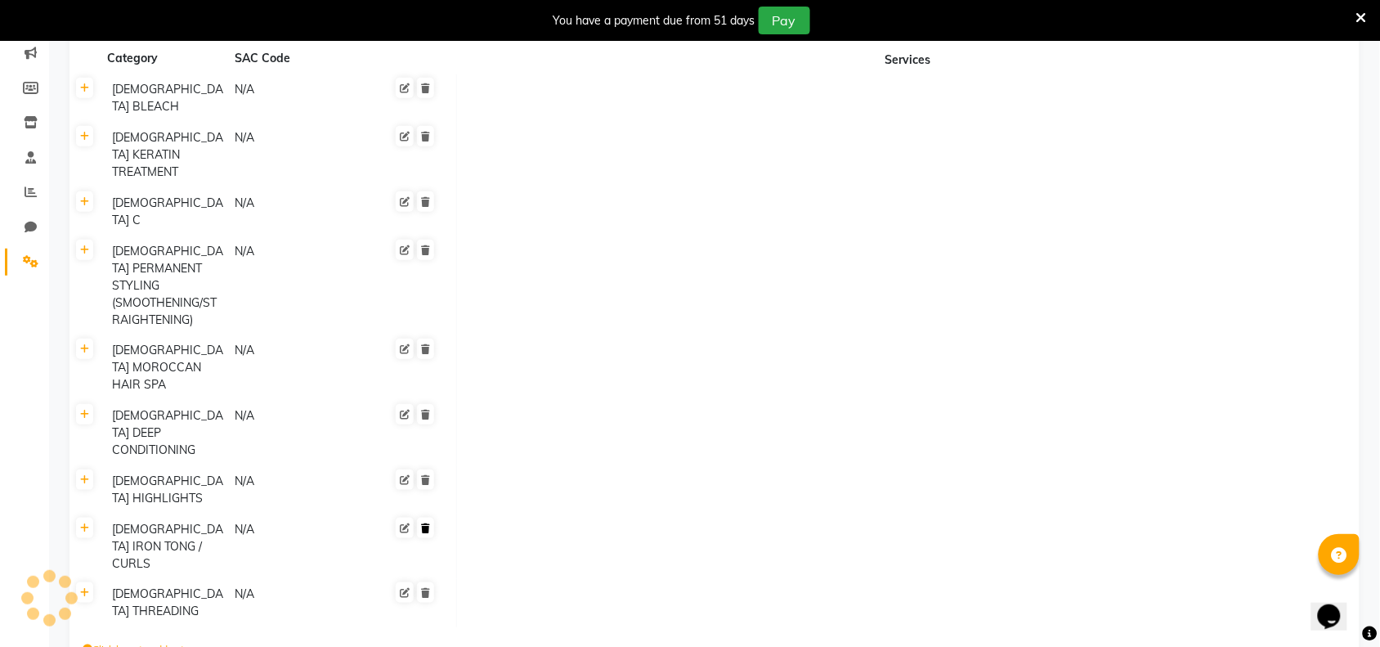
scroll to position [181, 0]
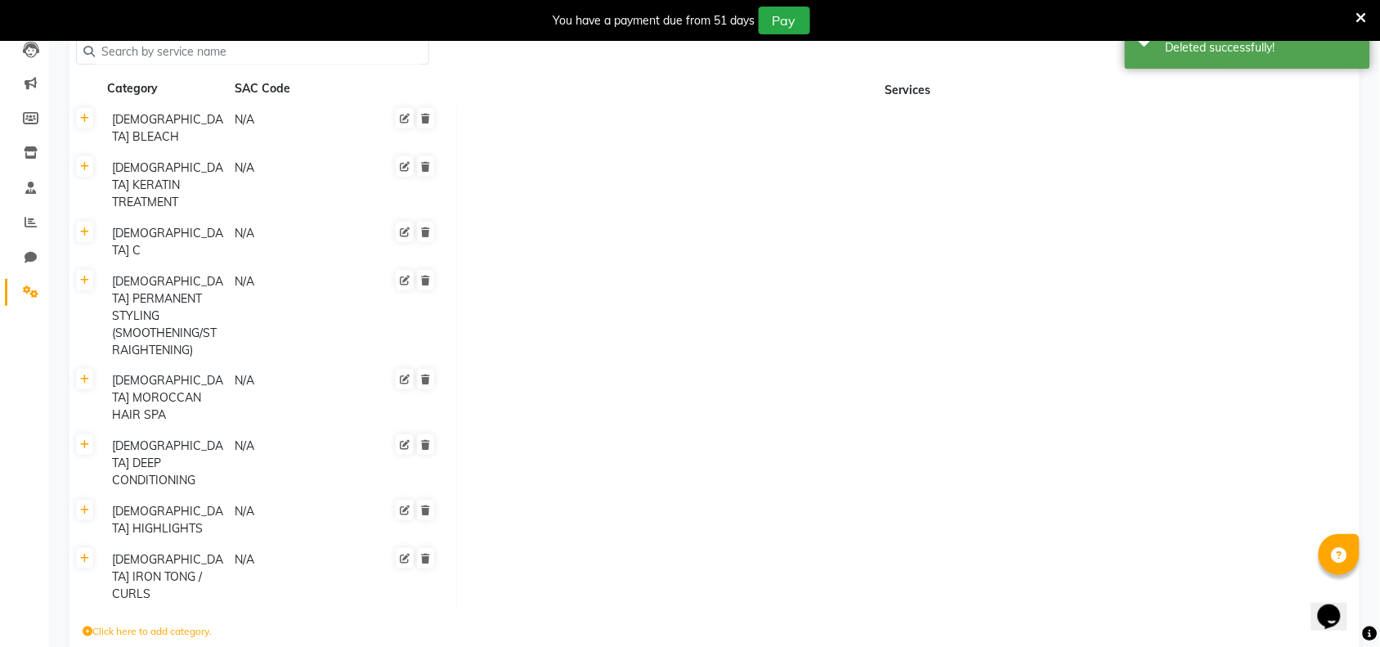
click at [430, 501] on div at bounding box center [401, 520] width 69 height 38
click at [430, 499] on link at bounding box center [425, 509] width 17 height 20
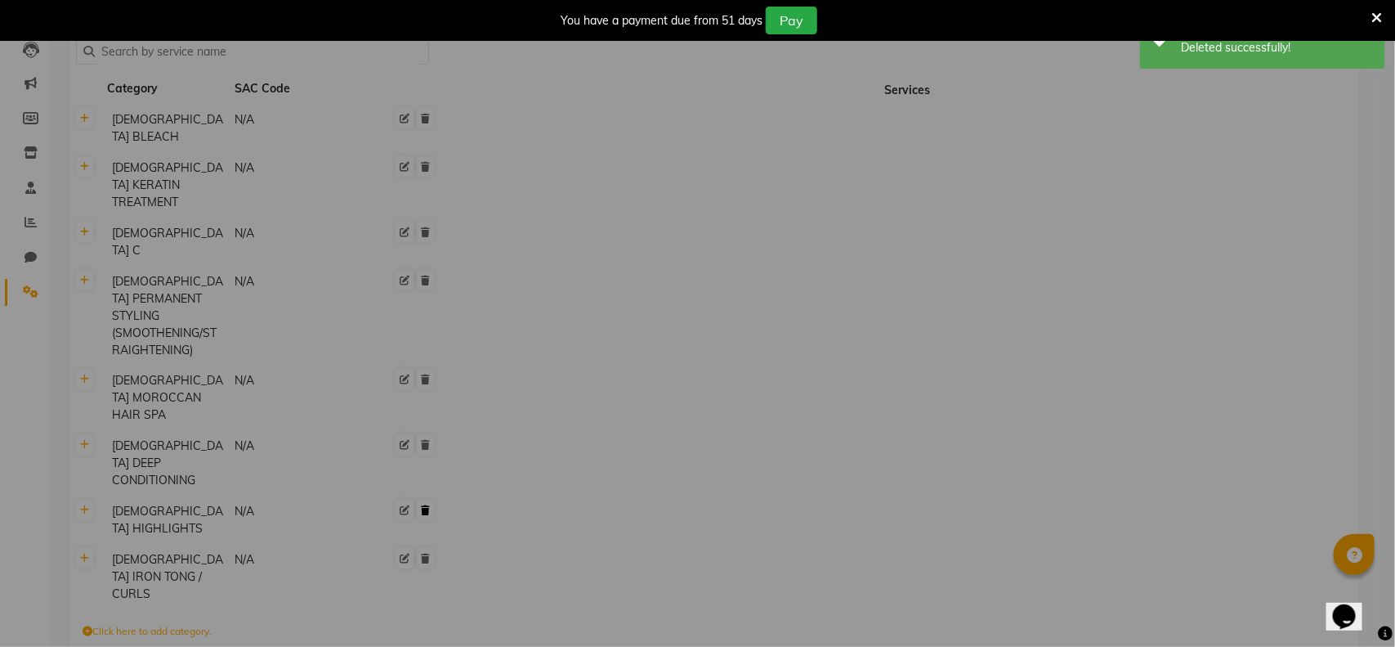
click at [694, 405] on button "Yes, delete it!" at bounding box center [749, 423] width 110 height 36
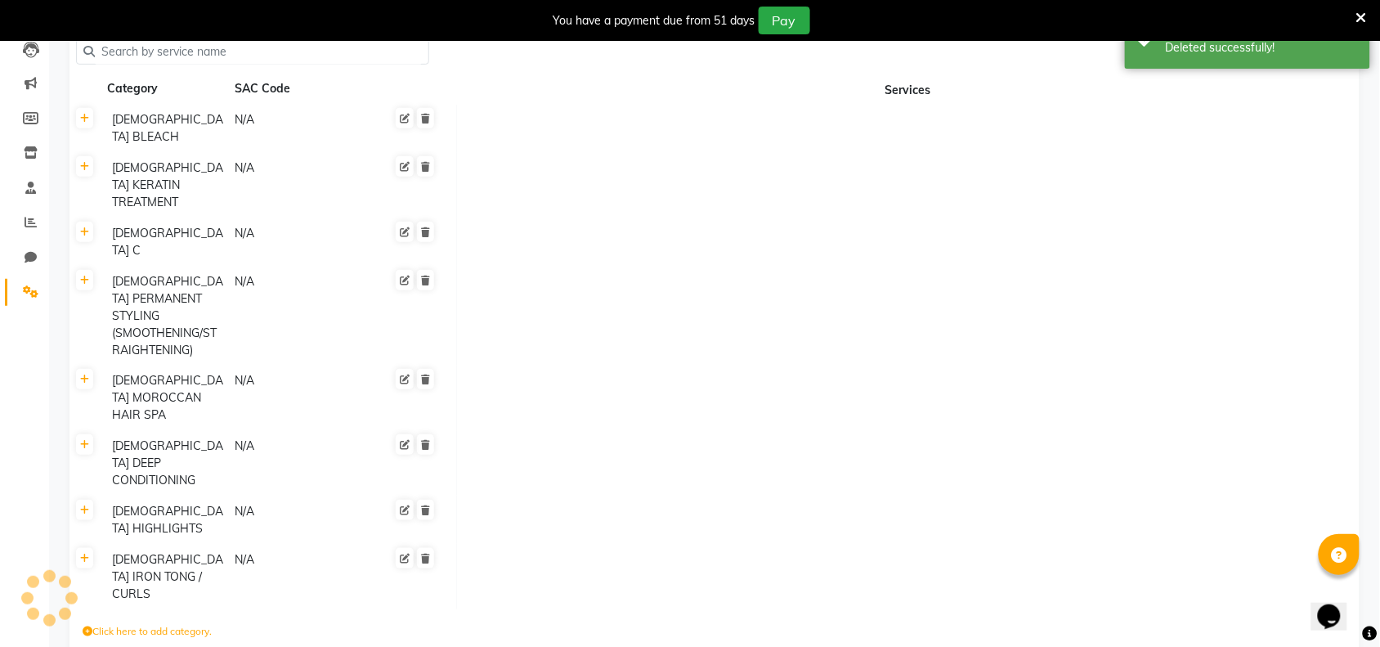
scroll to position [132, 0]
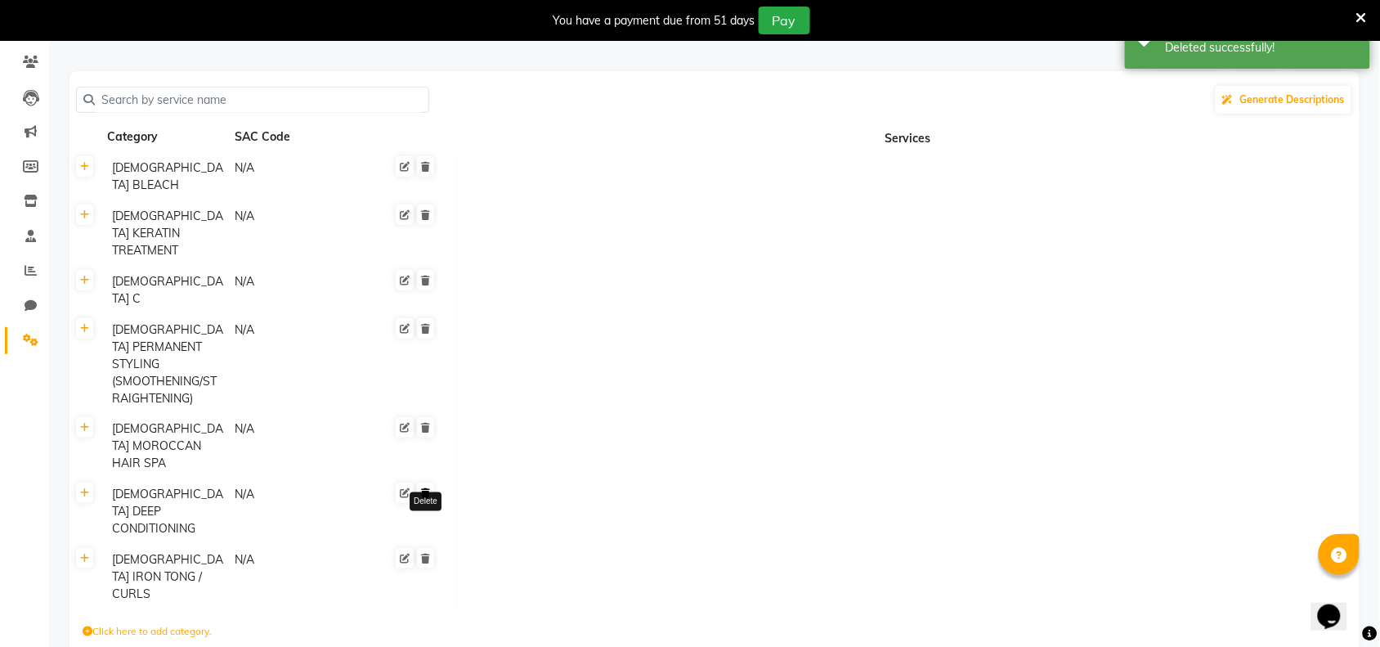
click at [429, 488] on icon at bounding box center [425, 493] width 9 height 10
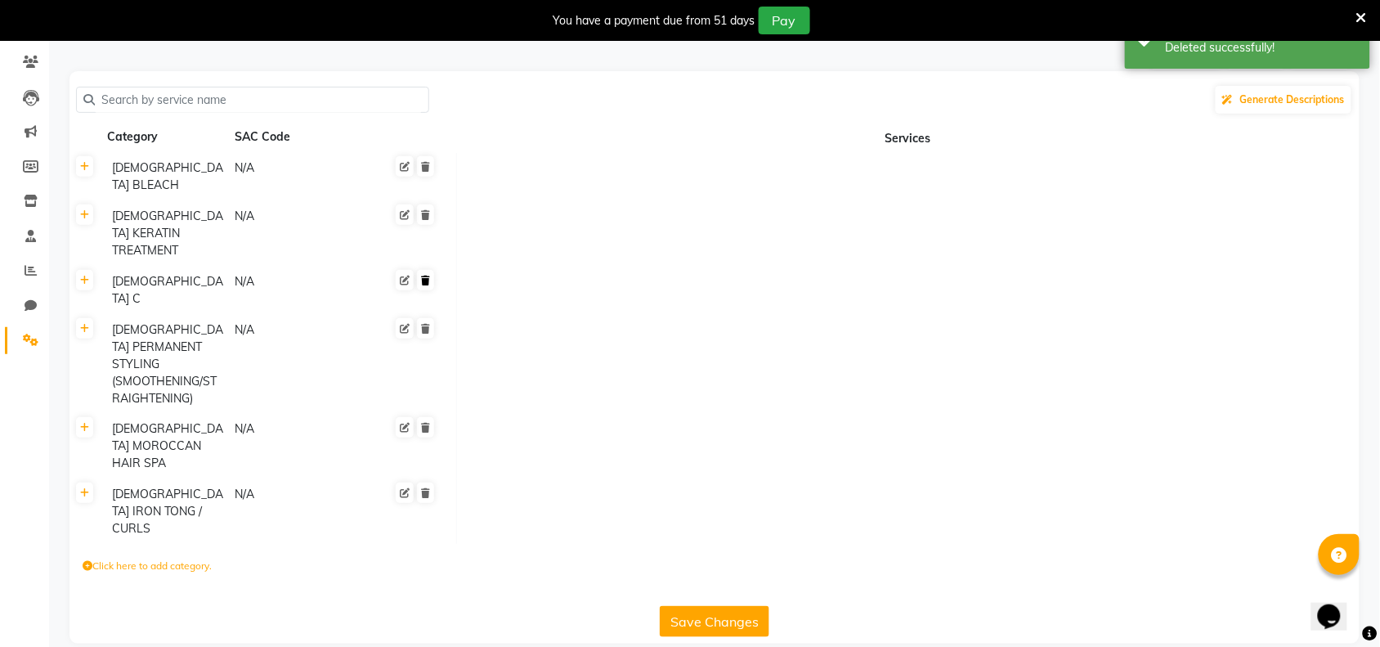
scroll to position [84, 0]
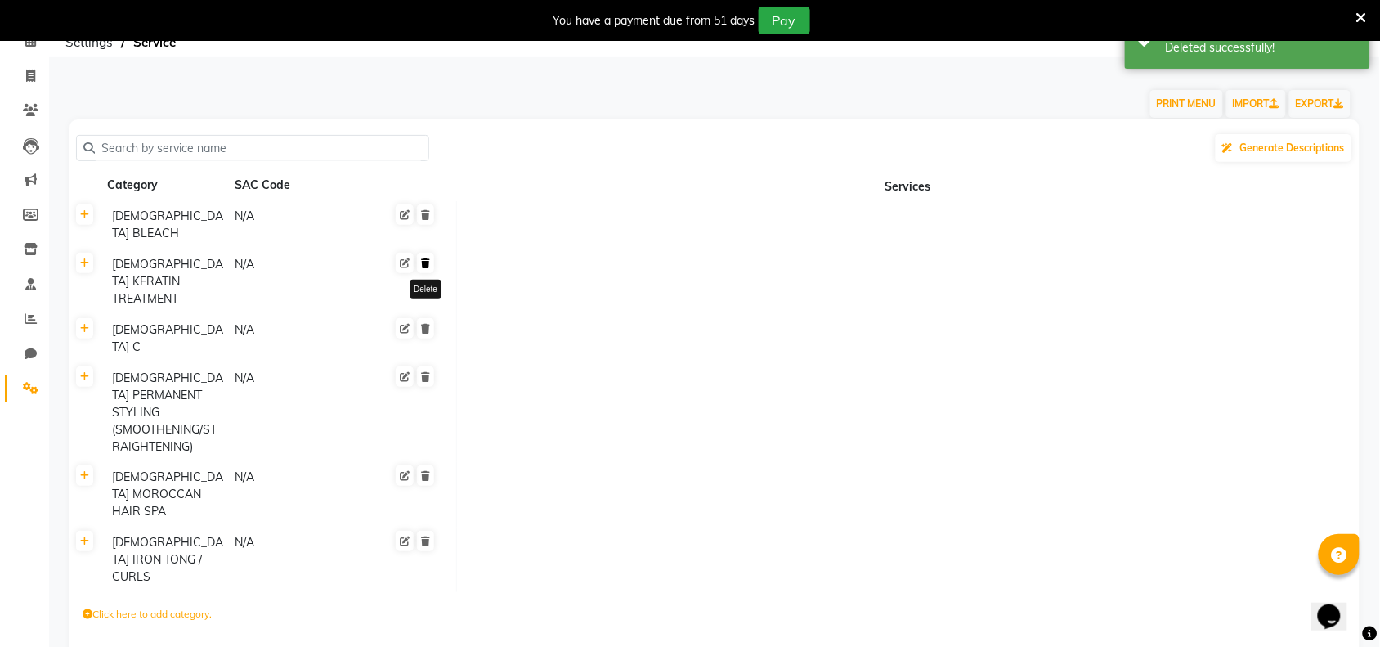
click at [427, 258] on icon at bounding box center [425, 263] width 9 height 10
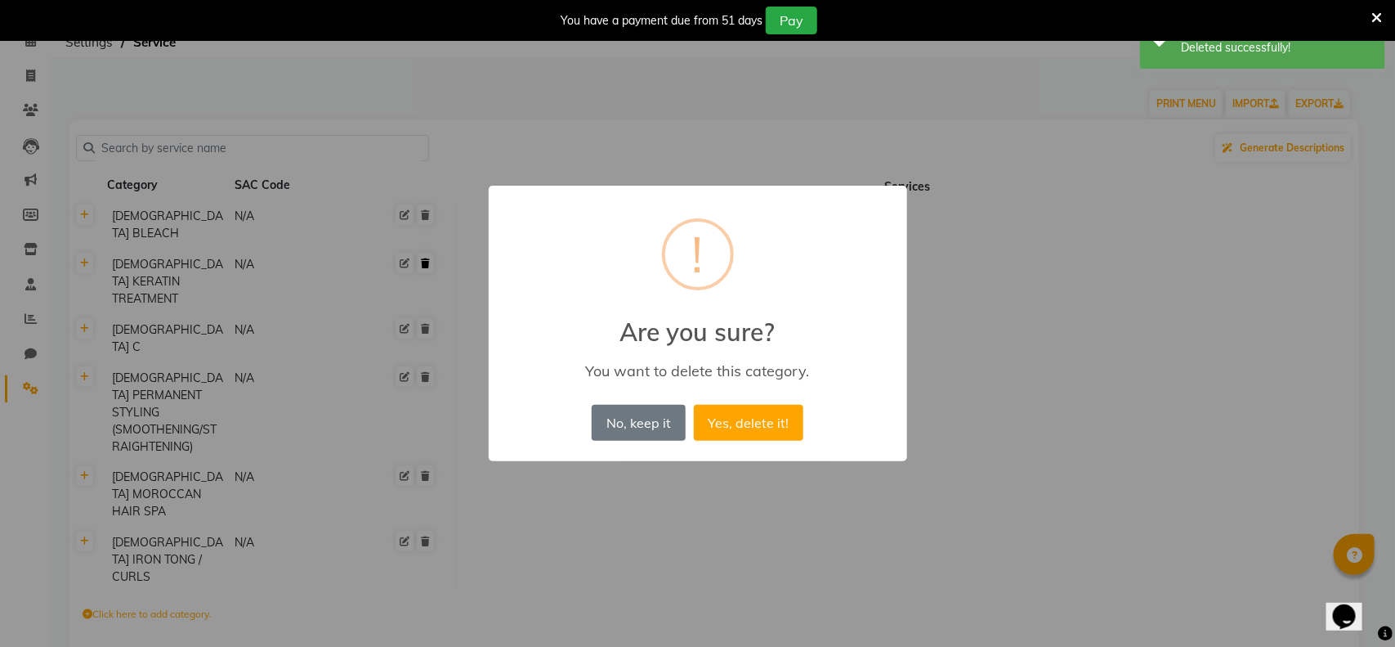
click at [694, 405] on button "Yes, delete it!" at bounding box center [749, 423] width 110 height 36
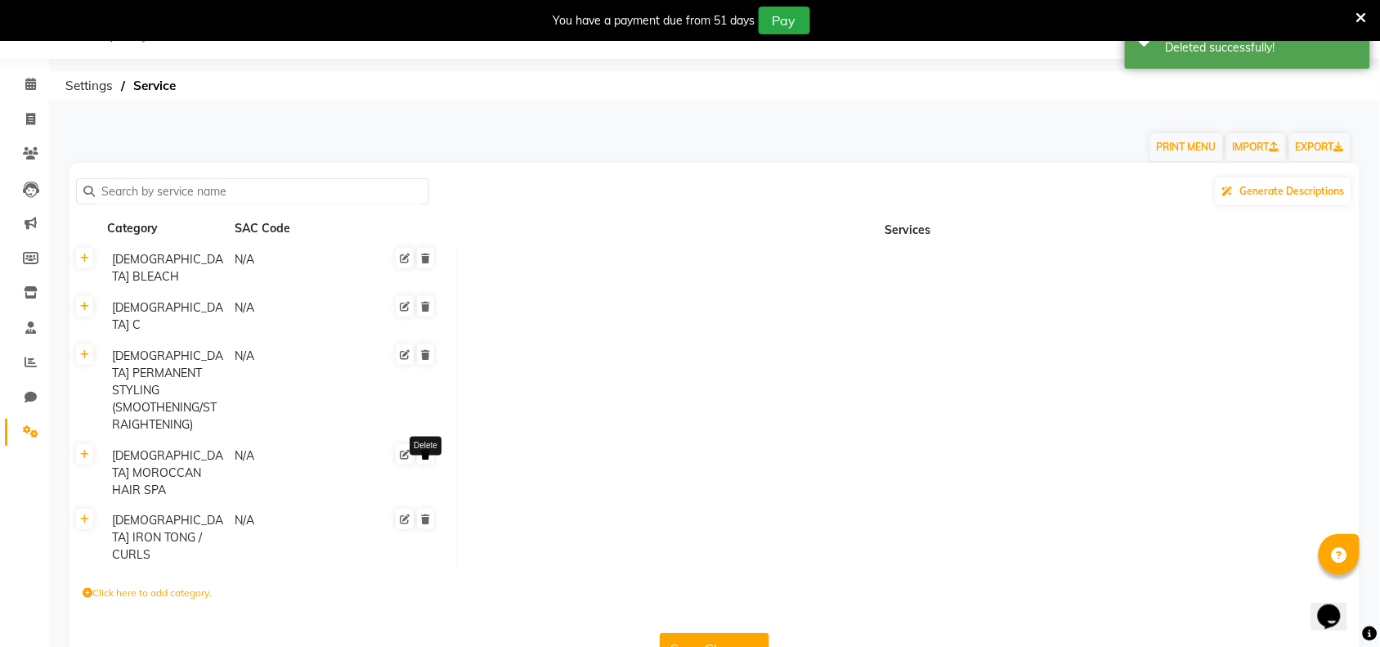
click at [427, 450] on icon at bounding box center [425, 455] width 9 height 10
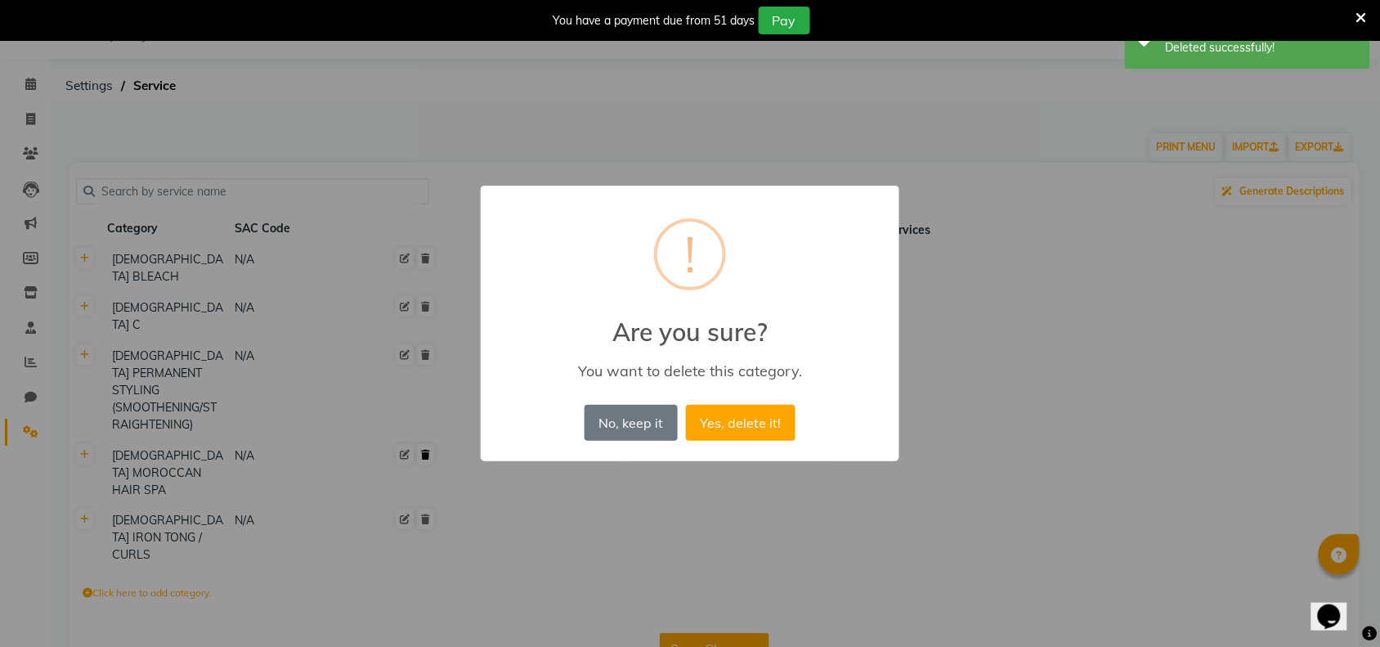
scroll to position [37, 0]
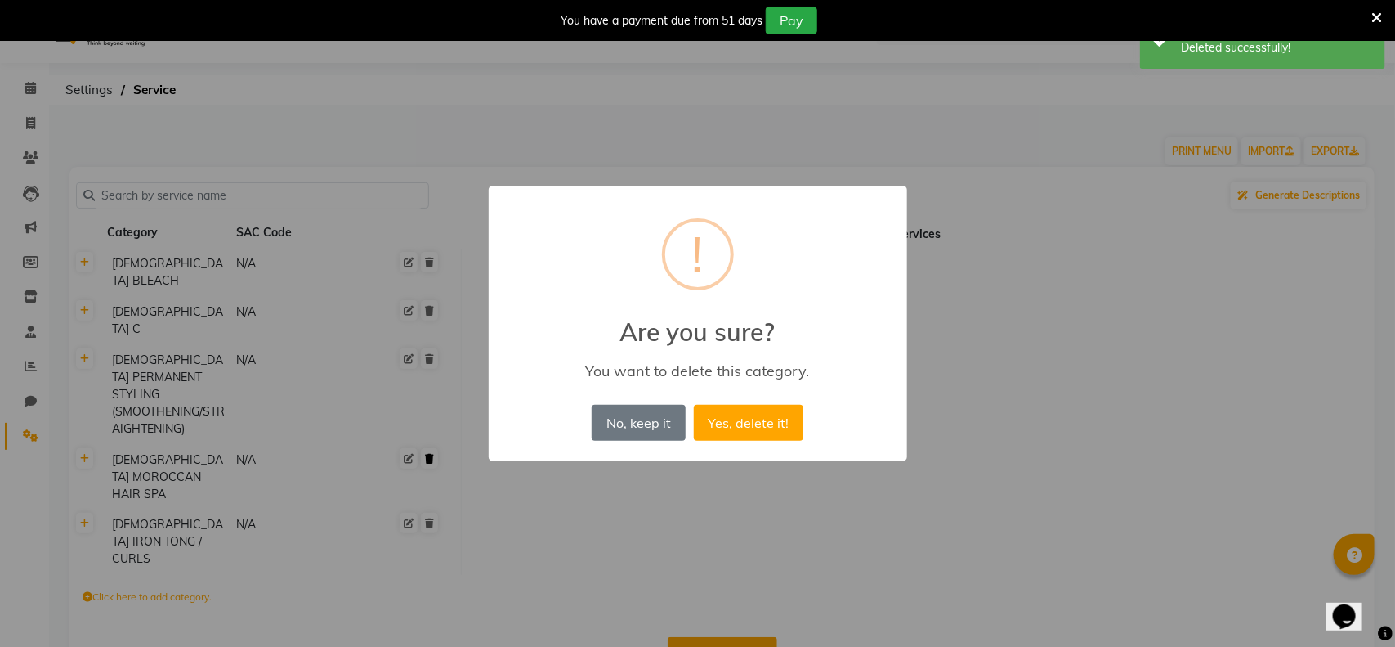
click at [694, 405] on button "Yes, delete it!" at bounding box center [749, 423] width 110 height 36
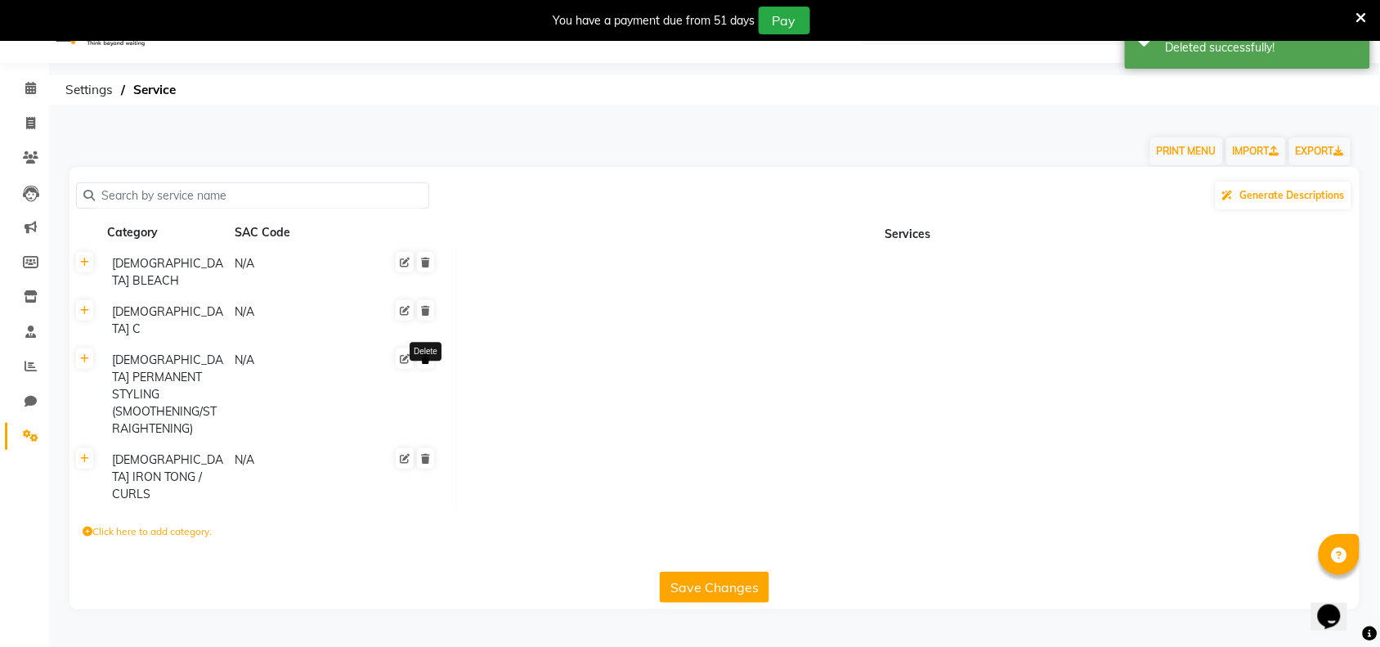
click at [422, 354] on icon at bounding box center [425, 359] width 9 height 10
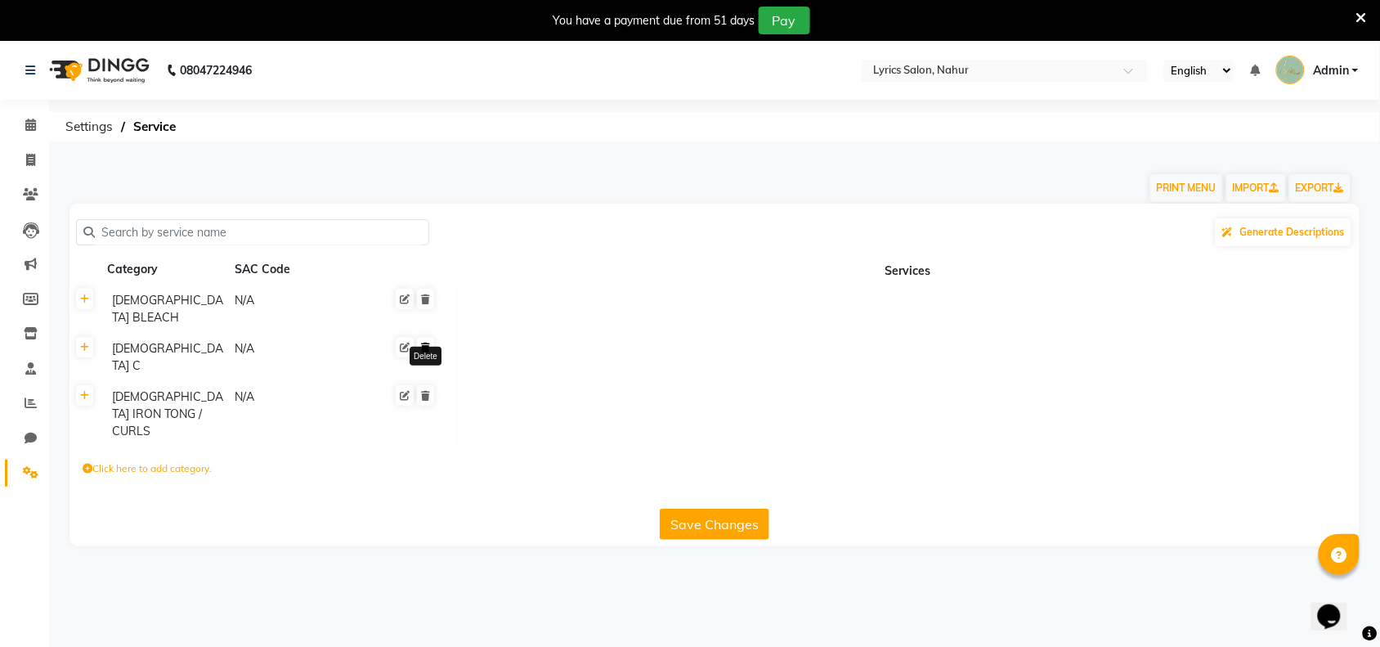
click at [427, 337] on link at bounding box center [425, 347] width 17 height 20
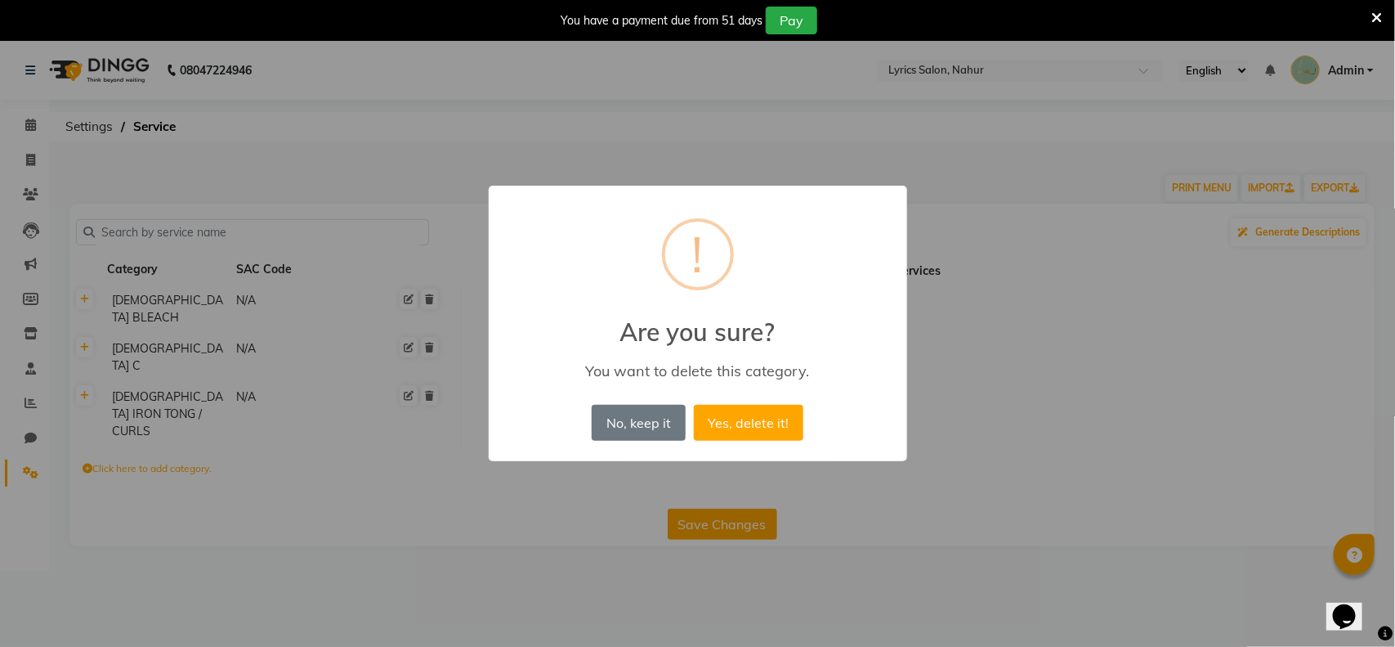
click at [694, 405] on button "Yes, delete it!" at bounding box center [749, 423] width 110 height 36
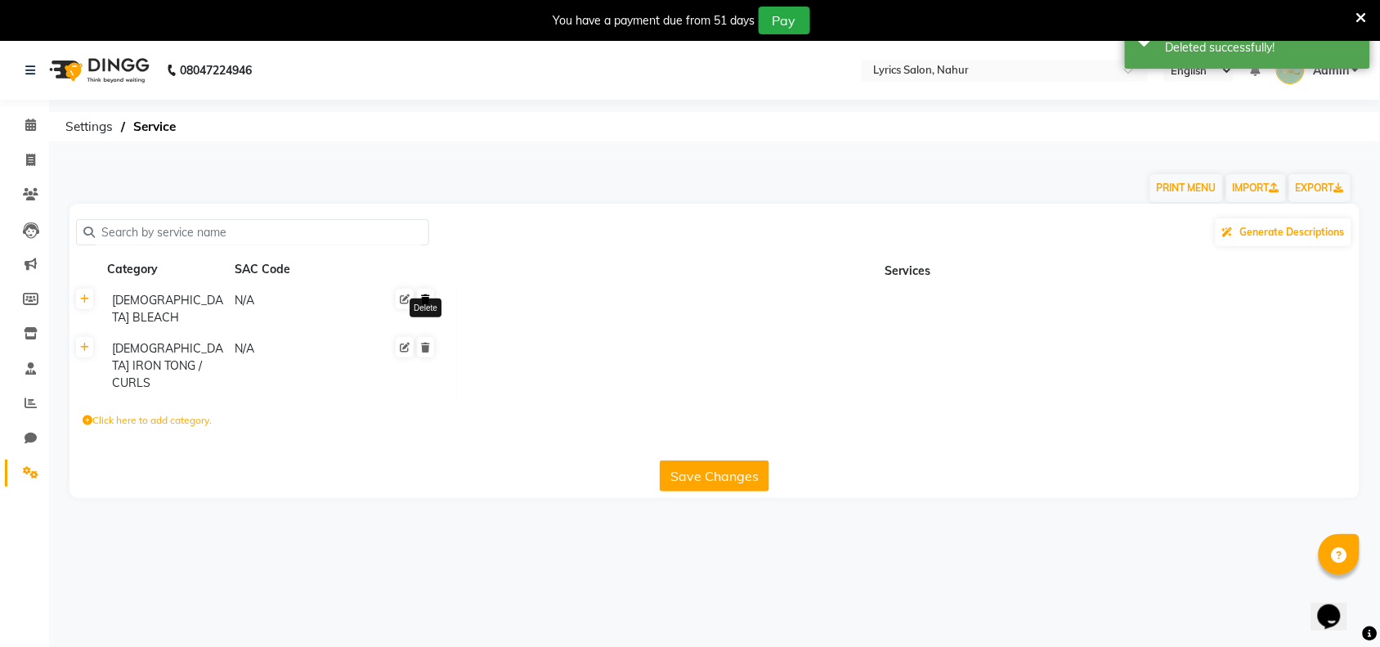
click at [423, 291] on link at bounding box center [425, 299] width 17 height 20
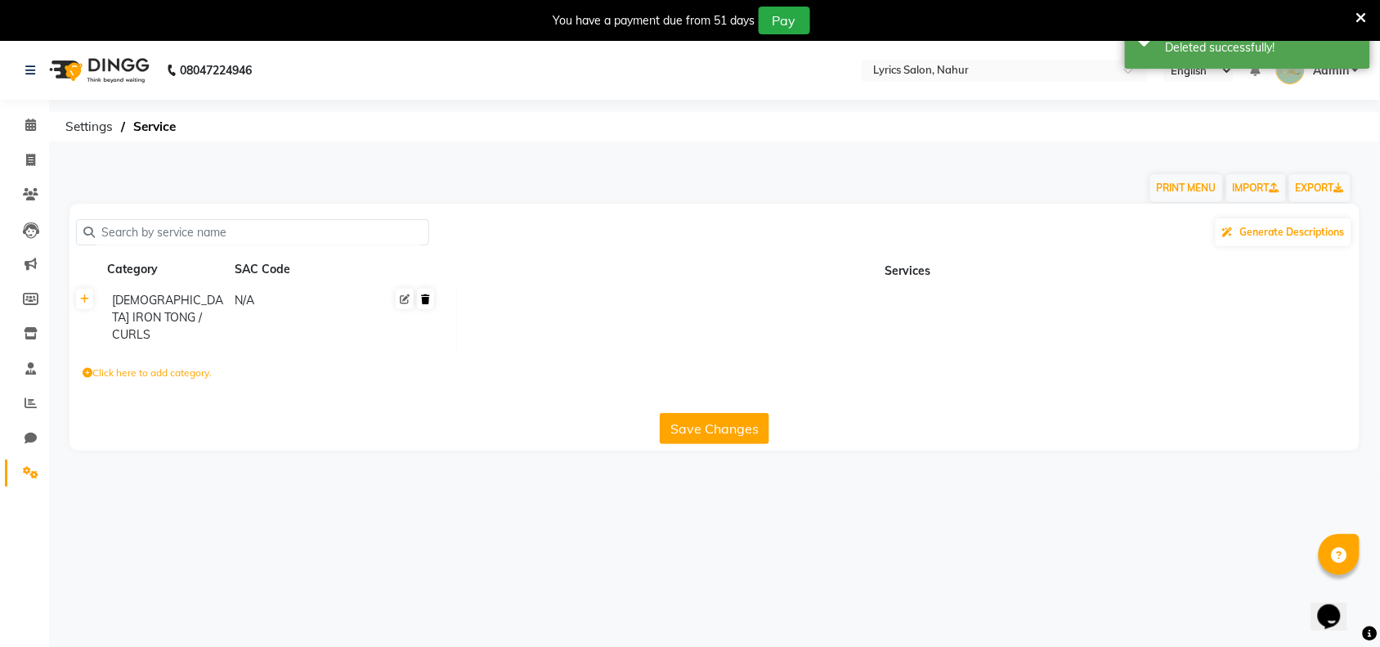
click at [427, 299] on icon at bounding box center [425, 299] width 9 height 10
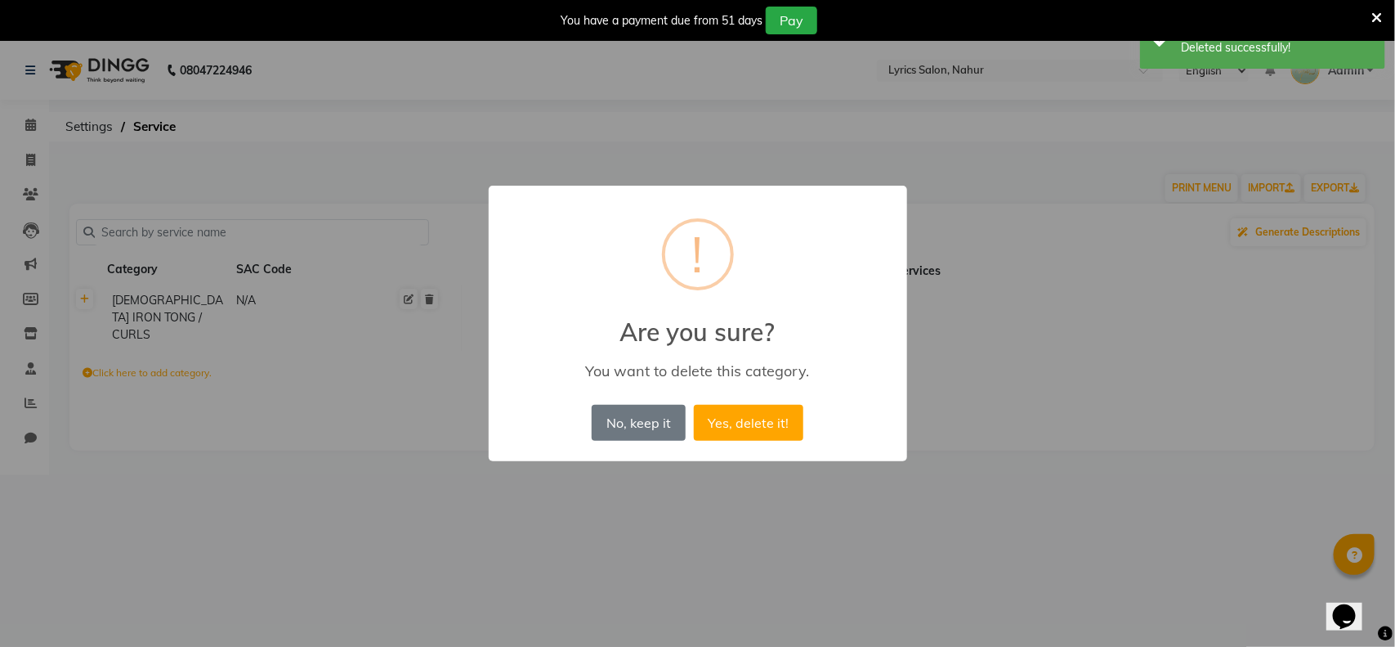
click at [694, 405] on button "Yes, delete it!" at bounding box center [749, 423] width 110 height 36
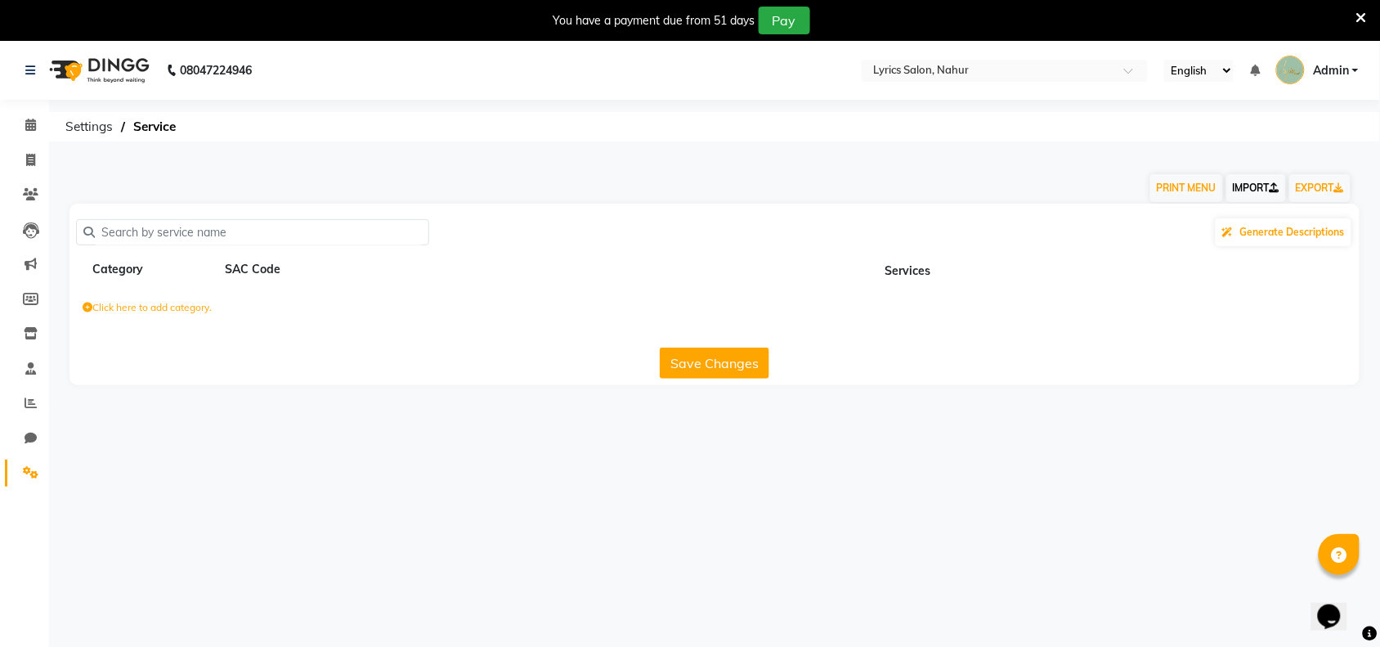
click at [1249, 178] on link "IMPORT" at bounding box center [1256, 188] width 60 height 28
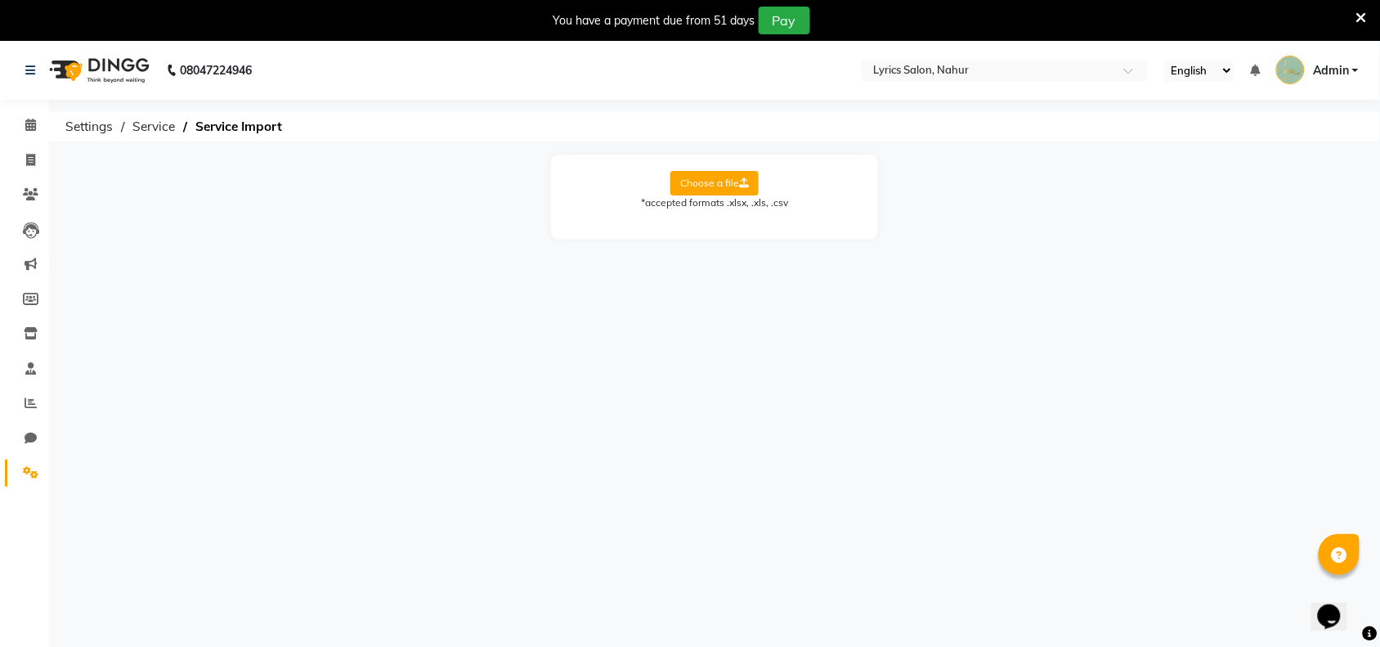
click at [700, 173] on label "Choose a file" at bounding box center [714, 183] width 88 height 25
click at [0, 0] on input "Choose a file" at bounding box center [0, 0] width 0 height 0
click at [714, 181] on label "Choose a file" at bounding box center [714, 183] width 88 height 25
click at [0, 0] on input "Choose a file" at bounding box center [0, 0] width 0 height 0
click at [768, 235] on select "Select Sheet Sheet1" at bounding box center [788, 235] width 123 height 25
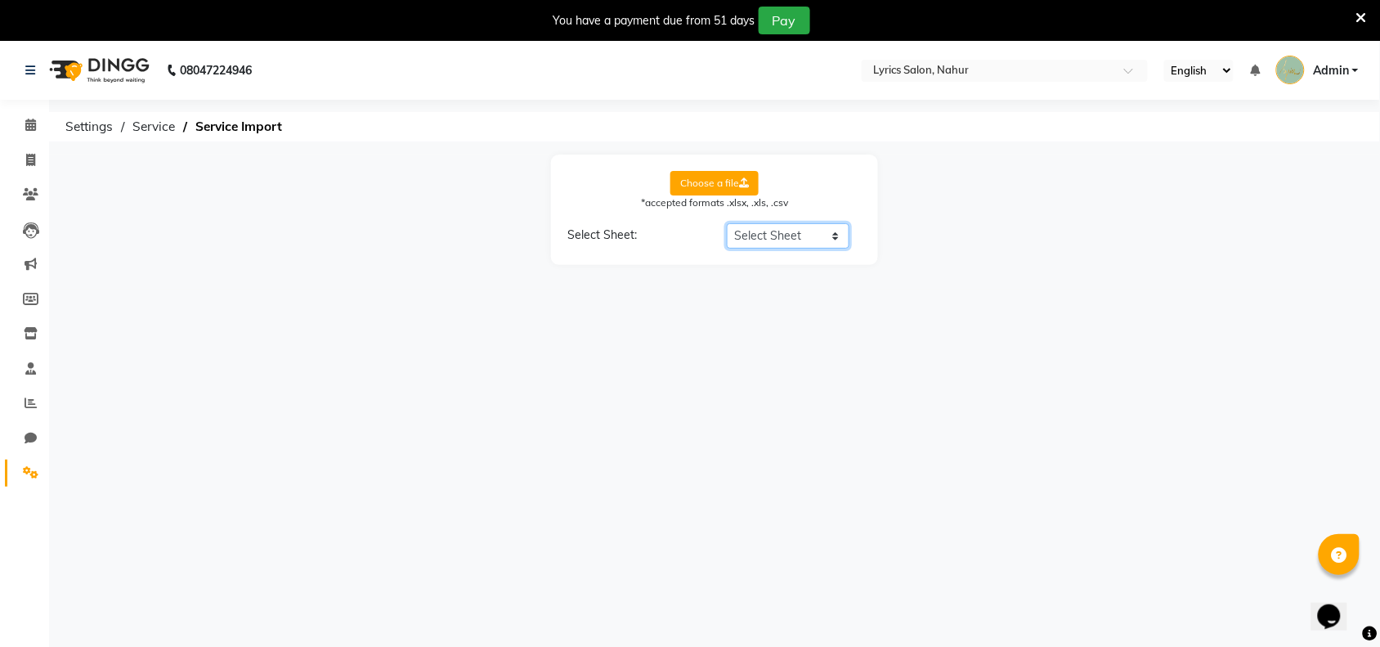
click at [727, 223] on select "Select Sheet Sheet1" at bounding box center [788, 235] width 123 height 25
click at [783, 235] on select "Select Sheet Sheet1" at bounding box center [788, 235] width 123 height 25
select select "Sheet1"
click at [727, 223] on select "Select Sheet Sheet1" at bounding box center [788, 235] width 123 height 25
select select "Service Name"
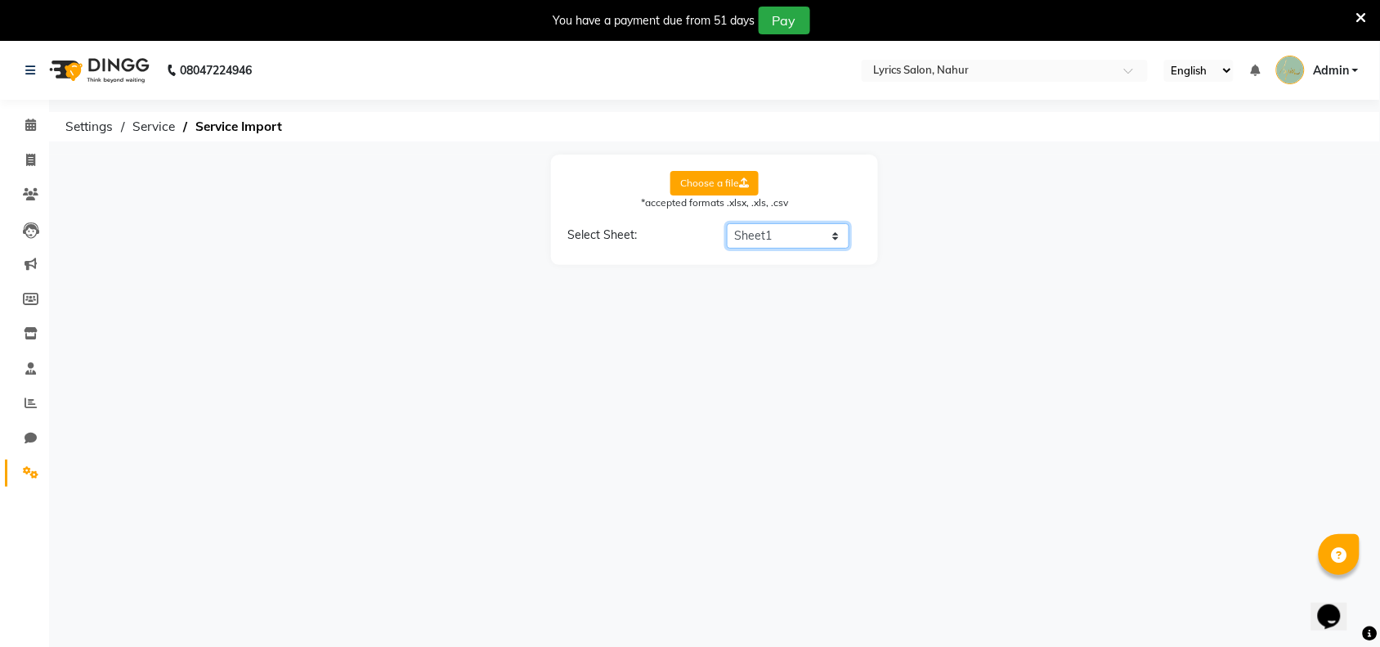
select select "Price"
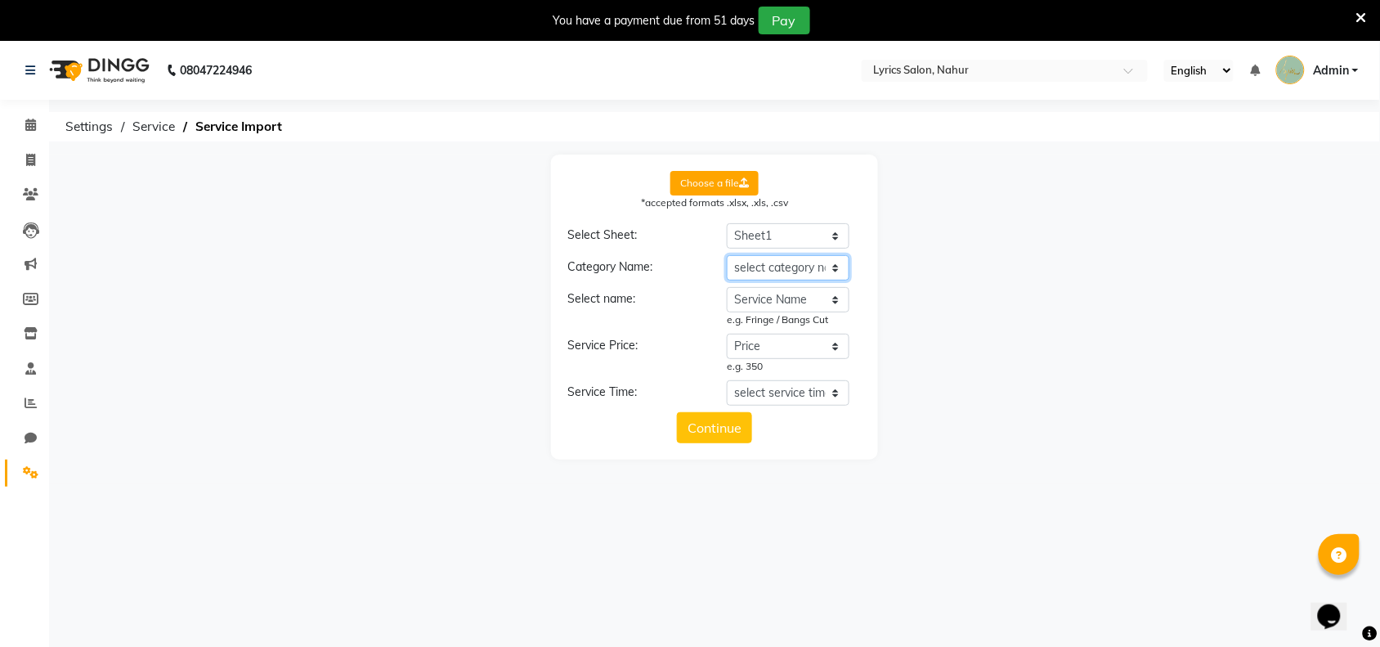
click at [785, 262] on select "select category name Category Service Name Price Timing" at bounding box center [788, 267] width 123 height 25
select select "Category"
click at [727, 255] on select "select category name Category Service Name Price Timing" at bounding box center [788, 267] width 123 height 25
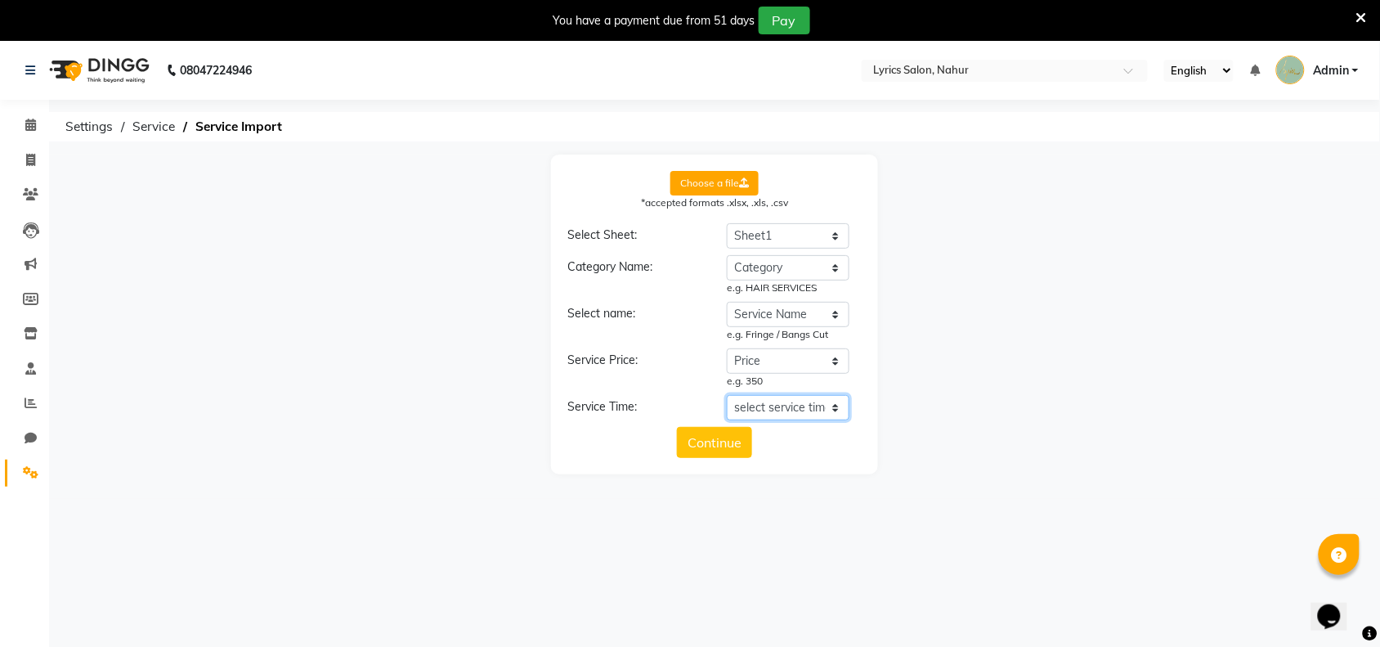
click at [794, 406] on select "select service time Category Service Name Price Timing" at bounding box center [788, 407] width 123 height 25
select select "Timing"
click at [727, 395] on select "select service time Category Service Name Price Timing" at bounding box center [788, 407] width 123 height 25
click at [717, 454] on button "Continue" at bounding box center [714, 456] width 75 height 31
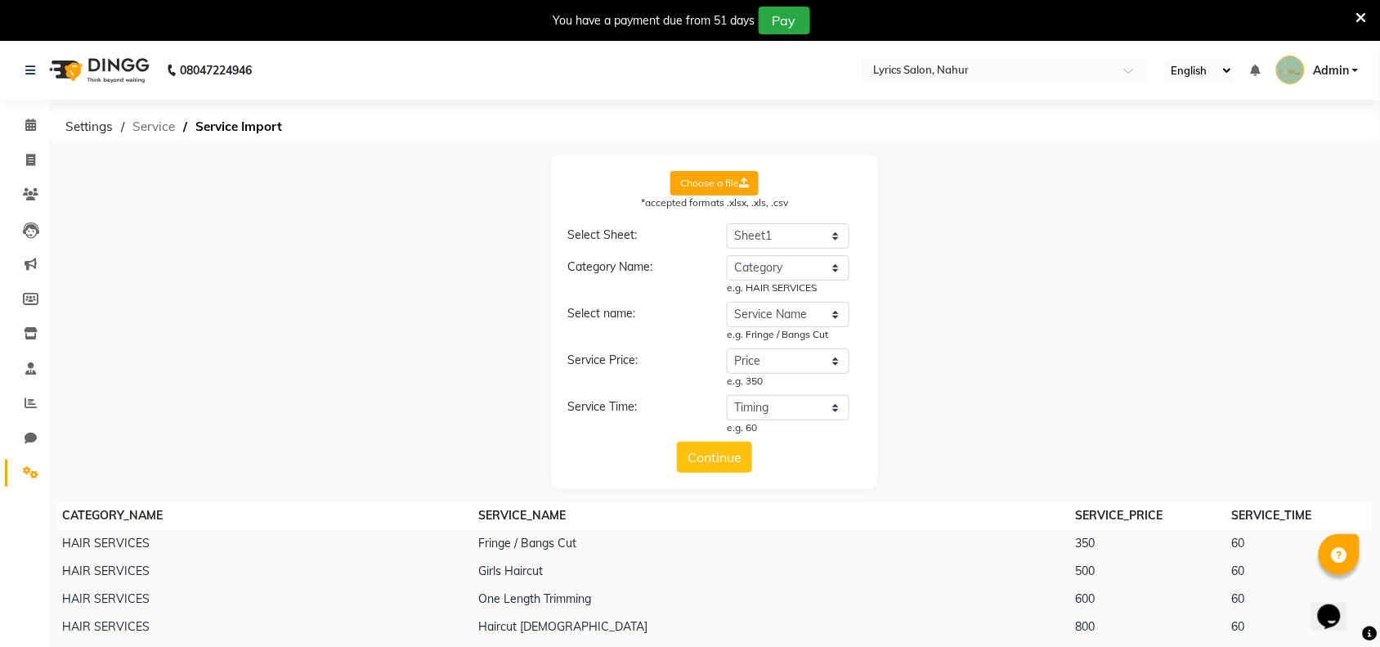
click at [156, 124] on span "Service" at bounding box center [153, 126] width 59 height 29
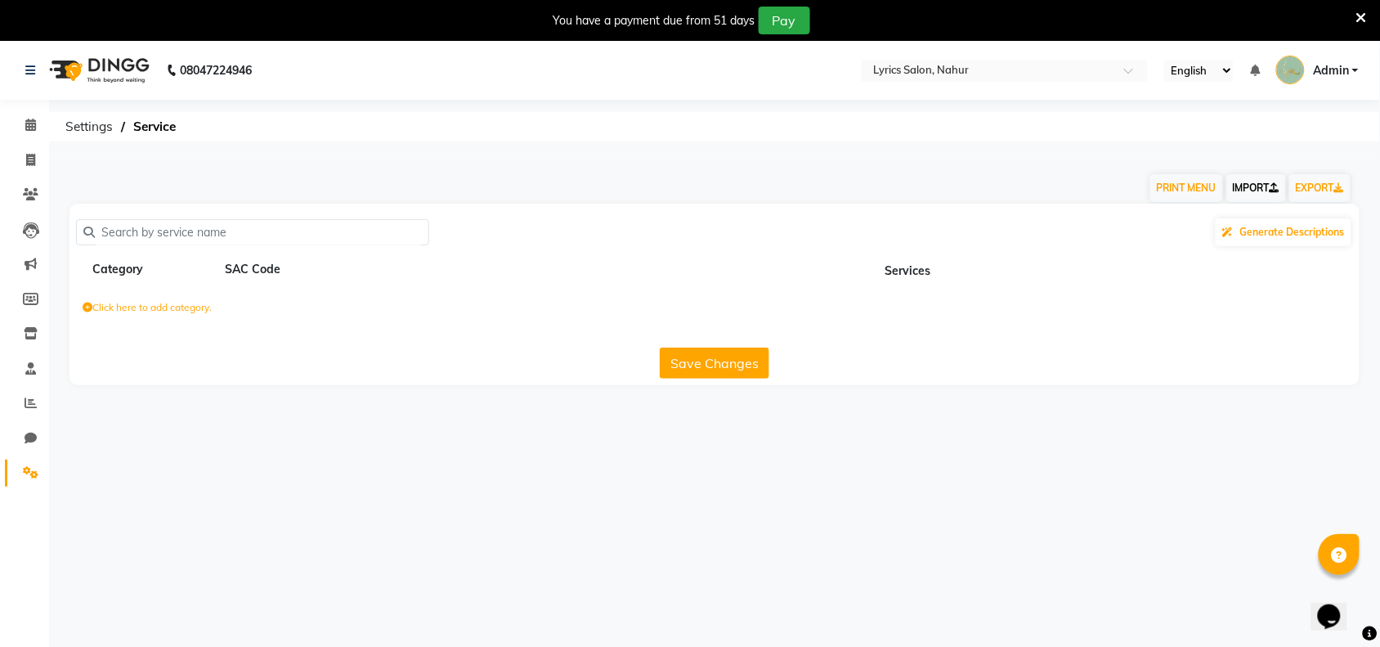
click at [1235, 188] on link "IMPORT" at bounding box center [1256, 188] width 60 height 28
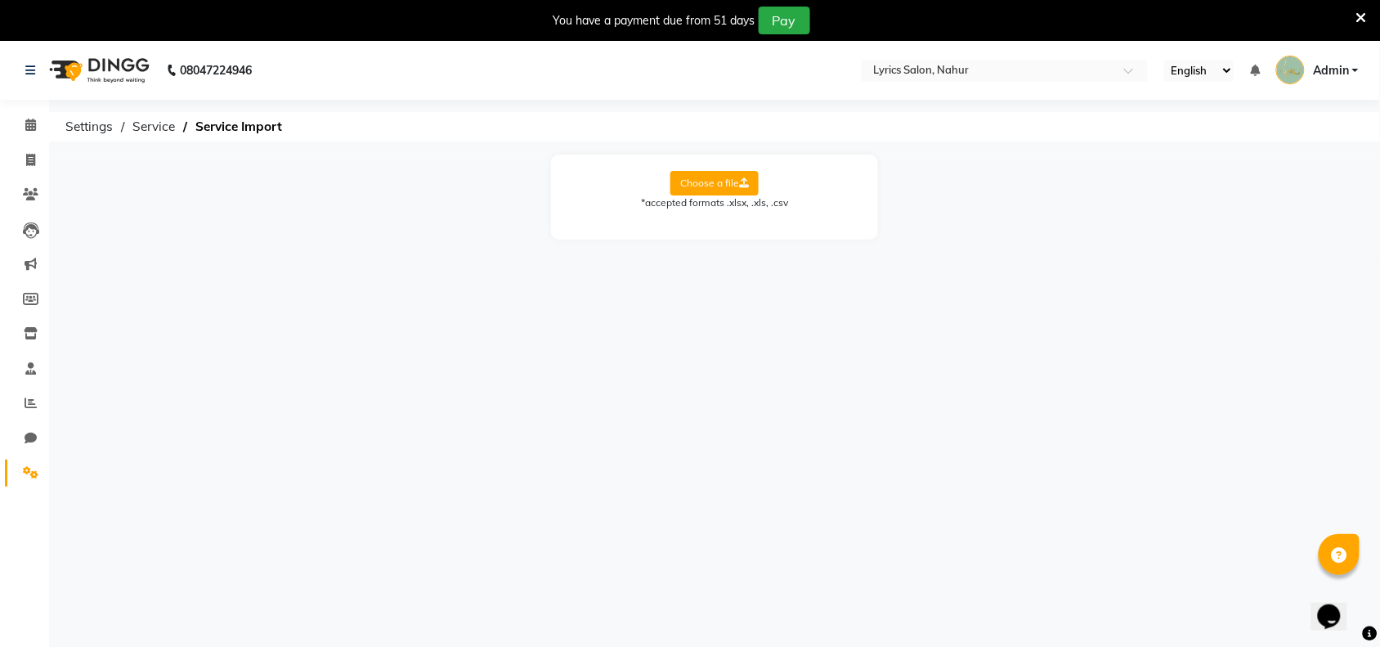
click at [720, 181] on label "Choose a file" at bounding box center [714, 183] width 88 height 25
click at [0, 0] on input "Choose a file" at bounding box center [0, 0] width 0 height 0
click at [824, 243] on select "Select Sheet Sheet1" at bounding box center [788, 235] width 123 height 25
select select "Sheet1"
click at [727, 223] on select "Select Sheet Sheet1" at bounding box center [788, 235] width 123 height 25
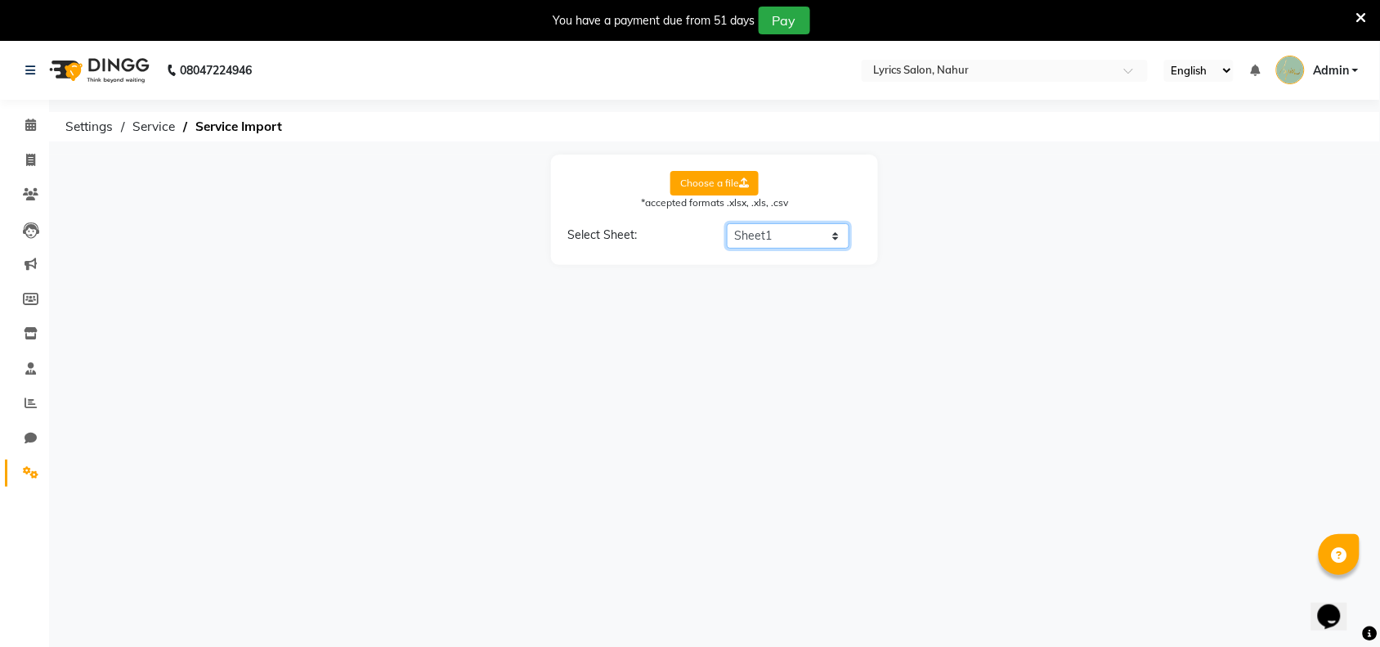
select select "Service Name"
select select "Price"
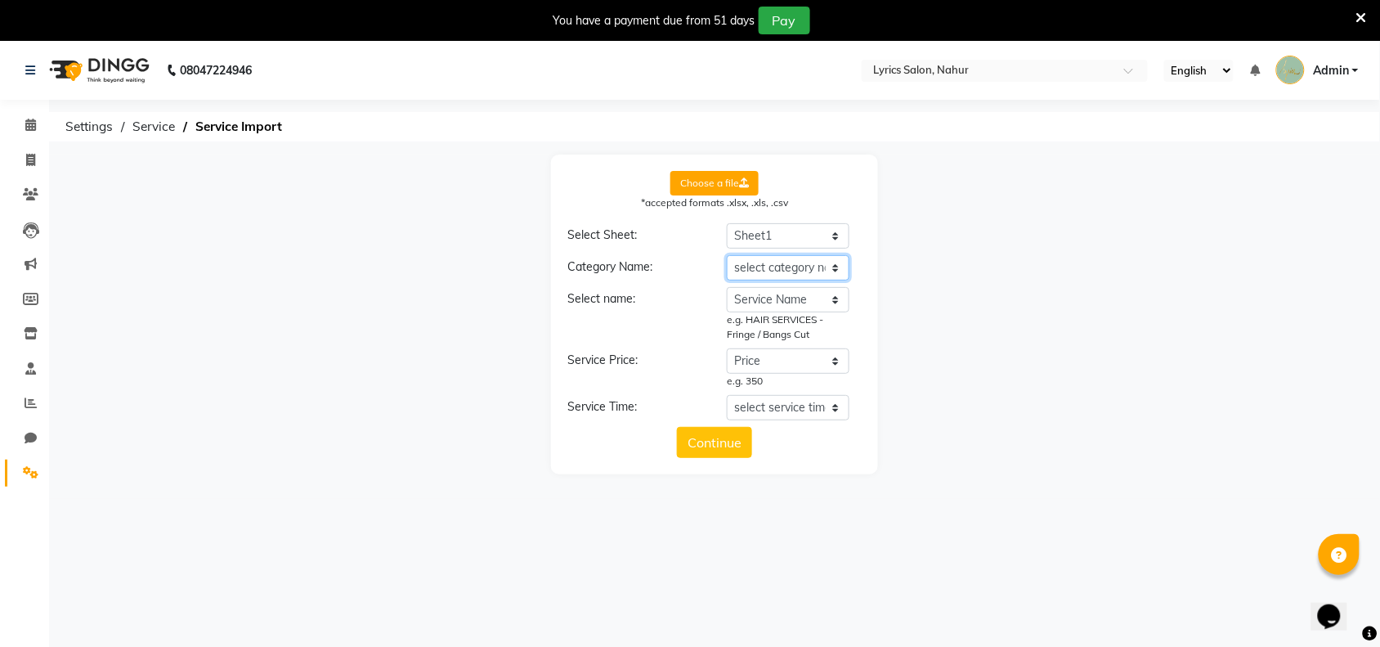
click at [799, 271] on select "select category name Category Service Name Price Timing" at bounding box center [788, 267] width 123 height 25
select select "Category"
click at [727, 255] on select "select category name Category Service Name Price Timing" at bounding box center [788, 267] width 123 height 25
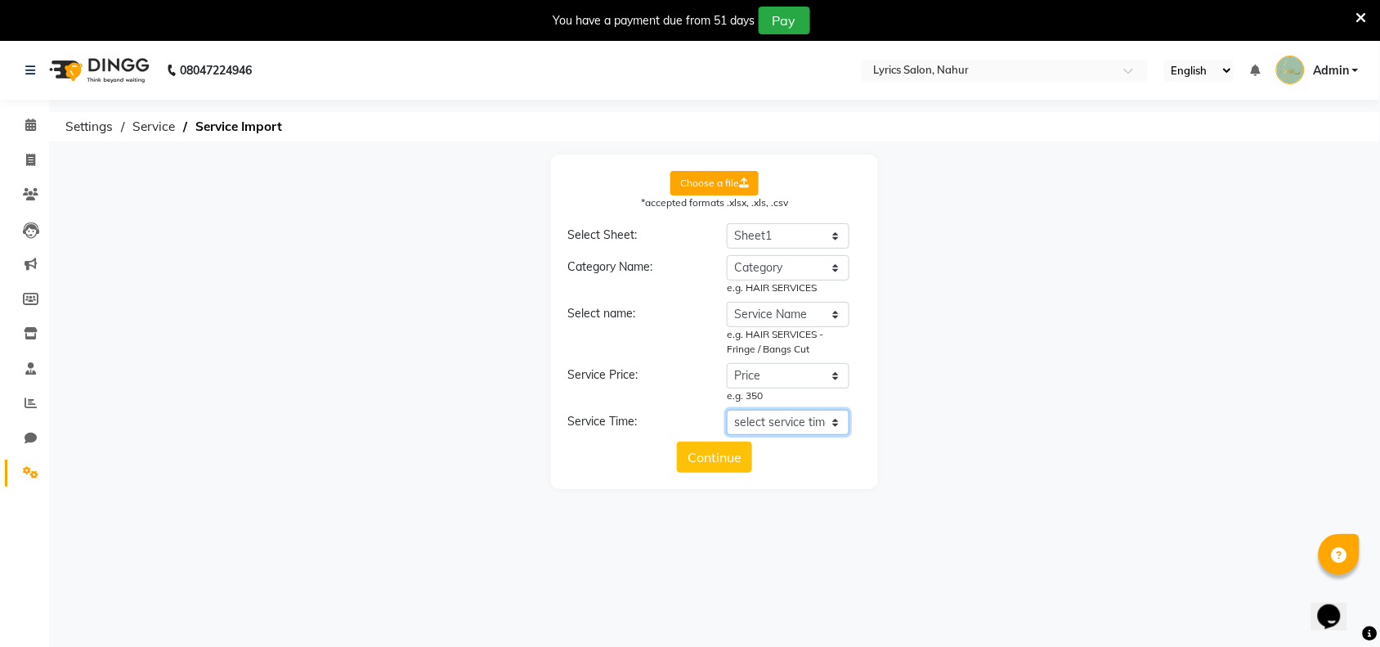
click at [789, 418] on select "select service time Category Service Name Price Timing" at bounding box center [788, 421] width 123 height 25
select select "Timing"
click at [727, 409] on select "select service time Category Service Name Price Timing" at bounding box center [788, 421] width 123 height 25
click at [717, 459] on button "Continue" at bounding box center [714, 471] width 75 height 31
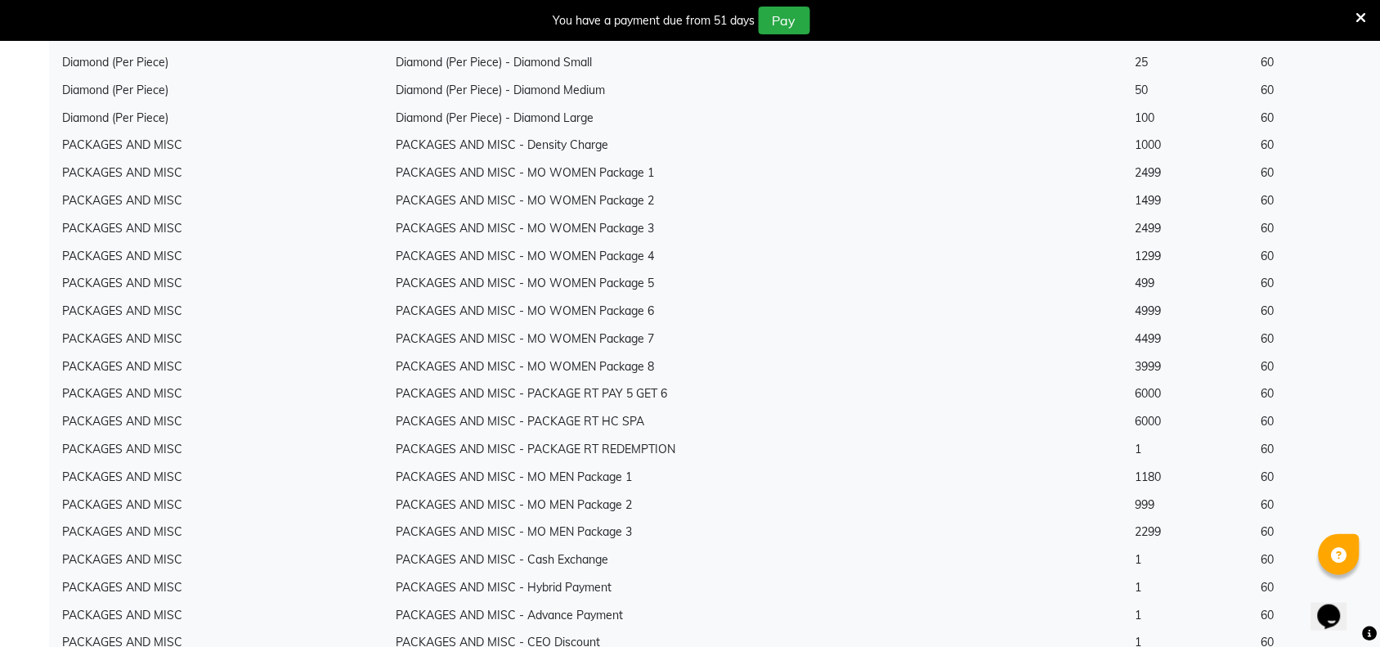
scroll to position [9296, 0]
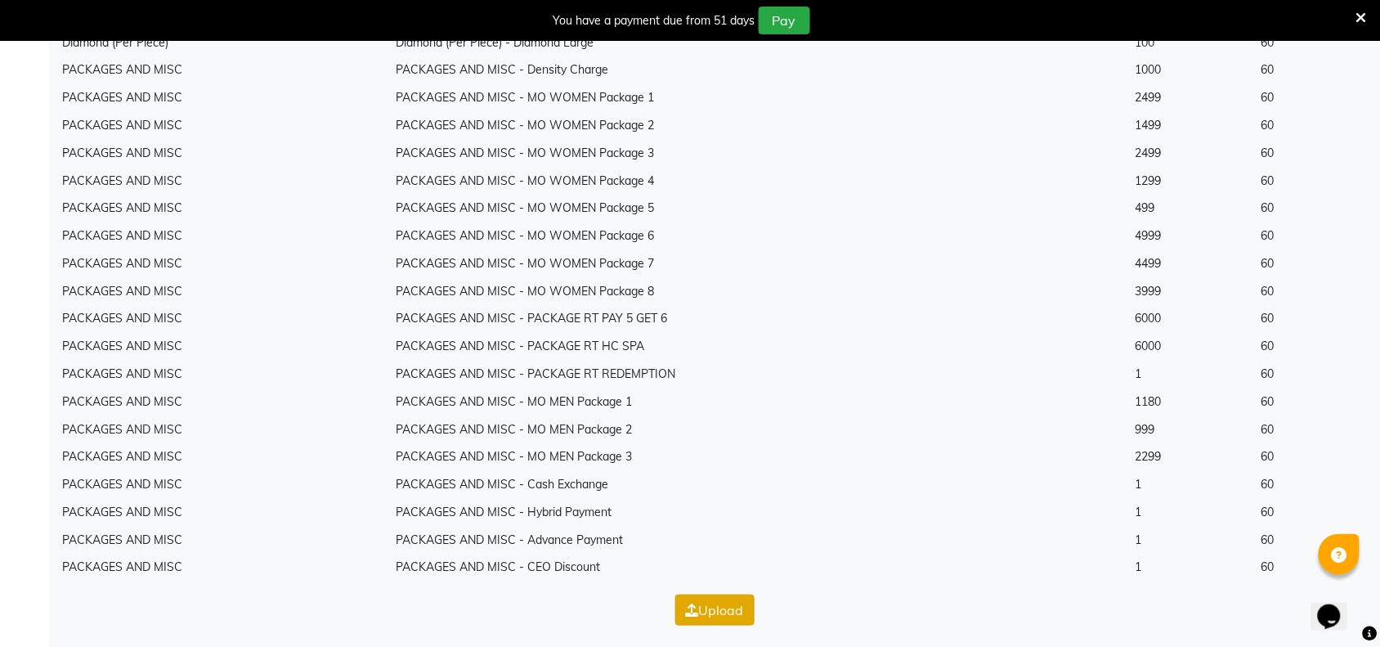
click at [721, 610] on button "Upload" at bounding box center [714, 609] width 79 height 31
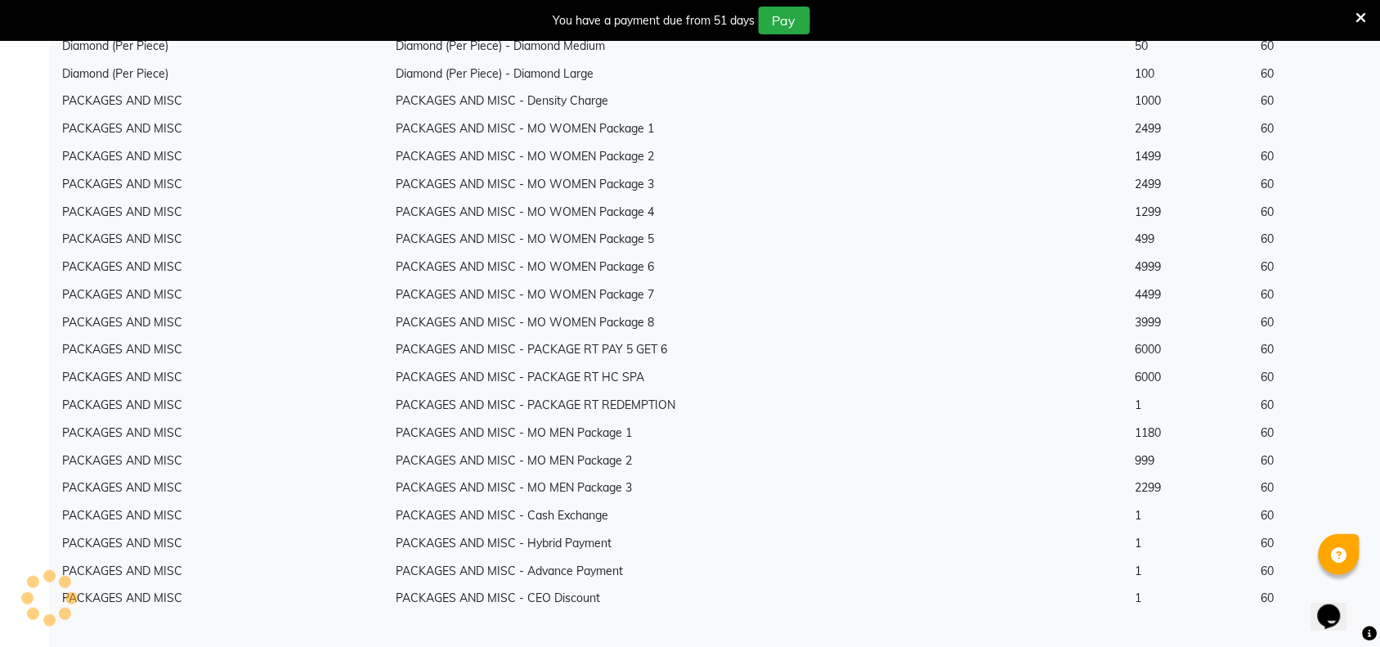
scroll to position [41, 0]
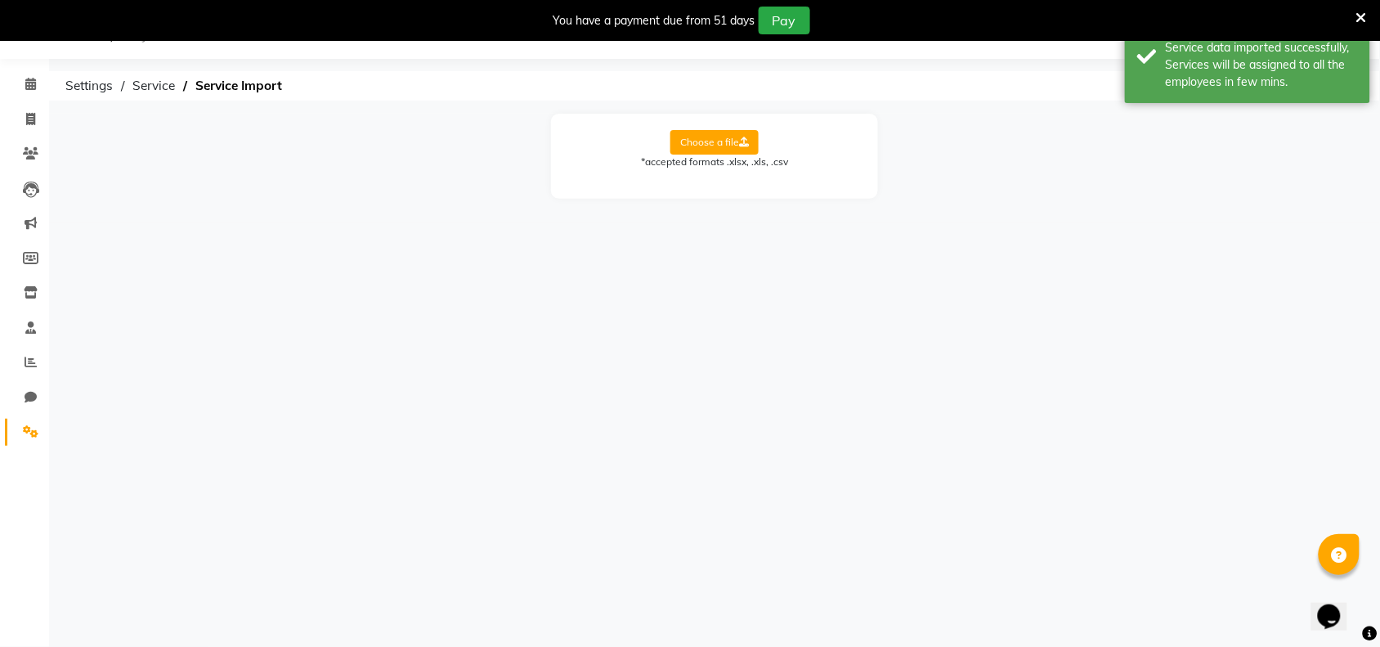
click at [25, 427] on icon at bounding box center [31, 431] width 16 height 12
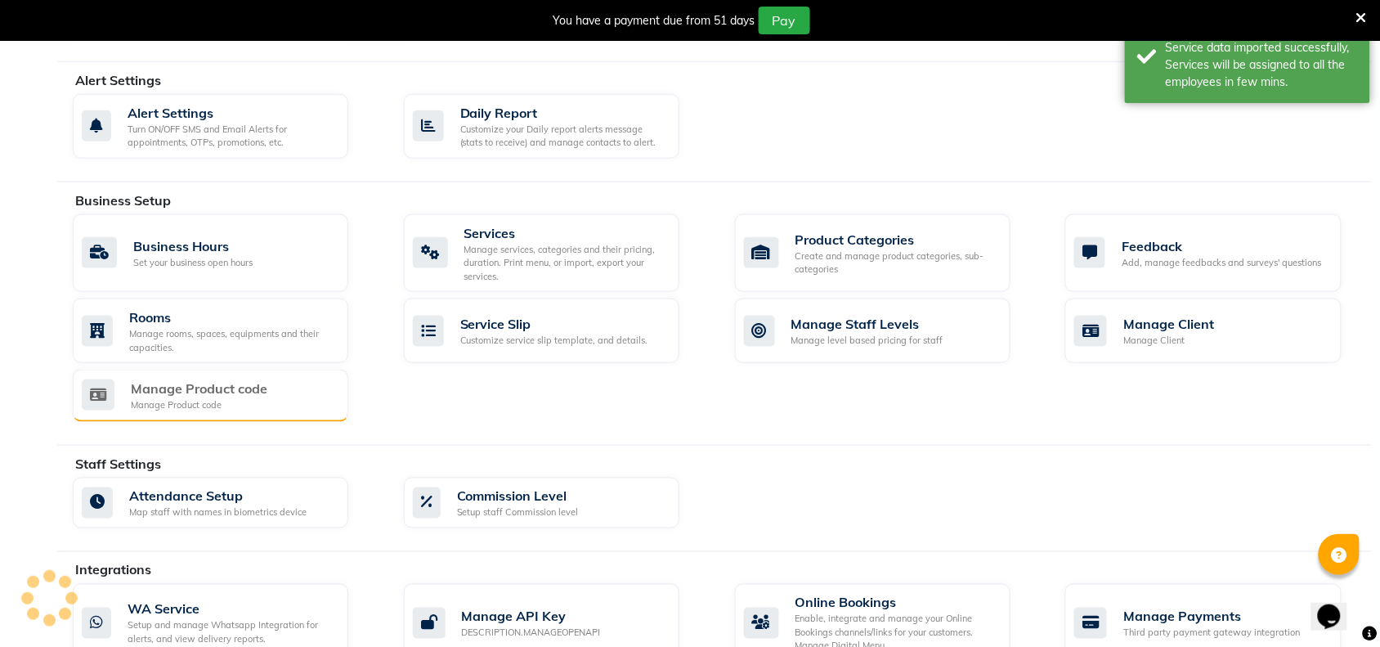
scroll to position [669, 0]
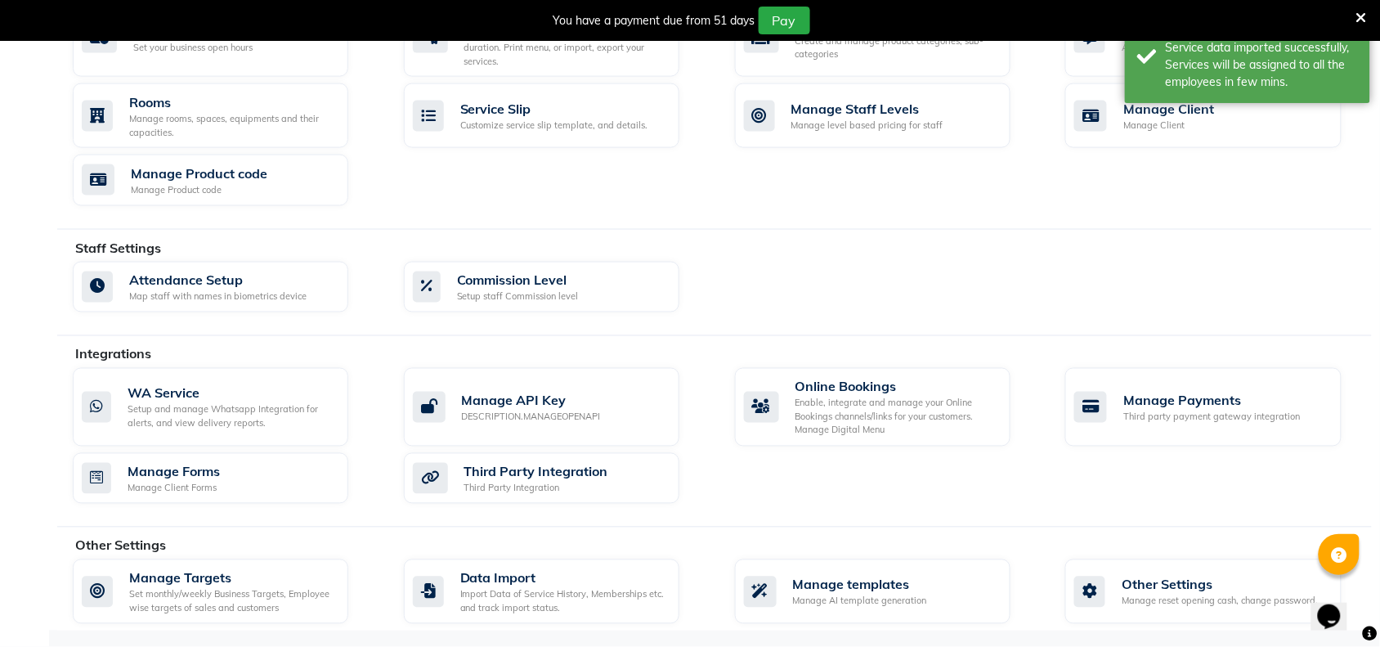
click at [508, 233] on div "Invoice Configurations Invoice Configuration Manage Tax, Payment Mode, Prefixes…" at bounding box center [714, 38] width 1314 height 1183
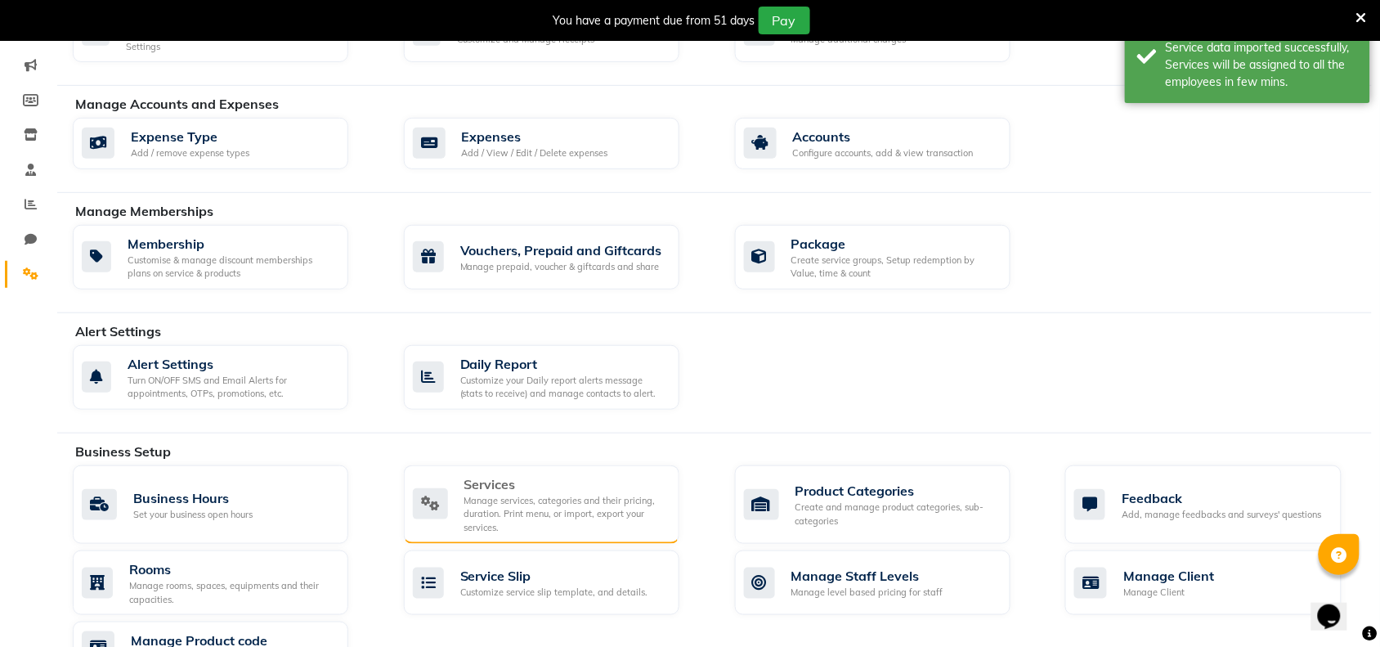
scroll to position [56, 0]
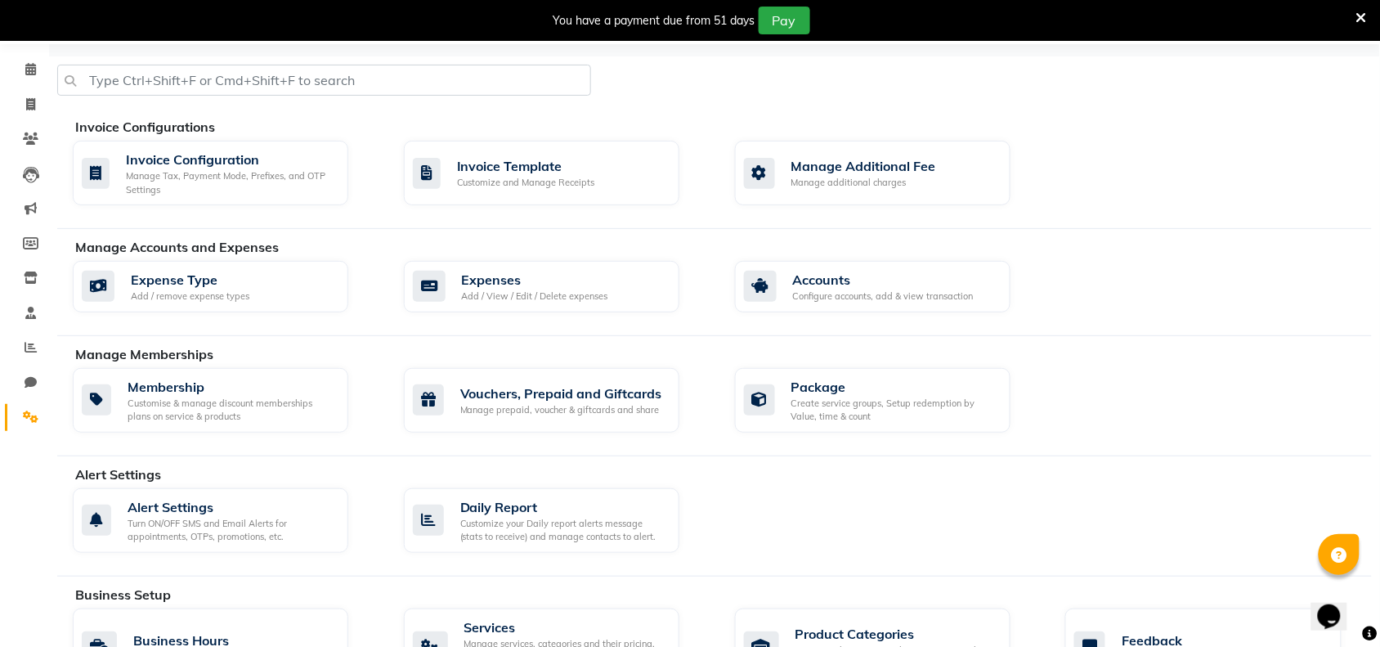
click at [517, 60] on div "Invoice Configurations Invoice Configuration Manage Tax, Payment Mode, Prefixes…" at bounding box center [714, 647] width 1314 height 1183
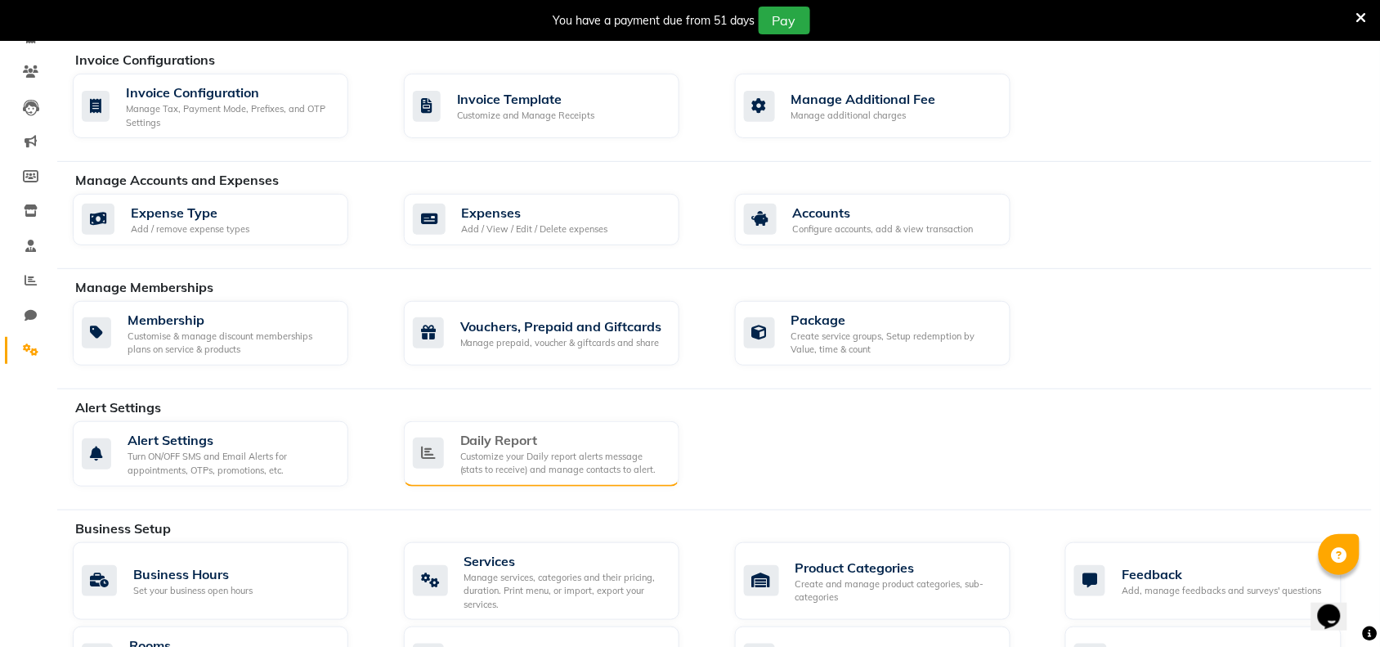
scroll to position [158, 0]
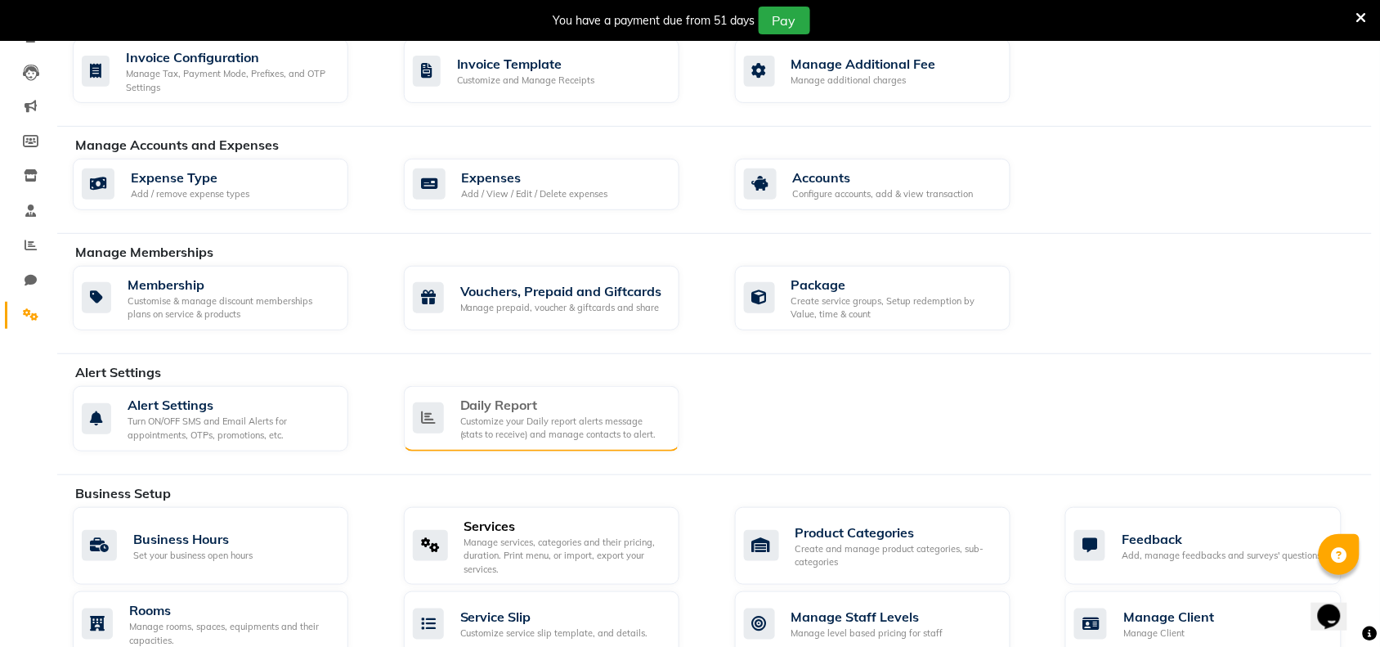
click at [484, 531] on div "Services" at bounding box center [565, 526] width 202 height 20
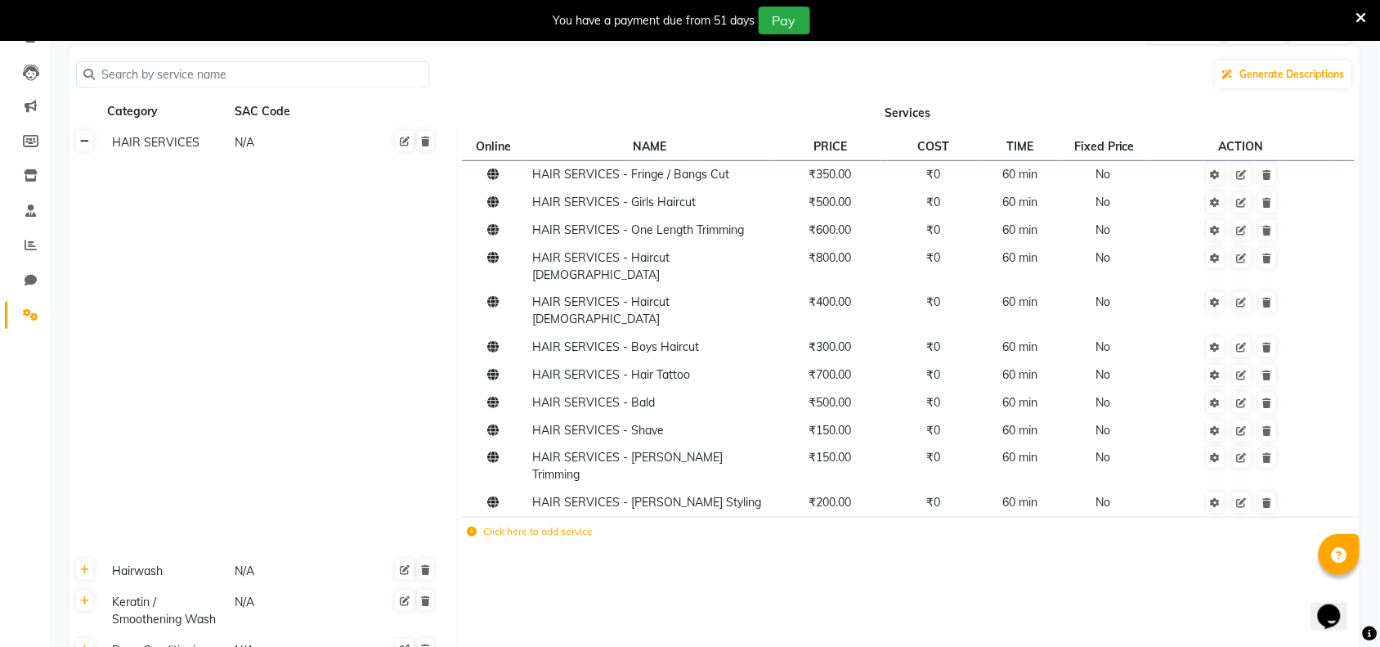
click at [78, 145] on link at bounding box center [84, 141] width 17 height 20
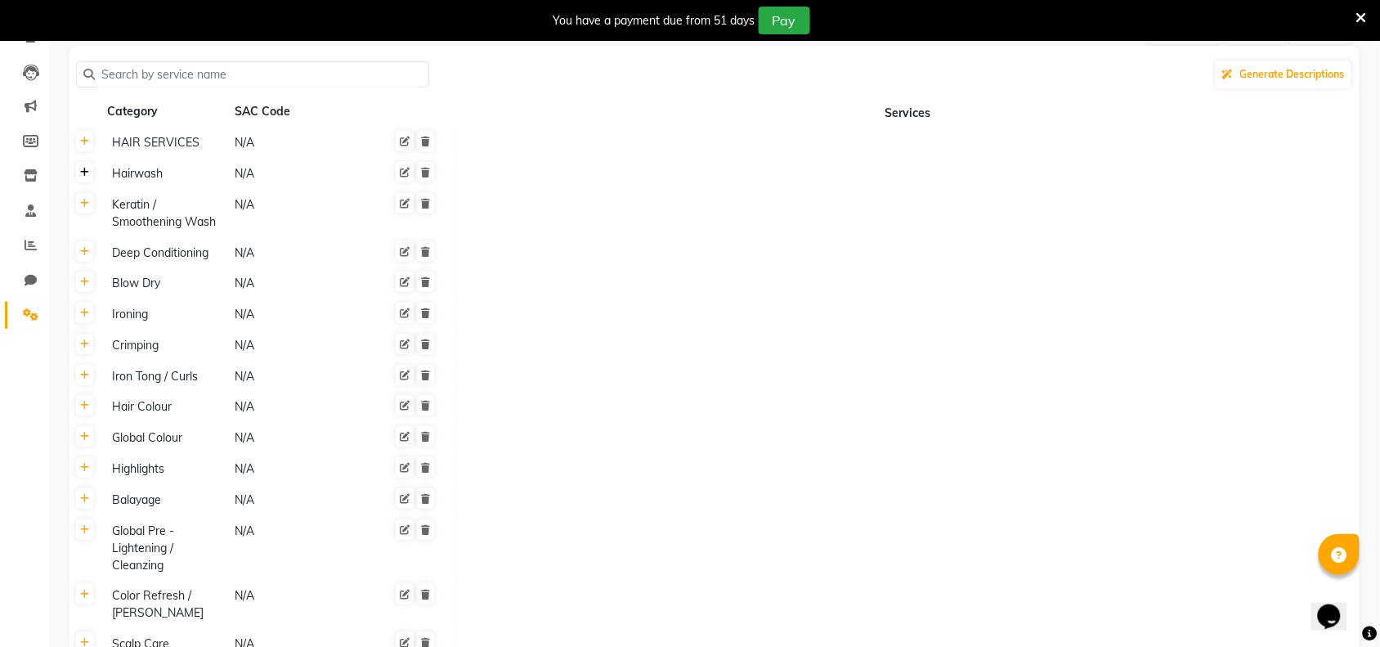
click at [83, 178] on link at bounding box center [84, 172] width 17 height 20
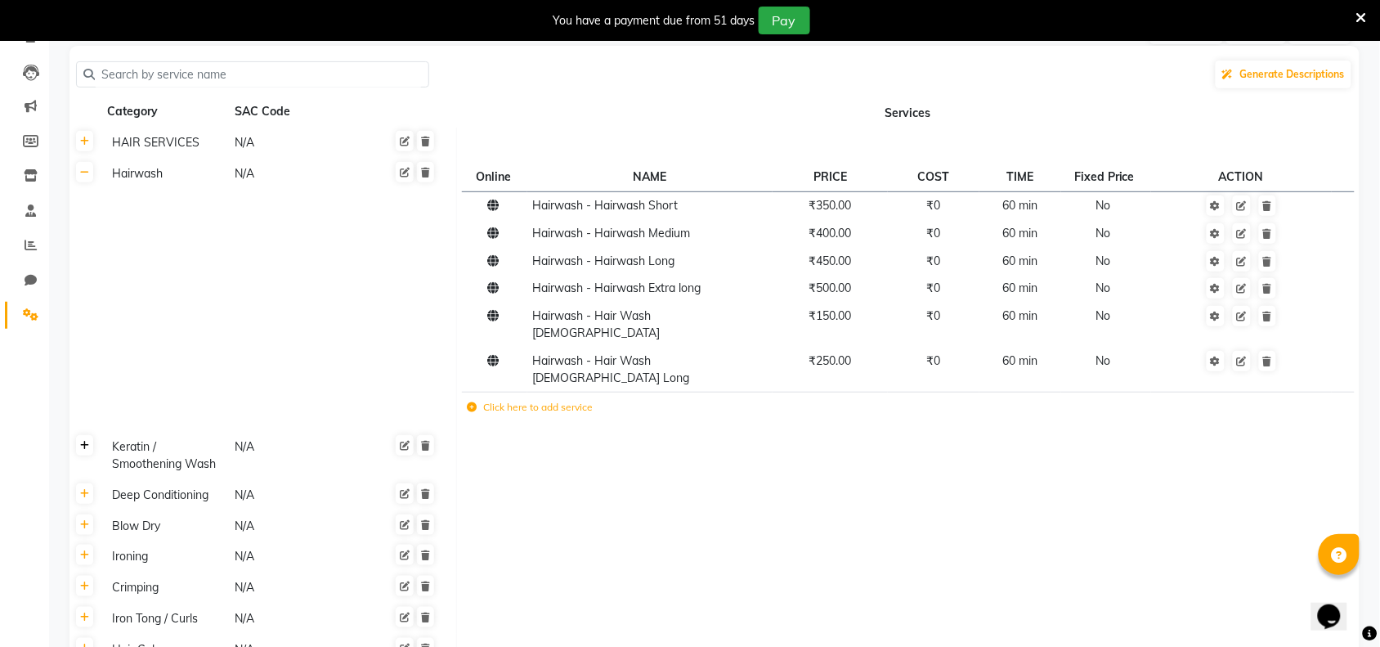
click at [84, 441] on icon at bounding box center [84, 446] width 9 height 10
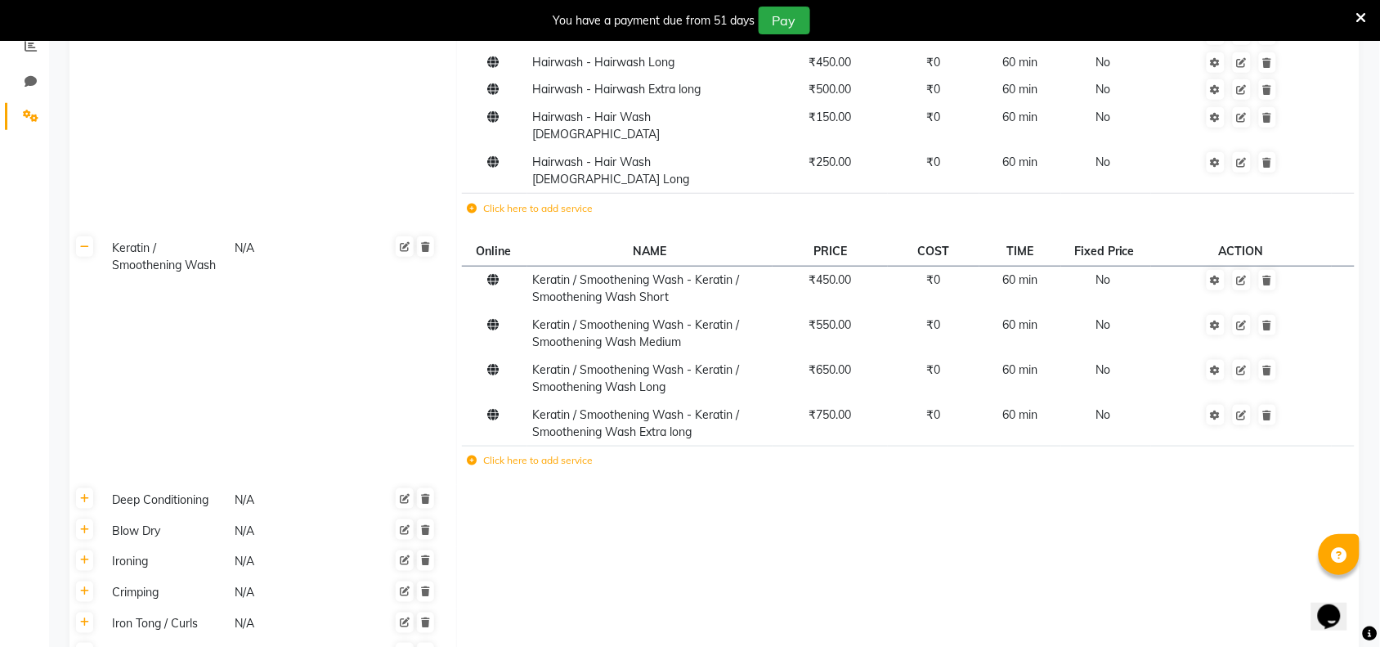
scroll to position [362, 0]
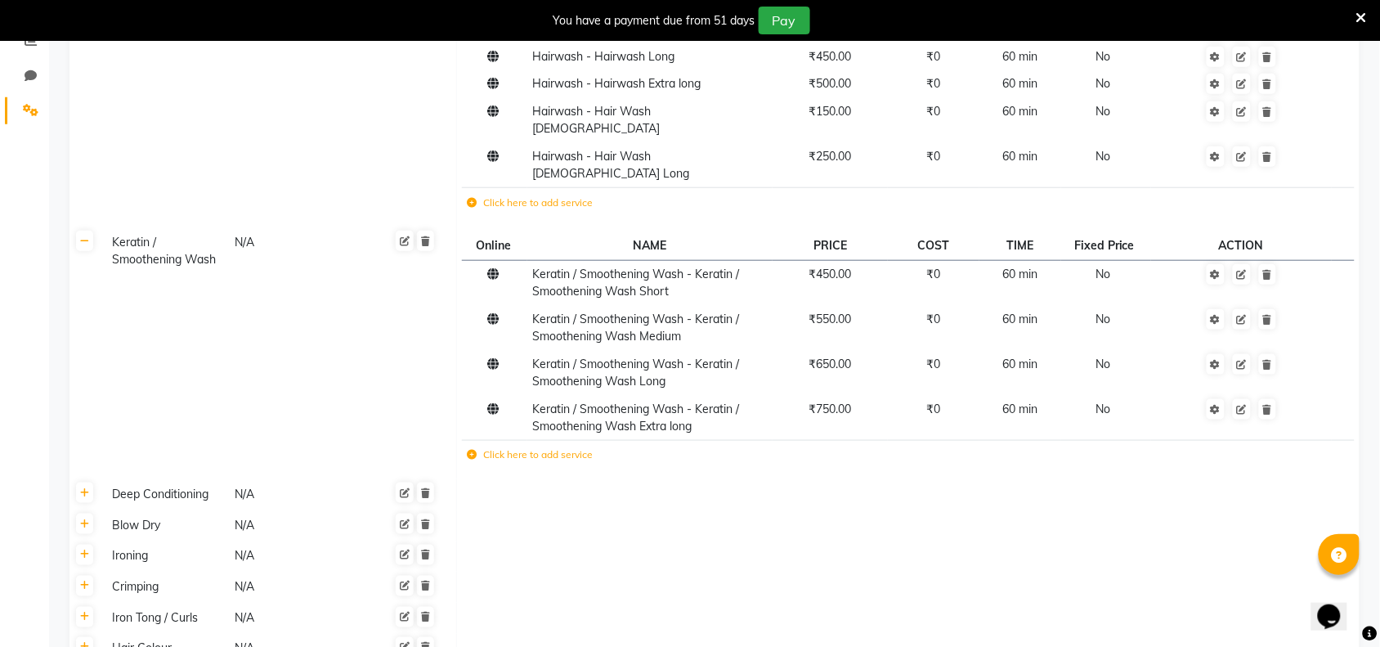
click at [242, 577] on div "N/A" at bounding box center [293, 587] width 121 height 20
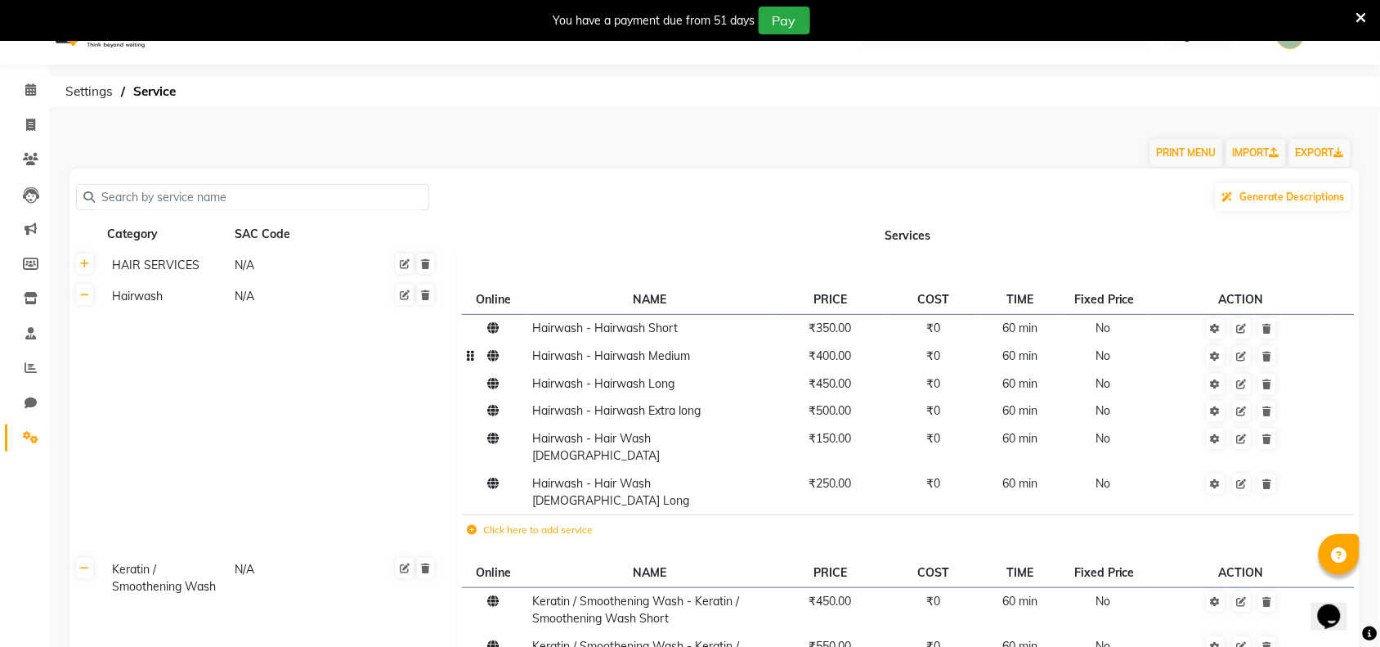
scroll to position [0, 0]
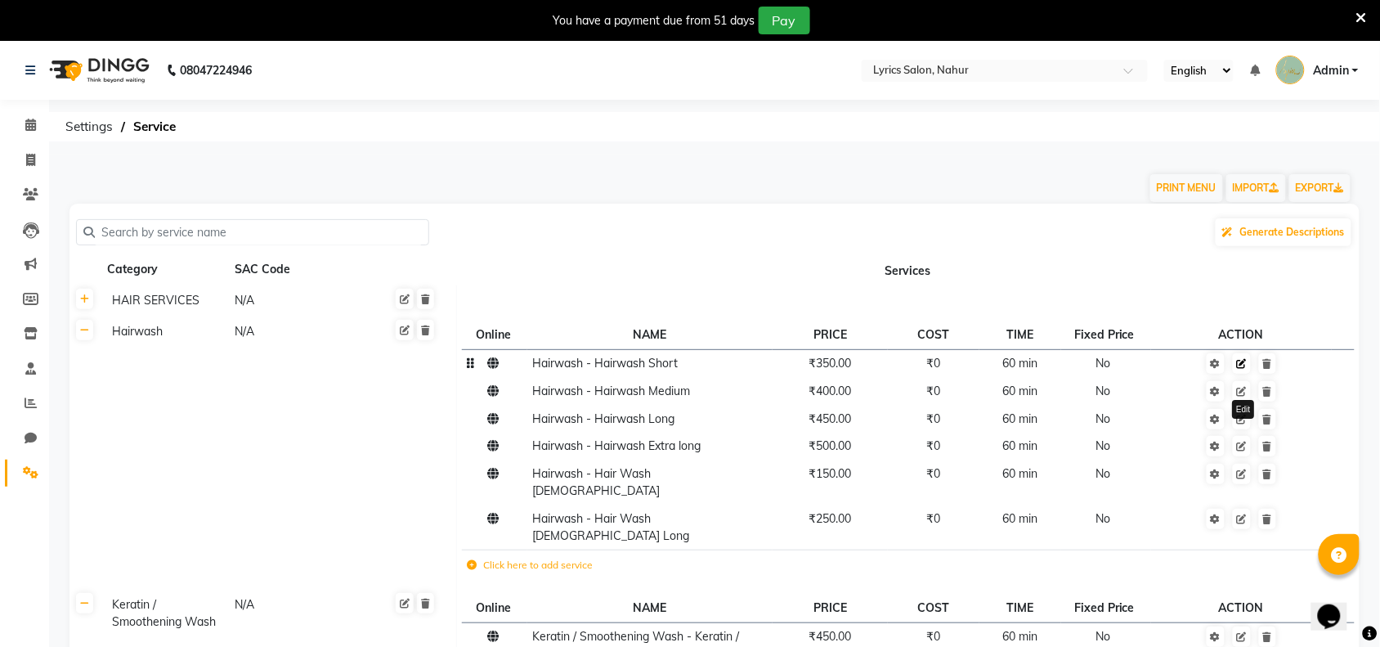
click at [1239, 359] on icon at bounding box center [1242, 364] width 10 height 10
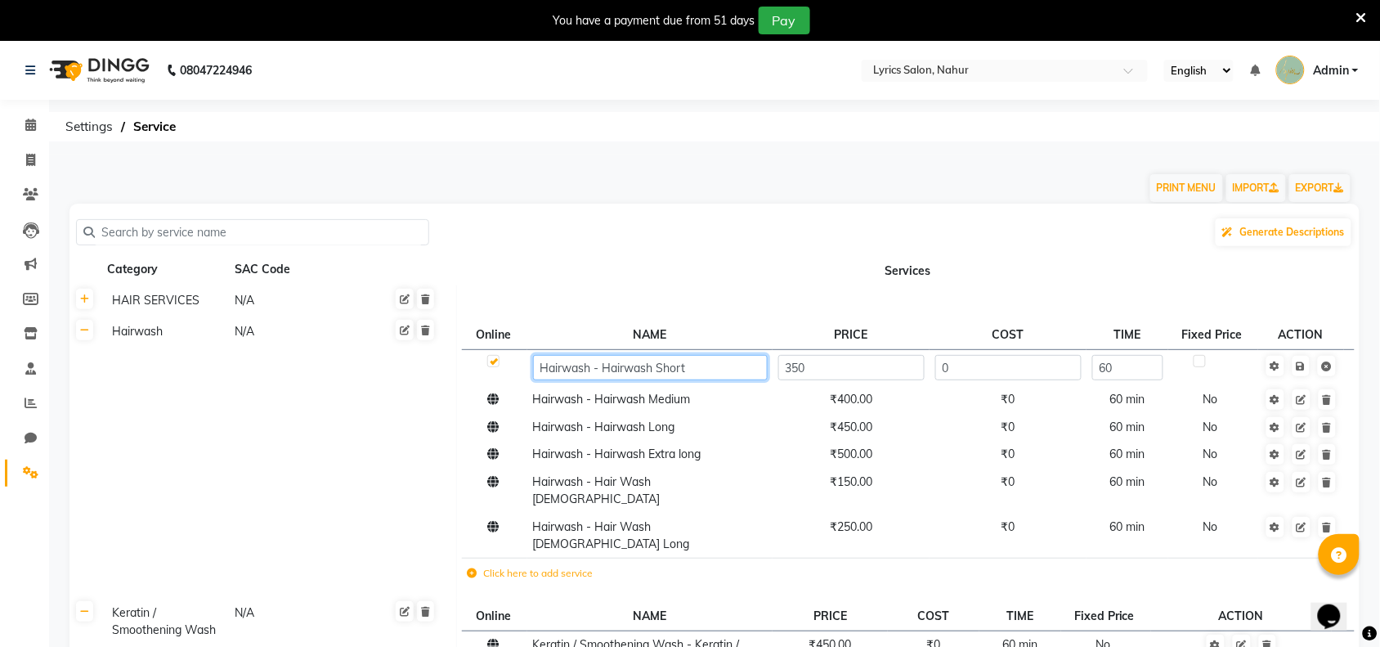
click at [631, 370] on input "Hairwash - Hairwash Short" at bounding box center [650, 367] width 235 height 25
click at [655, 366] on input "Hairwash - Hairwash Short" at bounding box center [650, 367] width 235 height 25
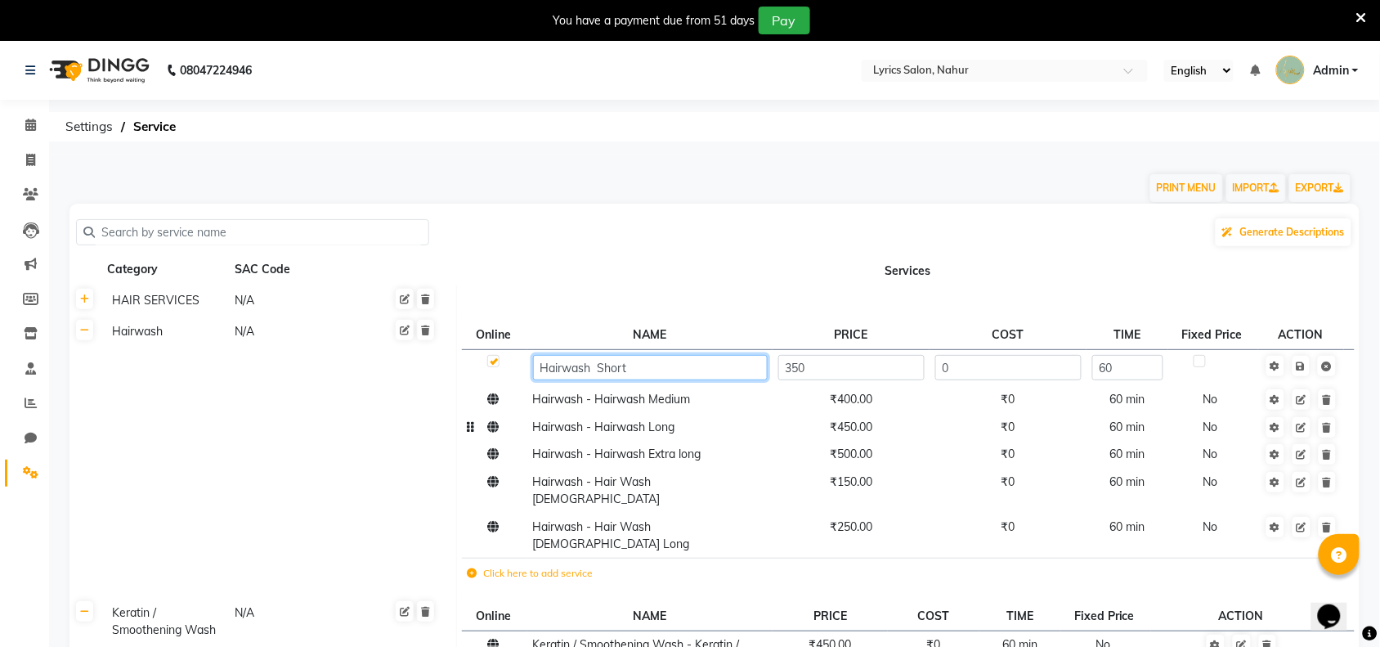
type input "Hairwash - Short"
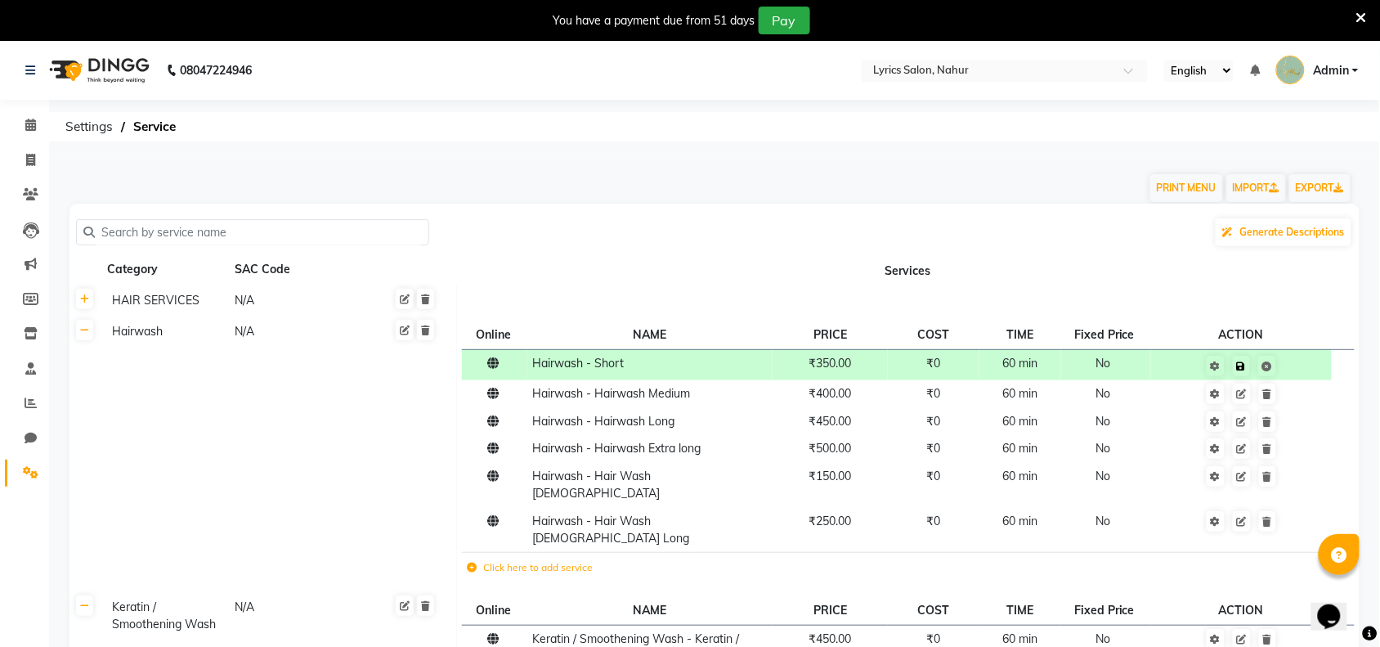
click at [1304, 369] on td "Save" at bounding box center [1241, 364] width 181 height 30
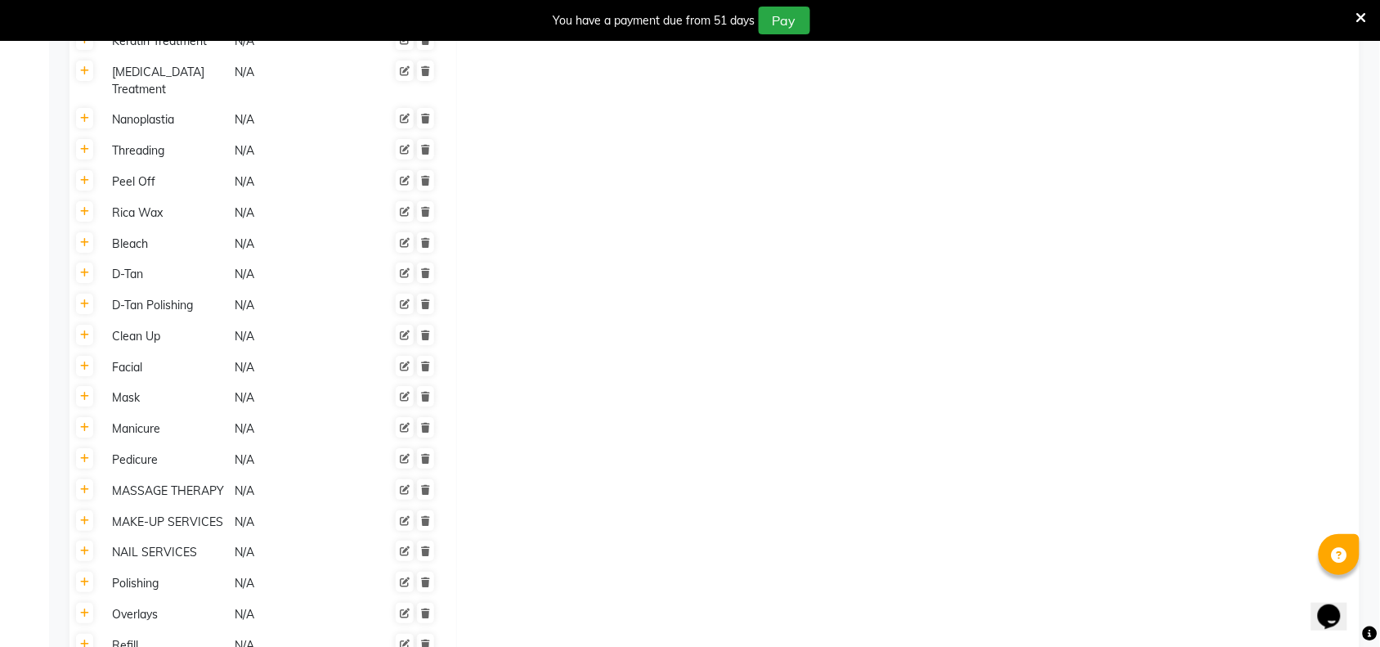
scroll to position [1873, 0]
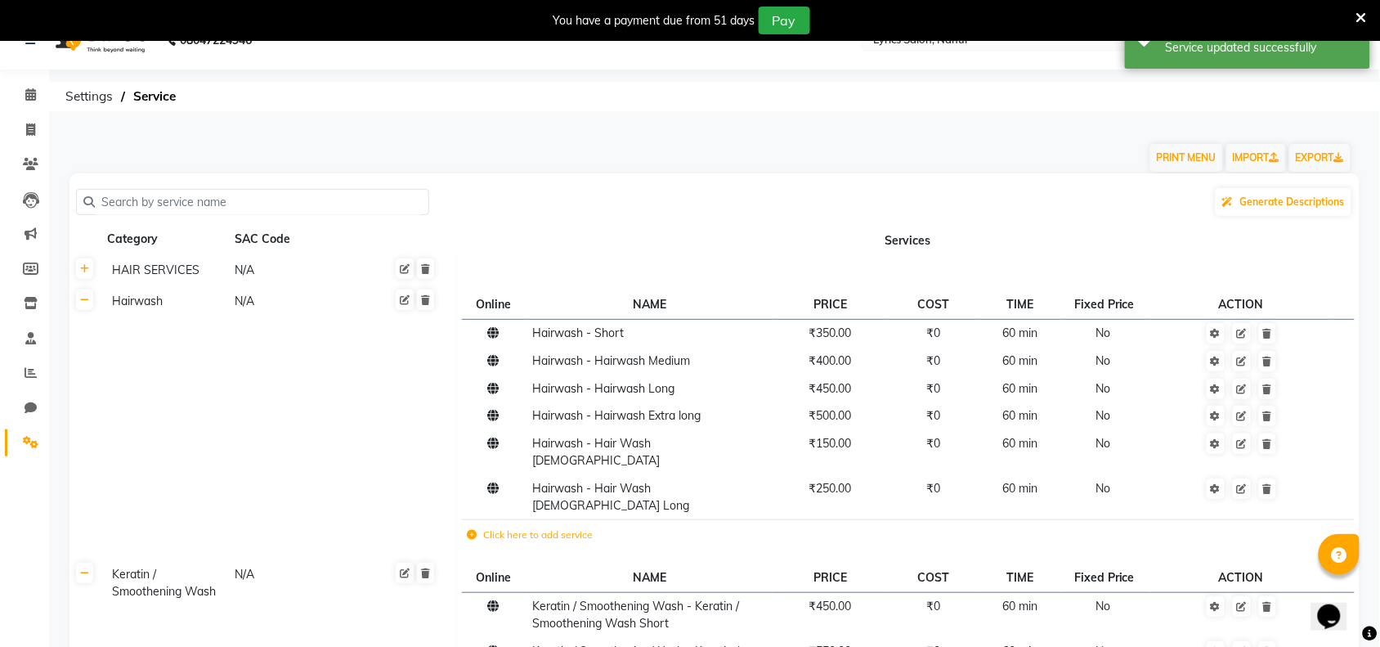
scroll to position [29, 0]
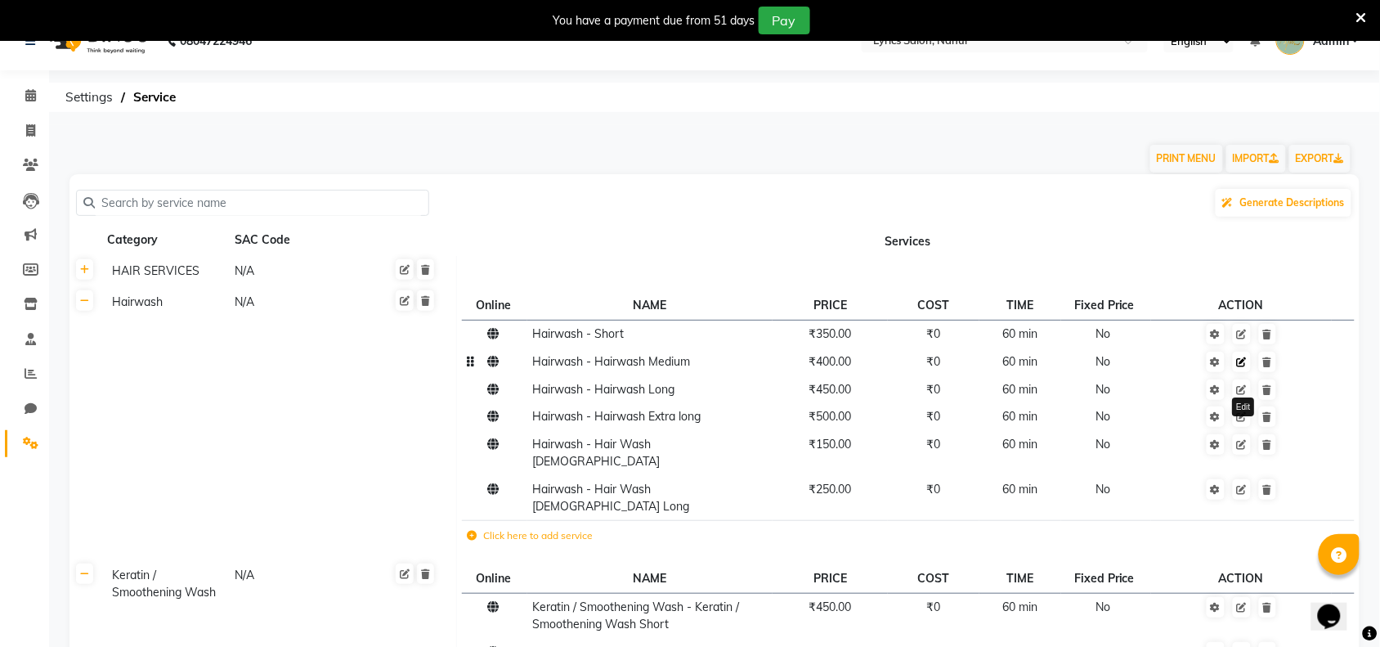
click at [1248, 365] on link at bounding box center [1242, 361] width 18 height 20
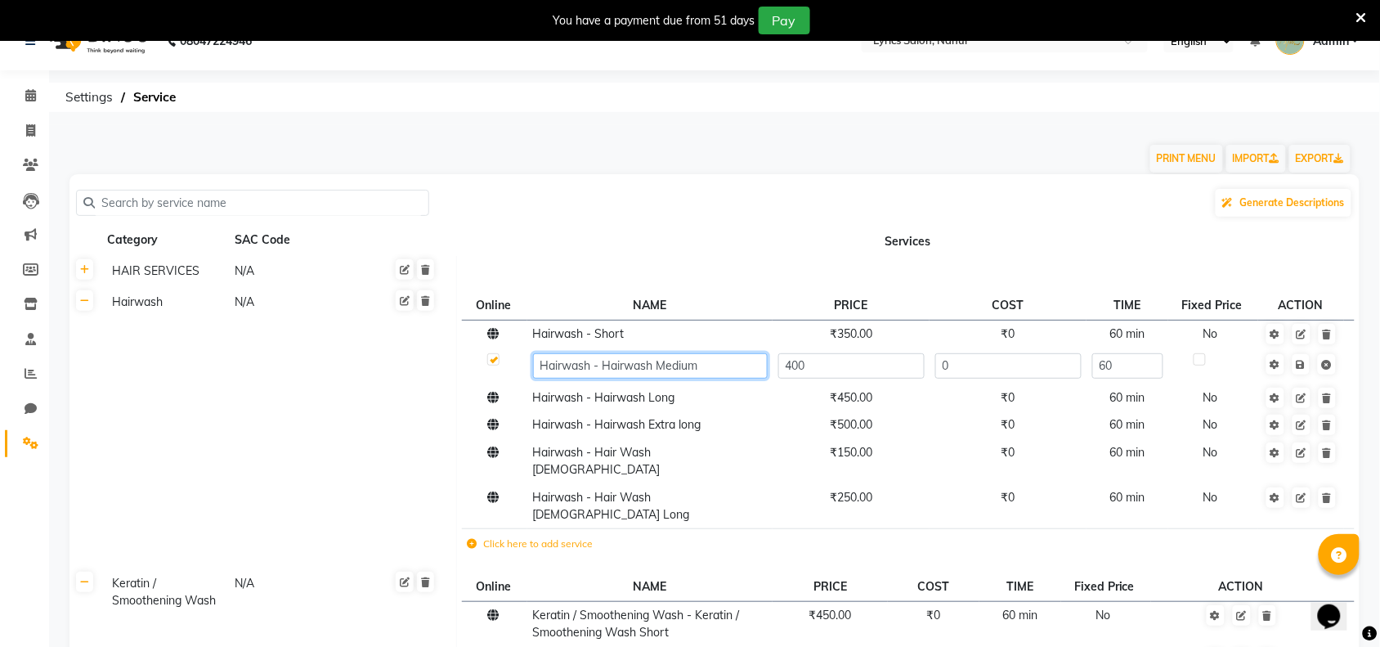
click at [660, 368] on input "Hairwash - Hairwash Medium" at bounding box center [650, 365] width 235 height 25
type input "Hairwash - Medium"
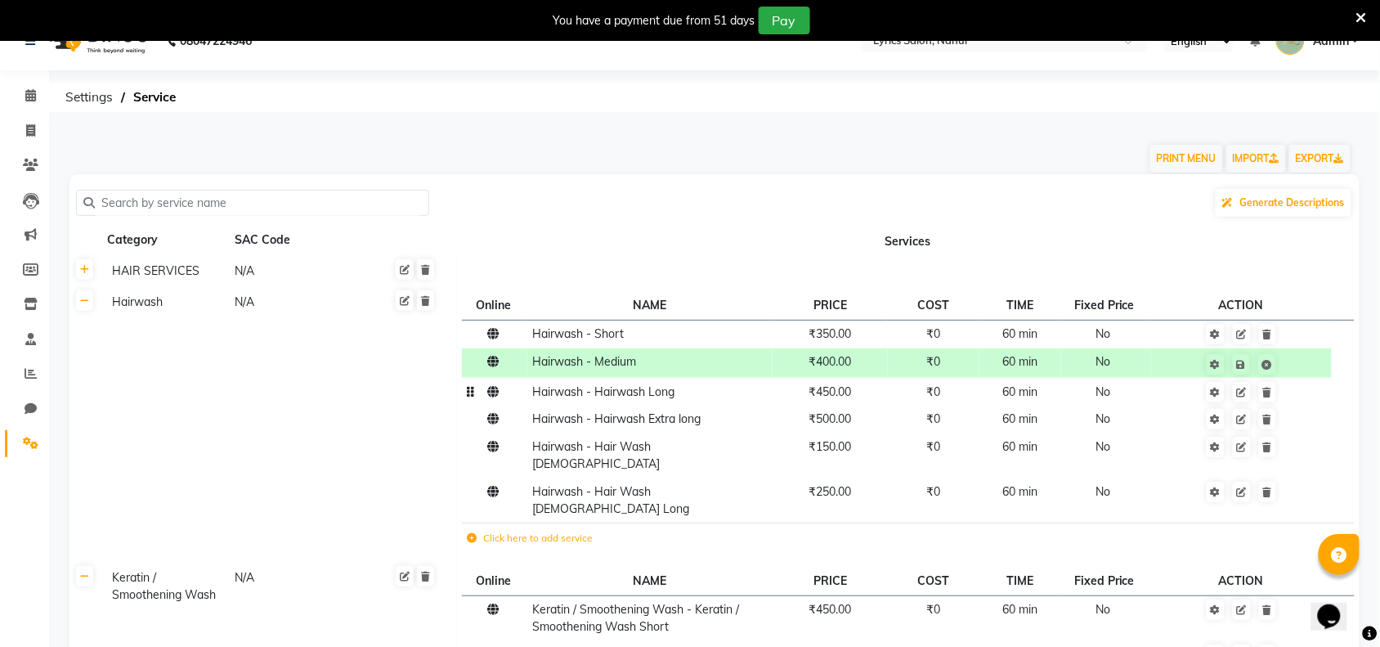
click at [639, 409] on tbody "Hairwash - Short ₹350.00 ₹0 60 min No Hairwash - Medium ₹400.00 ₹0 60 min No Ha…" at bounding box center [908, 438] width 892 height 237
click at [721, 395] on td "Hairwash - Hairwash Long" at bounding box center [649, 392] width 245 height 28
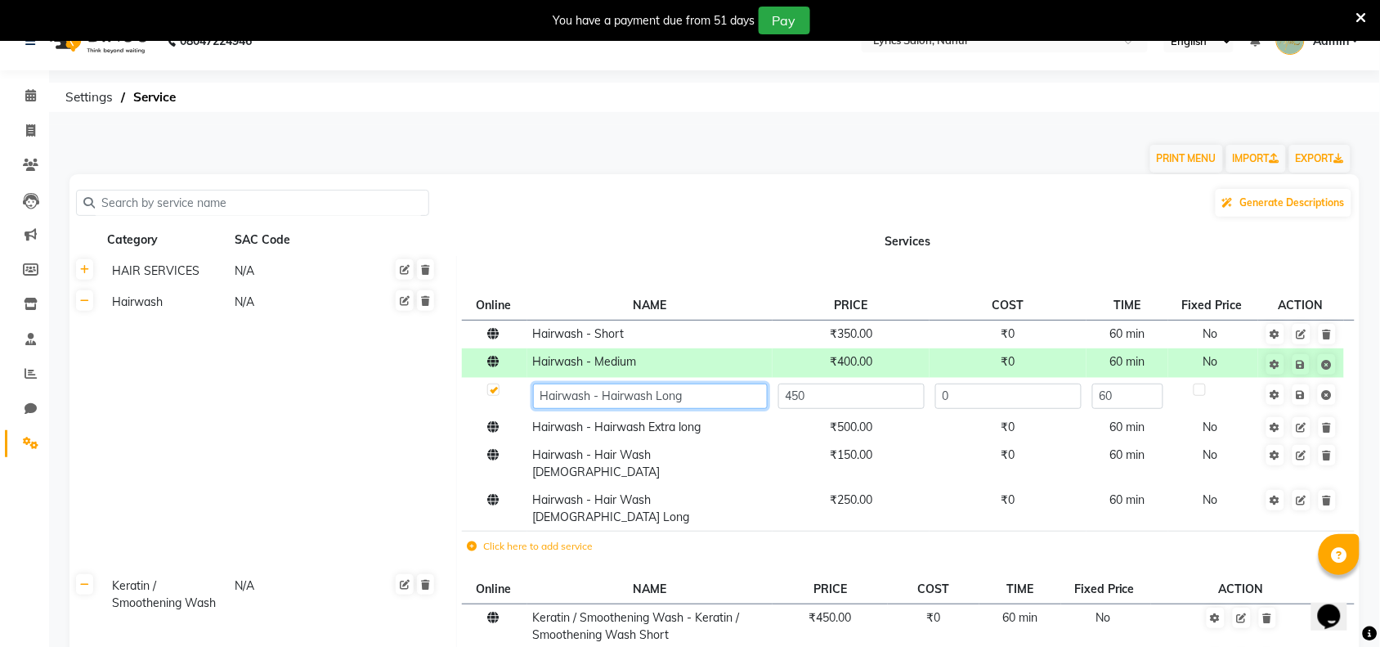
click at [650, 393] on input "Hairwash - Hairwash Long" at bounding box center [650, 395] width 235 height 25
type input "Hairwash - Long"
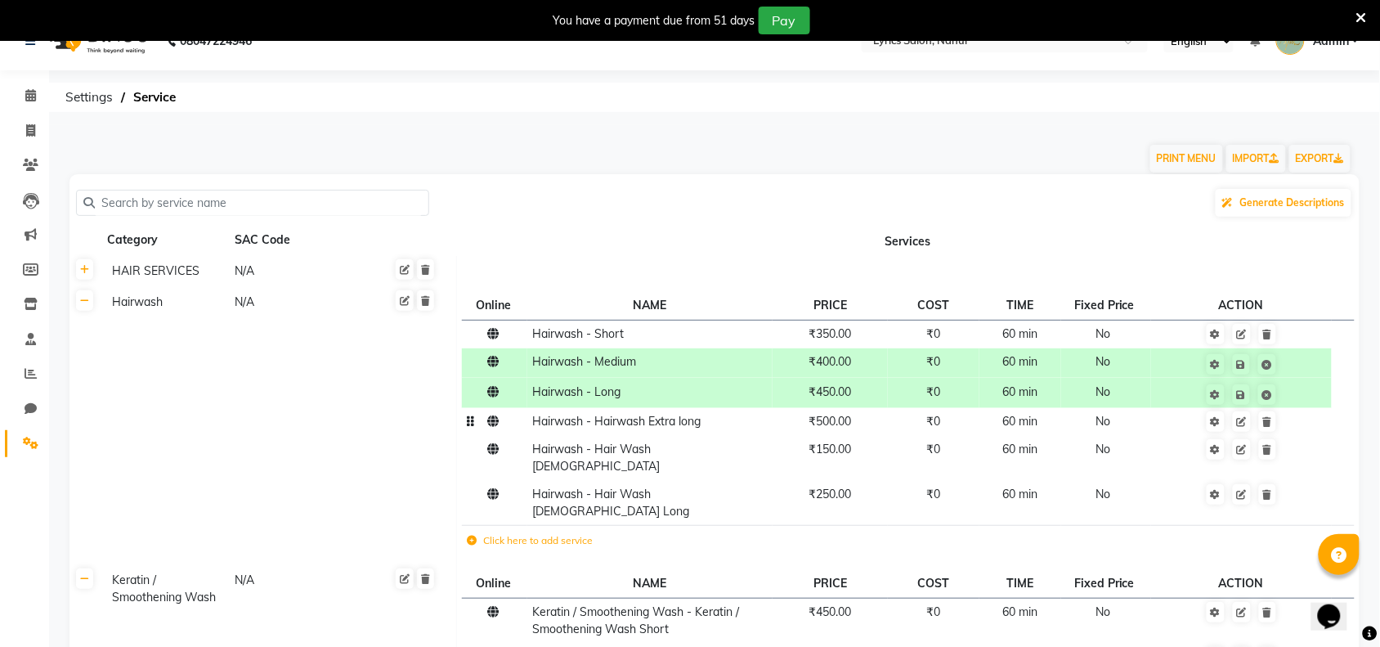
click at [651, 430] on td "Hairwash - Hairwash Extra long" at bounding box center [649, 422] width 245 height 28
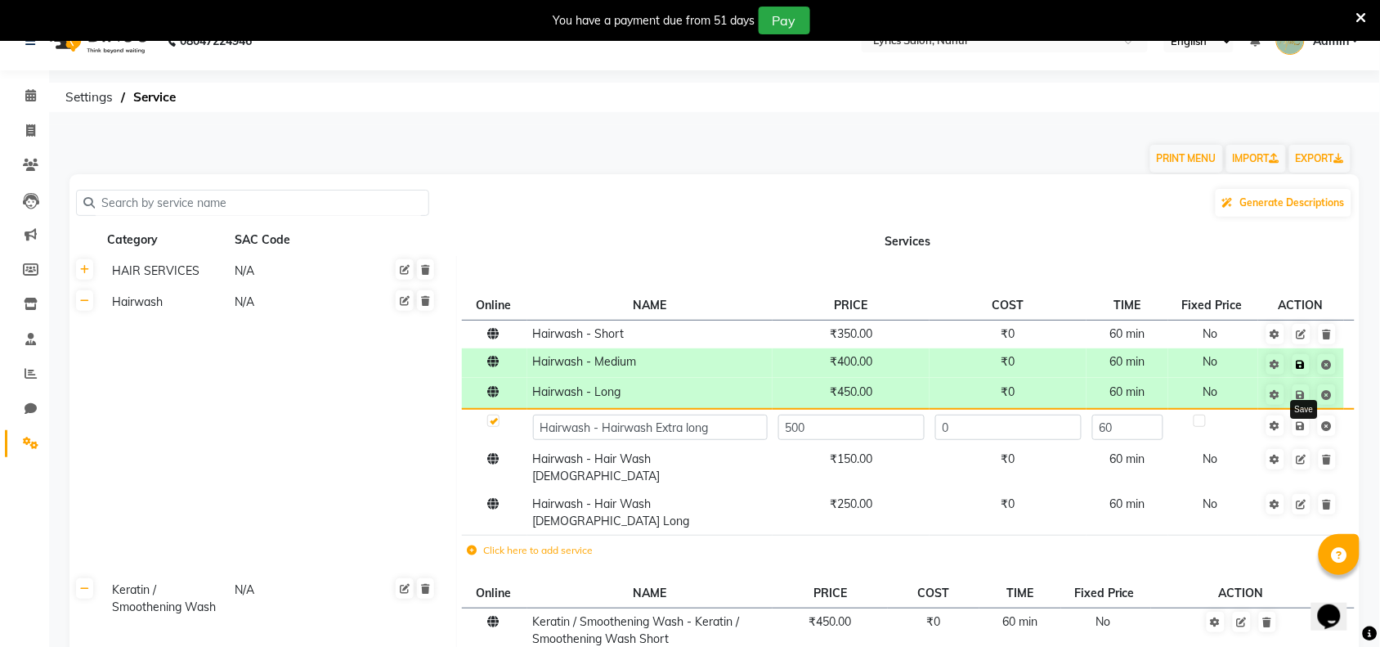
click at [1304, 368] on icon at bounding box center [1300, 365] width 9 height 10
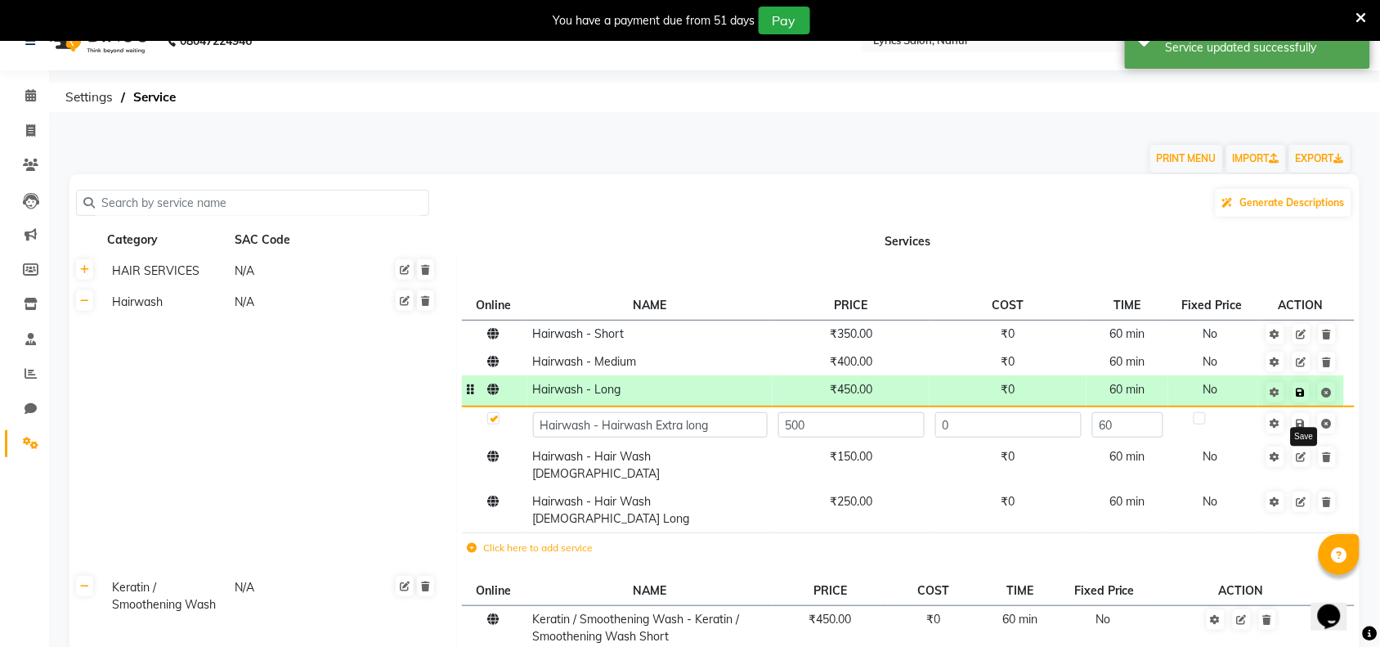
click at [1302, 387] on icon at bounding box center [1300, 392] width 9 height 10
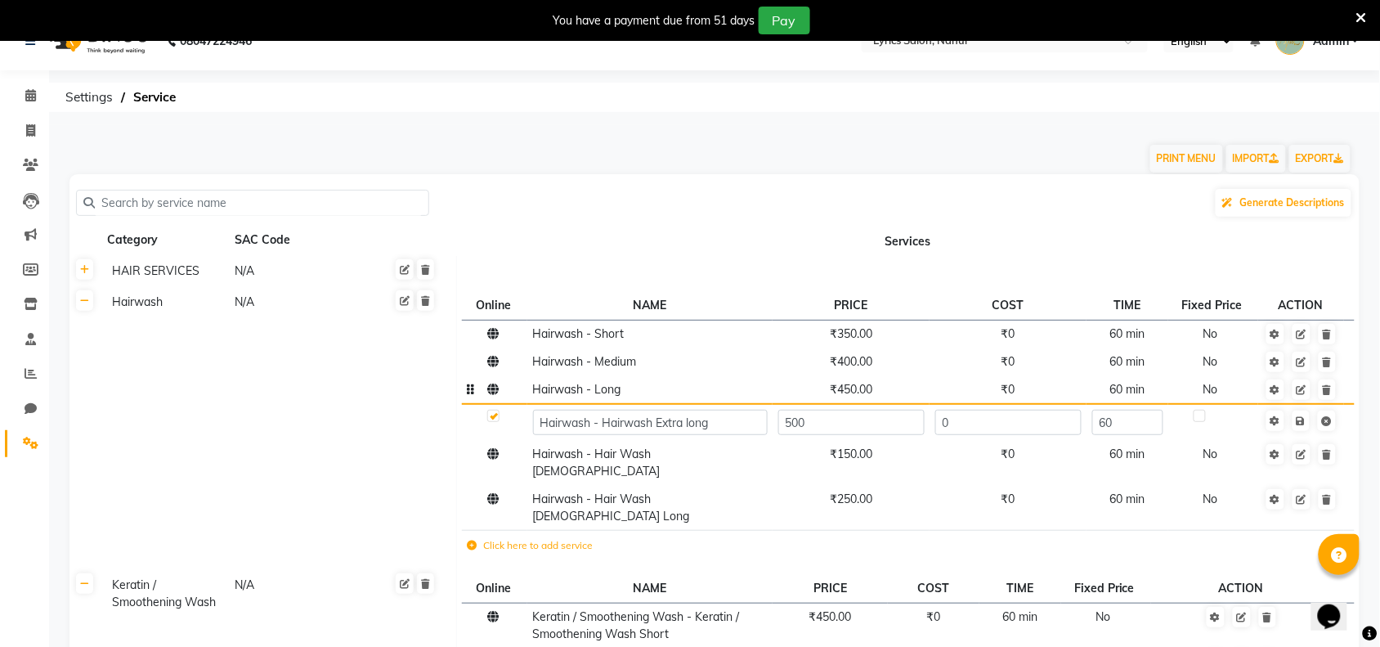
click at [677, 235] on th "Services" at bounding box center [907, 240] width 903 height 31
click at [655, 421] on input "Hairwash - Hairwash Extra long" at bounding box center [650, 421] width 235 height 25
type input "Hairwash - H Extra long"
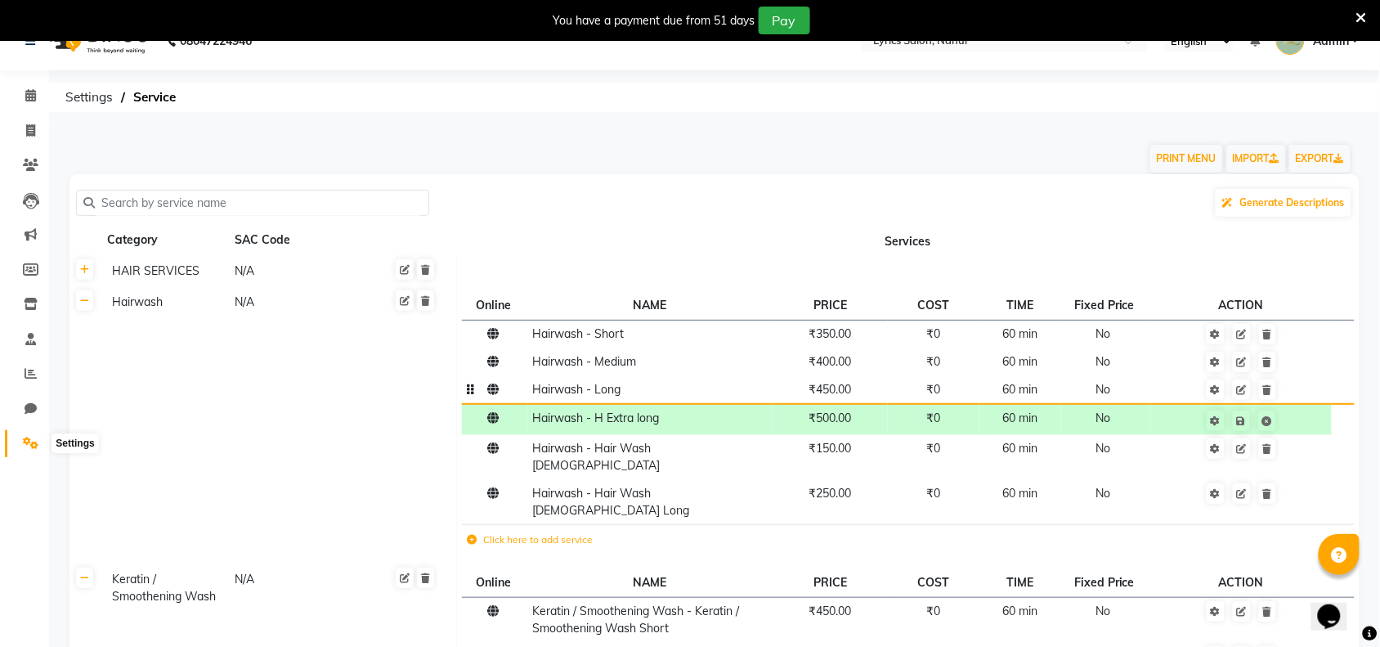
click at [20, 438] on span at bounding box center [30, 443] width 29 height 19
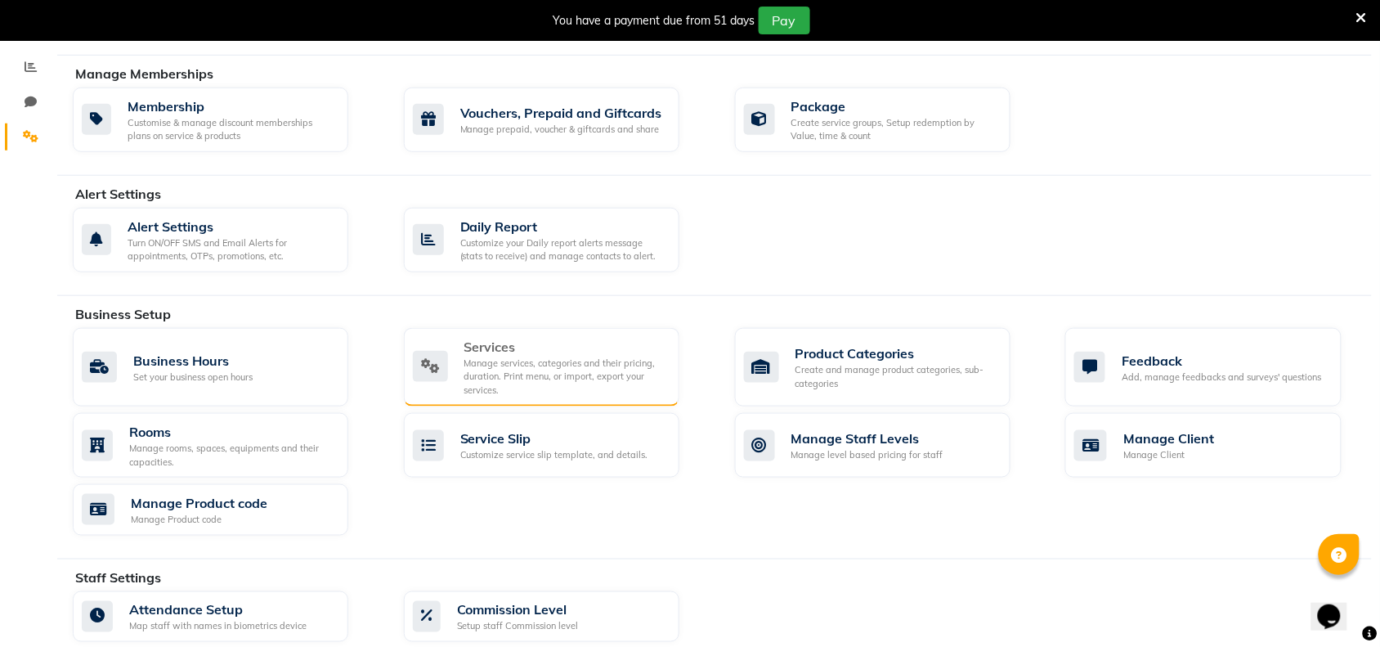
click at [536, 365] on div "Manage services, categories and their pricing, duration. Print menu, or import,…" at bounding box center [565, 376] width 202 height 41
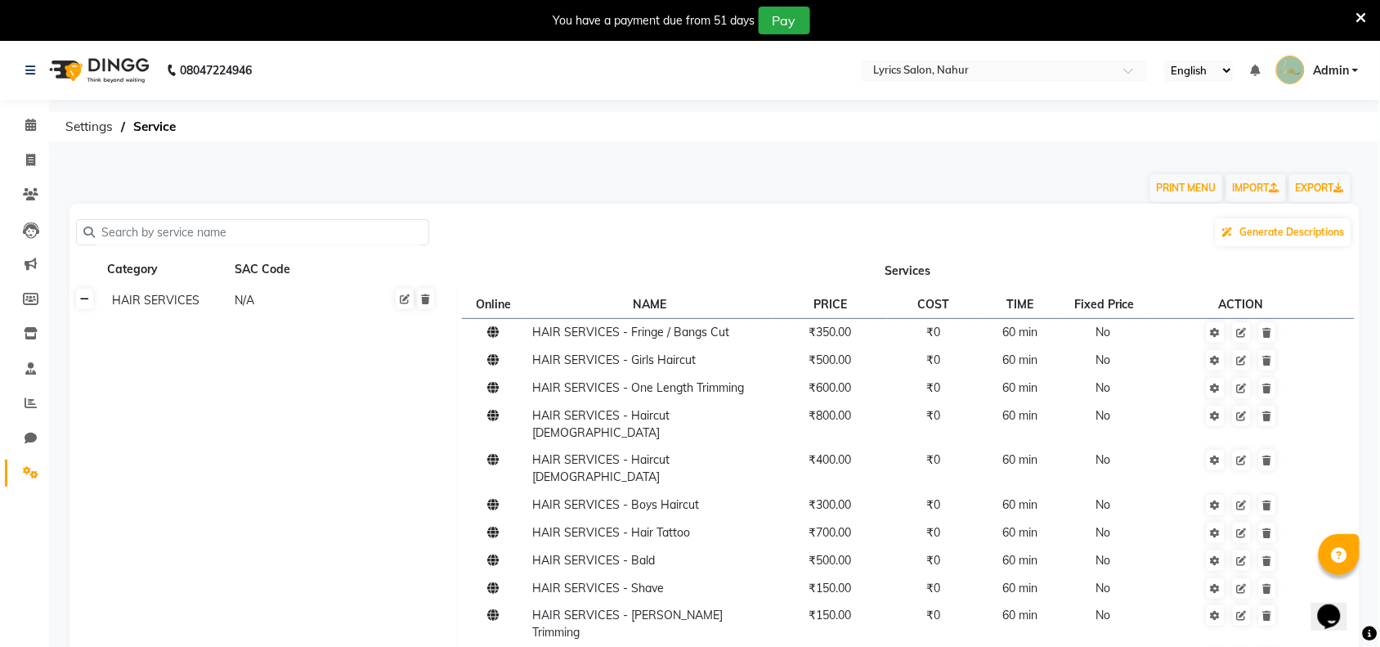
click at [86, 292] on link at bounding box center [84, 299] width 17 height 20
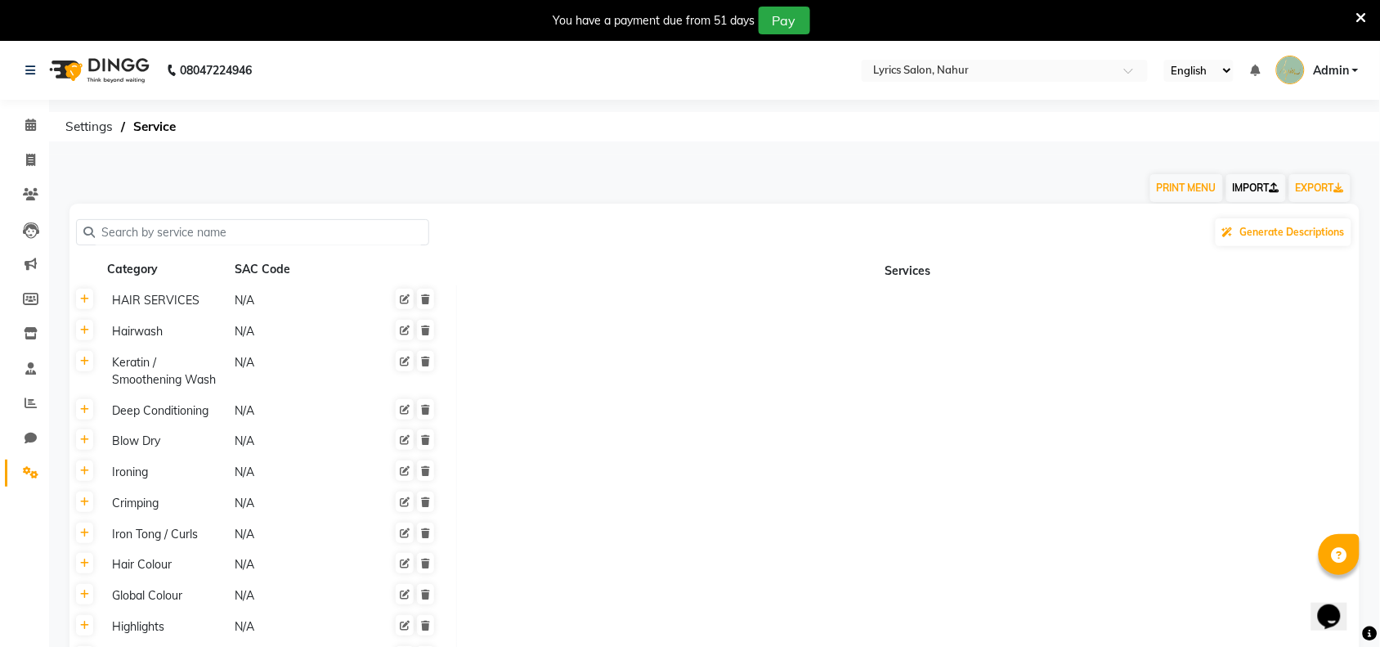
click at [1255, 177] on link "IMPORT" at bounding box center [1256, 188] width 60 height 28
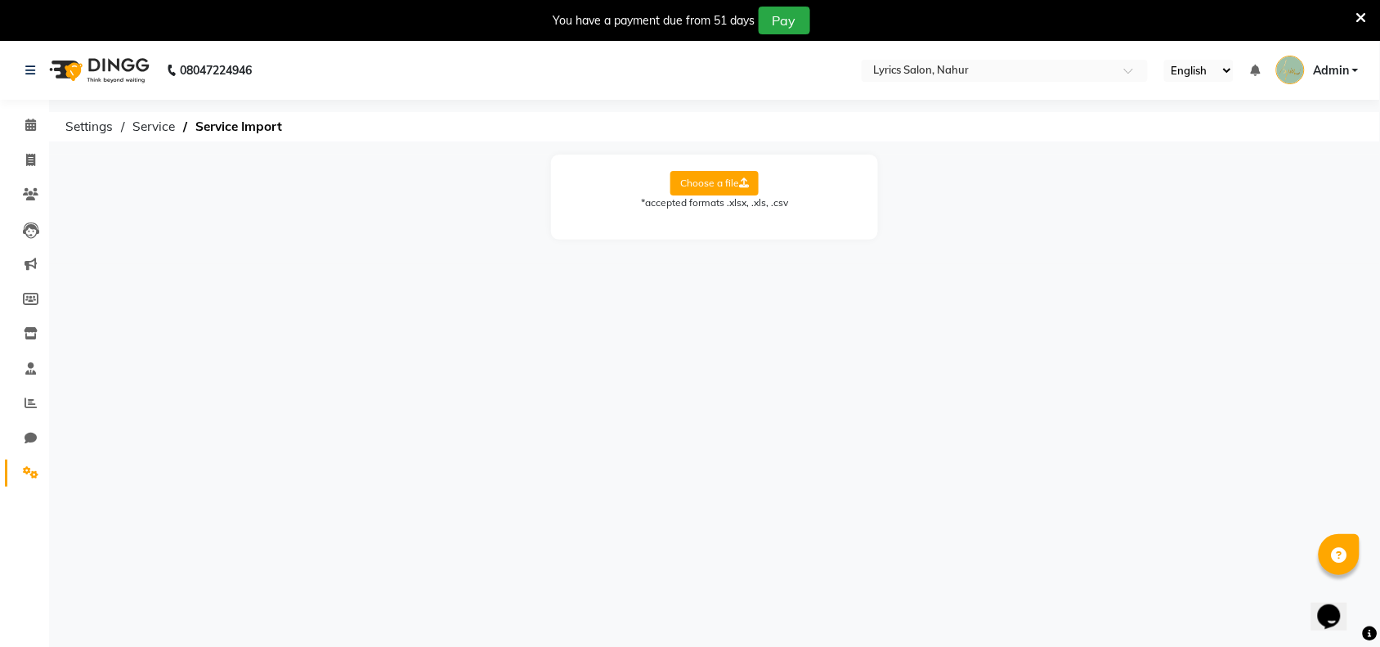
click at [696, 173] on label "Choose a file" at bounding box center [714, 183] width 88 height 25
click at [0, 0] on input "Choose a file" at bounding box center [0, 0] width 0 height 0
click at [781, 231] on select "Select Sheet Sheet1" at bounding box center [788, 235] width 123 height 25
select select "Sheet1"
click at [727, 223] on select "Select Sheet Sheet1" at bounding box center [788, 235] width 123 height 25
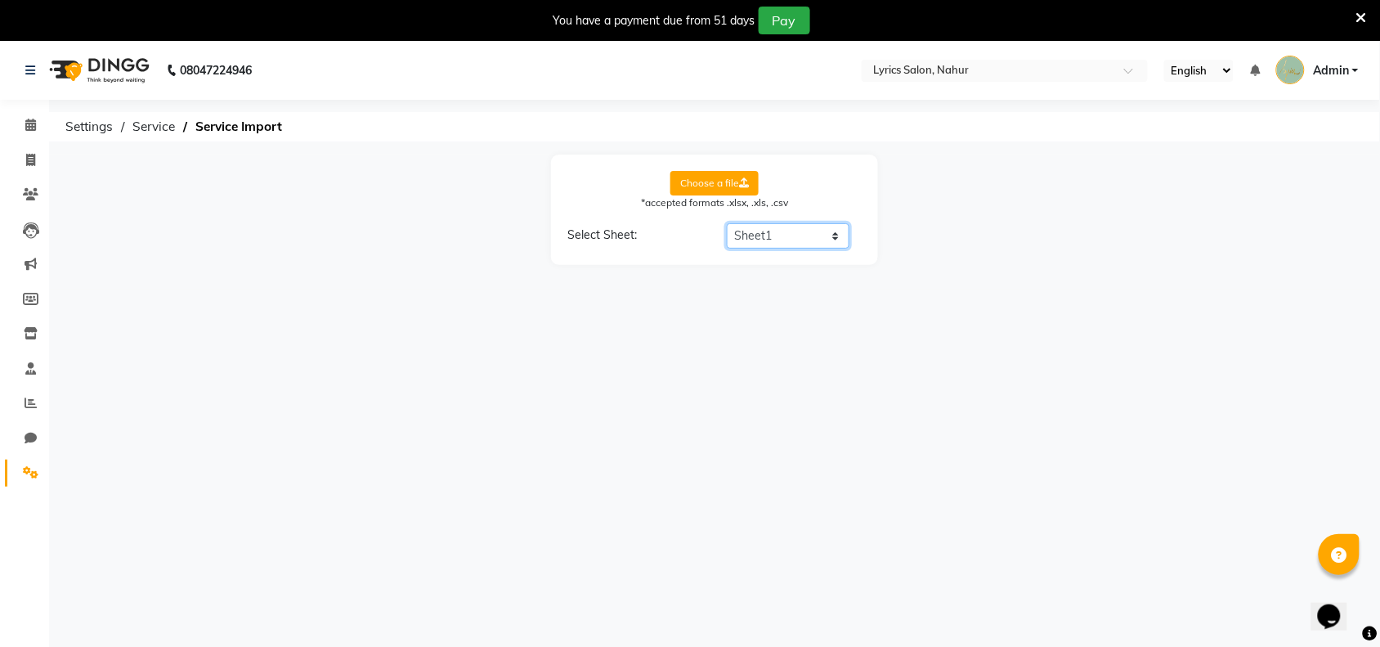
select select "Service Name"
select select "Price"
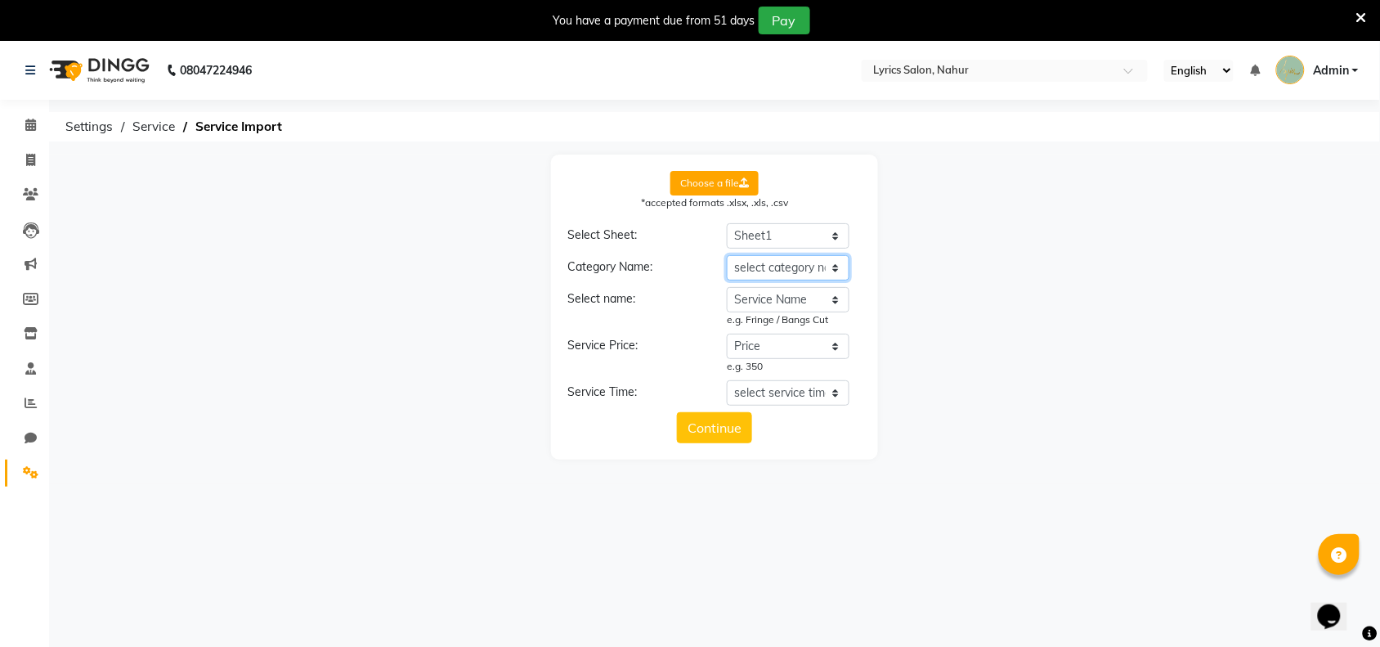
click at [789, 266] on select "select category name Category Service Name Price Timing" at bounding box center [788, 267] width 123 height 25
select select "Category"
click at [727, 255] on select "select category name Category Service Name Price Timing" at bounding box center [788, 267] width 123 height 25
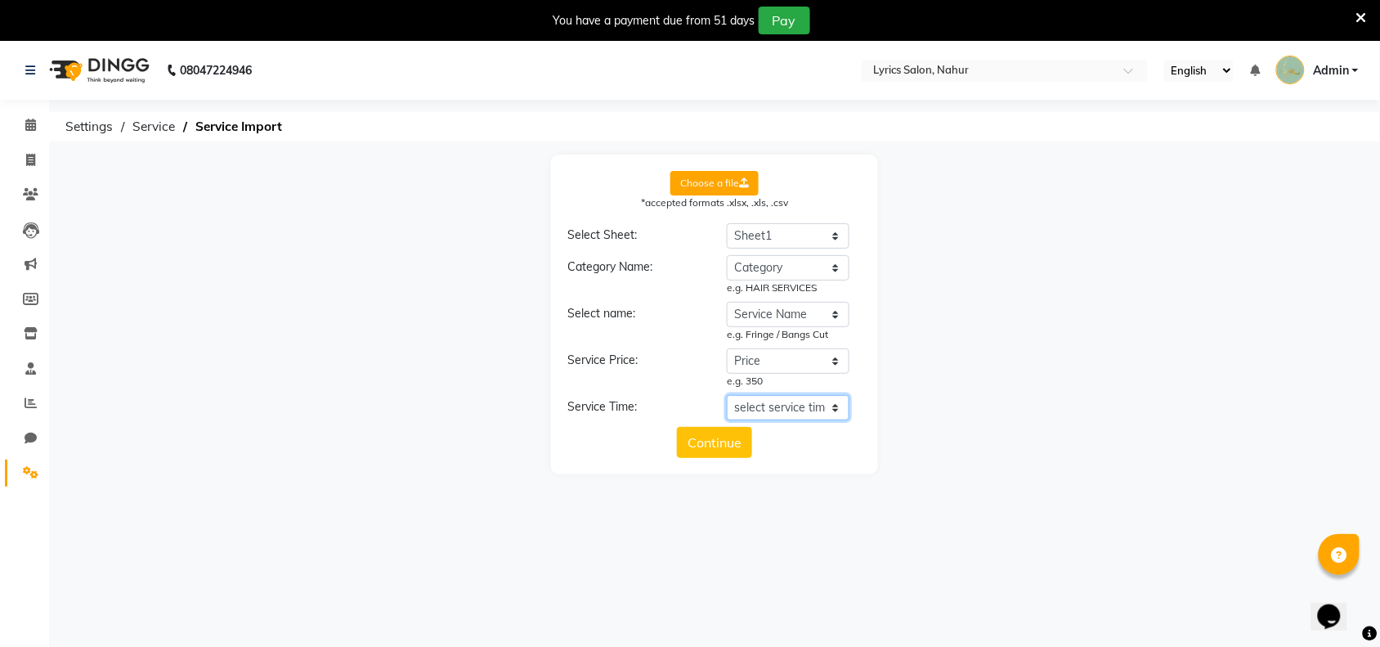
click at [785, 410] on select "select service time Category Service Name Price Timing" at bounding box center [788, 407] width 123 height 25
select select "Timing"
click at [727, 395] on select "select service time Category Service Name Price Timing" at bounding box center [788, 407] width 123 height 25
click at [720, 464] on button "Continue" at bounding box center [714, 456] width 75 height 31
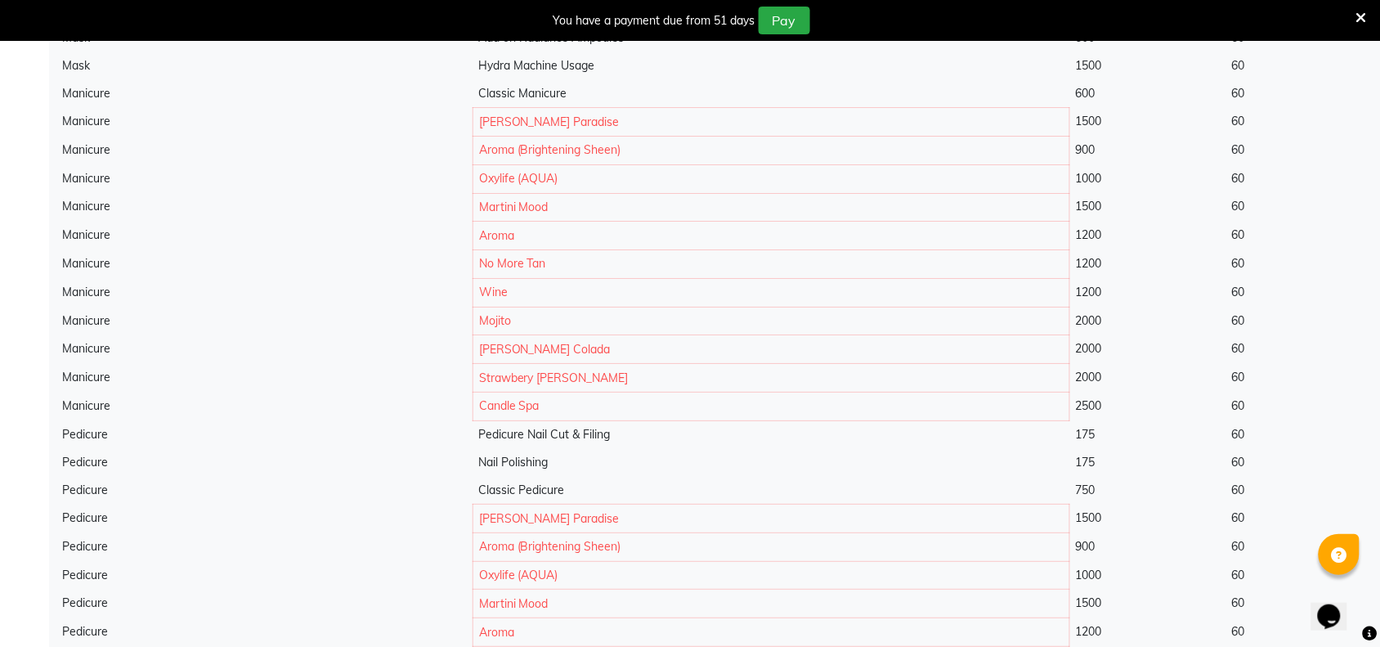
scroll to position [7152, 0]
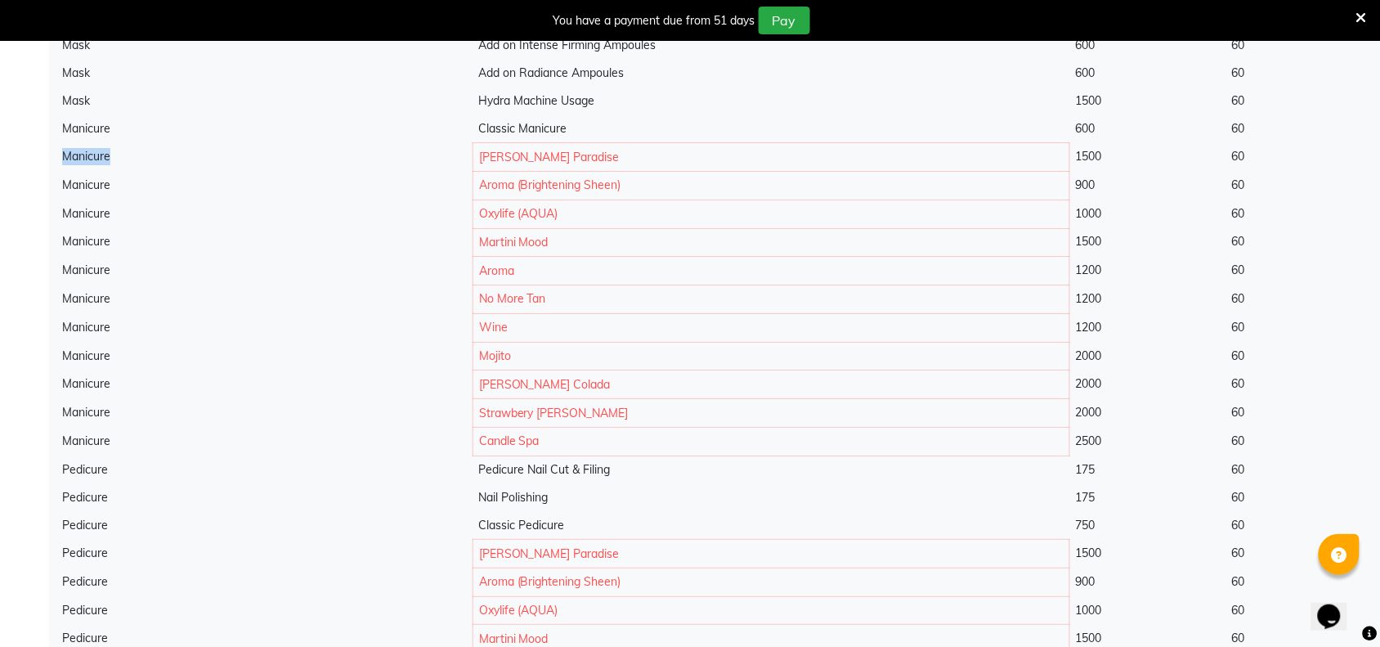
drag, startPoint x: 65, startPoint y: 150, endPoint x: 115, endPoint y: 152, distance: 49.9
click at [115, 152] on td "Manicure" at bounding box center [265, 157] width 416 height 29
click at [572, 156] on td "Berry Paradise" at bounding box center [771, 157] width 597 height 29
drag, startPoint x: 519, startPoint y: 152, endPoint x: 579, endPoint y: 205, distance: 79.9
click at [581, 158] on td "Berry Paradise" at bounding box center [771, 157] width 597 height 29
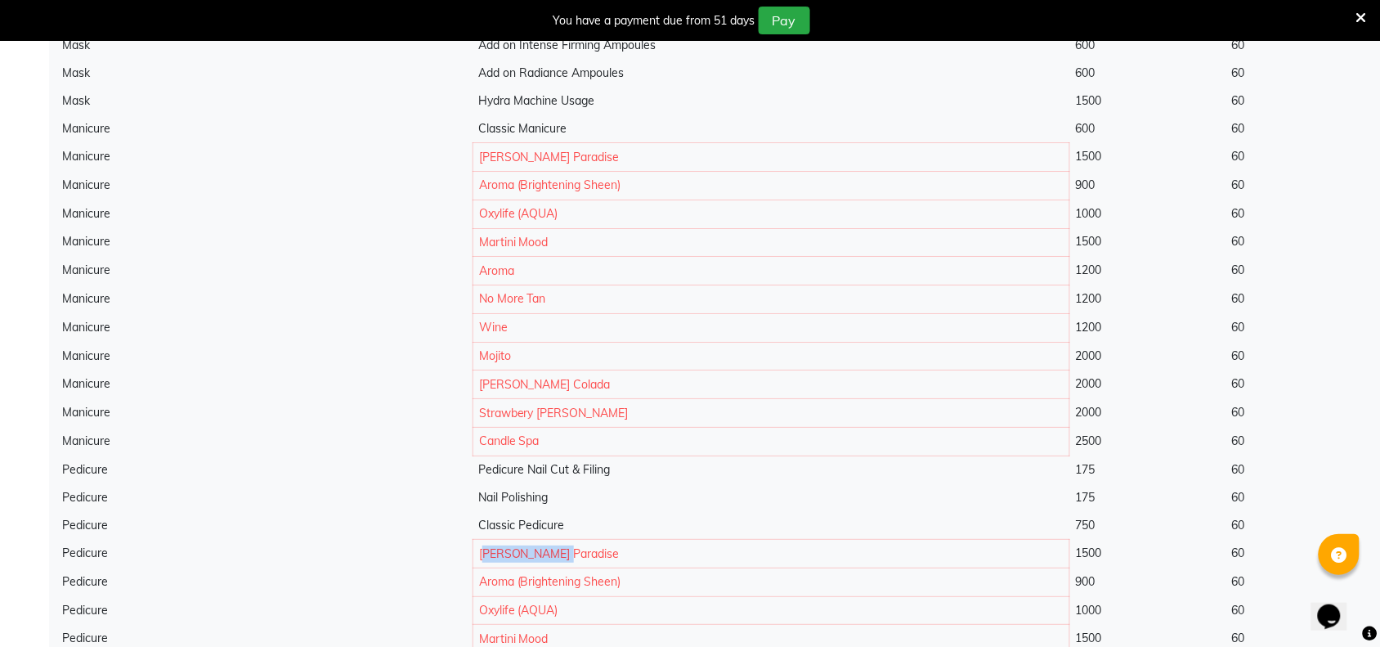
drag, startPoint x: 517, startPoint y: 548, endPoint x: 598, endPoint y: 556, distance: 81.3
click at [598, 556] on td "Berry Paradise" at bounding box center [771, 553] width 597 height 29
drag, startPoint x: 519, startPoint y: 584, endPoint x: 565, endPoint y: 584, distance: 45.8
click at [564, 584] on td "Aroma (Brightening Sheen)" at bounding box center [771, 581] width 597 height 29
drag, startPoint x: 520, startPoint y: 180, endPoint x: 574, endPoint y: 205, distance: 59.6
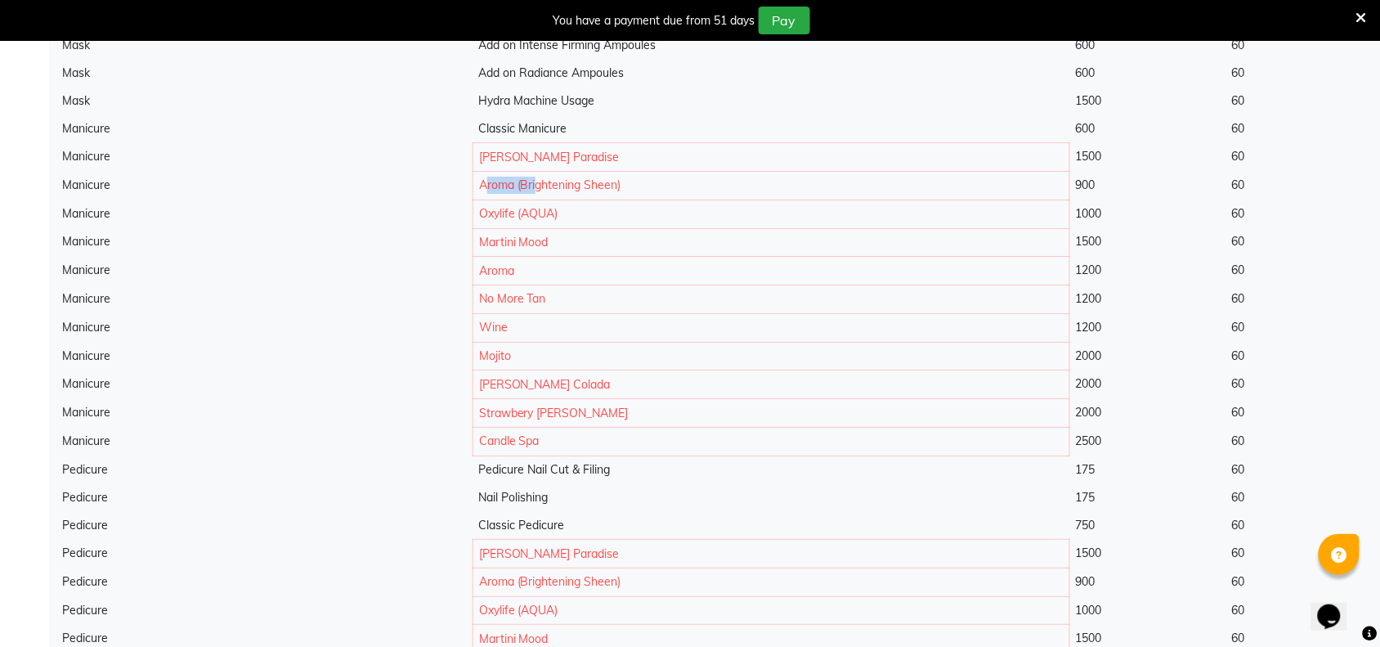
click at [569, 185] on td "Aroma (Brightening Sheen)" at bounding box center [771, 185] width 597 height 29
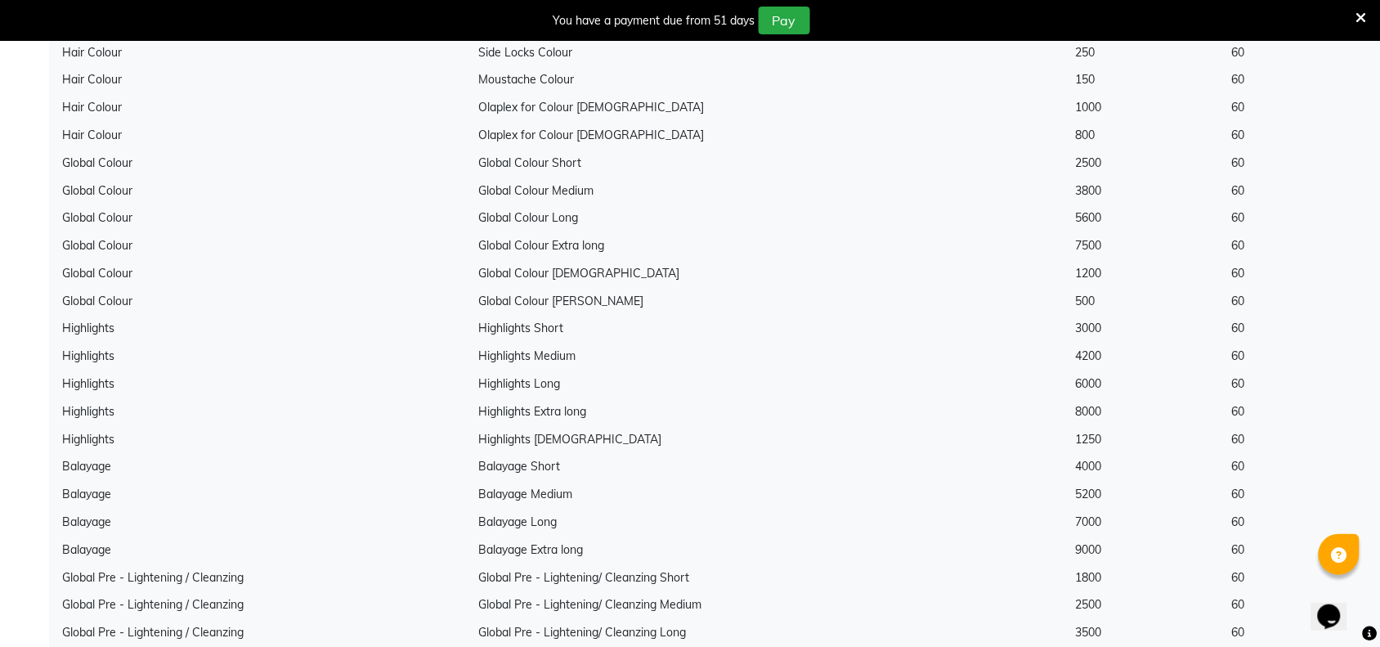
scroll to position [0, 0]
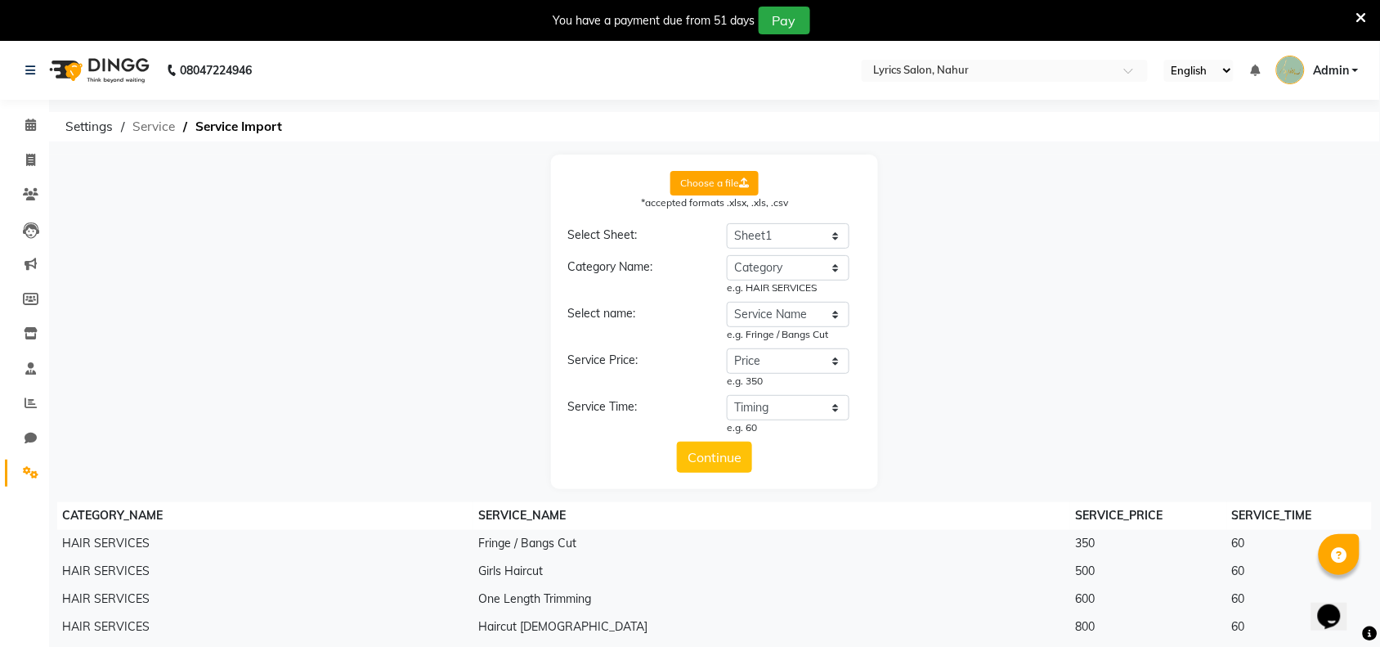
click at [141, 115] on span "Service" at bounding box center [153, 126] width 59 height 29
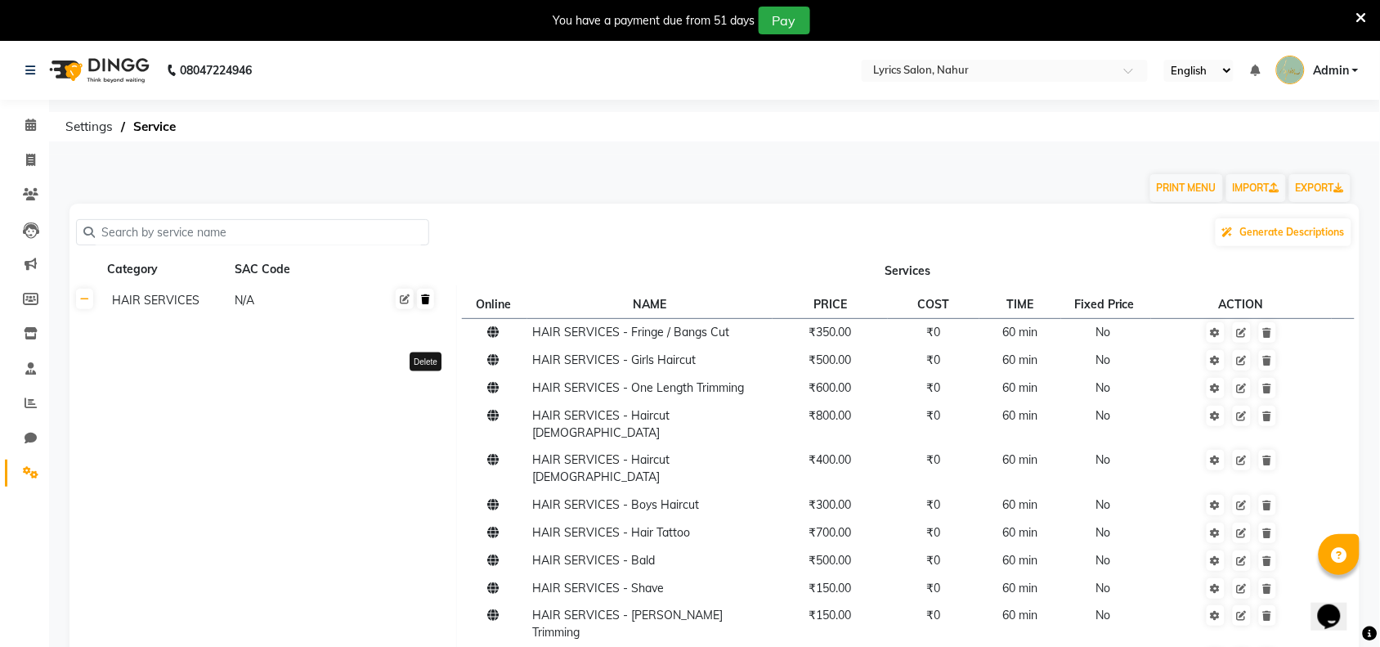
click at [431, 297] on link at bounding box center [425, 299] width 17 height 20
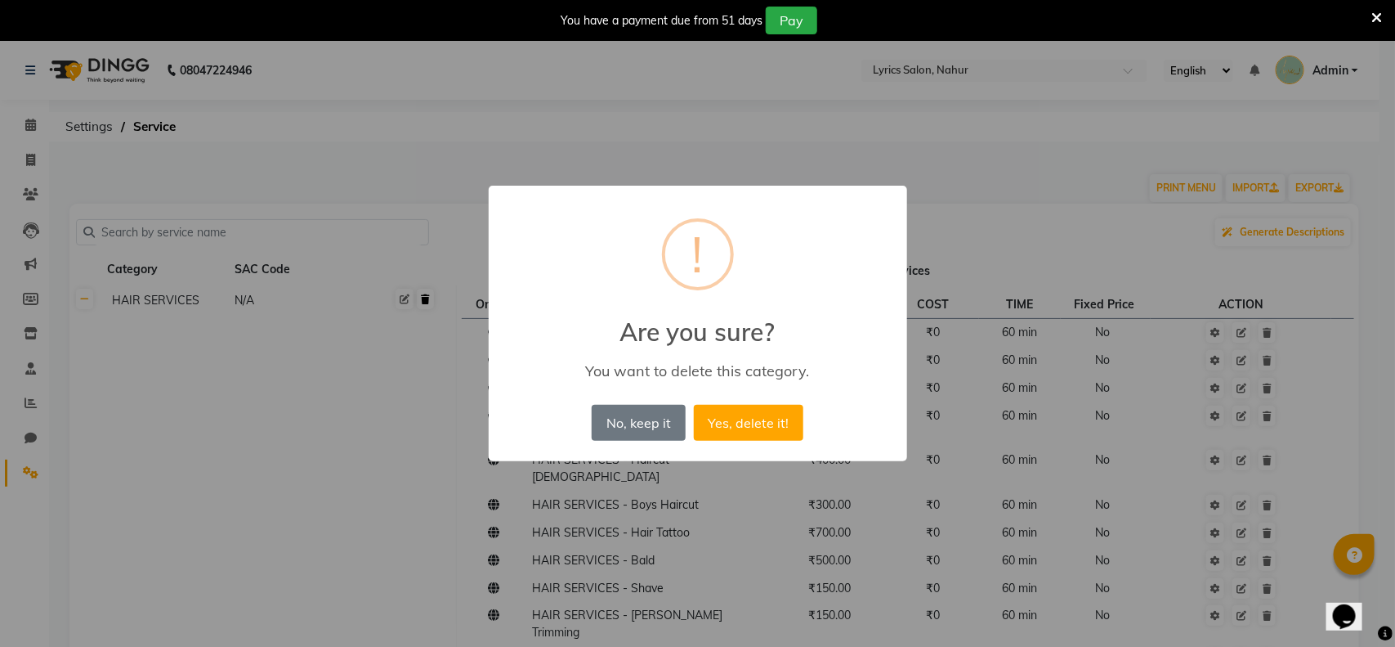
click at [694, 405] on button "Yes, delete it!" at bounding box center [749, 423] width 110 height 36
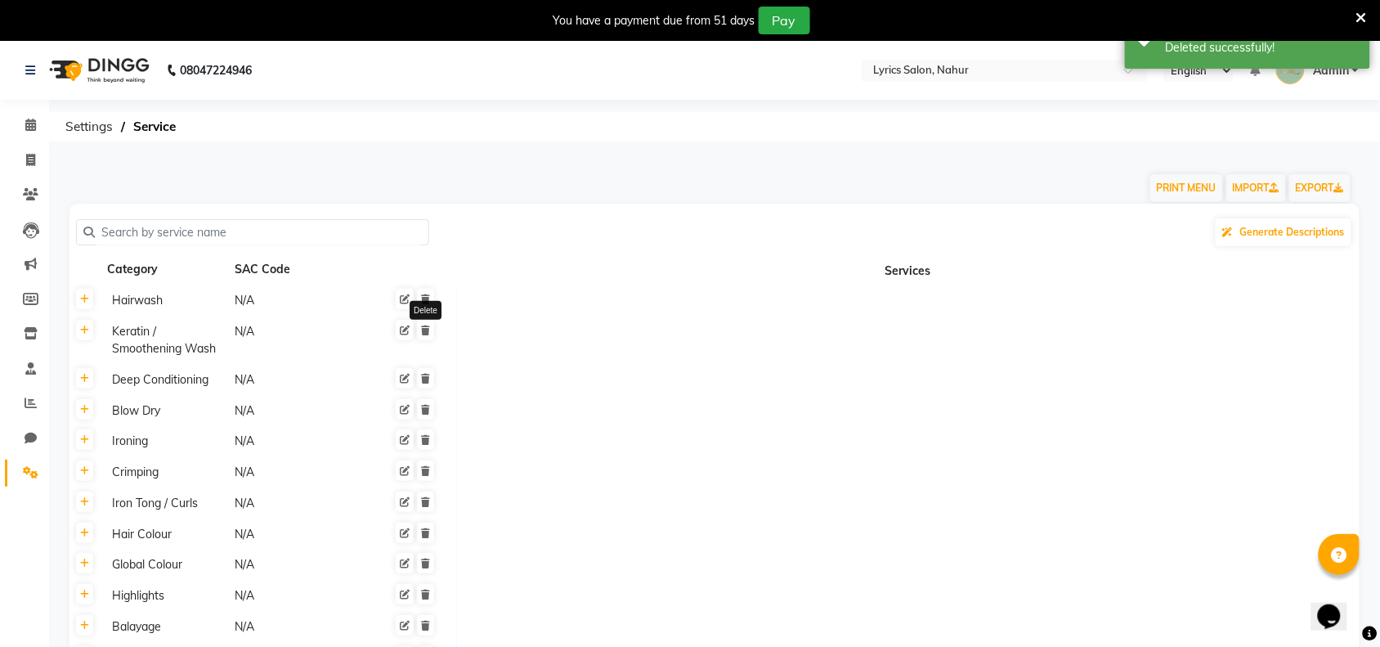
click at [431, 297] on link at bounding box center [425, 299] width 17 height 20
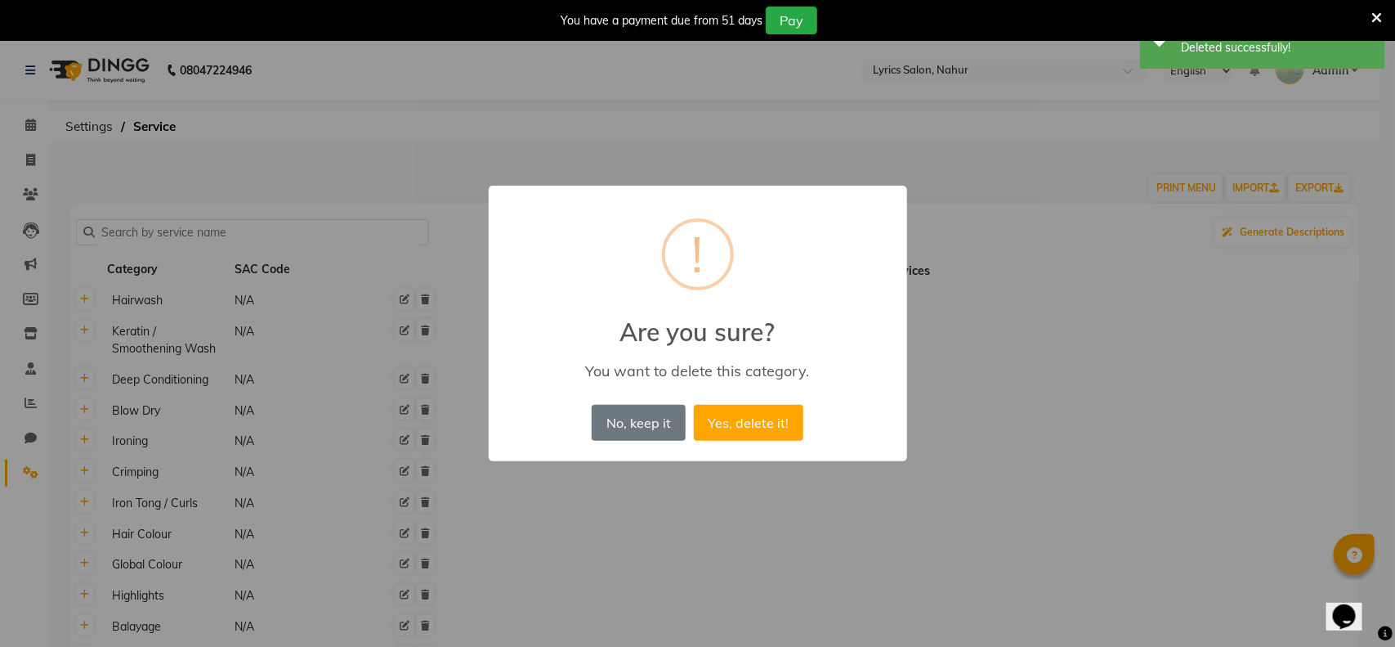
click at [694, 405] on button "Yes, delete it!" at bounding box center [749, 423] width 110 height 36
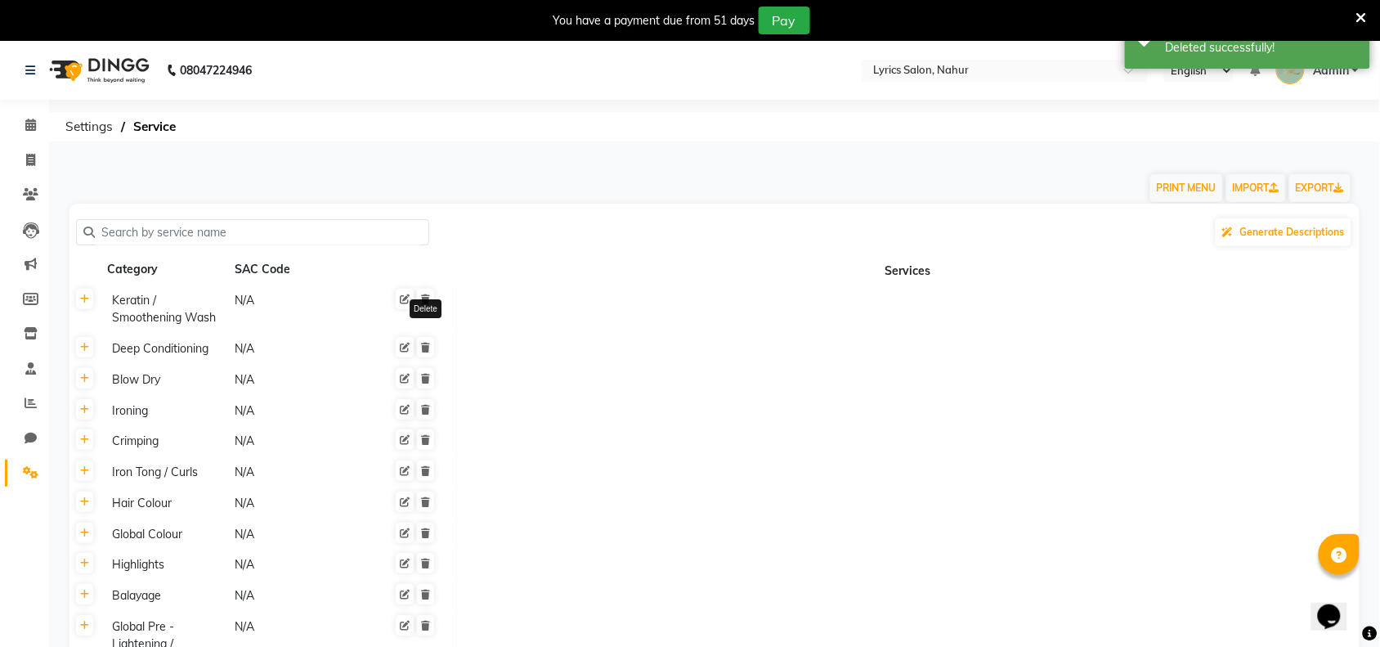
click at [431, 297] on link at bounding box center [425, 299] width 17 height 20
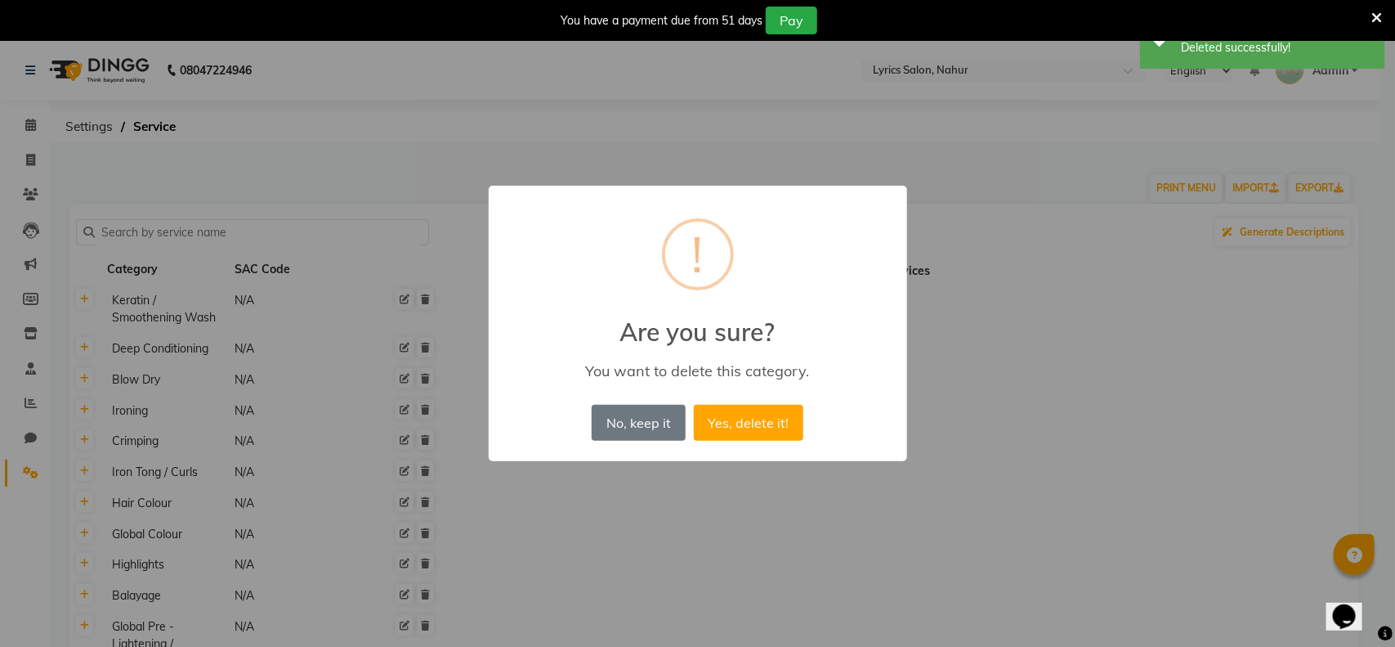
click at [694, 405] on button "Yes, delete it!" at bounding box center [749, 423] width 110 height 36
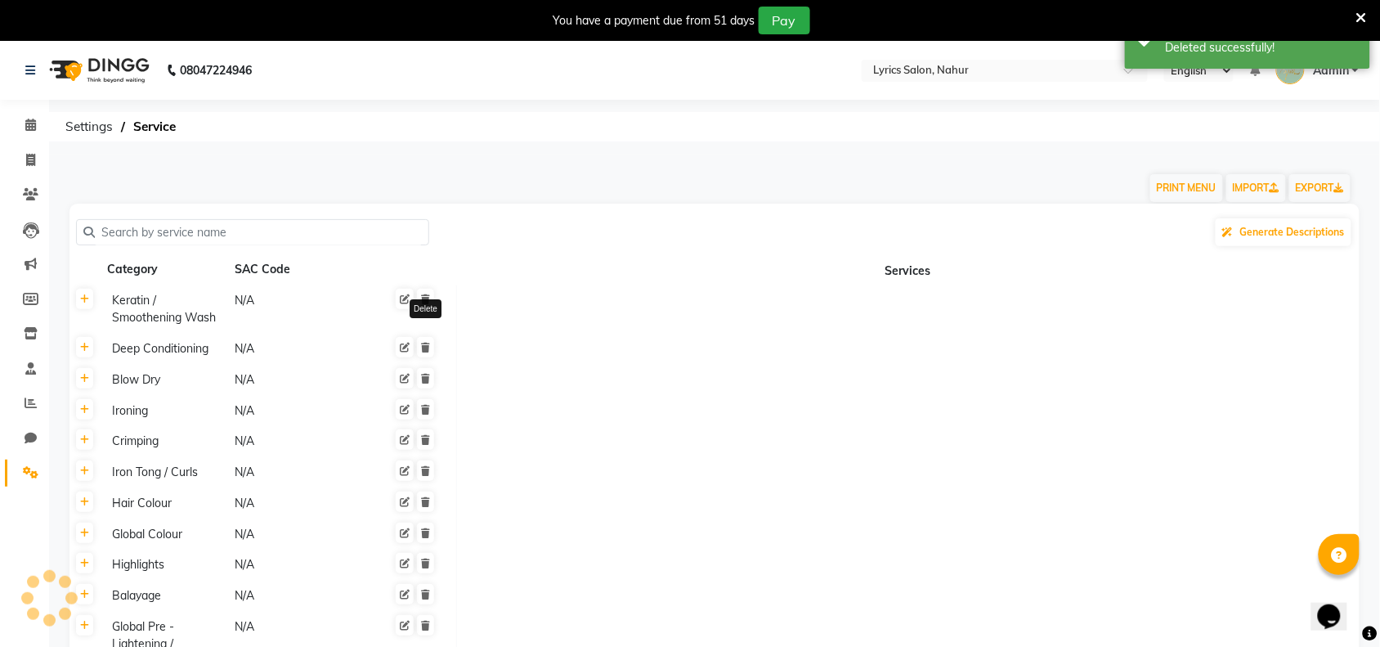
click at [431, 337] on link at bounding box center [425, 347] width 17 height 20
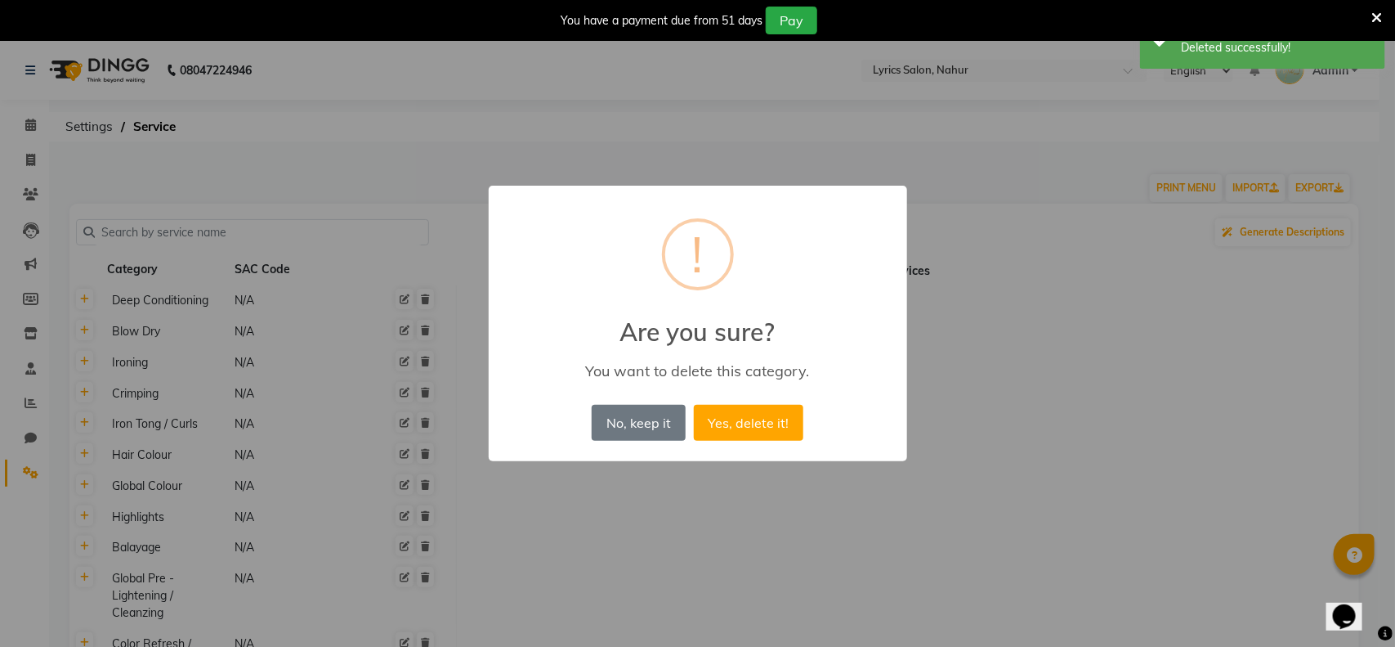
click at [694, 405] on button "Yes, delete it!" at bounding box center [749, 423] width 110 height 36
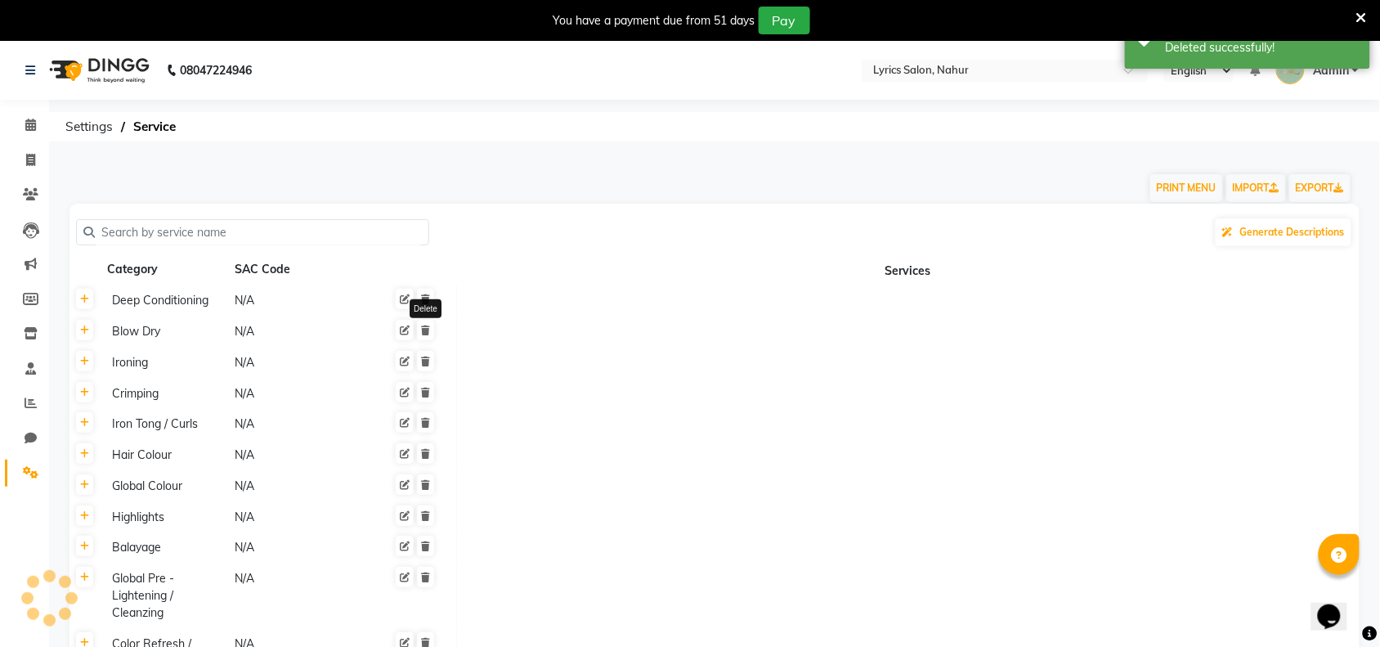
click at [431, 297] on link at bounding box center [425, 299] width 17 height 20
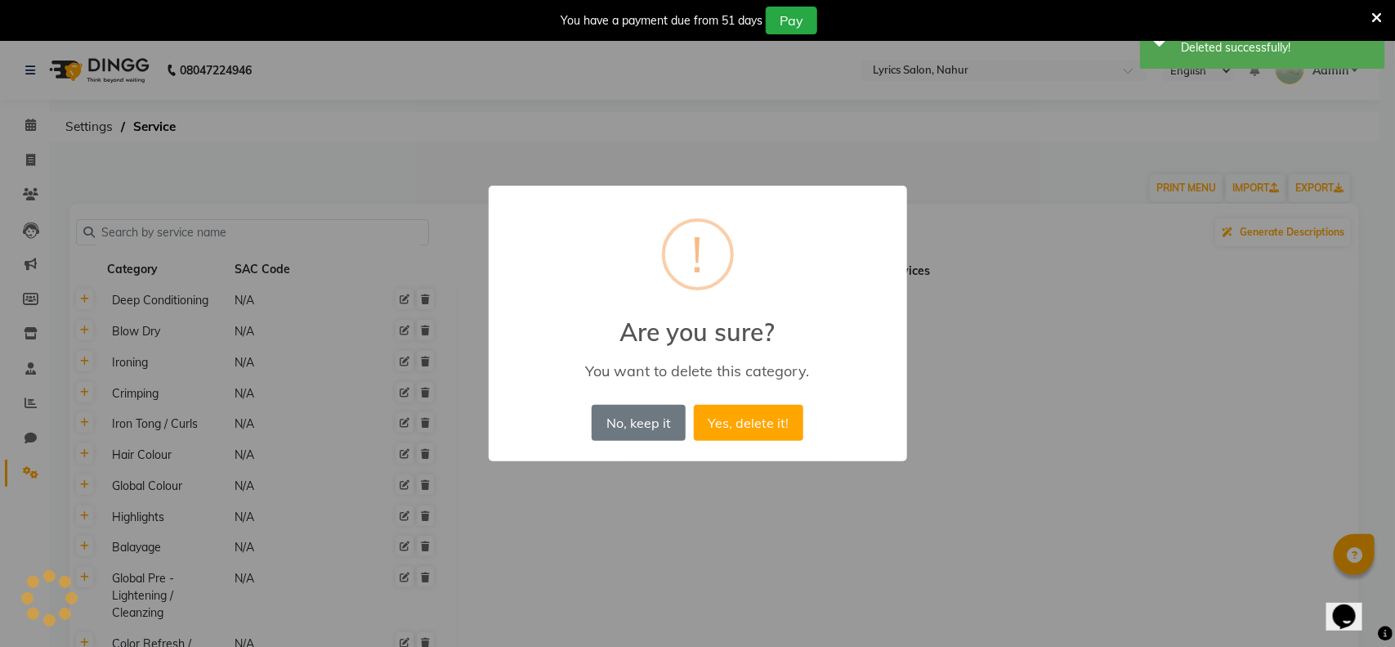
click at [694, 405] on button "Yes, delete it!" at bounding box center [749, 423] width 110 height 36
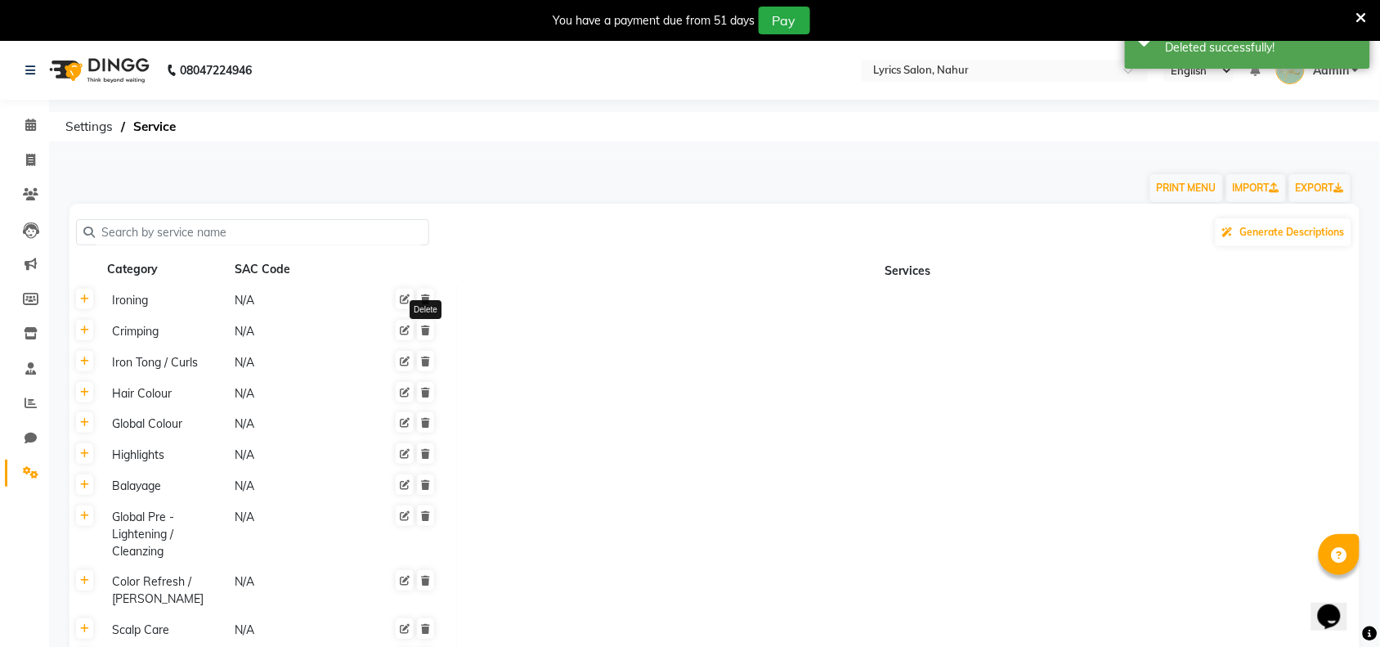
click at [431, 297] on link at bounding box center [425, 299] width 17 height 20
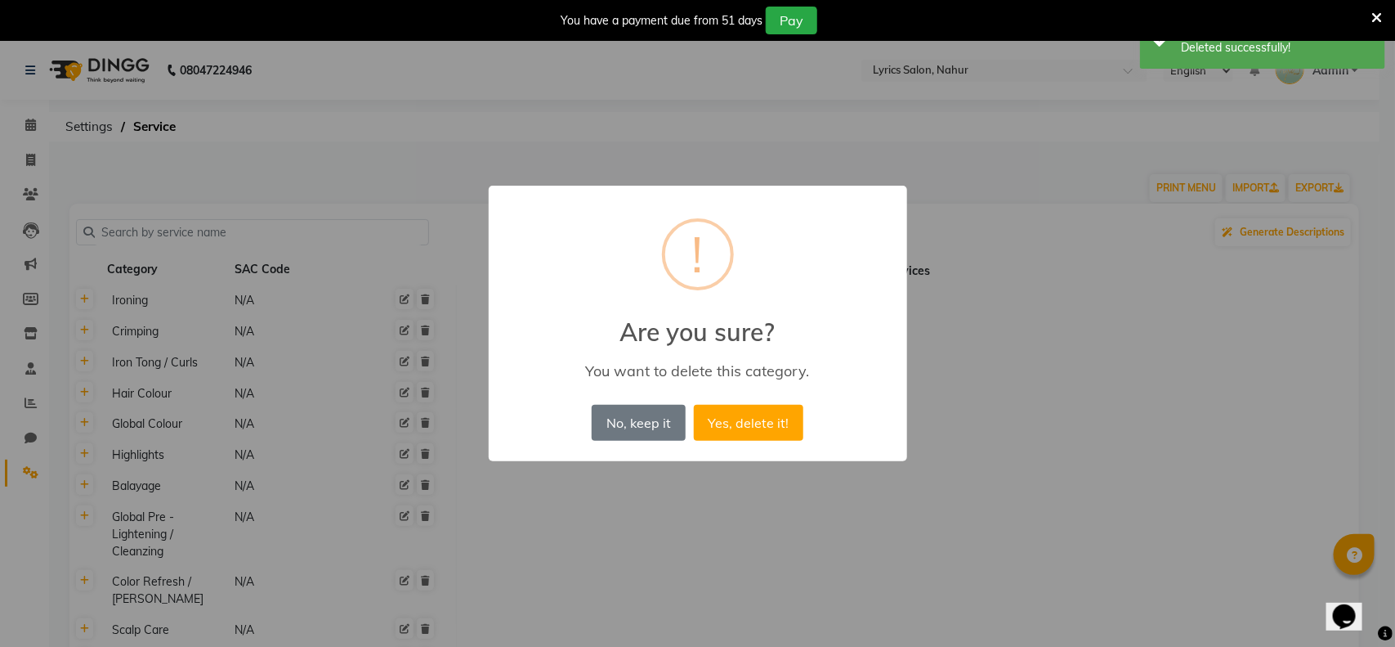
click at [694, 405] on button "Yes, delete it!" at bounding box center [749, 423] width 110 height 36
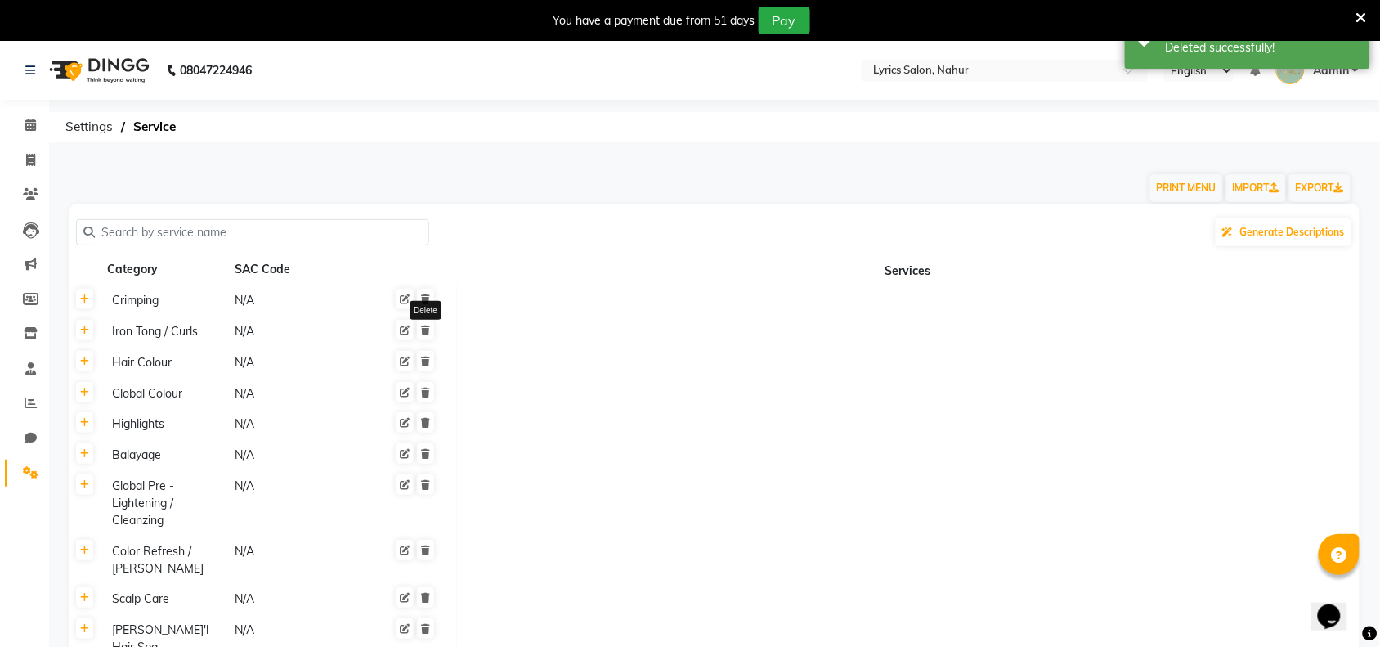
click at [431, 297] on link at bounding box center [425, 299] width 17 height 20
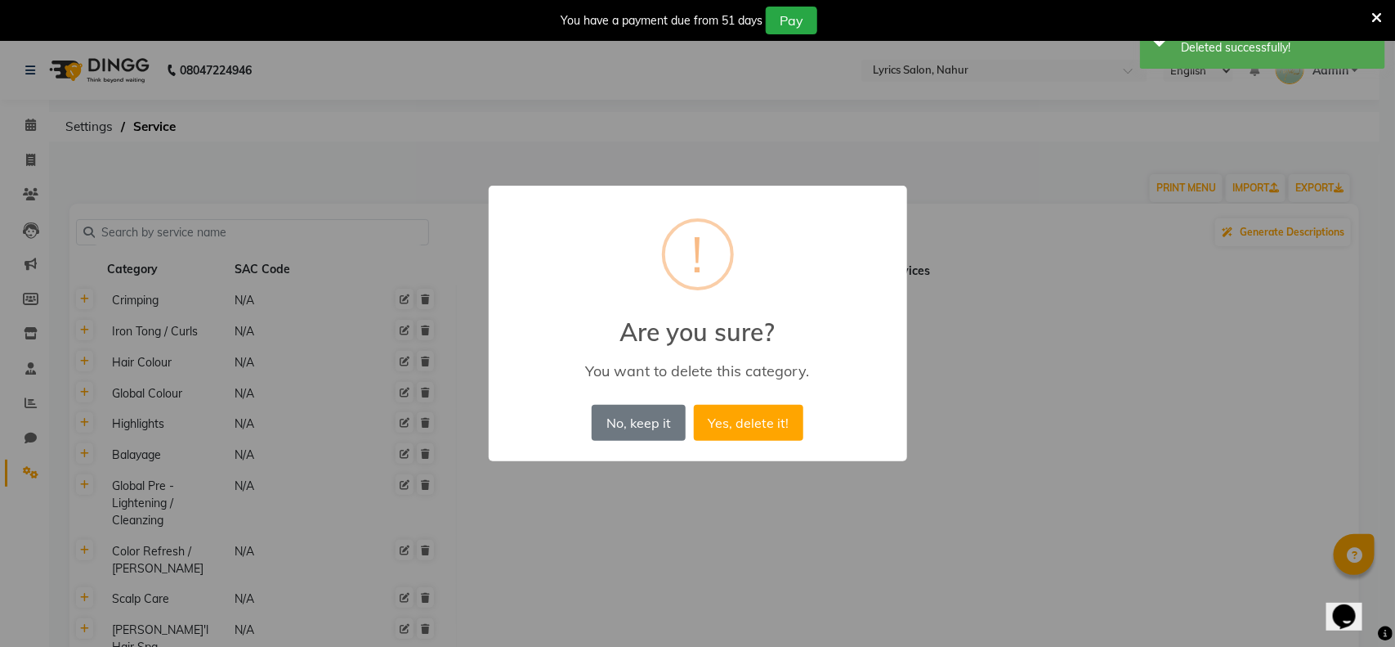
click at [694, 405] on button "Yes, delete it!" at bounding box center [749, 423] width 110 height 36
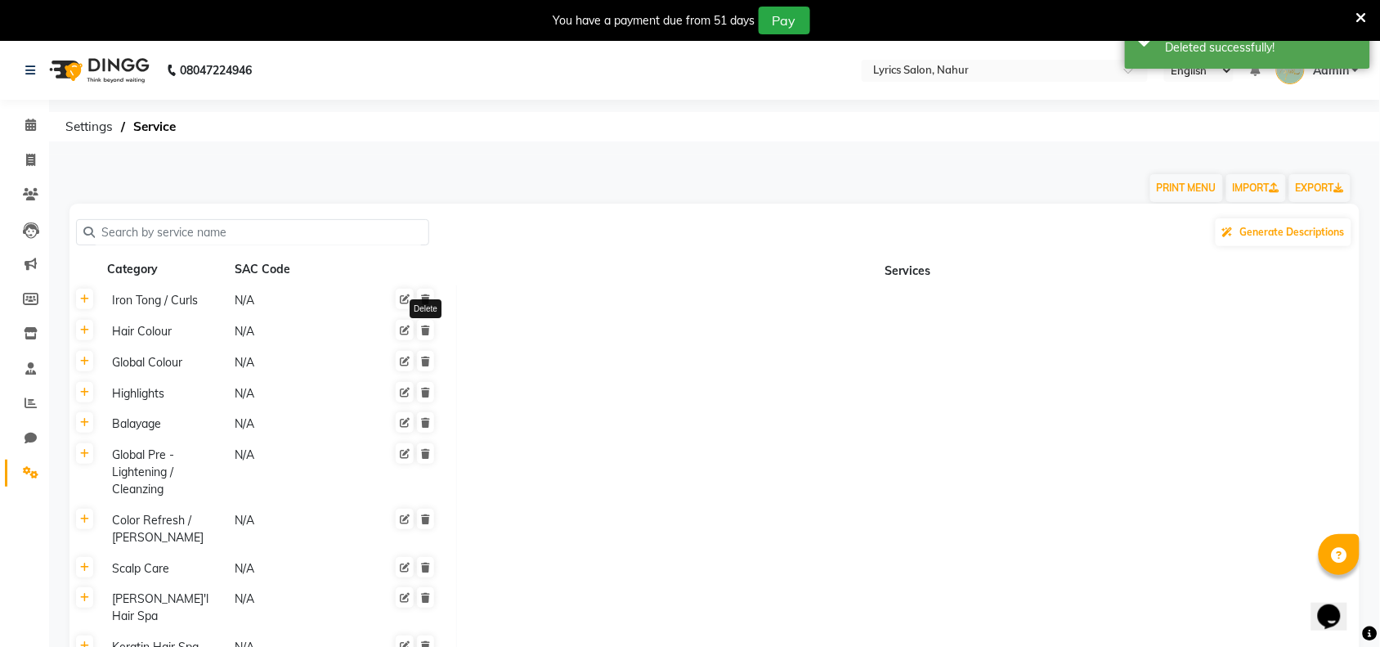
click at [431, 297] on link at bounding box center [425, 299] width 17 height 20
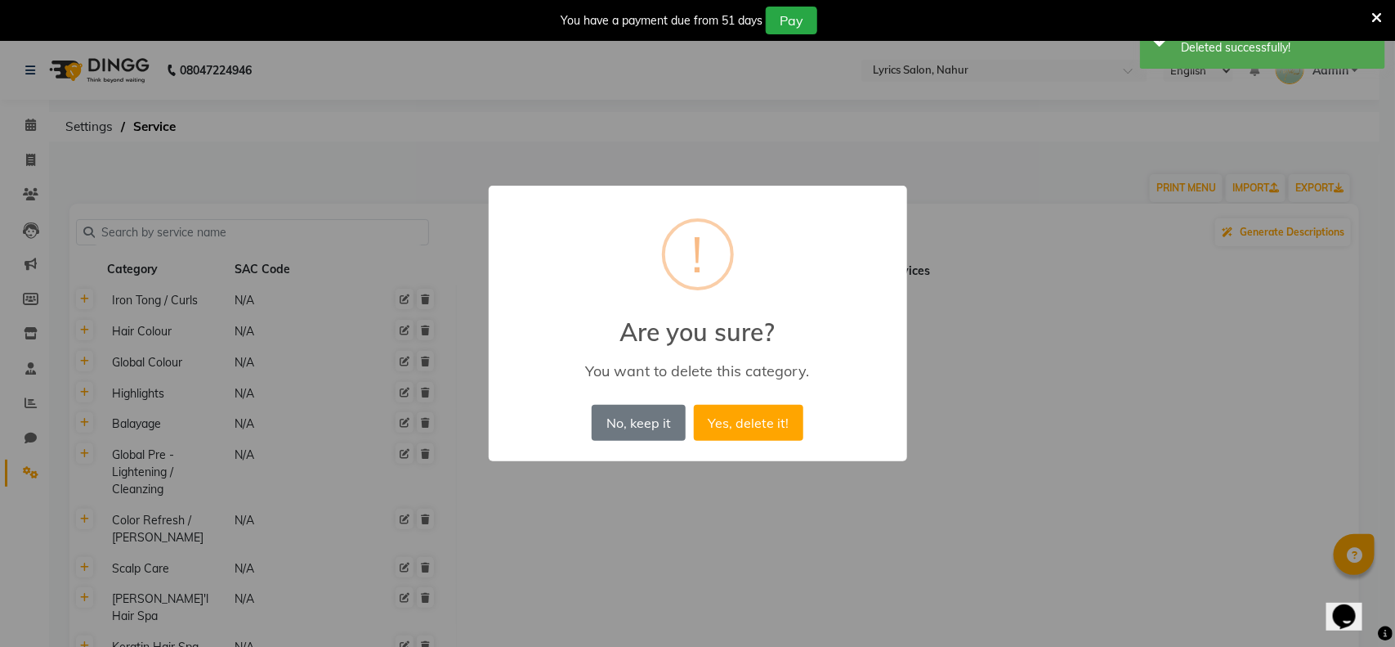
click at [694, 405] on button "Yes, delete it!" at bounding box center [749, 423] width 110 height 36
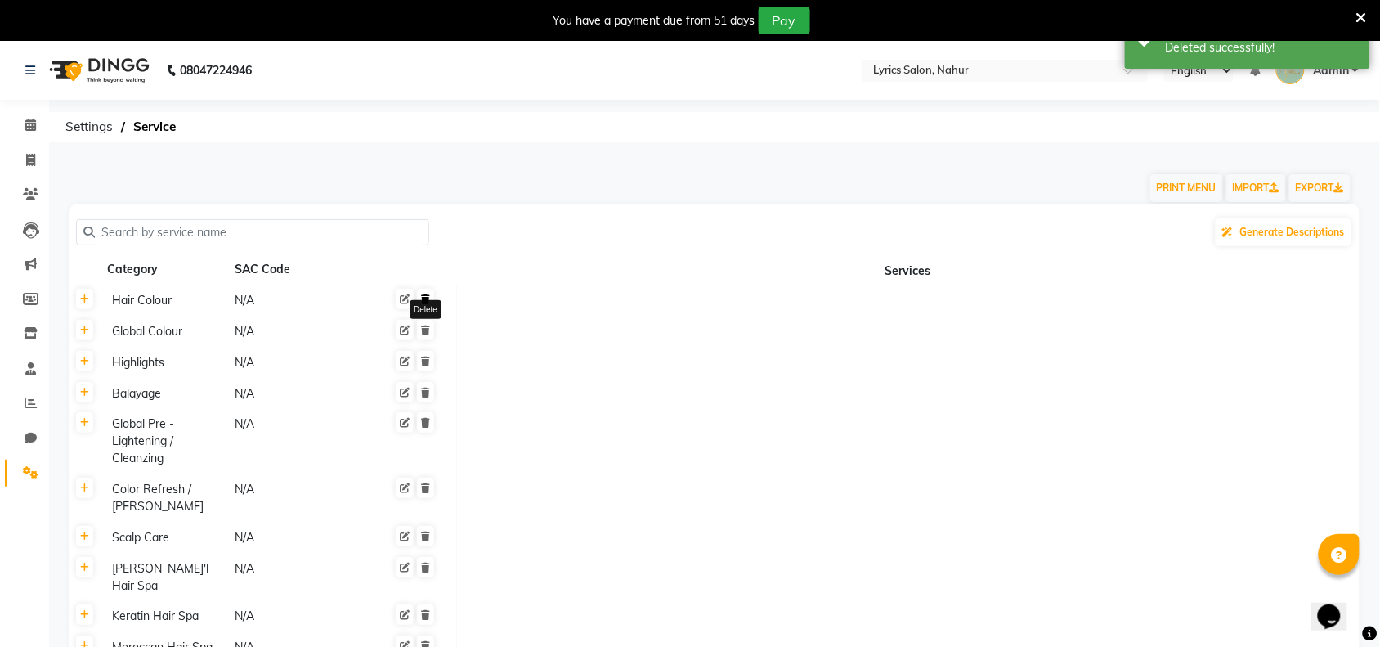
click at [427, 297] on icon at bounding box center [425, 299] width 9 height 10
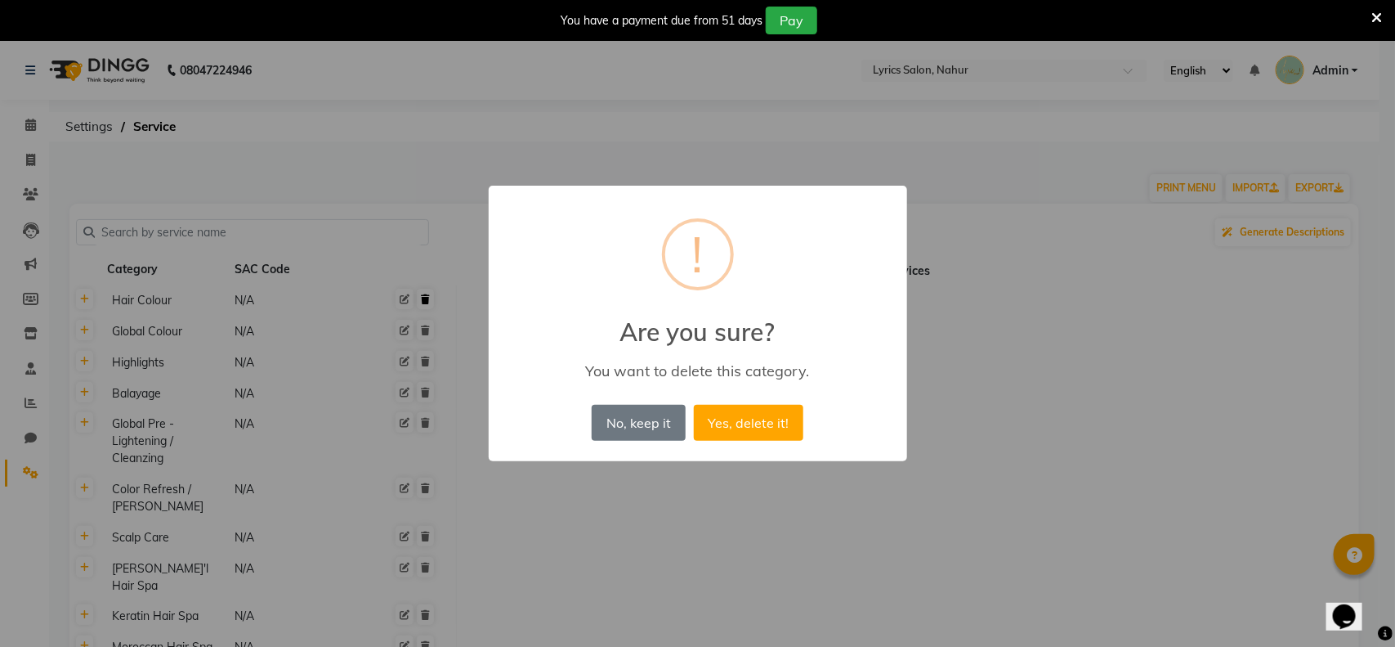
click at [694, 405] on button "Yes, delete it!" at bounding box center [749, 423] width 110 height 36
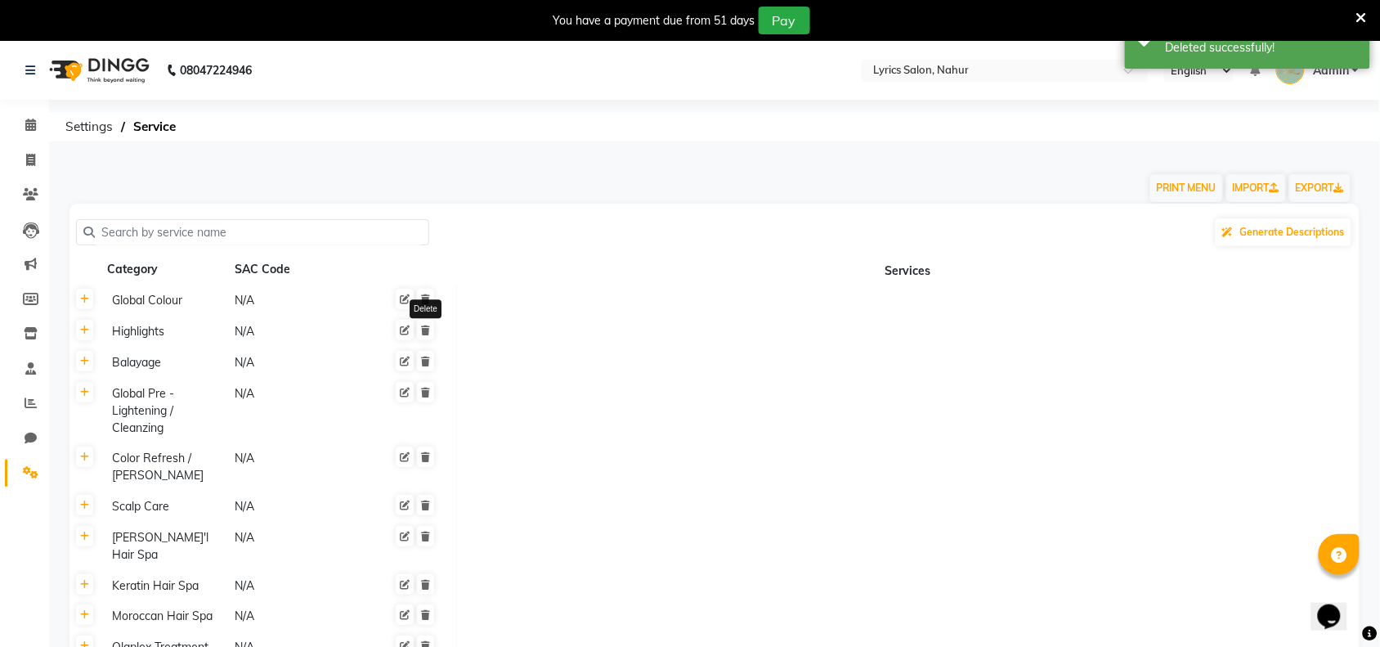
click at [427, 297] on icon at bounding box center [425, 299] width 9 height 10
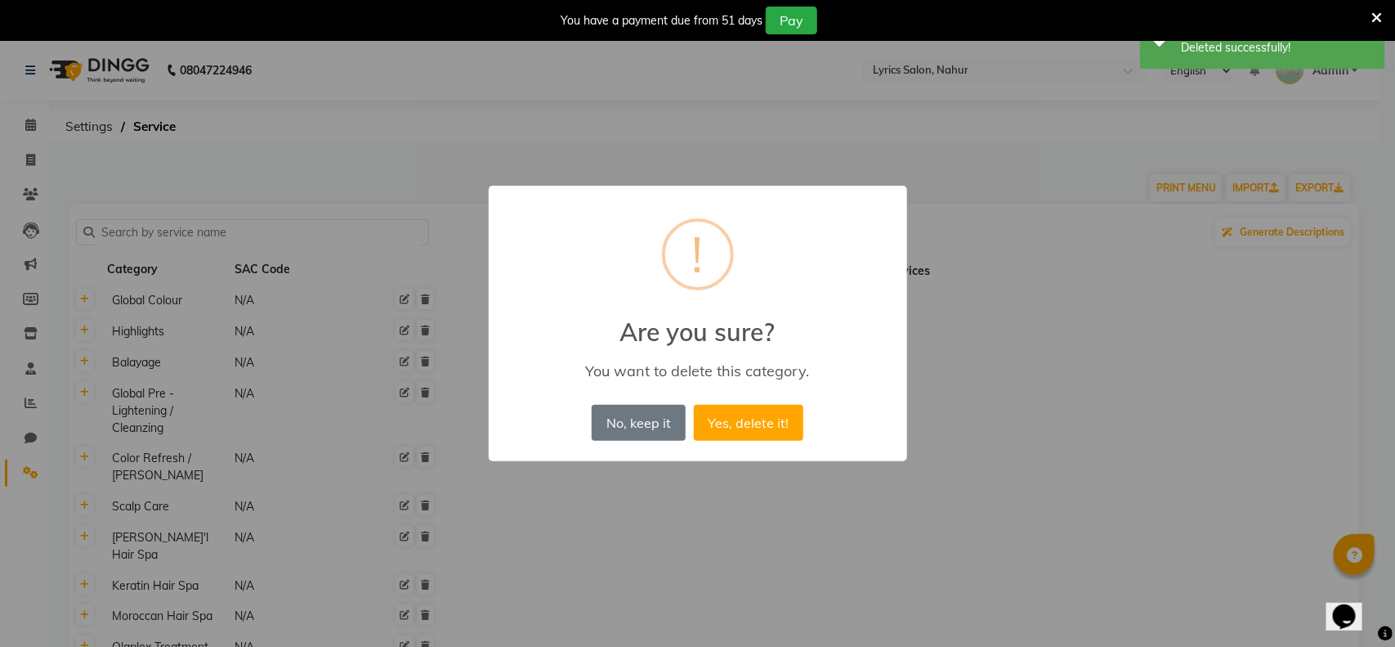
click at [694, 405] on button "Yes, delete it!" at bounding box center [749, 423] width 110 height 36
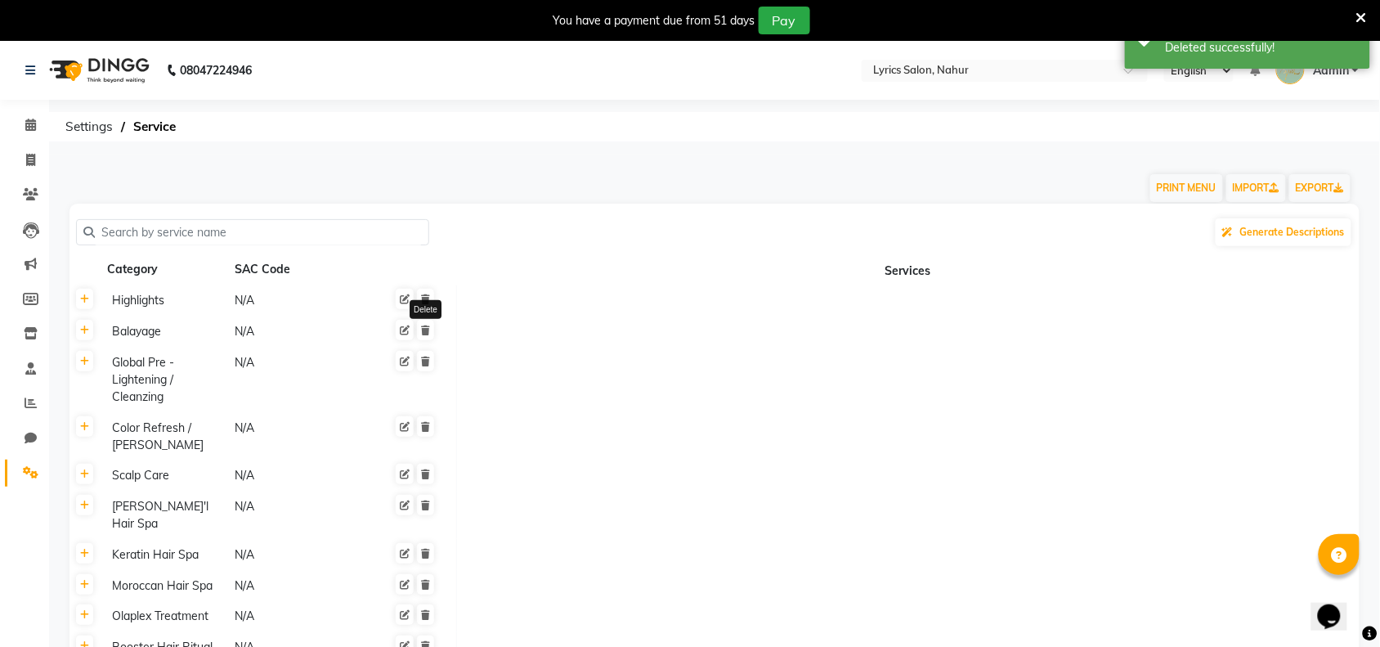
click at [427, 297] on icon at bounding box center [425, 299] width 9 height 10
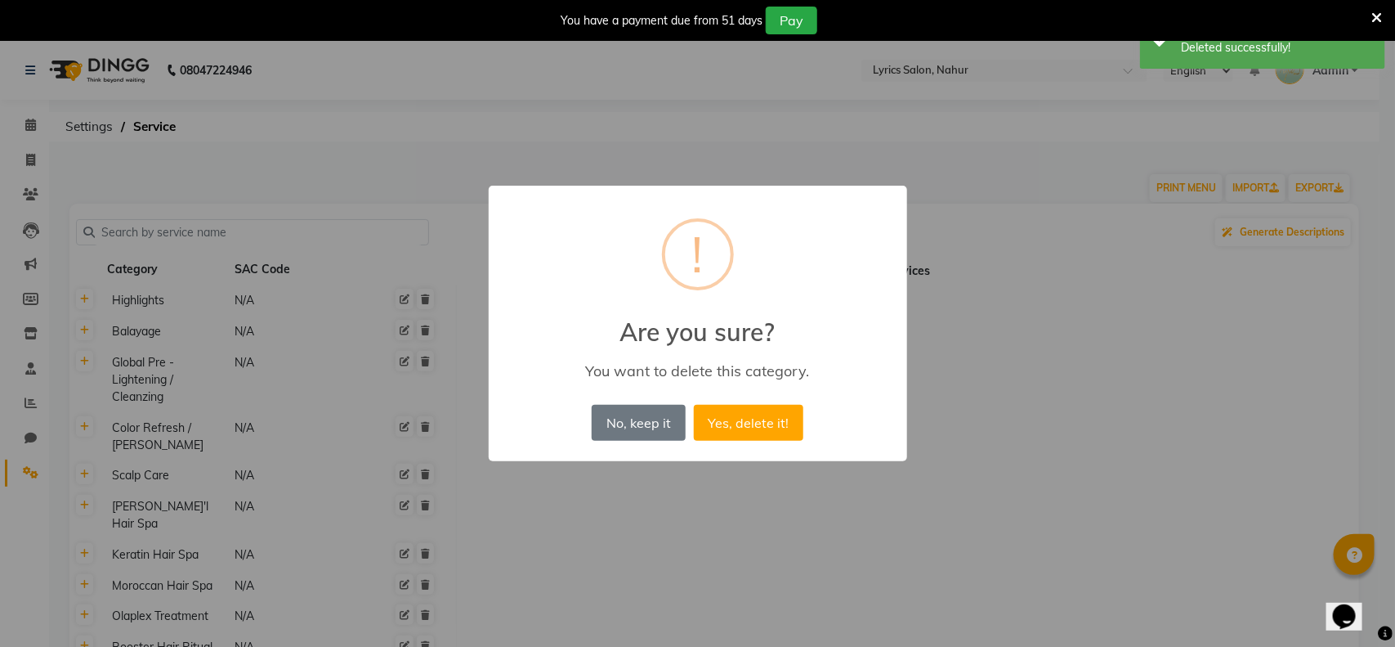
click at [694, 405] on button "Yes, delete it!" at bounding box center [749, 423] width 110 height 36
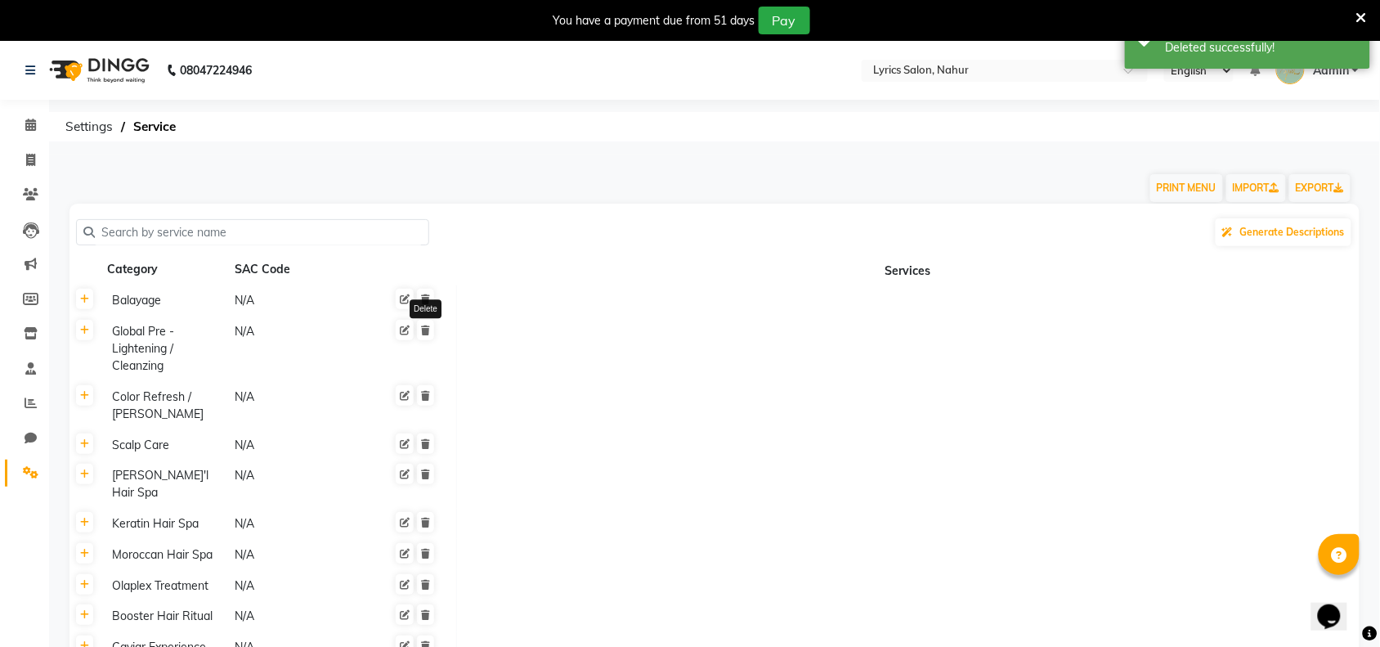
click at [427, 297] on icon at bounding box center [425, 299] width 9 height 10
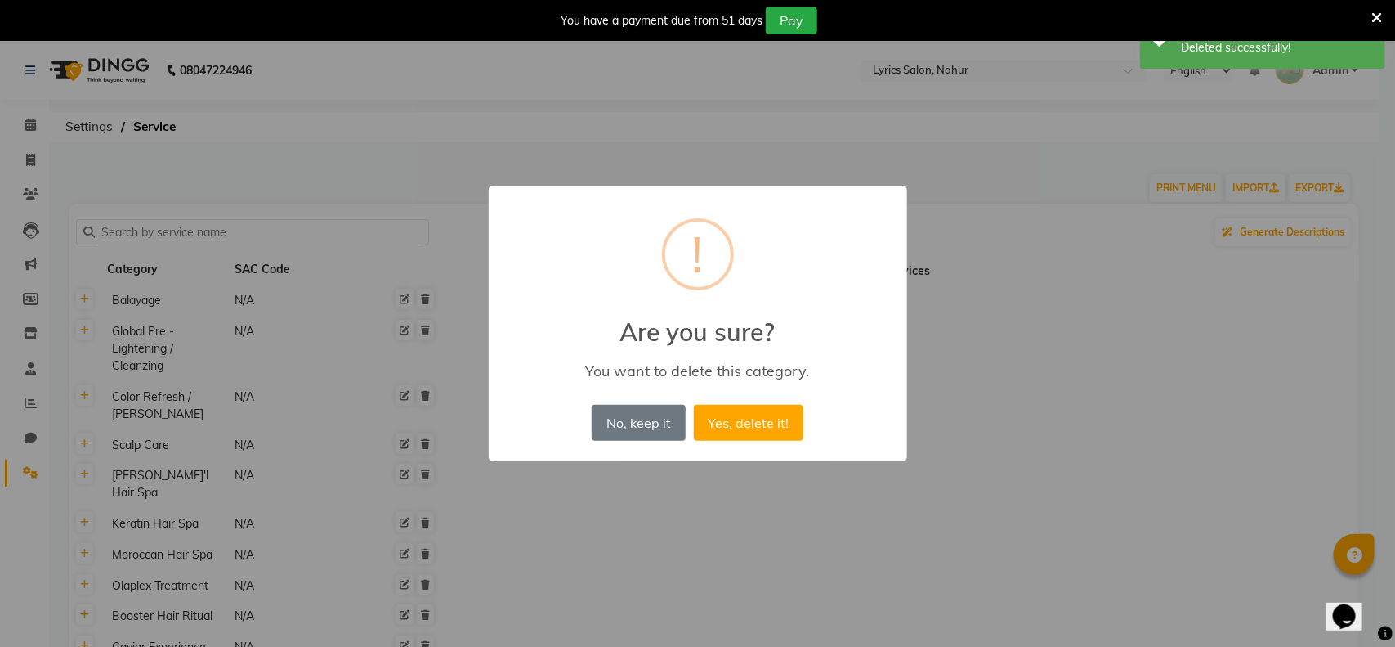
click at [694, 405] on button "Yes, delete it!" at bounding box center [749, 423] width 110 height 36
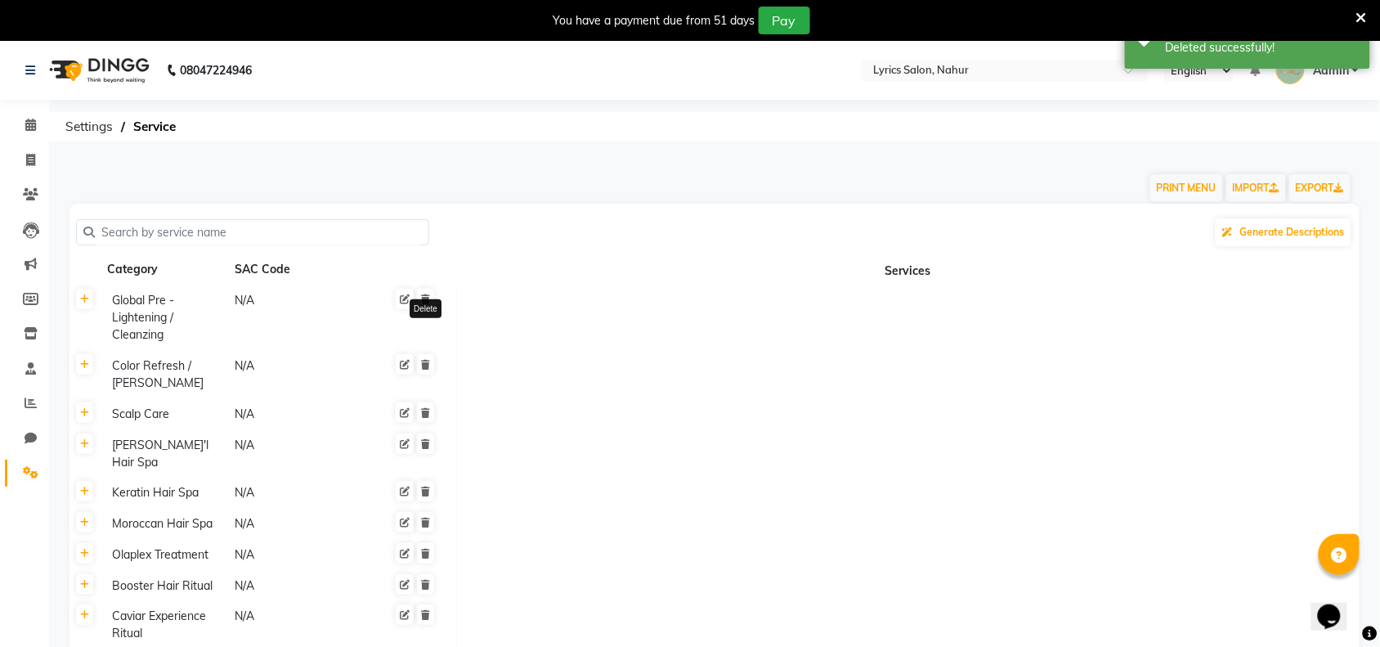
click at [427, 297] on icon at bounding box center [425, 299] width 9 height 10
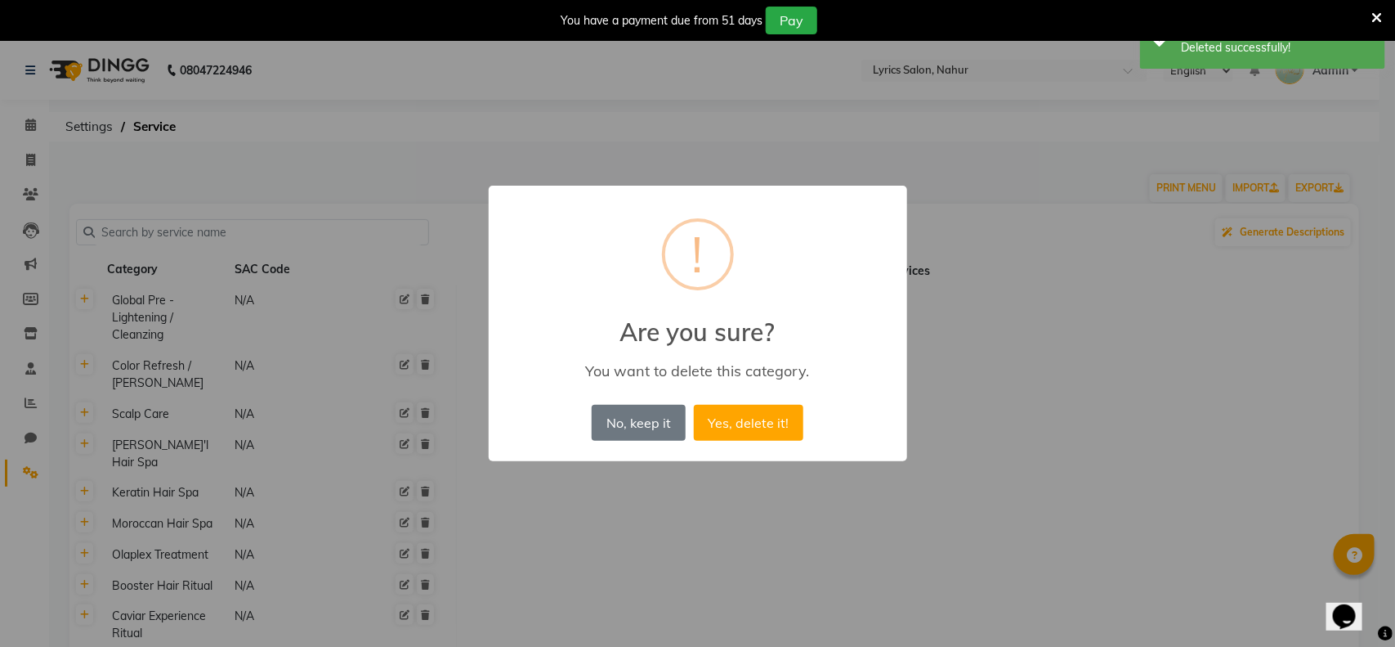
click at [694, 405] on button "Yes, delete it!" at bounding box center [749, 423] width 110 height 36
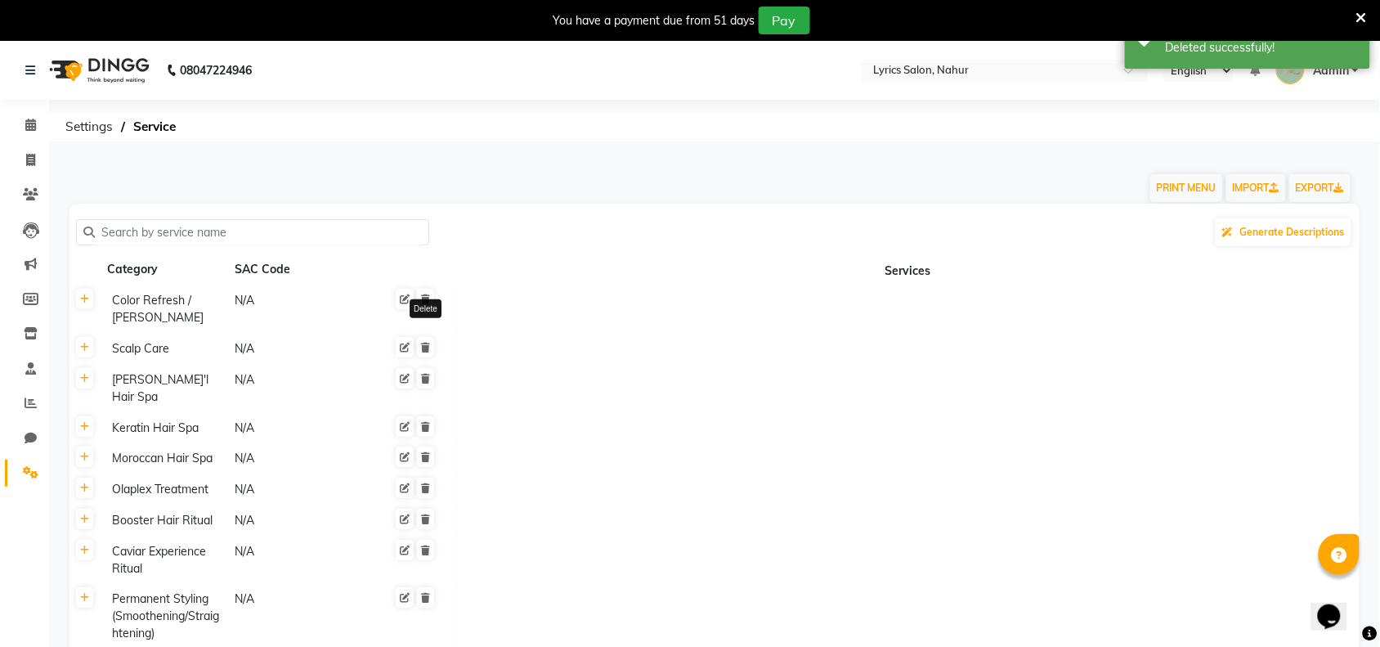
click at [427, 297] on icon at bounding box center [425, 299] width 9 height 10
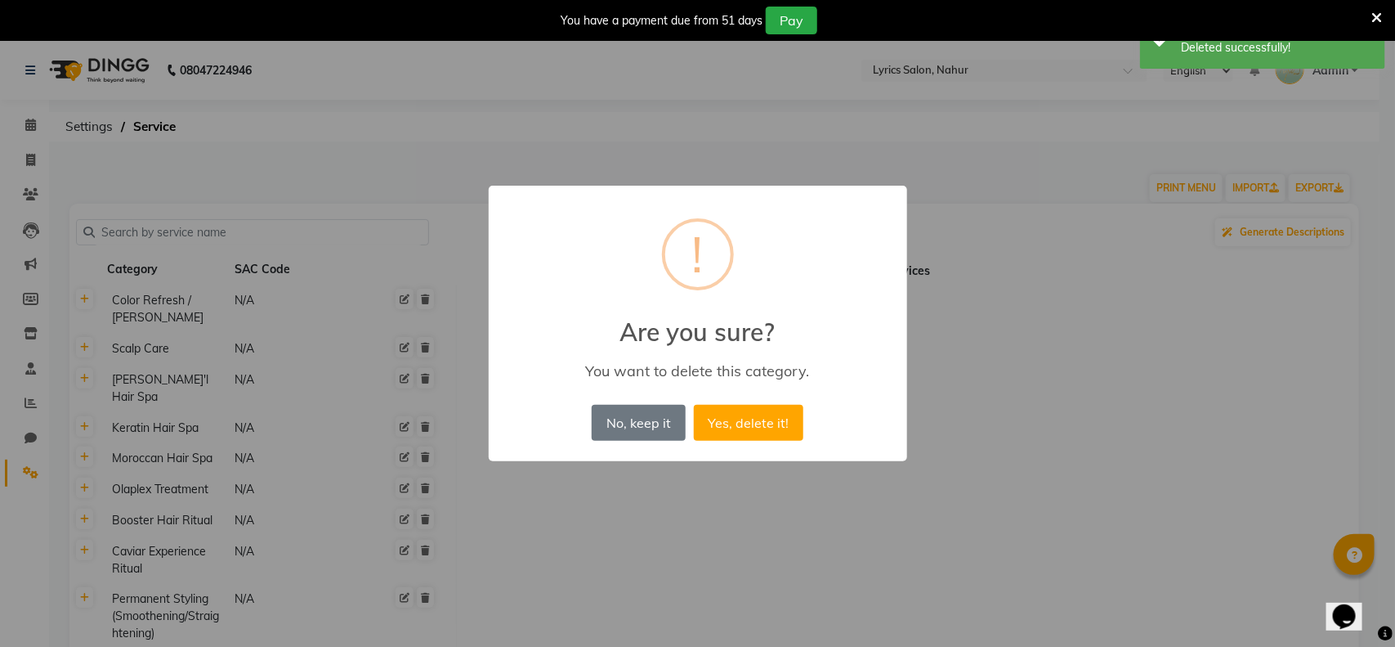
click at [694, 405] on button "Yes, delete it!" at bounding box center [749, 423] width 110 height 36
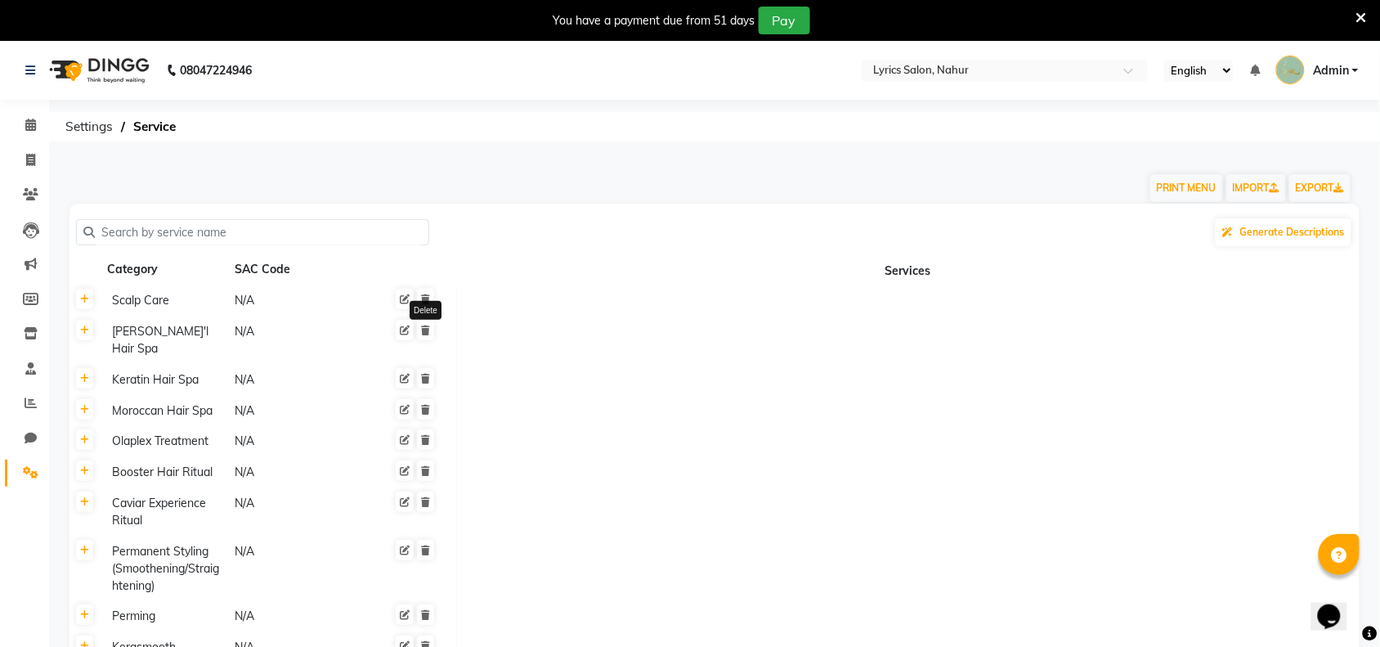
click at [427, 297] on icon at bounding box center [425, 299] width 9 height 10
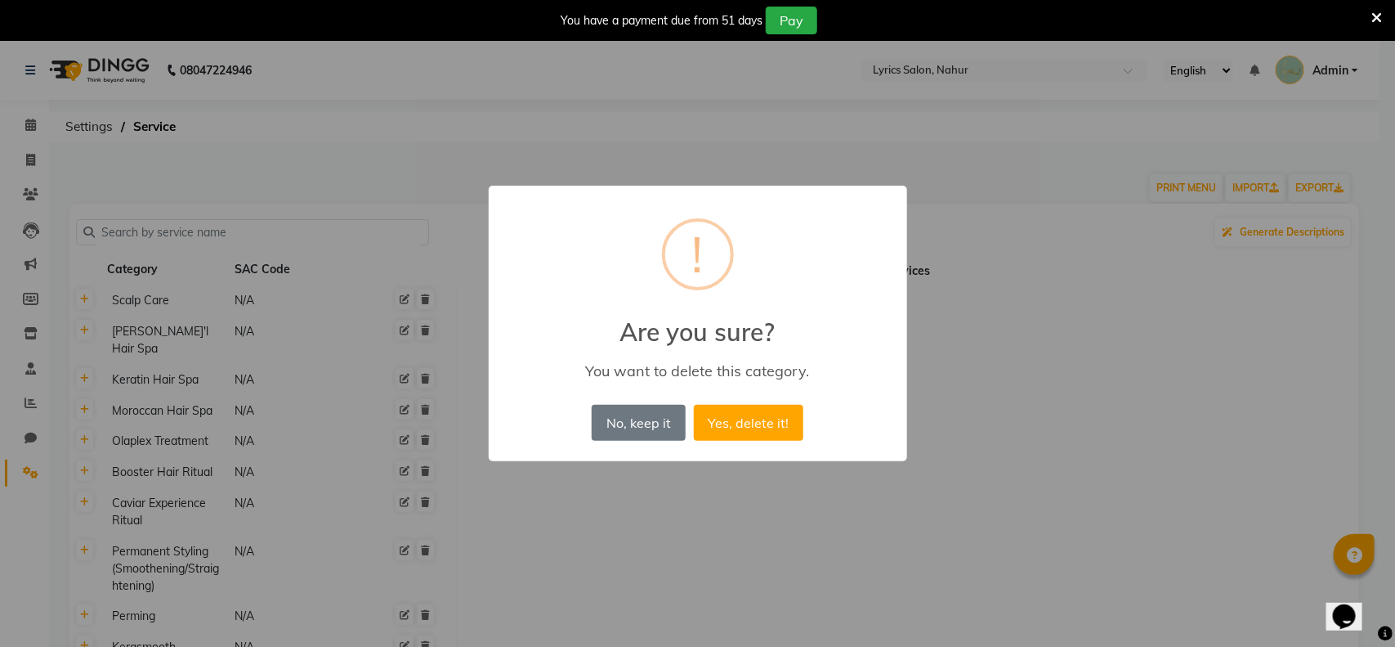
click at [694, 405] on button "Yes, delete it!" at bounding box center [749, 423] width 110 height 36
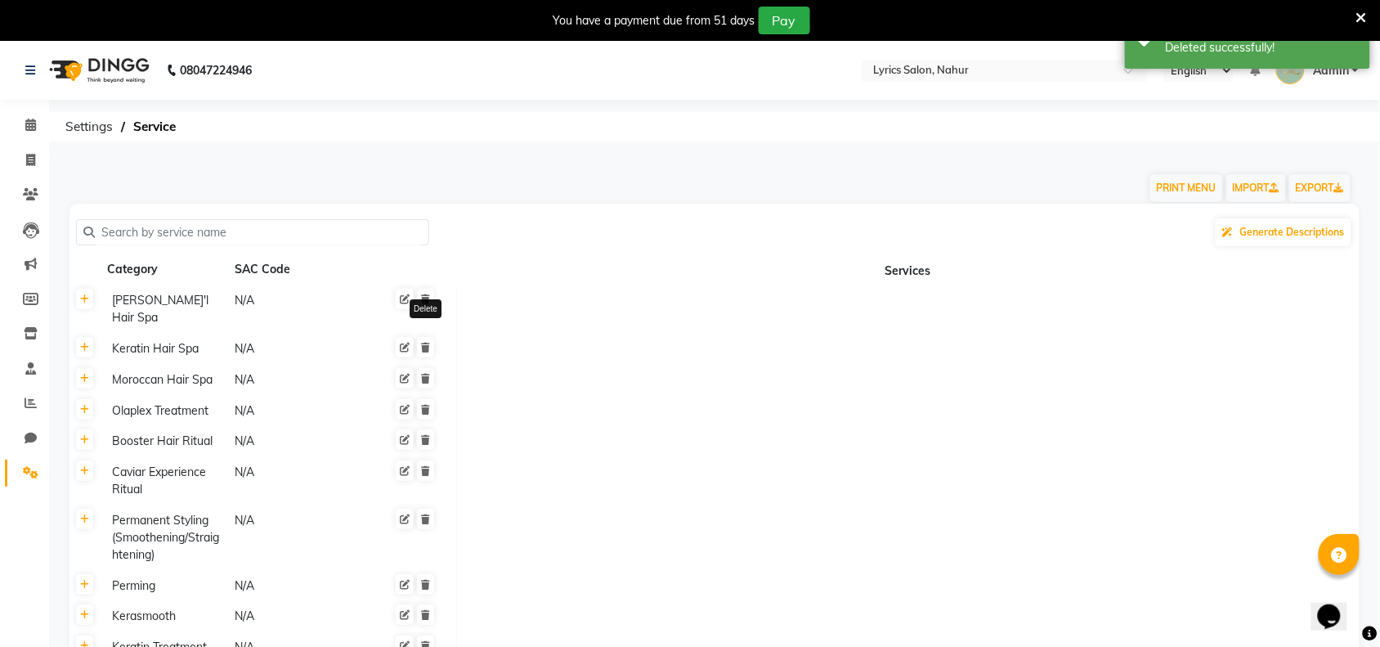
click at [427, 297] on icon at bounding box center [425, 299] width 9 height 10
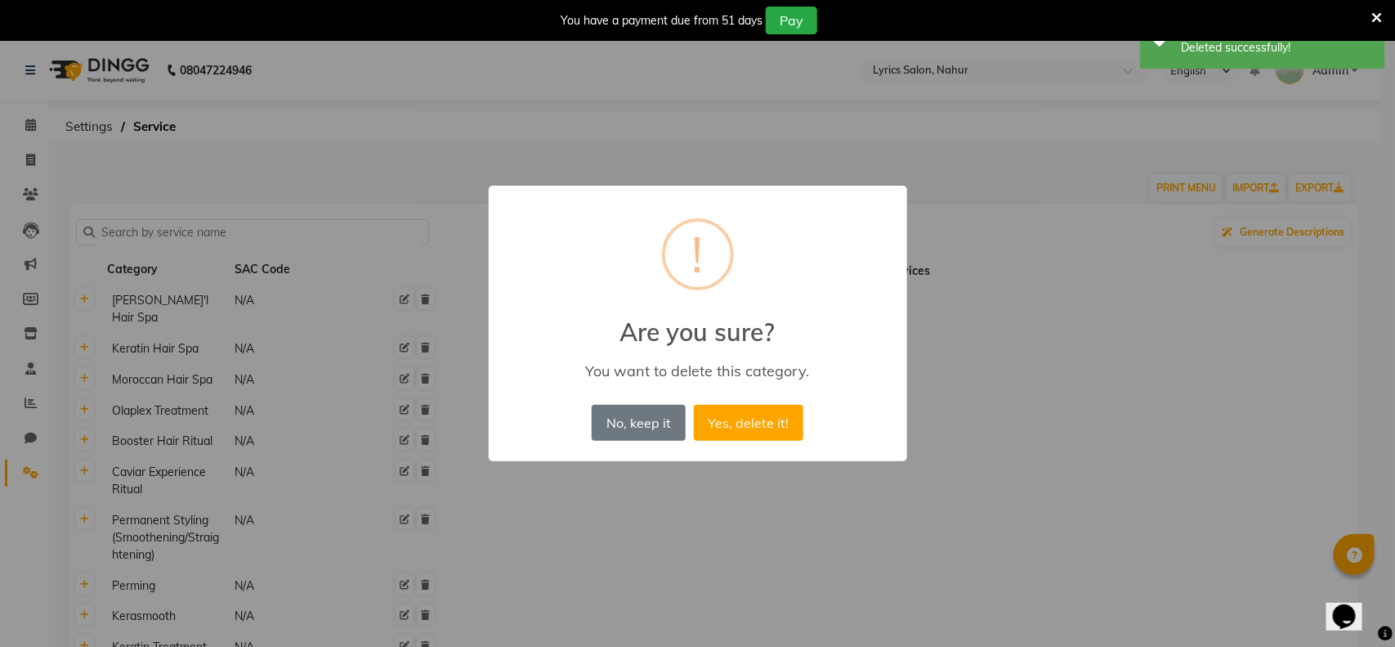
click at [694, 405] on button "Yes, delete it!" at bounding box center [749, 423] width 110 height 36
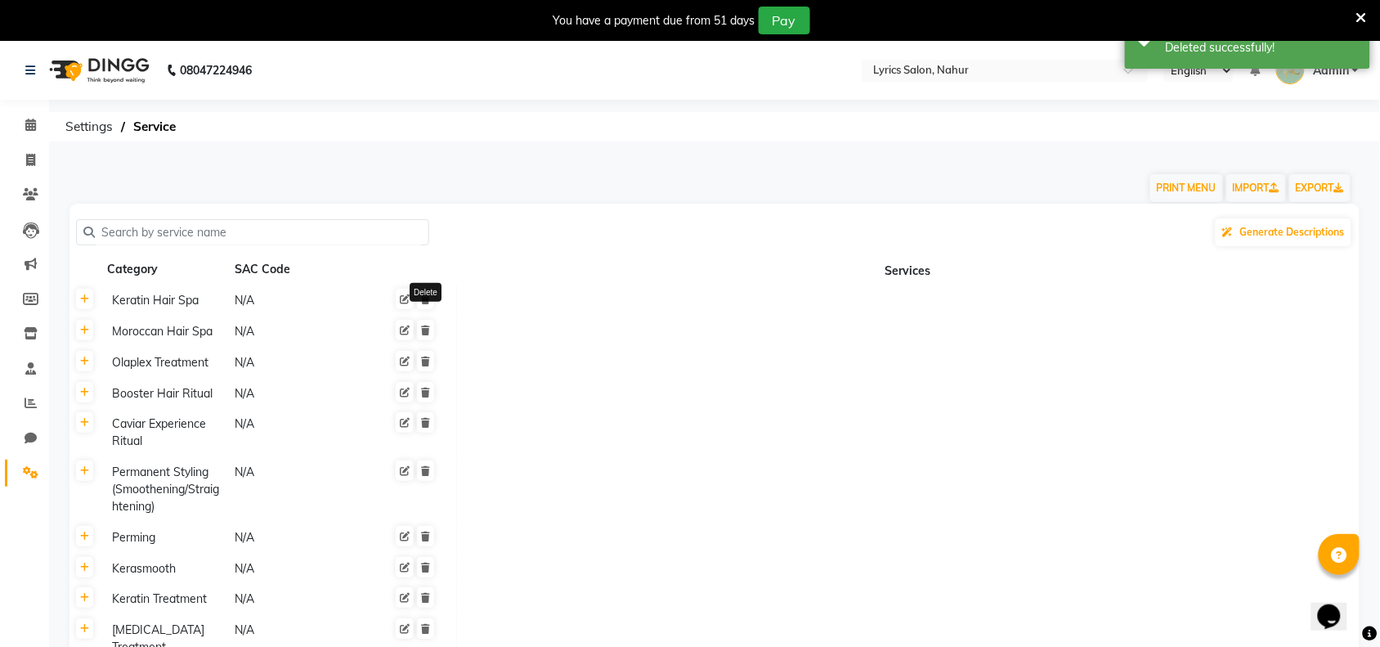
click at [427, 297] on icon at bounding box center [425, 299] width 9 height 10
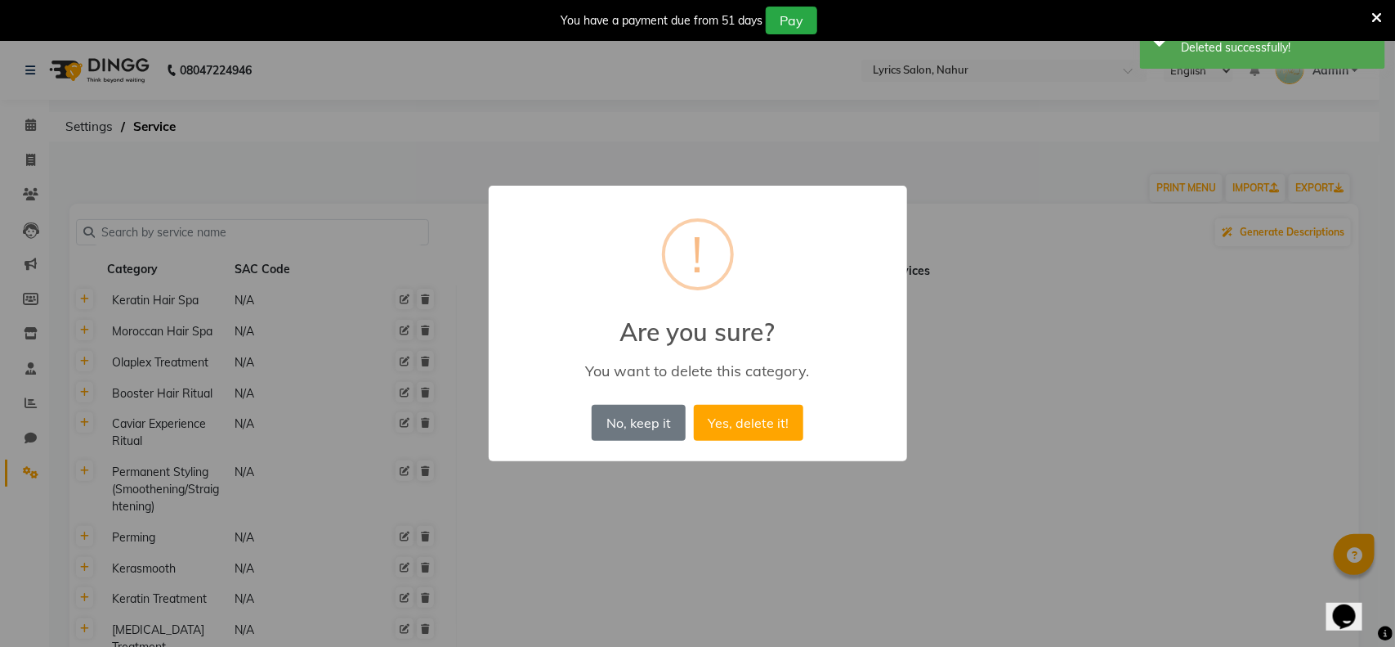
click at [694, 405] on button "Yes, delete it!" at bounding box center [749, 423] width 110 height 36
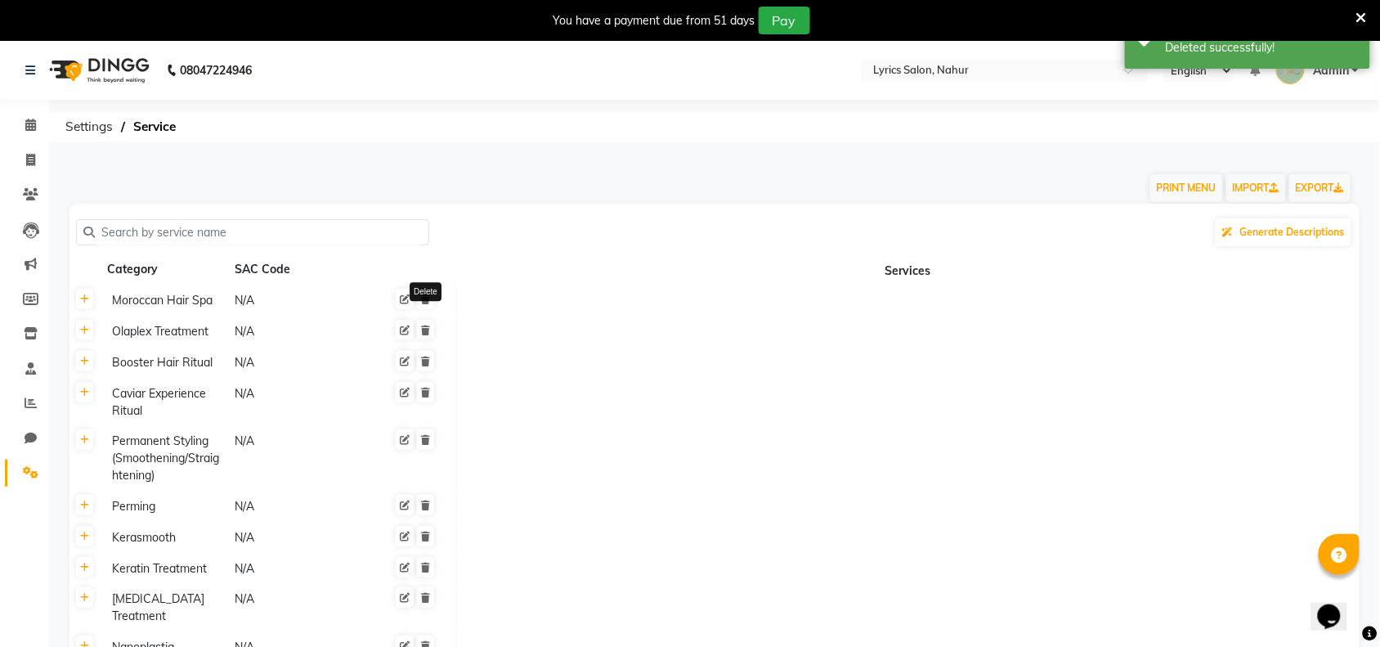
click at [427, 297] on icon at bounding box center [425, 299] width 9 height 10
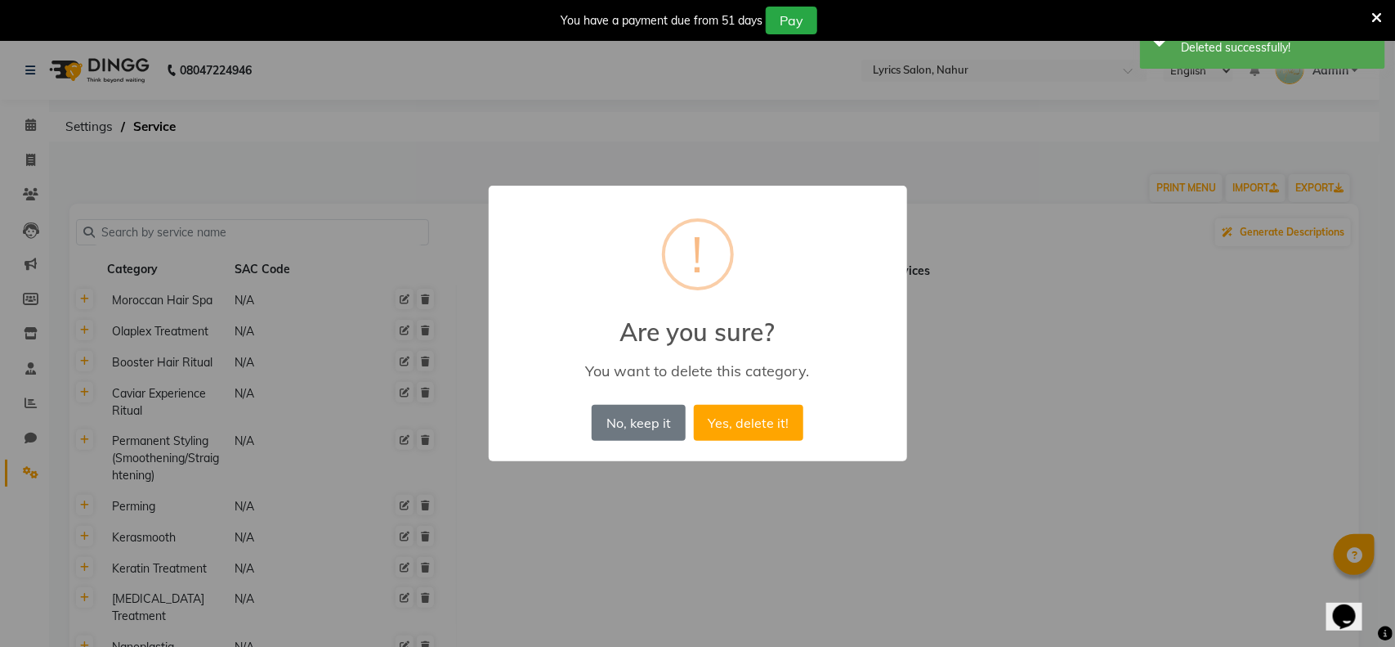
click at [694, 405] on button "Yes, delete it!" at bounding box center [749, 423] width 110 height 36
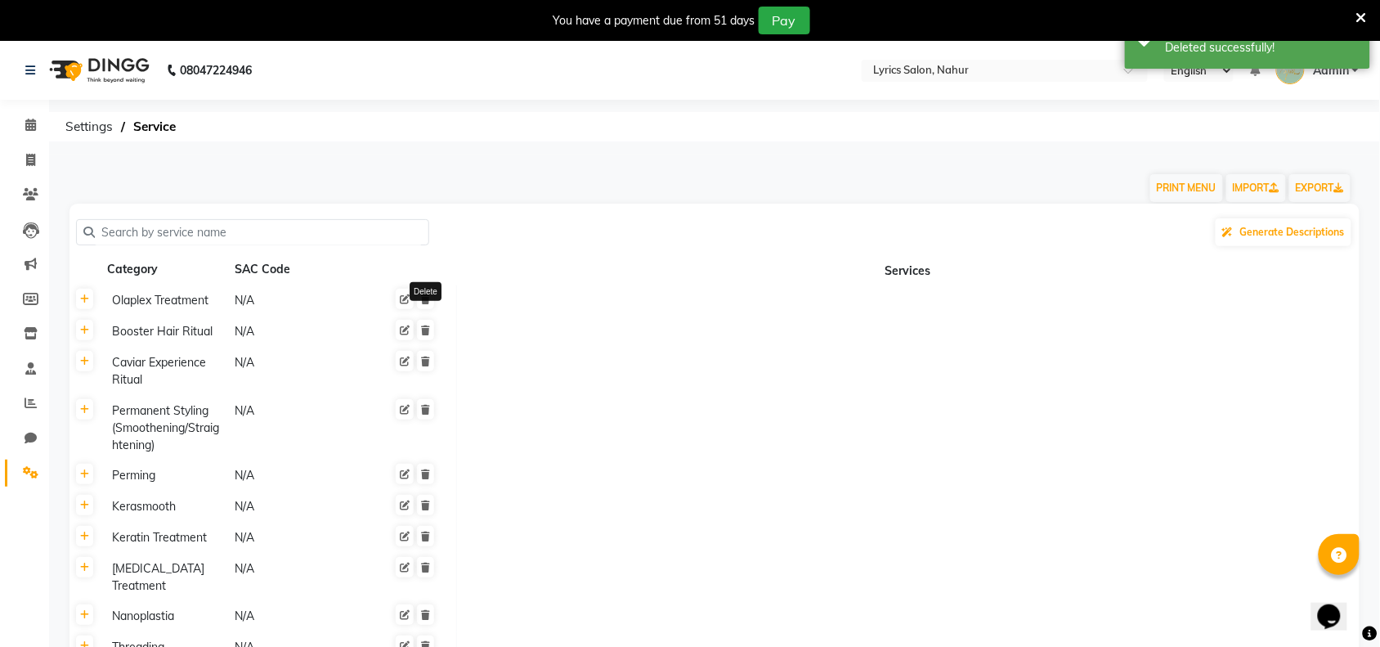
click at [427, 297] on icon at bounding box center [425, 299] width 9 height 10
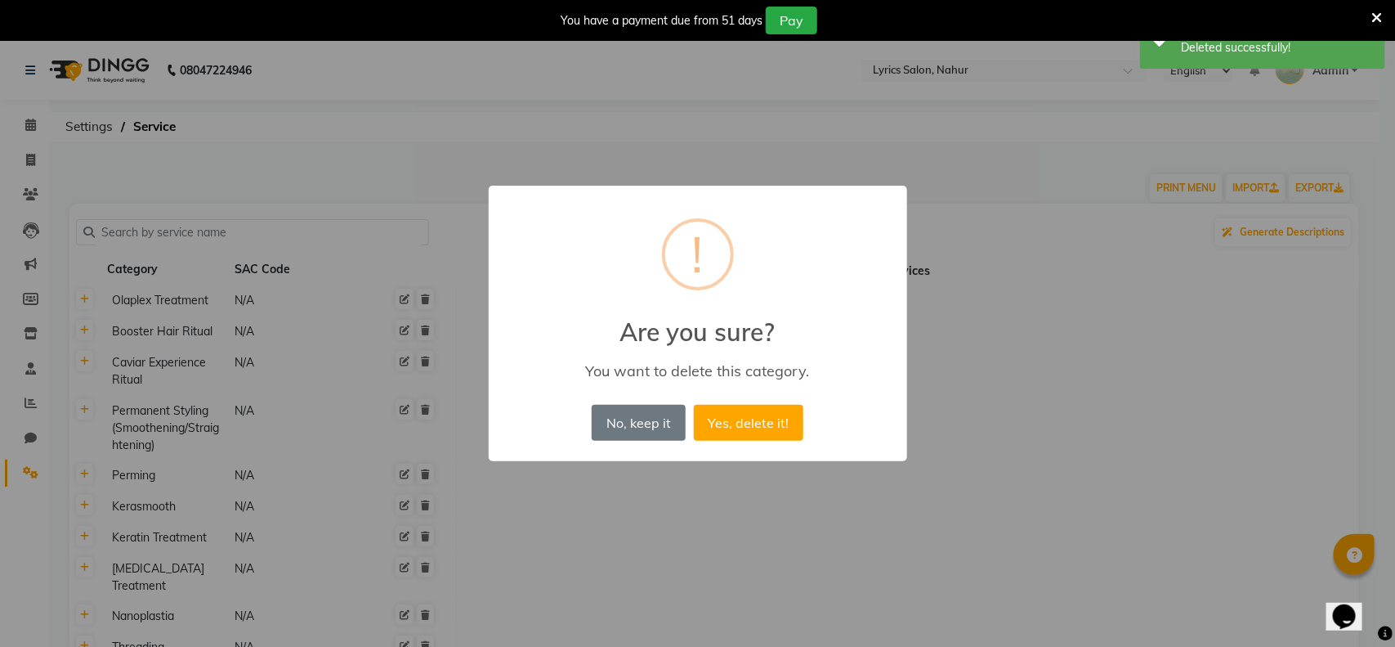
click at [694, 405] on button "Yes, delete it!" at bounding box center [749, 423] width 110 height 36
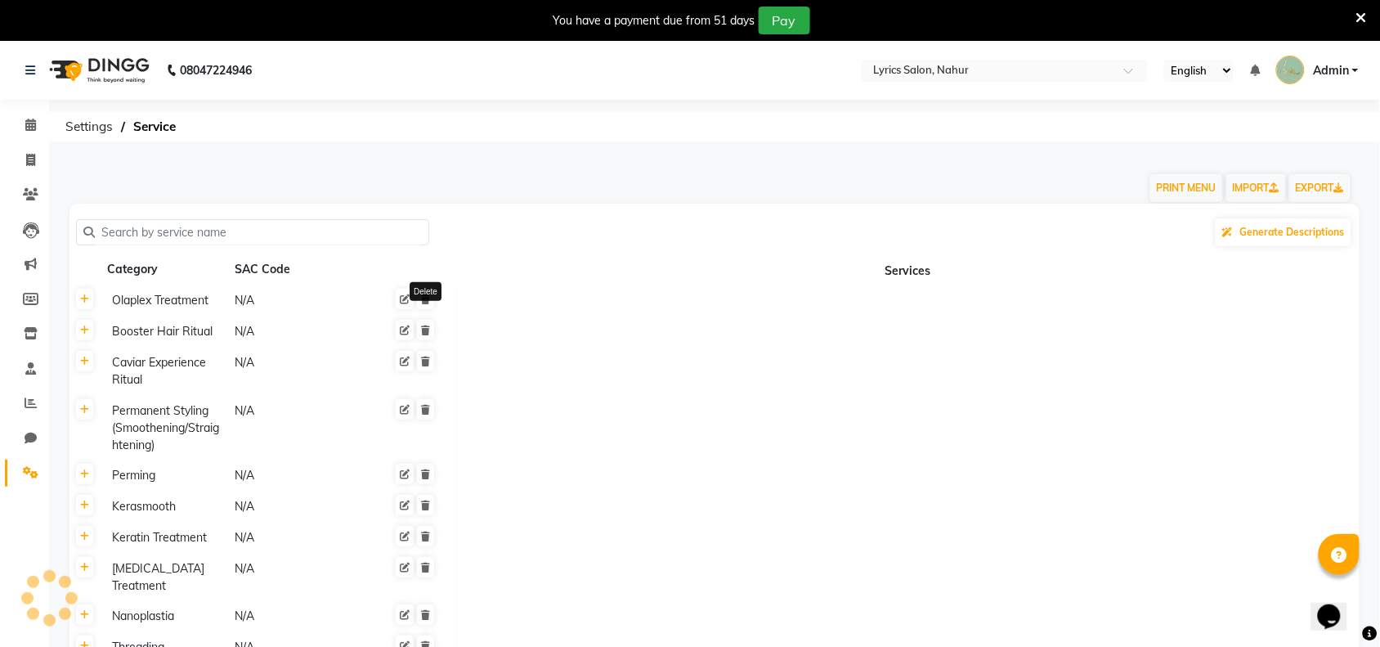
click at [427, 297] on icon at bounding box center [425, 299] width 9 height 10
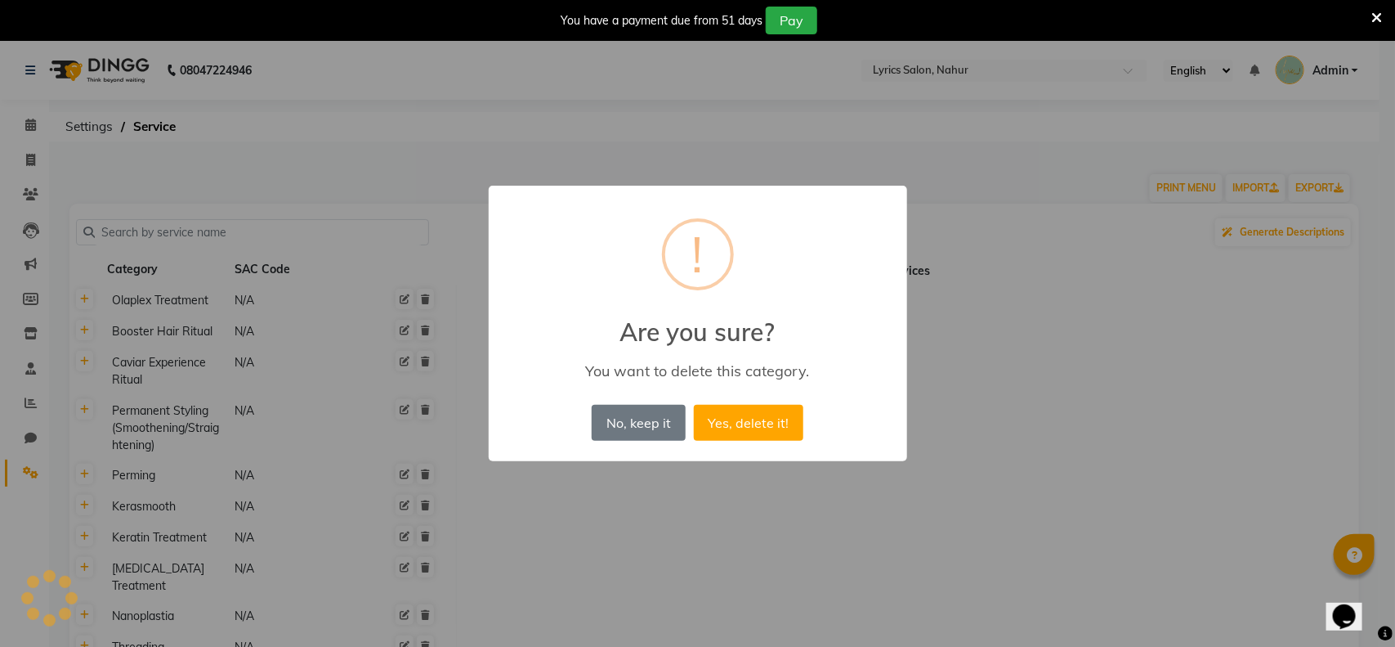
click at [694, 405] on button "Yes, delete it!" at bounding box center [749, 423] width 110 height 36
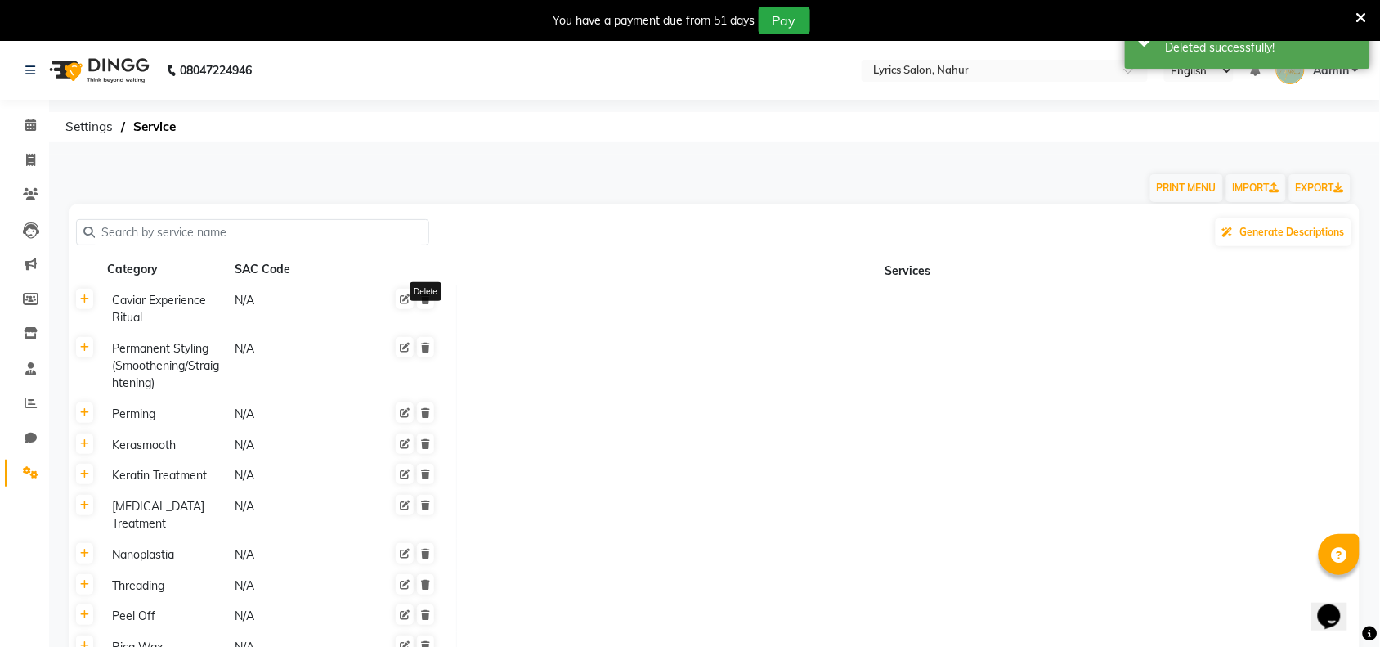
click at [427, 297] on icon at bounding box center [425, 299] width 9 height 10
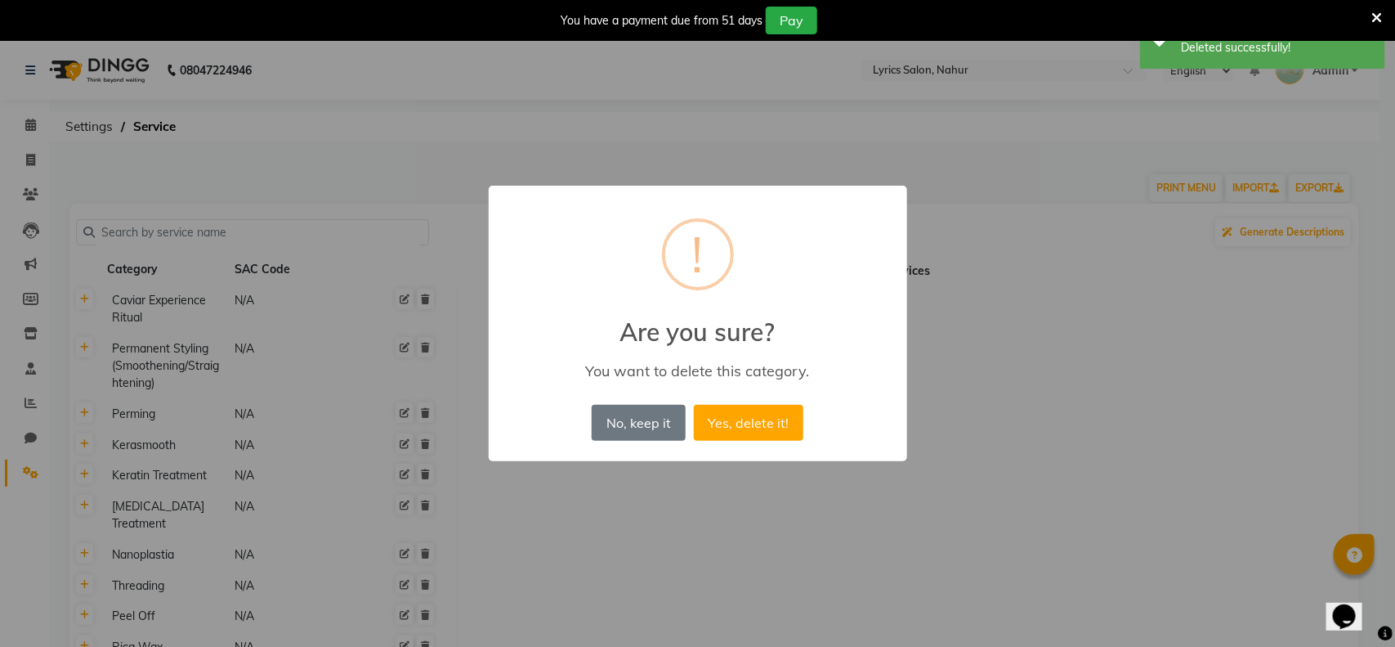
click at [694, 405] on button "Yes, delete it!" at bounding box center [749, 423] width 110 height 36
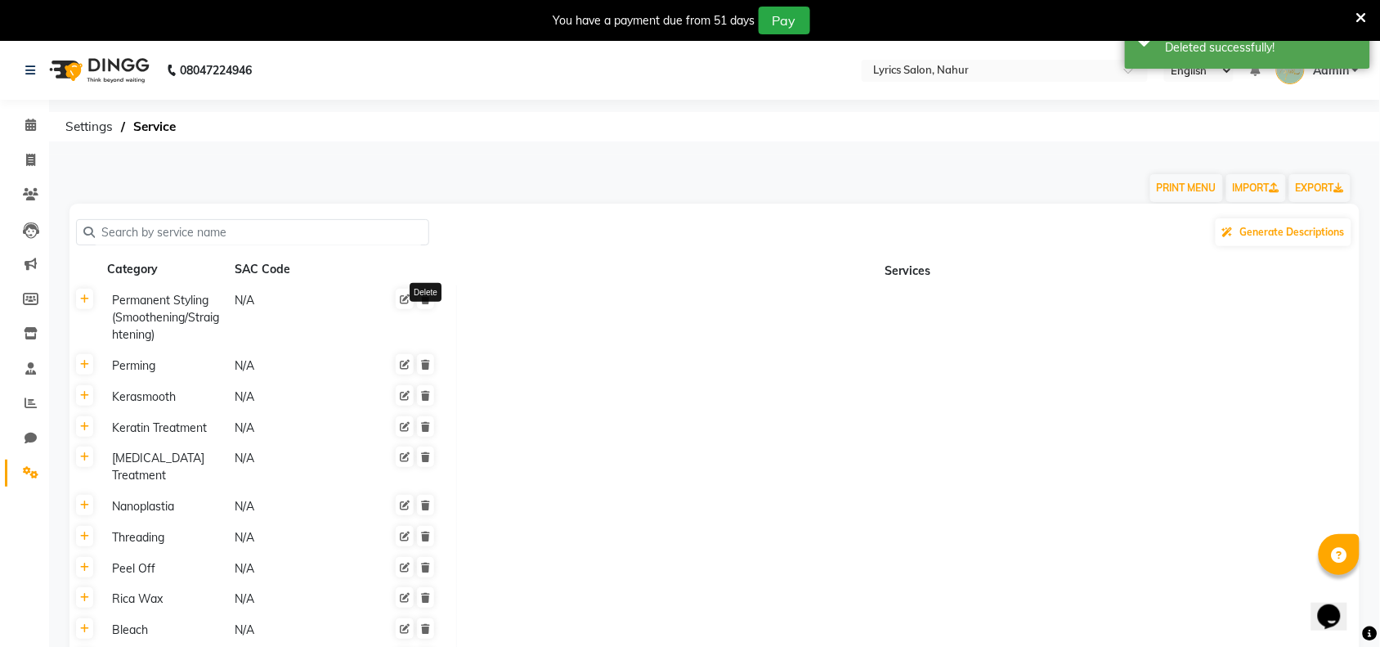
click at [427, 297] on icon at bounding box center [425, 299] width 9 height 10
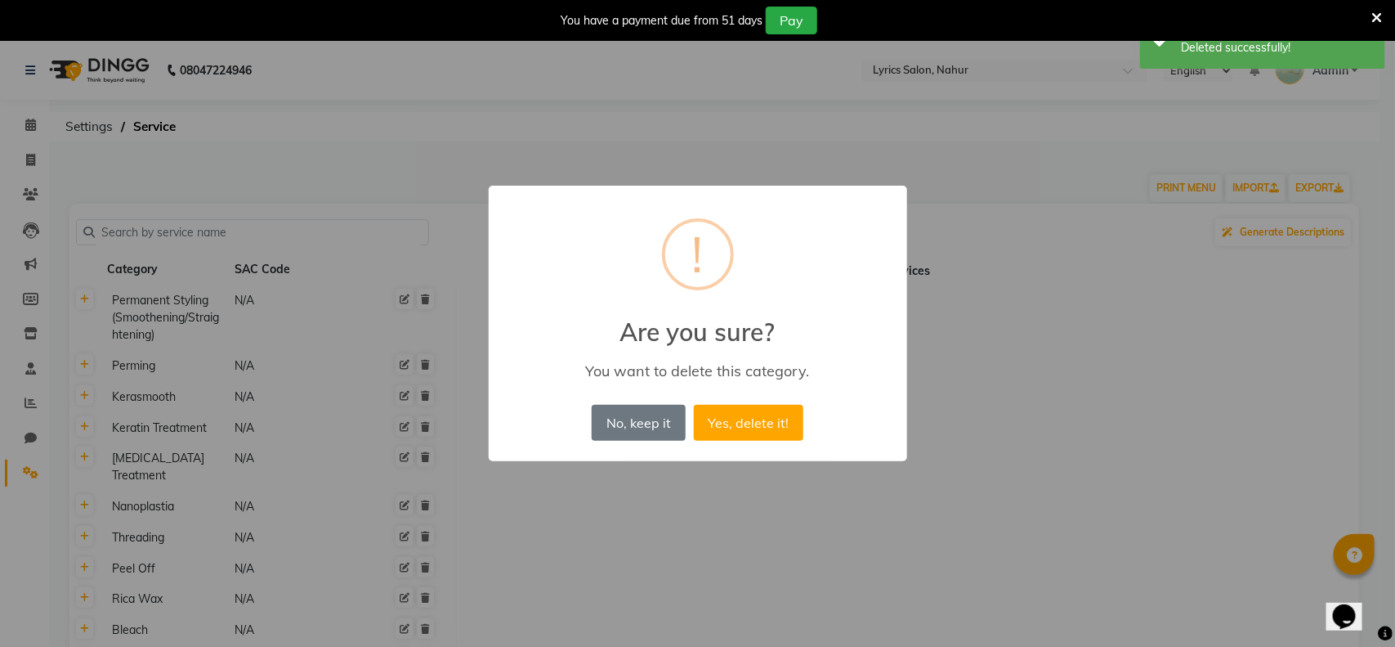
click at [694, 405] on button "Yes, delete it!" at bounding box center [749, 423] width 110 height 36
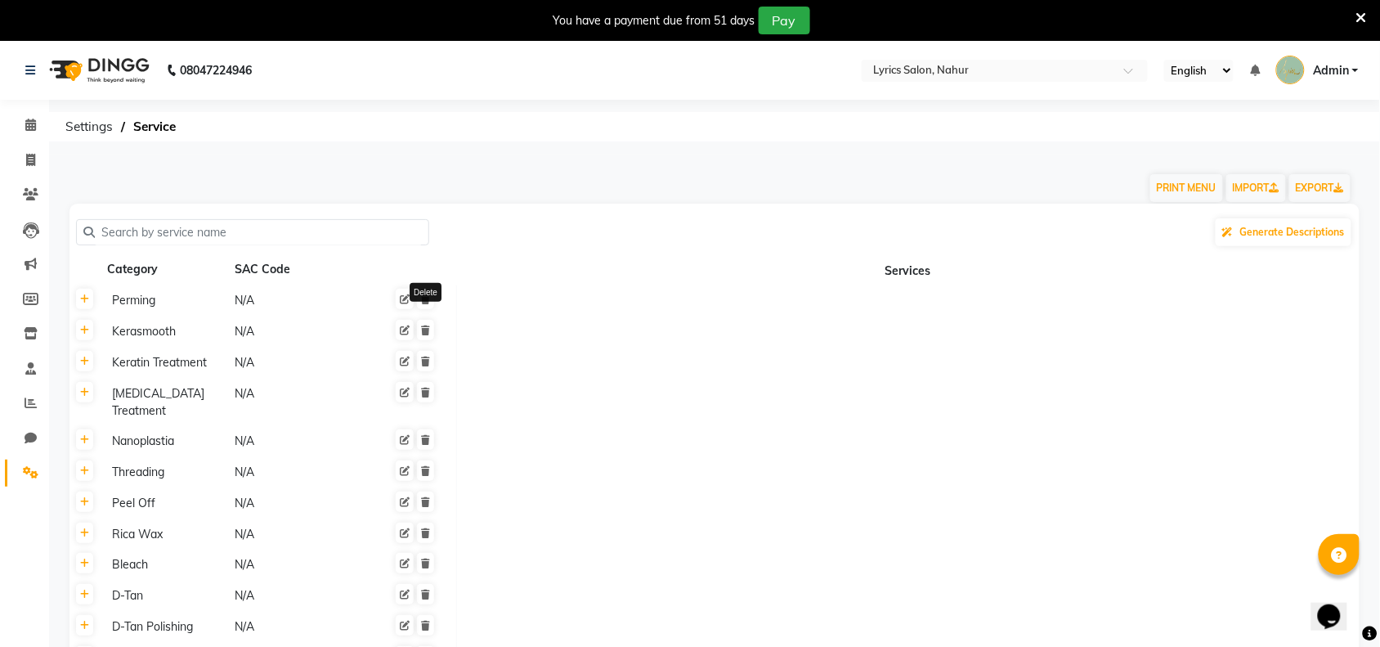
click at [427, 297] on icon at bounding box center [425, 299] width 9 height 10
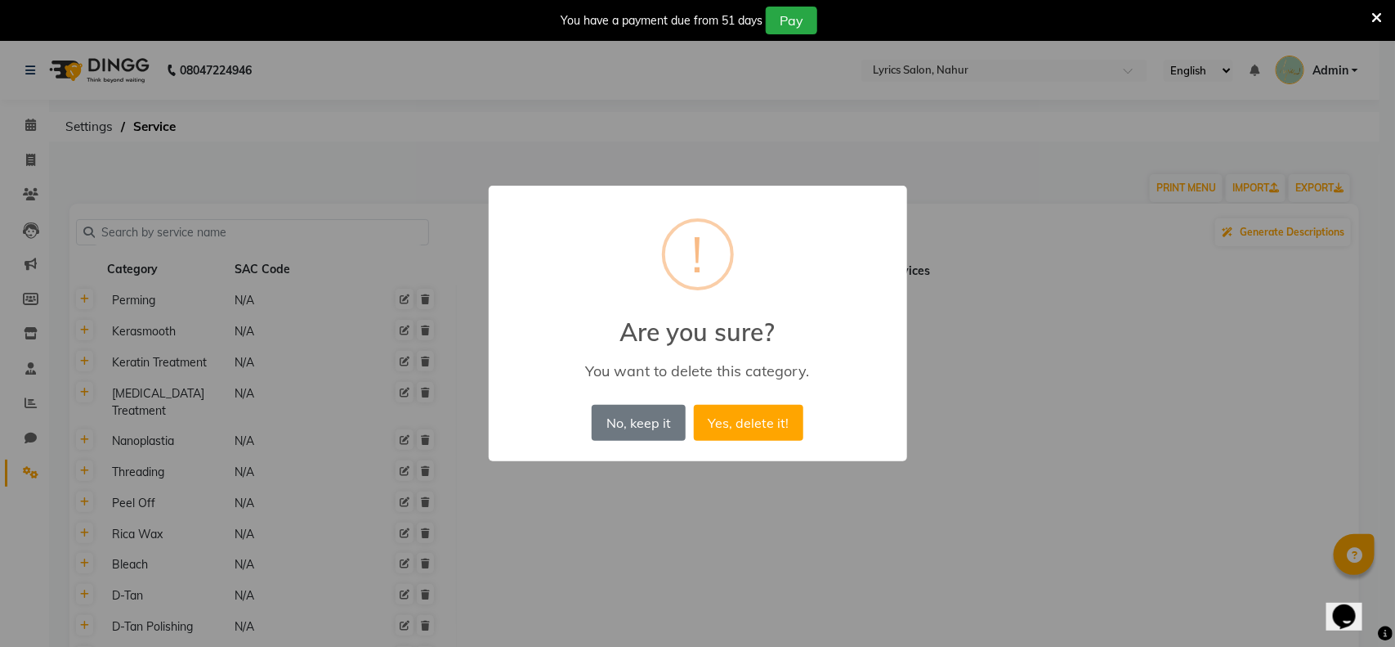
click at [694, 405] on button "Yes, delete it!" at bounding box center [749, 423] width 110 height 36
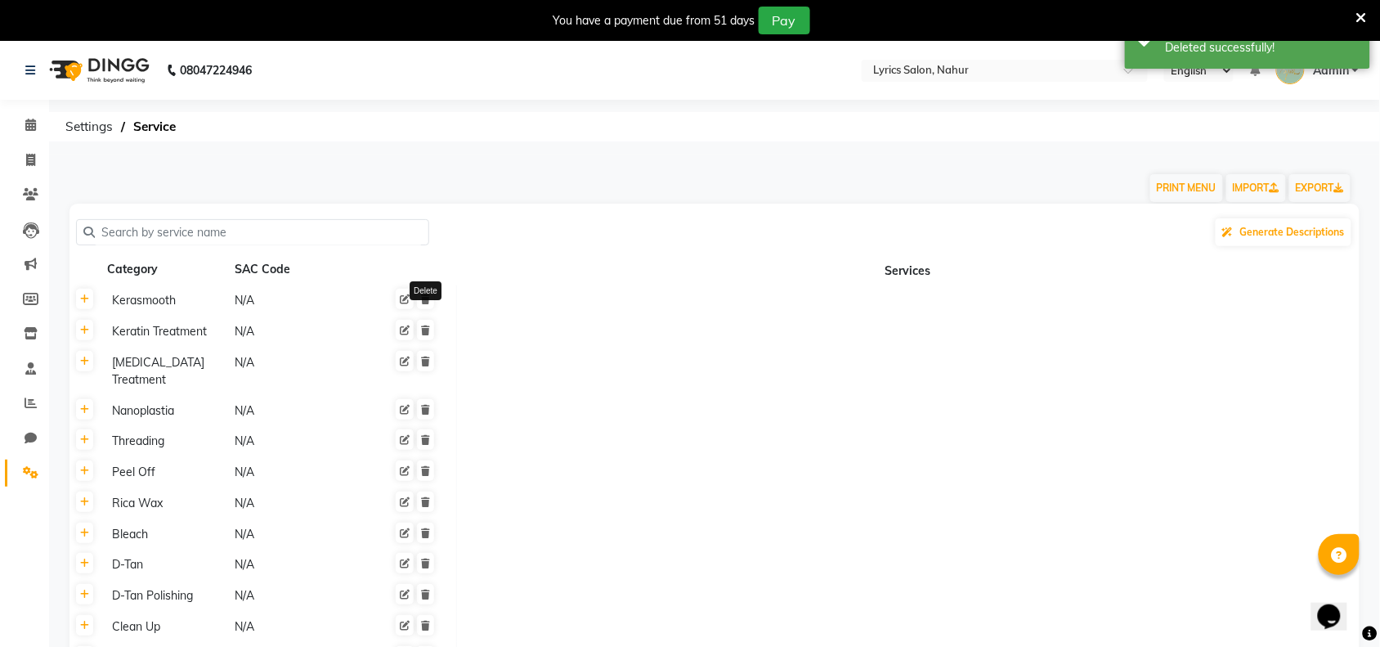
click at [427, 297] on icon at bounding box center [425, 299] width 9 height 10
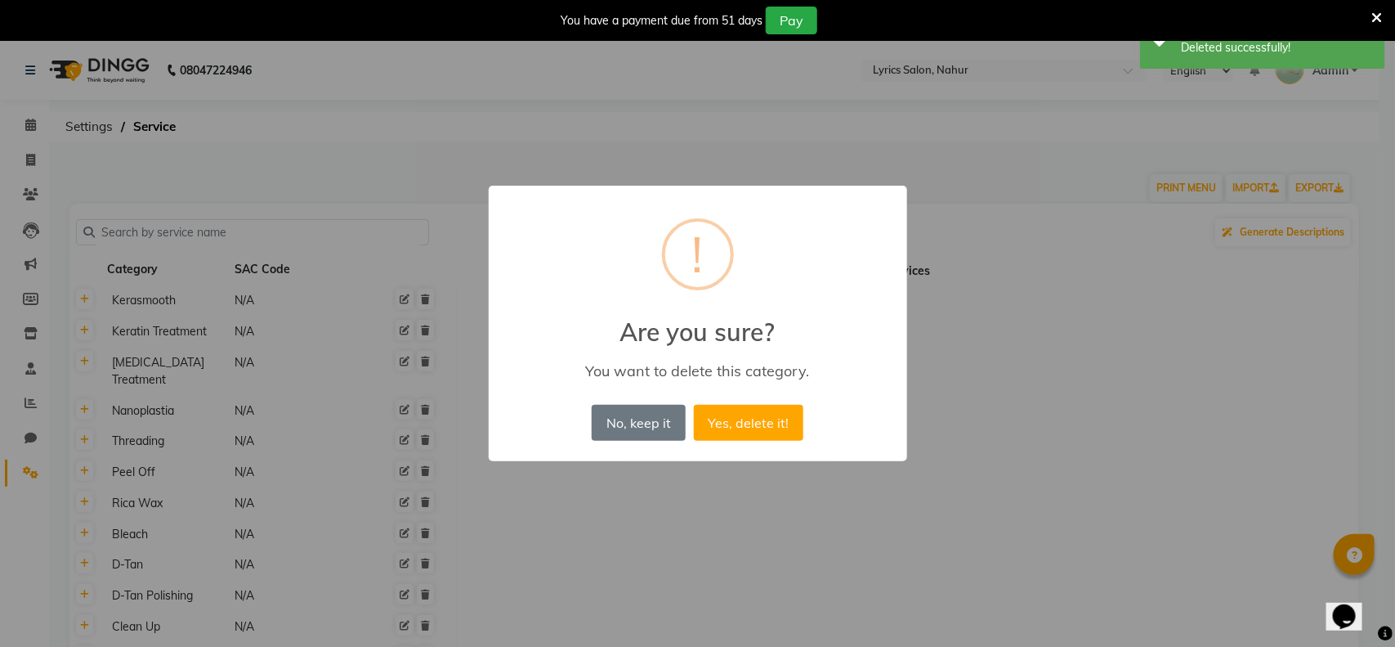
click at [694, 405] on button "Yes, delete it!" at bounding box center [749, 423] width 110 height 36
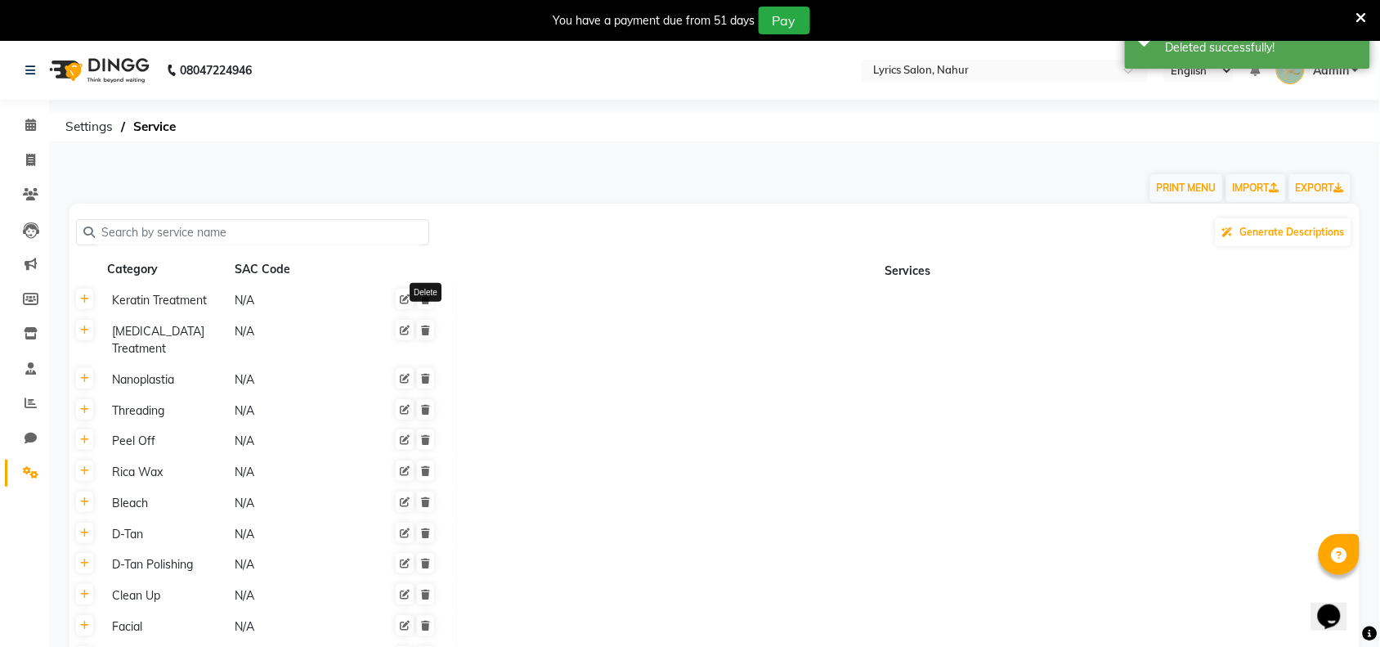
click at [427, 297] on icon at bounding box center [425, 299] width 9 height 10
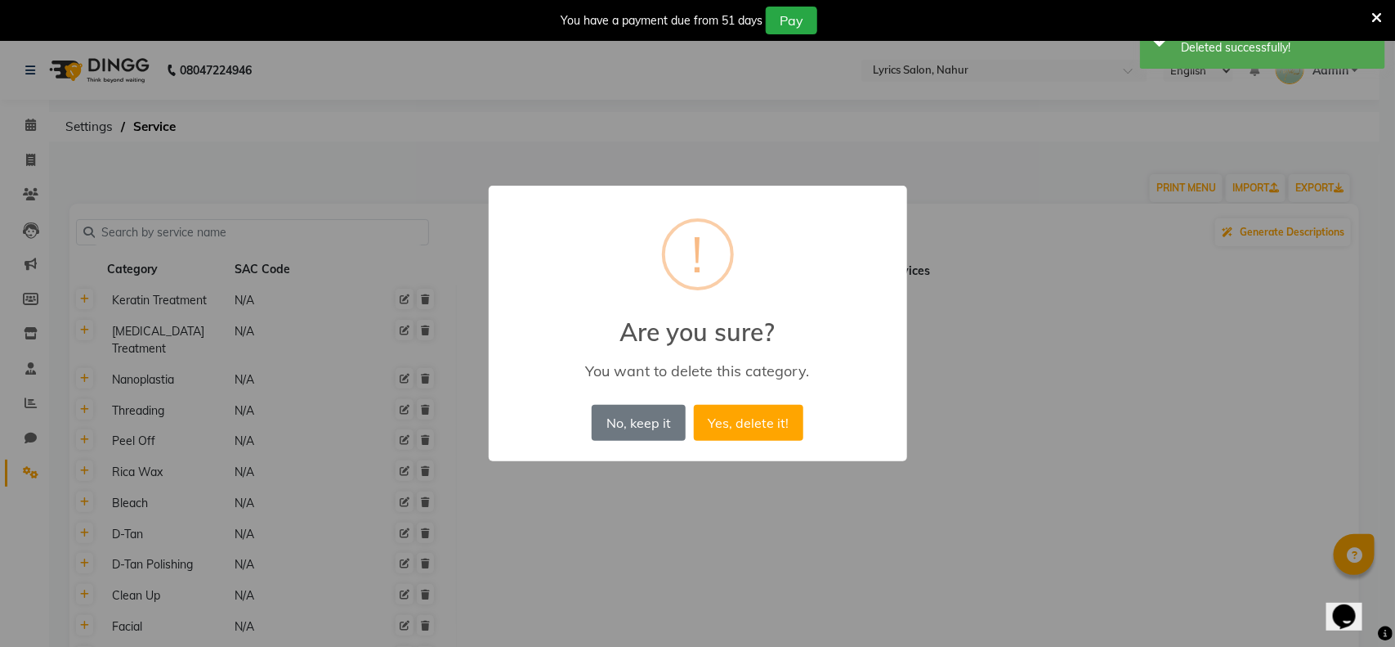
click at [694, 405] on button "Yes, delete it!" at bounding box center [749, 423] width 110 height 36
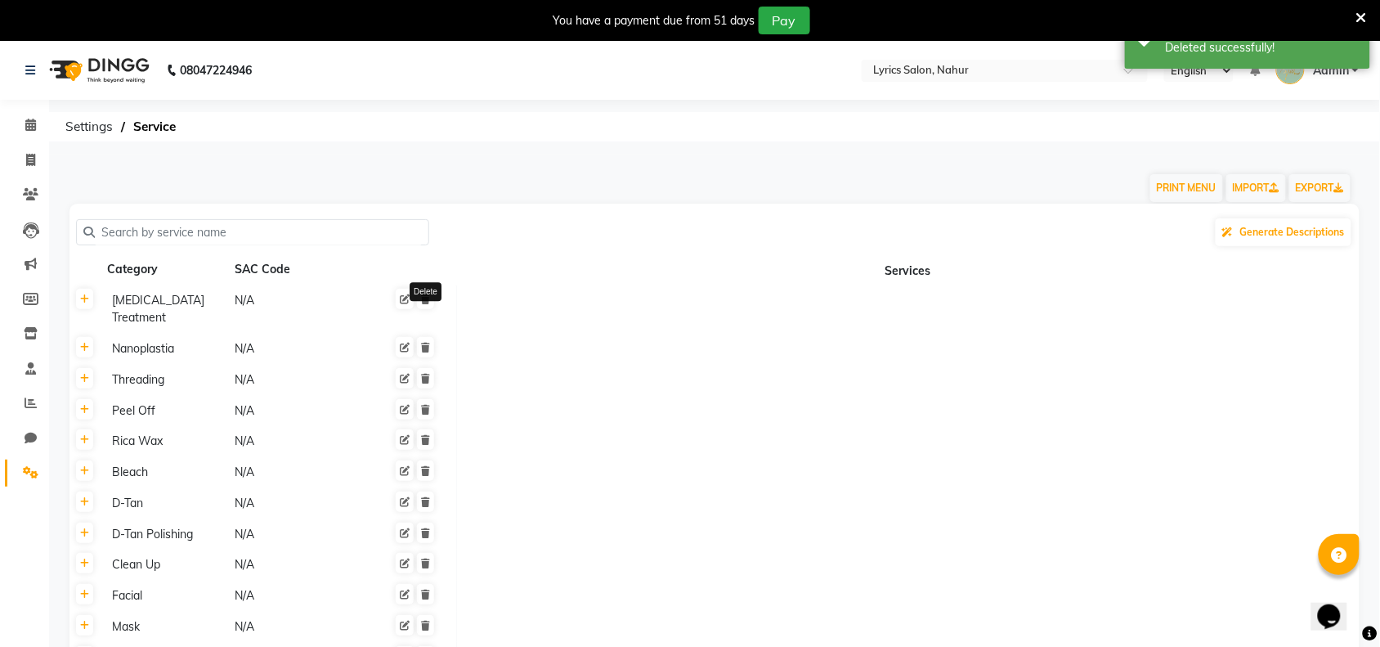
click at [427, 297] on icon at bounding box center [425, 299] width 9 height 10
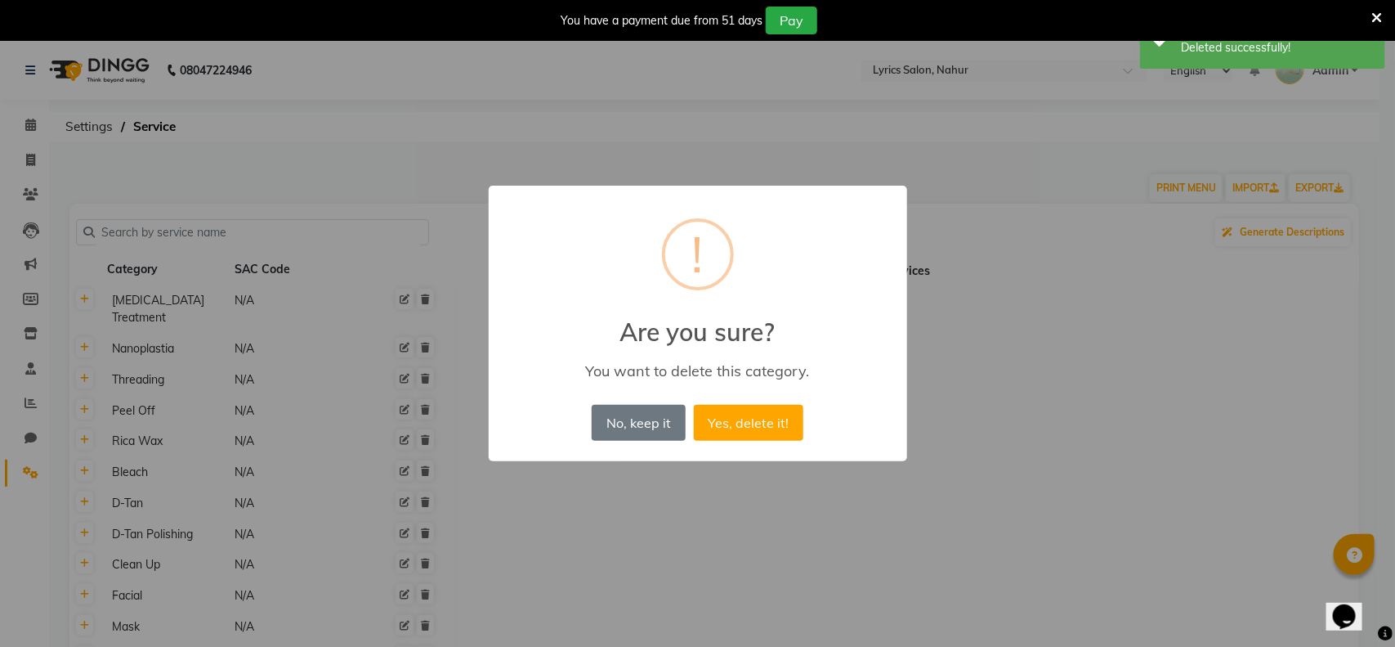
click at [694, 405] on button "Yes, delete it!" at bounding box center [749, 423] width 110 height 36
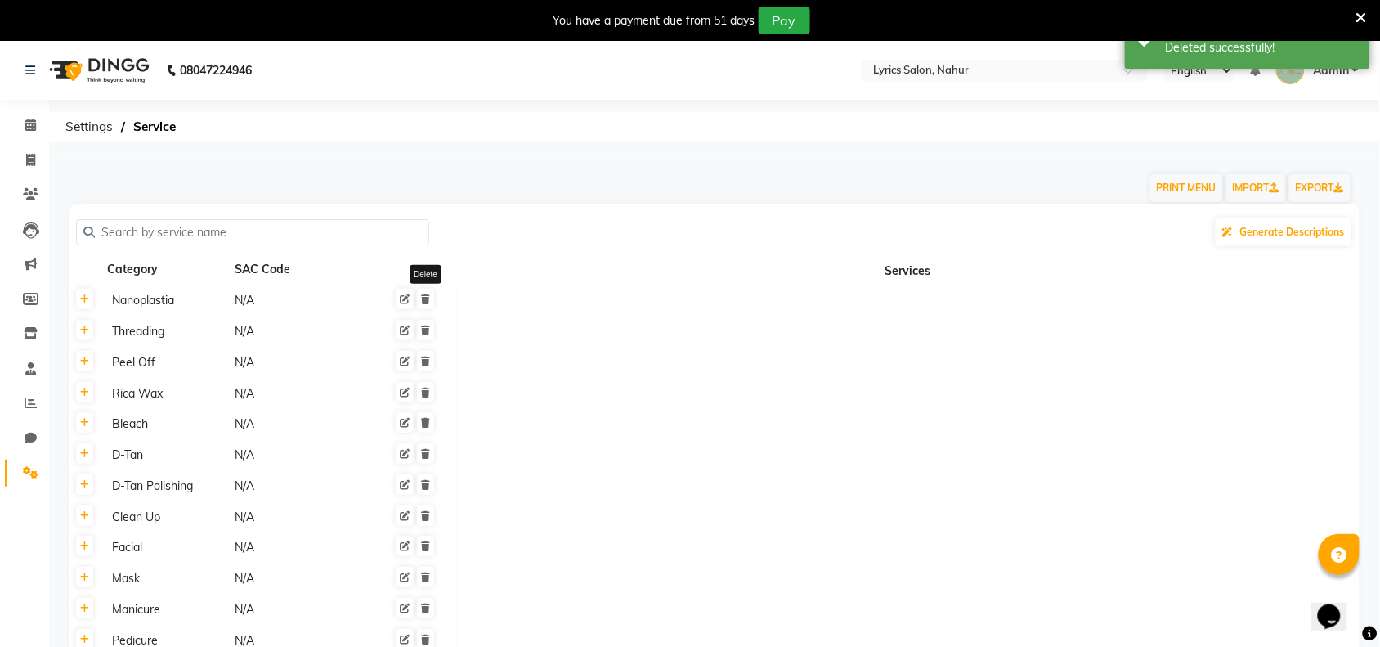
click at [427, 297] on icon at bounding box center [425, 299] width 9 height 10
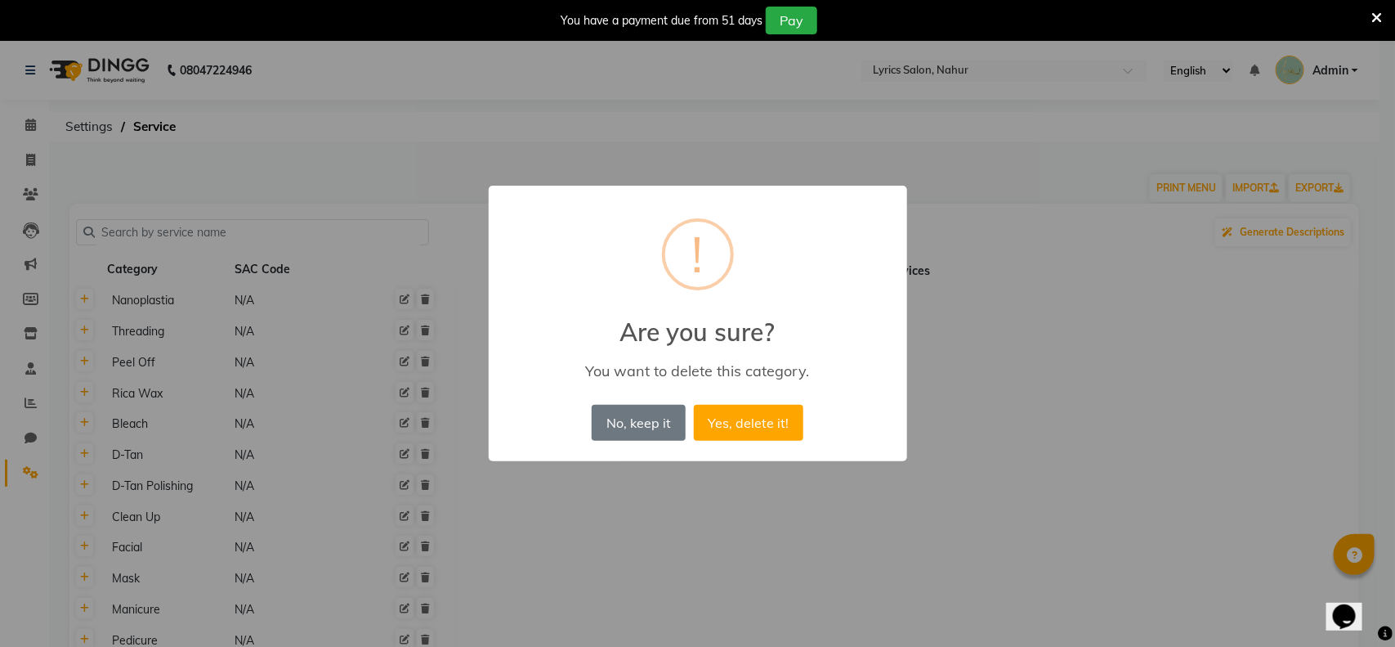
click at [694, 405] on button "Yes, delete it!" at bounding box center [749, 423] width 110 height 36
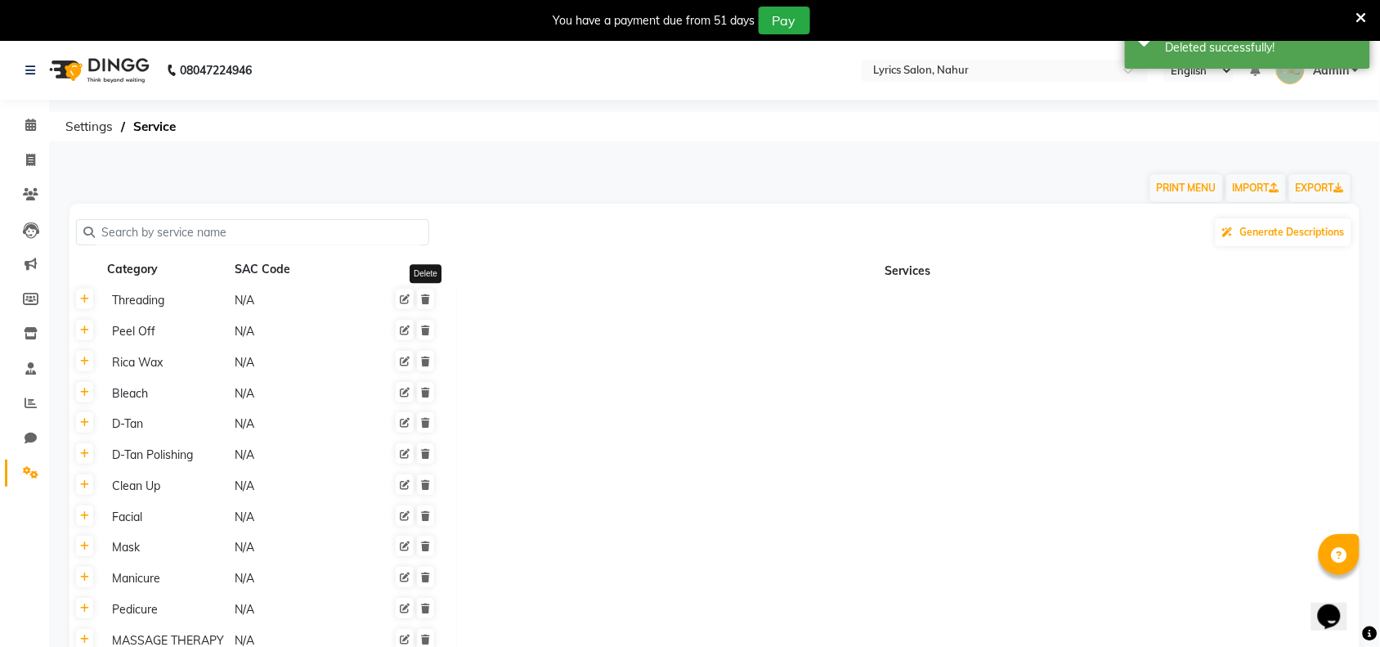
click at [427, 297] on icon at bounding box center [425, 299] width 9 height 10
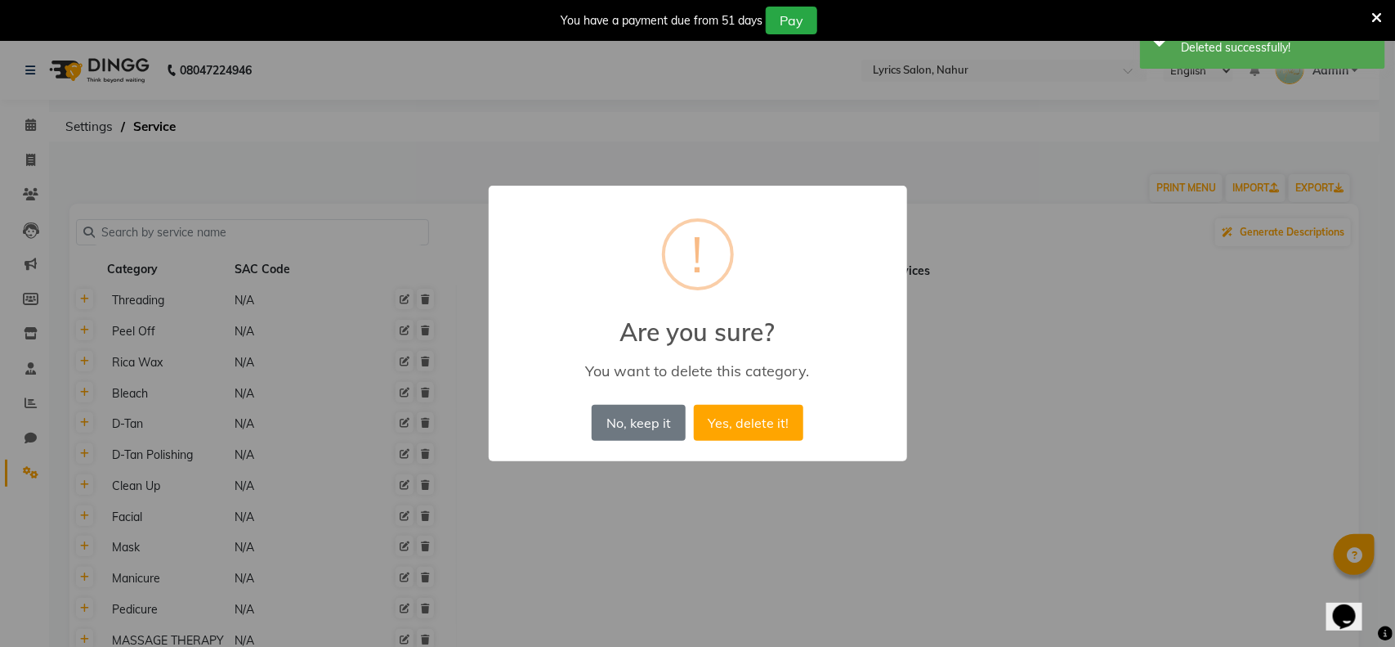
click at [694, 405] on button "Yes, delete it!" at bounding box center [749, 423] width 110 height 36
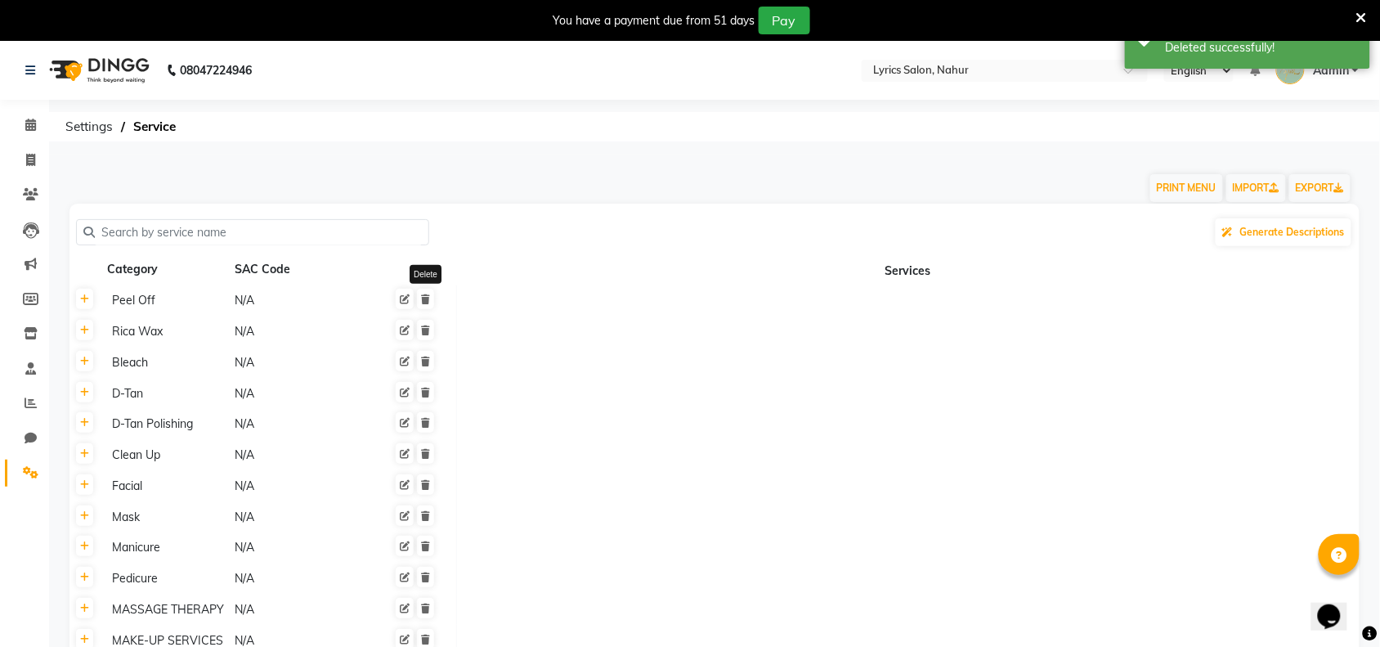
click at [427, 297] on icon at bounding box center [425, 299] width 9 height 10
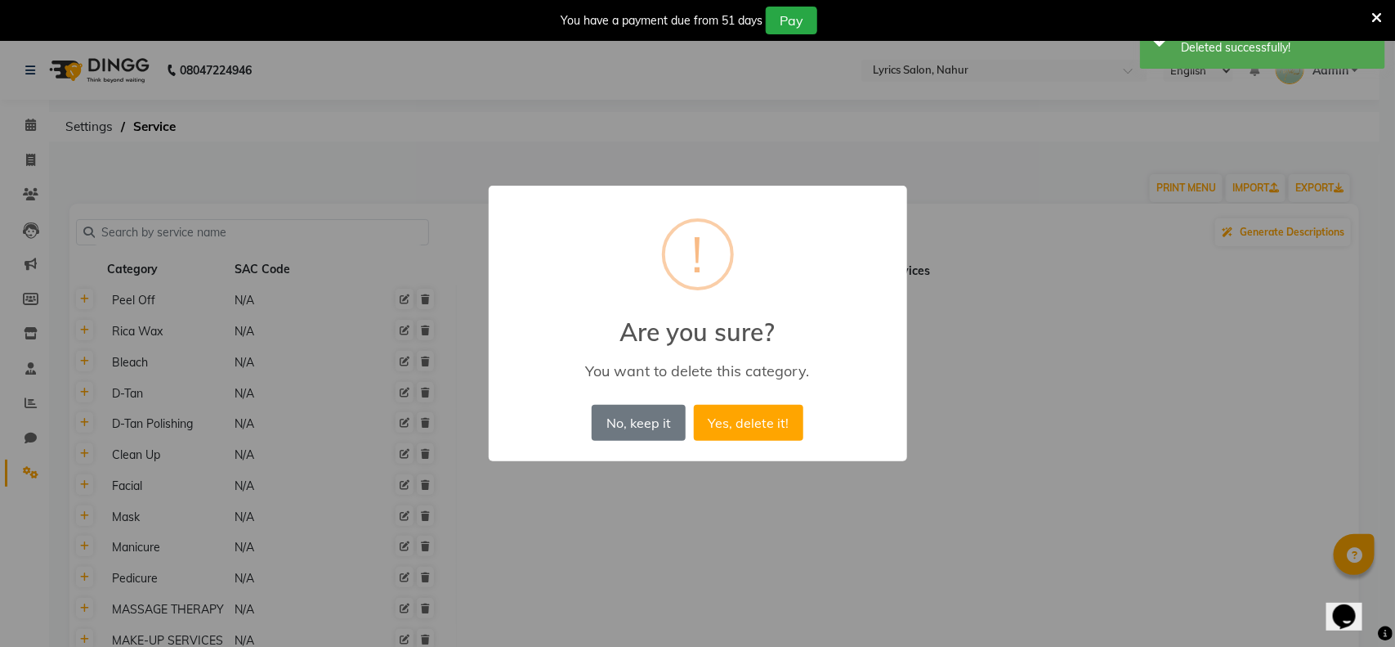
click at [694, 405] on button "Yes, delete it!" at bounding box center [749, 423] width 110 height 36
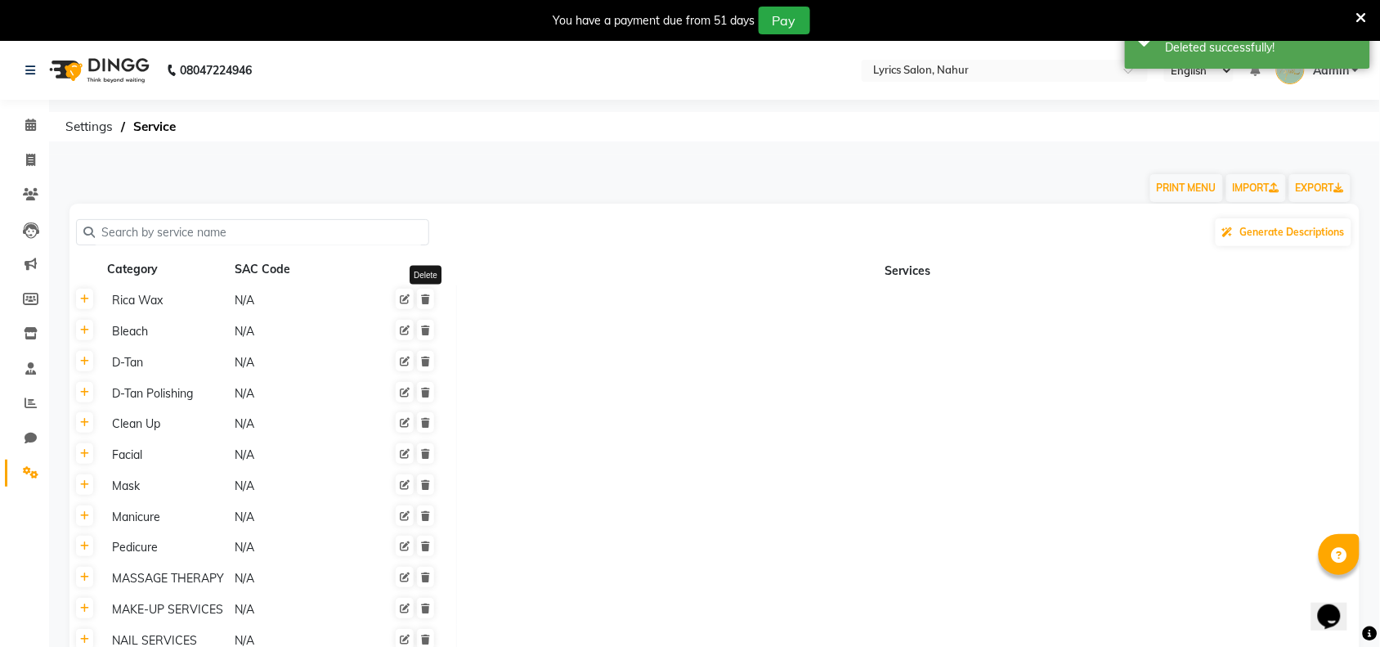
click at [427, 297] on icon at bounding box center [425, 299] width 9 height 10
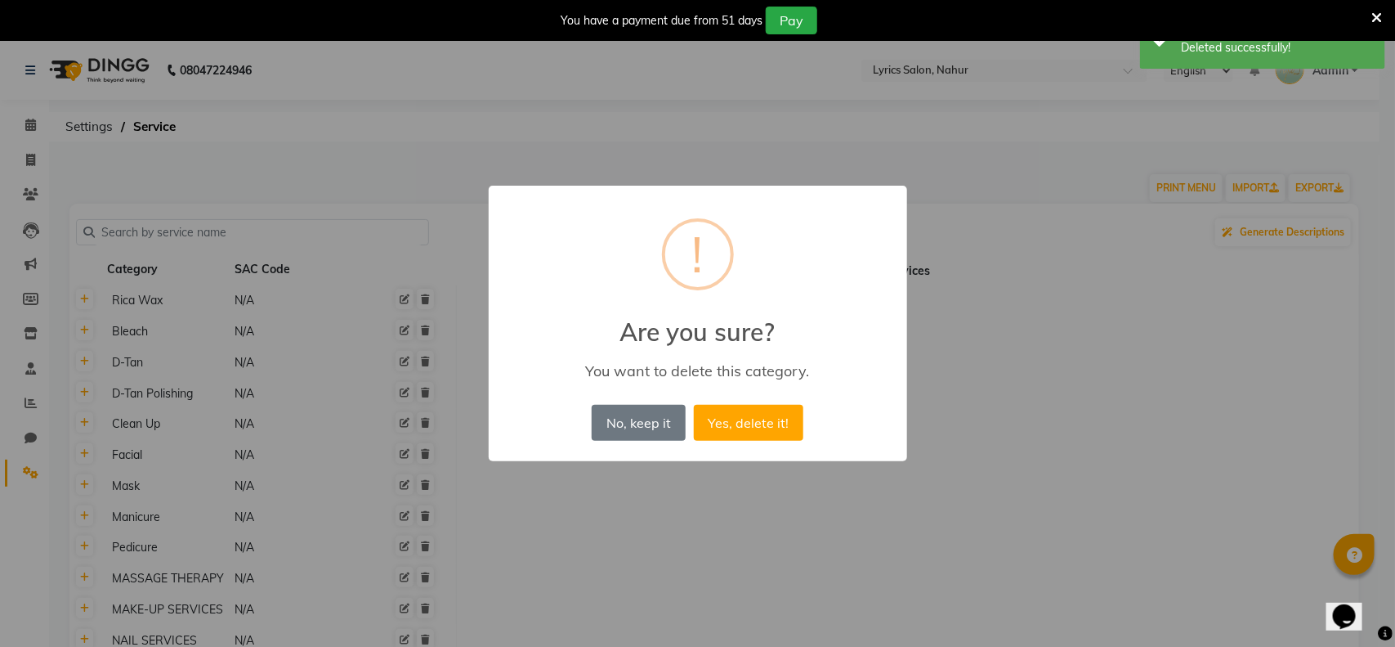
click at [694, 405] on button "Yes, delete it!" at bounding box center [749, 423] width 110 height 36
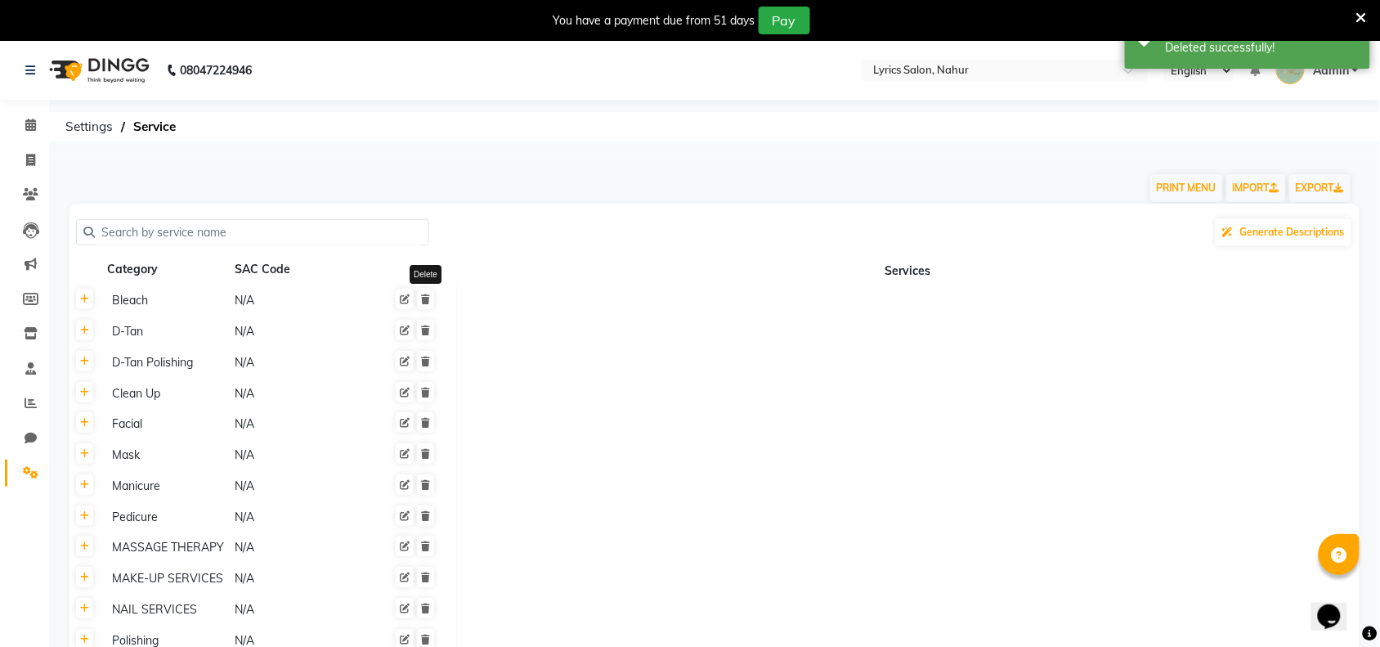
click at [427, 297] on icon at bounding box center [425, 299] width 9 height 10
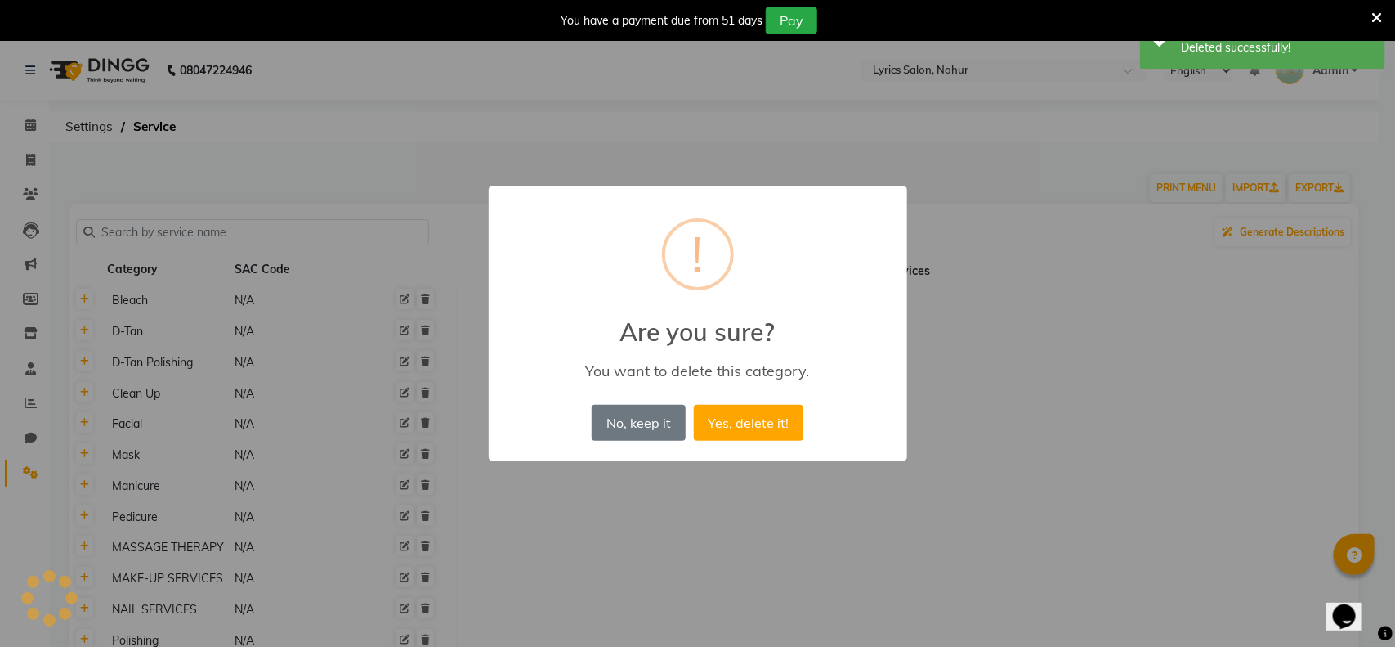
click at [694, 405] on button "Yes, delete it!" at bounding box center [749, 423] width 110 height 36
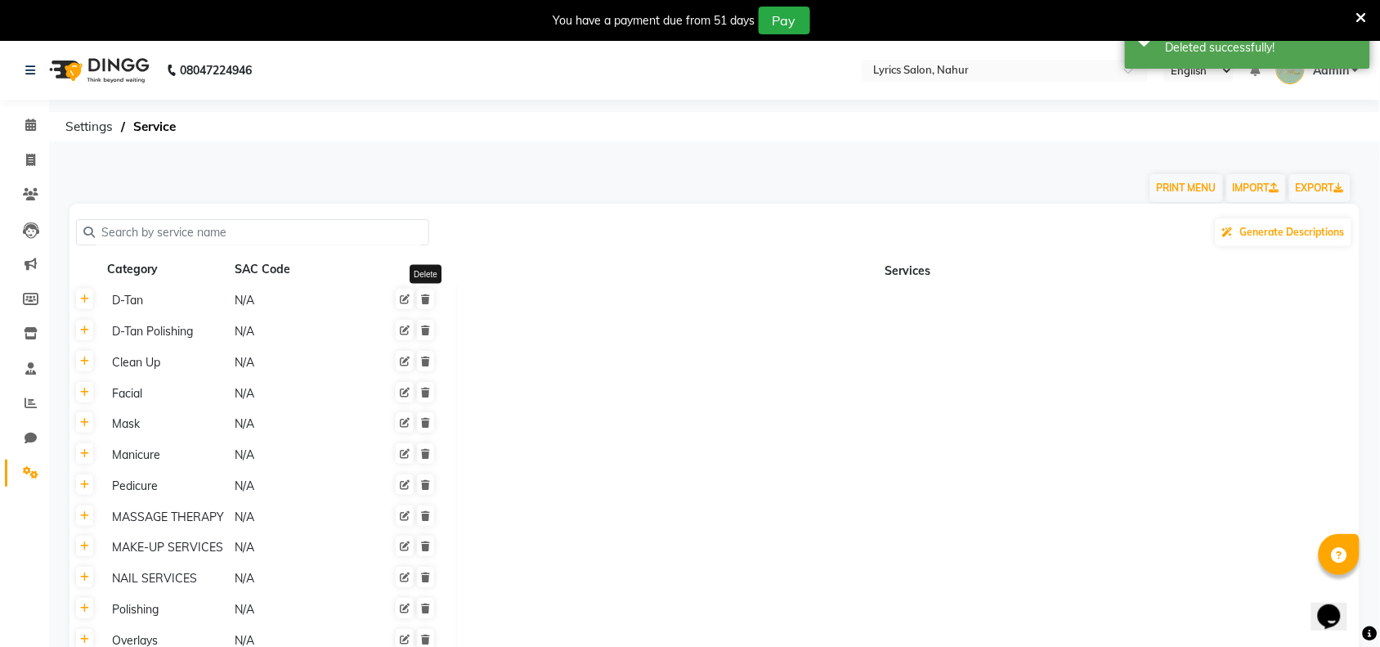
click at [427, 297] on icon at bounding box center [425, 299] width 9 height 10
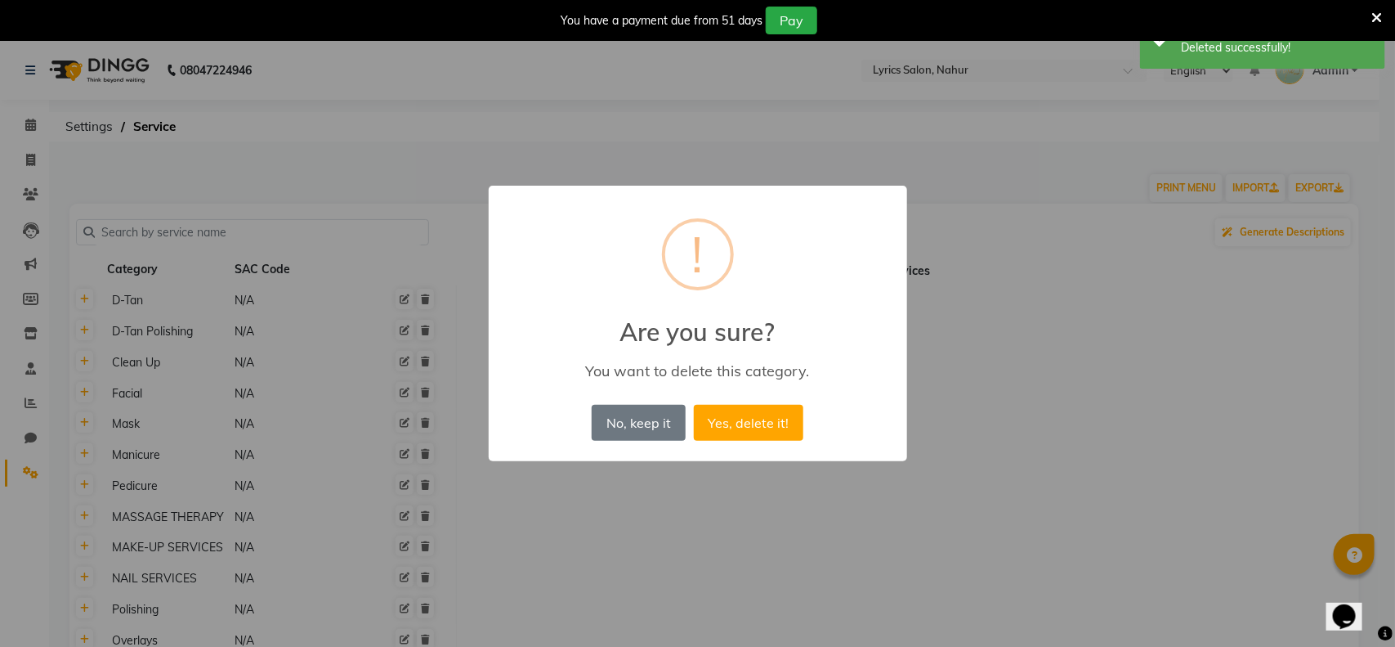
click at [694, 405] on button "Yes, delete it!" at bounding box center [749, 423] width 110 height 36
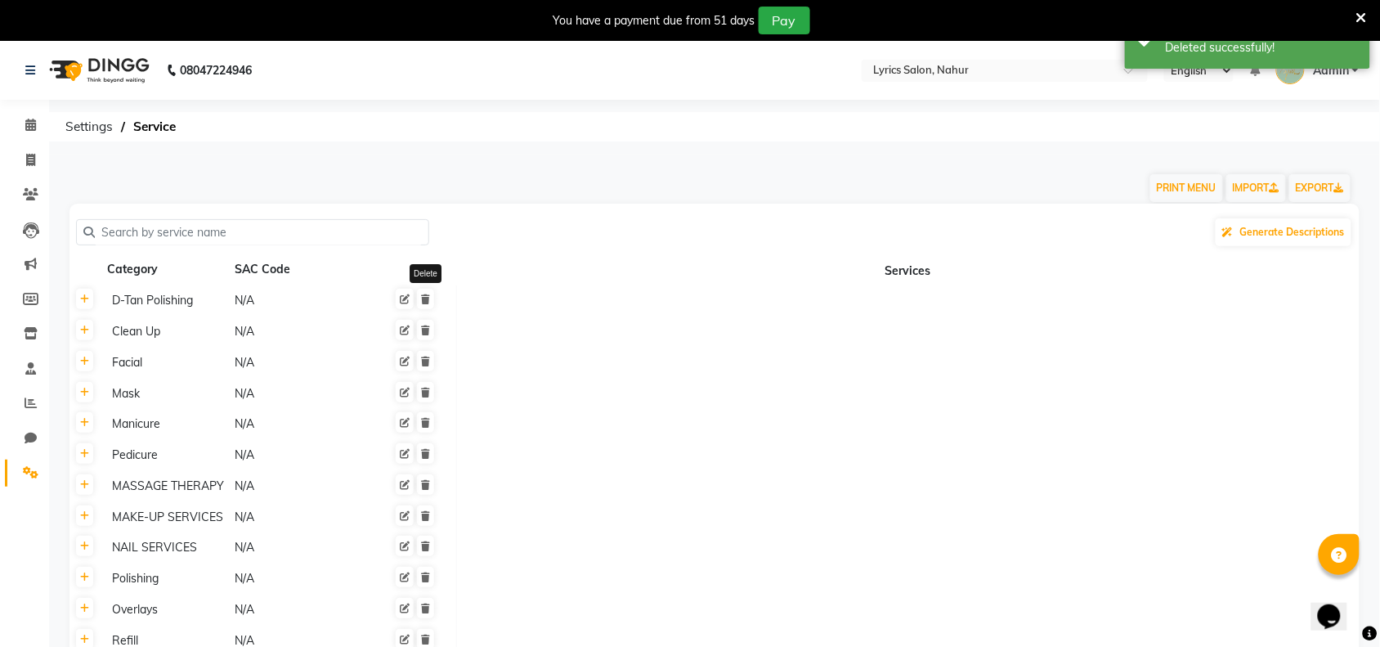
click at [427, 297] on icon at bounding box center [425, 299] width 9 height 10
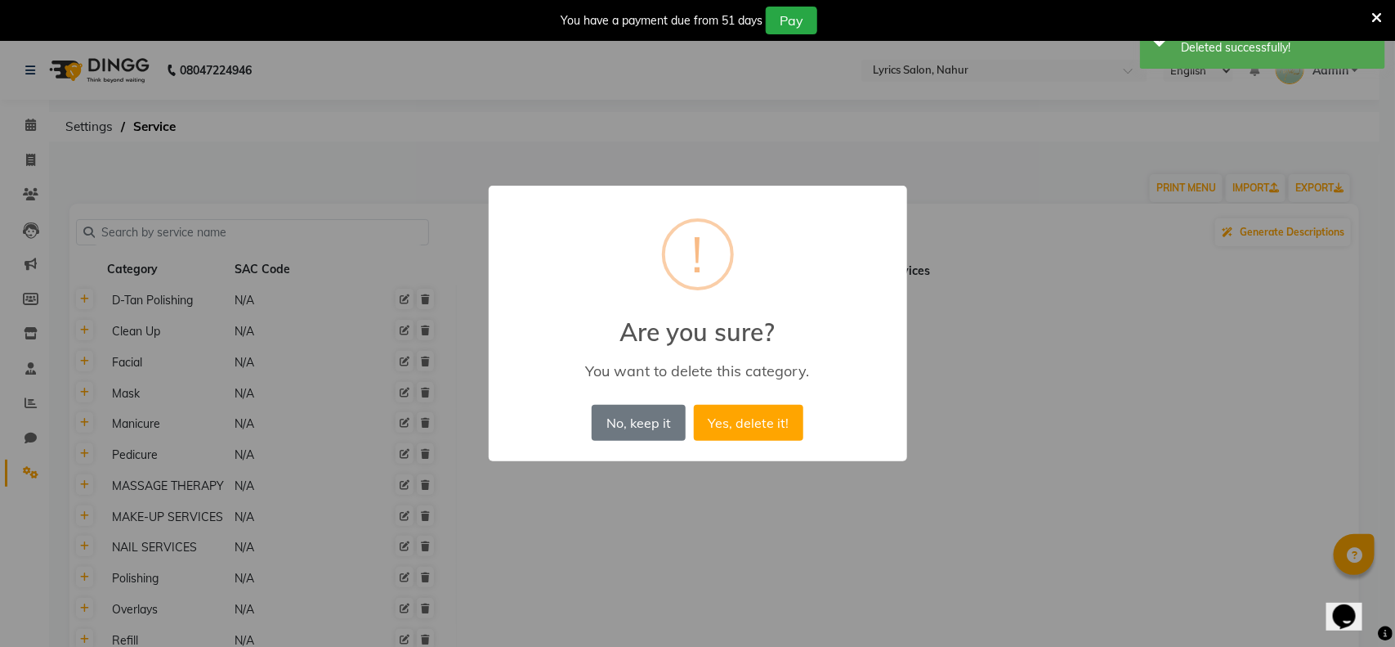
click at [694, 405] on button "Yes, delete it!" at bounding box center [749, 423] width 110 height 36
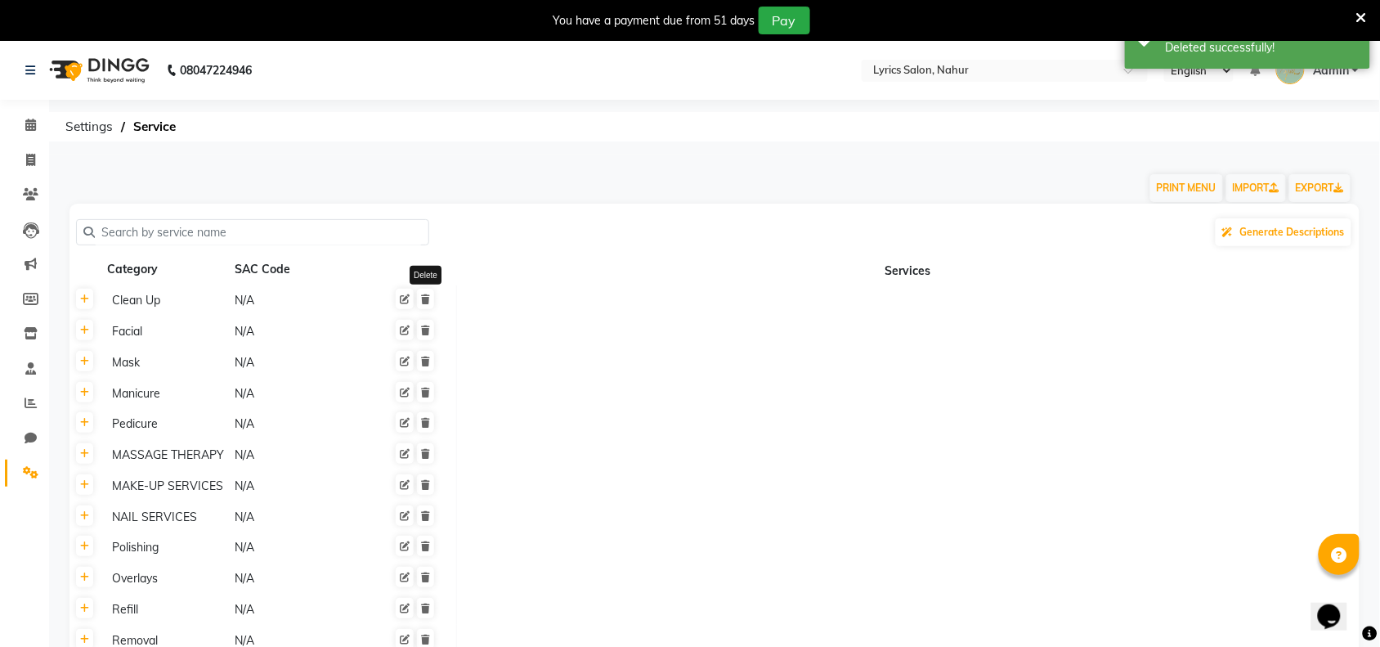
click at [427, 297] on icon at bounding box center [425, 299] width 9 height 10
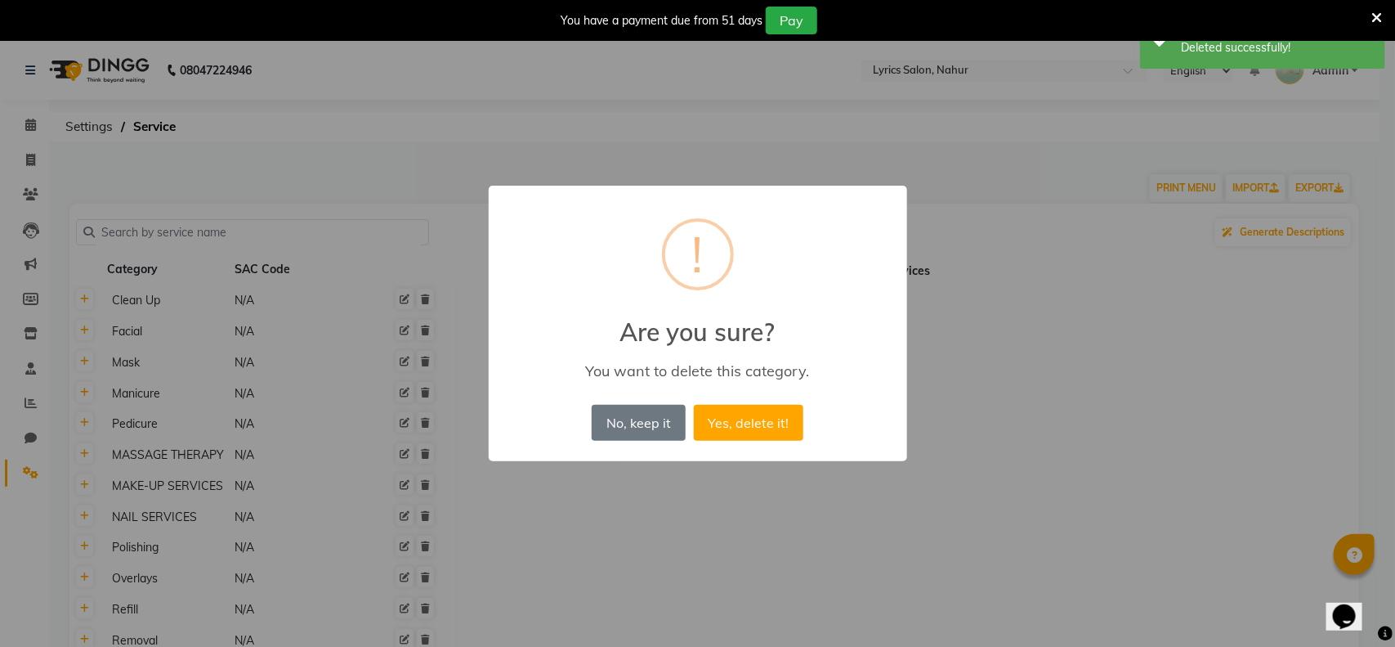
click at [694, 405] on button "Yes, delete it!" at bounding box center [749, 423] width 110 height 36
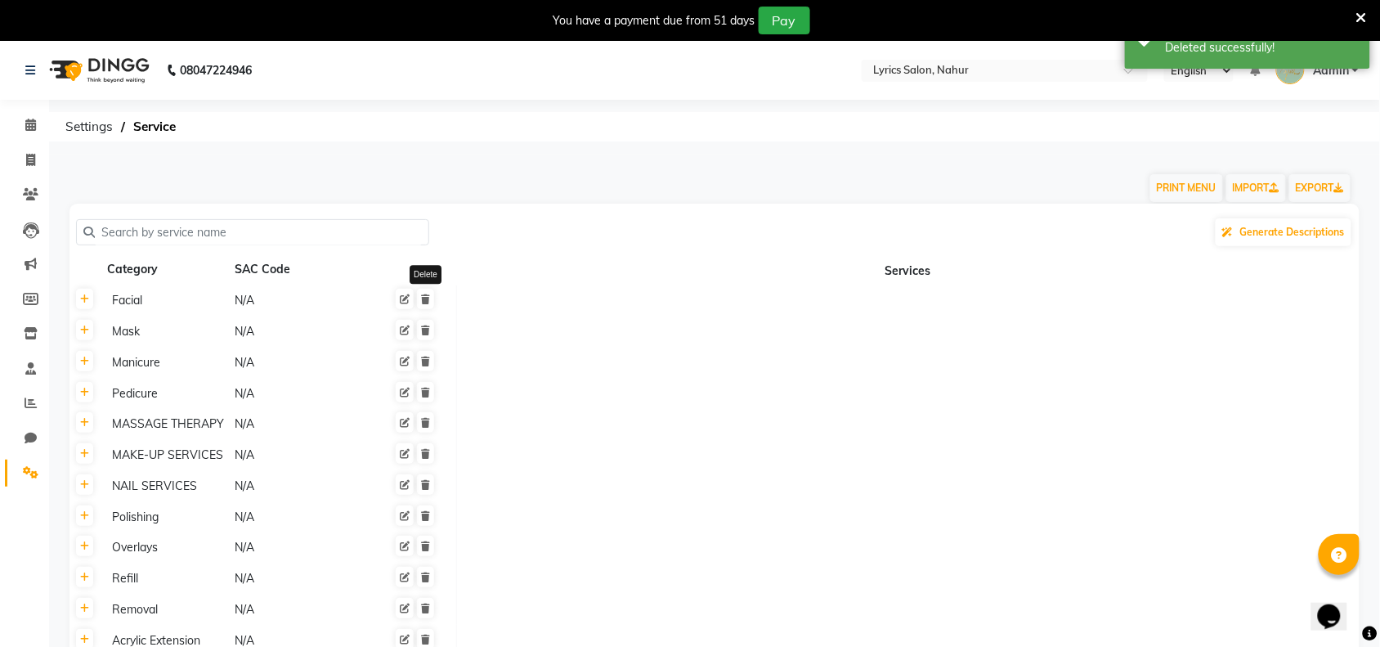
click at [427, 297] on icon at bounding box center [425, 299] width 9 height 10
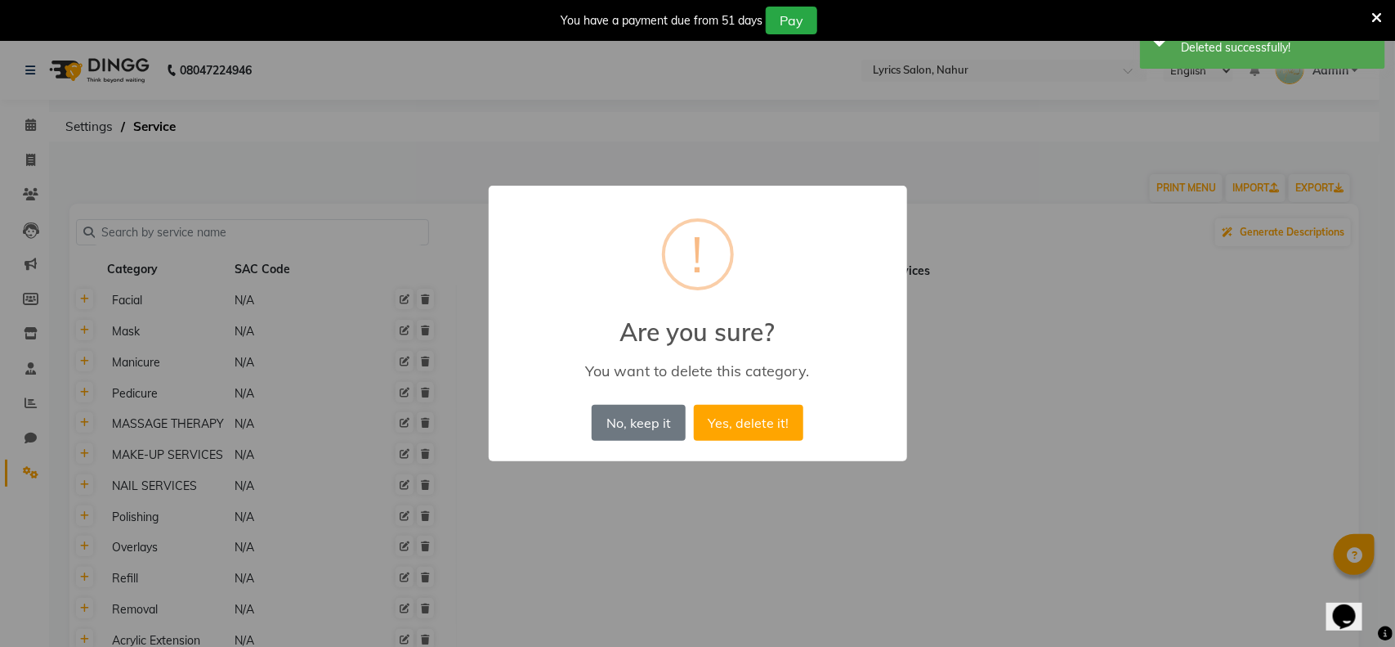
click at [694, 405] on button "Yes, delete it!" at bounding box center [749, 423] width 110 height 36
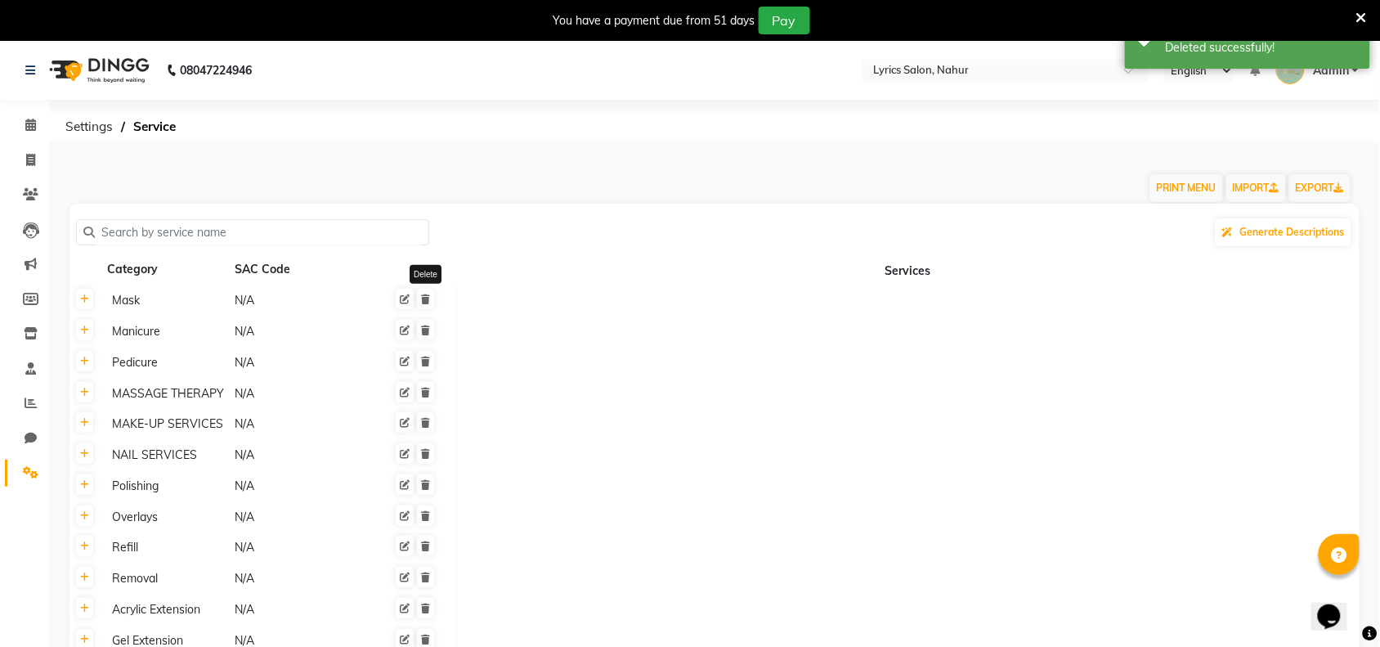
click at [427, 297] on icon at bounding box center [425, 299] width 9 height 10
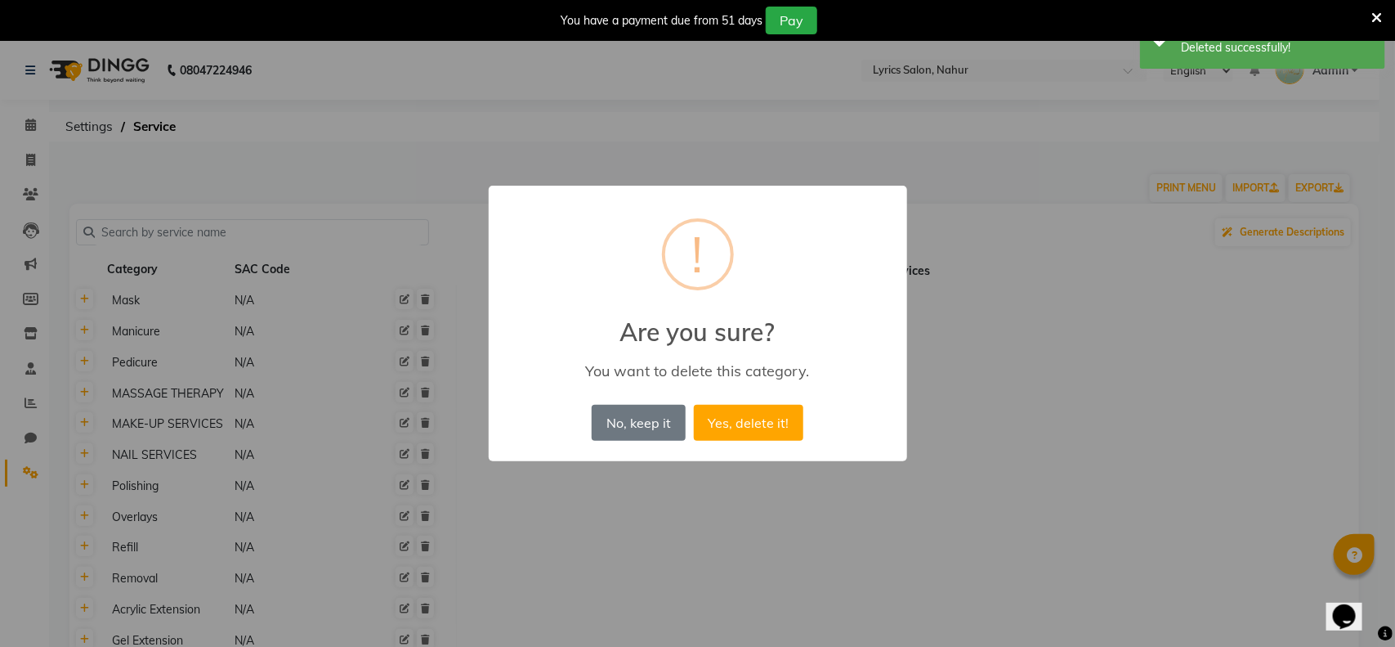
click at [694, 405] on button "Yes, delete it!" at bounding box center [749, 423] width 110 height 36
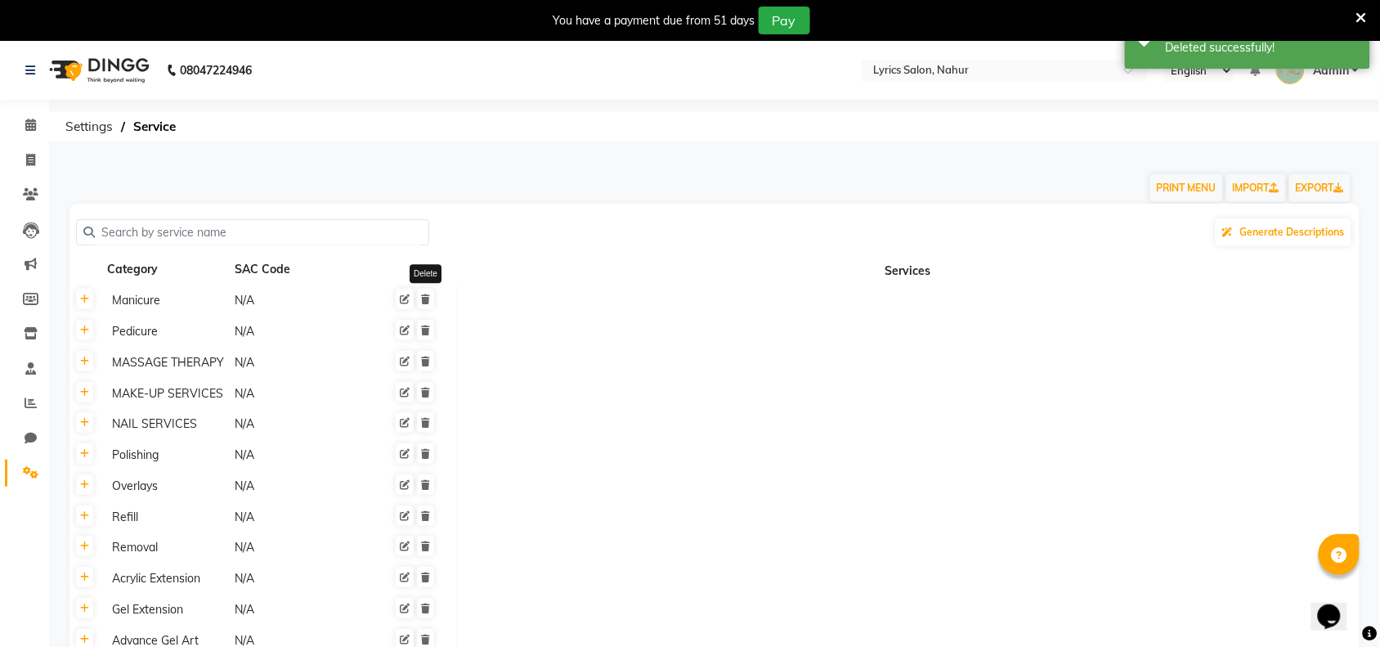
click at [427, 297] on icon at bounding box center [425, 299] width 9 height 10
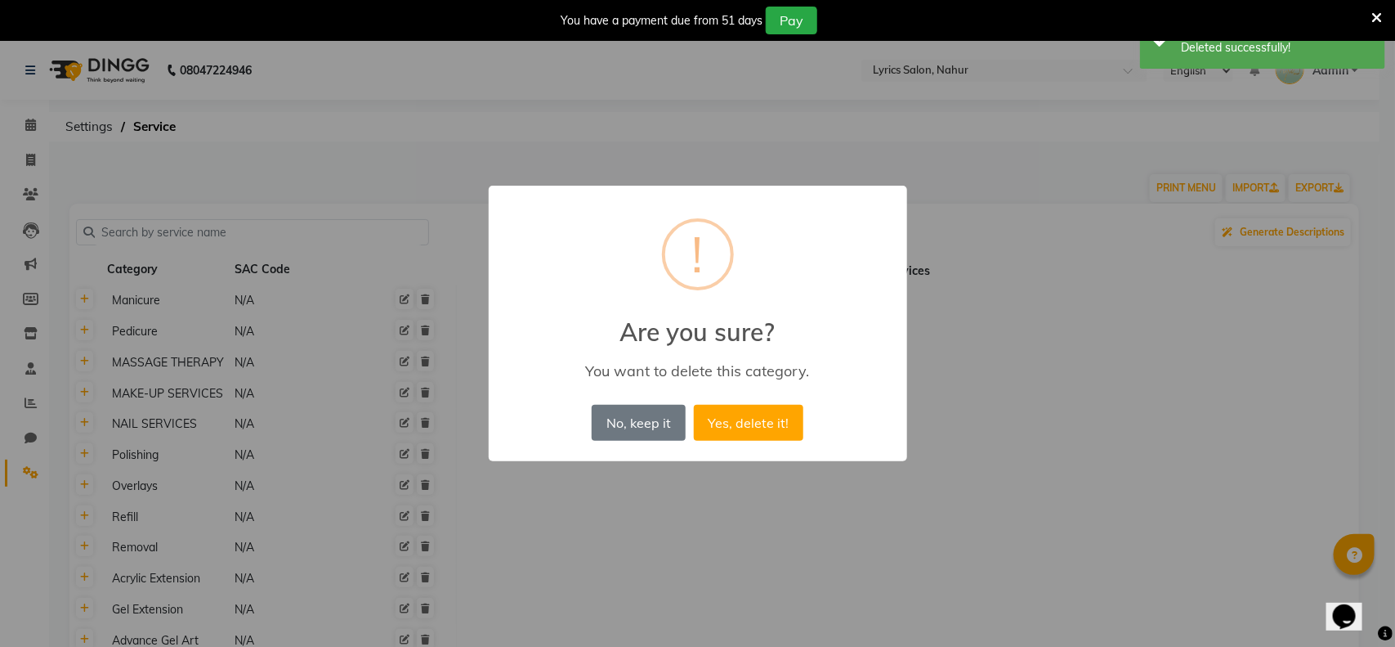
click at [694, 405] on button "Yes, delete it!" at bounding box center [749, 423] width 110 height 36
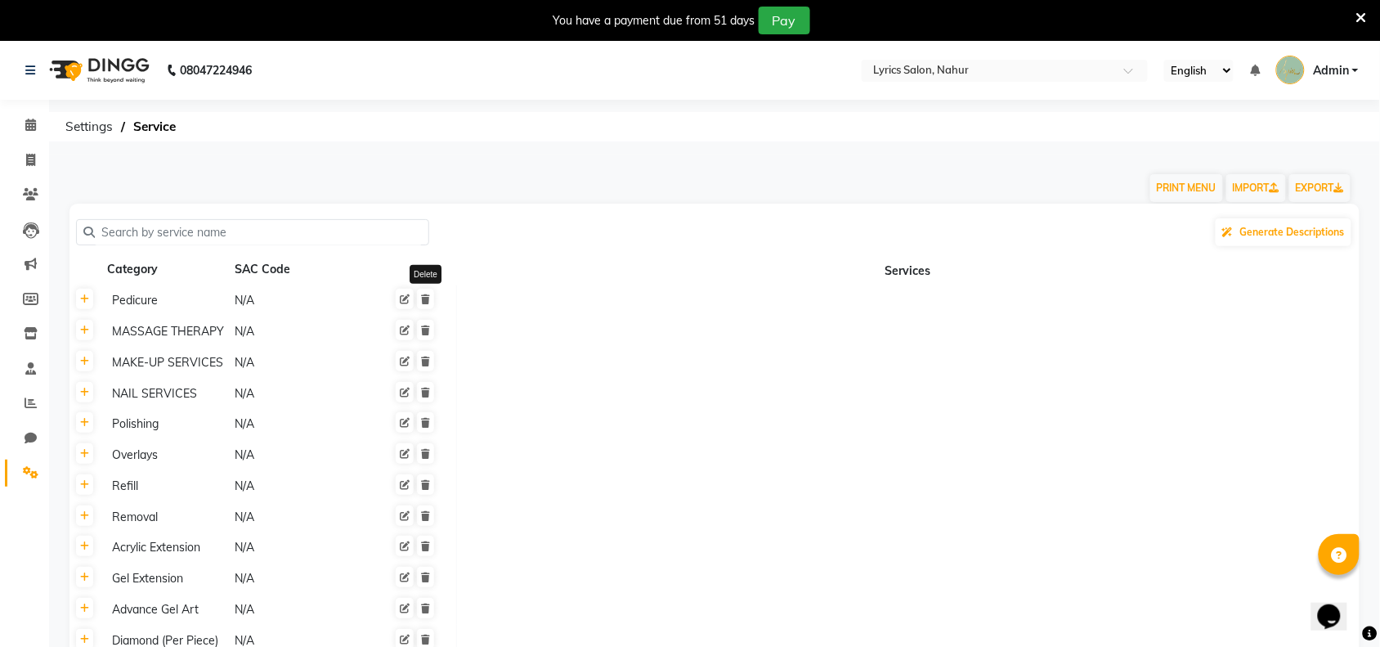
click at [427, 297] on icon at bounding box center [425, 299] width 9 height 10
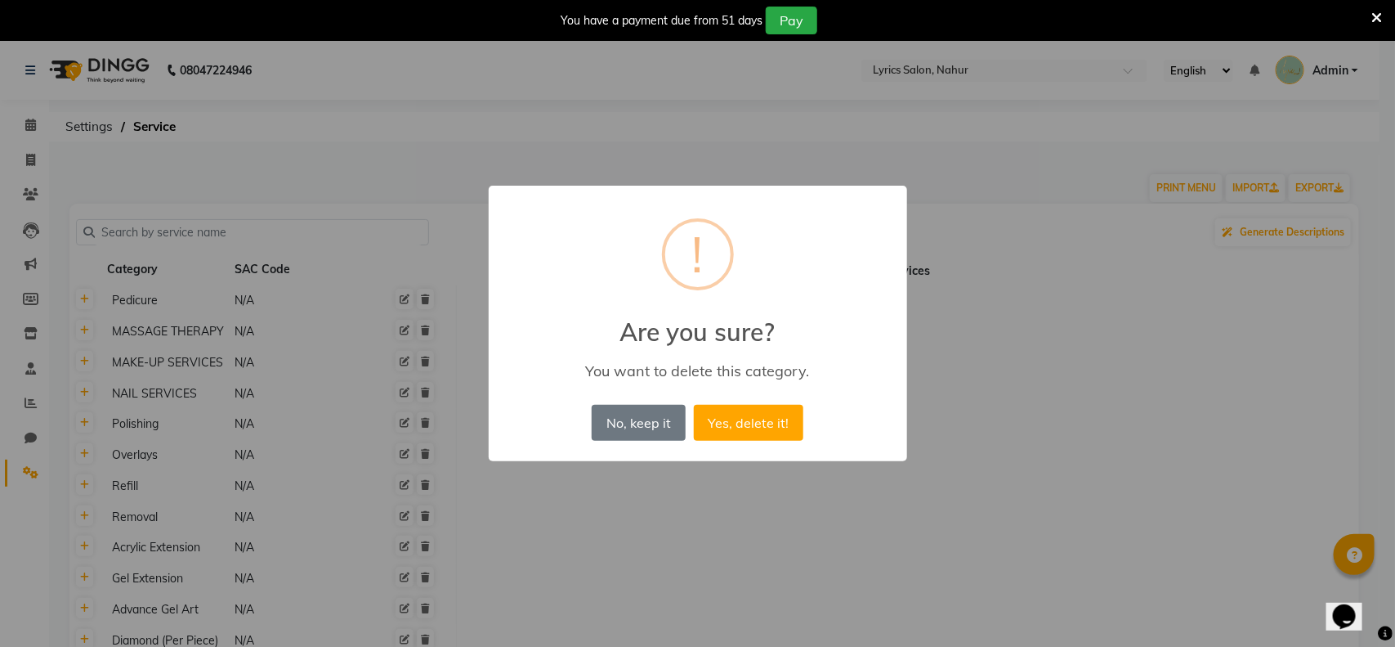
click at [694, 405] on button "Yes, delete it!" at bounding box center [749, 423] width 110 height 36
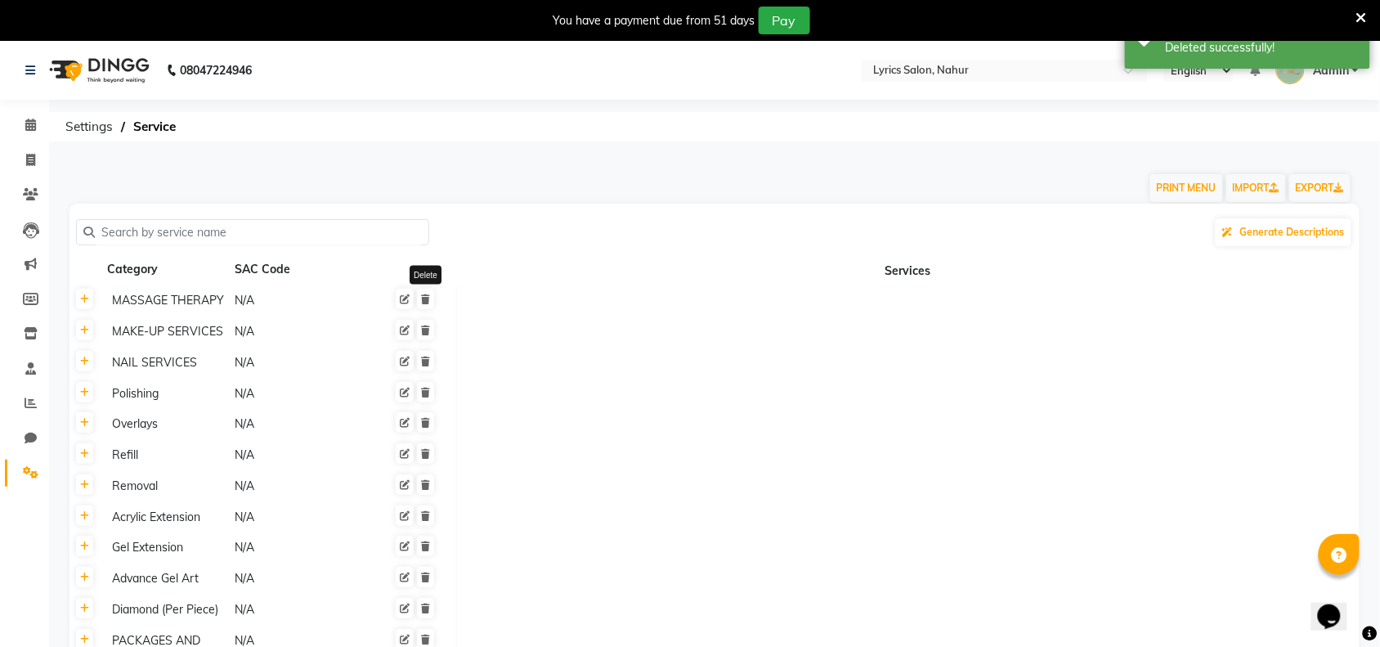
click at [427, 297] on icon at bounding box center [425, 299] width 9 height 10
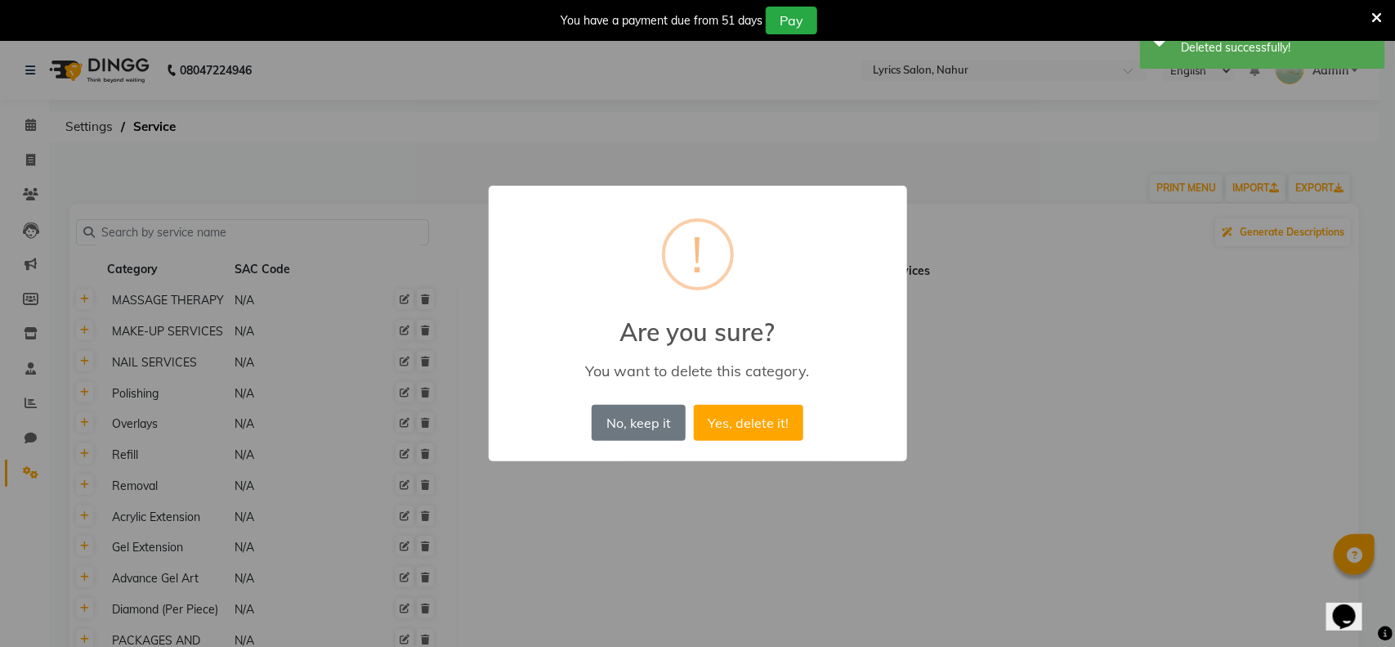
click at [694, 405] on button "Yes, delete it!" at bounding box center [749, 423] width 110 height 36
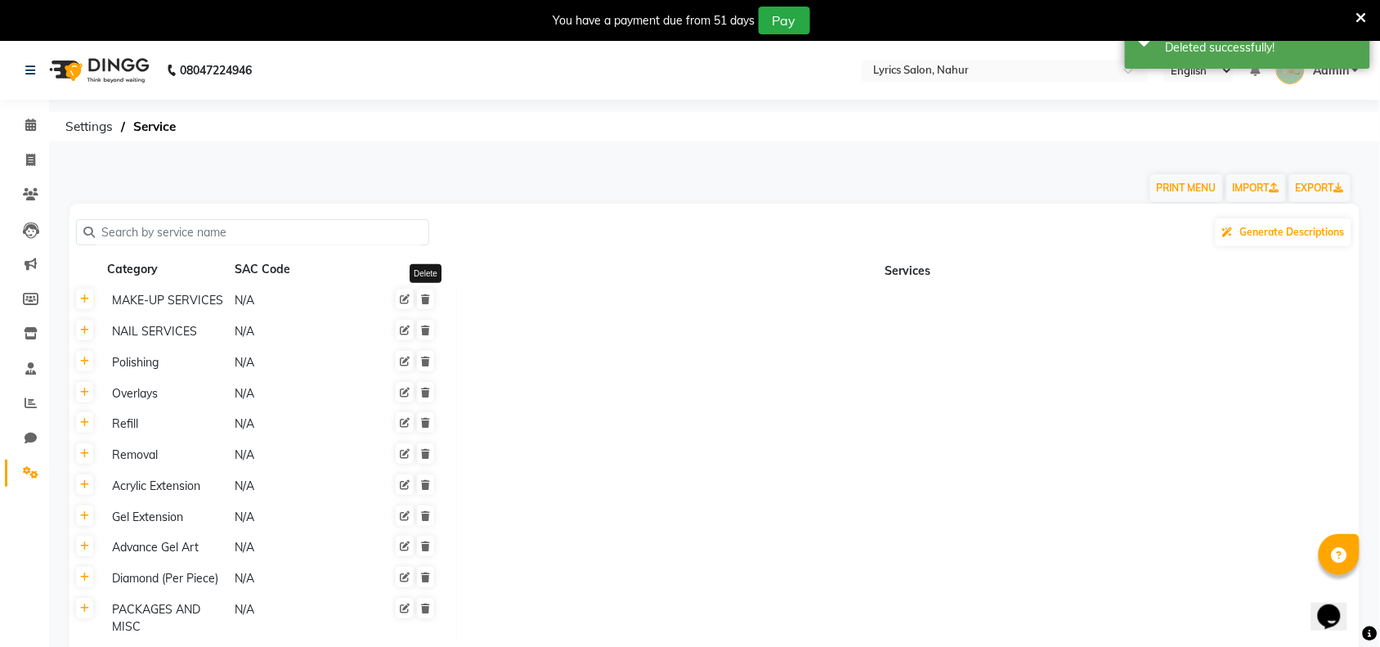
click at [427, 297] on icon at bounding box center [425, 299] width 9 height 10
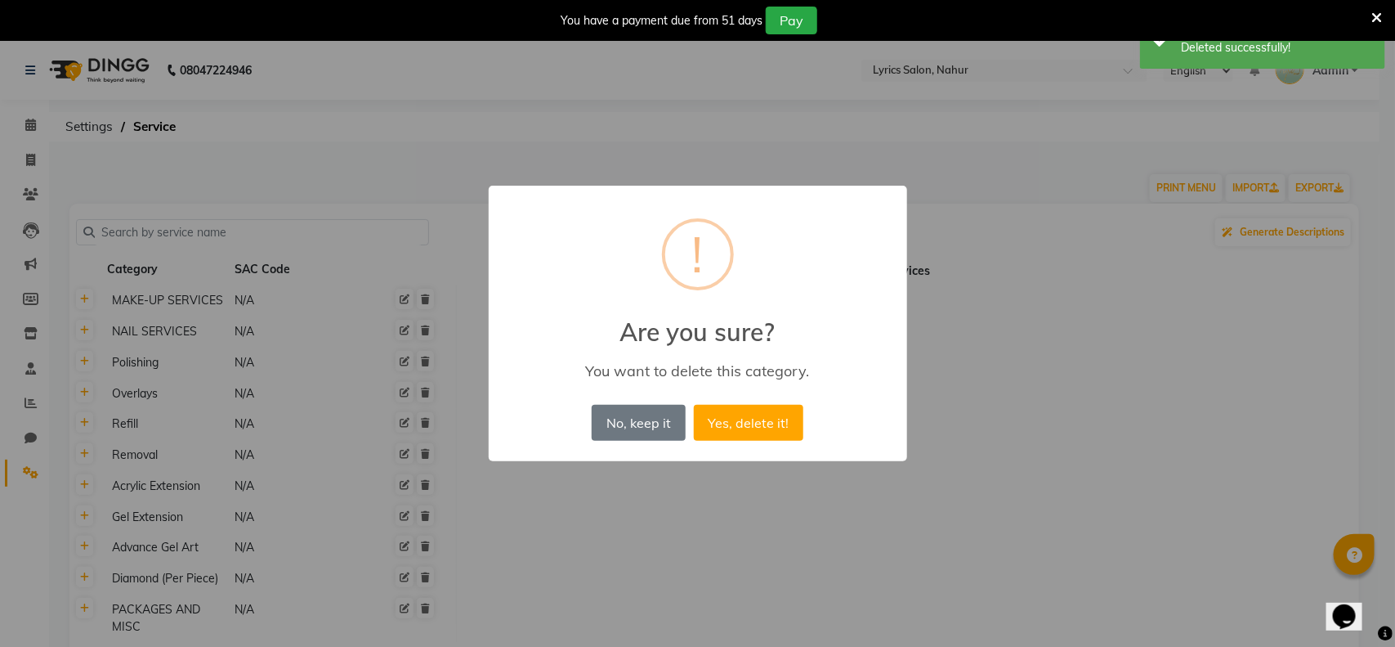
click at [694, 405] on button "Yes, delete it!" at bounding box center [749, 423] width 110 height 36
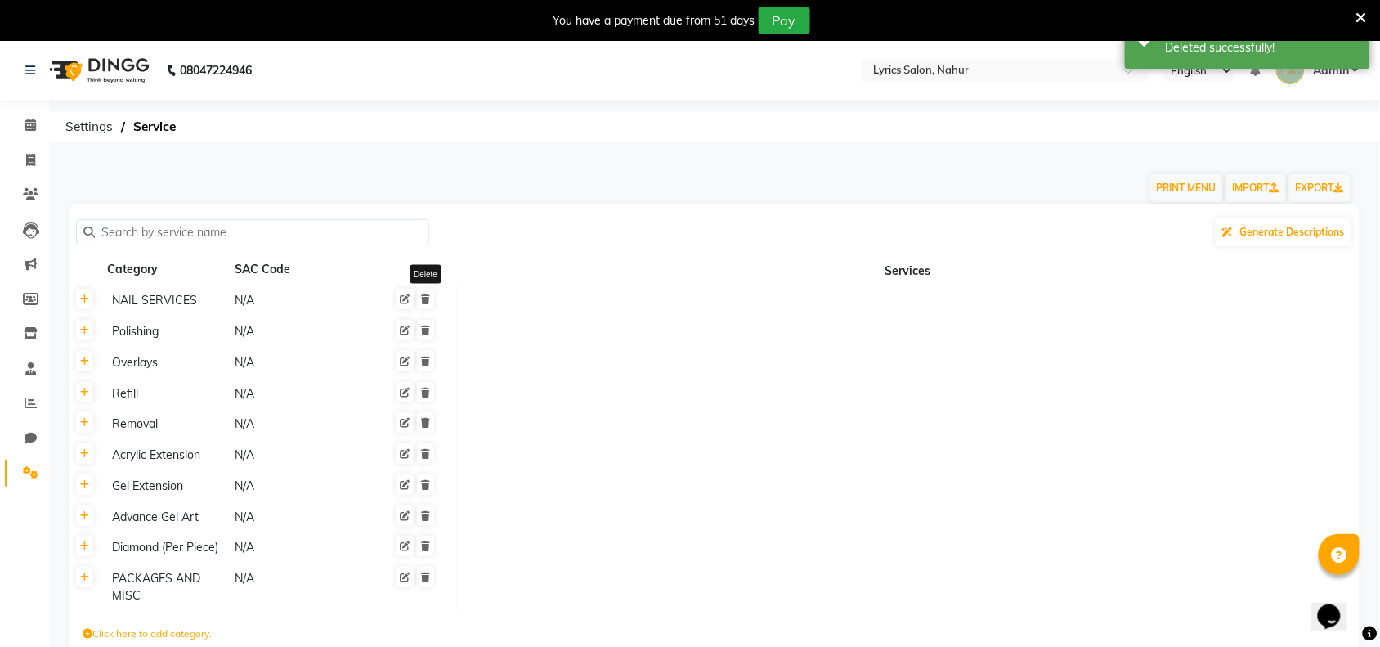
click at [427, 297] on icon at bounding box center [425, 299] width 9 height 10
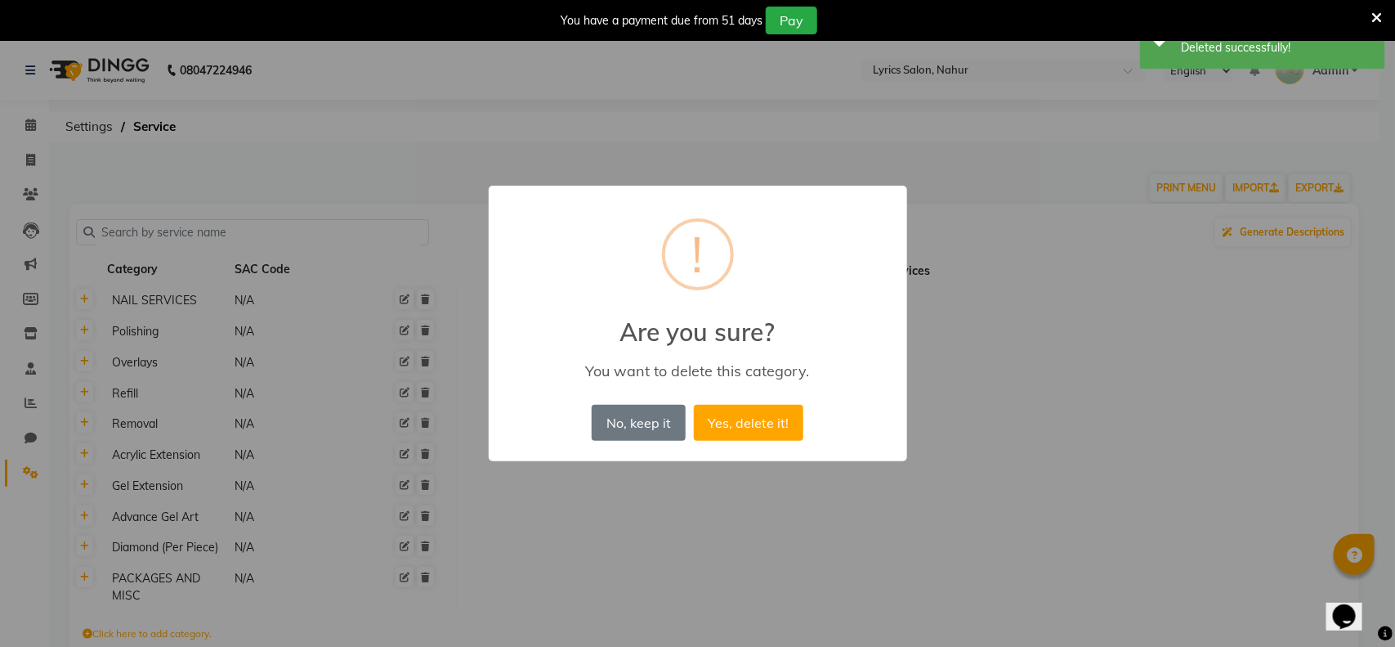
click at [694, 405] on button "Yes, delete it!" at bounding box center [749, 423] width 110 height 36
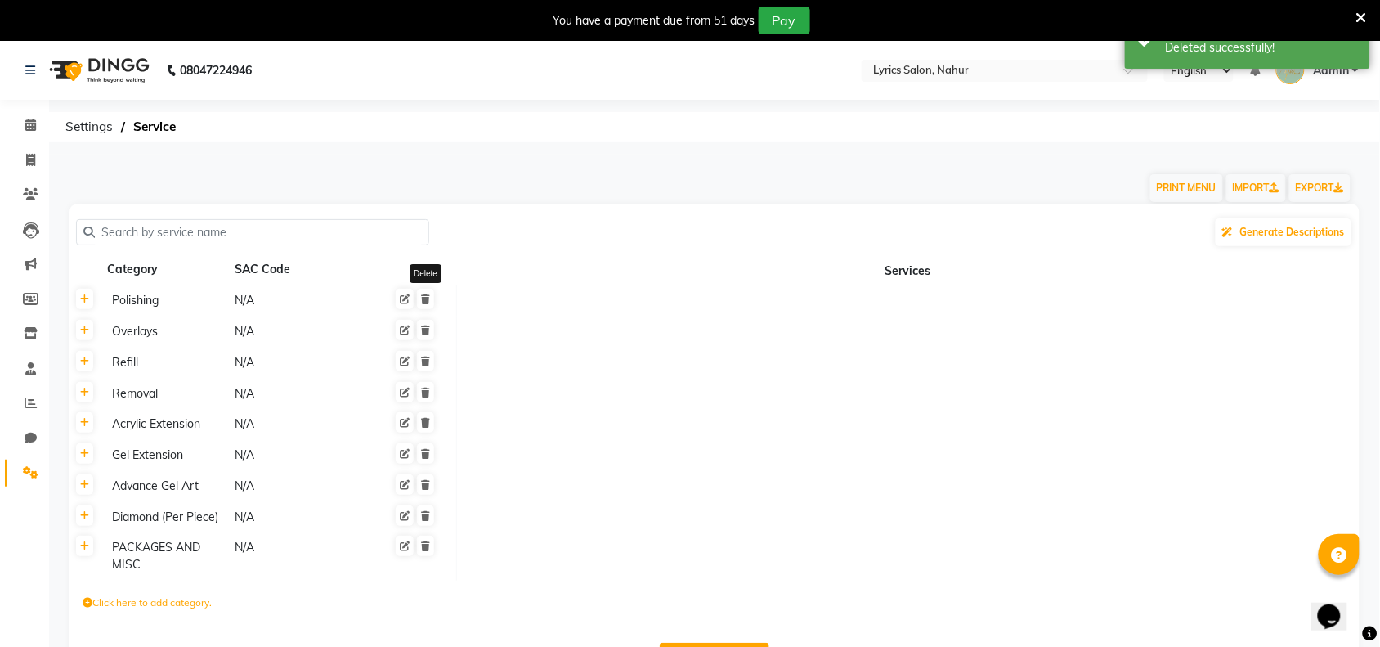
click at [427, 297] on icon at bounding box center [425, 299] width 9 height 10
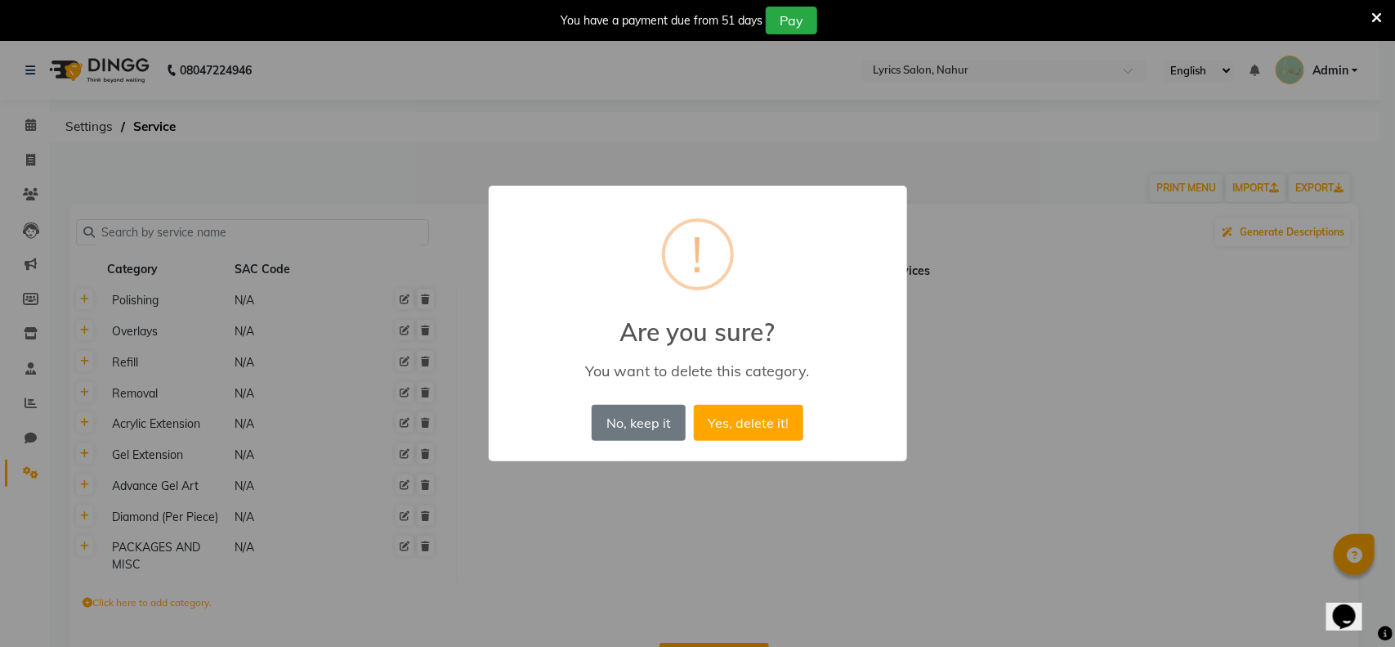
click at [427, 297] on div "× ! Are you sure? You want to delete this category. No, keep it No Yes, delete …" at bounding box center [697, 323] width 1395 height 647
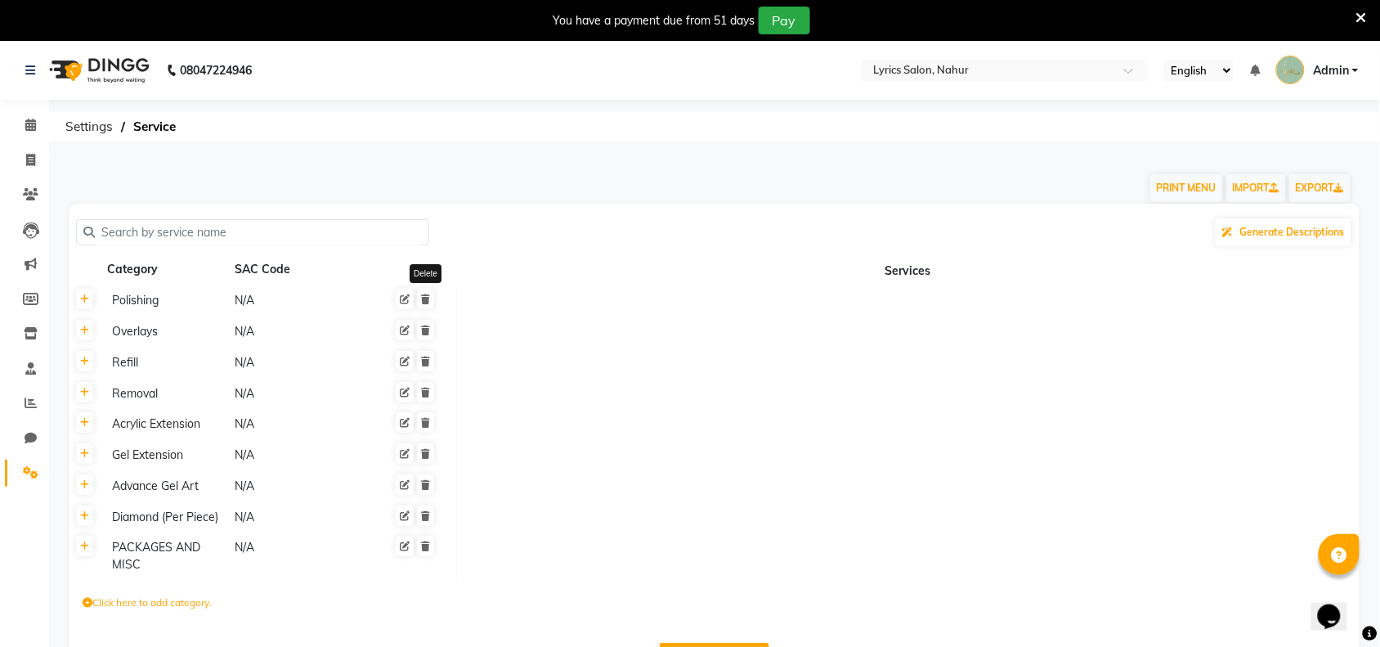
click at [427, 297] on icon at bounding box center [425, 299] width 9 height 10
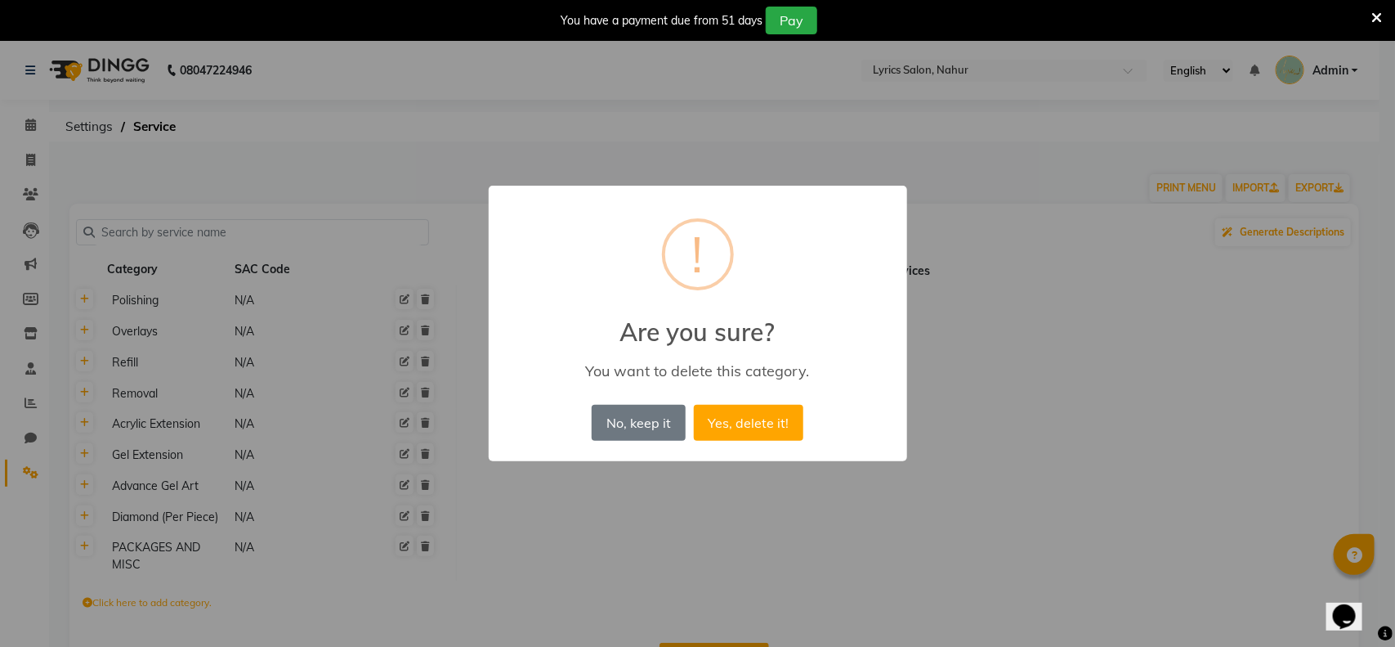
click at [694, 405] on button "Yes, delete it!" at bounding box center [749, 423] width 110 height 36
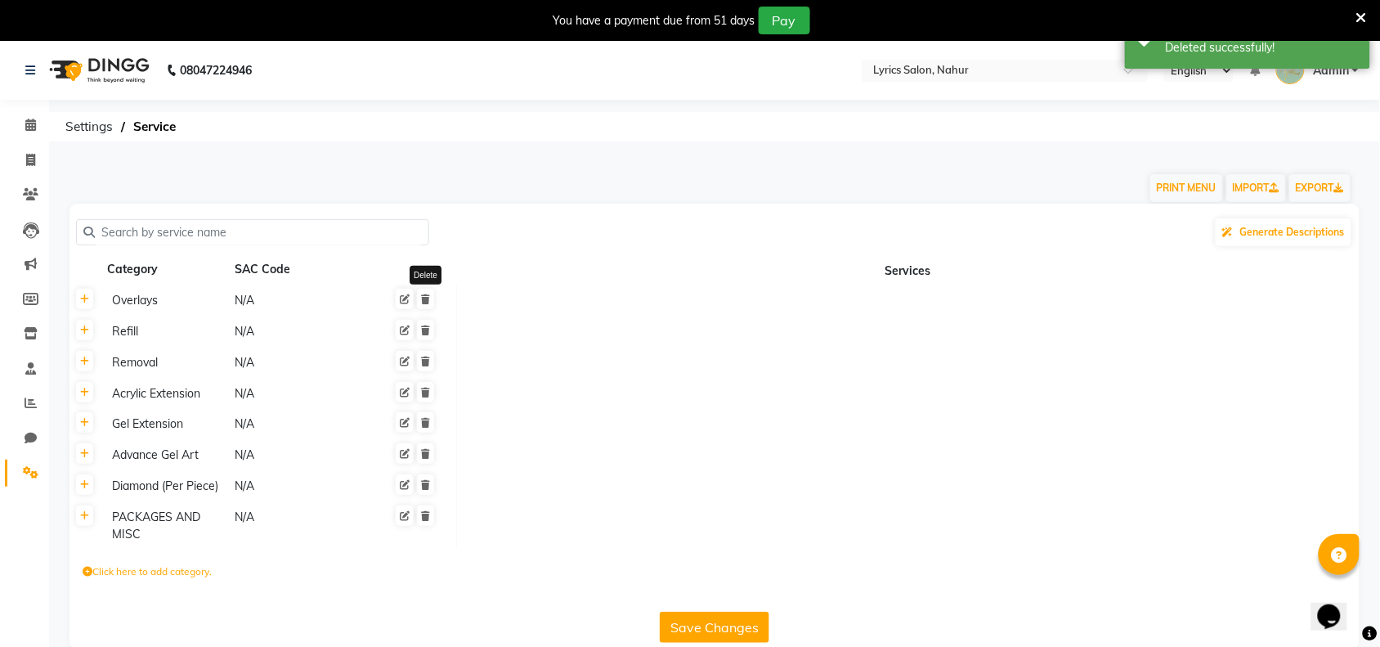
click at [427, 297] on icon at bounding box center [425, 299] width 9 height 10
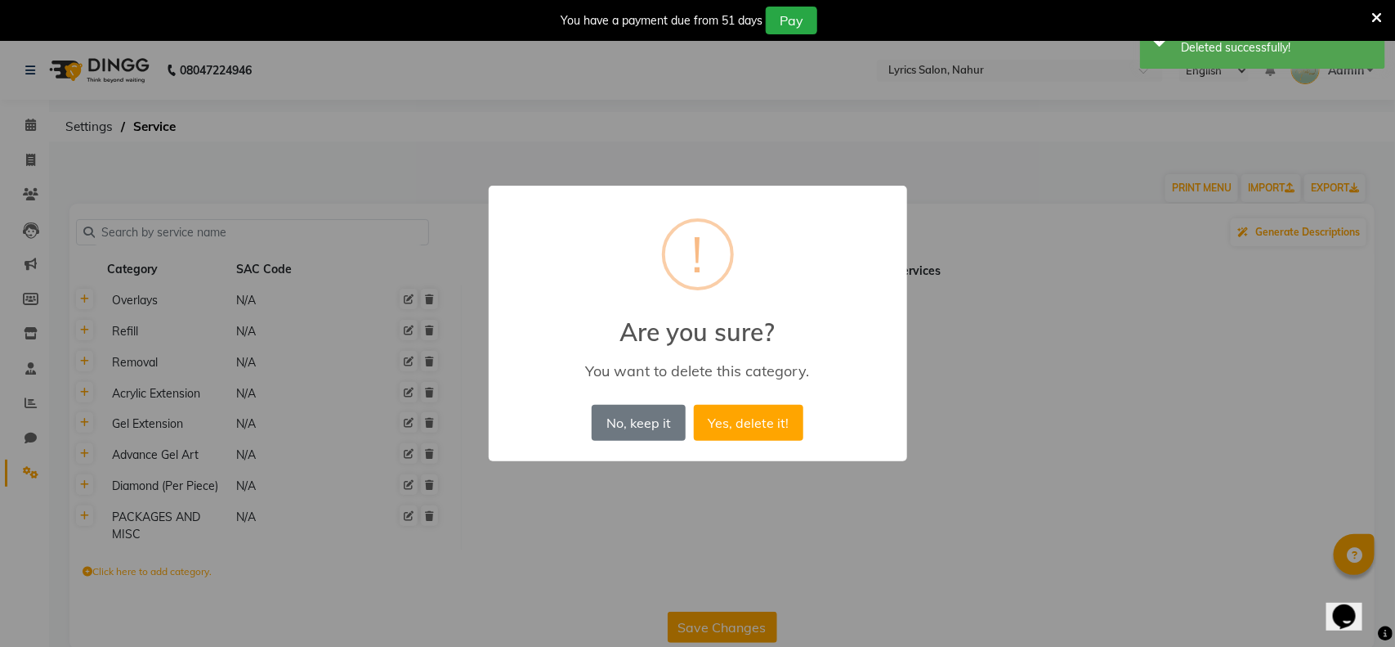
click at [694, 405] on button "Yes, delete it!" at bounding box center [749, 423] width 110 height 36
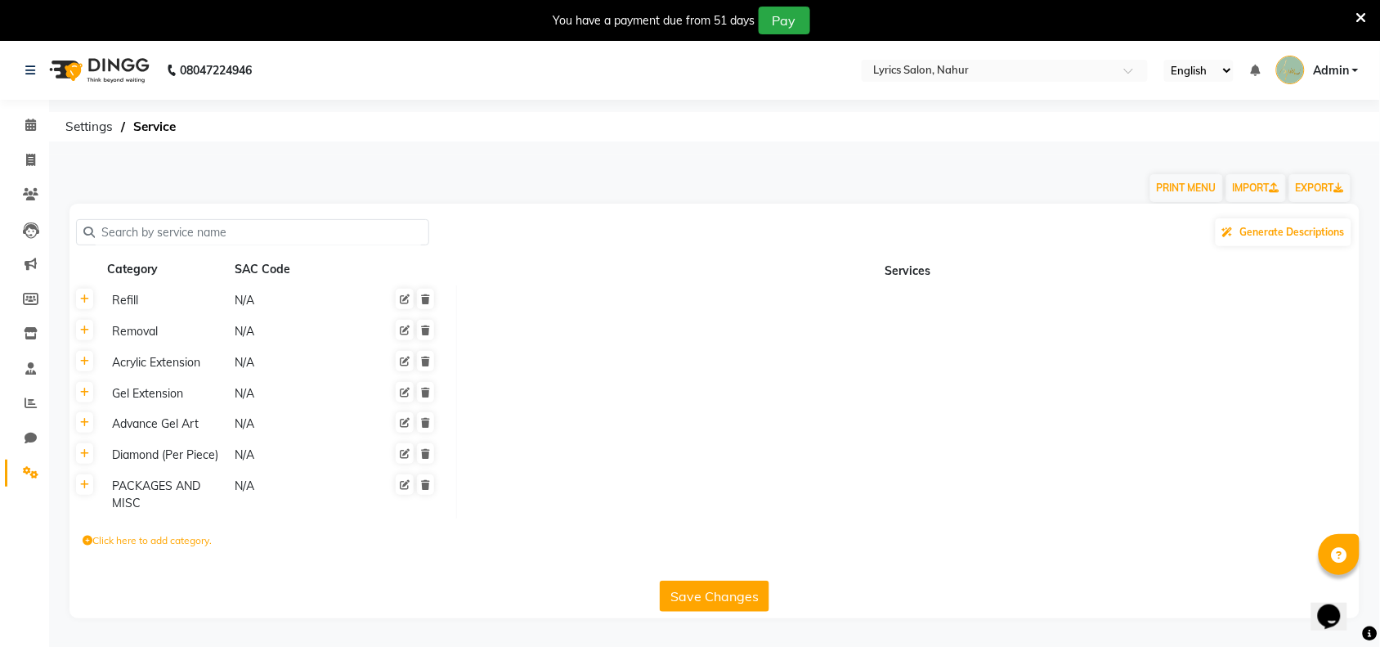
click at [1175, 499] on td at bounding box center [907, 494] width 903 height 48
click at [425, 300] on icon at bounding box center [425, 299] width 9 height 10
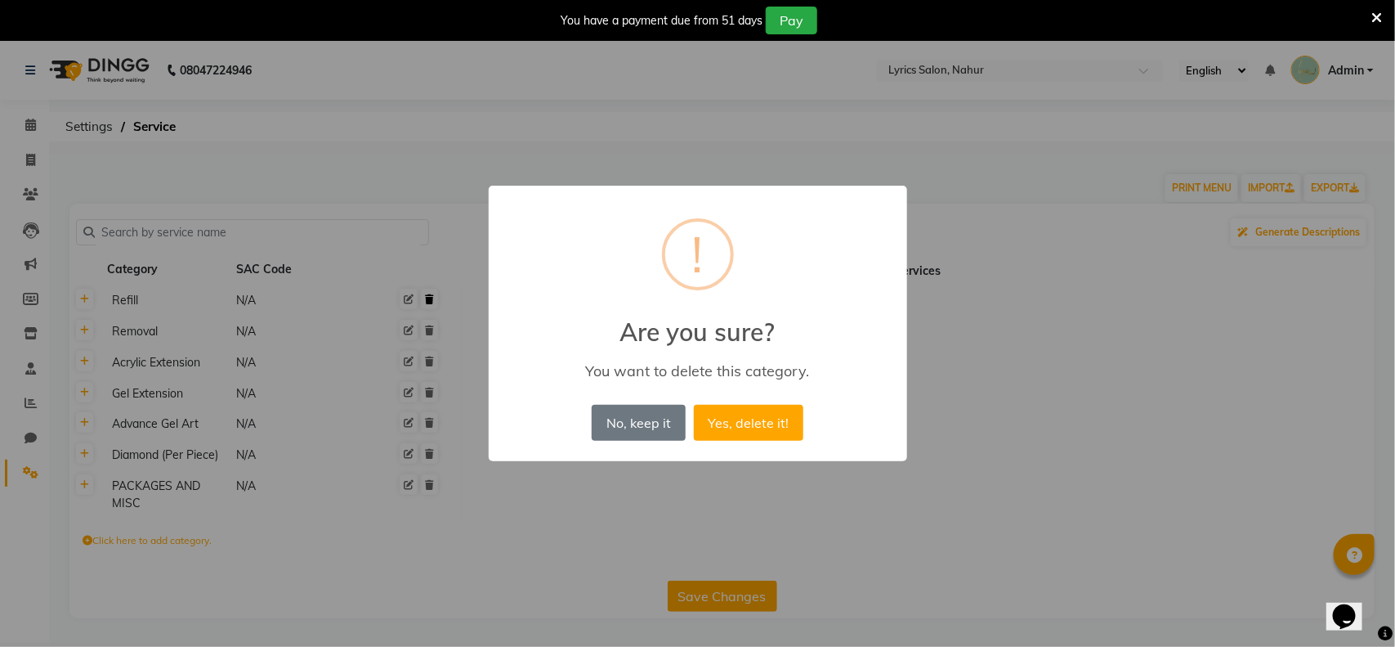
click at [694, 405] on button "Yes, delete it!" at bounding box center [749, 423] width 110 height 36
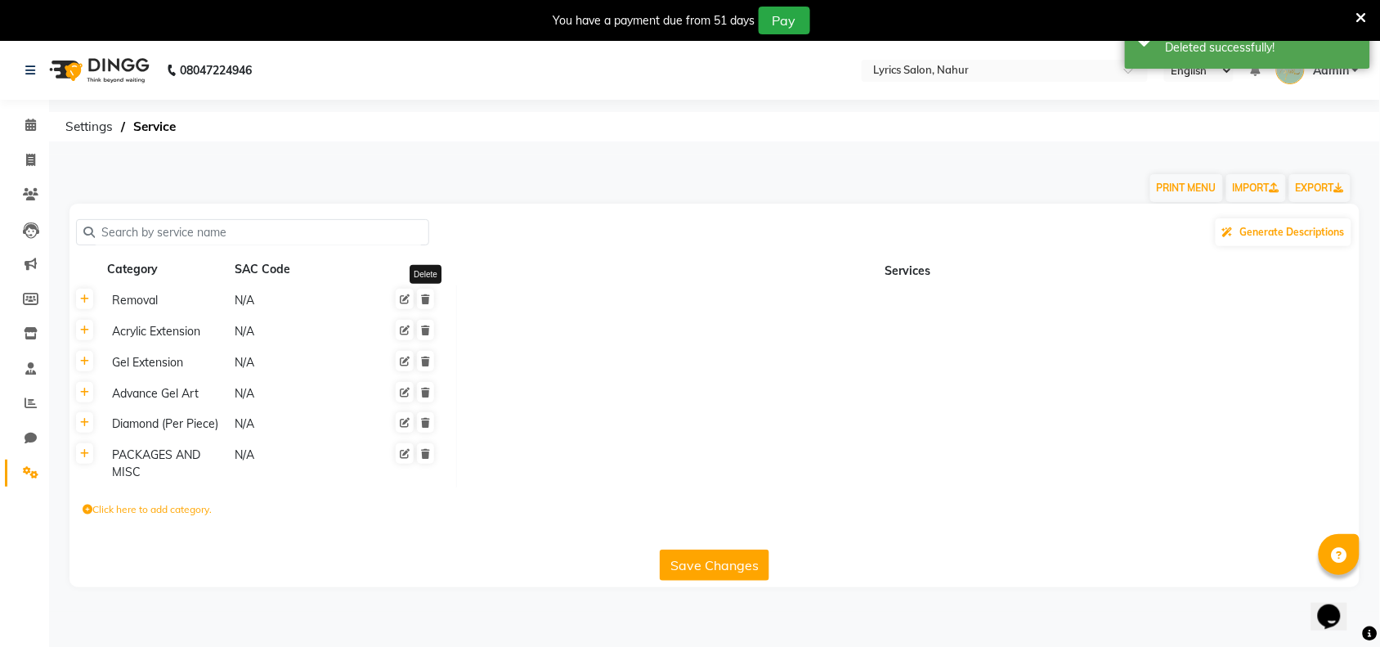
click at [425, 300] on icon at bounding box center [425, 299] width 9 height 10
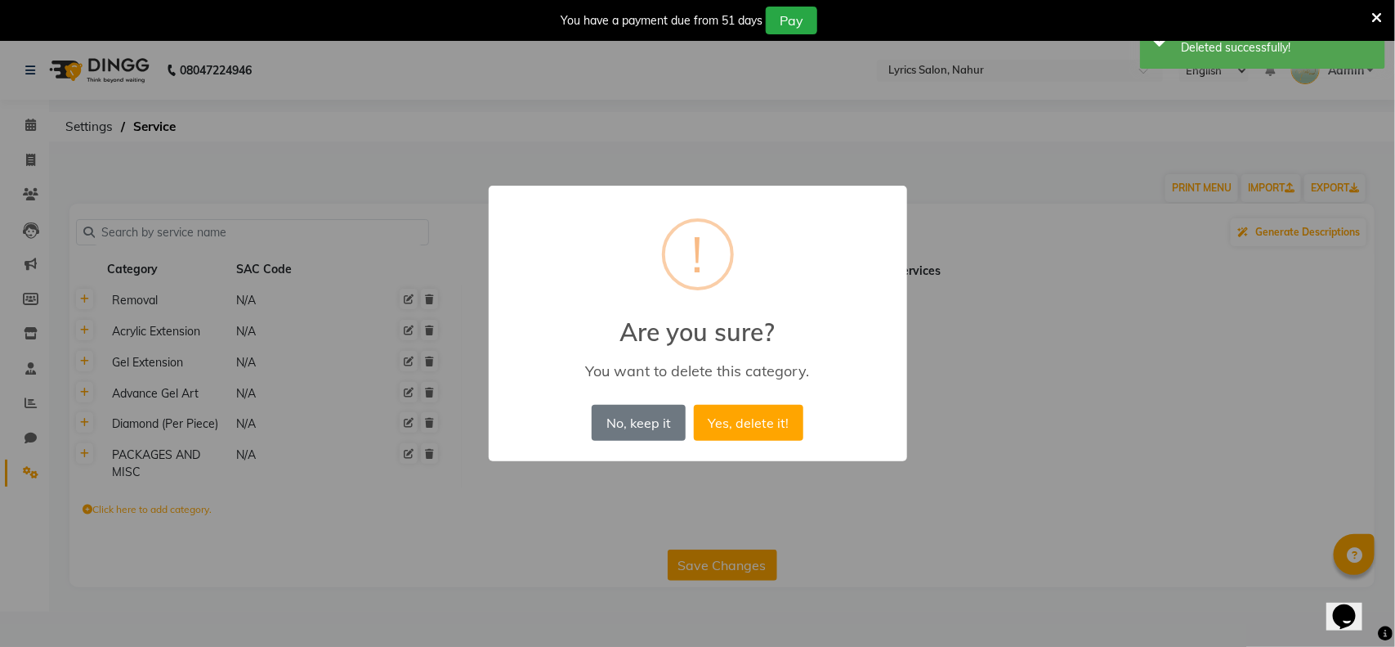
click at [694, 405] on button "Yes, delete it!" at bounding box center [749, 423] width 110 height 36
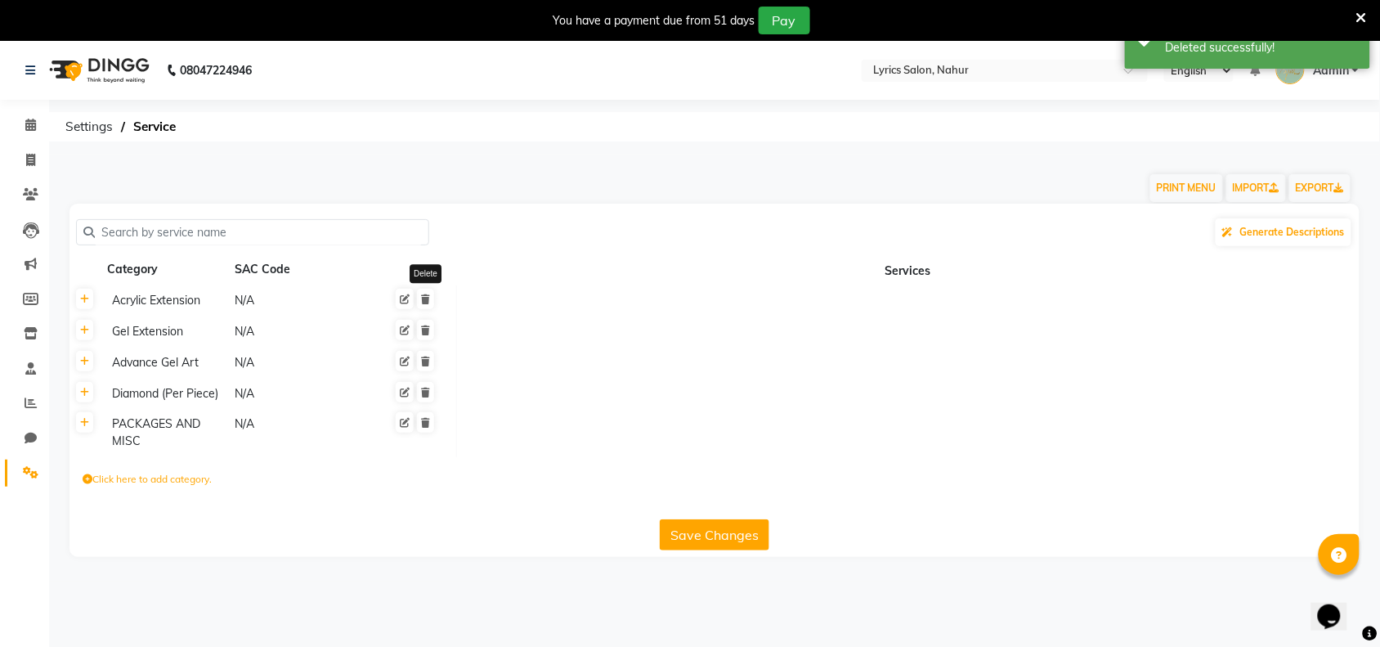
click at [425, 300] on icon at bounding box center [425, 299] width 9 height 10
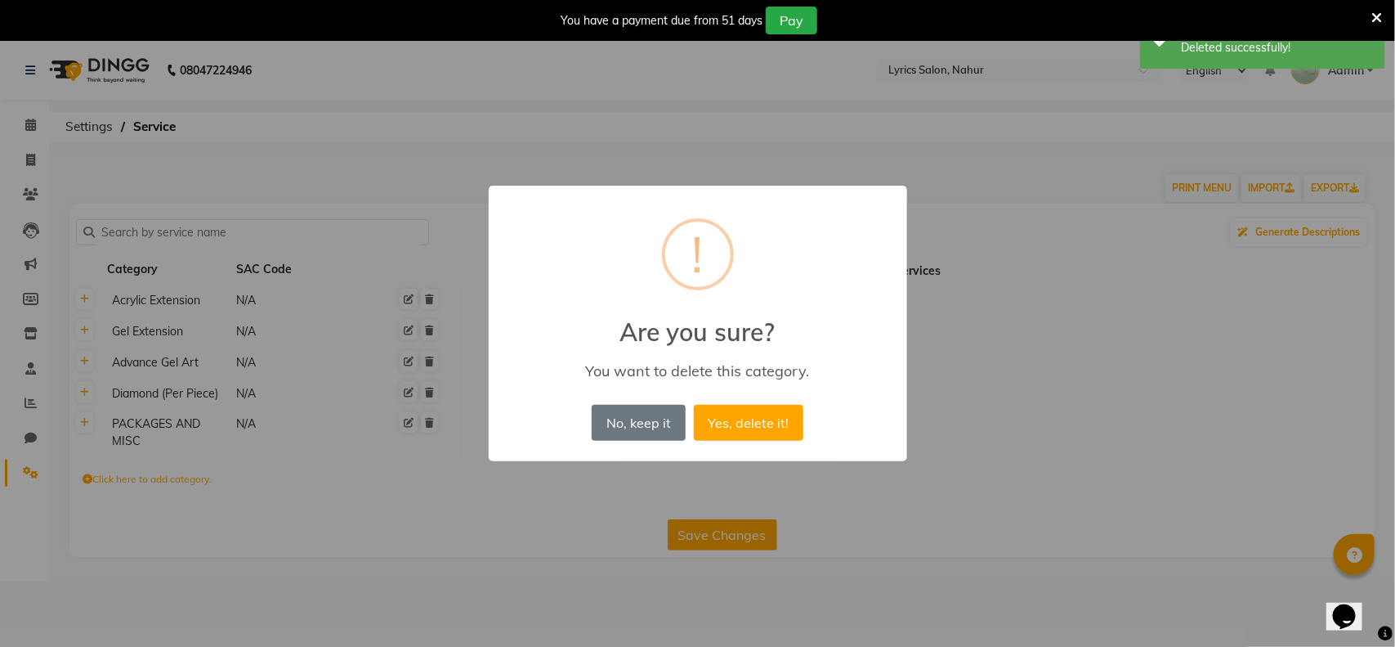
click at [694, 405] on button "Yes, delete it!" at bounding box center [749, 423] width 110 height 36
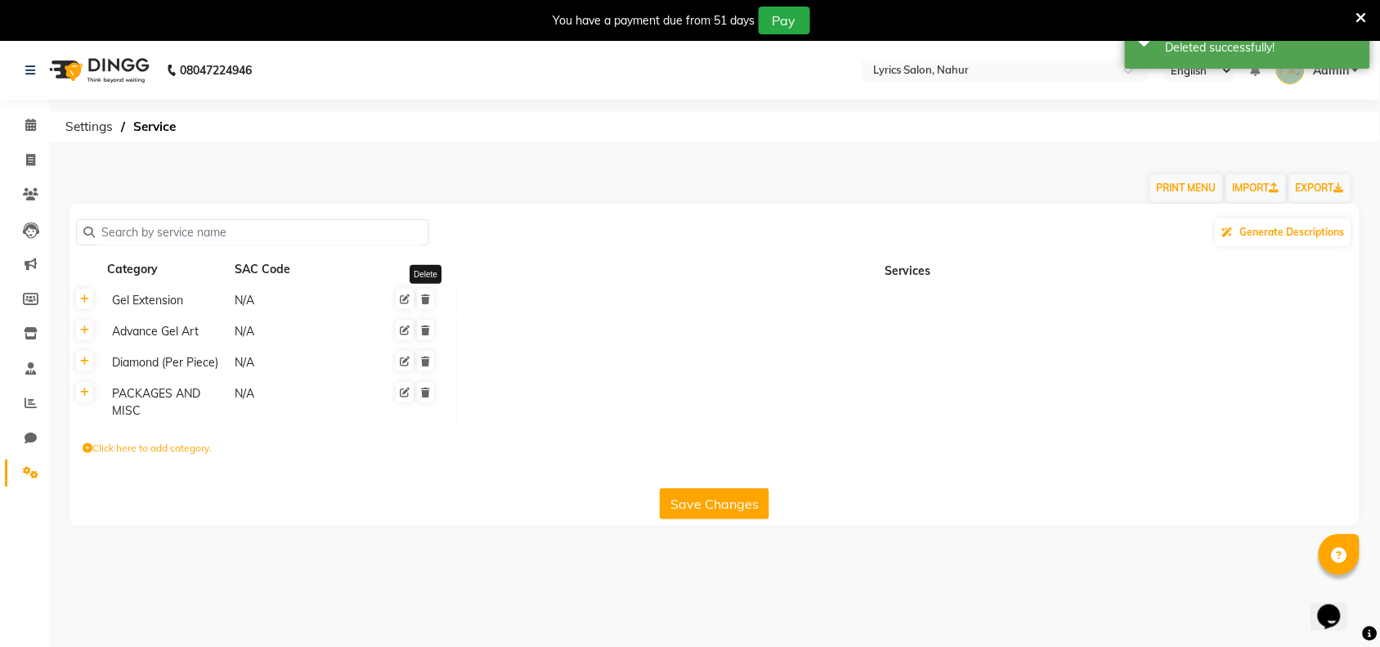
click at [425, 300] on icon at bounding box center [425, 299] width 9 height 10
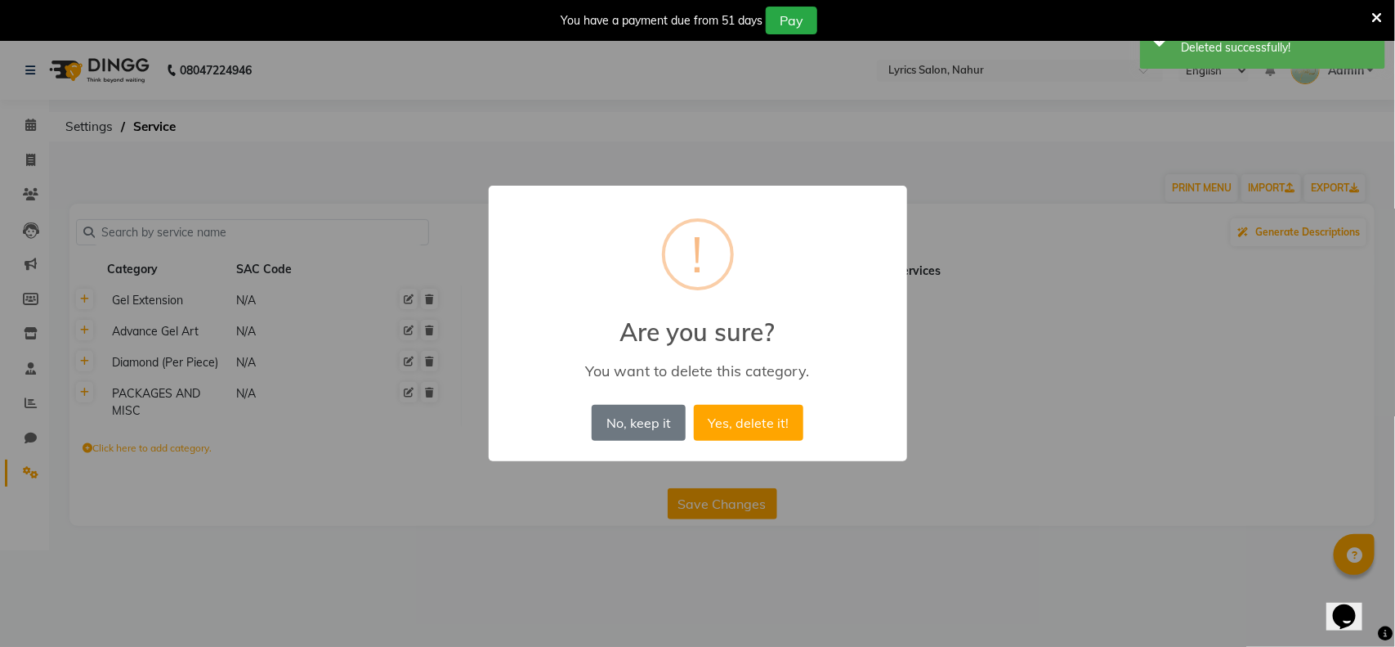
click at [694, 405] on button "Yes, delete it!" at bounding box center [749, 423] width 110 height 36
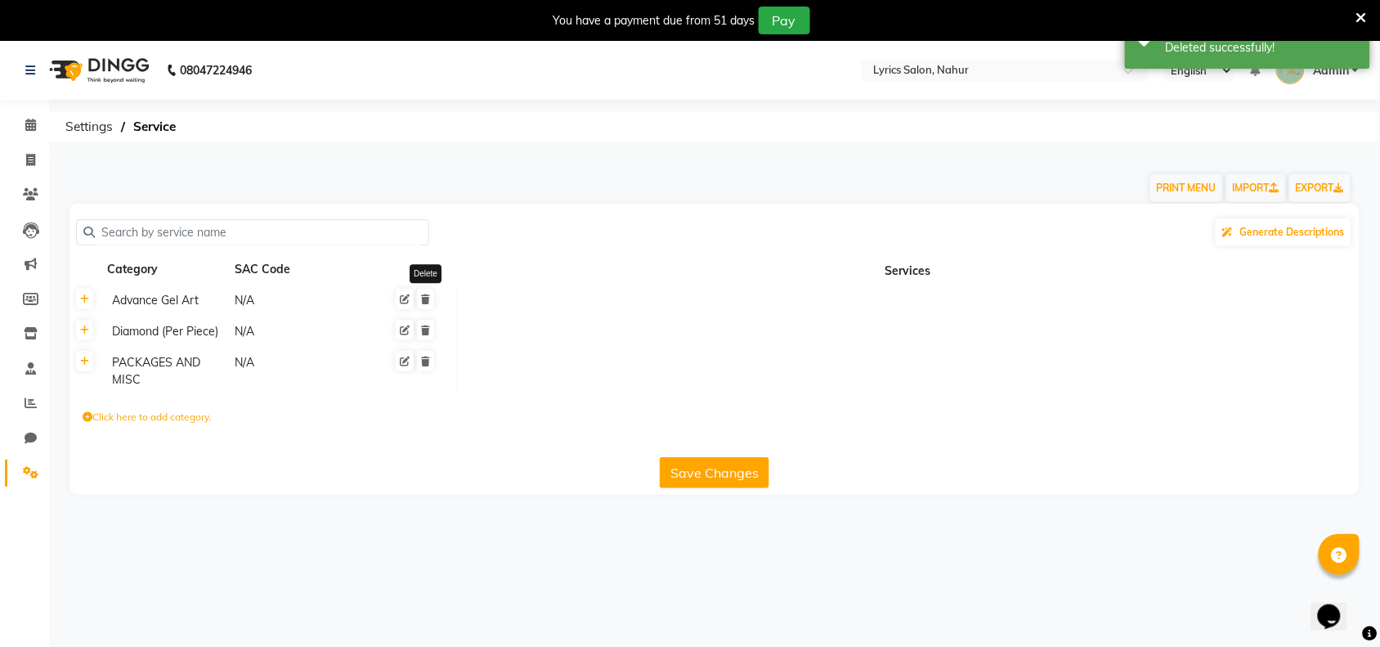
click at [425, 300] on icon at bounding box center [425, 299] width 9 height 10
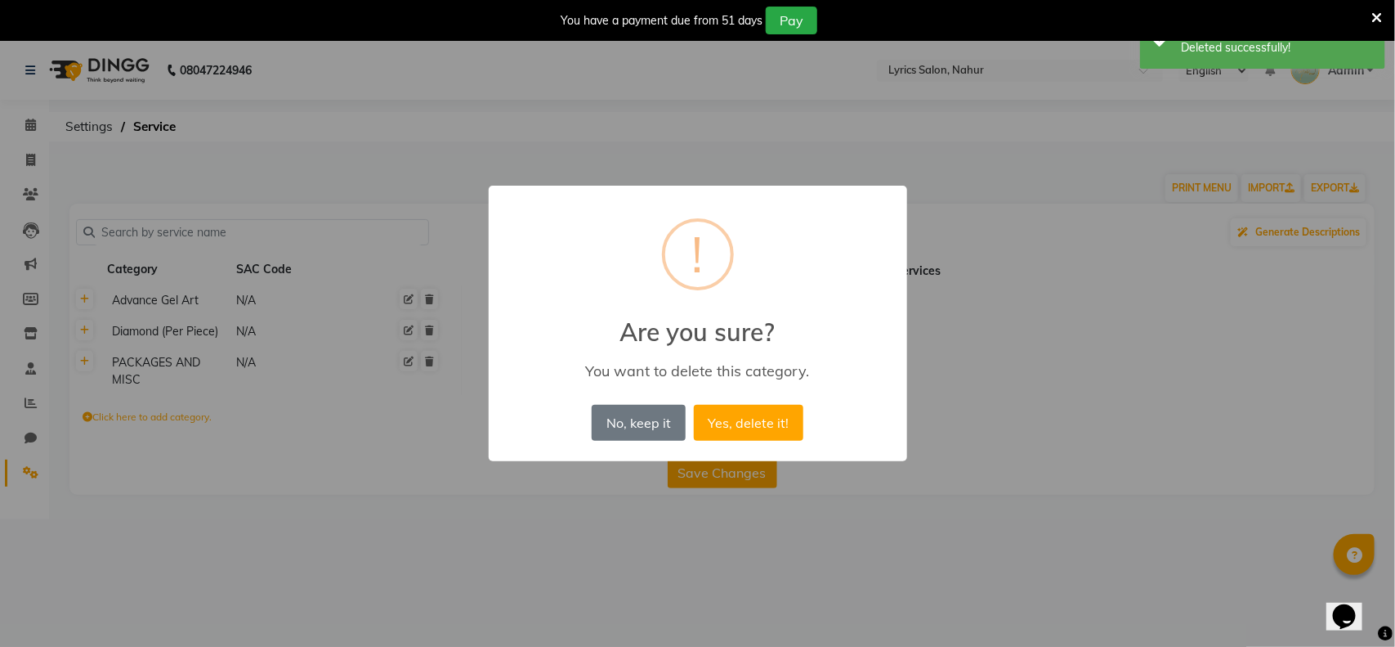
click at [694, 405] on button "Yes, delete it!" at bounding box center [749, 423] width 110 height 36
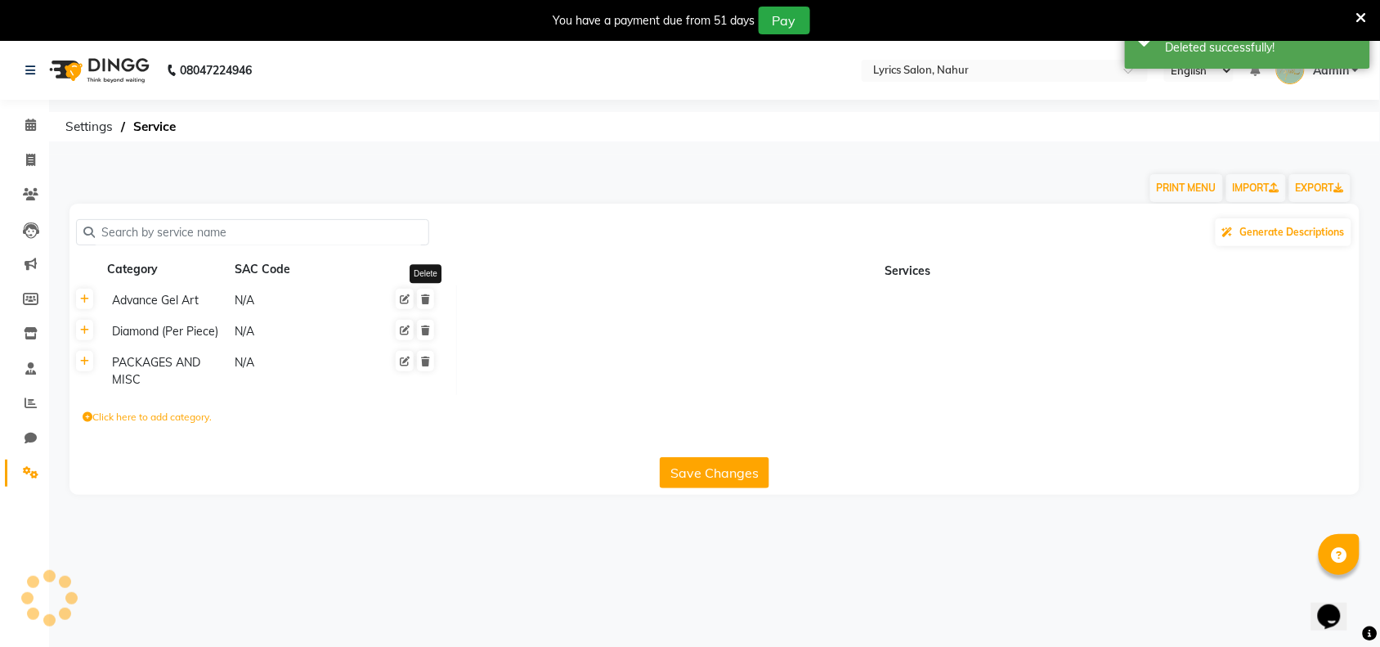
click at [425, 325] on icon at bounding box center [425, 330] width 9 height 10
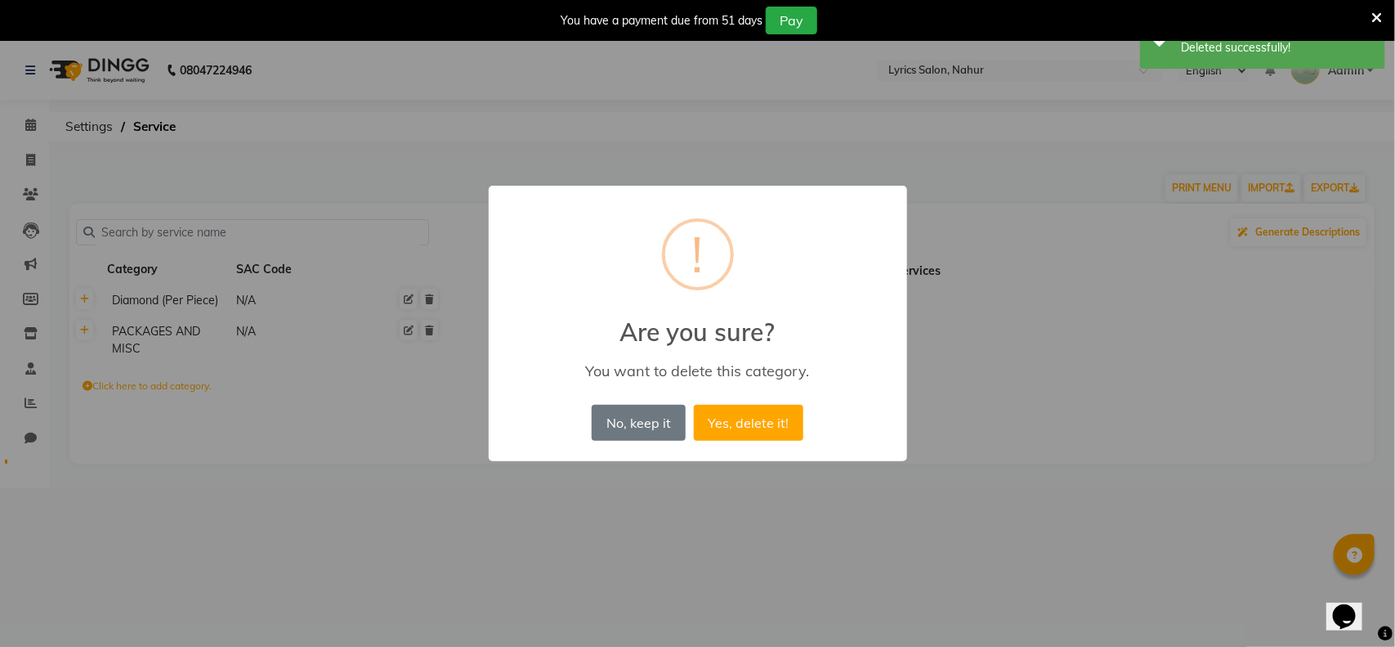
click at [694, 405] on button "Yes, delete it!" at bounding box center [749, 423] width 110 height 36
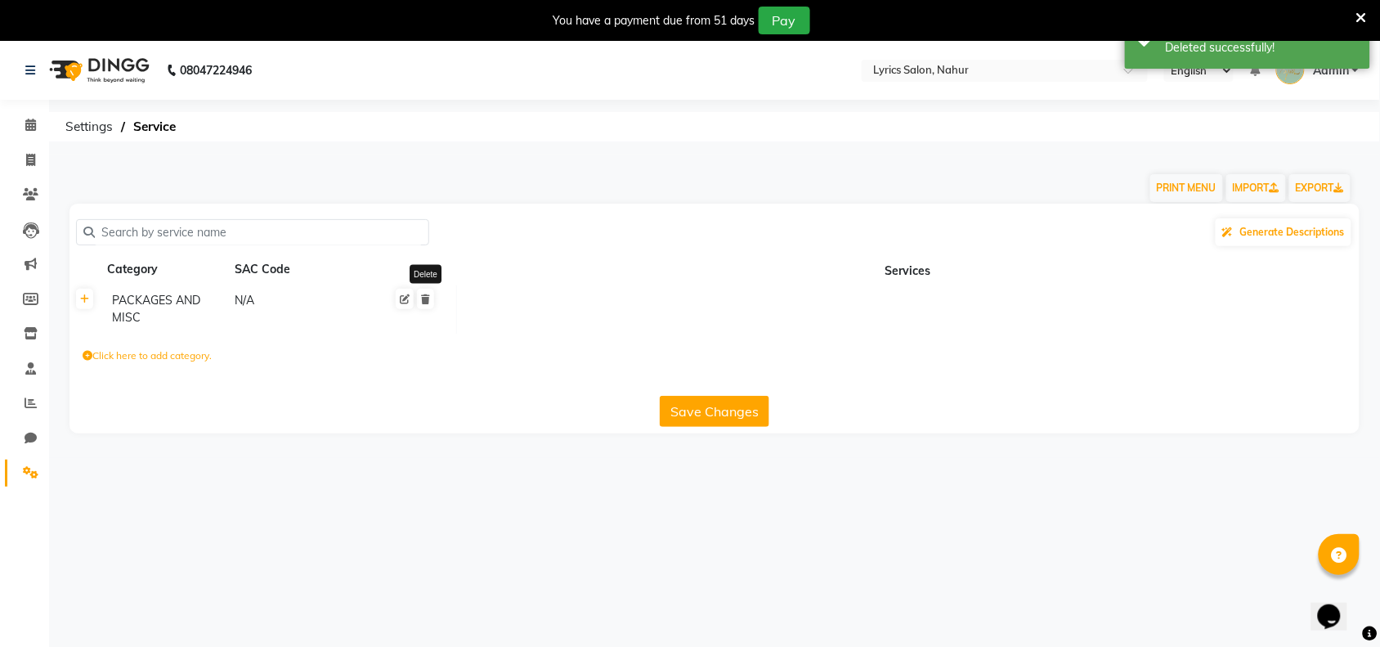
click at [425, 300] on icon at bounding box center [425, 299] width 9 height 10
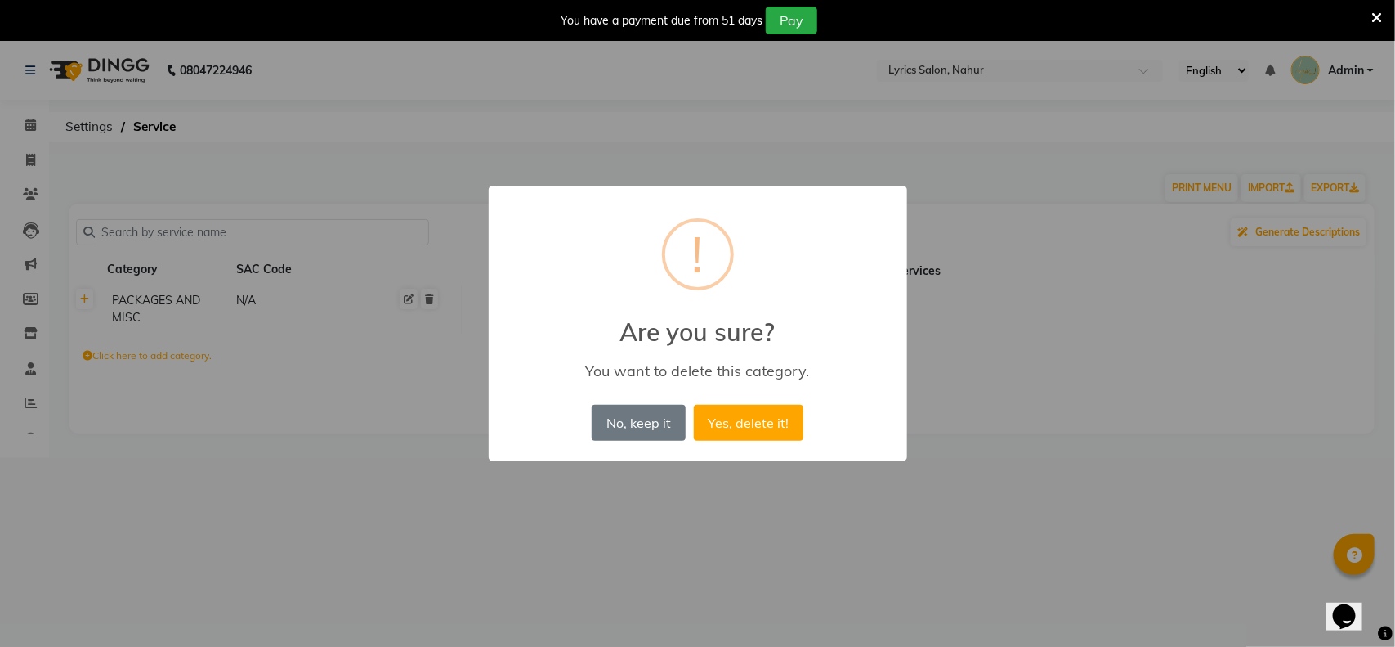
click at [694, 405] on button "Yes, delete it!" at bounding box center [749, 423] width 110 height 36
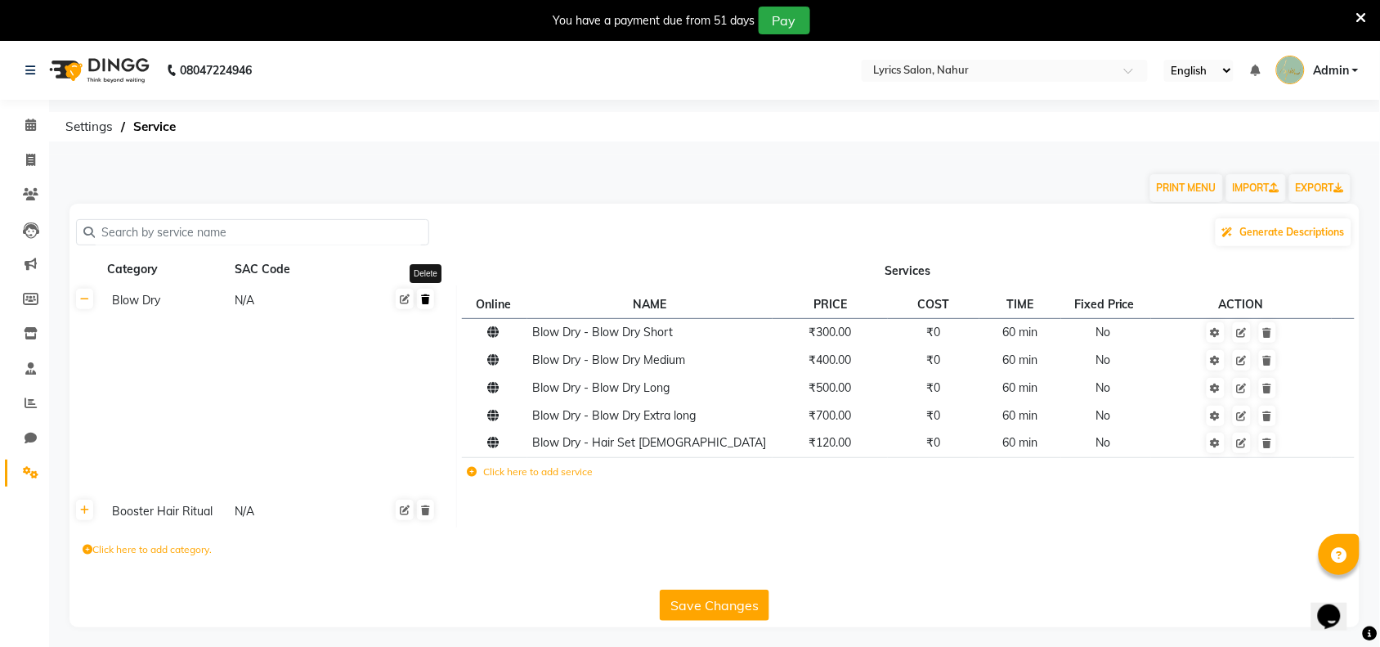
click at [422, 301] on icon at bounding box center [425, 299] width 9 height 10
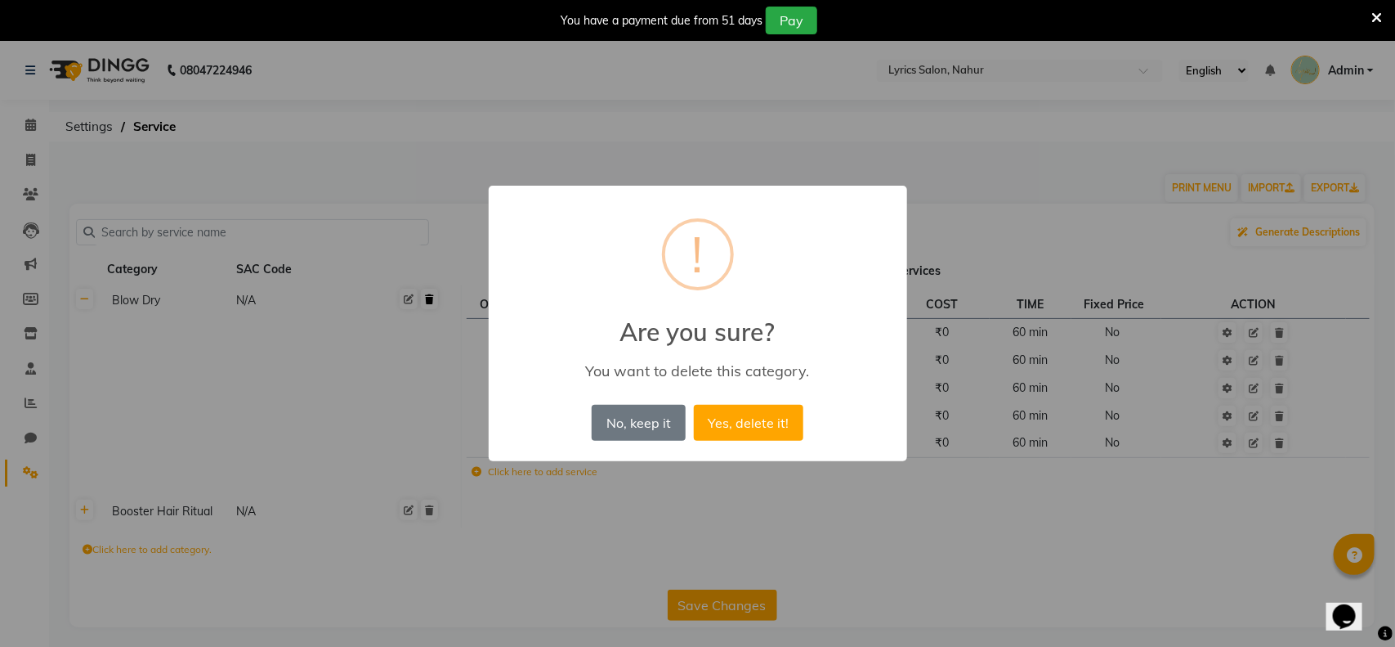
click at [694, 405] on button "Yes, delete it!" at bounding box center [749, 423] width 110 height 36
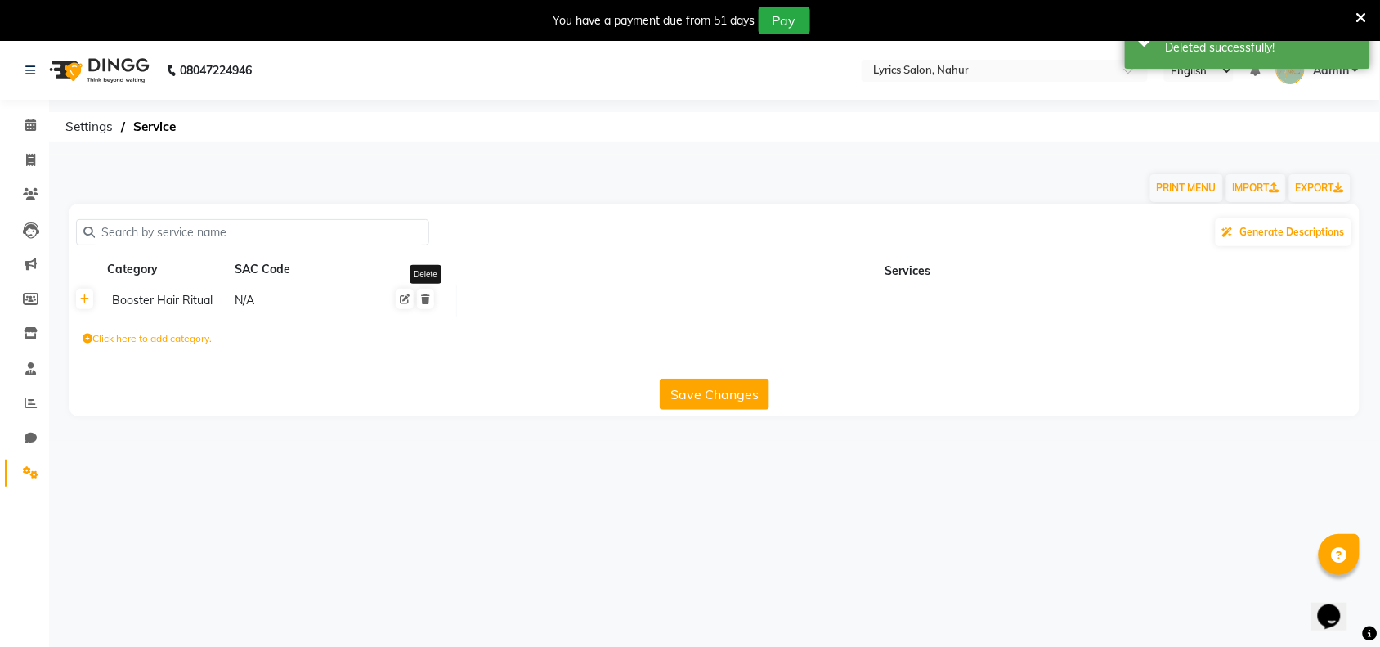
click at [422, 301] on icon at bounding box center [425, 299] width 9 height 10
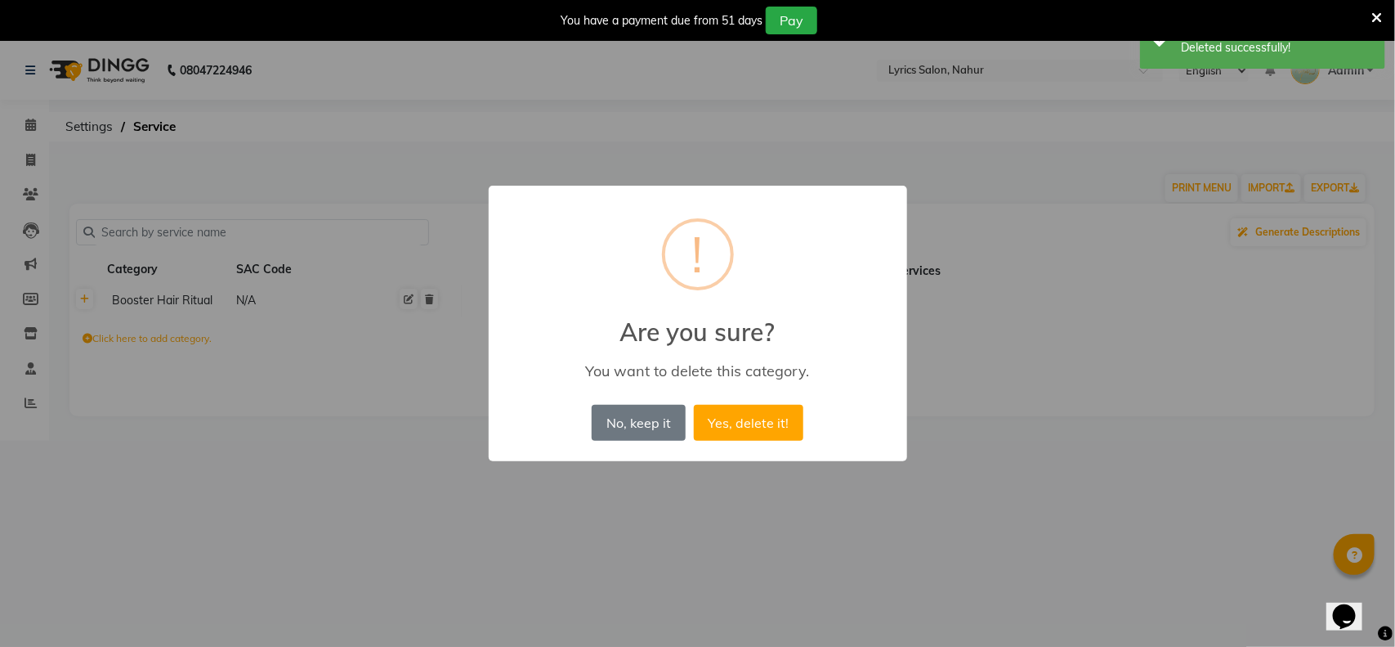
click at [694, 405] on button "Yes, delete it!" at bounding box center [749, 423] width 110 height 36
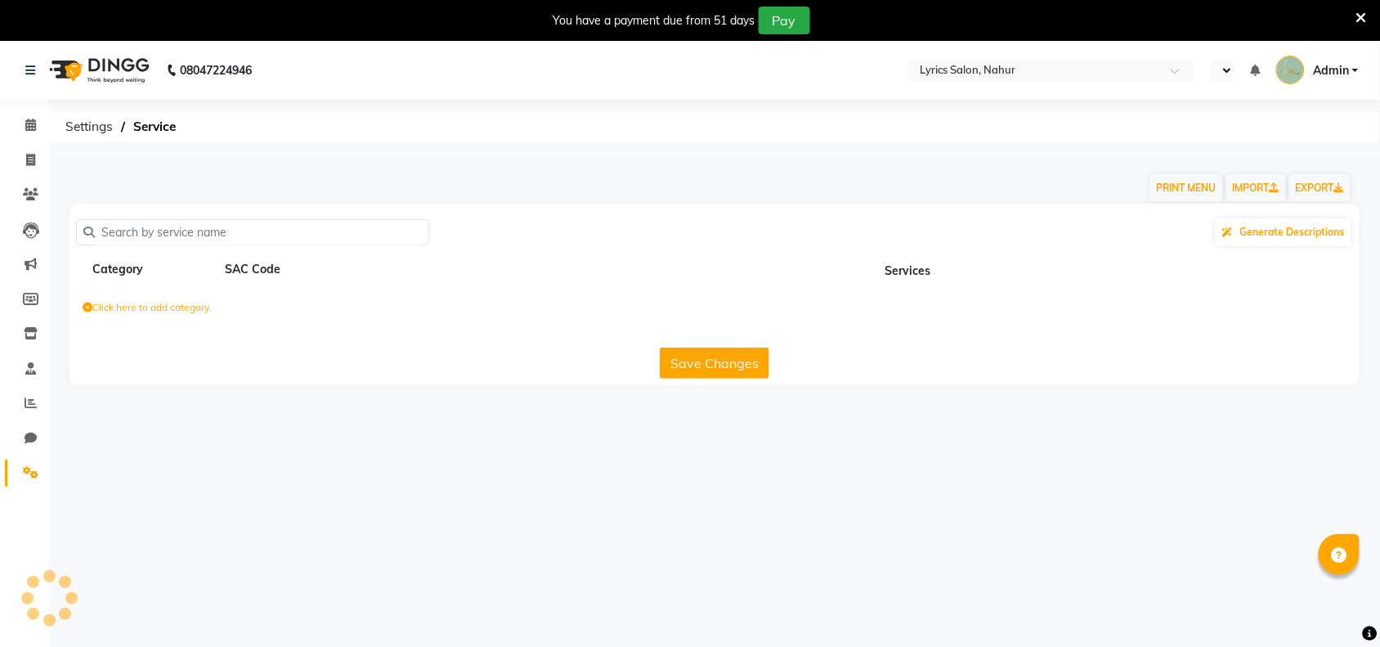
select select "en"
click at [1233, 181] on link "IMPORT" at bounding box center [1256, 188] width 60 height 28
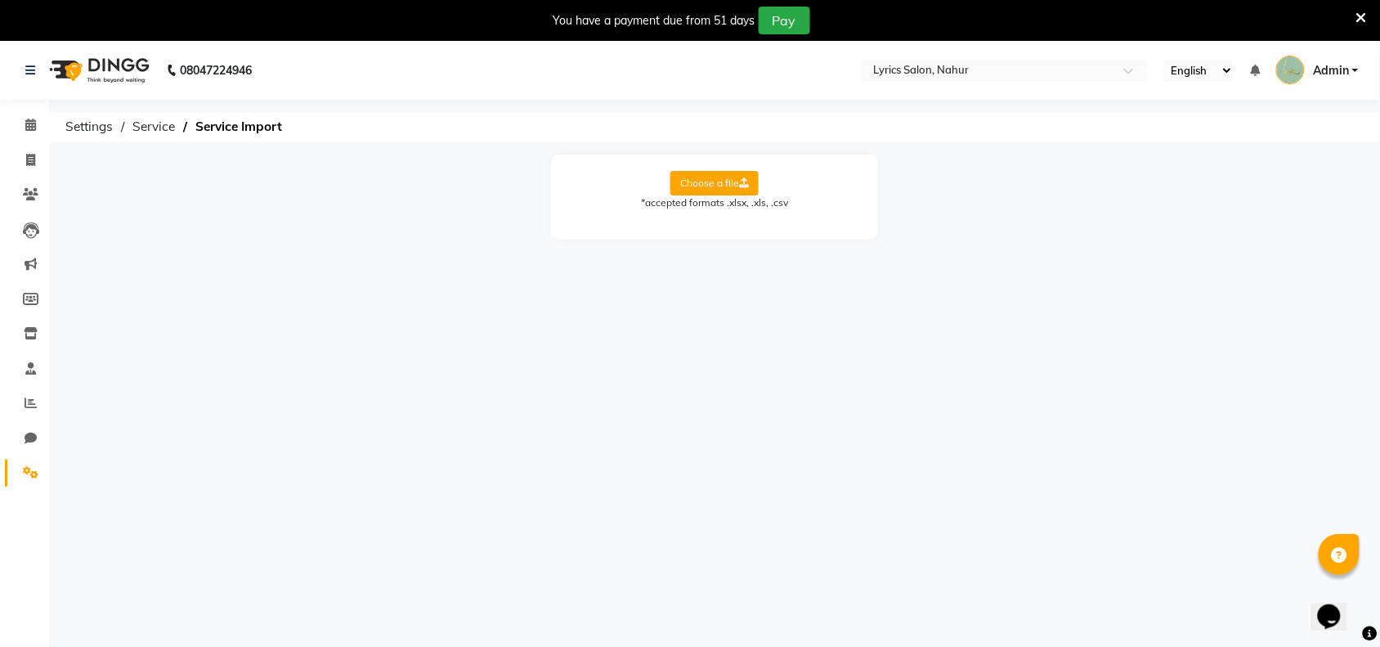
click at [716, 172] on label "Choose a file" at bounding box center [714, 183] width 88 height 25
click at [0, 0] on input "Choose a file" at bounding box center [0, 0] width 0 height 0
click at [760, 230] on select "Select Sheet Sheet1" at bounding box center [788, 235] width 123 height 25
select select "Sheet1"
click at [727, 223] on select "Select Sheet Sheet1" at bounding box center [788, 235] width 123 height 25
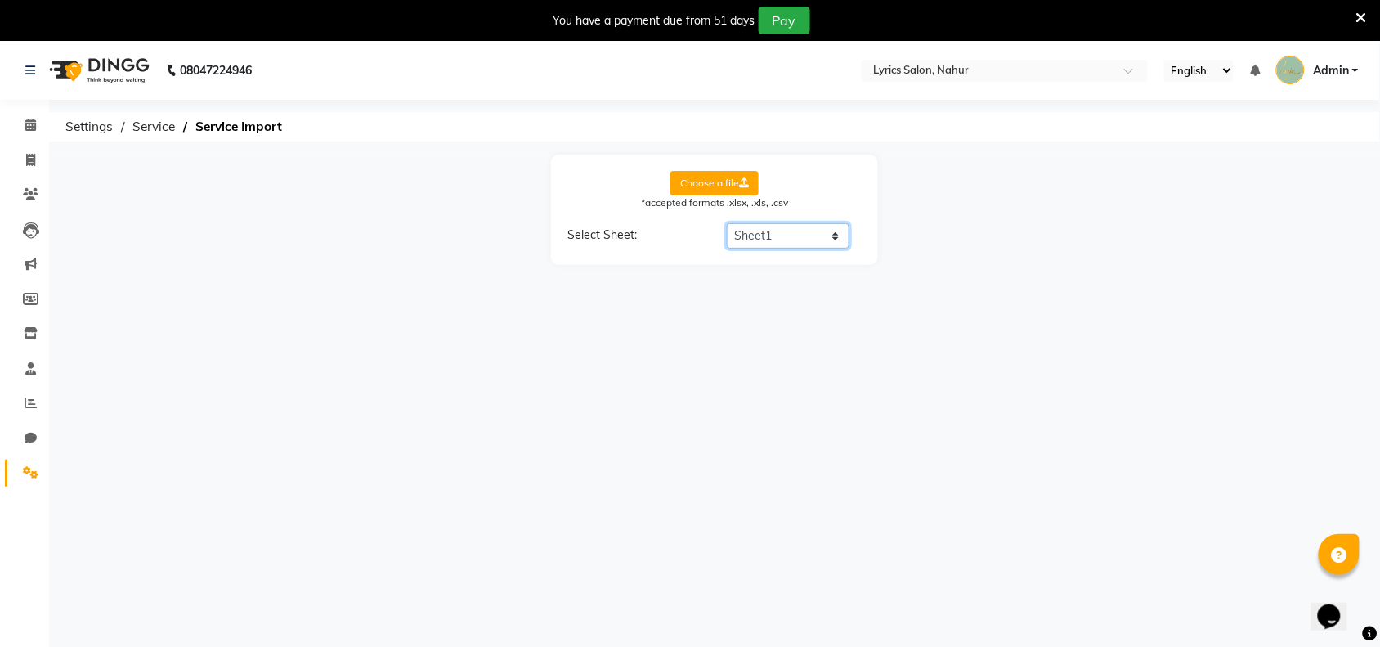
select select "Service Name"
select select "Price"
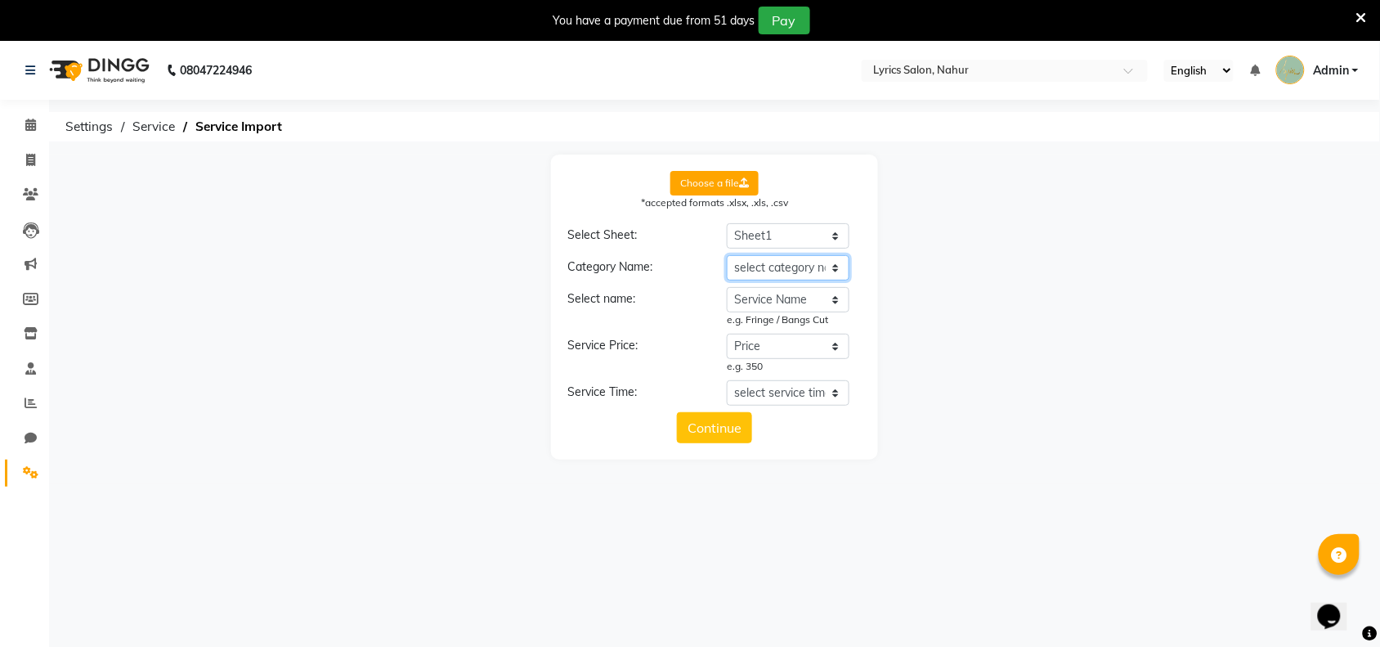
click at [762, 255] on select "select category name Category Service Name Price Timing" at bounding box center [788, 267] width 123 height 25
select select "Category"
click at [727, 255] on select "select category name Category Service Name Price Timing" at bounding box center [788, 267] width 123 height 25
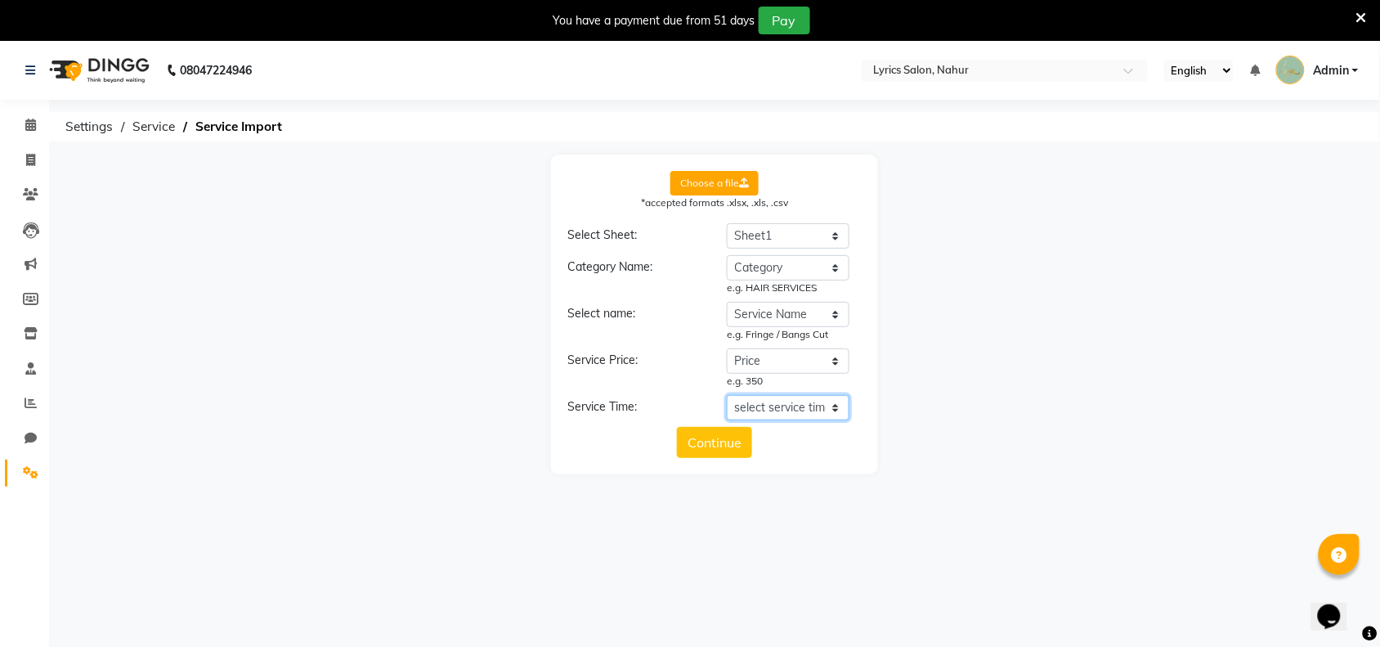
click at [772, 414] on select "select service time Category Service Name Price Timing" at bounding box center [788, 407] width 123 height 25
select select "Timing"
click at [727, 395] on select "select service time Category Service Name Price Timing" at bounding box center [788, 407] width 123 height 25
click at [729, 462] on button "Continue" at bounding box center [714, 456] width 75 height 31
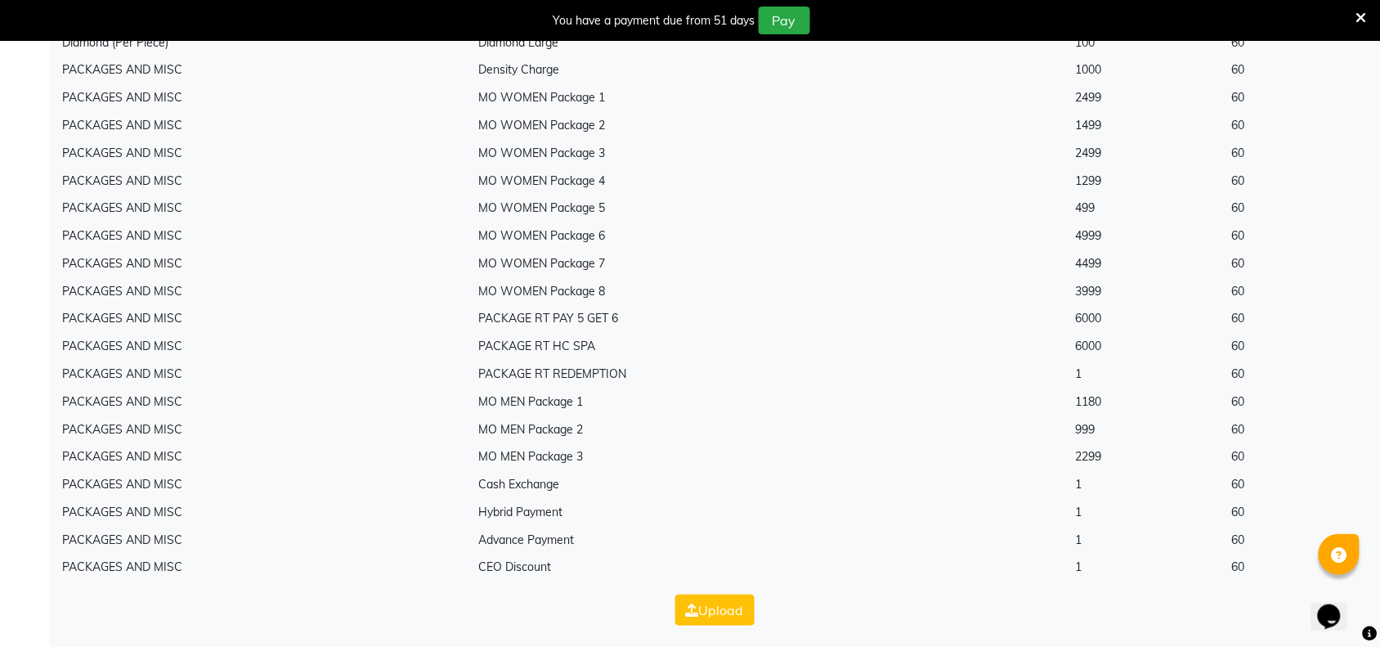
click at [684, 597] on button "Upload" at bounding box center [714, 609] width 79 height 31
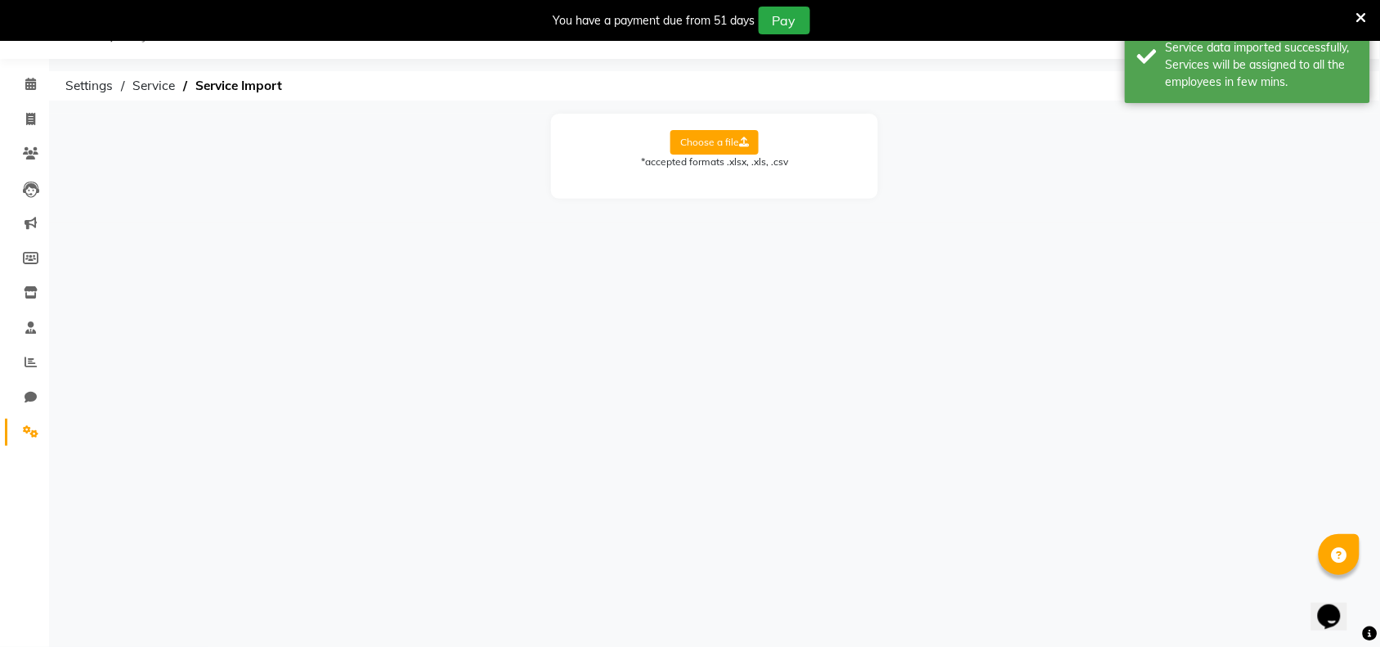
scroll to position [41, 0]
click at [160, 87] on span "Service" at bounding box center [153, 85] width 59 height 29
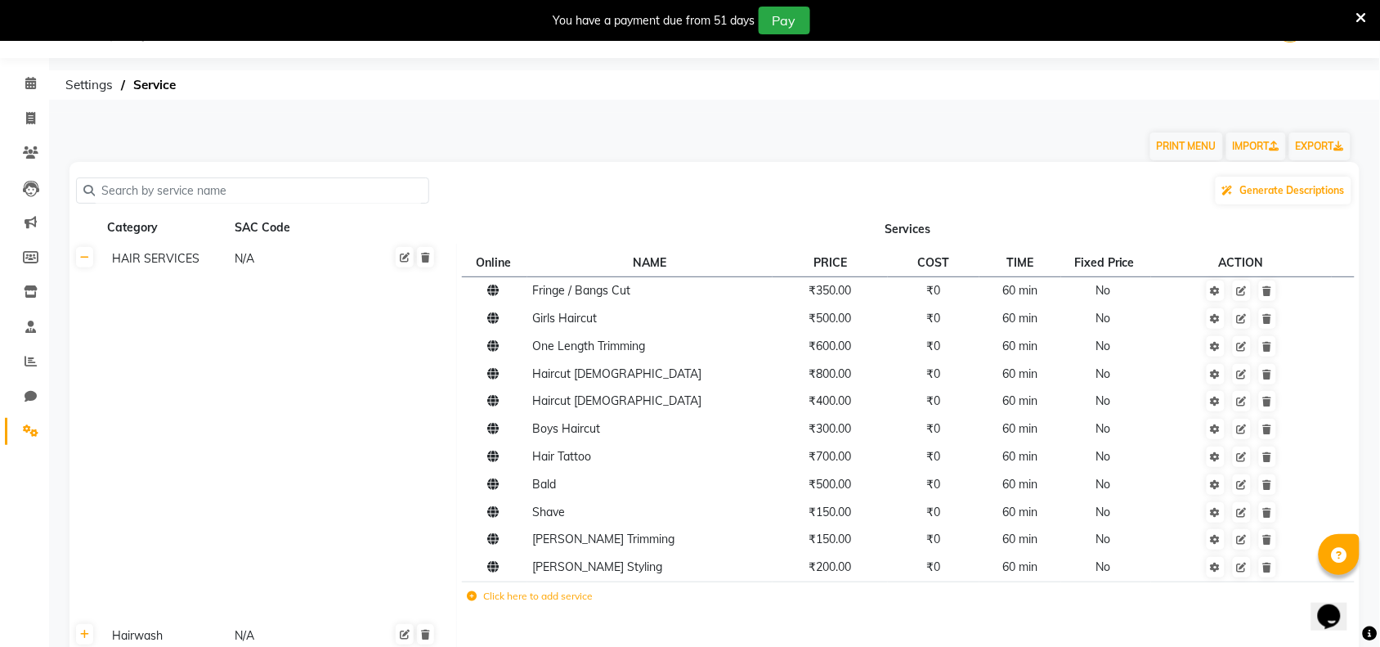
scroll to position [38, 0]
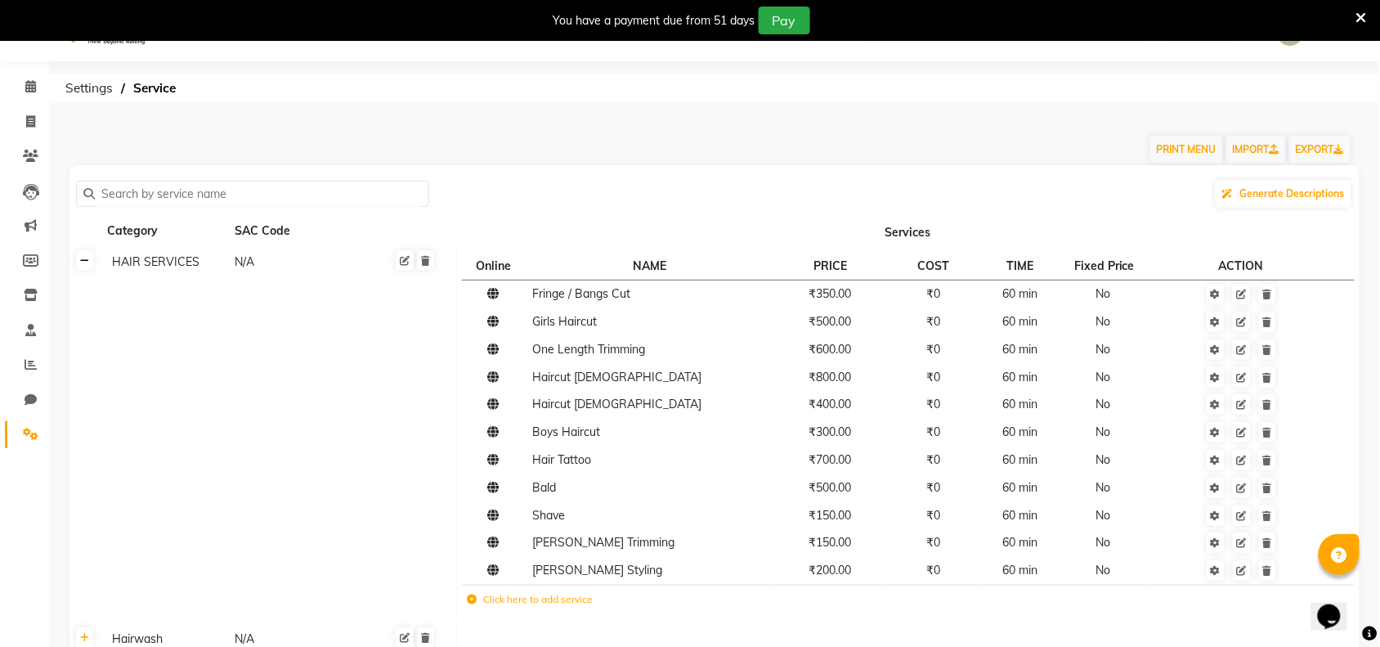
click at [87, 264] on icon at bounding box center [84, 261] width 9 height 10
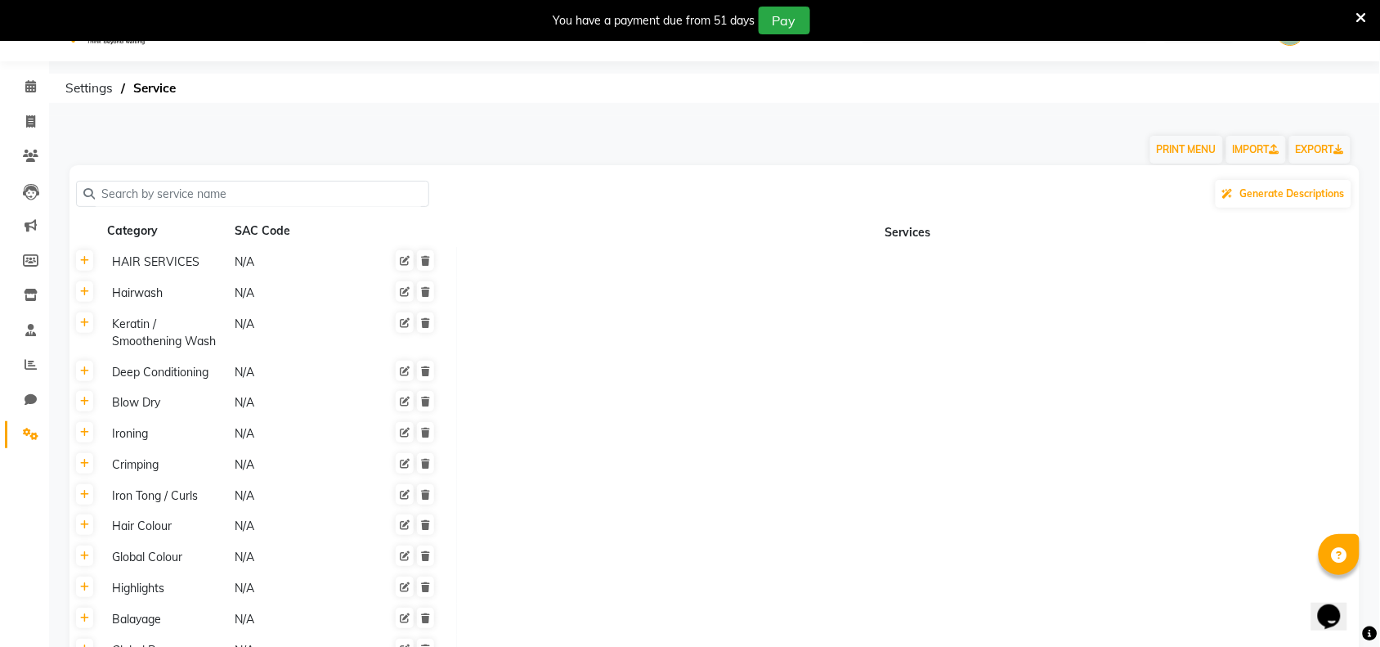
click at [87, 300] on th at bounding box center [84, 293] width 31 height 31
click at [87, 291] on icon at bounding box center [84, 292] width 9 height 10
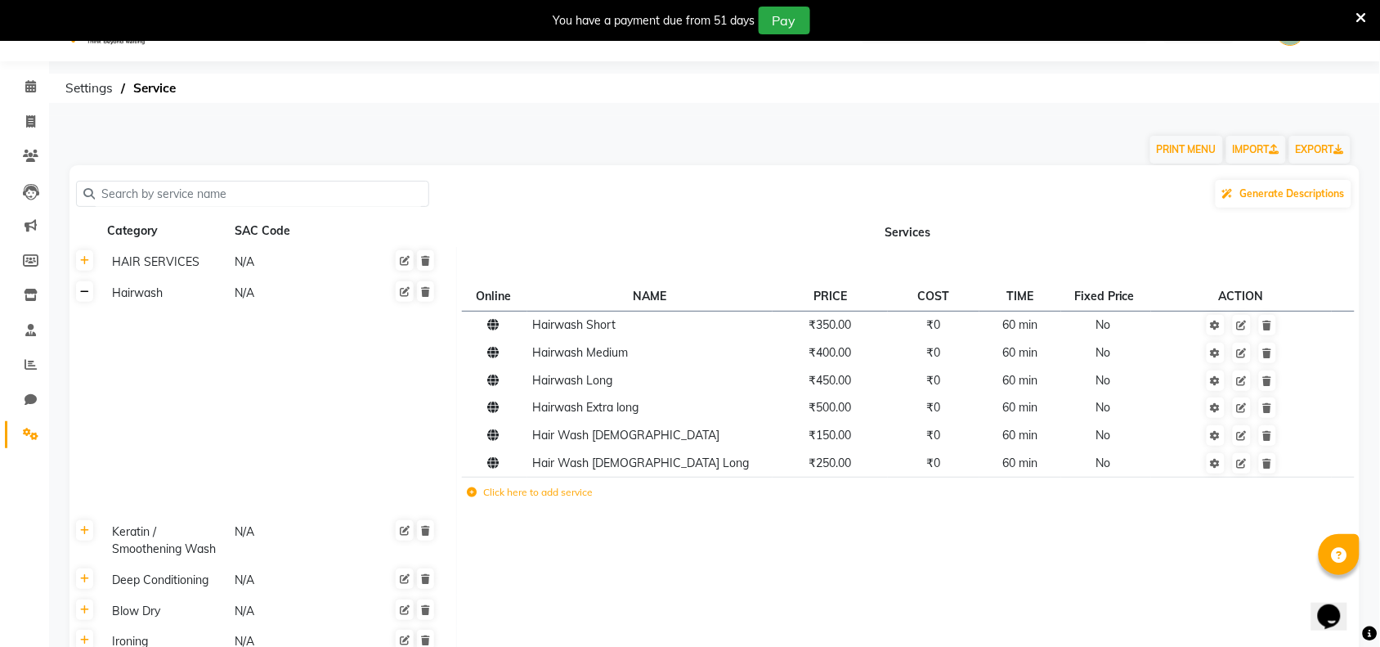
click at [78, 296] on link at bounding box center [84, 291] width 17 height 20
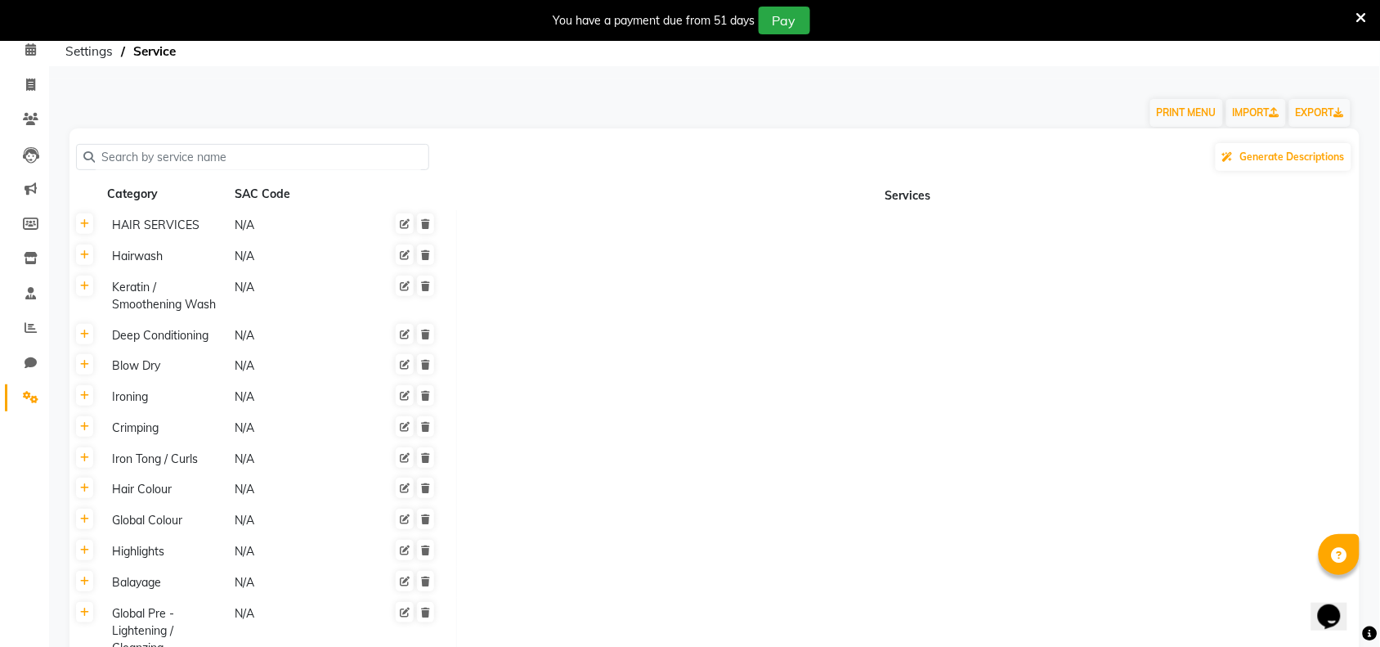
scroll to position [76, 0]
click at [86, 291] on link at bounding box center [84, 285] width 17 height 20
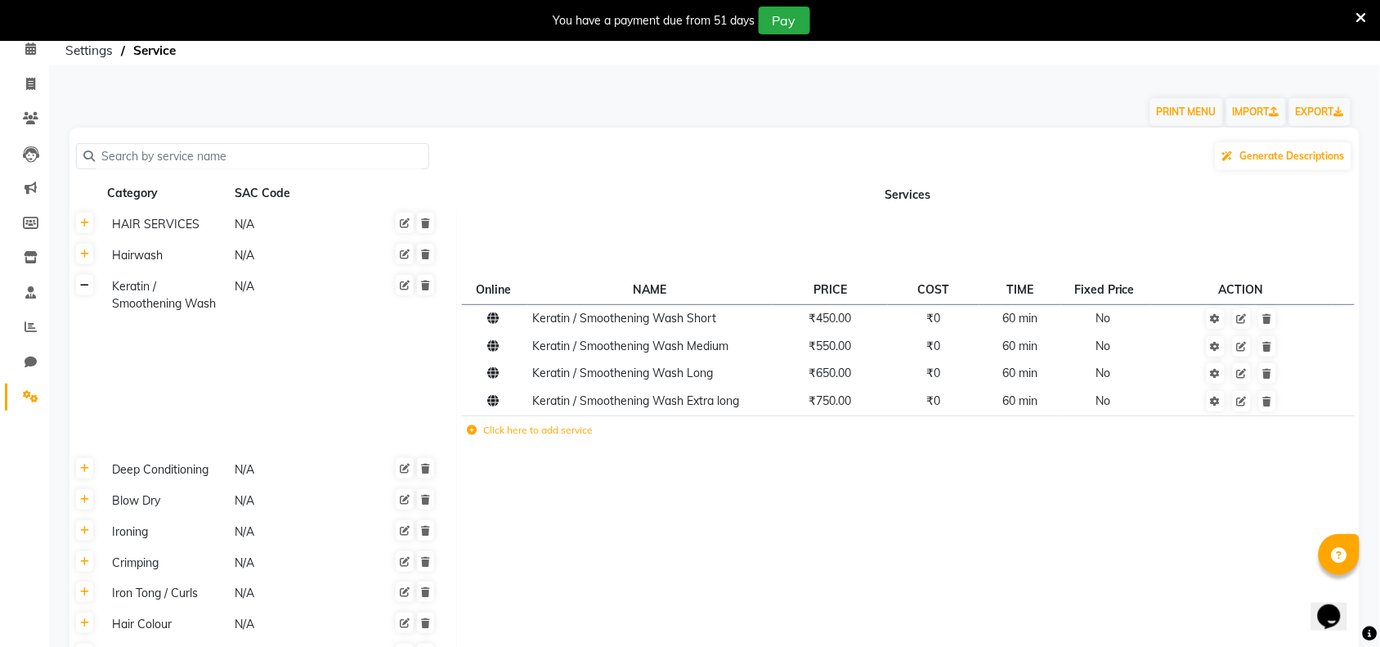
click at [92, 289] on link at bounding box center [84, 285] width 17 height 20
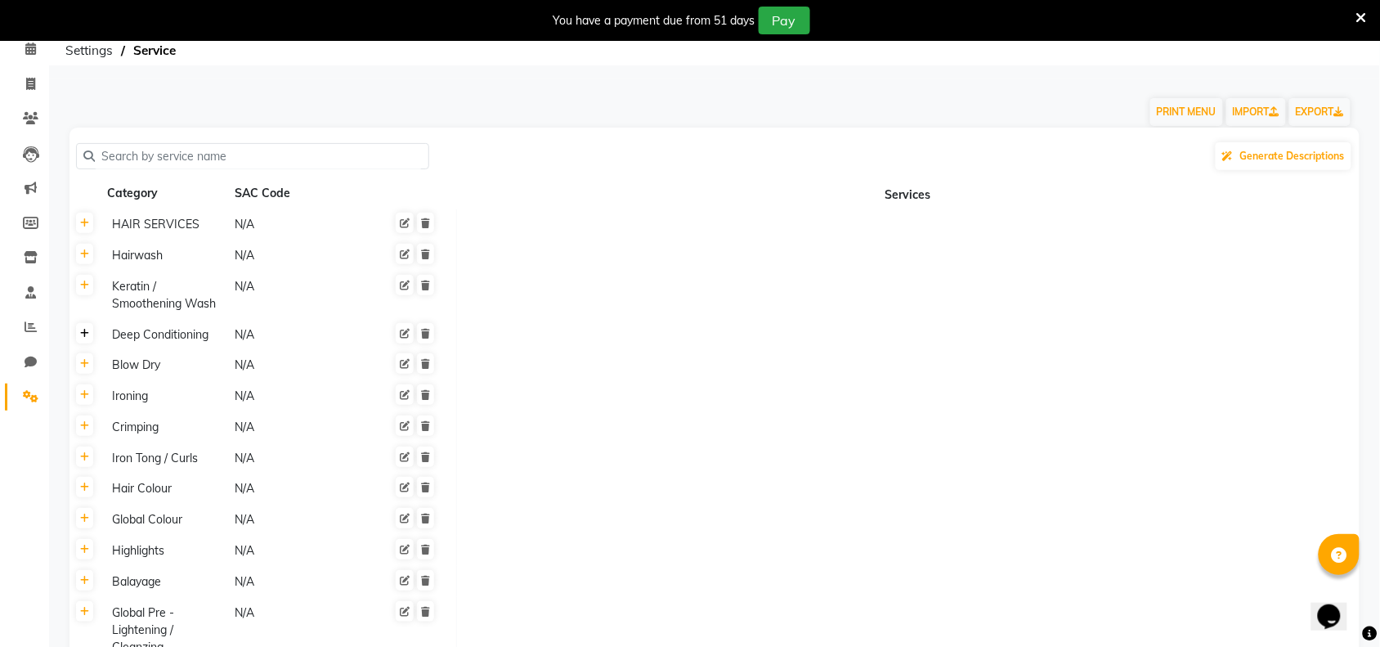
click at [92, 338] on link at bounding box center [84, 333] width 17 height 20
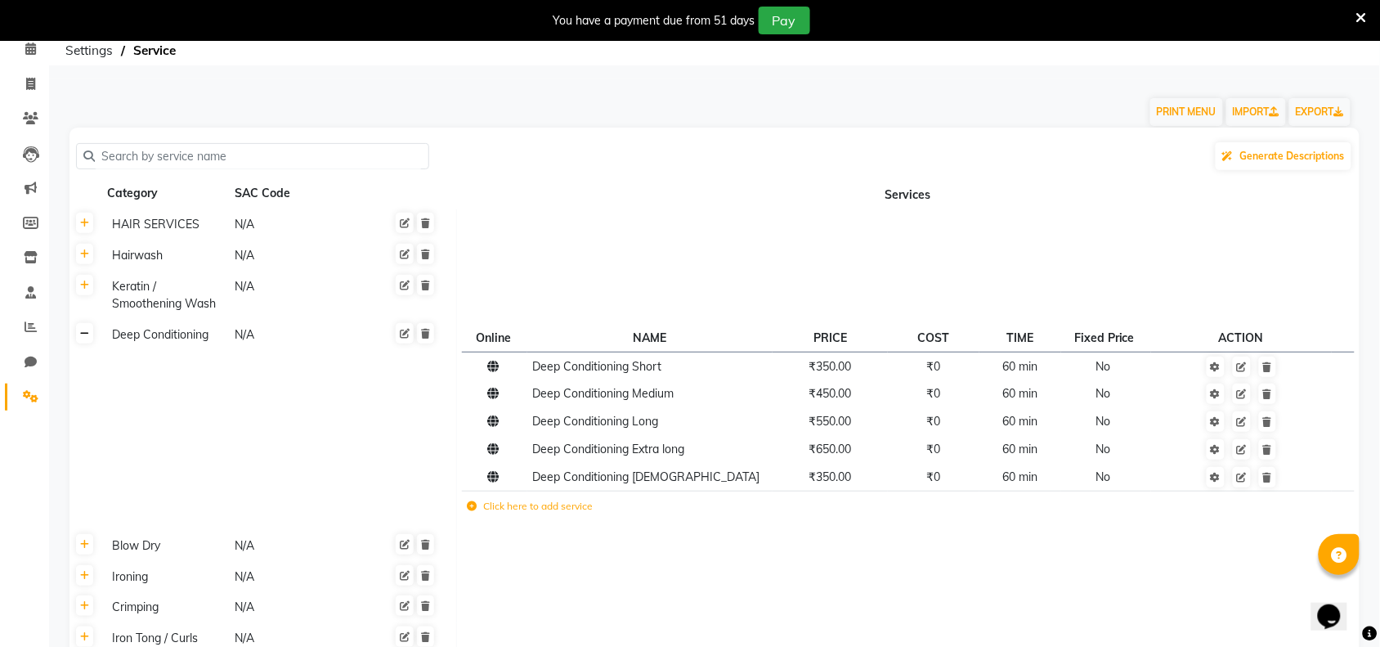
click at [80, 331] on icon at bounding box center [84, 334] width 9 height 10
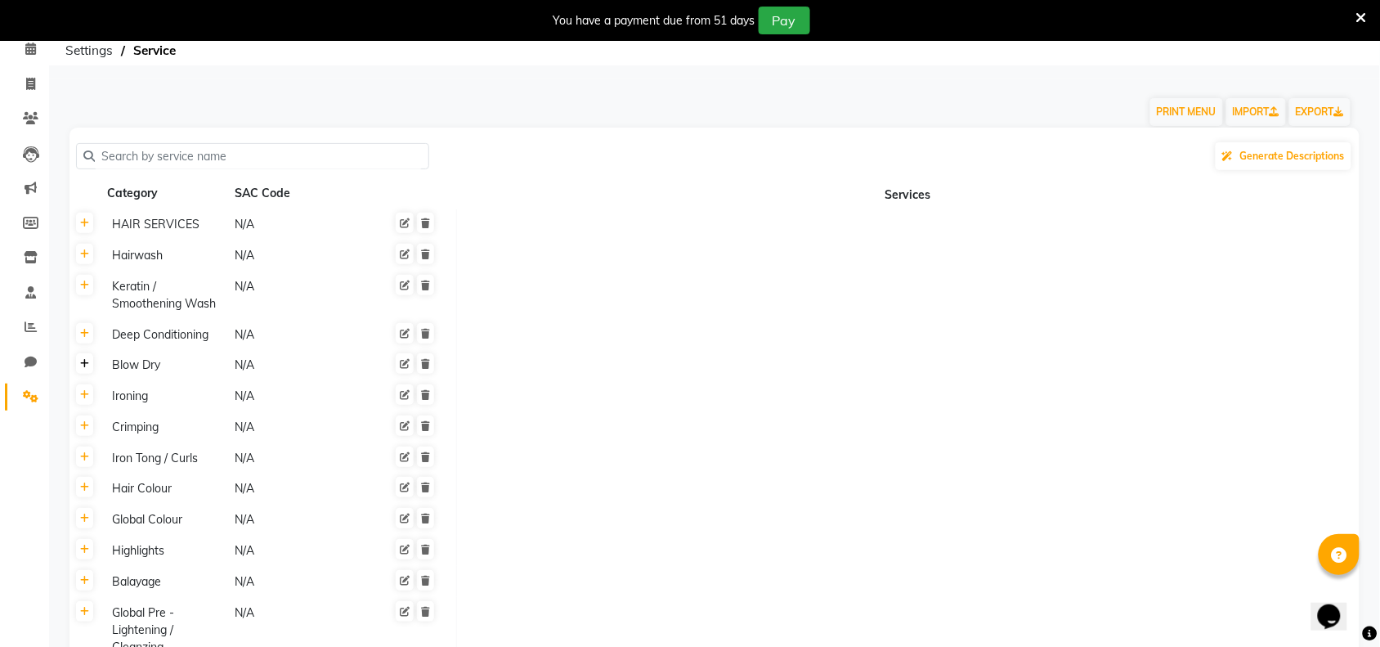
click at [87, 364] on icon at bounding box center [84, 364] width 9 height 10
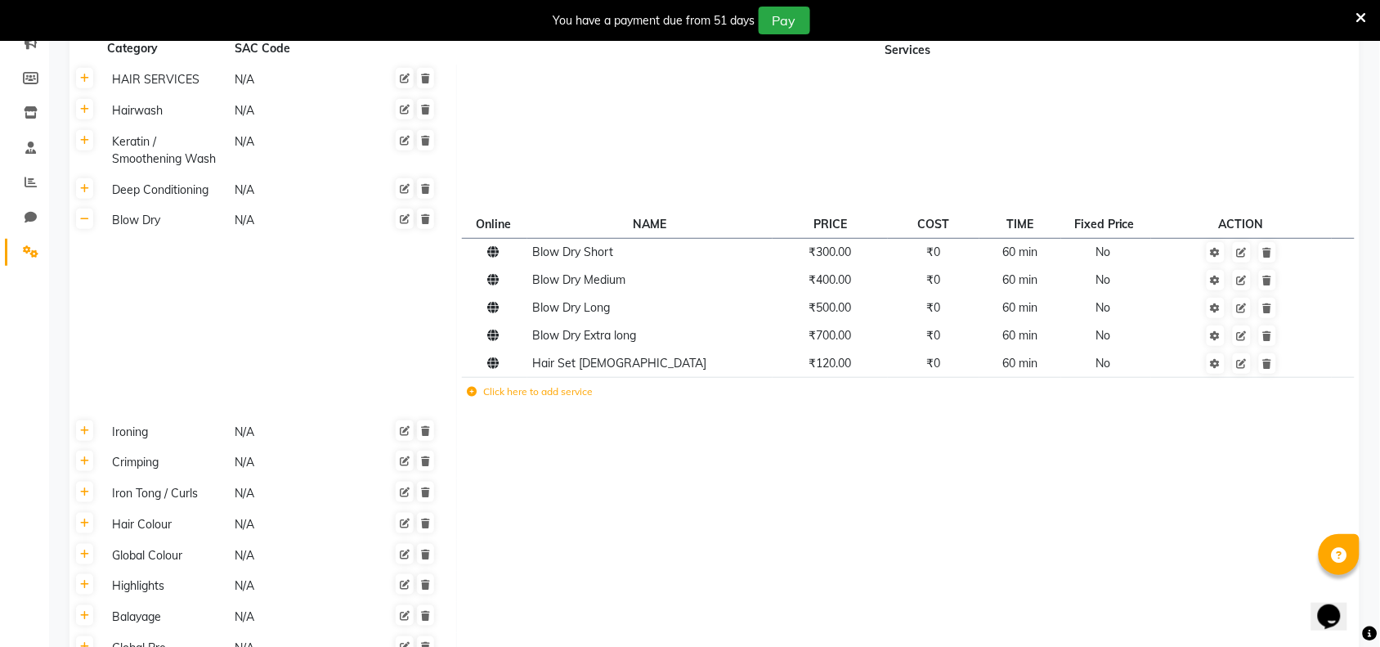
scroll to position [221, 0]
click at [86, 222] on icon at bounding box center [84, 218] width 9 height 10
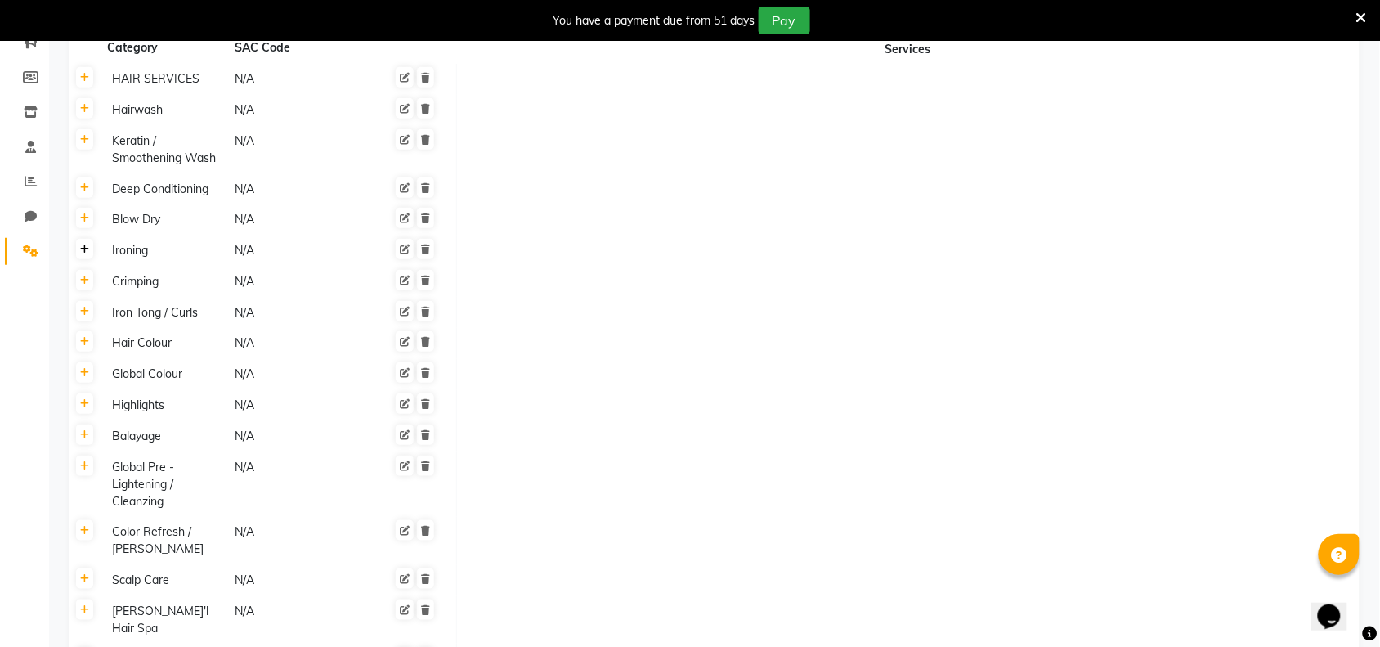
click at [87, 255] on link at bounding box center [84, 249] width 17 height 20
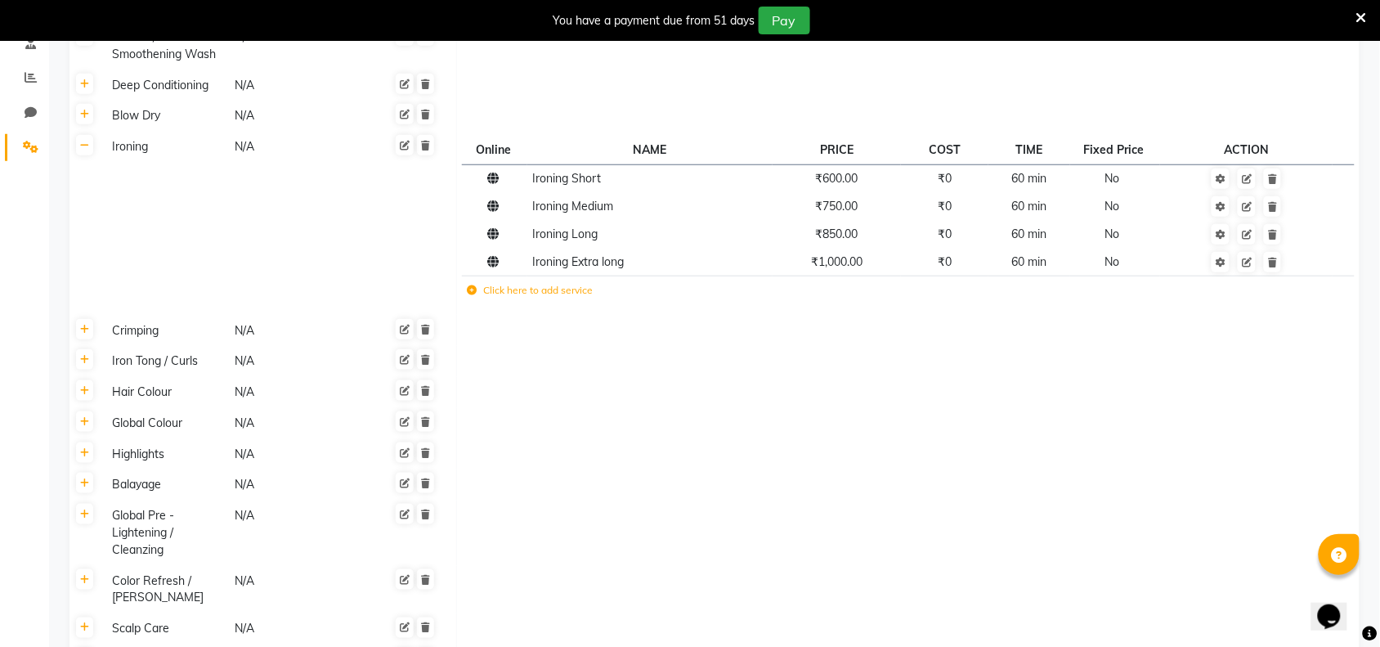
scroll to position [324, 0]
click at [88, 136] on link at bounding box center [84, 146] width 17 height 20
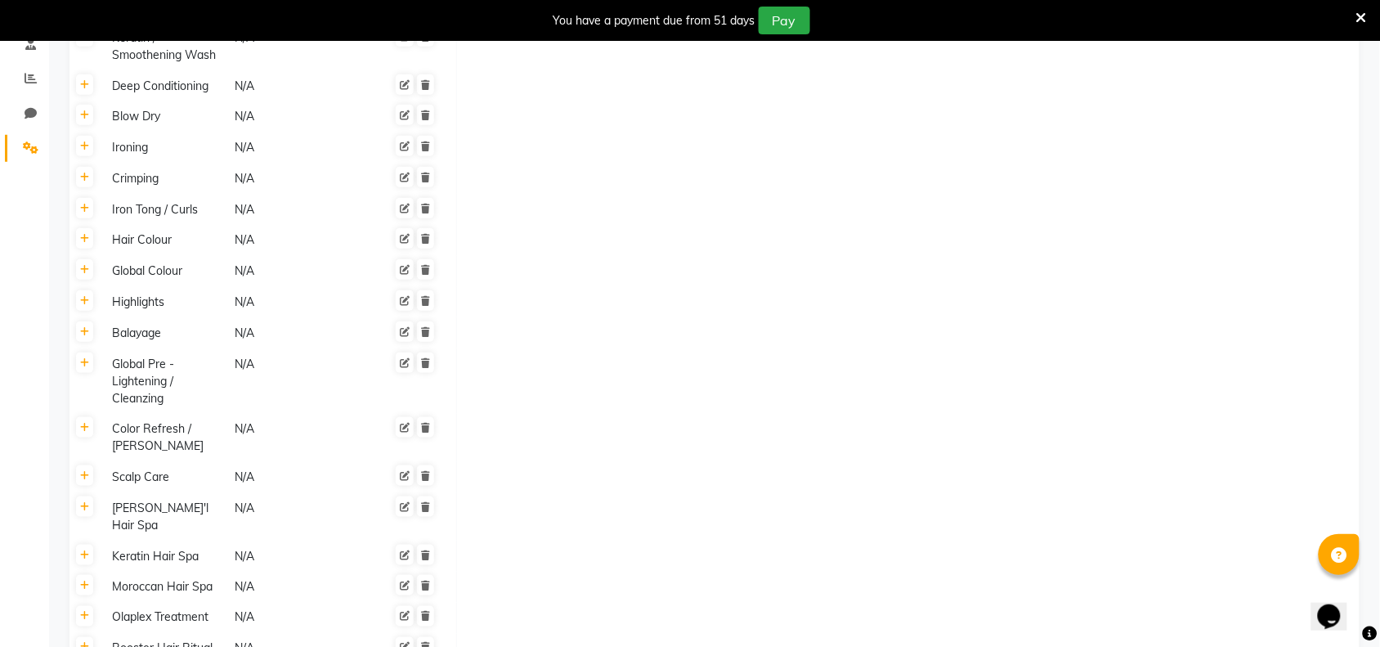
scroll to position [0, 0]
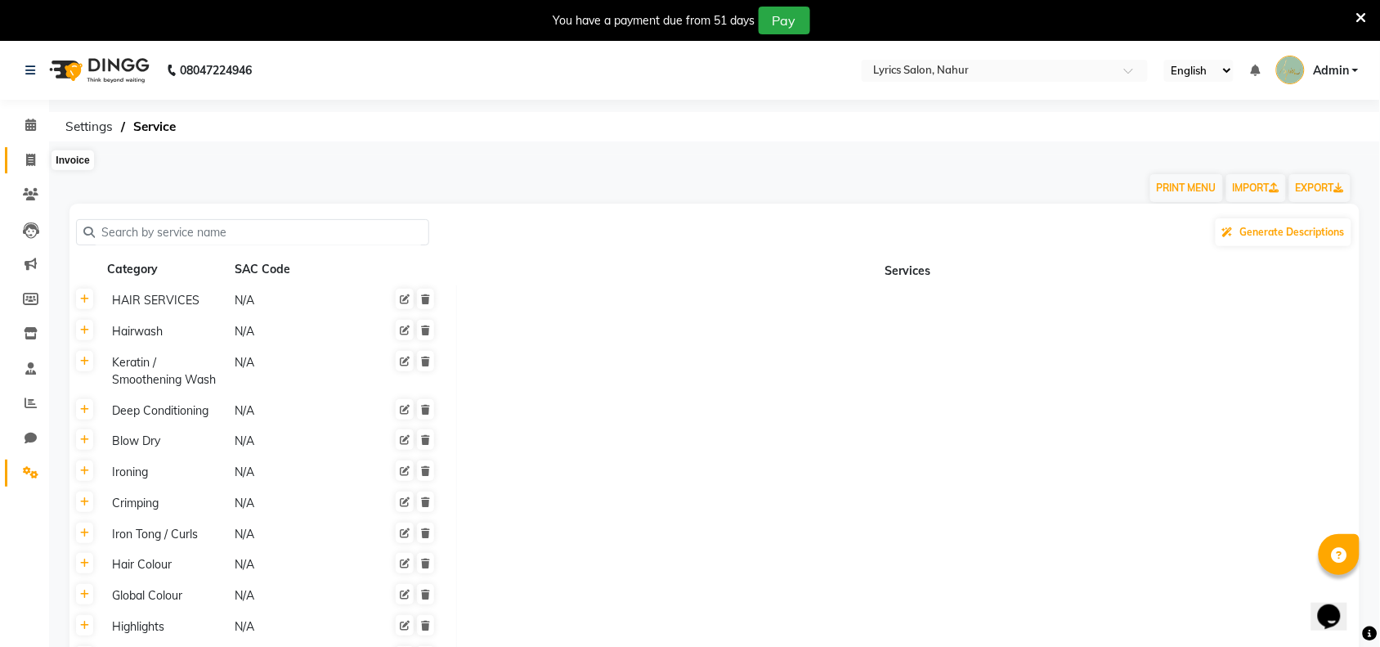
click at [19, 151] on span at bounding box center [30, 160] width 29 height 19
select select "service"
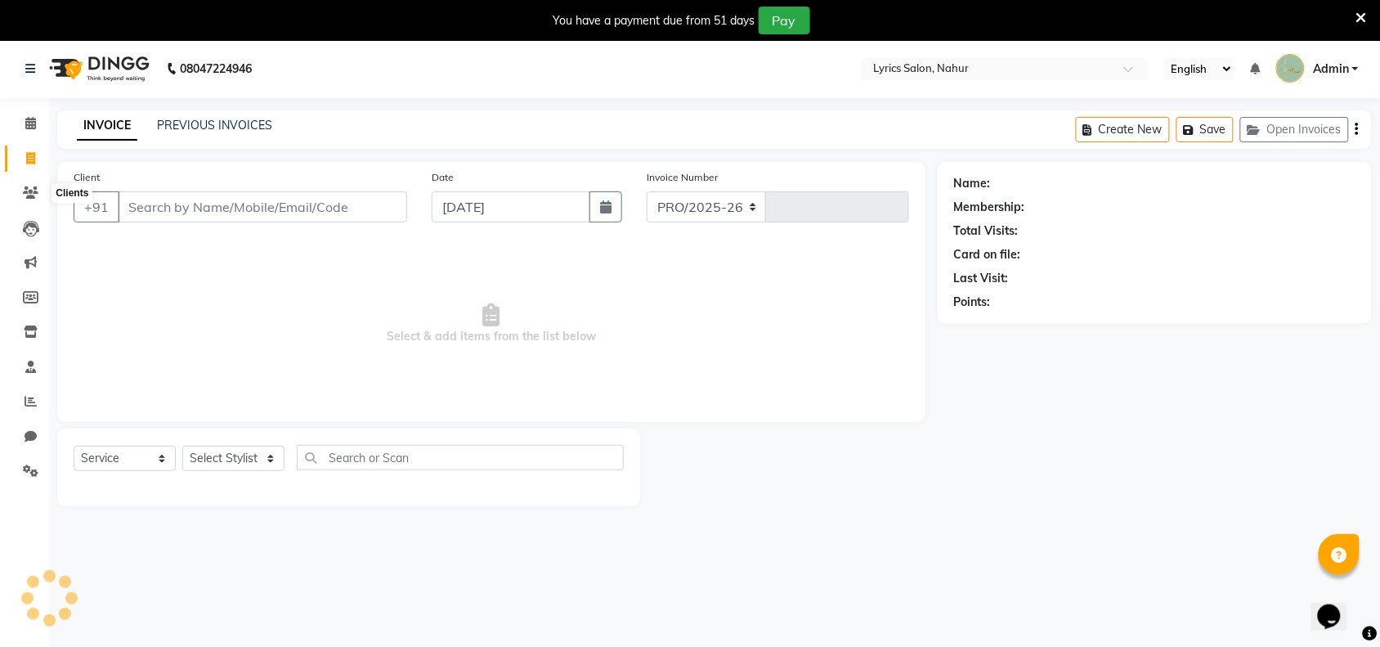
select select "8609"
type input "0001"
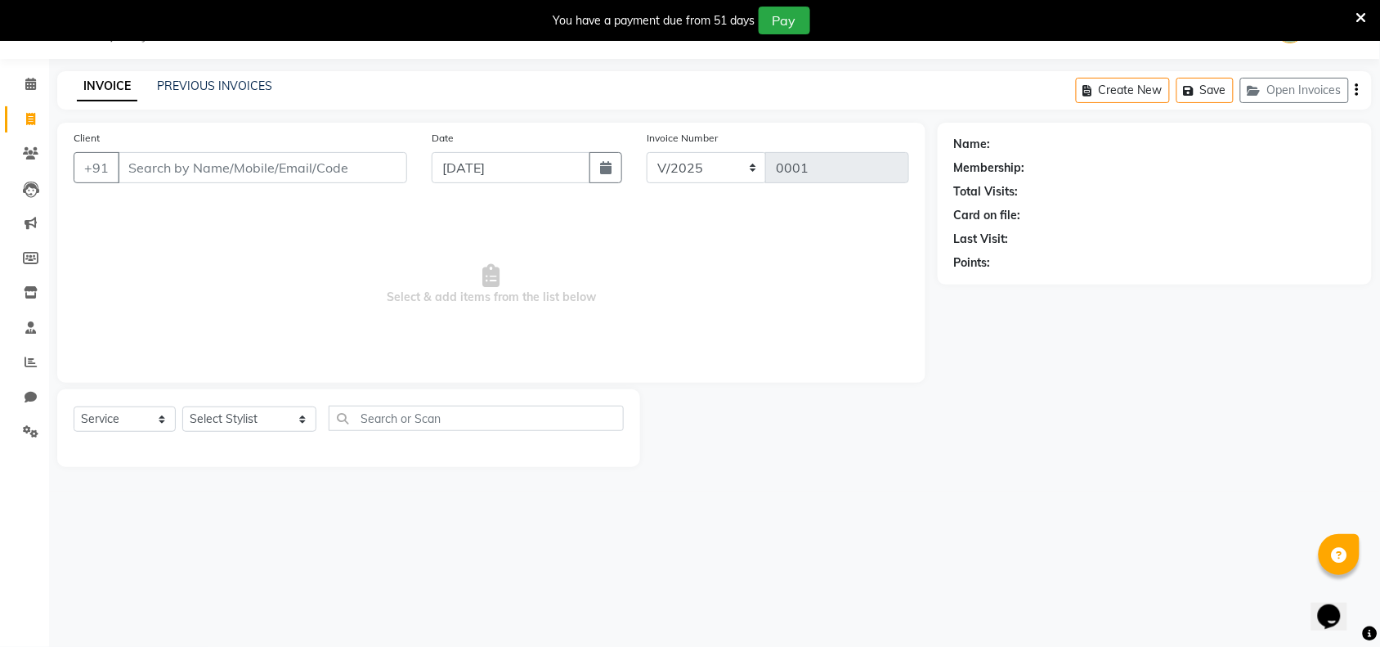
click at [226, 550] on div "08047224946 Select Location × Lyrics Salon, Nahur English ENGLISH Español العرب…" at bounding box center [690, 323] width 1380 height 647
click at [17, 280] on link "Inventory" at bounding box center [24, 293] width 39 height 27
select select
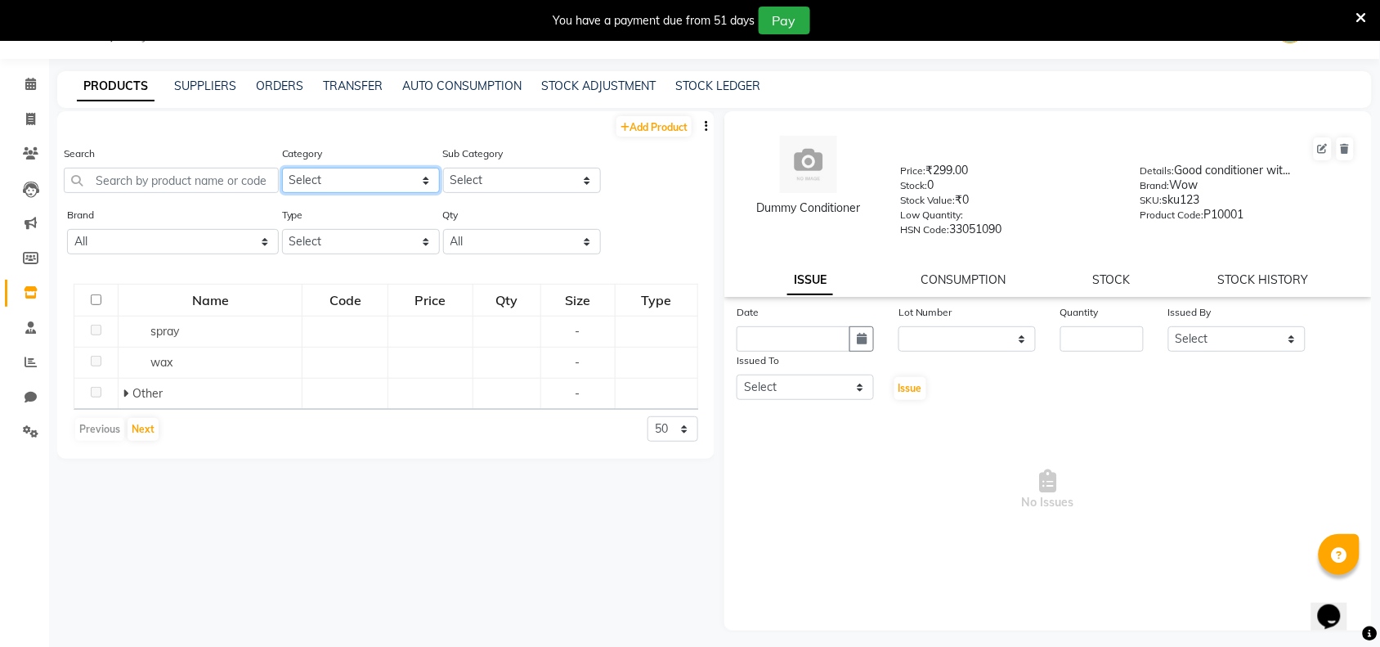
click at [394, 168] on select "Select Hair Skin Makeup Personal Care Appliances Beard Waxing Disposable Thread…" at bounding box center [361, 180] width 158 height 25
click at [282, 168] on select "Select Hair Skin Makeup Personal Care Appliances Beard Waxing Disposable Thread…" at bounding box center [361, 180] width 158 height 25
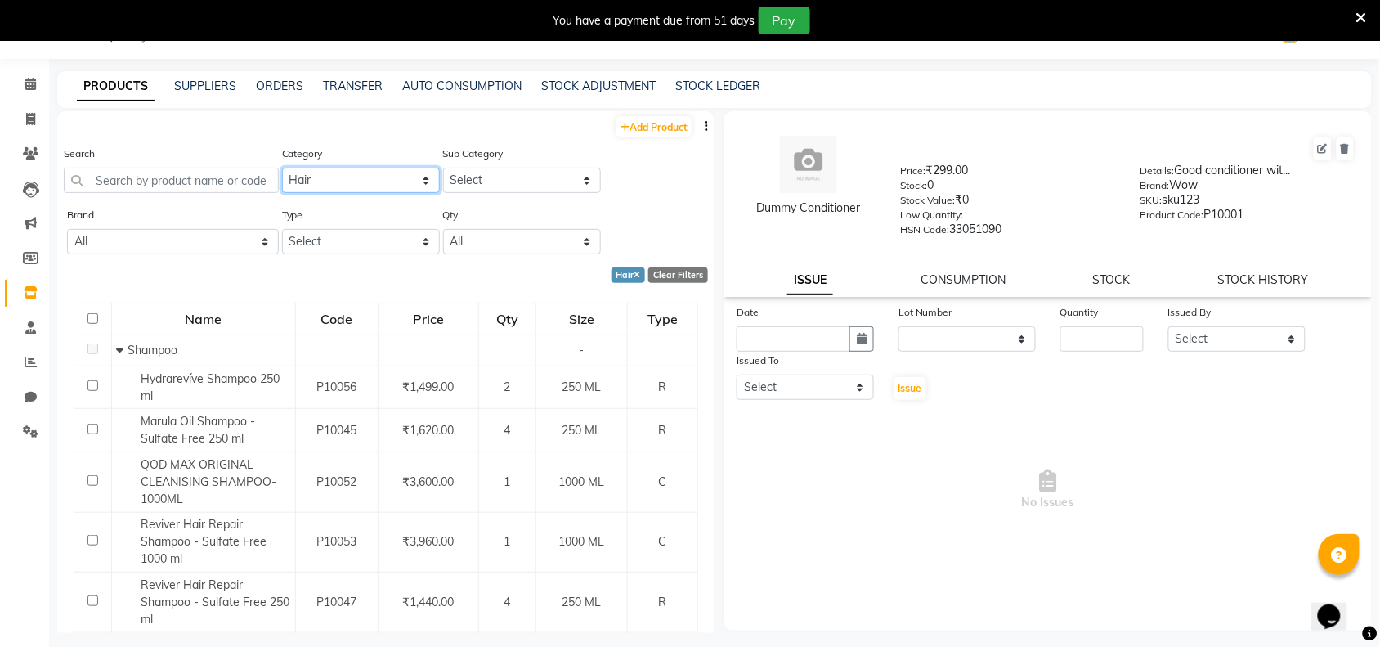
click at [358, 172] on select "Select Hair Skin Makeup Personal Care Appliances Beard Waxing Disposable Thread…" at bounding box center [361, 180] width 158 height 25
click at [282, 168] on select "Select Hair Skin Makeup Personal Care Appliances Beard Waxing Disposable Thread…" at bounding box center [361, 180] width 158 height 25
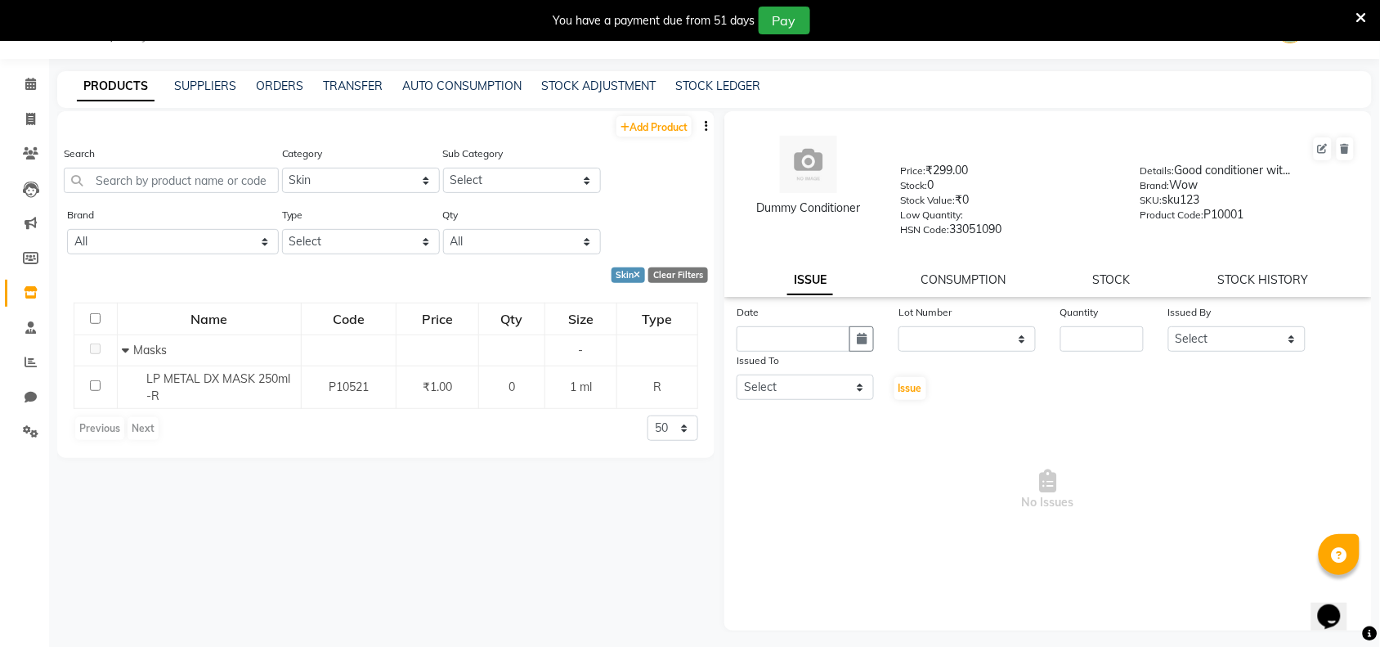
drag, startPoint x: 345, startPoint y: 141, endPoint x: 344, endPoint y: 155, distance: 14.7
click at [344, 155] on div "Add Product Search Category Select Hair Skin Makeup Personal Care Appliances Be…" at bounding box center [385, 284] width 657 height 347
click at [342, 177] on select "Select Hair Skin Makeup Personal Care Appliances Beard Waxing Disposable Thread…" at bounding box center [361, 180] width 158 height 25
click at [282, 168] on select "Select Hair Skin Makeup Personal Care Appliances Beard Waxing Disposable Thread…" at bounding box center [361, 180] width 158 height 25
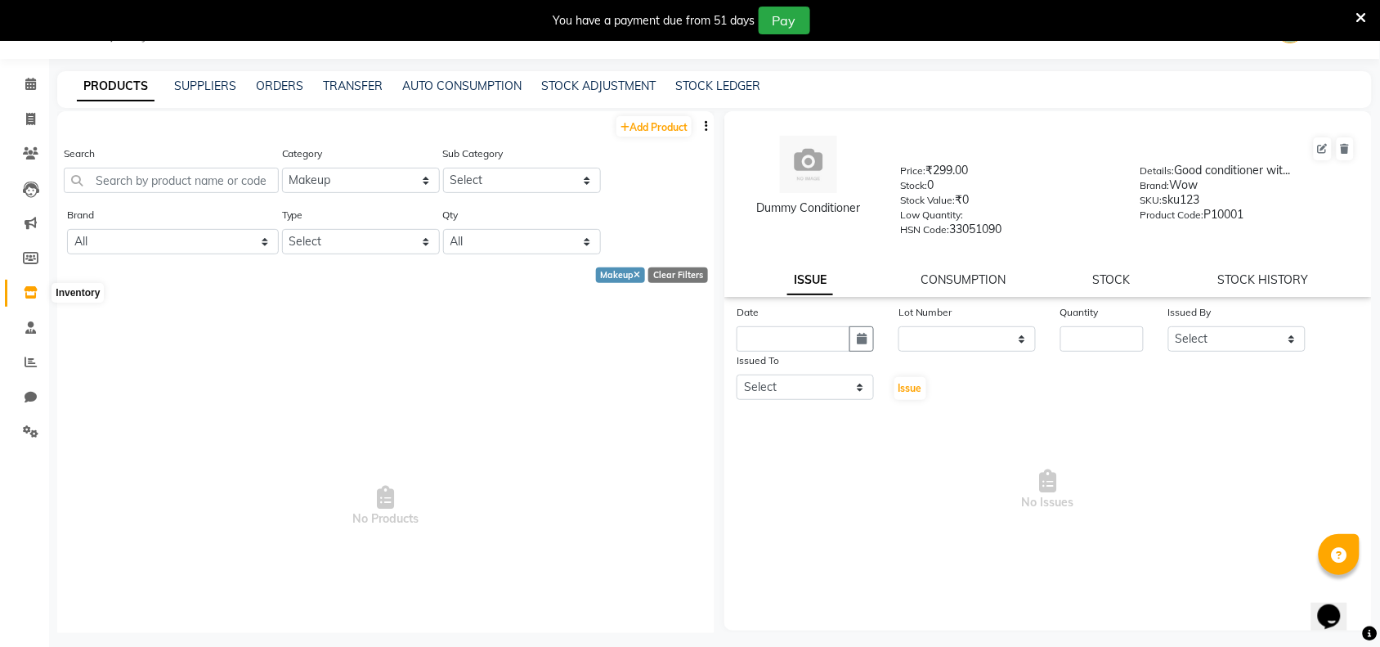
click at [27, 292] on icon at bounding box center [31, 292] width 14 height 12
click at [26, 299] on span at bounding box center [30, 293] width 29 height 19
click at [152, 173] on input "text" at bounding box center [171, 180] width 215 height 25
click at [176, 185] on input "text" at bounding box center [171, 180] width 215 height 25
click at [351, 188] on select "Select Hair Skin Makeup Personal Care Appliances Beard Waxing Disposable Thread…" at bounding box center [361, 180] width 158 height 25
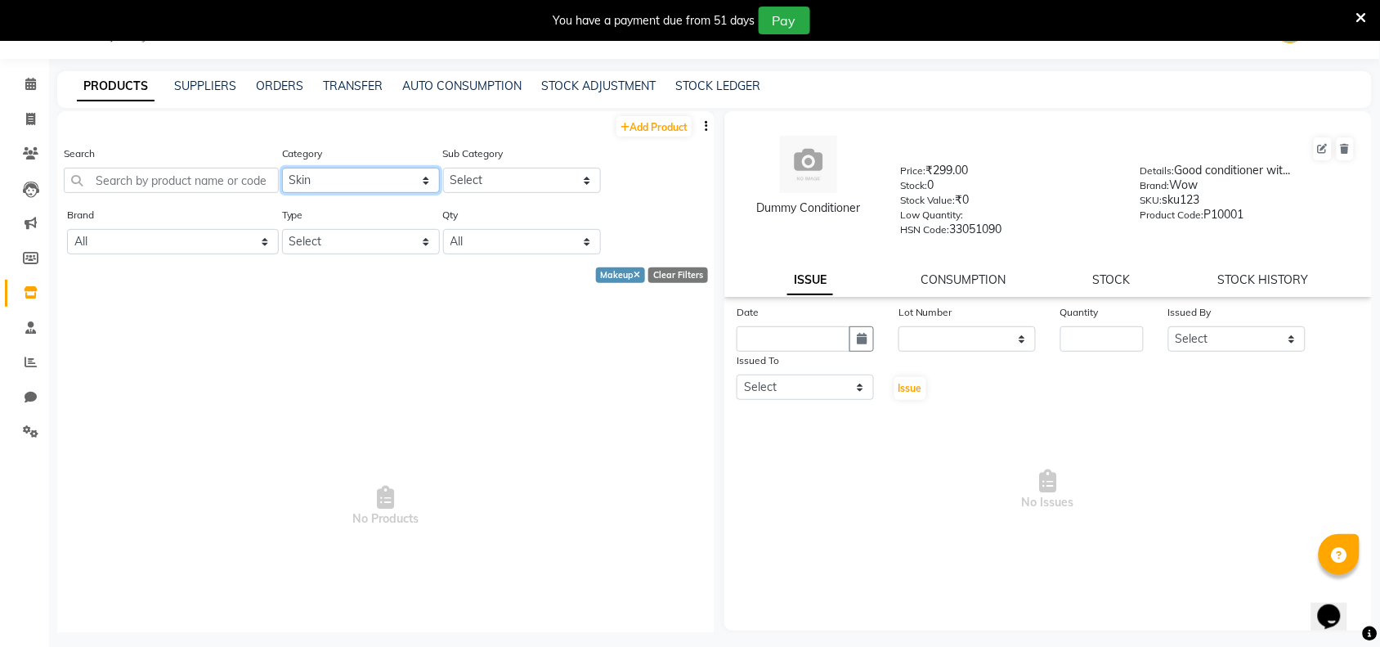
click at [282, 168] on select "Select Hair Skin Makeup Personal Care Appliances Beard Waxing Disposable Thread…" at bounding box center [361, 180] width 158 height 25
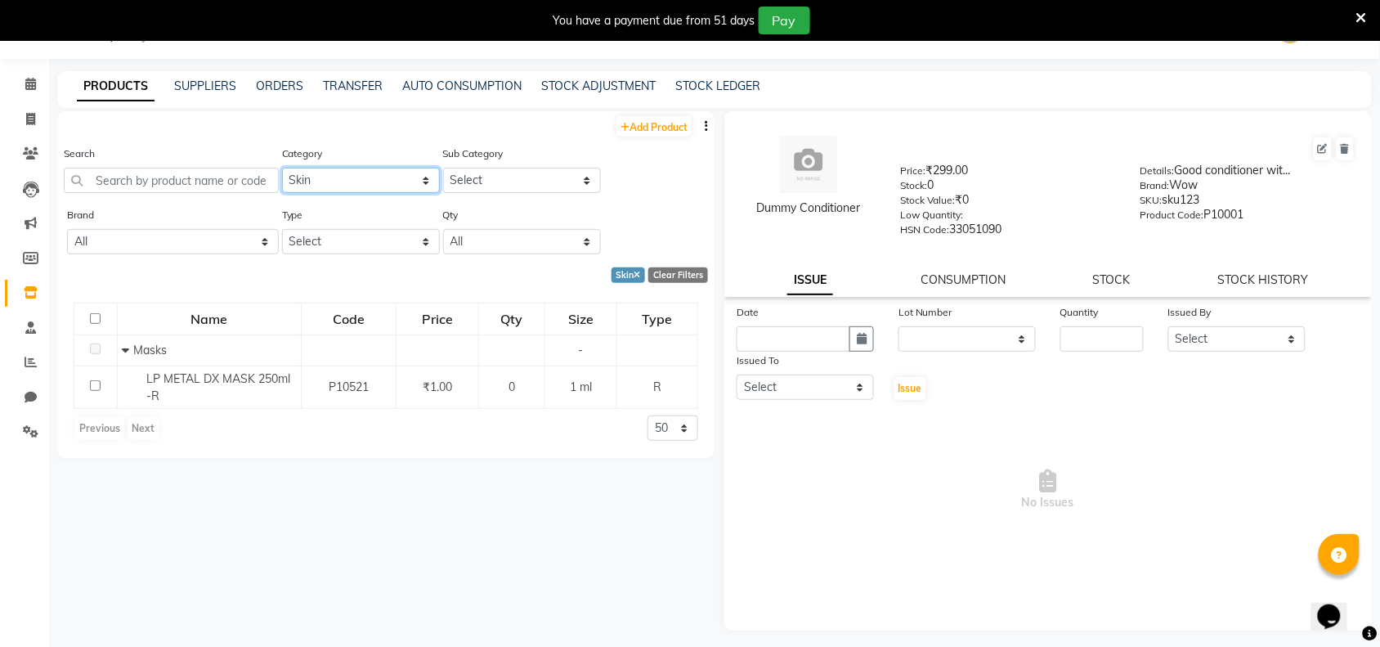
click at [320, 176] on select "Select Hair Skin Makeup Personal Care Appliances Beard Waxing Disposable Thread…" at bounding box center [361, 180] width 158 height 25
select select "1714701100"
click at [282, 168] on select "Select Hair Skin Makeup Personal Care Appliances Beard Waxing Disposable Thread…" at bounding box center [361, 180] width 158 height 25
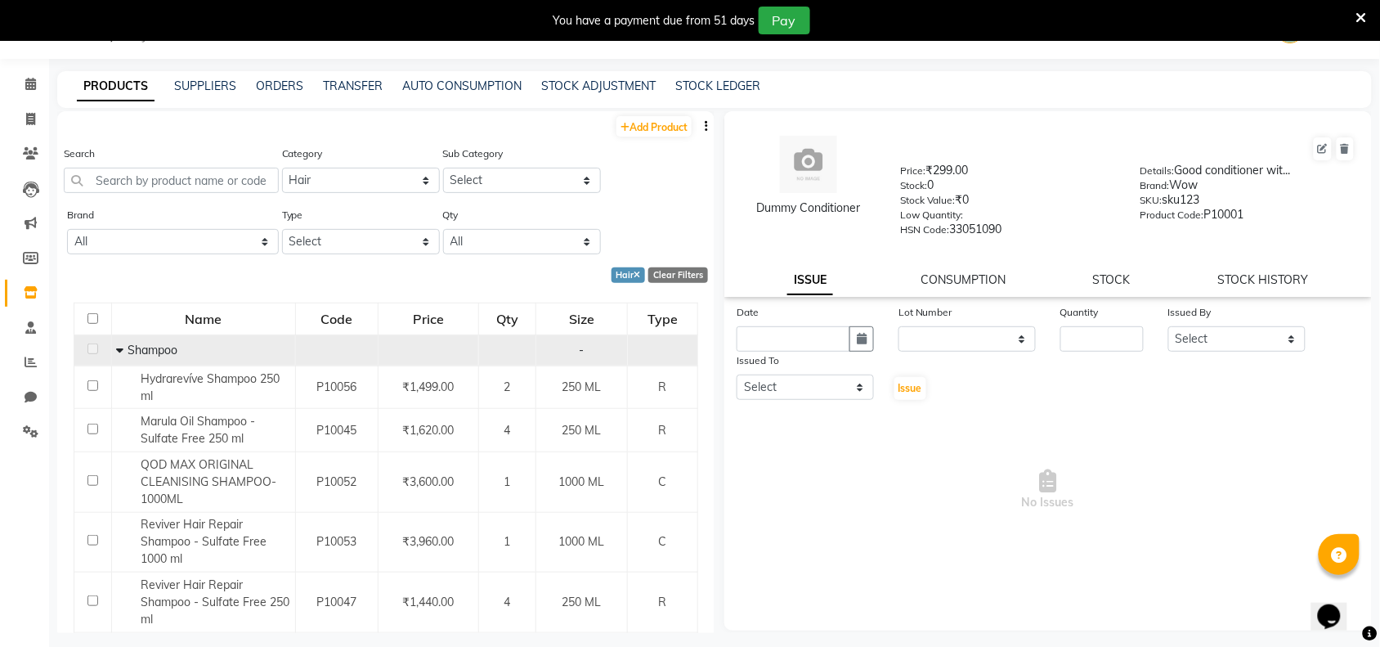
click at [111, 345] on td "Shampoo" at bounding box center [203, 349] width 184 height 31
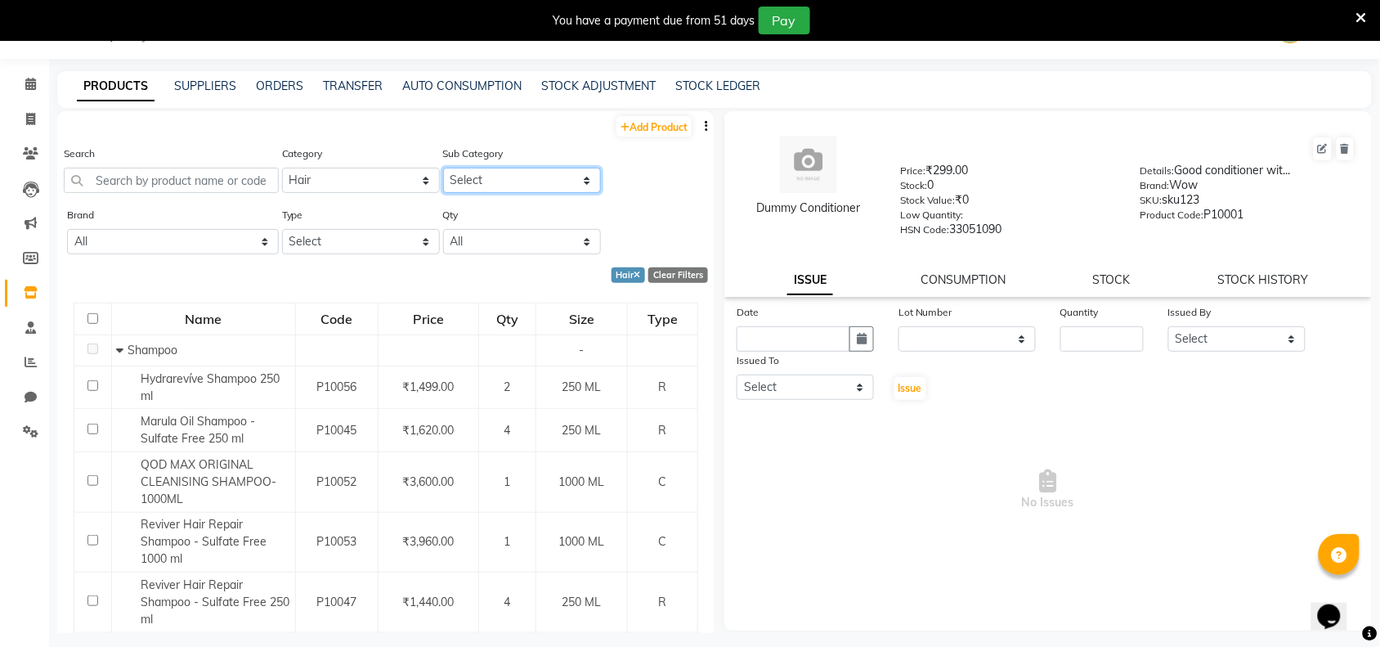
click at [474, 188] on select "Select Shampoo Conditioner Cream Mask Oil Serum Color Appliances Treatment Styl…" at bounding box center [522, 180] width 158 height 25
click at [443, 168] on select "Select Shampoo Conditioner Cream Mask Oil Serum Color Appliances Treatment Styl…" at bounding box center [522, 180] width 158 height 25
click at [508, 190] on select "Select Shampoo Conditioner Cream Mask Oil Serum Color Appliances Treatment Styl…" at bounding box center [522, 180] width 158 height 25
select select "1714701102"
click at [443, 168] on select "Select Shampoo Conditioner Cream Mask Oil Serum Color Appliances Treatment Styl…" at bounding box center [522, 180] width 158 height 25
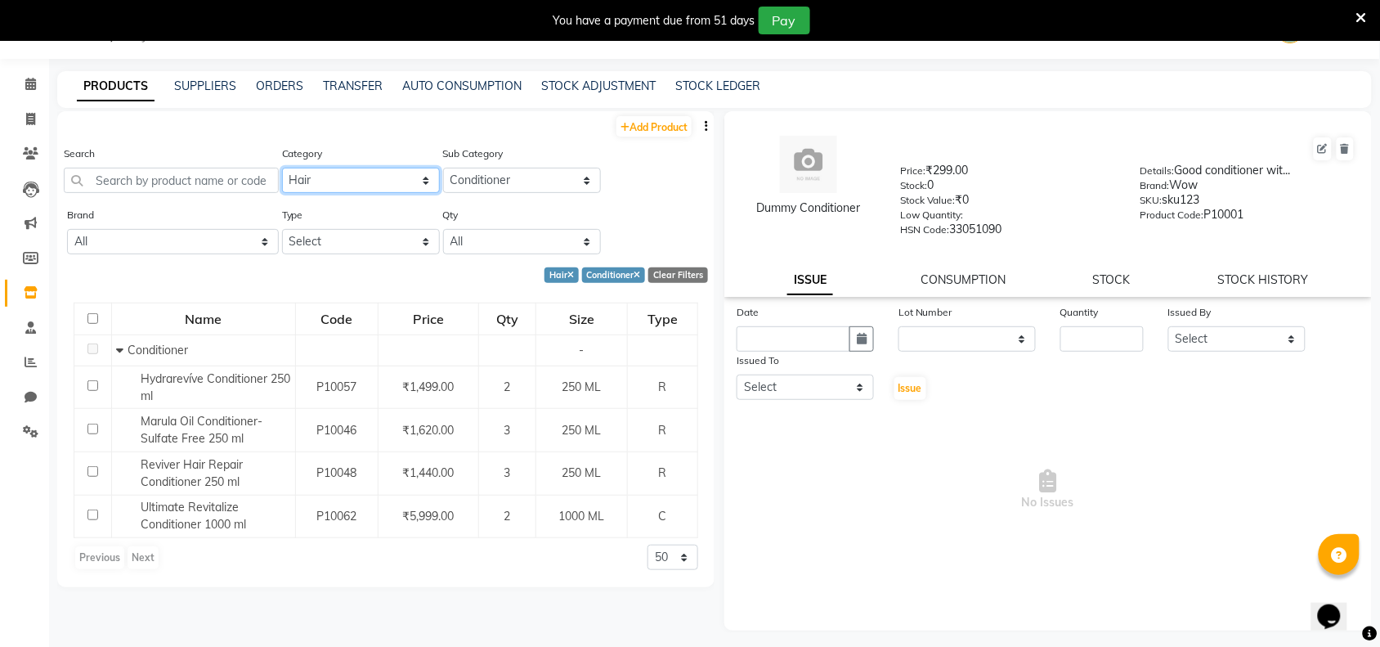
click at [345, 170] on select "Select Hair Skin Makeup Personal Care Appliances Beard Waxing Disposable Thread…" at bounding box center [361, 180] width 158 height 25
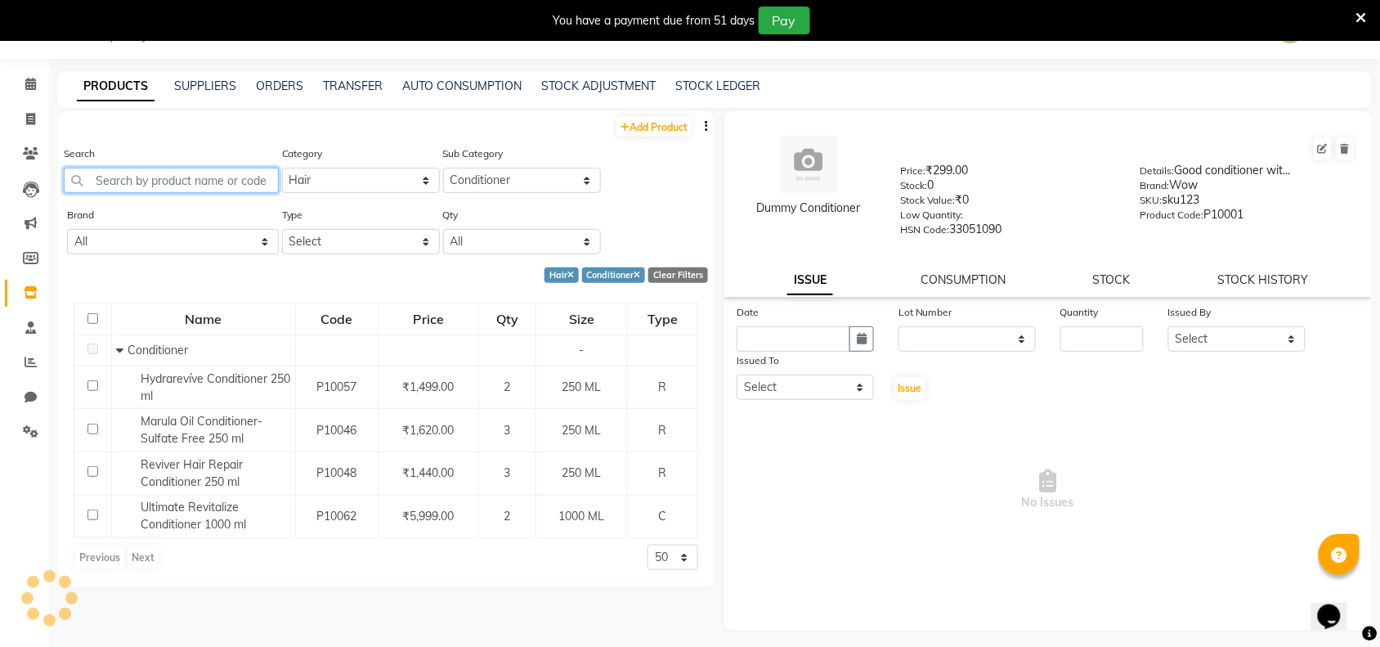
click at [243, 190] on input "text" at bounding box center [171, 180] width 215 height 25
click at [709, 125] on button "button" at bounding box center [706, 126] width 16 height 17
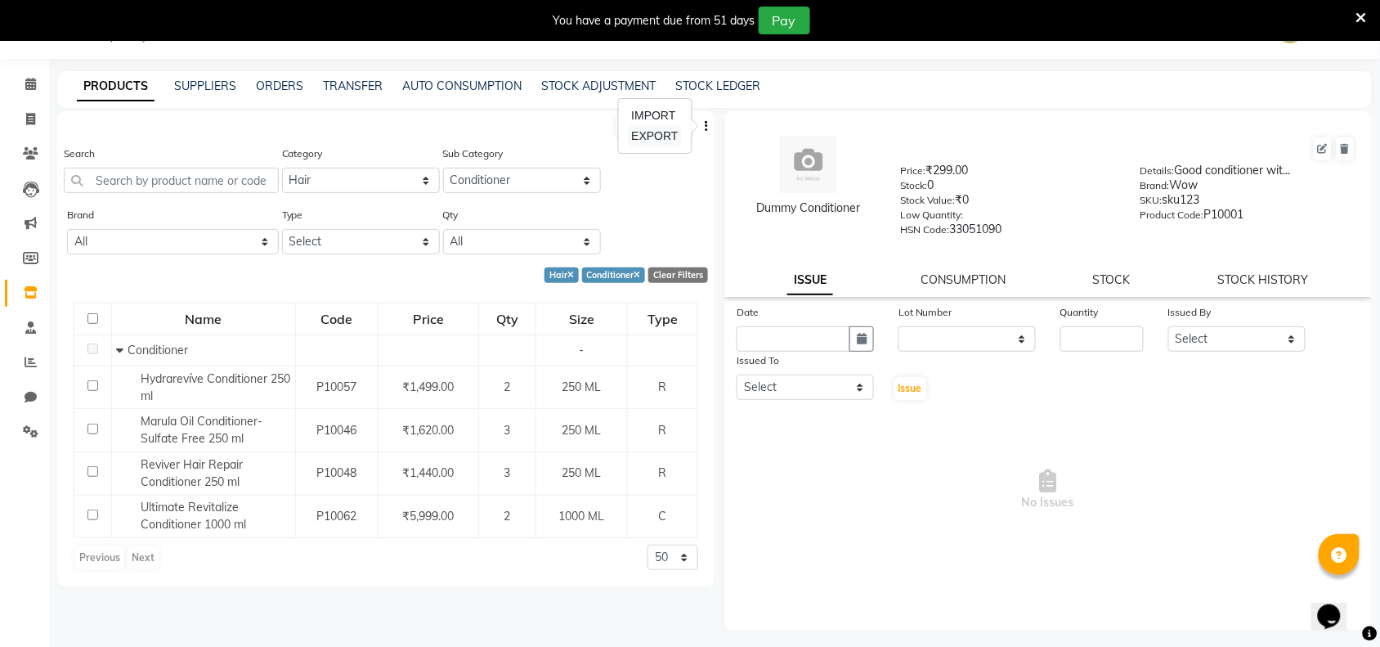
click at [656, 136] on div "EXPORT" at bounding box center [654, 136] width 53 height 20
click at [695, 270] on div "Clear Filters" at bounding box center [678, 275] width 60 height 16
select select
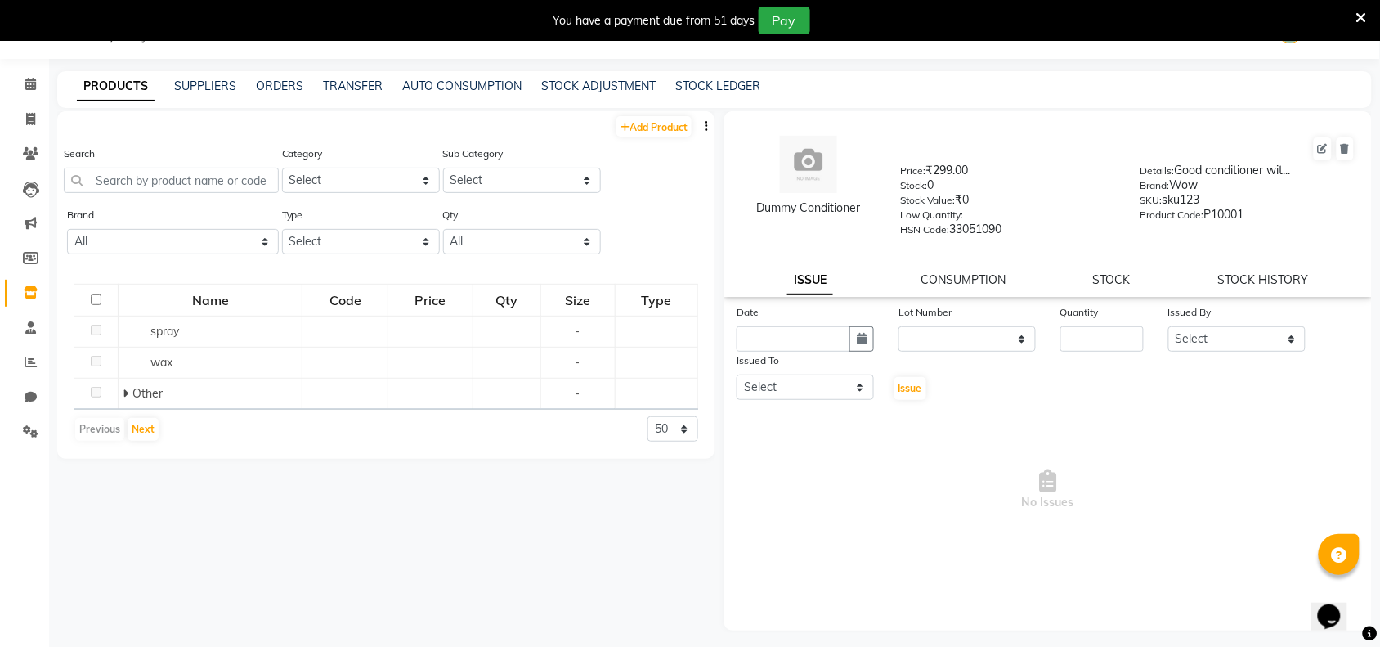
click at [709, 125] on button "button" at bounding box center [706, 126] width 16 height 17
click at [671, 126] on div "EXPORT" at bounding box center [654, 136] width 53 height 20
click at [29, 103] on li "Invoice" at bounding box center [24, 119] width 49 height 35
click at [29, 123] on icon at bounding box center [30, 119] width 9 height 12
select select "service"
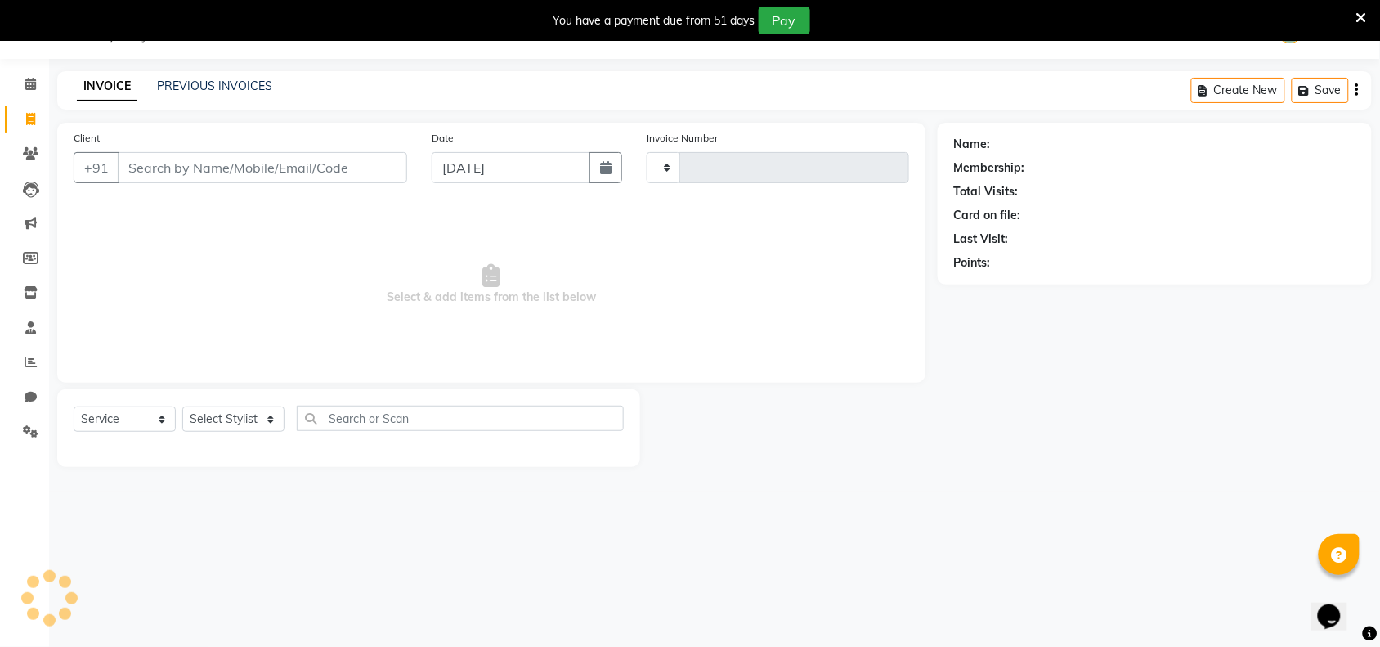
type input "0001"
select select "8609"
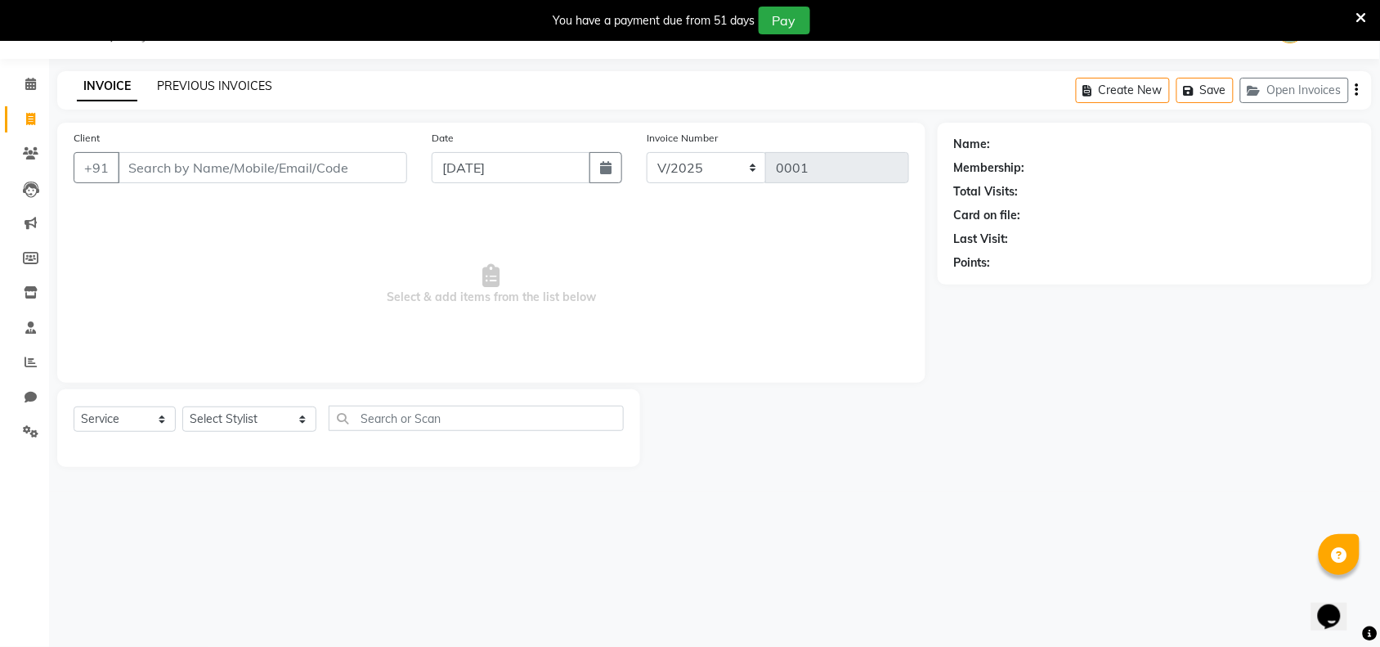
click at [217, 92] on link "PREVIOUS INVOICES" at bounding box center [214, 85] width 115 height 15
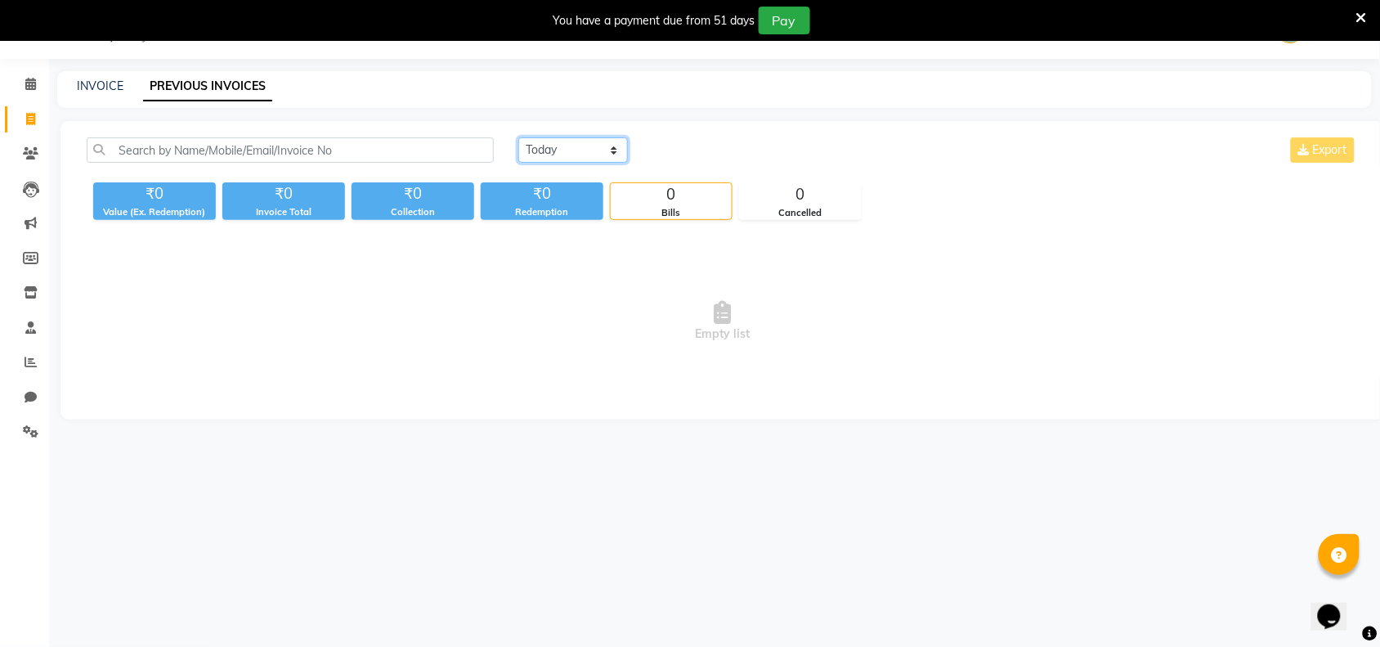
click at [545, 151] on select "[DATE] [DATE] Custom Range" at bounding box center [573, 149] width 110 height 25
select select "range"
click at [518, 137] on select "[DATE] [DATE] Custom Range" at bounding box center [573, 149] width 110 height 25
click at [722, 150] on input "[DATE]" at bounding box center [706, 150] width 114 height 23
select select "9"
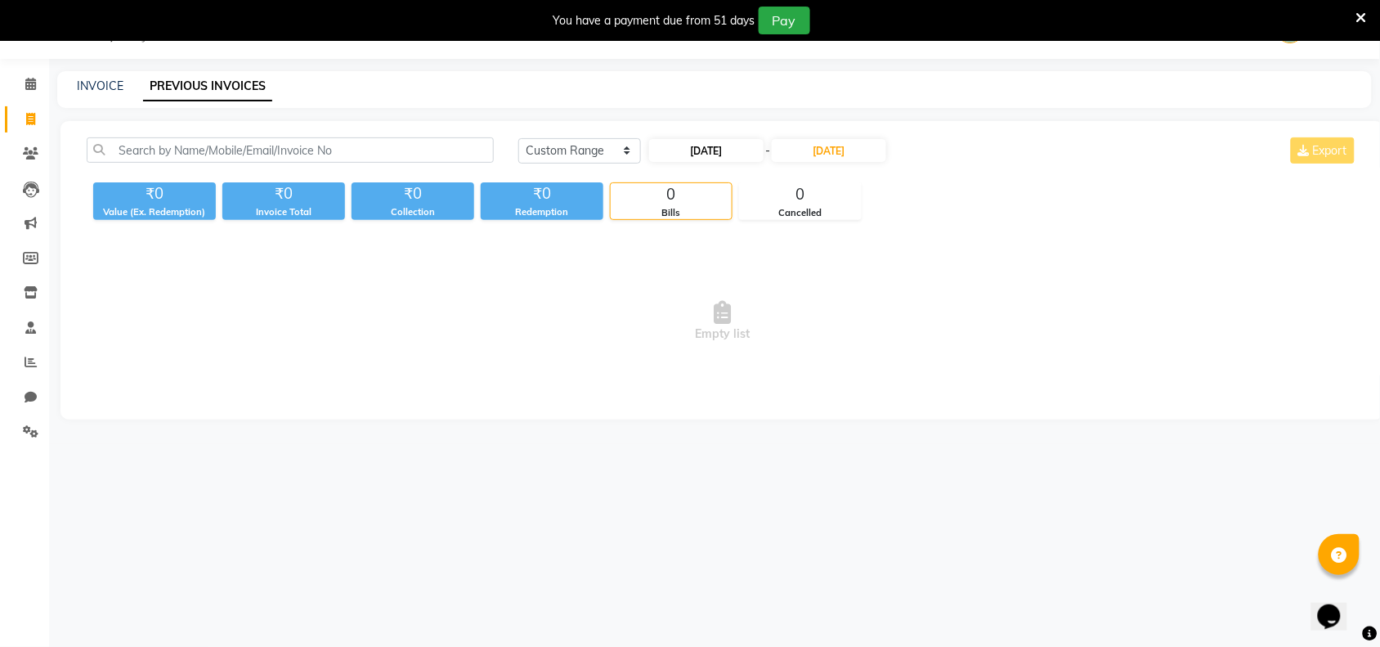
select select "2025"
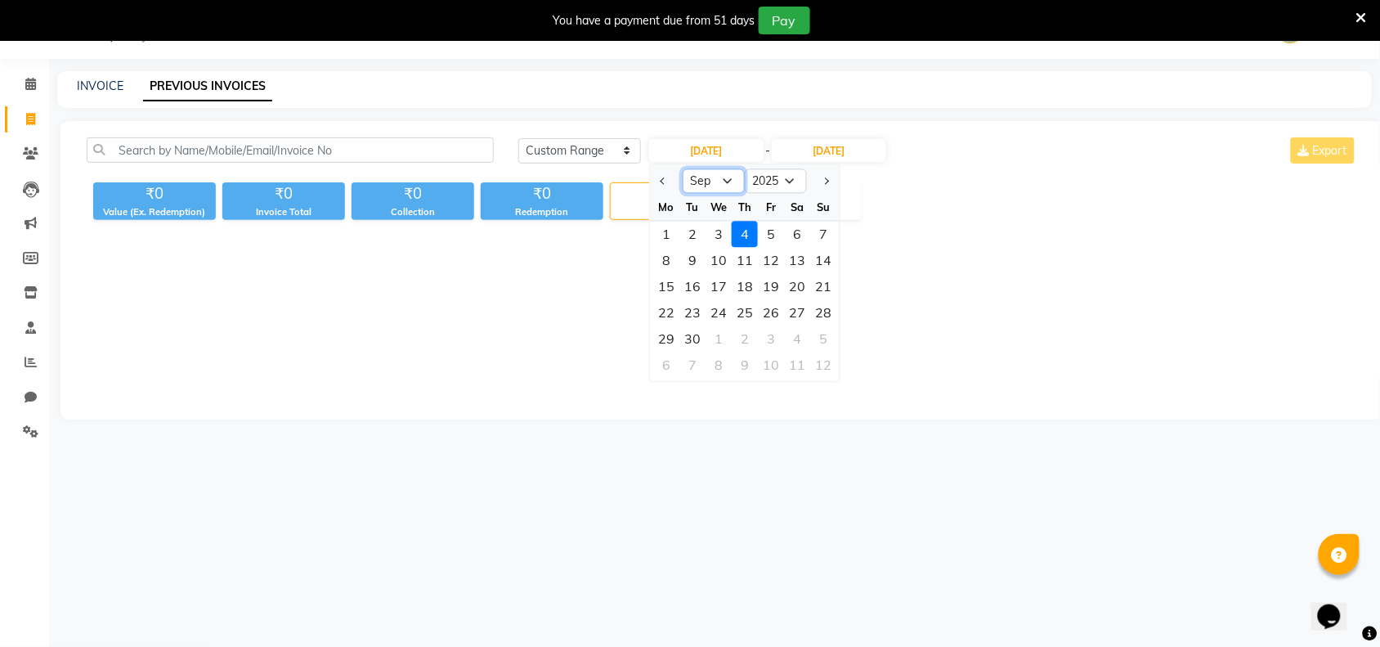
click at [722, 182] on select "Jan Feb Mar Apr May Jun Jul Aug Sep Oct Nov Dec" at bounding box center [713, 181] width 62 height 25
select select "7"
click at [682, 169] on select "Jan Feb Mar Apr May Jun Jul Aug Sep Oct Nov Dec" at bounding box center [713, 181] width 62 height 25
click at [687, 233] on div "1" at bounding box center [692, 234] width 26 height 26
type input "01-07-2025"
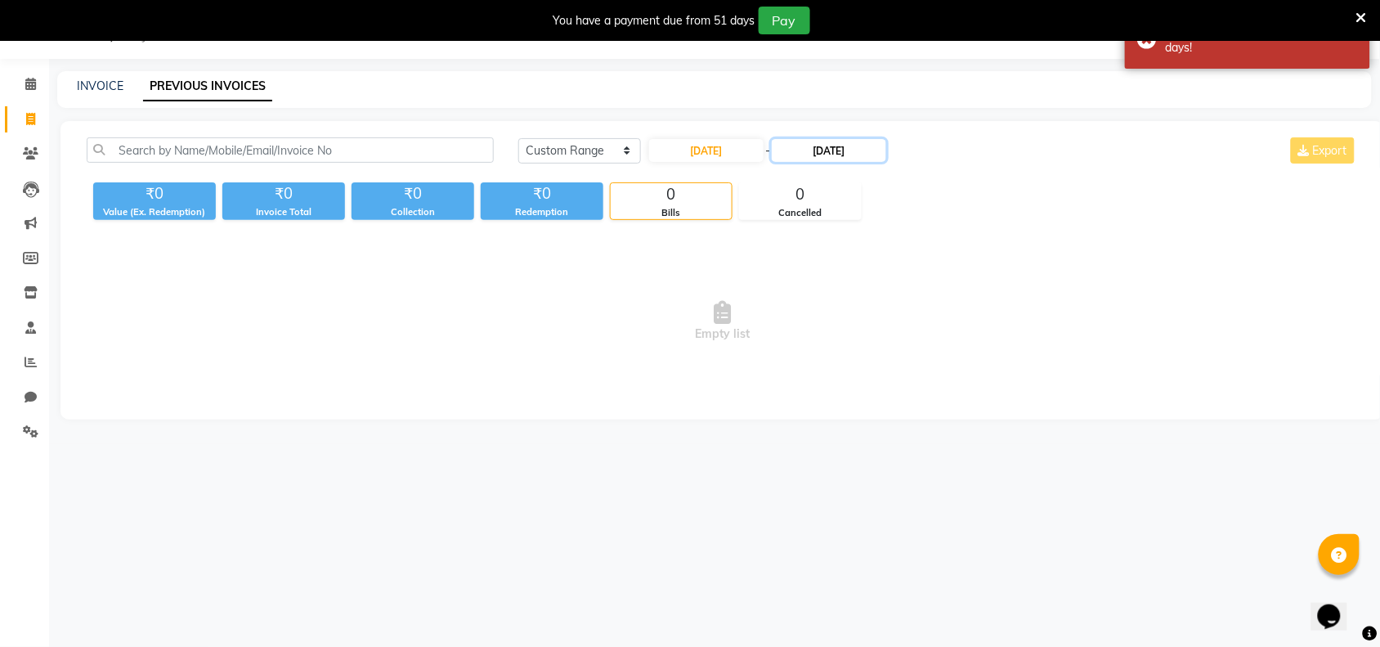
click at [822, 145] on input "[DATE]" at bounding box center [829, 150] width 114 height 23
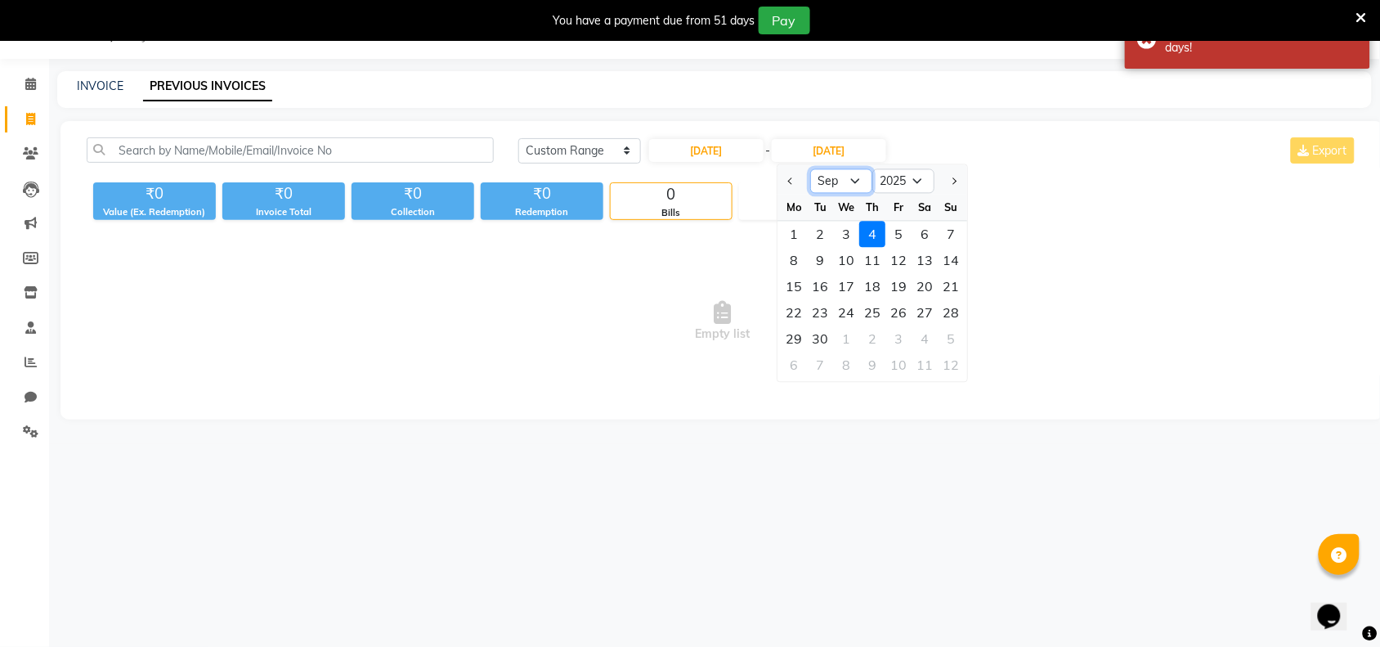
click at [830, 178] on select "Jul Aug Sep Oct Nov Dec" at bounding box center [842, 181] width 62 height 25
select select "7"
click at [811, 169] on select "Jul Aug Sep Oct Nov Dec" at bounding box center [842, 181] width 62 height 25
click at [869, 329] on div "31" at bounding box center [873, 339] width 26 height 26
type input "31-07-2025"
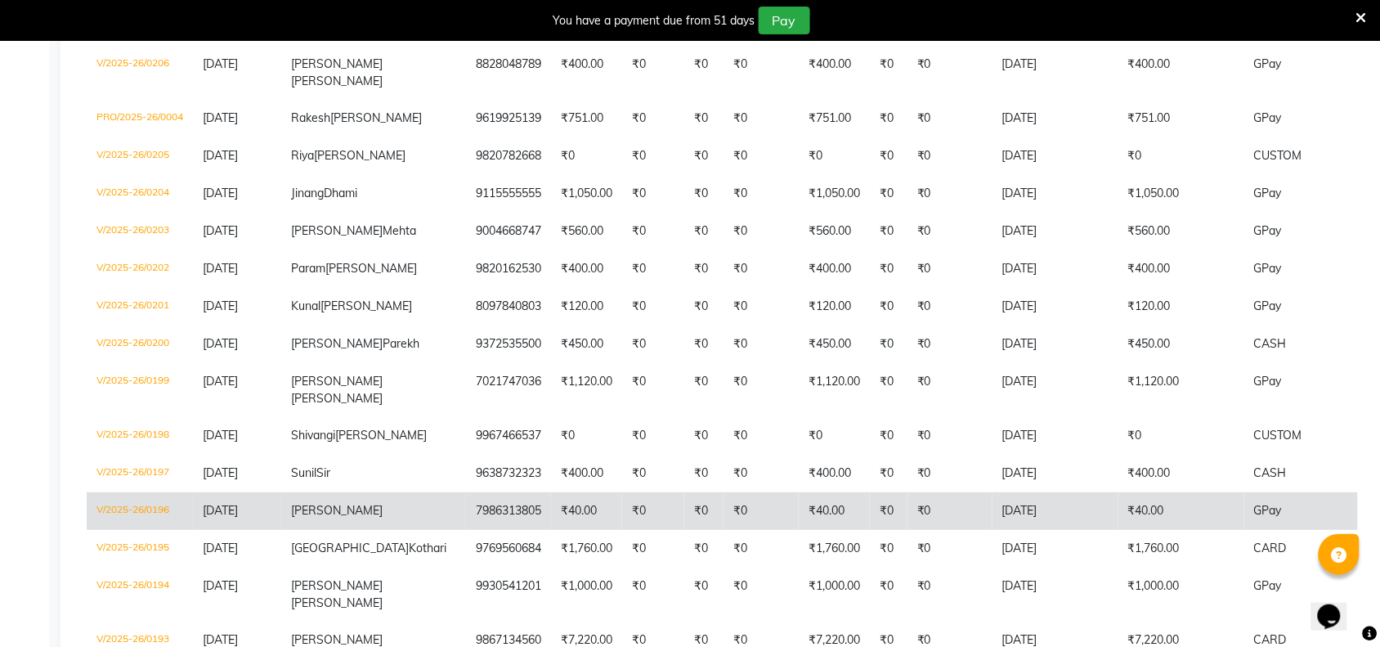
scroll to position [3566, 0]
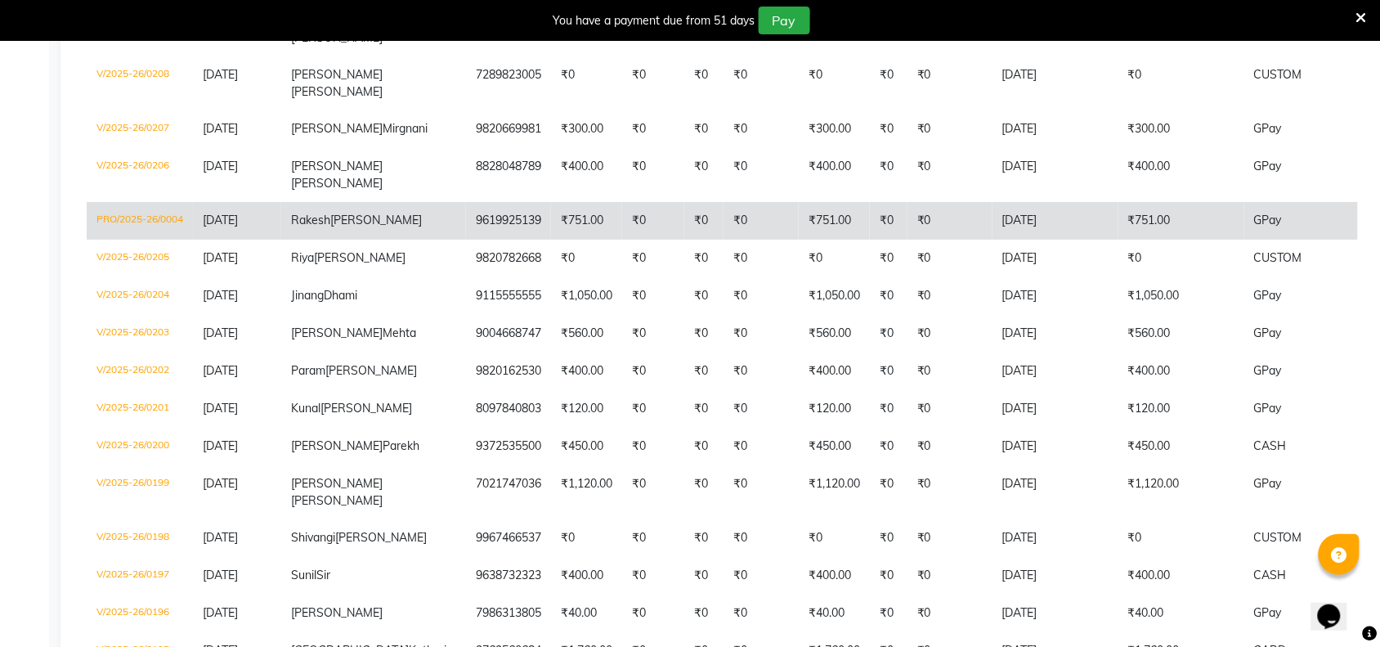
click at [178, 239] on td "PRO/2025-26/0004" at bounding box center [140, 221] width 106 height 38
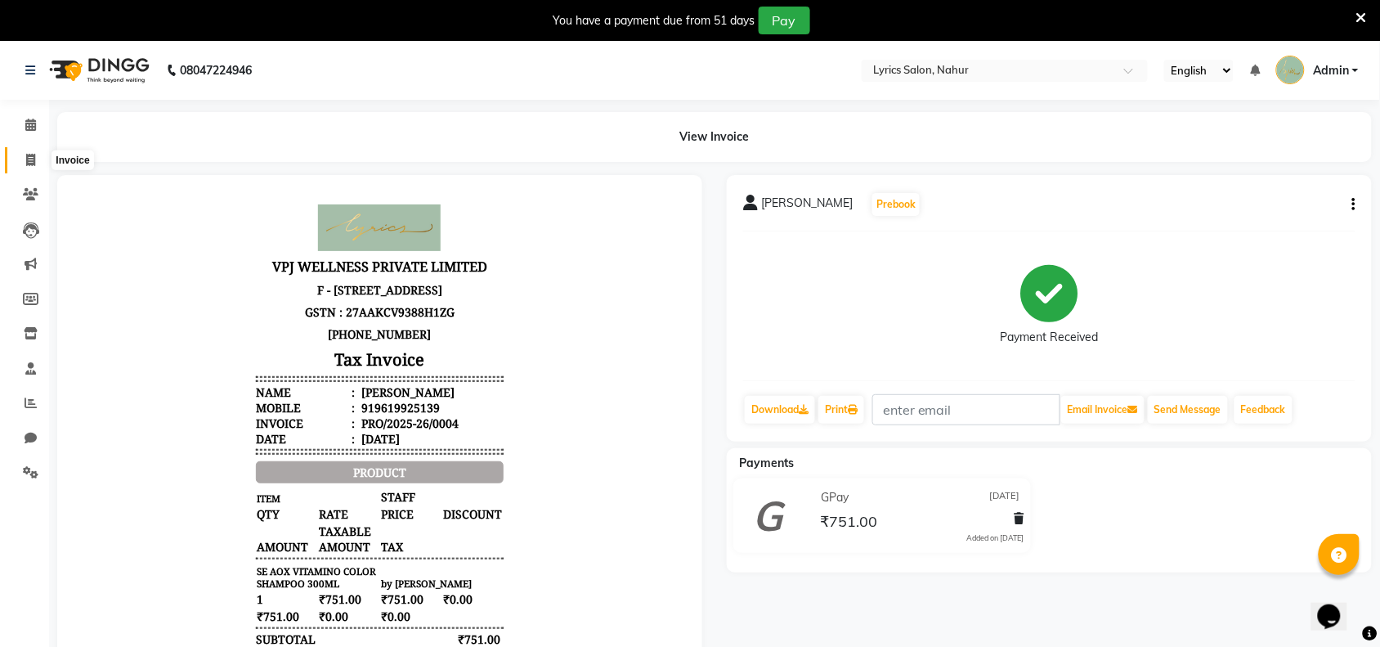
click at [18, 156] on span at bounding box center [30, 160] width 29 height 19
select select "8609"
select select "service"
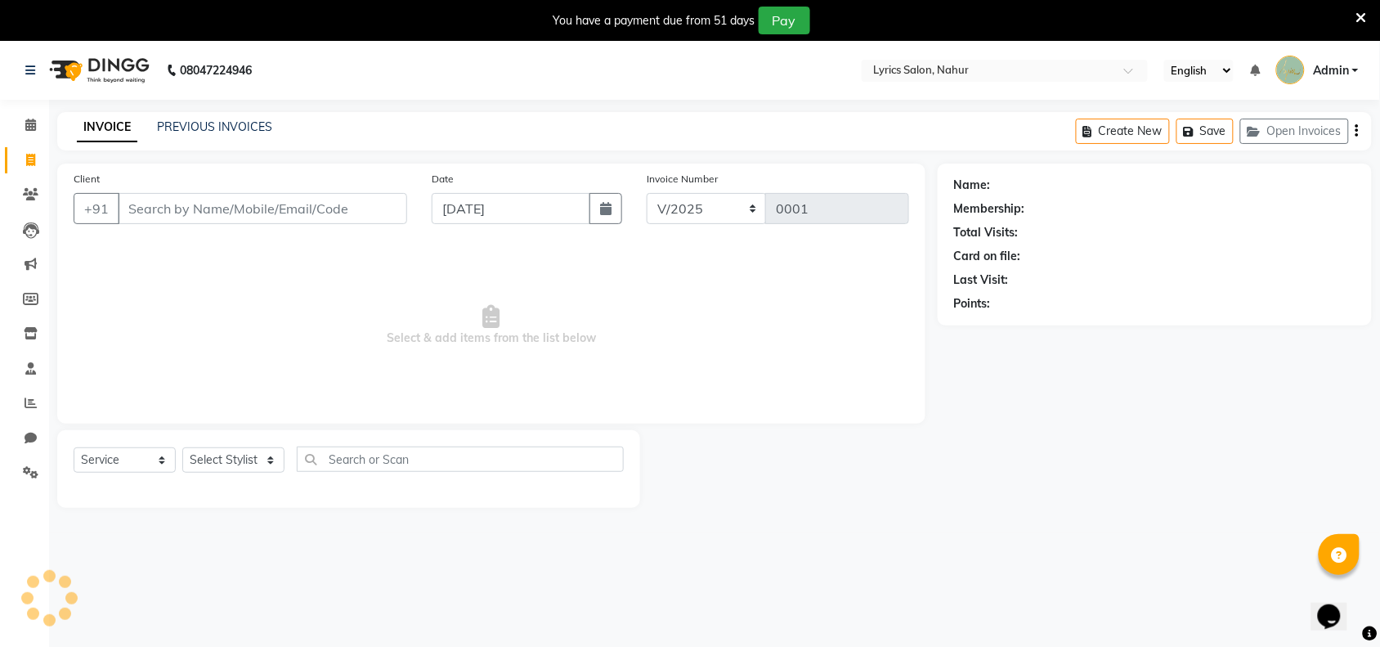
scroll to position [41, 0]
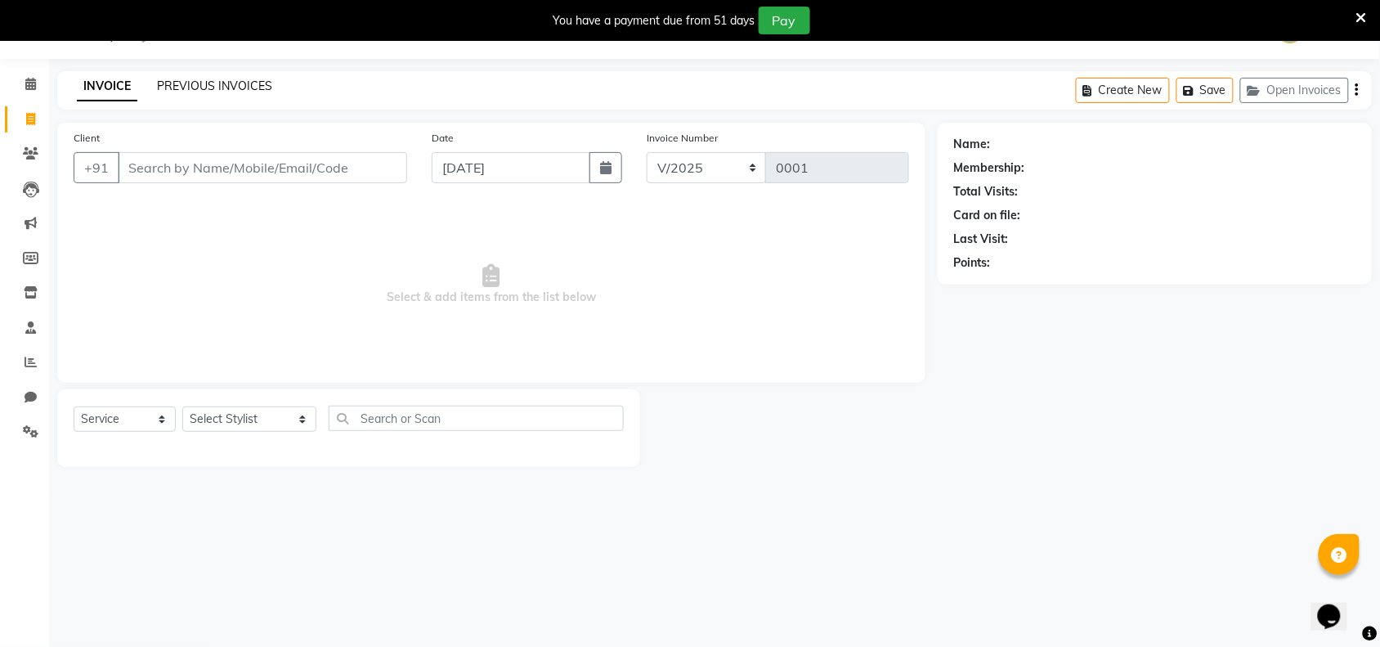
click at [246, 88] on link "PREVIOUS INVOICES" at bounding box center [214, 85] width 115 height 15
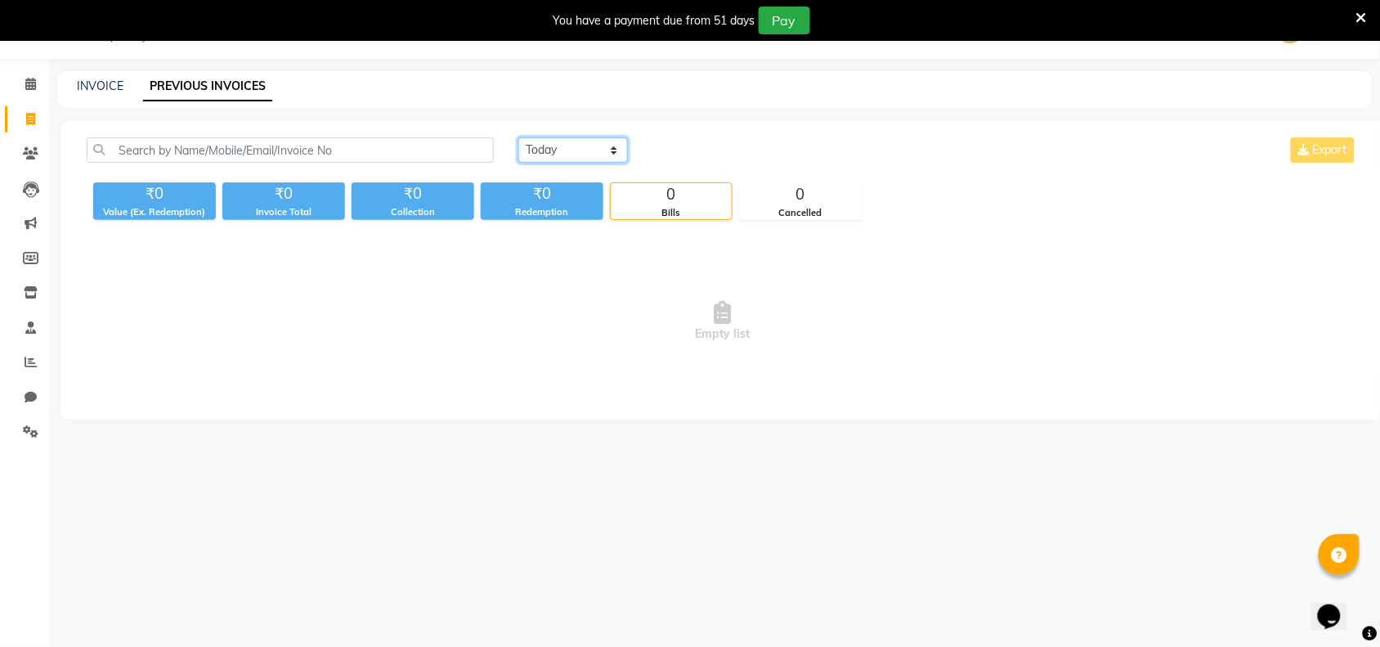
click at [595, 156] on select "[DATE] [DATE] Custom Range" at bounding box center [573, 149] width 110 height 25
select select "range"
click at [518, 137] on select "[DATE] [DATE] Custom Range" at bounding box center [573, 149] width 110 height 25
click at [721, 139] on input "[DATE]" at bounding box center [706, 150] width 114 height 23
select select "9"
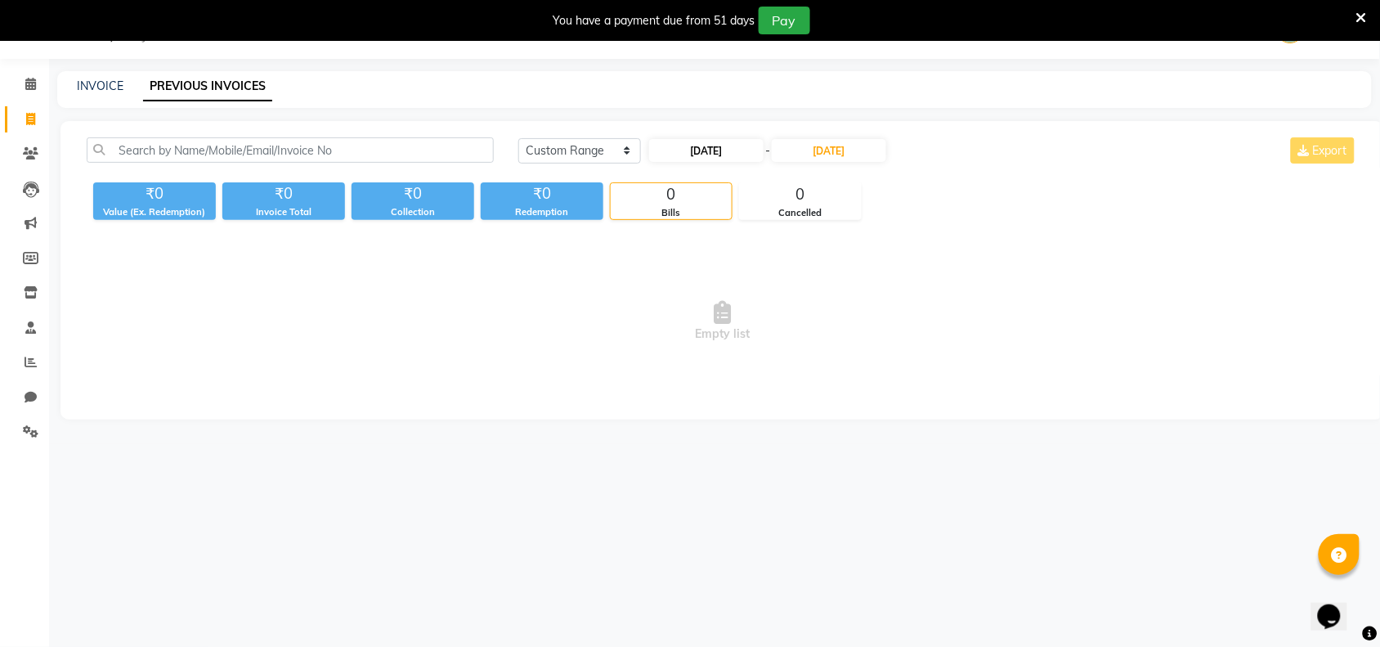
select select "2025"
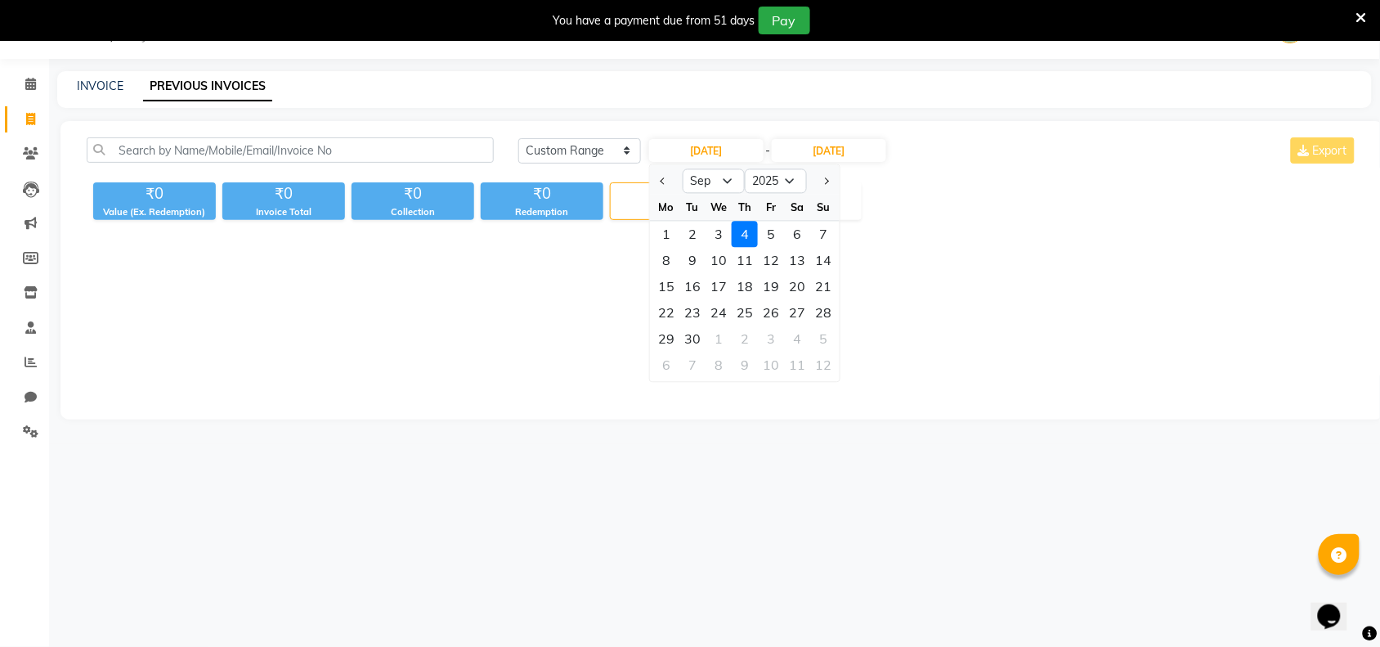
click at [651, 178] on div at bounding box center [666, 181] width 33 height 26
click at [663, 178] on span "Previous month" at bounding box center [663, 180] width 7 height 7
select select "8"
click at [771, 235] on div "1" at bounding box center [771, 234] width 26 height 26
type input "[DATE]"
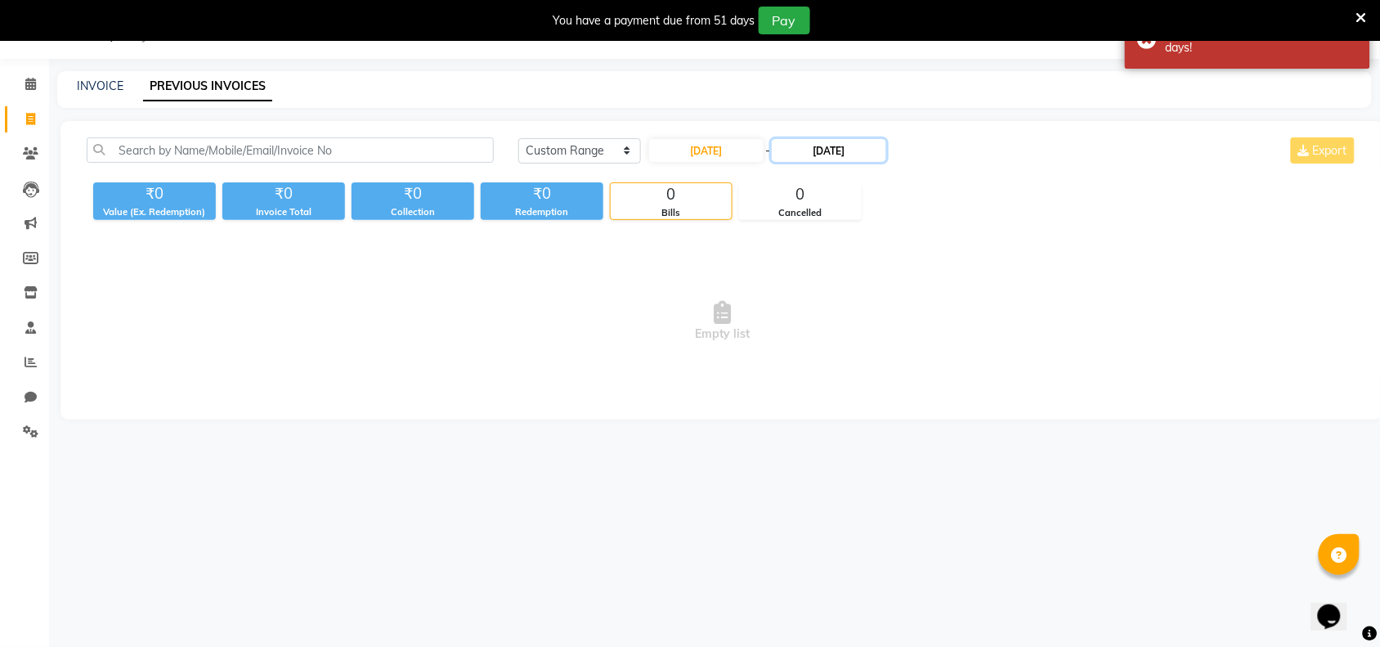
click at [870, 158] on input "[DATE]" at bounding box center [829, 150] width 114 height 23
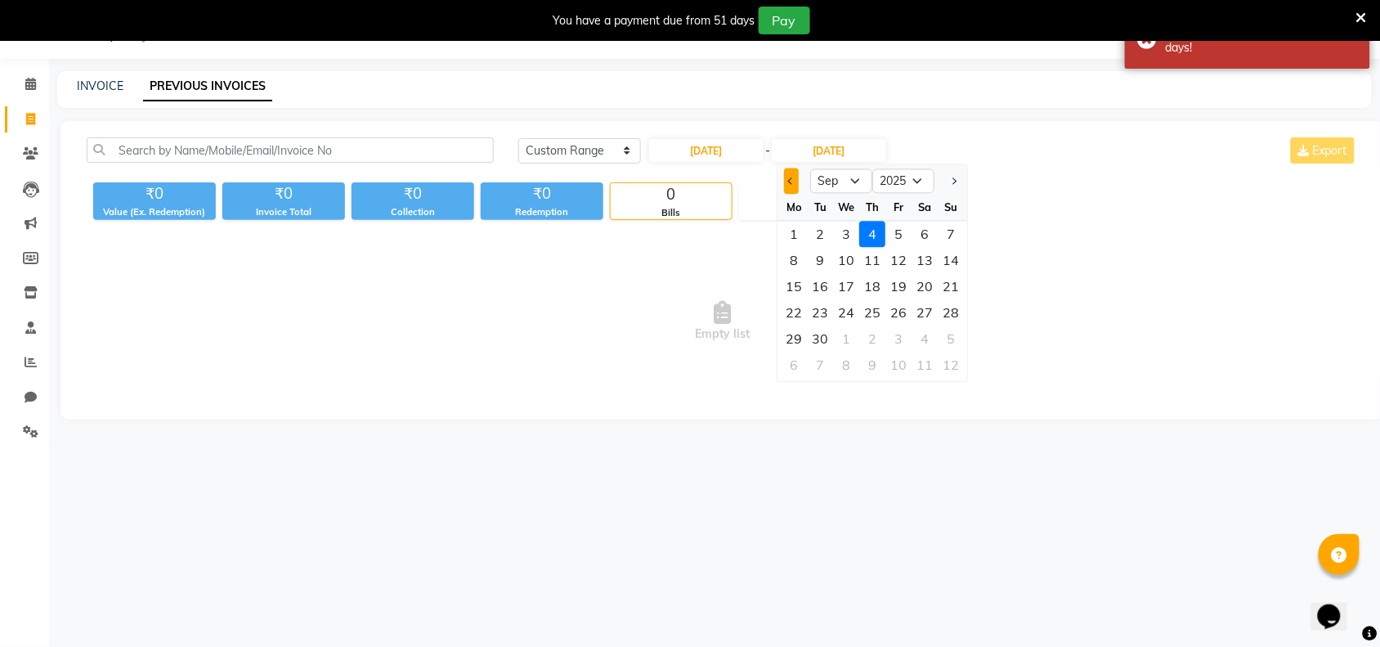
click at [785, 188] on button "Previous month" at bounding box center [792, 181] width 14 height 26
select select "8"
click at [951, 344] on div "31" at bounding box center [951, 339] width 26 height 26
type input "[DATE]"
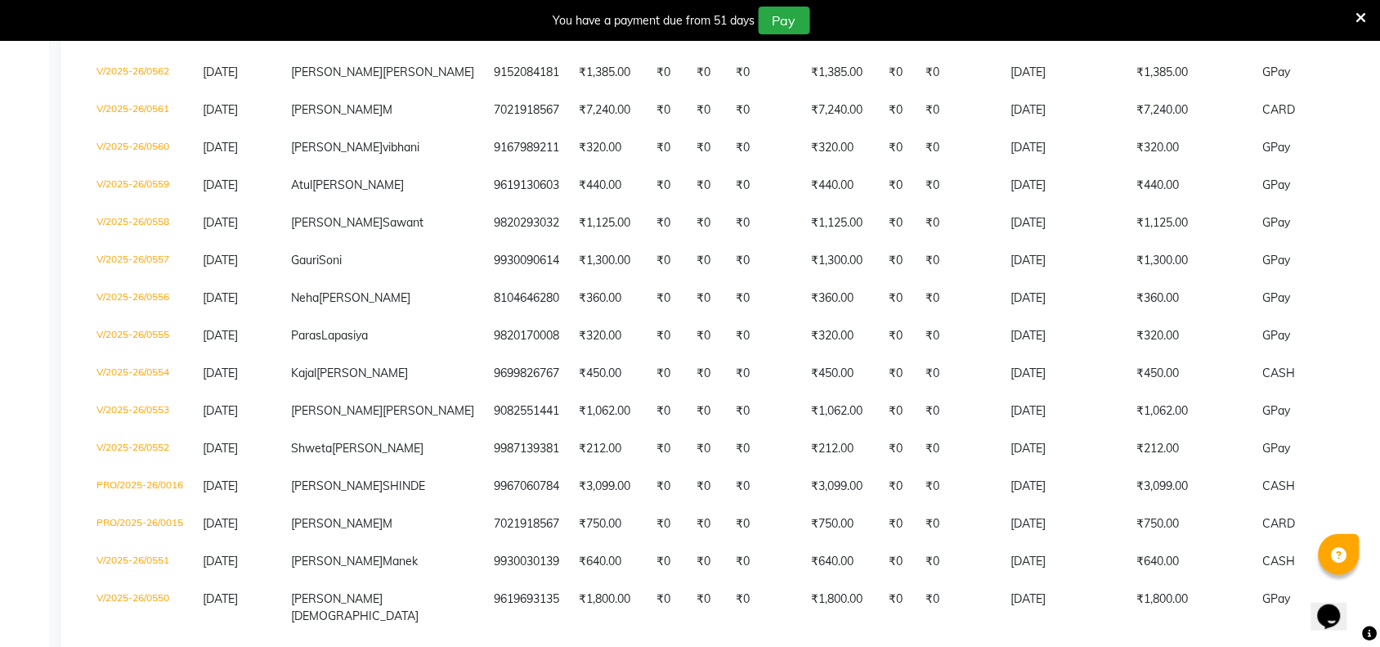
scroll to position [1090, 0]
